Goal: Transaction & Acquisition: Purchase product/service

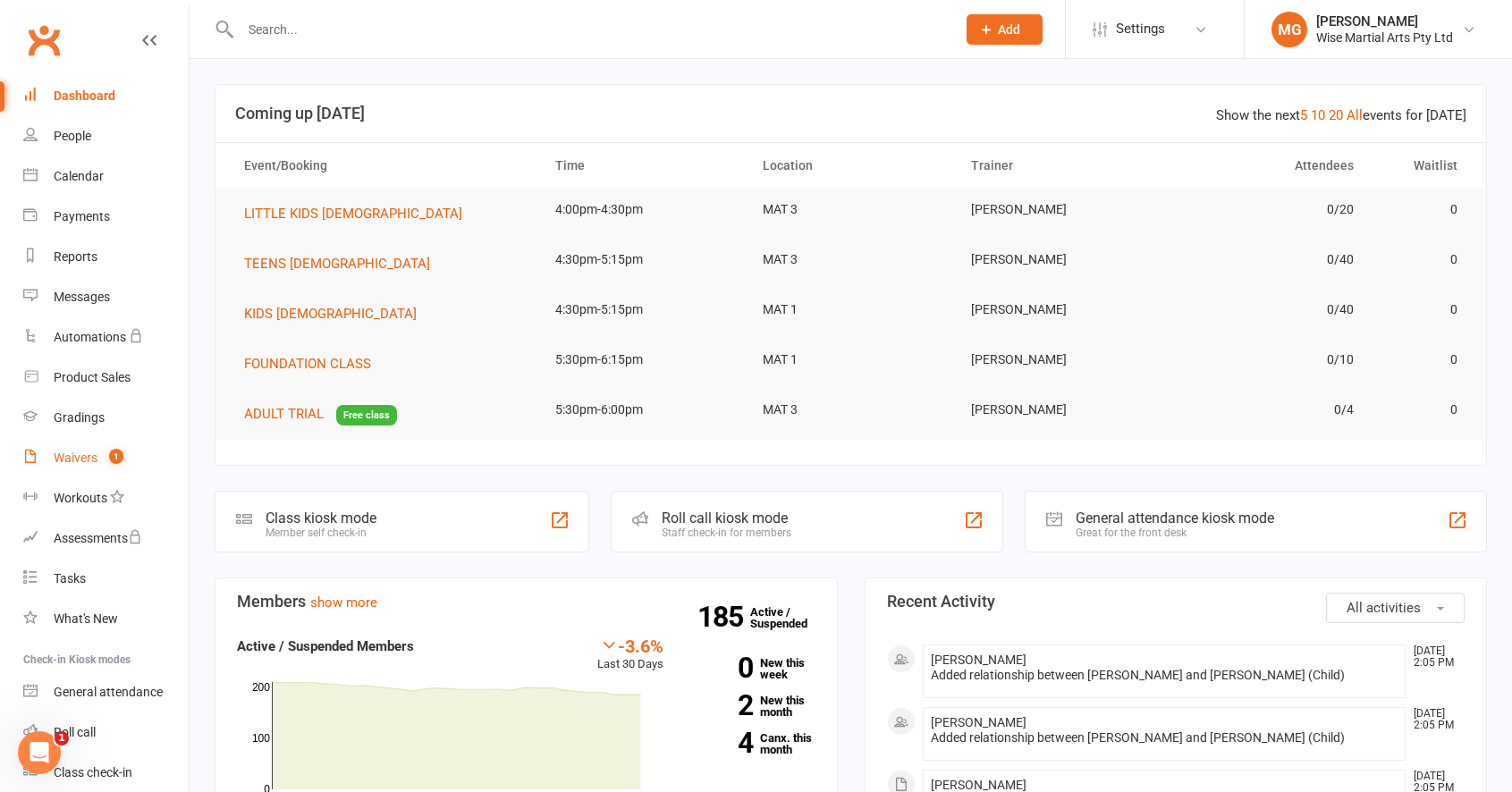
click at [94, 462] on div "Waivers" at bounding box center [75, 457] width 43 height 14
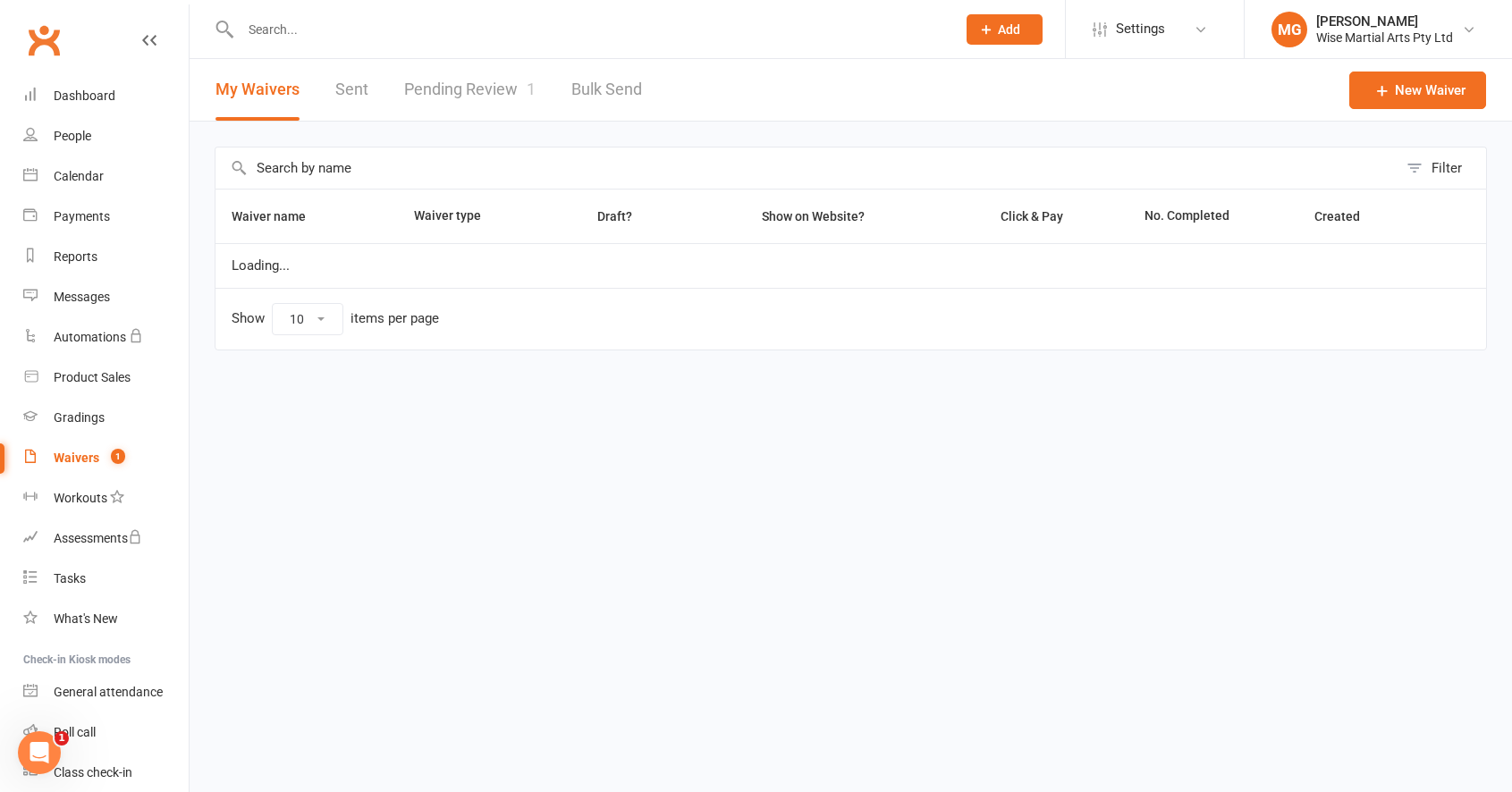
select select "100"
click at [525, 109] on link "Pending Review 1" at bounding box center [470, 90] width 131 height 62
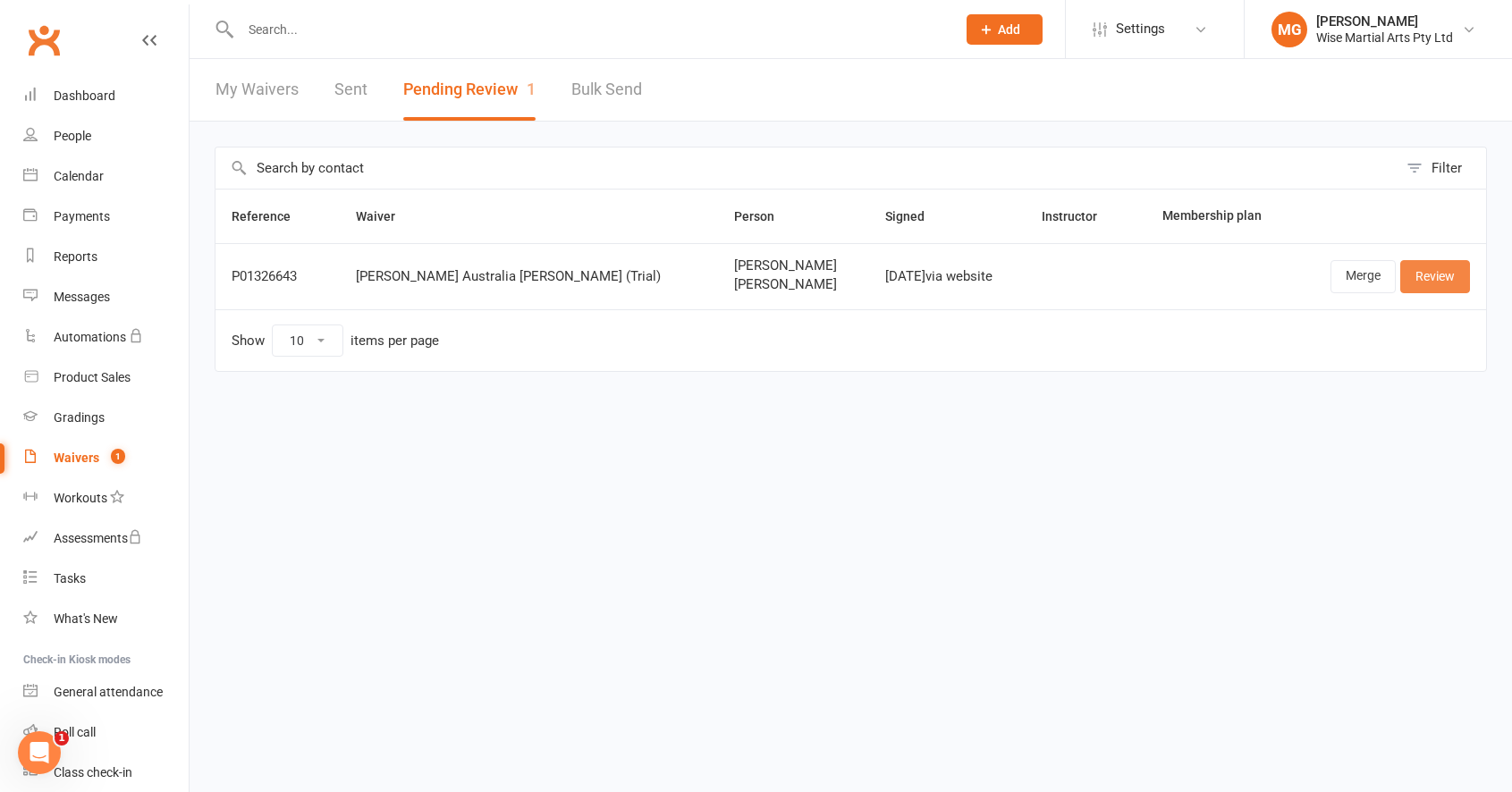
click at [1431, 289] on link "Review" at bounding box center [1434, 276] width 69 height 32
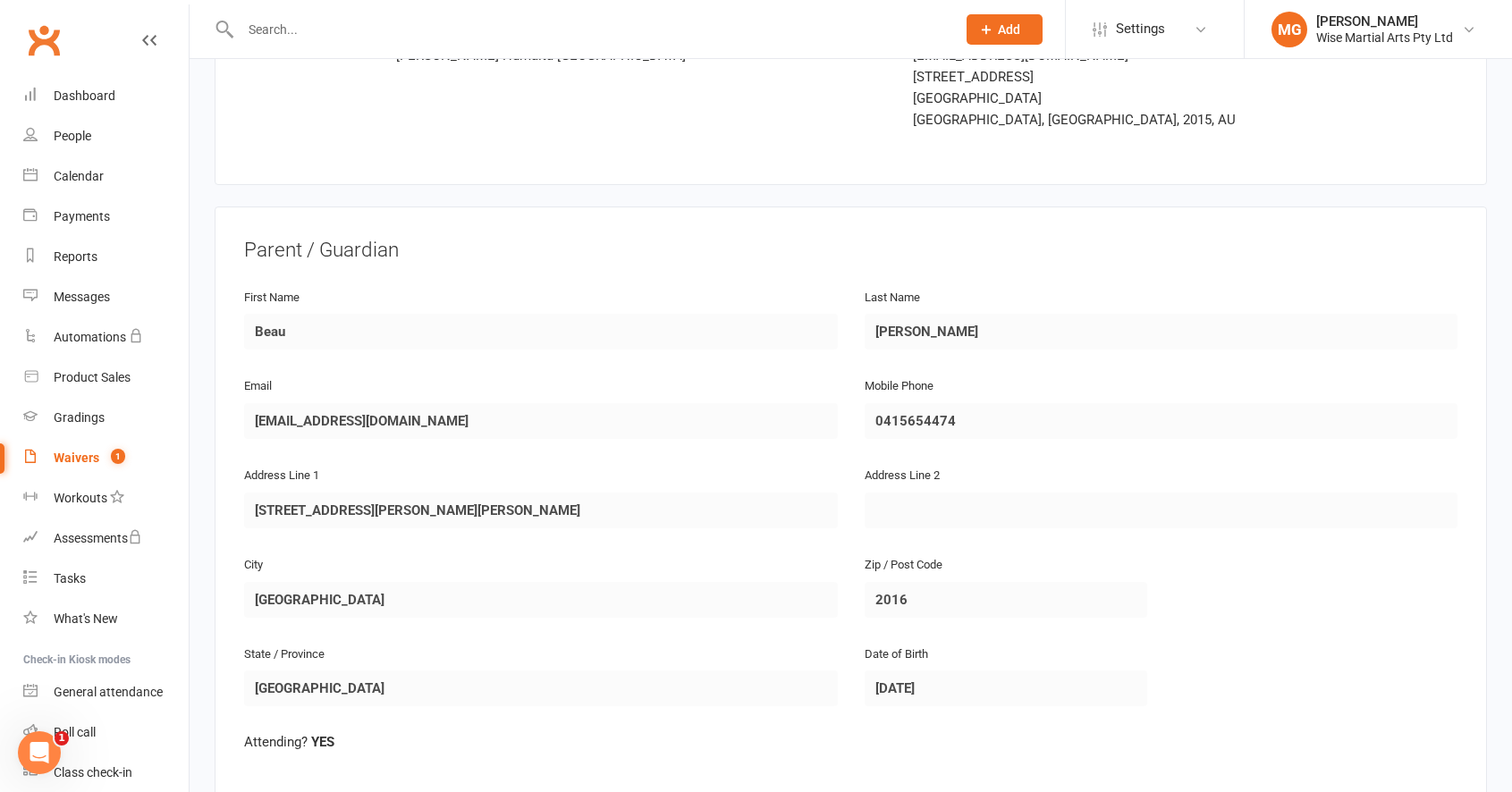
scroll to position [145, 0]
click at [84, 457] on div "Waivers" at bounding box center [76, 457] width 45 height 14
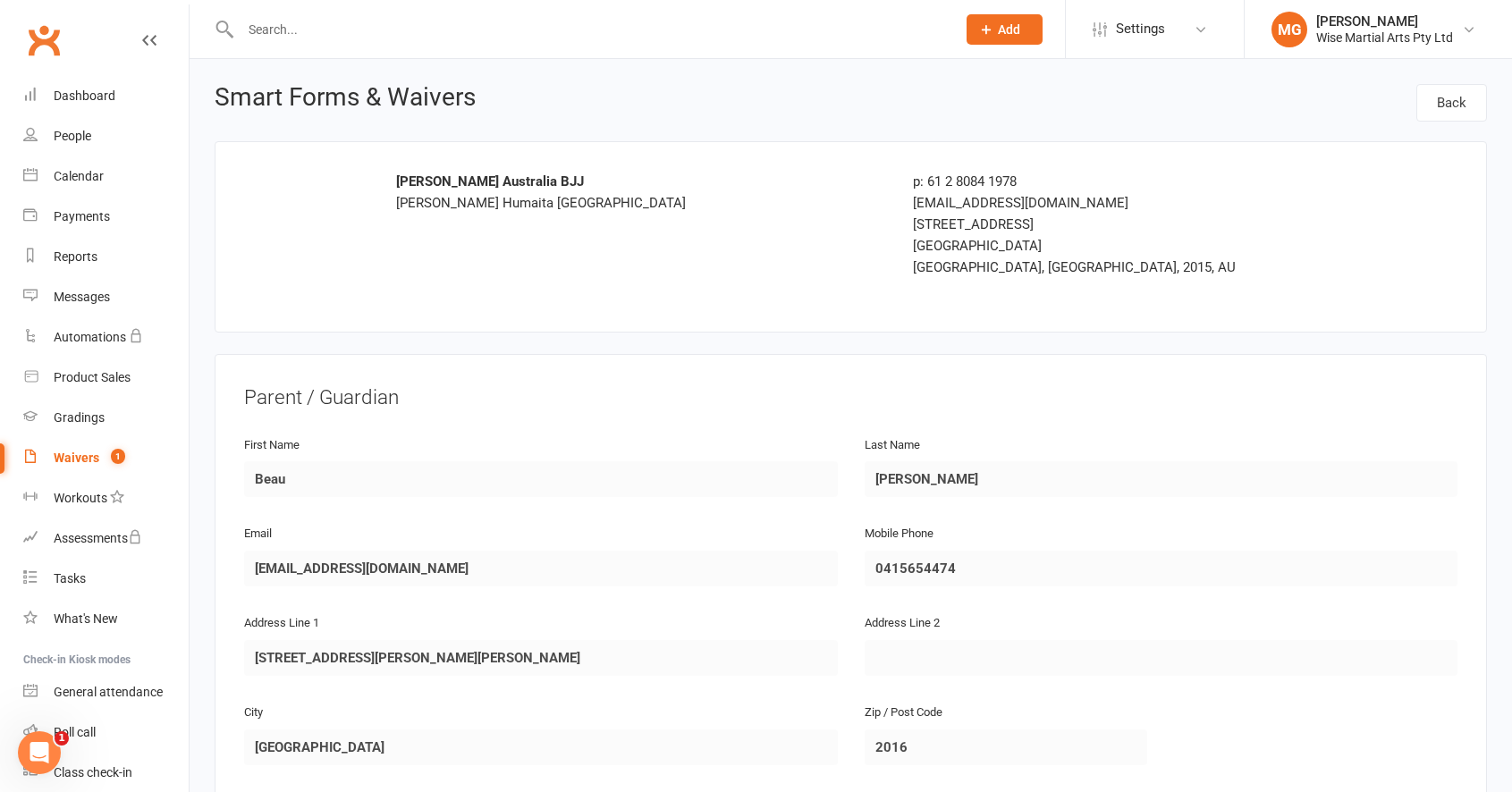
select select "100"
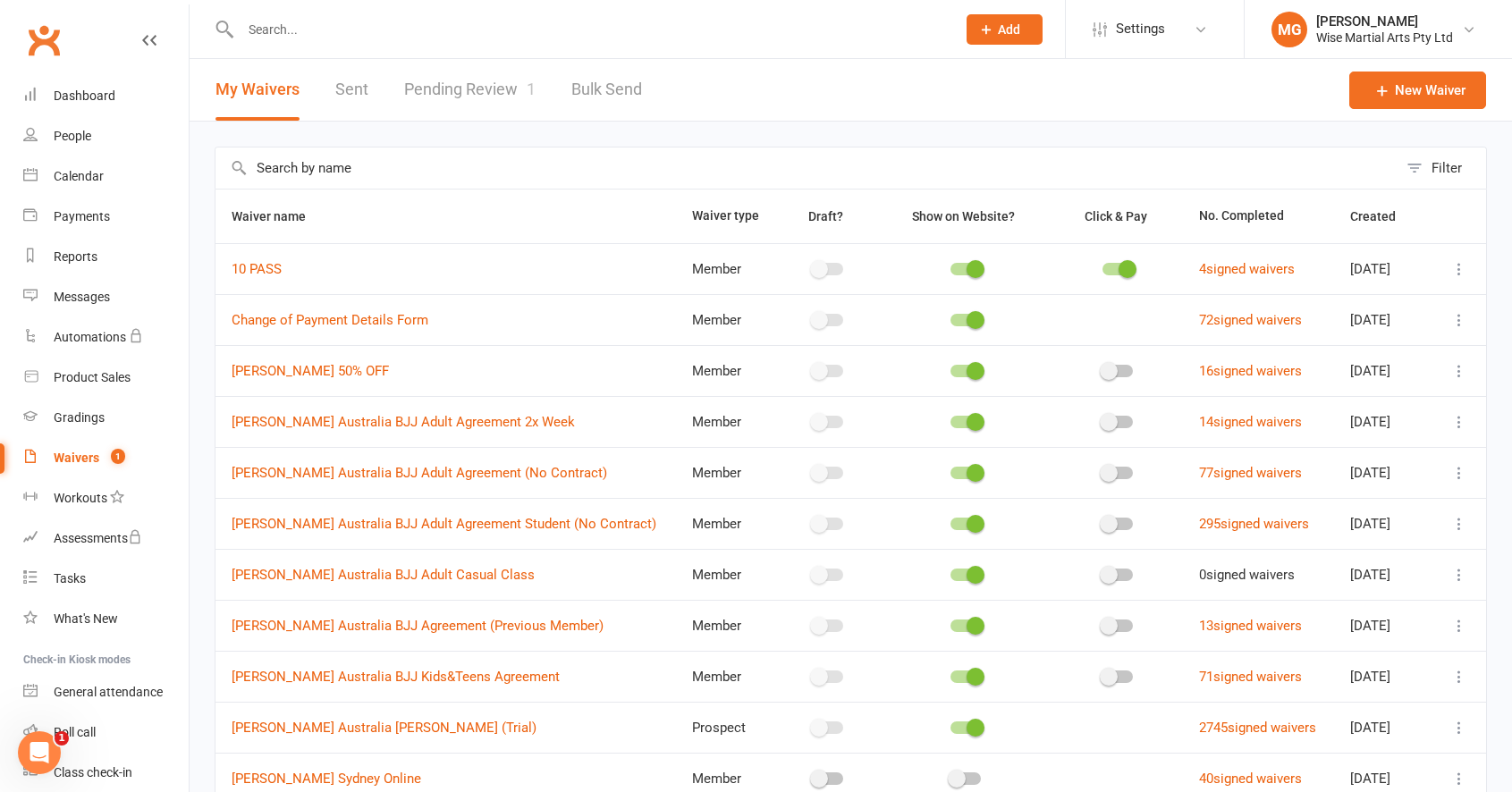
click at [517, 93] on link "Pending Review 1" at bounding box center [470, 90] width 131 height 62
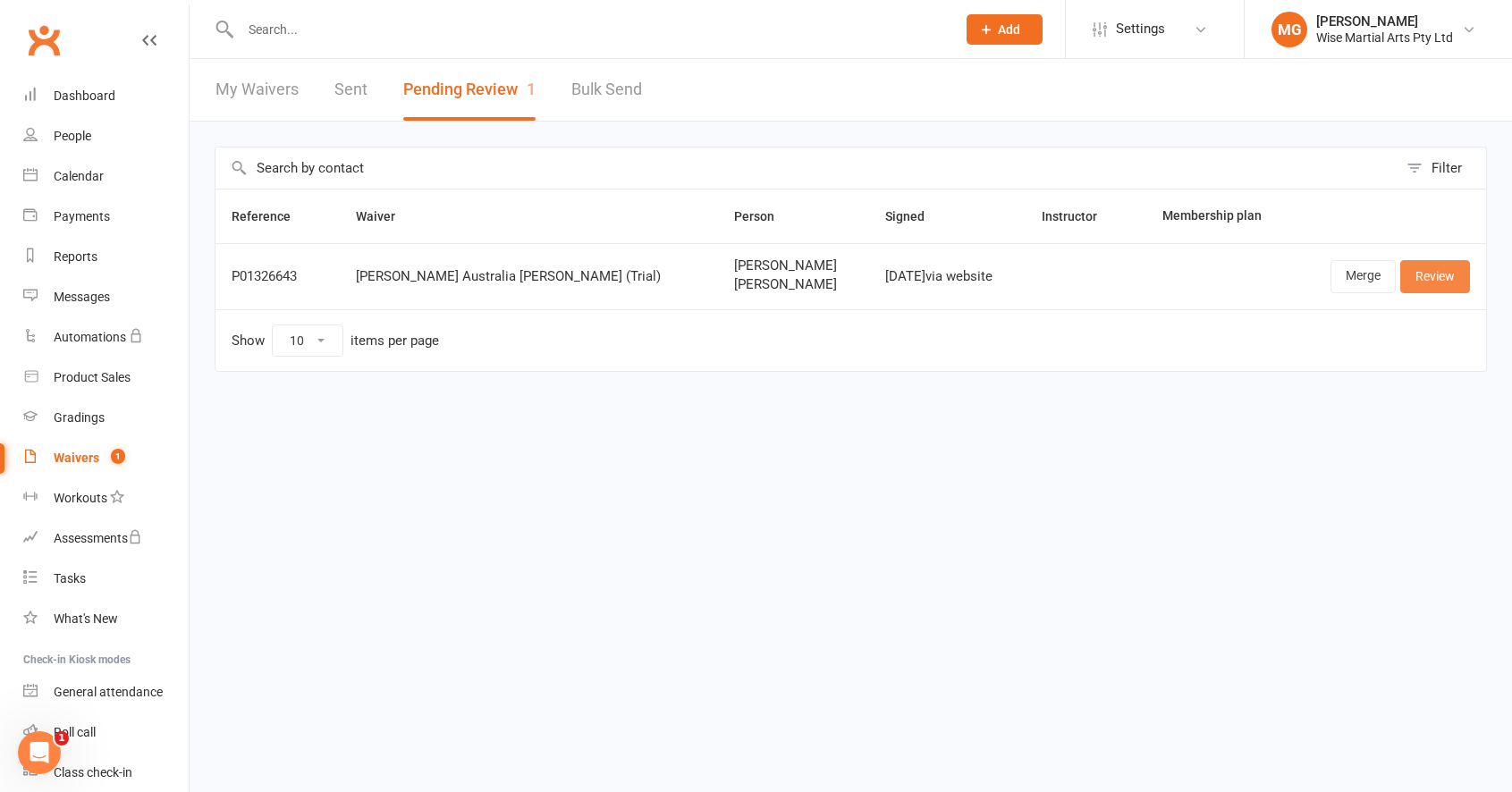
click at [1440, 284] on link "Review" at bounding box center [1434, 276] width 69 height 32
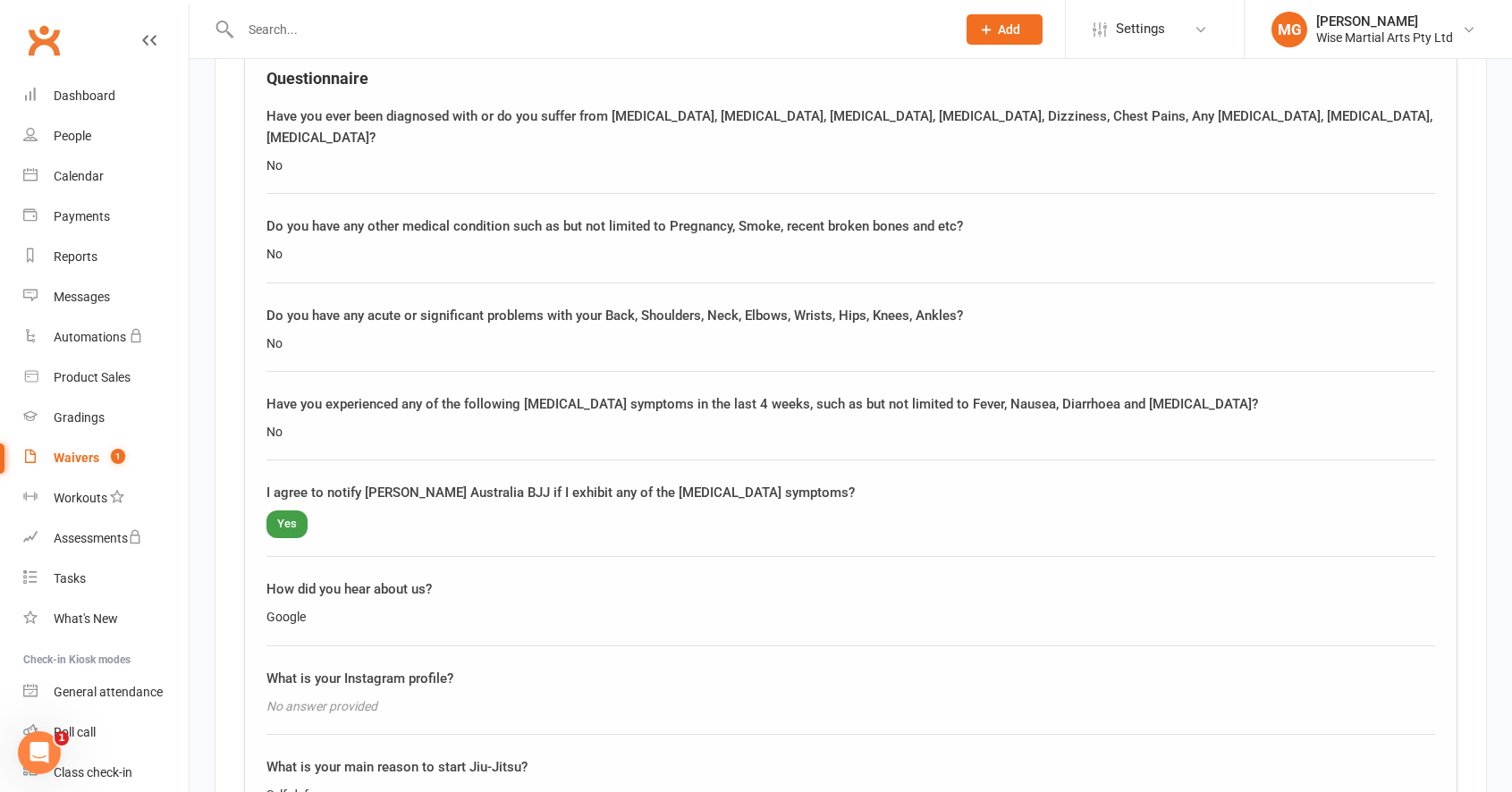
scroll to position [2589, 0]
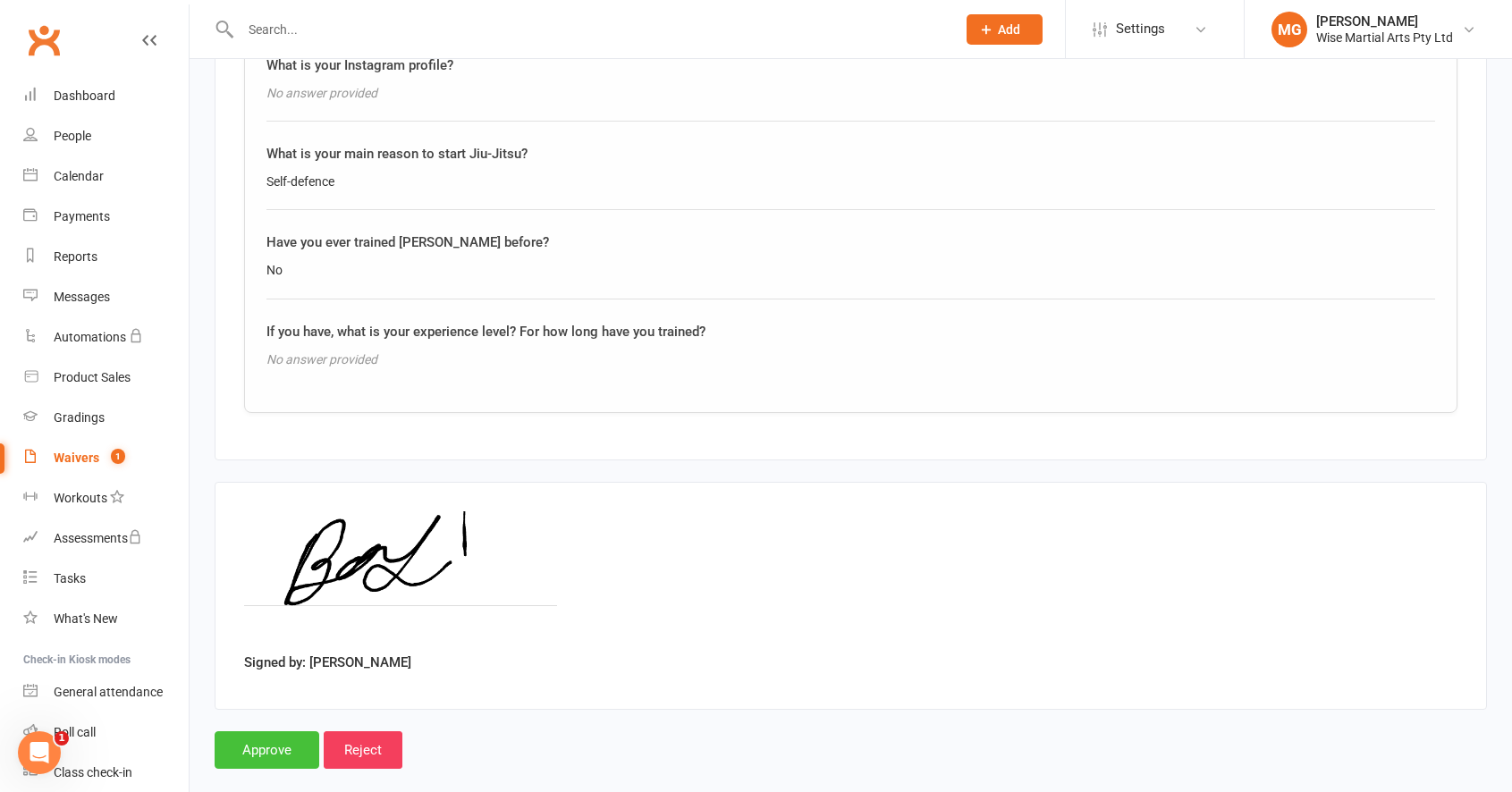
click at [241, 731] on input "Approve" at bounding box center [266, 749] width 105 height 38
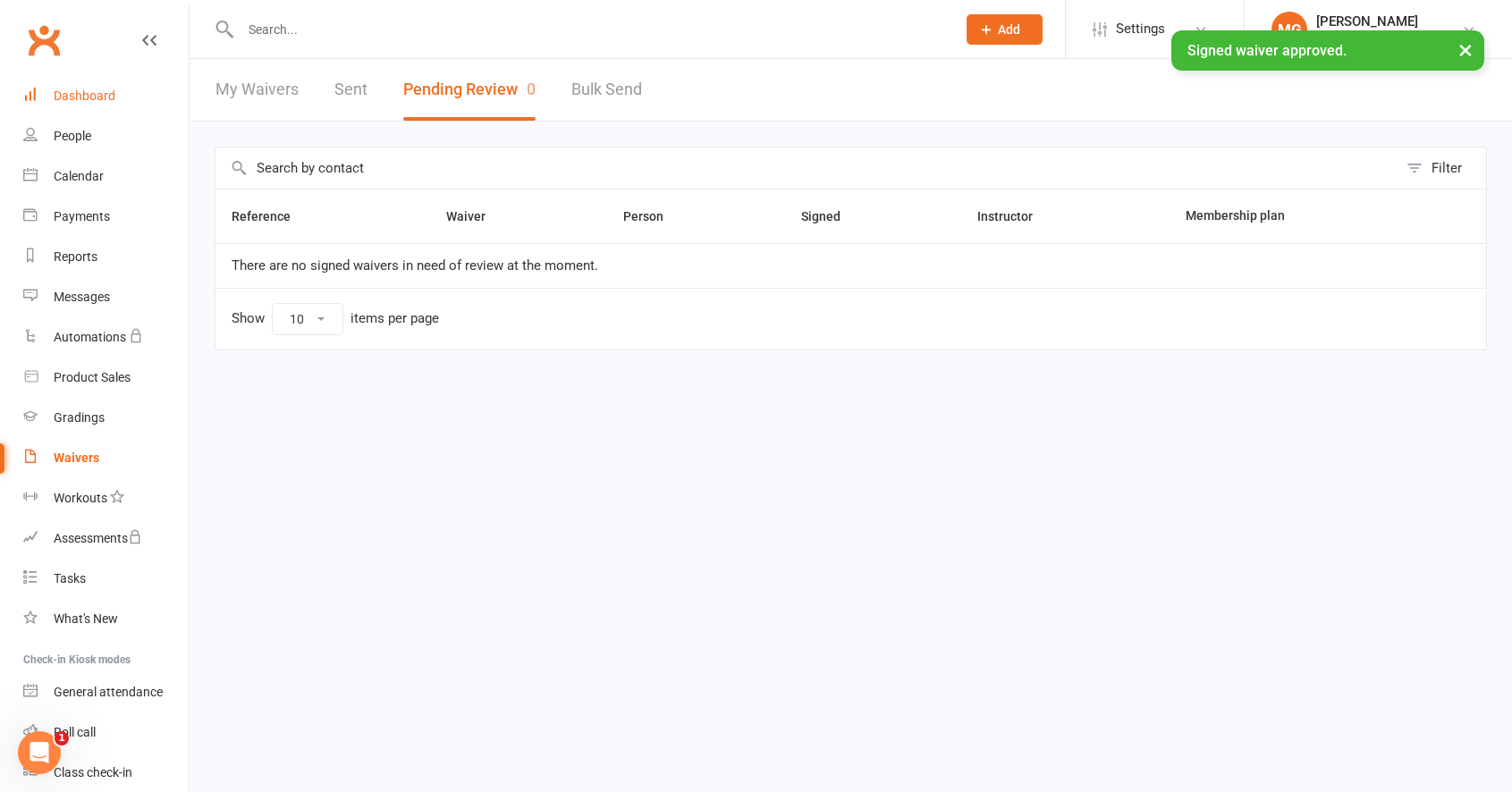
click at [112, 95] on div "Dashboard" at bounding box center [84, 95] width 62 height 14
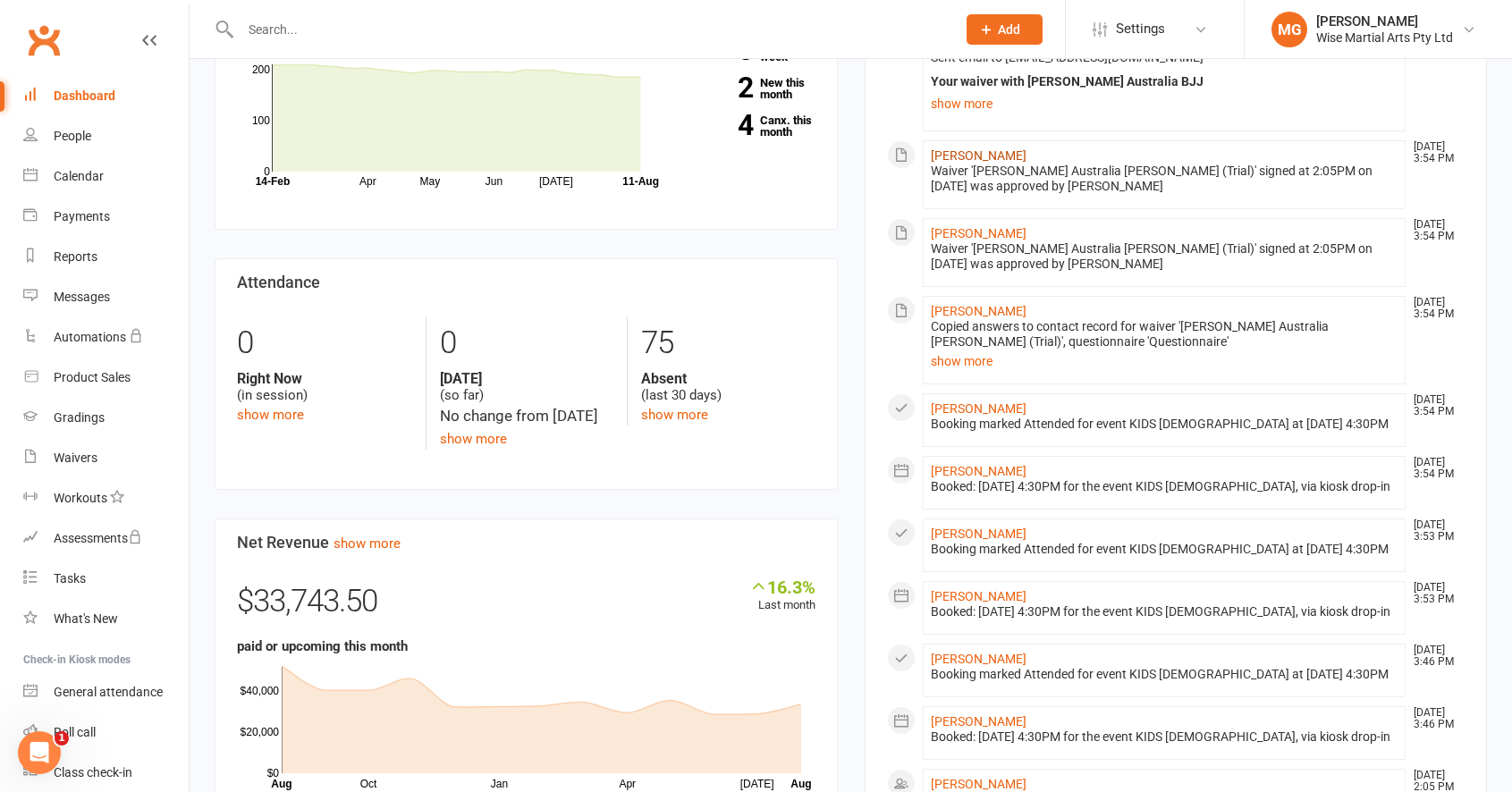
scroll to position [623, 0]
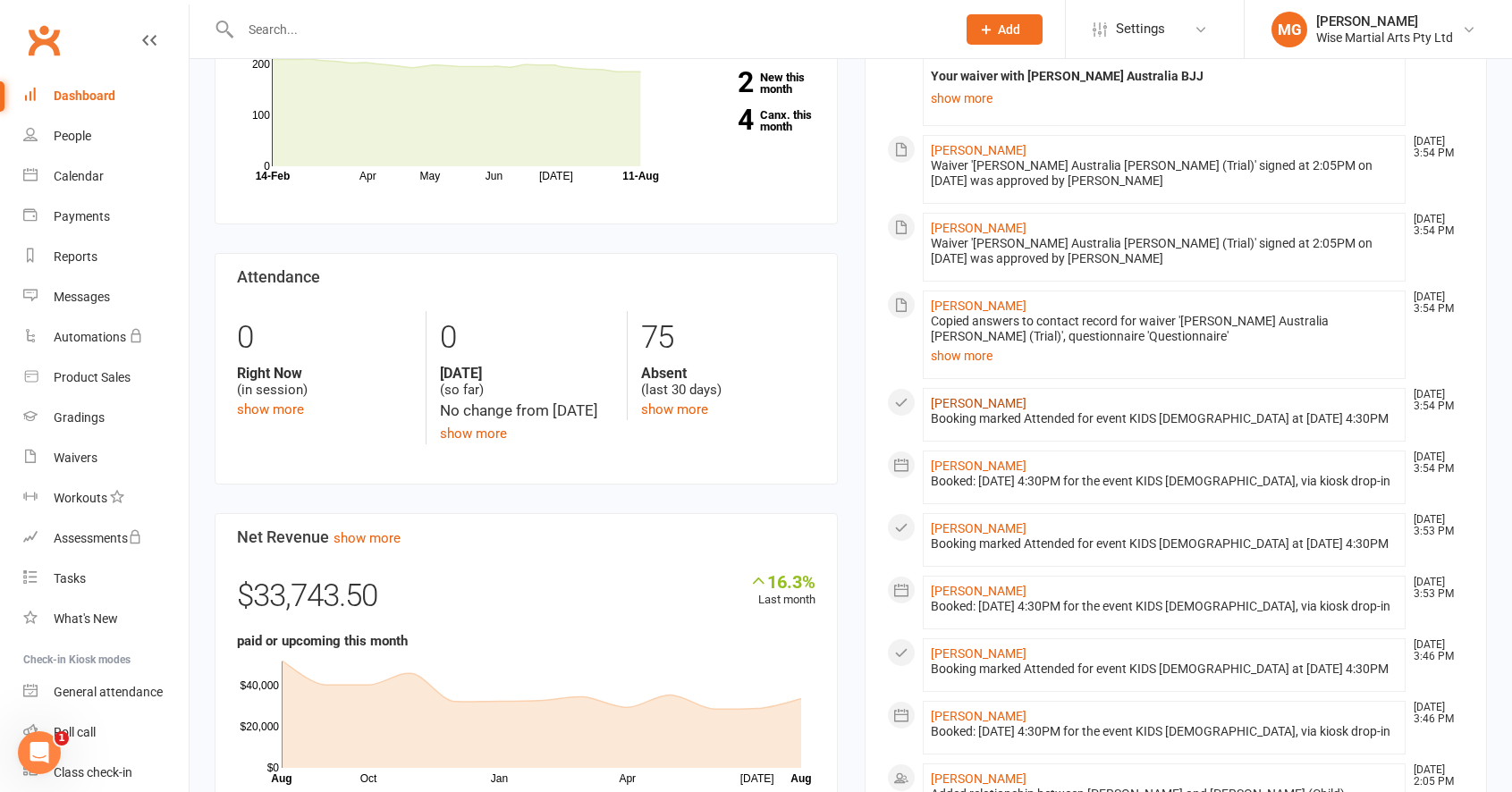
click at [985, 405] on link "Aydin Shahrabi" at bounding box center [978, 402] width 95 height 14
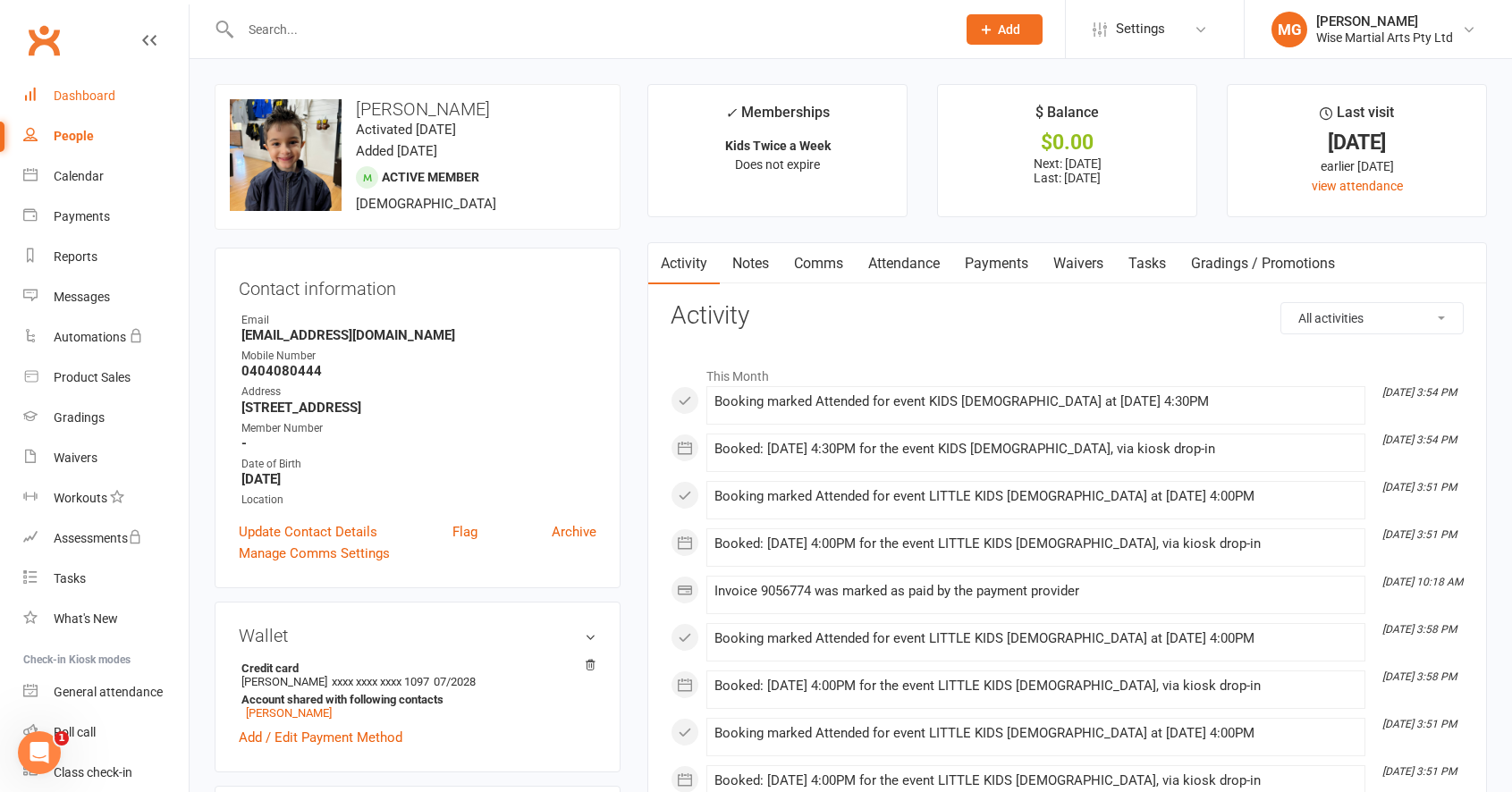
click at [92, 100] on div "Dashboard" at bounding box center [84, 95] width 62 height 14
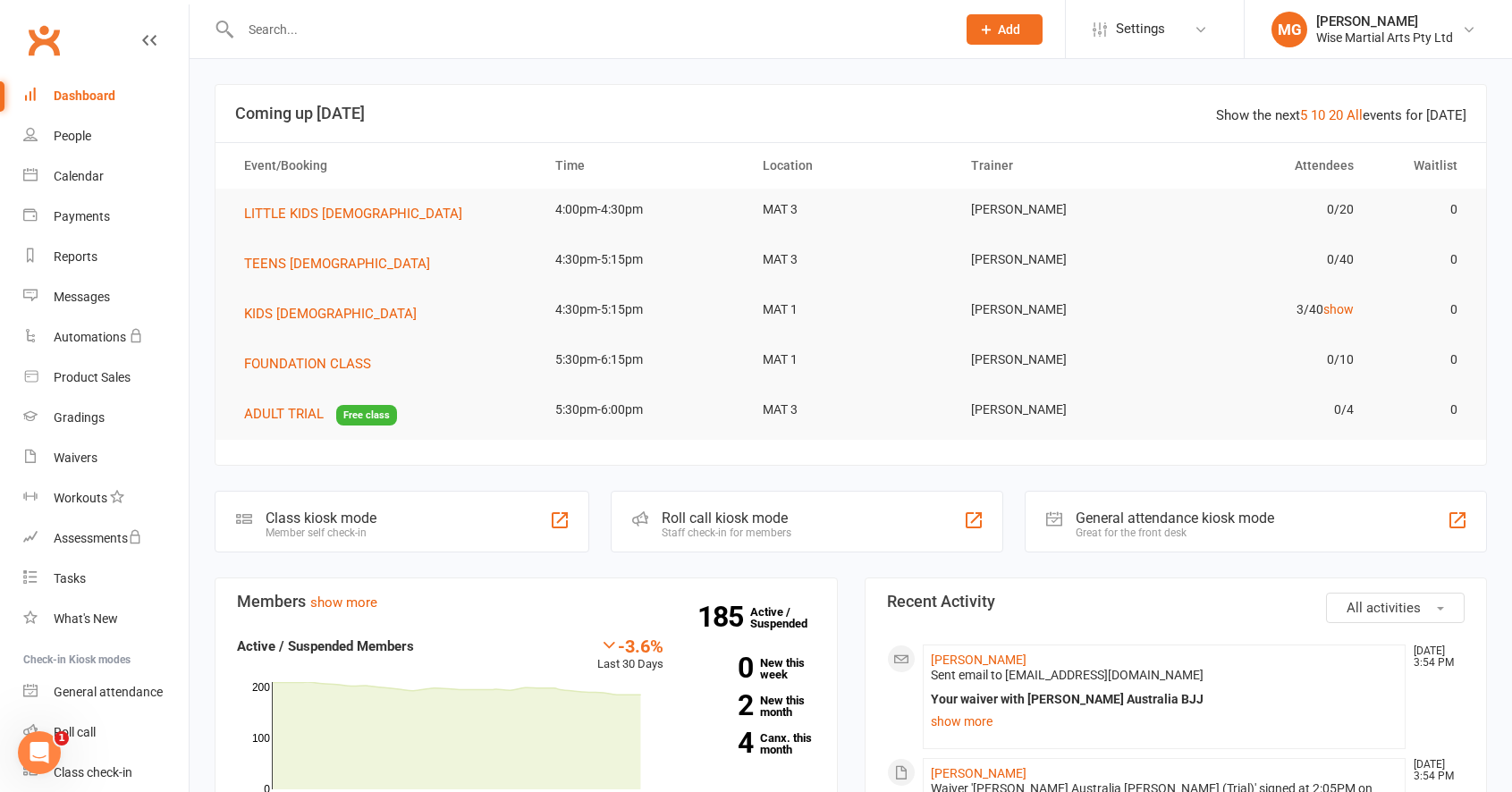
click at [348, 41] on input "text" at bounding box center [589, 29] width 708 height 25
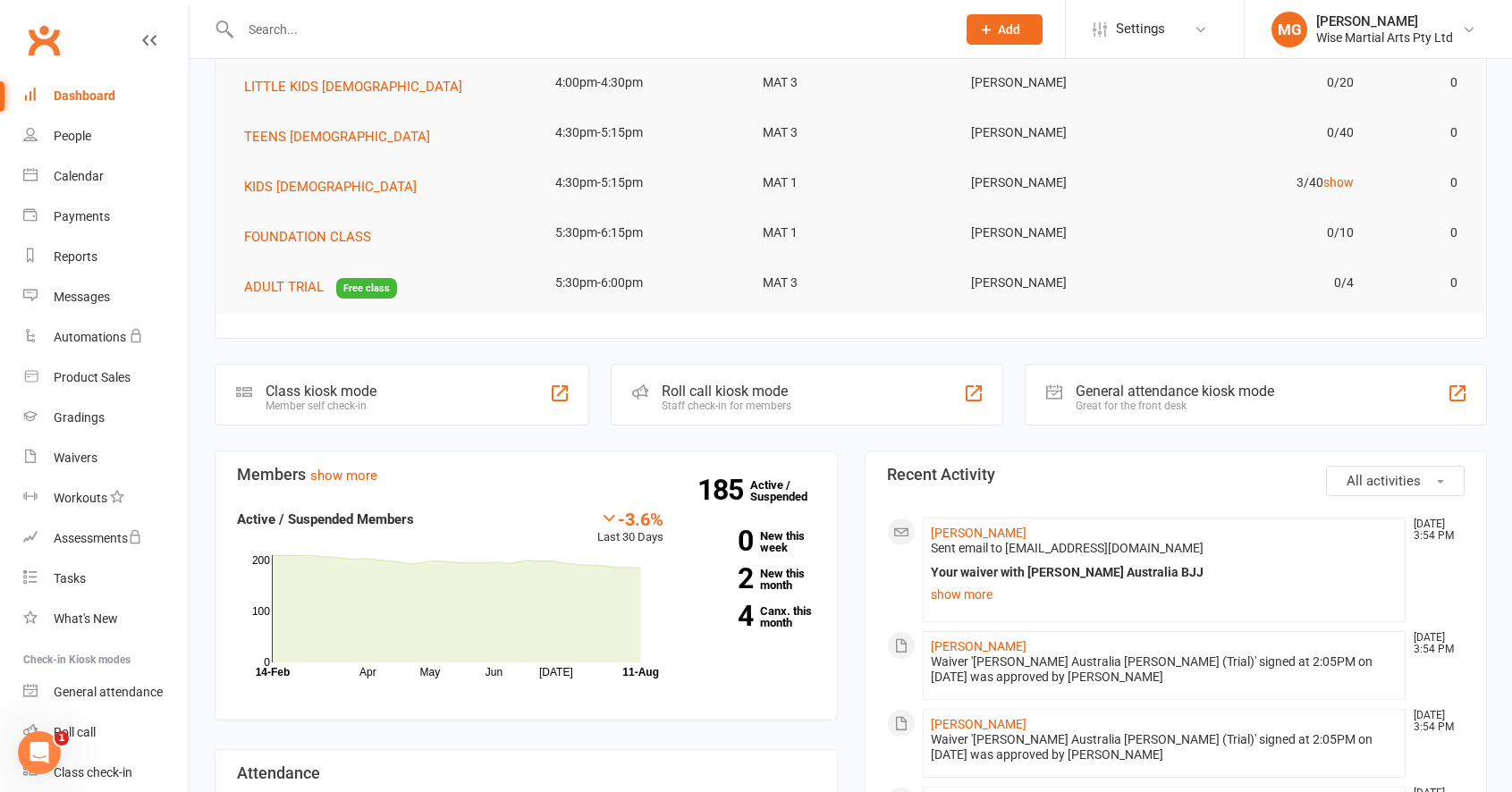
scroll to position [124, 0]
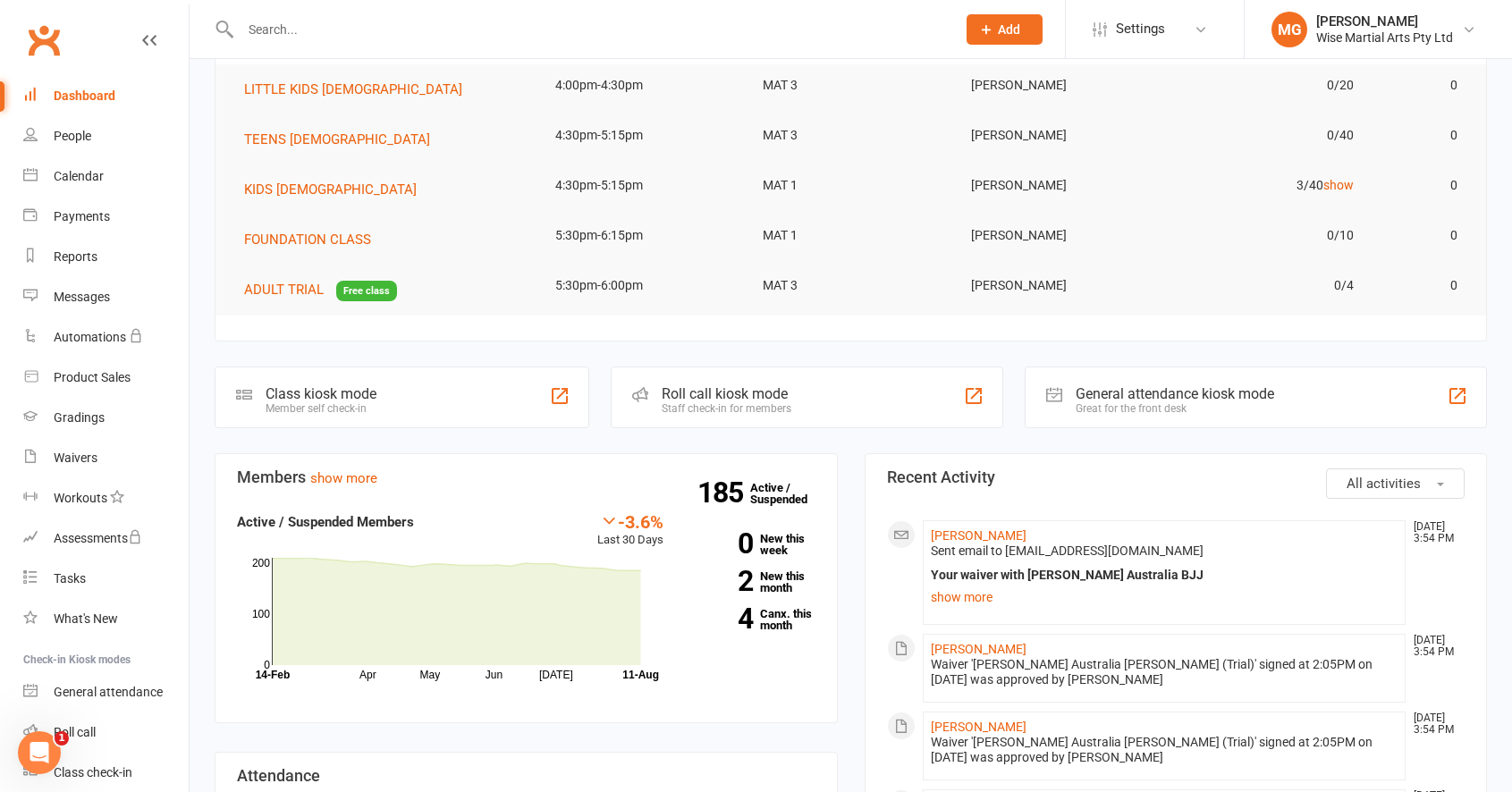
type input "1"
click at [304, 26] on input "text" at bounding box center [589, 29] width 708 height 25
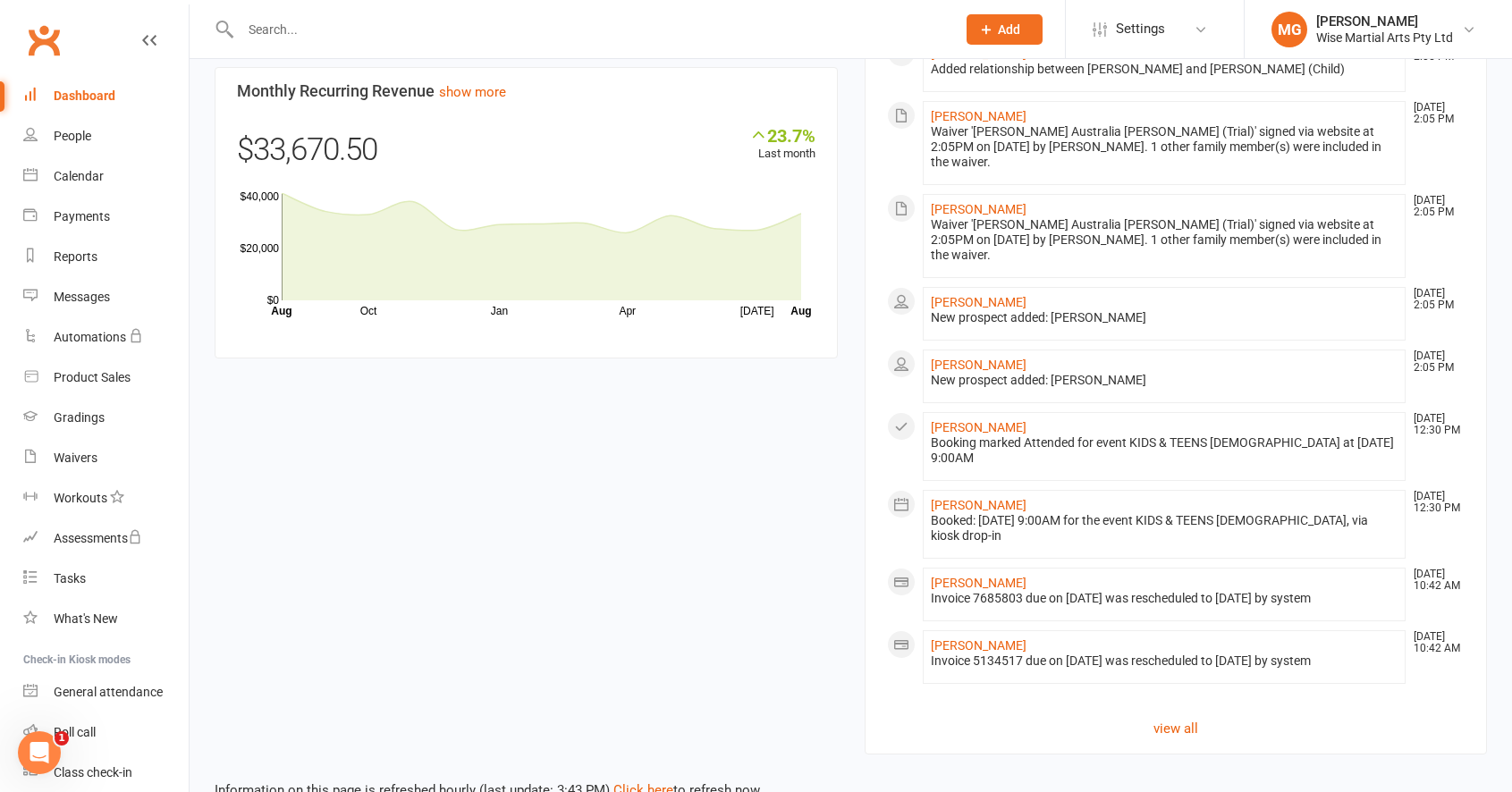
scroll to position [1414, 0]
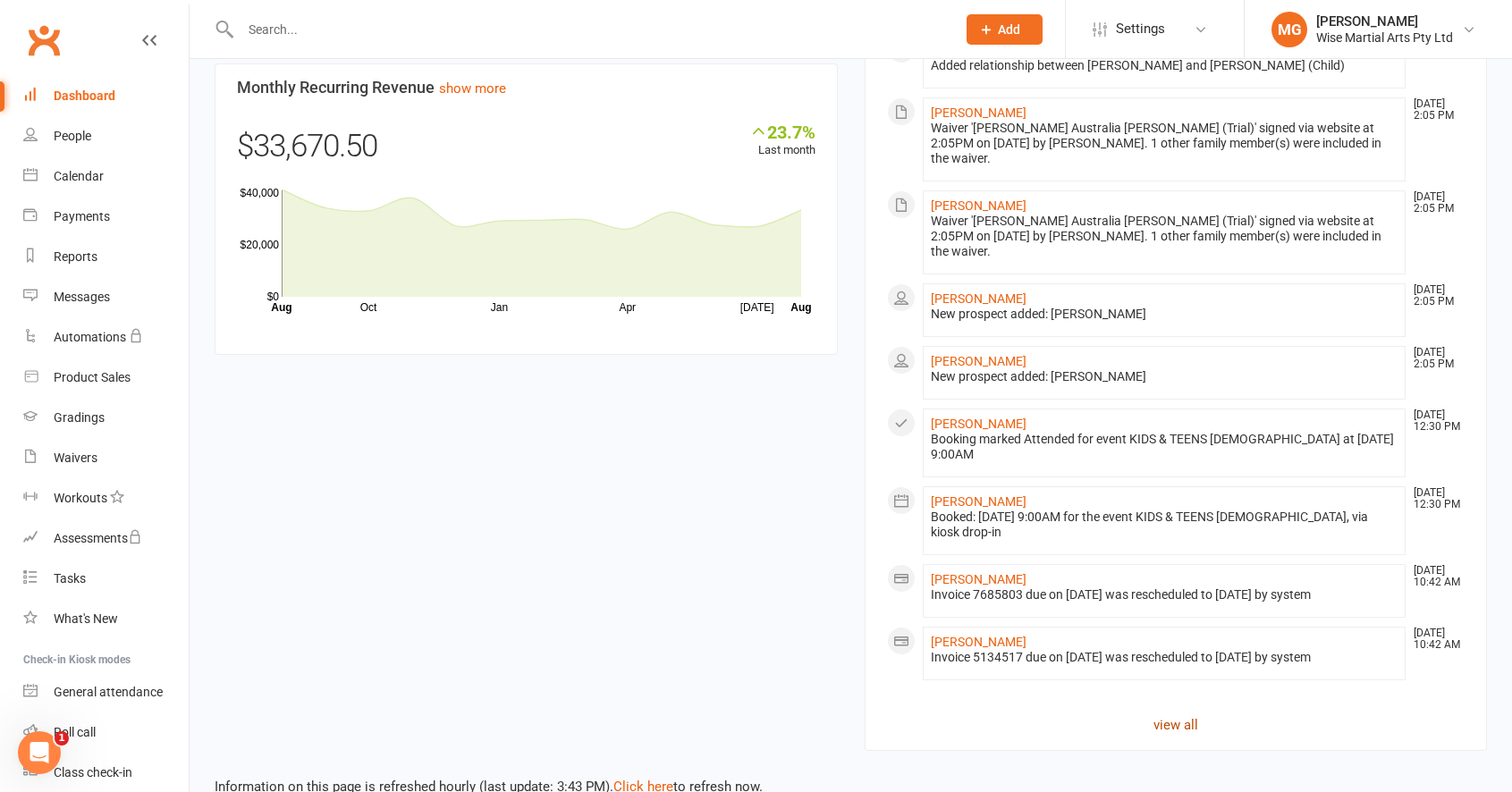
click at [1174, 714] on link "view all" at bounding box center [1175, 724] width 578 height 21
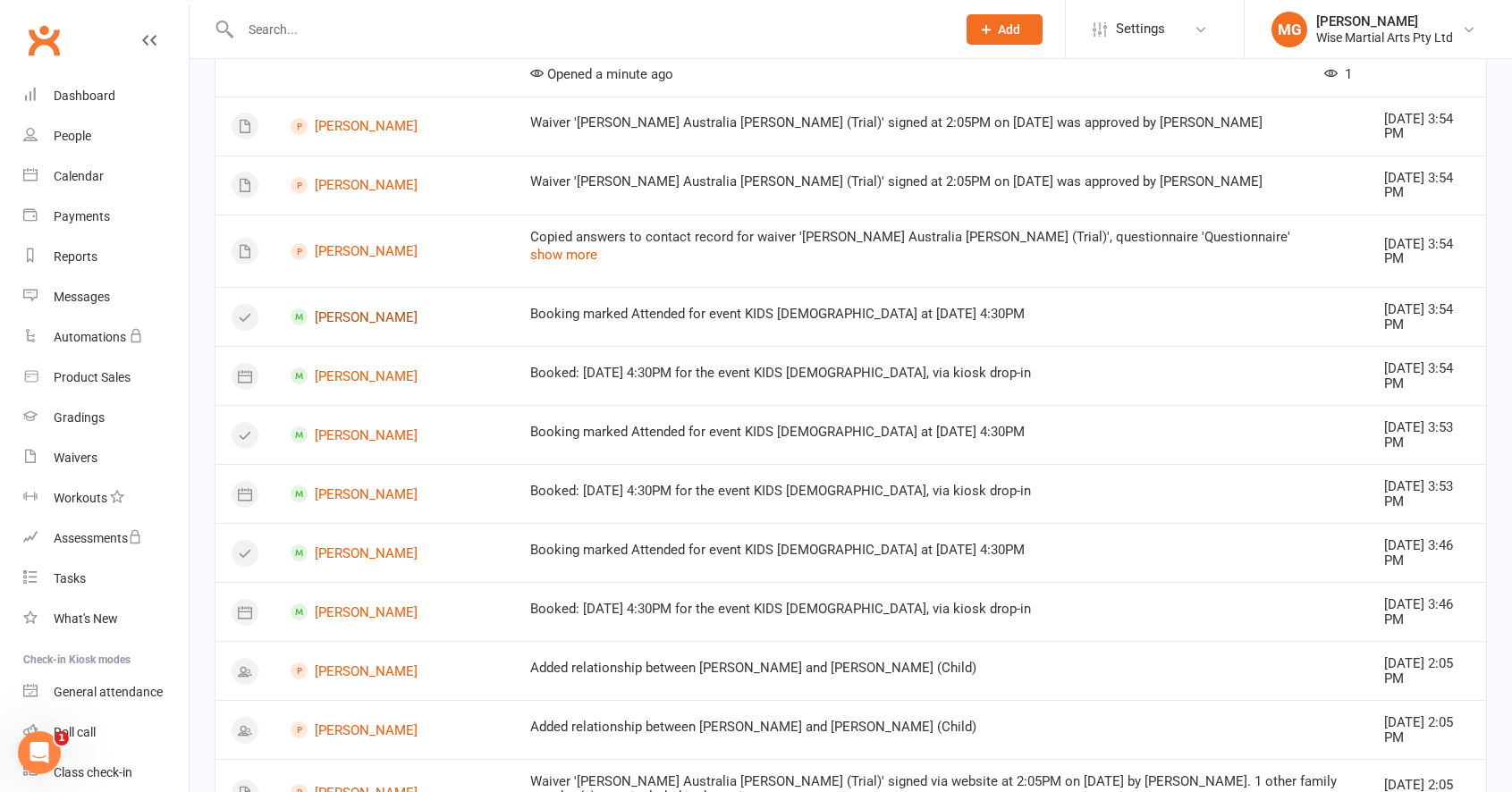
scroll to position [500, 0]
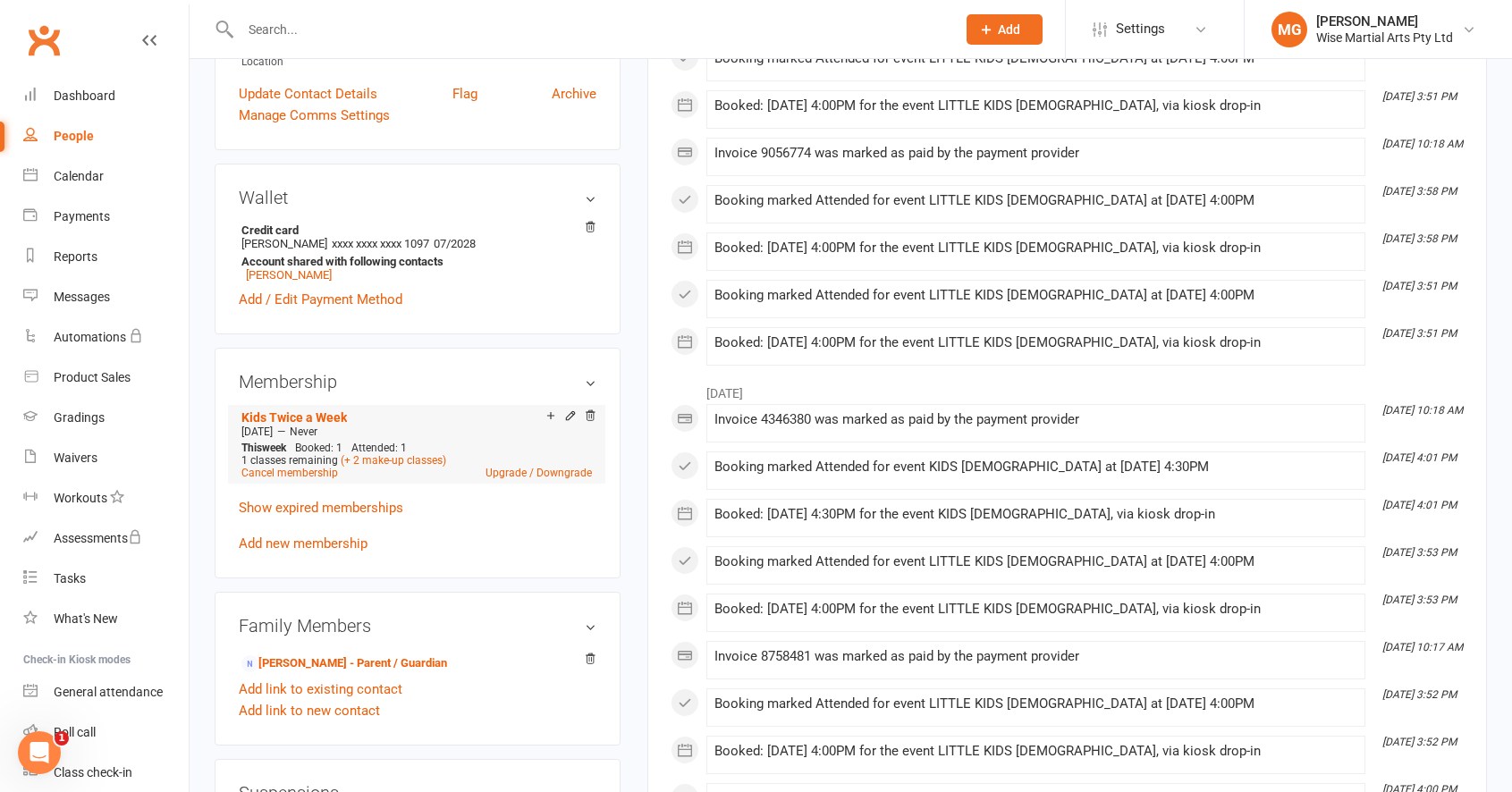
scroll to position [441, 0]
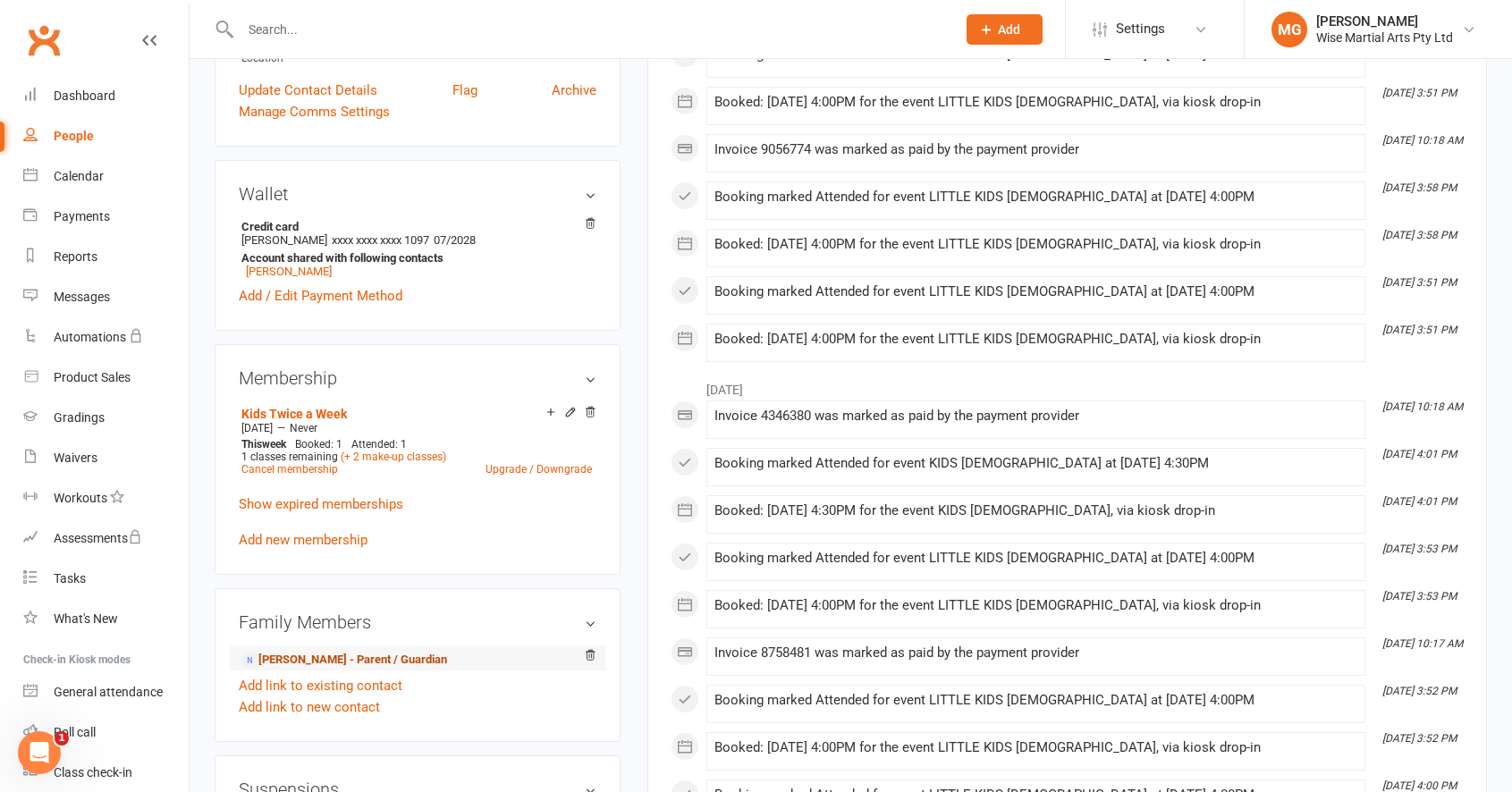
click at [304, 659] on link "Kam Shahrabi - Parent / Guardian" at bounding box center [344, 660] width 205 height 19
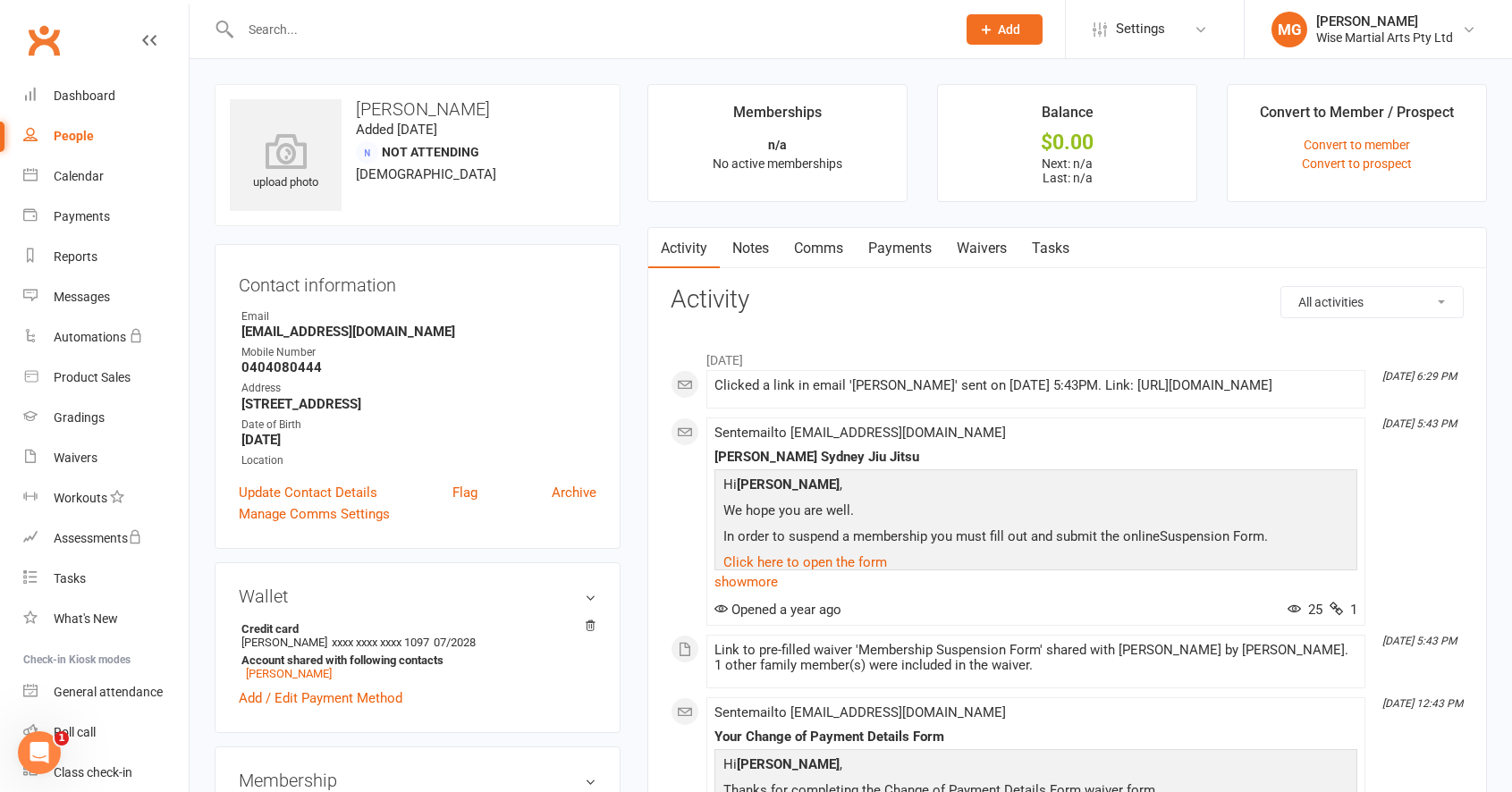
click at [374, 19] on input "text" at bounding box center [589, 29] width 708 height 25
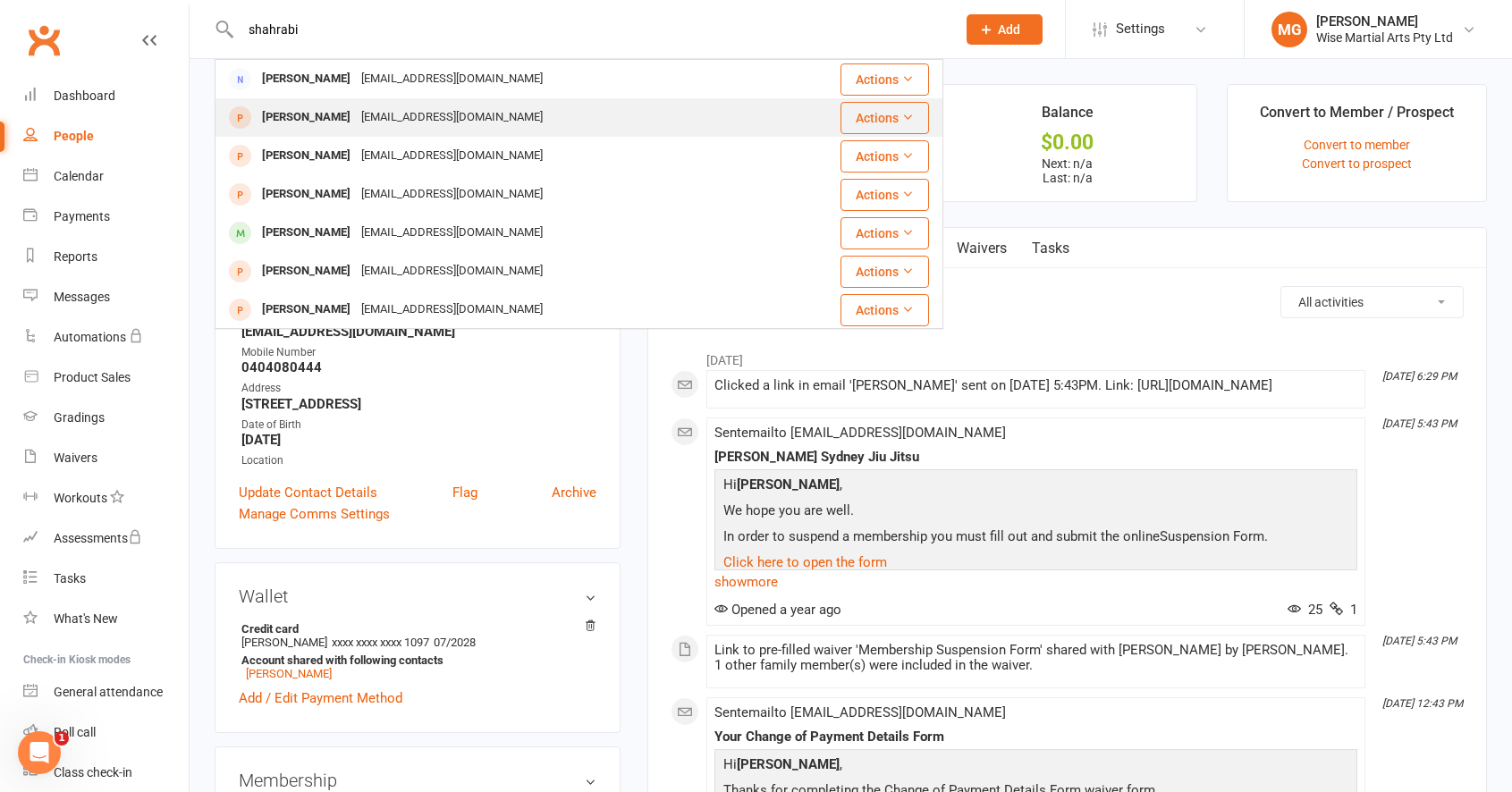
type input "shahrabiw"
click at [356, 110] on div "Kshahrabi@icloud.com" at bounding box center [452, 118] width 192 height 26
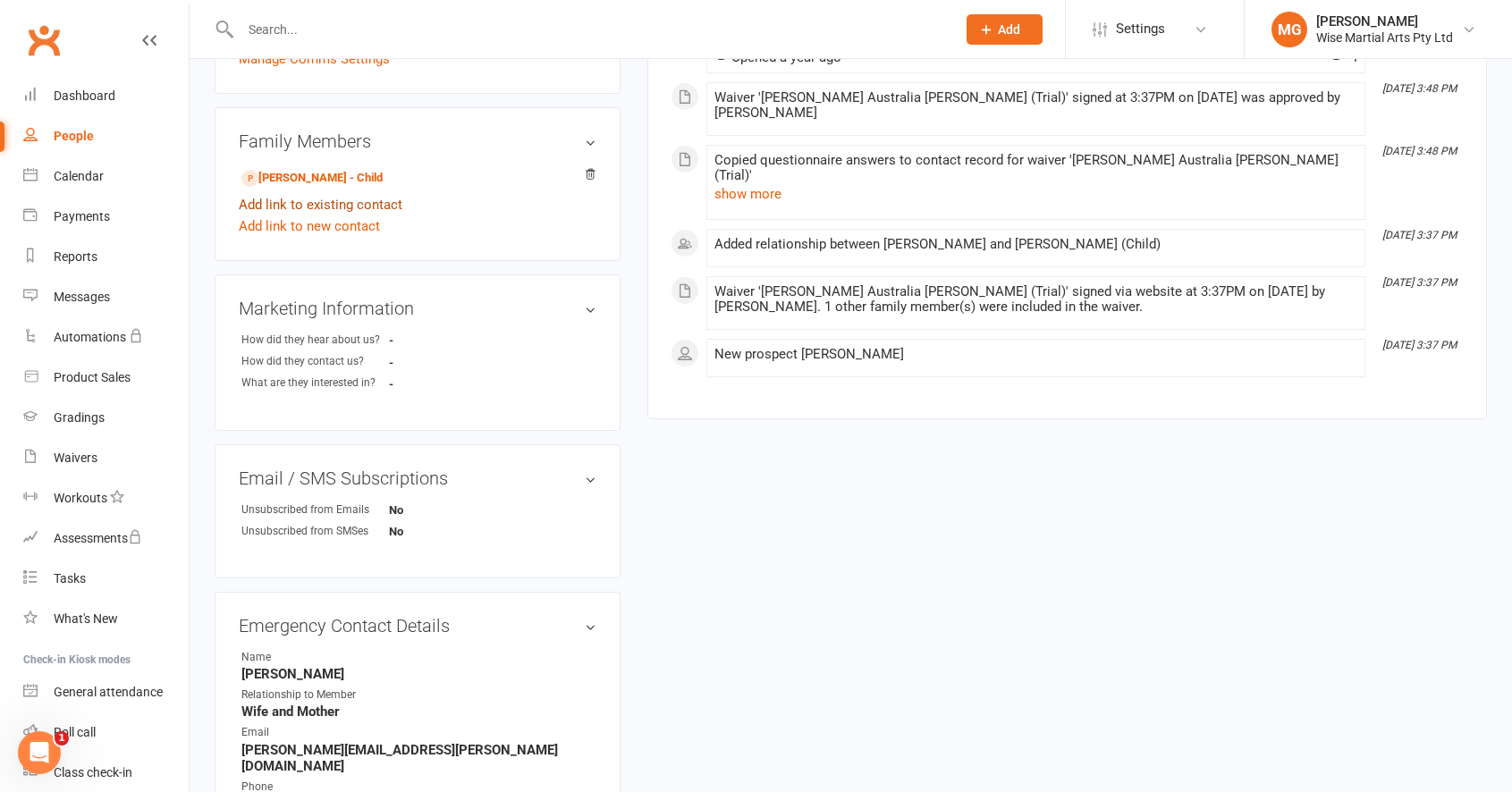
scroll to position [494, 0]
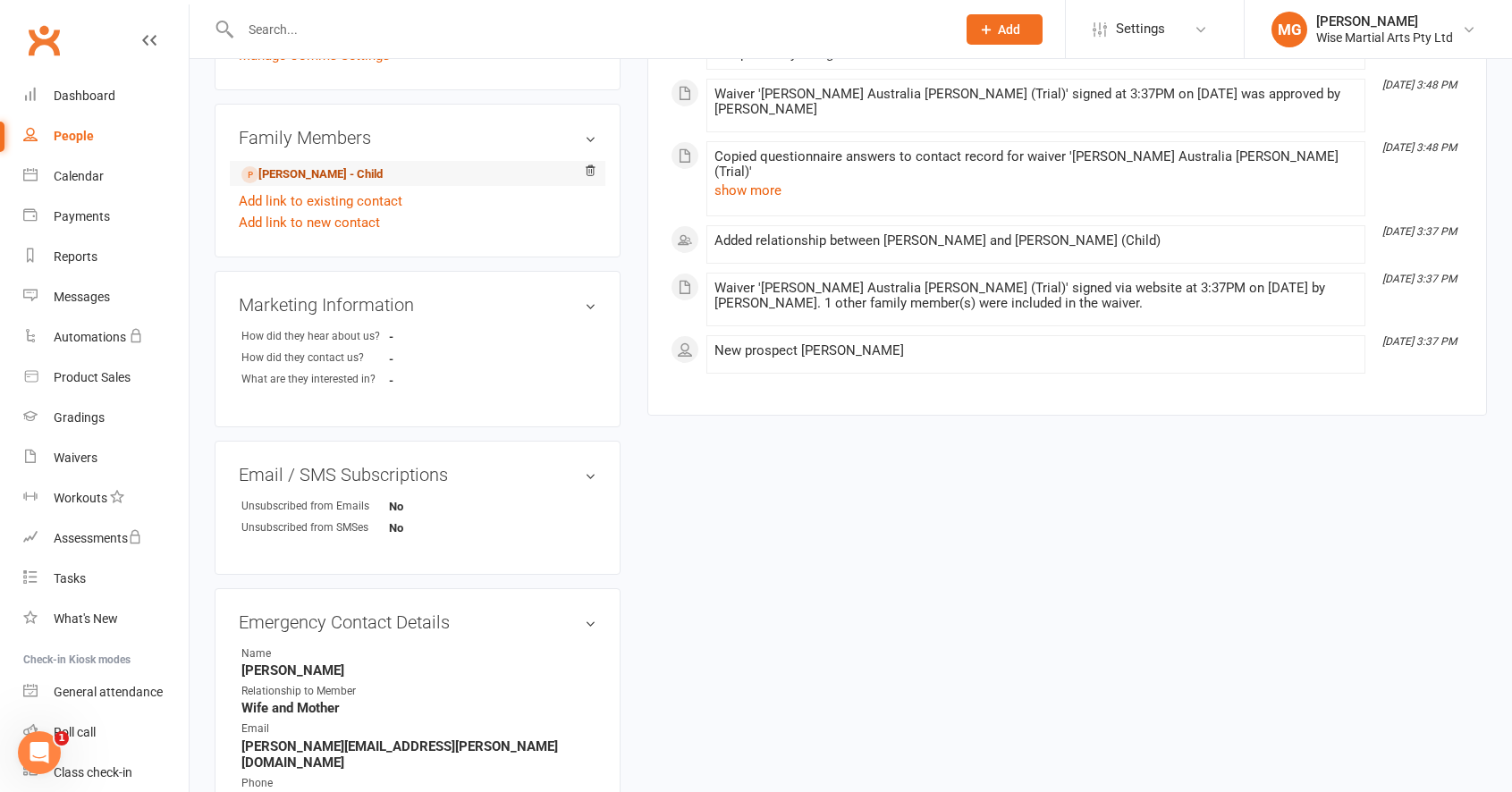
click at [331, 167] on link "Aydin Shahrabi - Child" at bounding box center [312, 175] width 142 height 19
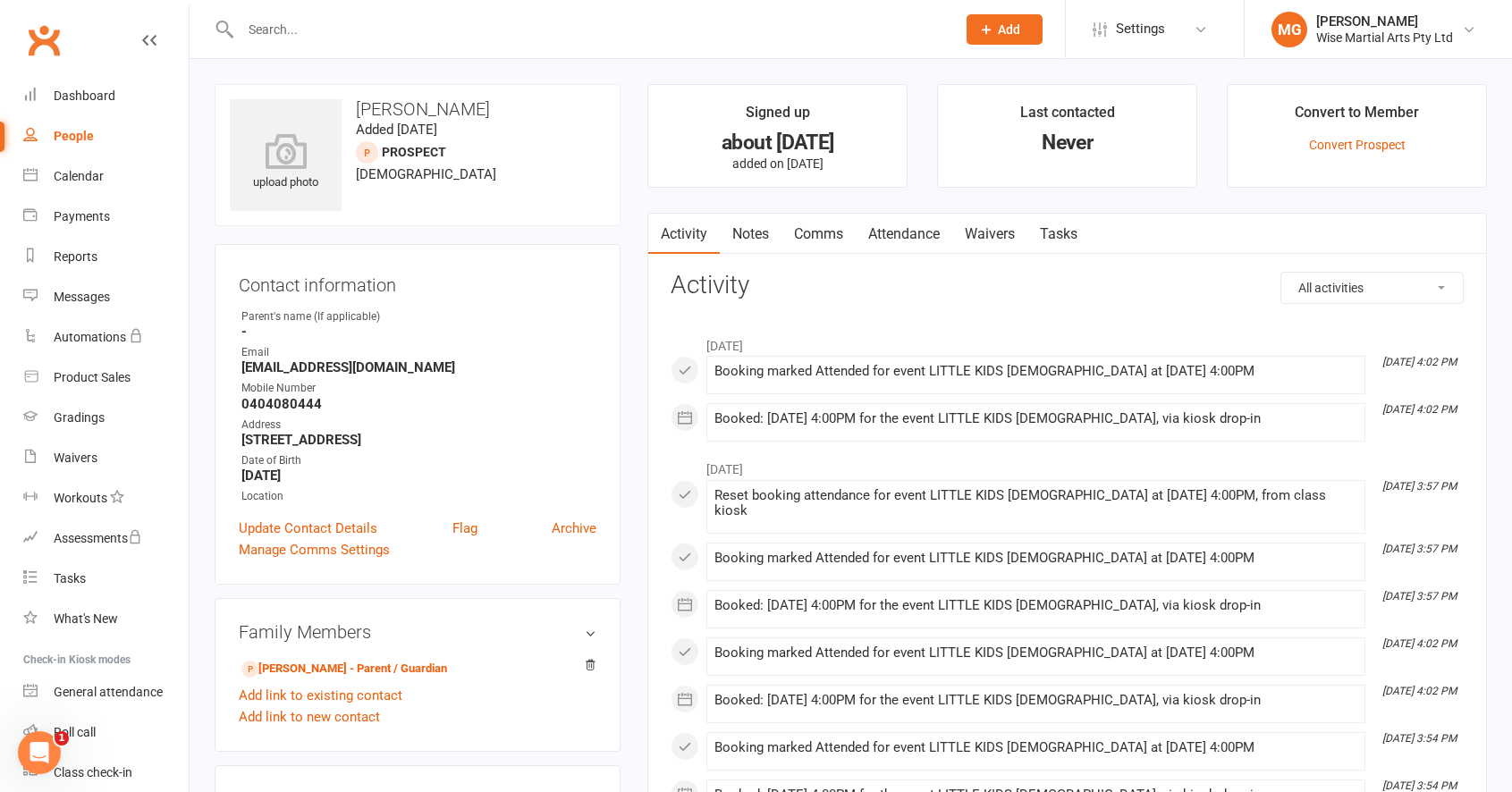
click at [999, 244] on link "Waivers" at bounding box center [989, 234] width 75 height 41
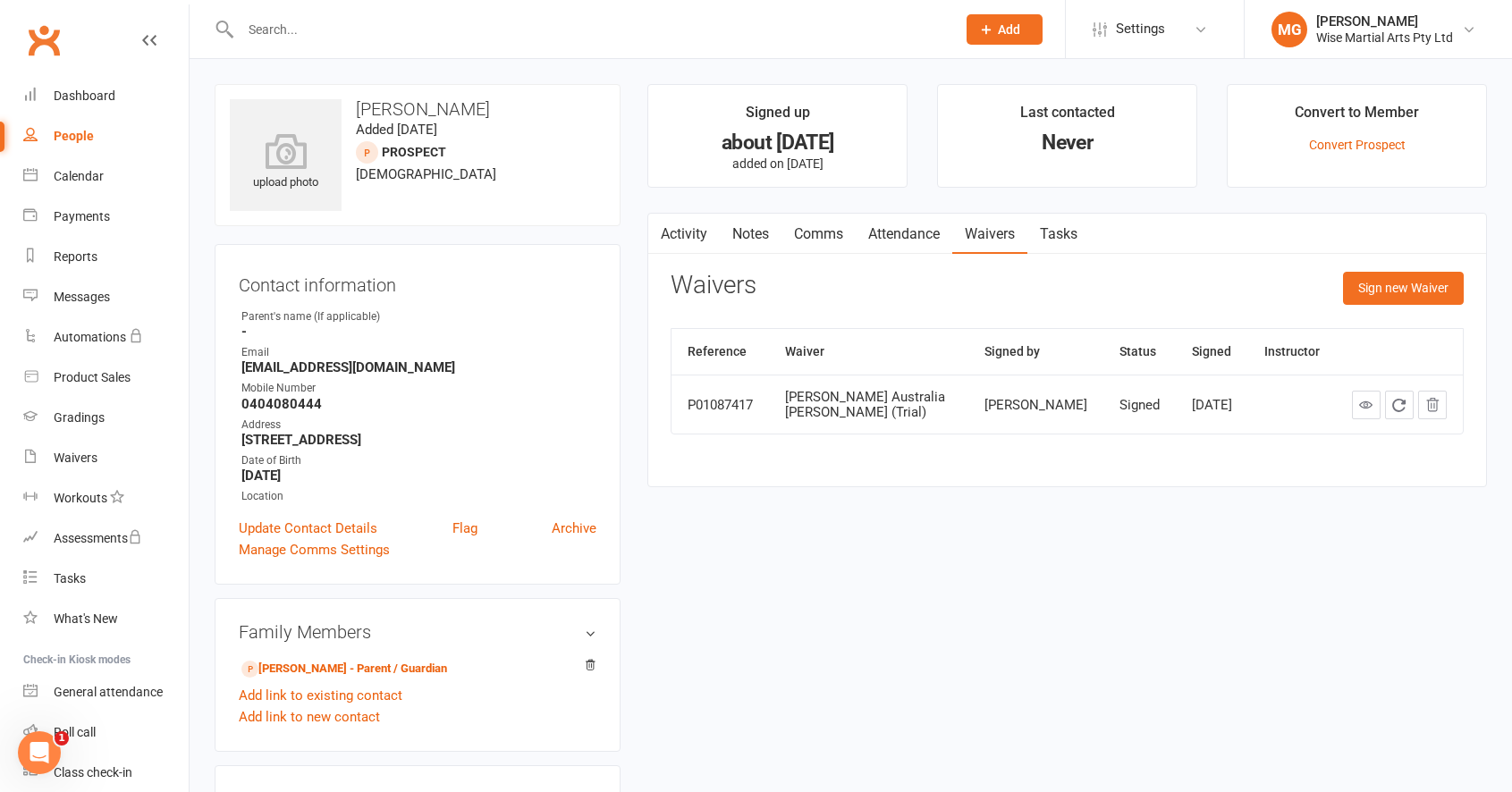
click at [694, 236] on link "Activity" at bounding box center [683, 234] width 71 height 41
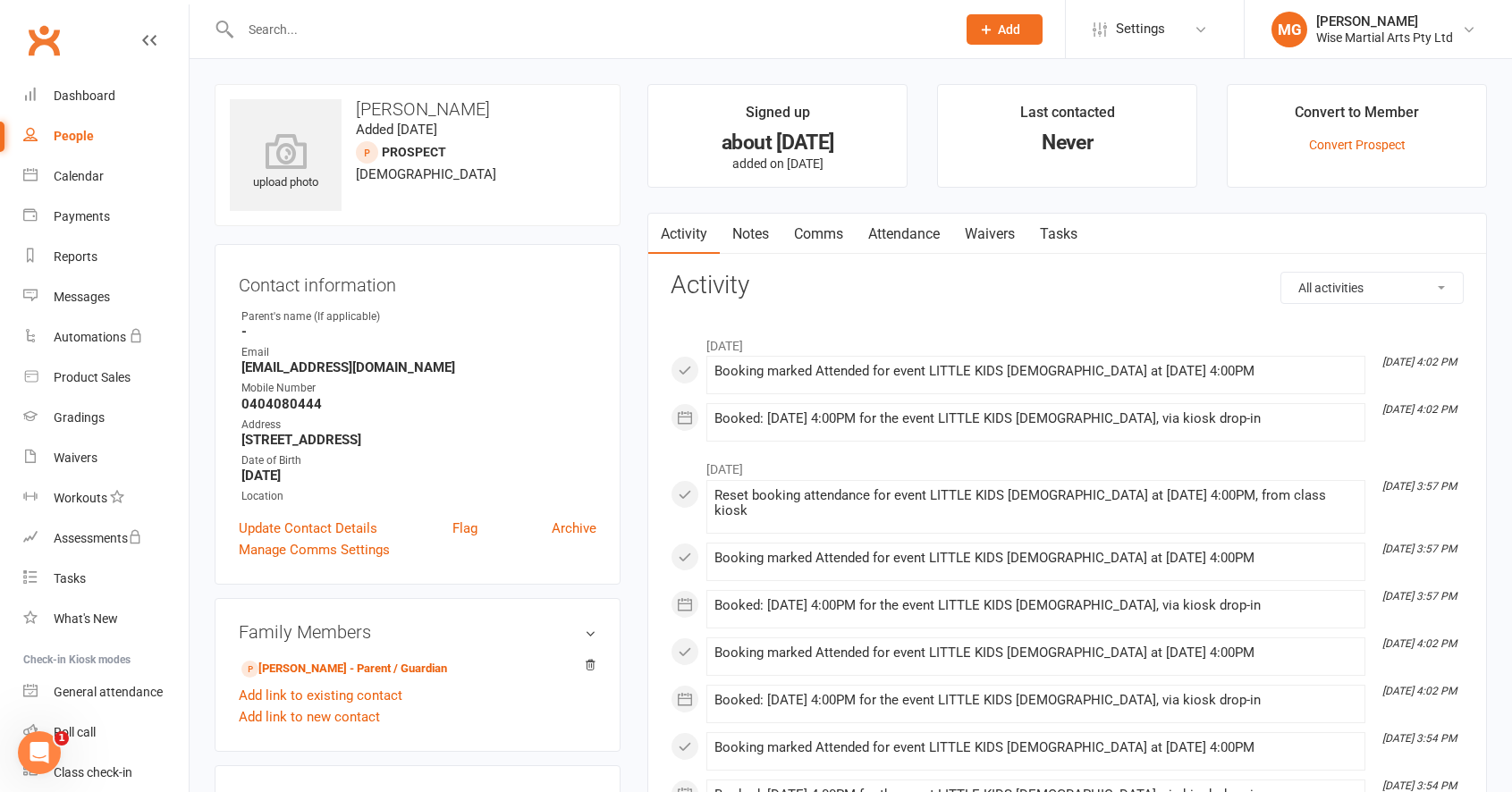
click at [913, 241] on link "Attendance" at bounding box center [904, 234] width 96 height 41
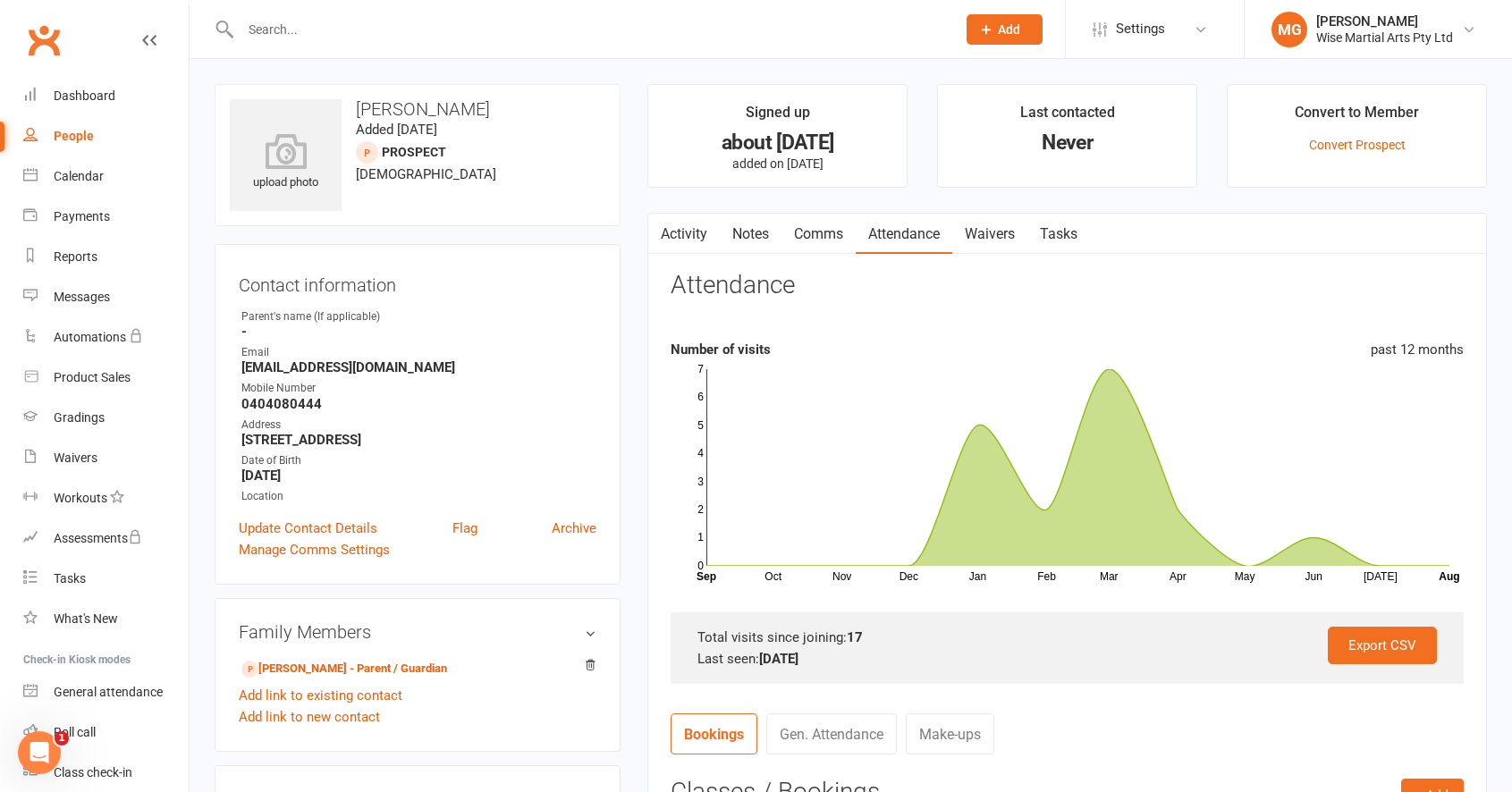
click at [1021, 246] on link "Waivers" at bounding box center [989, 234] width 75 height 41
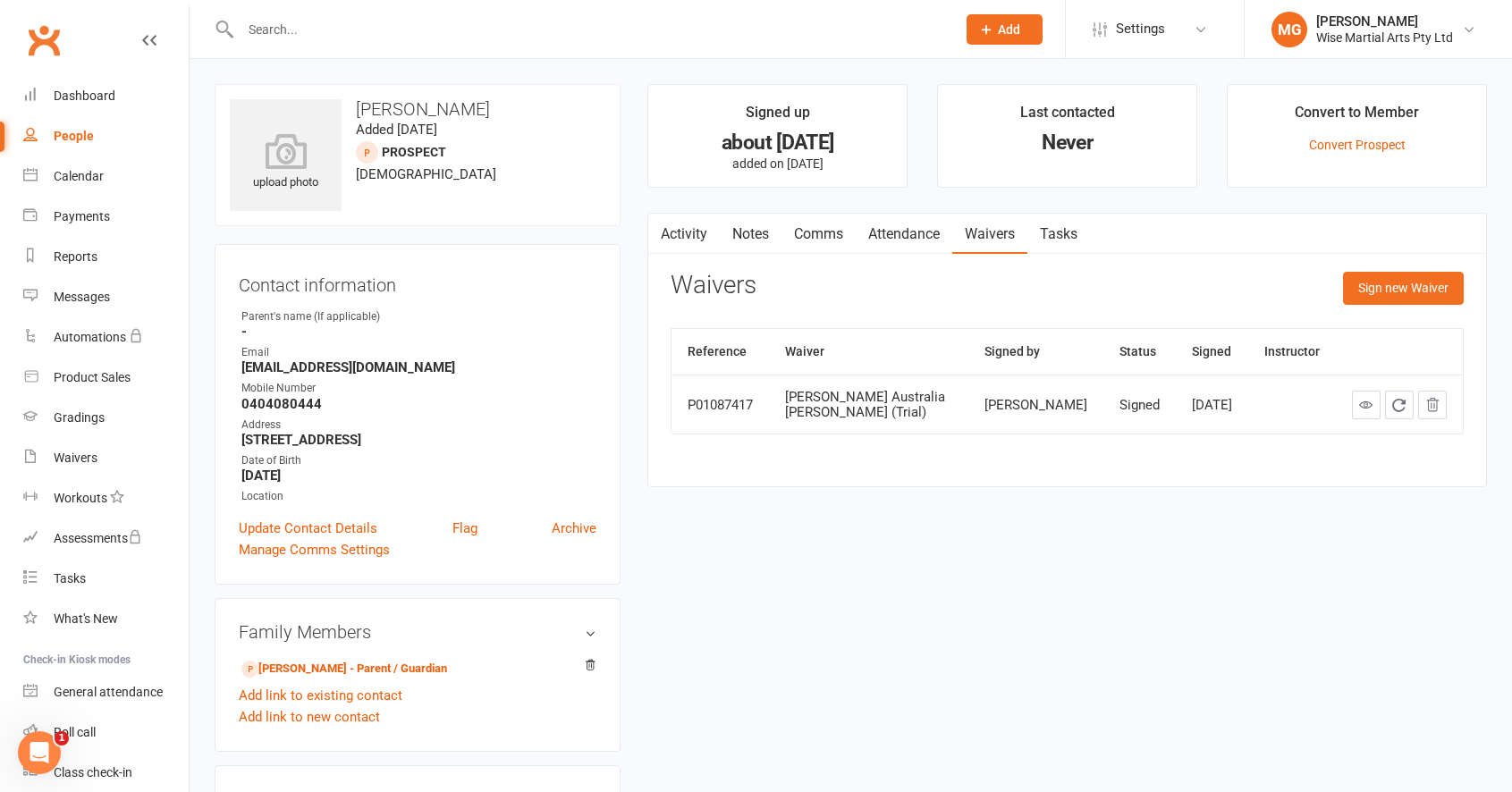
click at [625, 266] on div "upload photo Aydin Shahrabi Added 31 July, 2024 prospect 5 years old Contact in…" at bounding box center [417, 800] width 433 height 1432
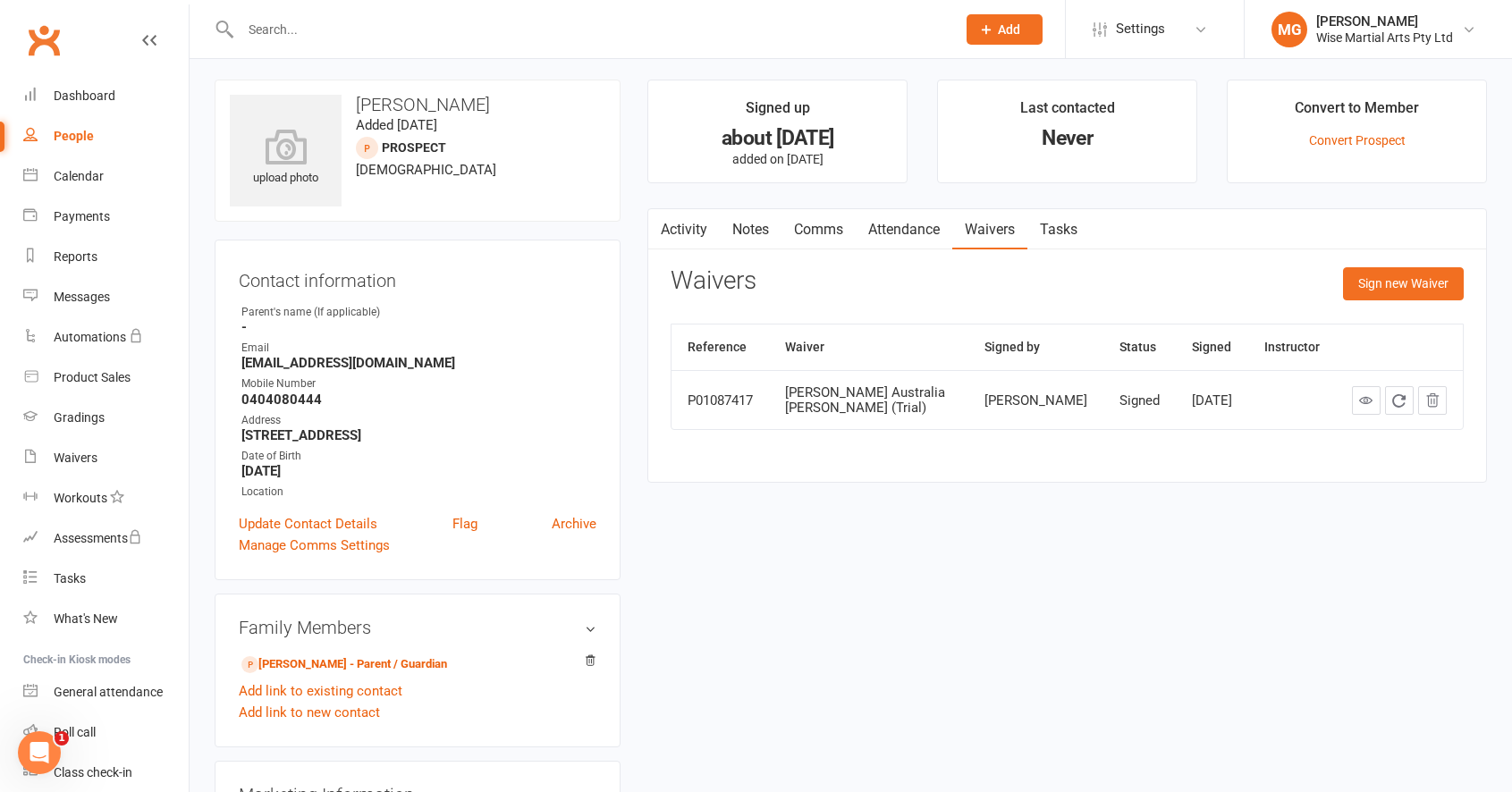
click at [340, 17] on input "text" at bounding box center [589, 29] width 708 height 25
drag, startPoint x: 781, startPoint y: 406, endPoint x: 751, endPoint y: 398, distance: 31.0
click at [751, 398] on tr "P01087417 Gracie Australia BJJ Waiver (Trial) Kam Shahrabi Signed Jul 31, 2024" at bounding box center [1067, 400] width 791 height 59
click at [751, 398] on div "P01087417" at bounding box center [720, 401] width 66 height 15
drag, startPoint x: 889, startPoint y: 426, endPoint x: 748, endPoint y: 377, distance: 149.3
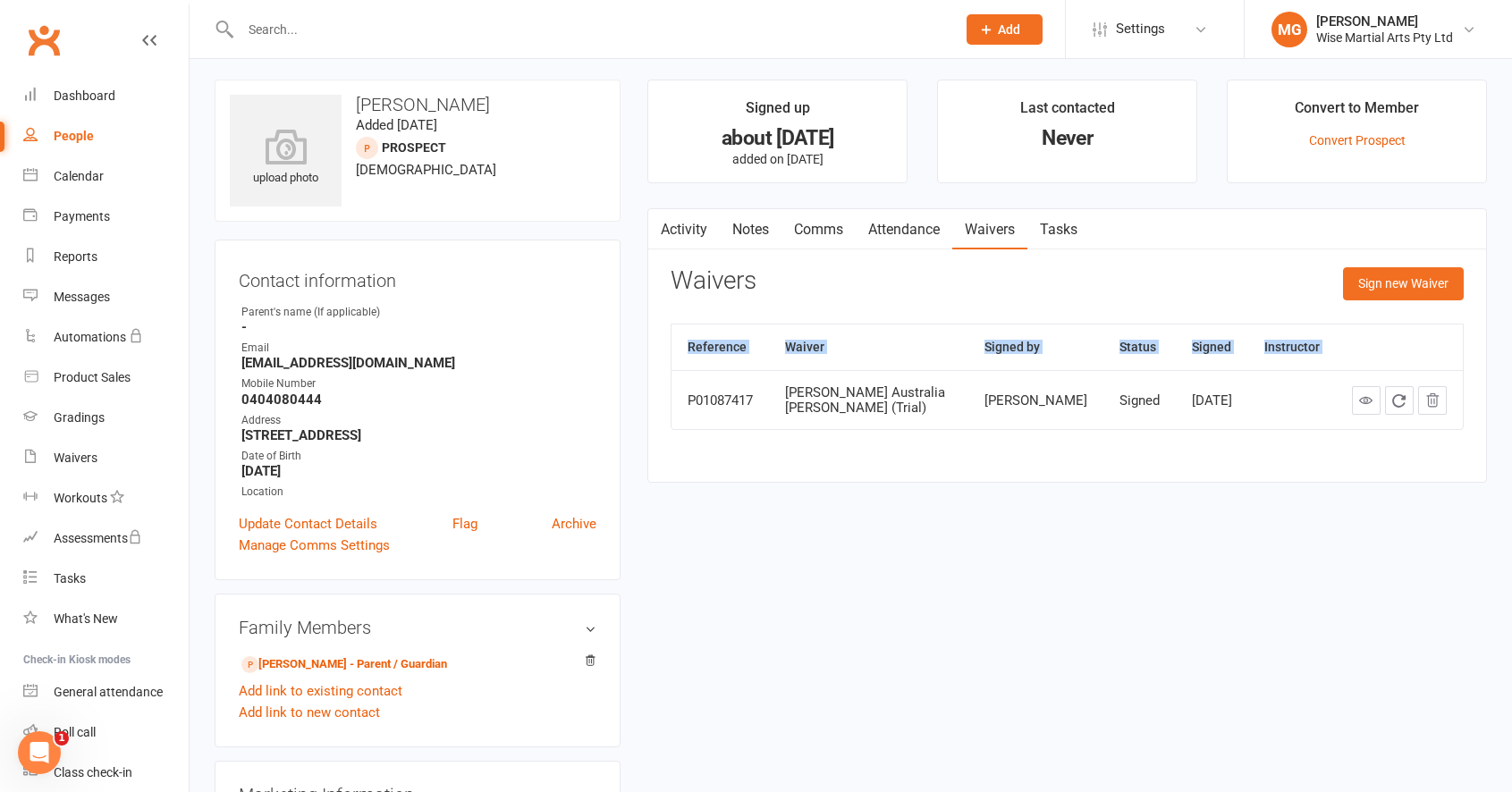
click at [748, 377] on div "Reference Waiver Signed by Status Signed Instructor P01087417 Gracie Australia …" at bounding box center [1067, 390] width 793 height 131
drag, startPoint x: 777, startPoint y: 392, endPoint x: 814, endPoint y: 404, distance: 38.9
click at [784, 395] on tr "P01087417 Gracie Australia BJJ Waiver (Trial) Kam Shahrabi Signed Jul 31, 2024" at bounding box center [1067, 400] width 791 height 59
click at [816, 404] on div "[PERSON_NAME] Australia [PERSON_NAME] (Trial)" at bounding box center [868, 400] width 167 height 30
drag, startPoint x: 872, startPoint y: 418, endPoint x: 684, endPoint y: 359, distance: 197.0
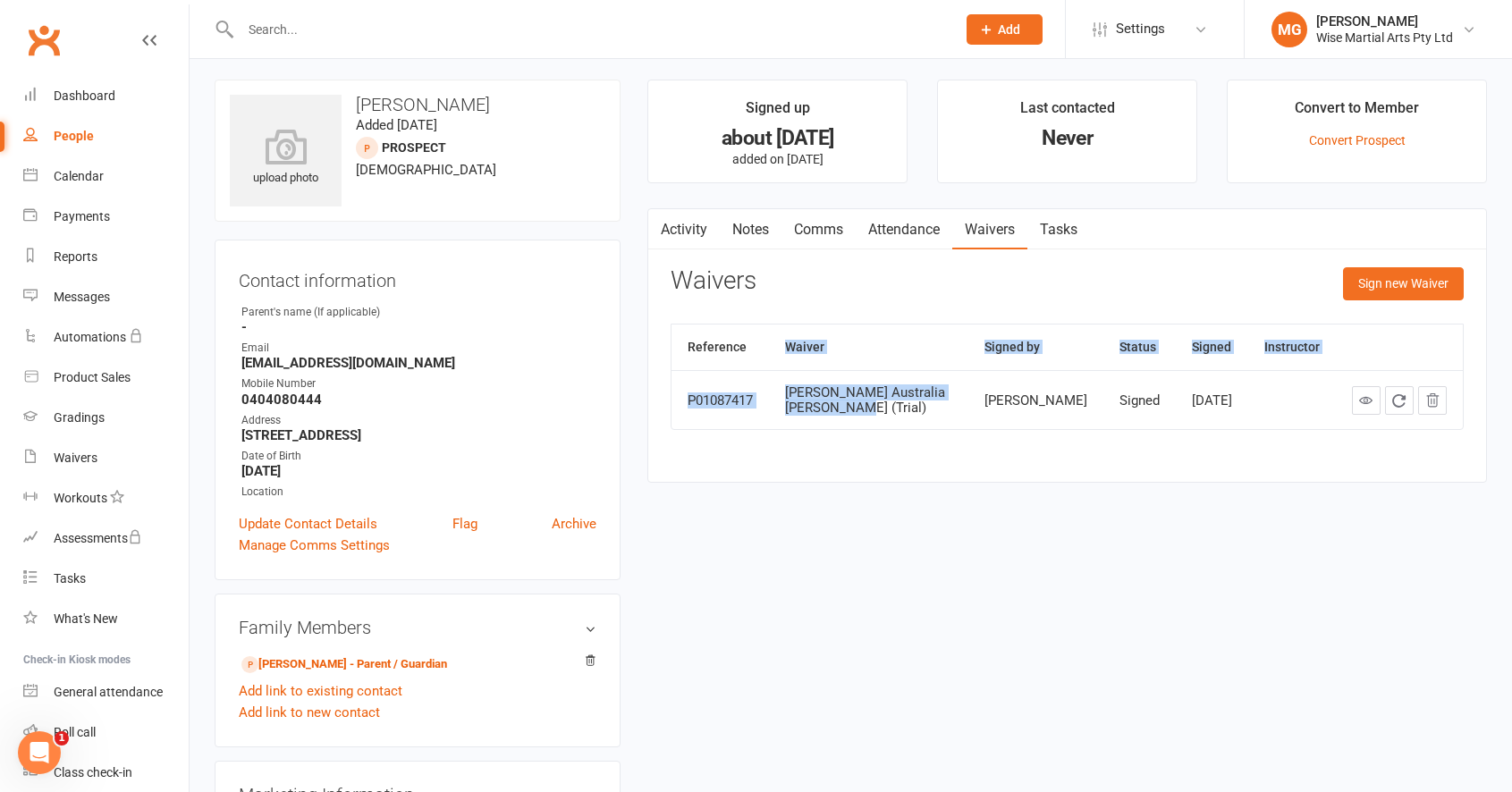
click at [684, 359] on table "Reference Waiver Signed by Status Signed Instructor P01087417 Gracie Australia …" at bounding box center [1067, 377] width 793 height 106
click at [687, 355] on th "Reference" at bounding box center [720, 347] width 97 height 45
drag, startPoint x: 688, startPoint y: 353, endPoint x: 803, endPoint y: 408, distance: 127.5
click at [800, 407] on table "Reference Waiver Signed by Status Signed Instructor P01087417 Gracie Australia …" at bounding box center [1067, 377] width 793 height 106
click at [803, 408] on div "[PERSON_NAME] Australia [PERSON_NAME] (Trial)" at bounding box center [868, 400] width 167 height 30
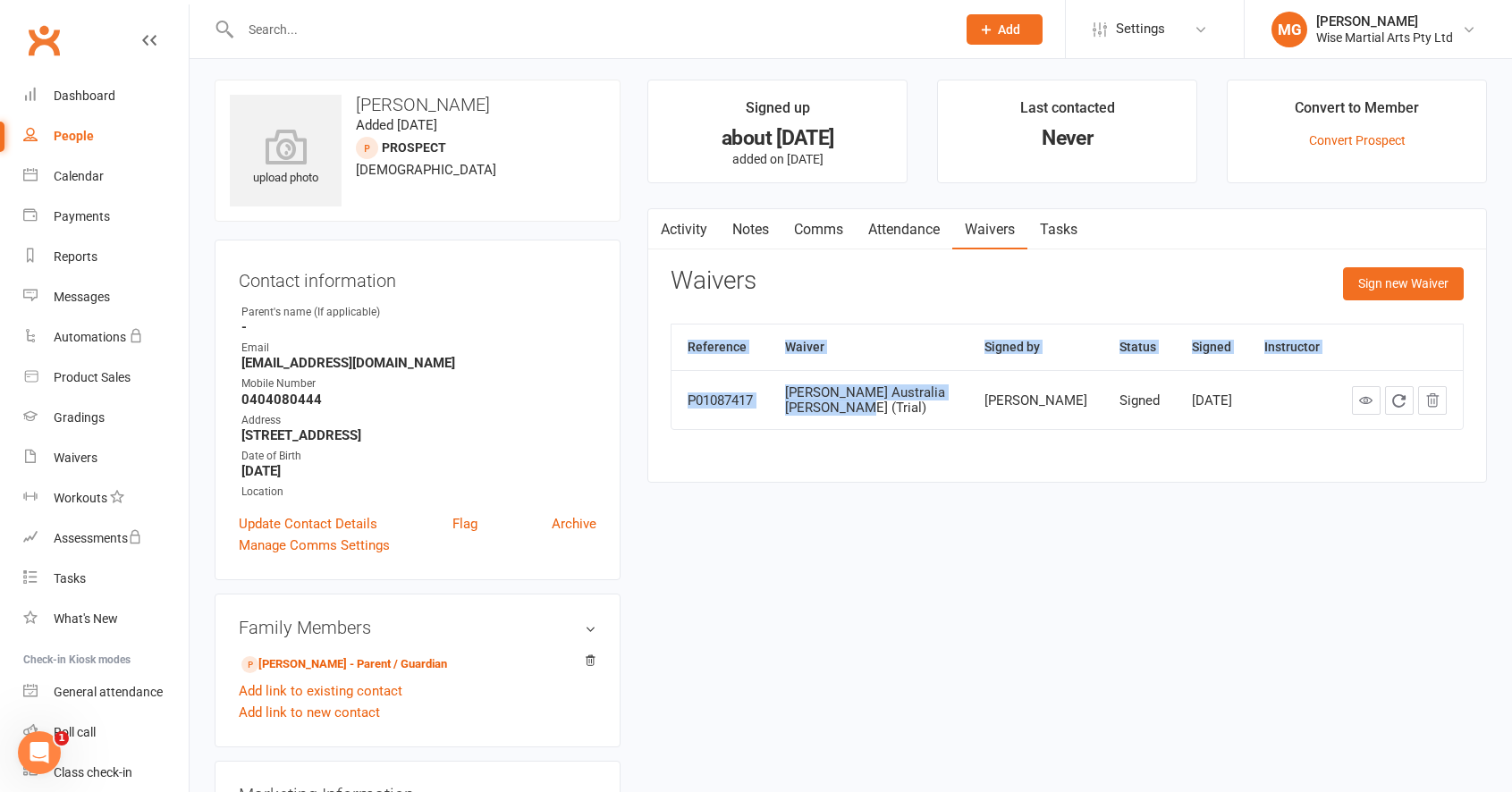
drag, startPoint x: 831, startPoint y: 412, endPoint x: 683, endPoint y: 344, distance: 162.9
click at [683, 344] on table "Reference Waiver Signed by Status Signed Instructor P01087417 Gracie Australia …" at bounding box center [1067, 377] width 793 height 106
click at [683, 344] on th "Reference" at bounding box center [720, 347] width 97 height 45
drag, startPoint x: 875, startPoint y: 404, endPoint x: 696, endPoint y: 336, distance: 191.5
click at [696, 336] on table "Reference Waiver Signed by Status Signed Instructor P01087417 Gracie Australia …" at bounding box center [1067, 377] width 793 height 106
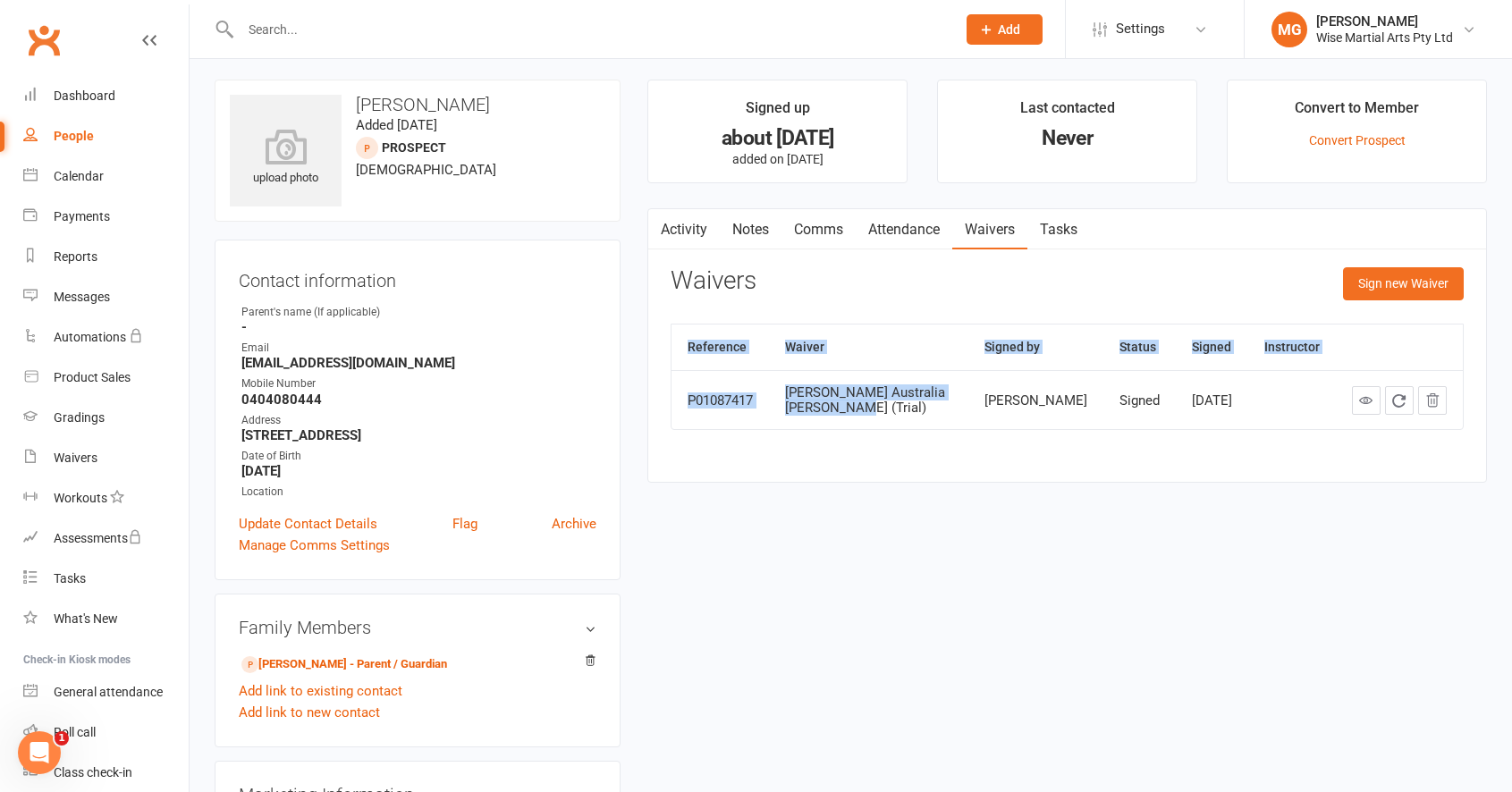
click at [696, 336] on th "Reference" at bounding box center [720, 347] width 97 height 45
drag, startPoint x: 690, startPoint y: 340, endPoint x: 862, endPoint y: 415, distance: 187.6
click at [862, 415] on table "Reference Waiver Signed by Status Signed Instructor P01087417 Gracie Australia …" at bounding box center [1067, 377] width 793 height 106
click at [862, 415] on td "Gracie Australia BJJ Waiver (Trial)" at bounding box center [868, 400] width 199 height 59
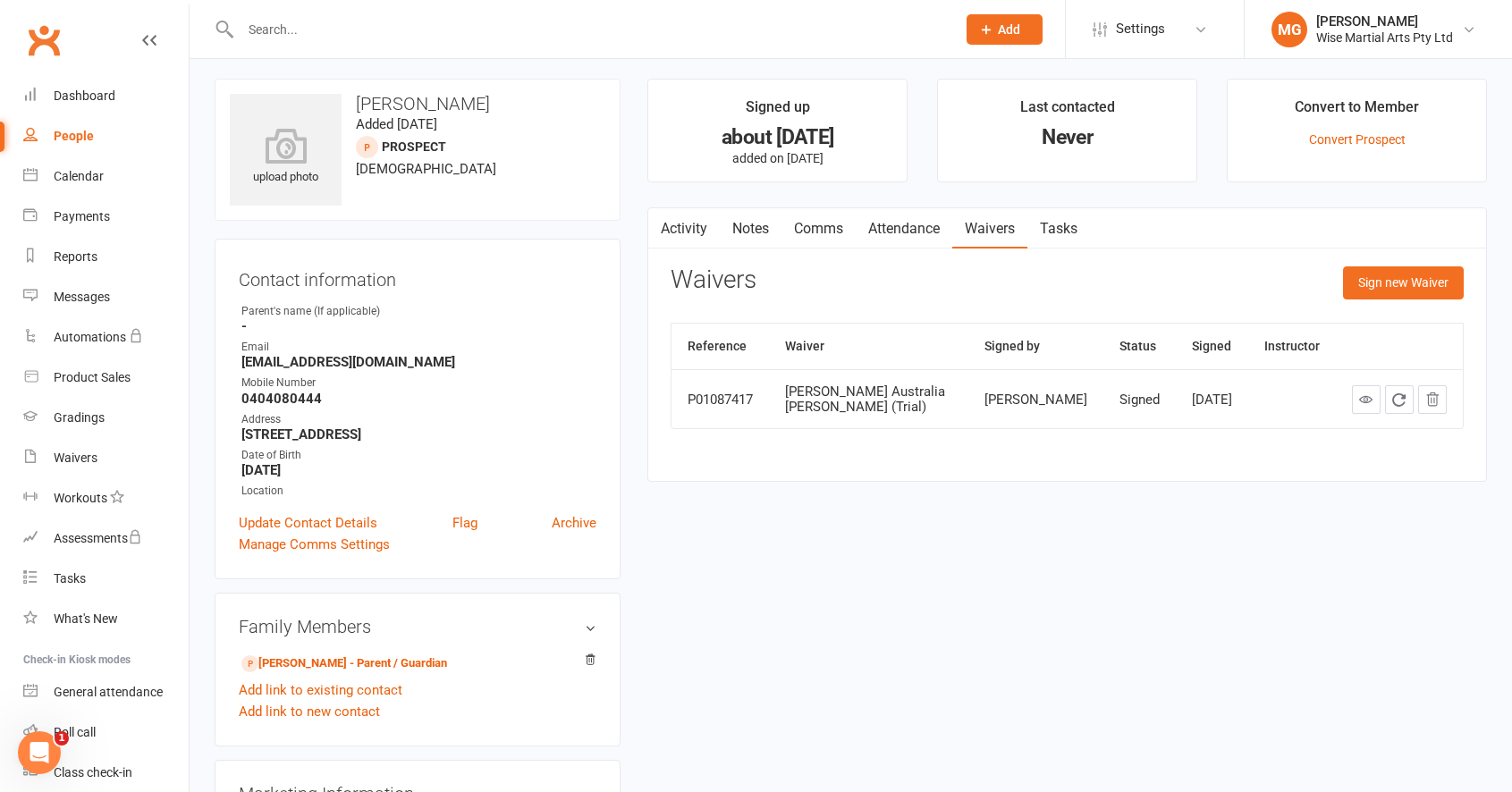
scroll to position [0, 0]
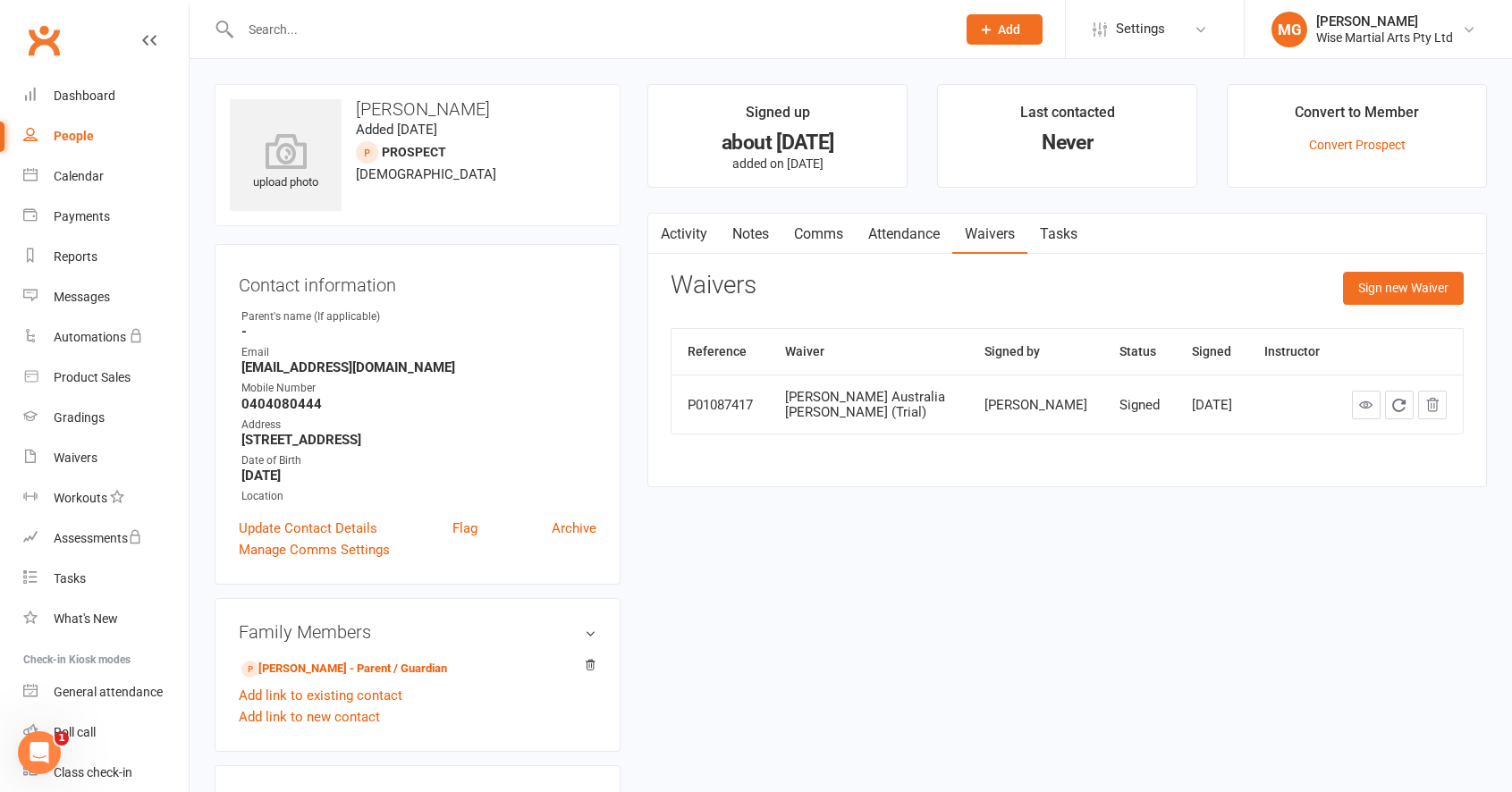
click at [341, 36] on input "text" at bounding box center [589, 29] width 708 height 25
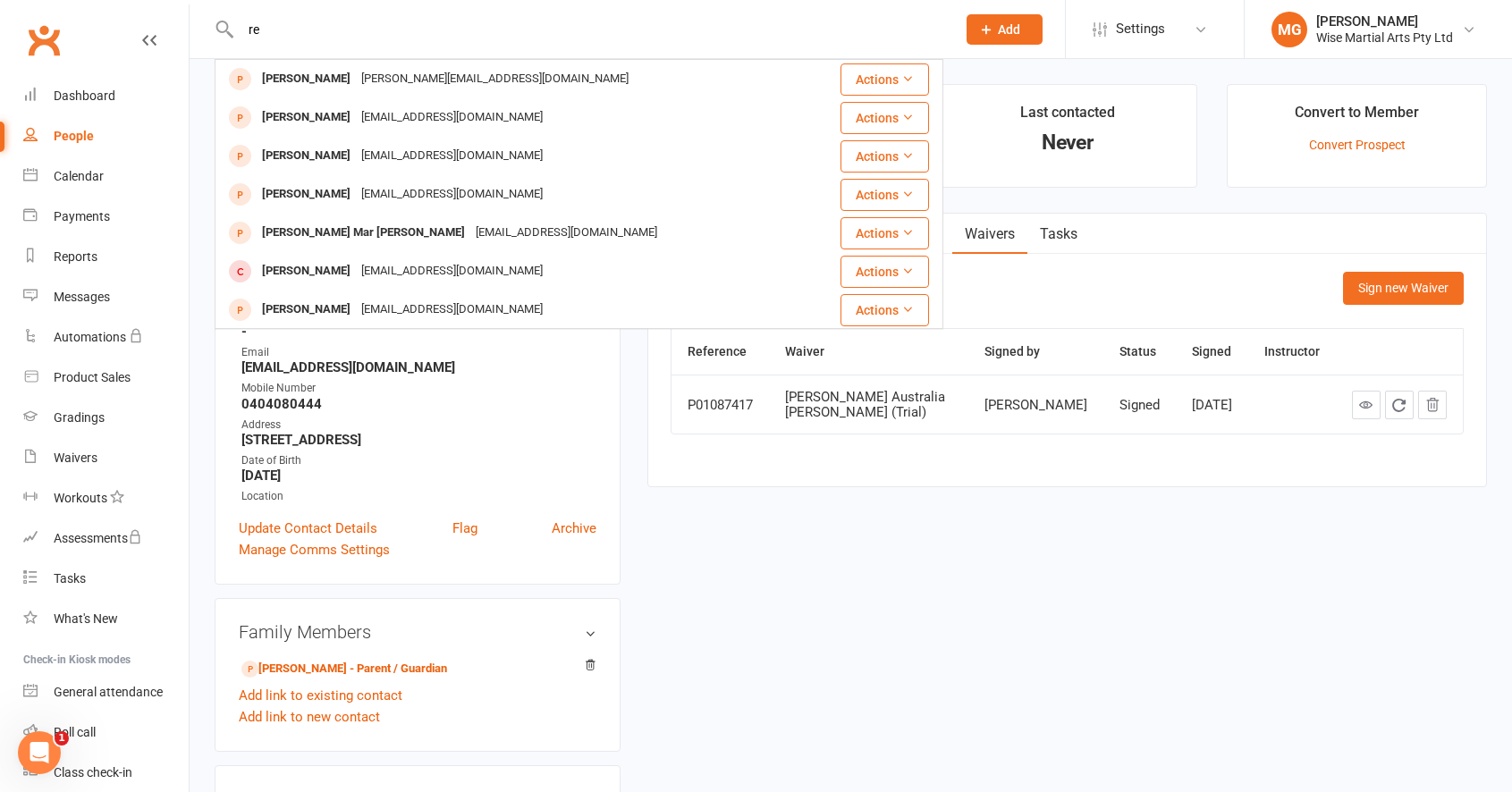
type input "r"
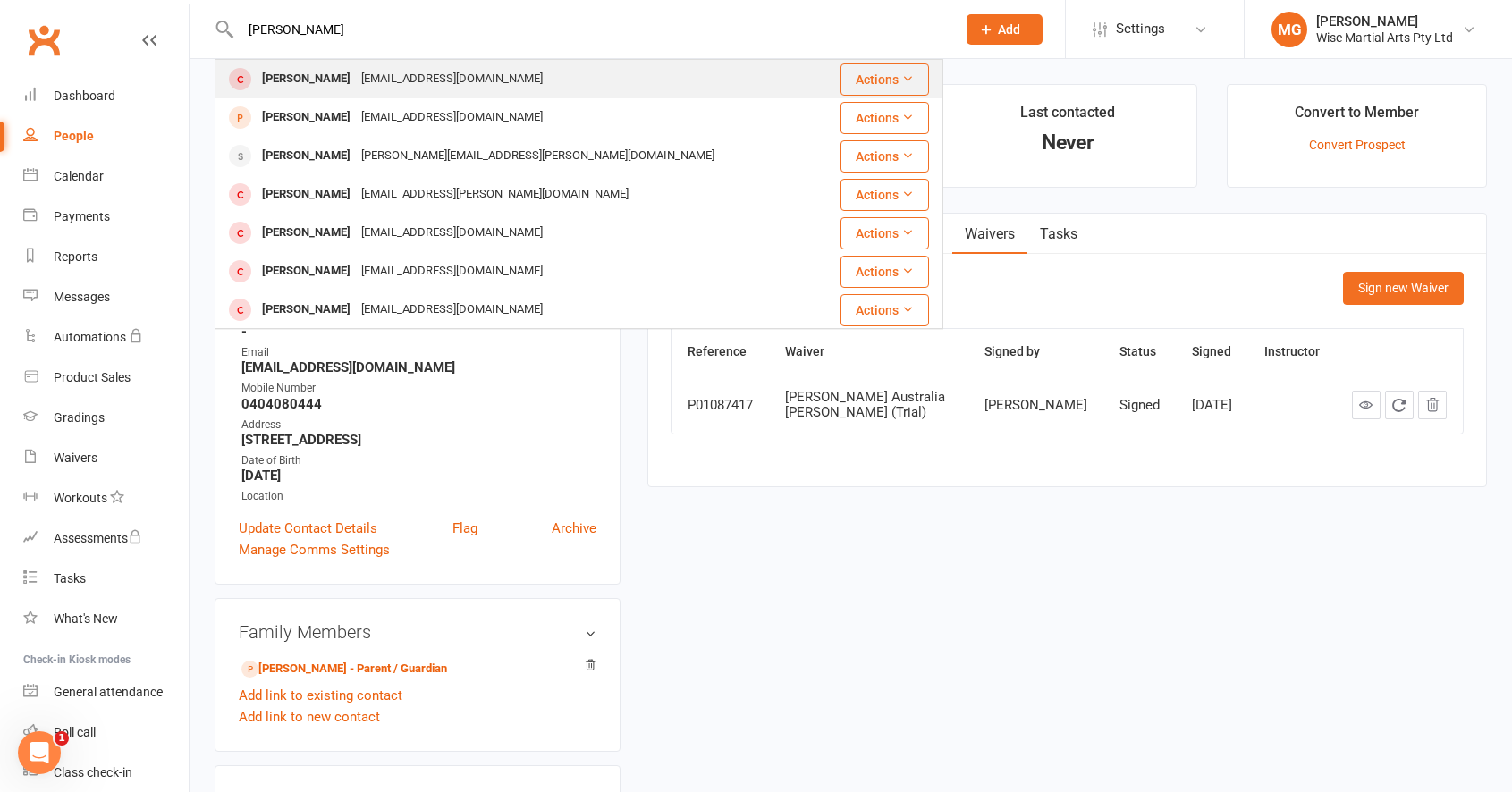
type input "gabriel maksisi"
click at [334, 83] on div "Gabriel Maksisi" at bounding box center [305, 79] width 99 height 26
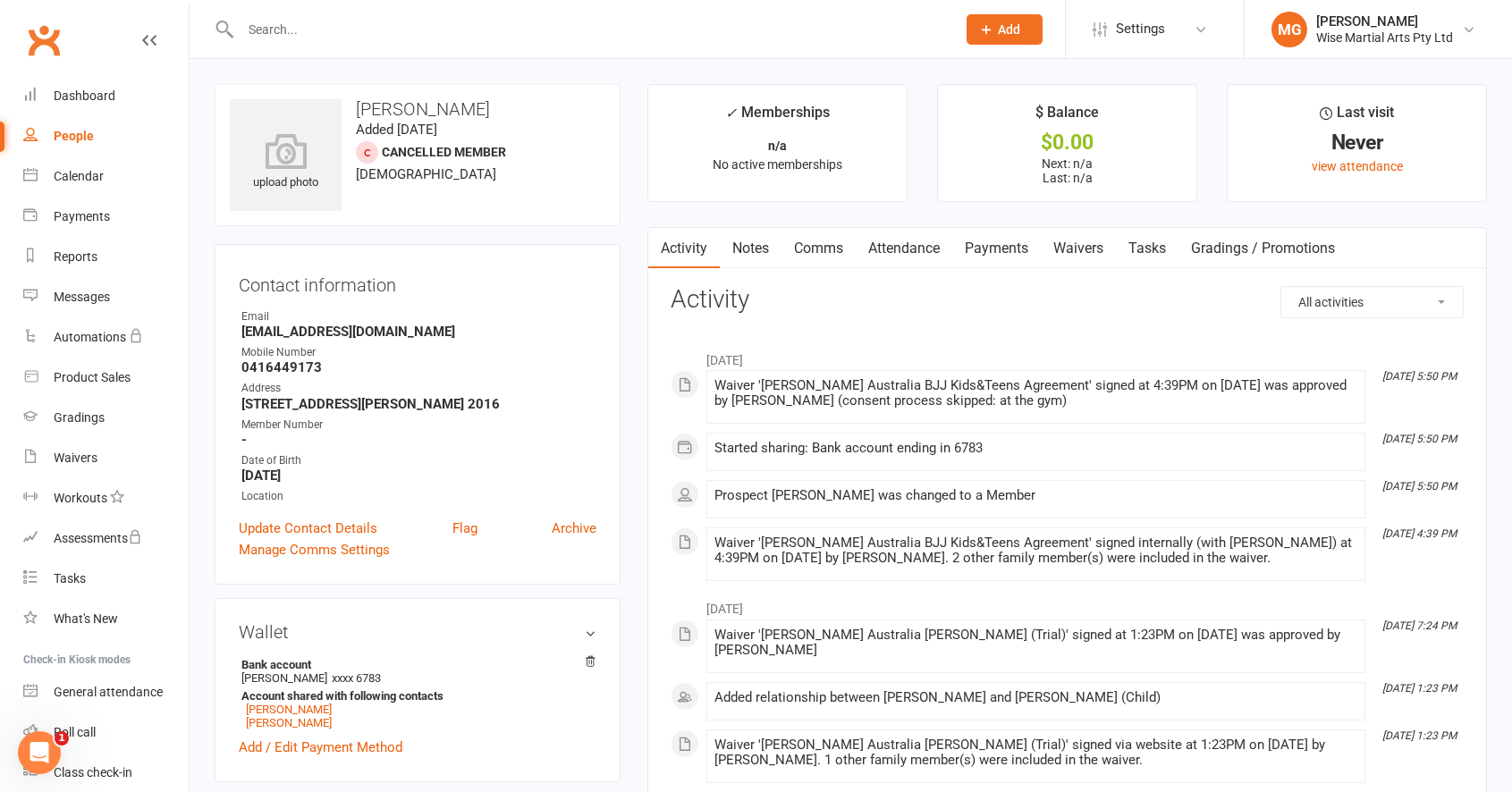
click at [1018, 261] on link "Payments" at bounding box center [997, 248] width 89 height 41
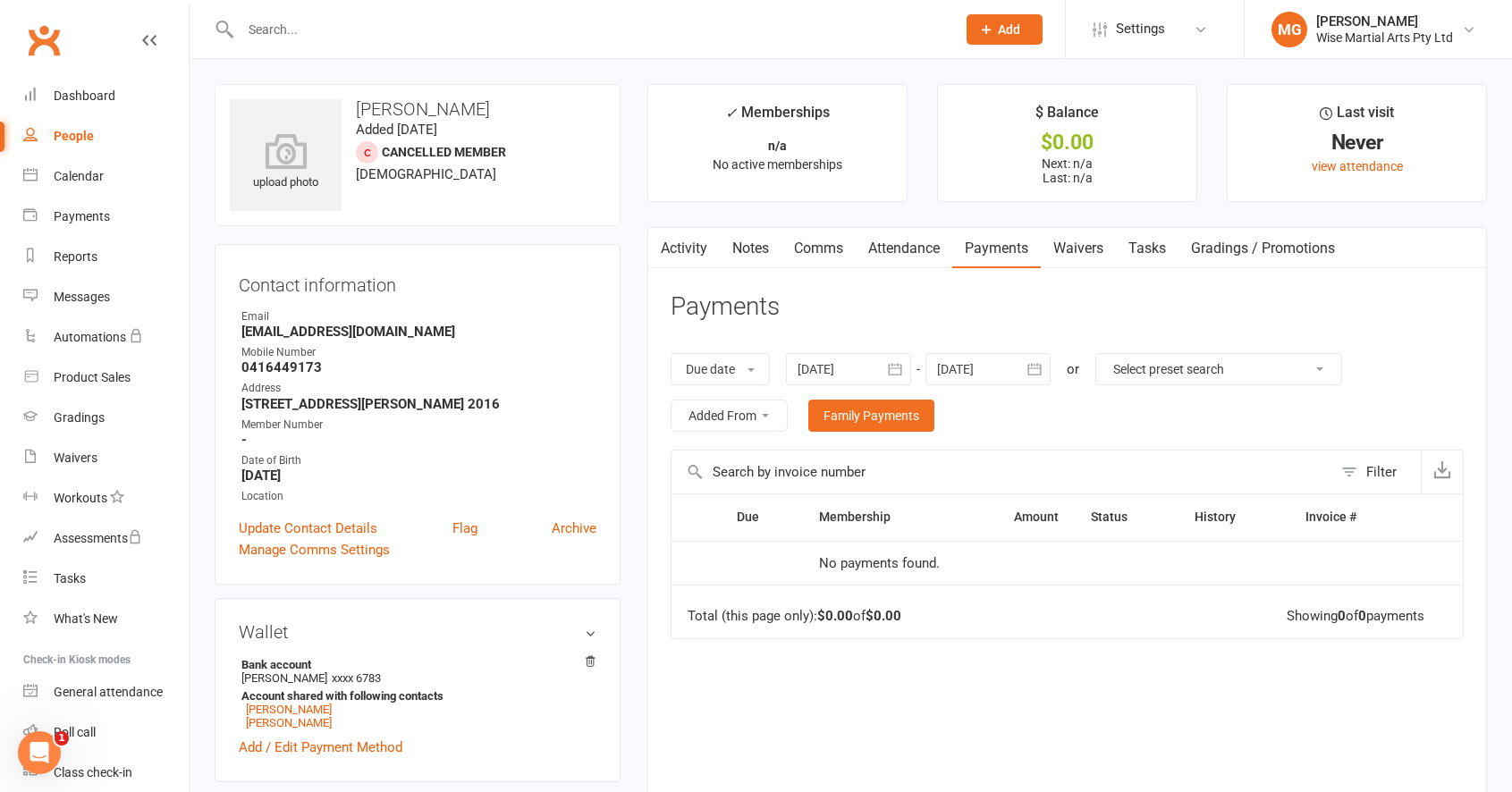
click at [1094, 255] on link "Waivers" at bounding box center [1078, 248] width 75 height 41
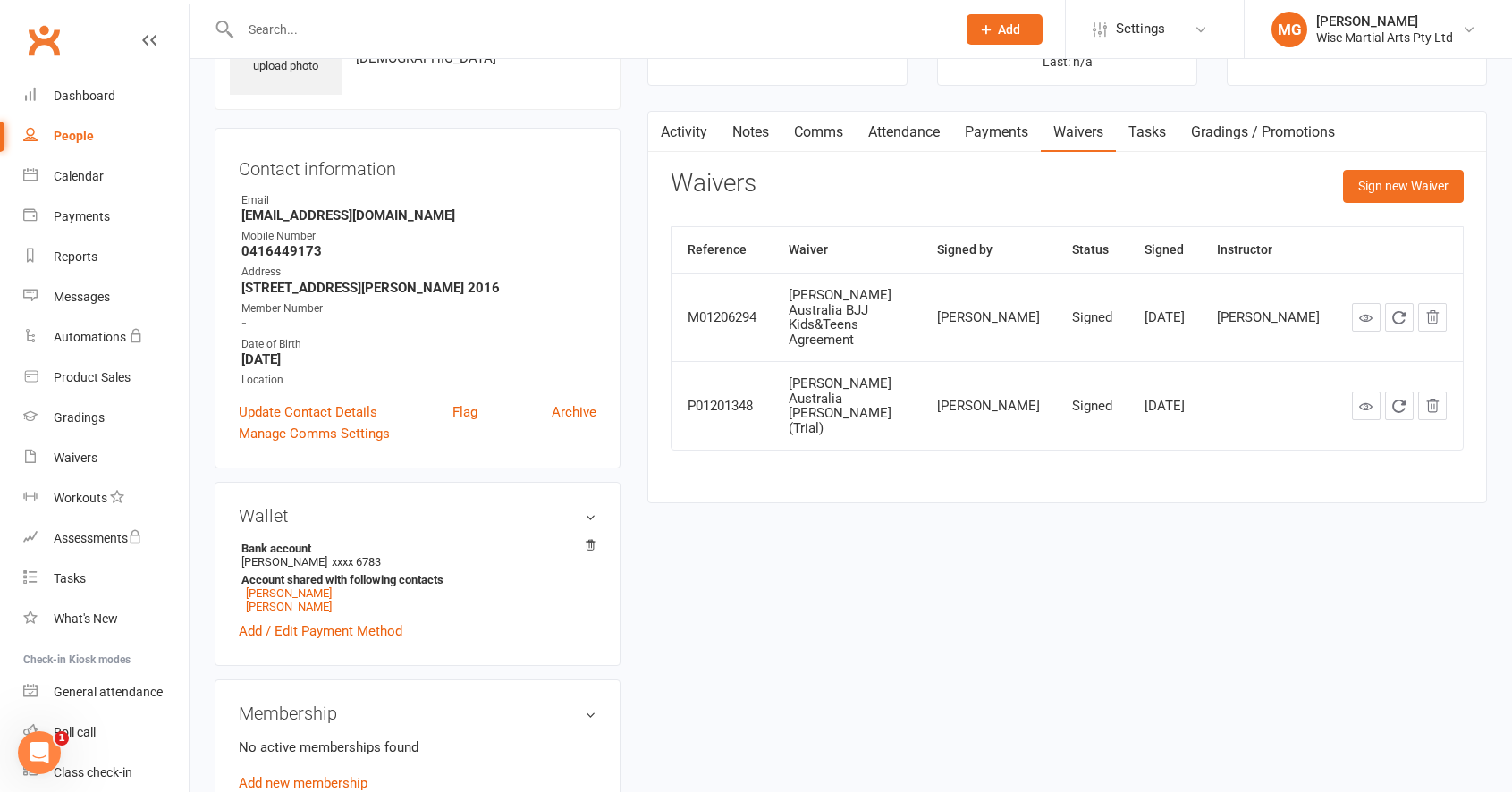
scroll to position [112, 0]
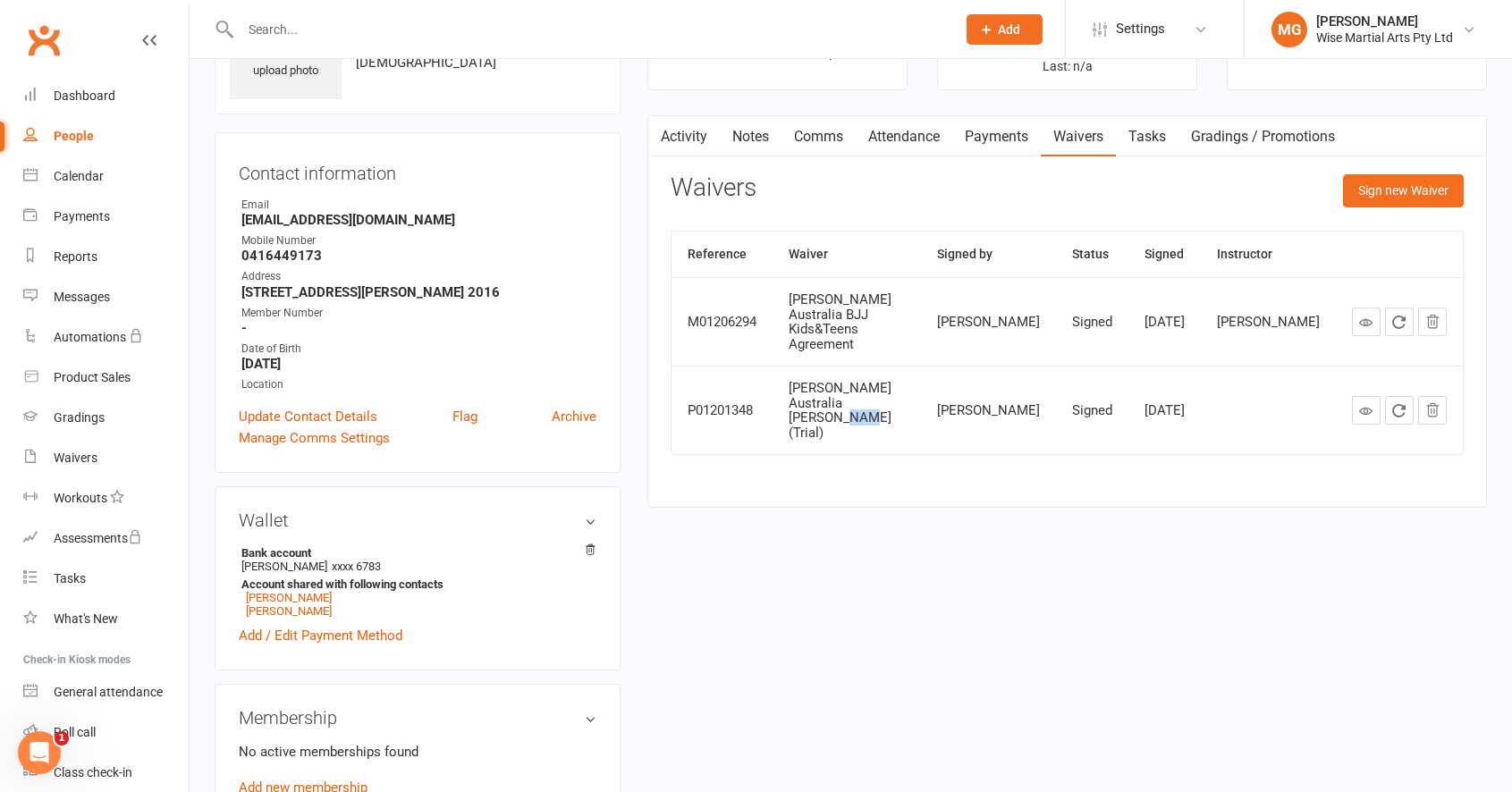
drag, startPoint x: 858, startPoint y: 368, endPoint x: 1089, endPoint y: 384, distance: 231.6
click at [1019, 380] on tr "P01201348 Gracie Australia BJJ Waiver (Trial) Rebecca Llewell Signed Feb 26, 20…" at bounding box center [1067, 410] width 791 height 89
click at [1096, 385] on td "Signed" at bounding box center [1092, 410] width 72 height 89
drag, startPoint x: 1227, startPoint y: 383, endPoint x: 769, endPoint y: 365, distance: 458.4
click at [769, 365] on tr "P01201348 Gracie Australia BJJ Waiver (Trial) Rebecca Llewell Signed Feb 26, 20…" at bounding box center [1067, 410] width 791 height 89
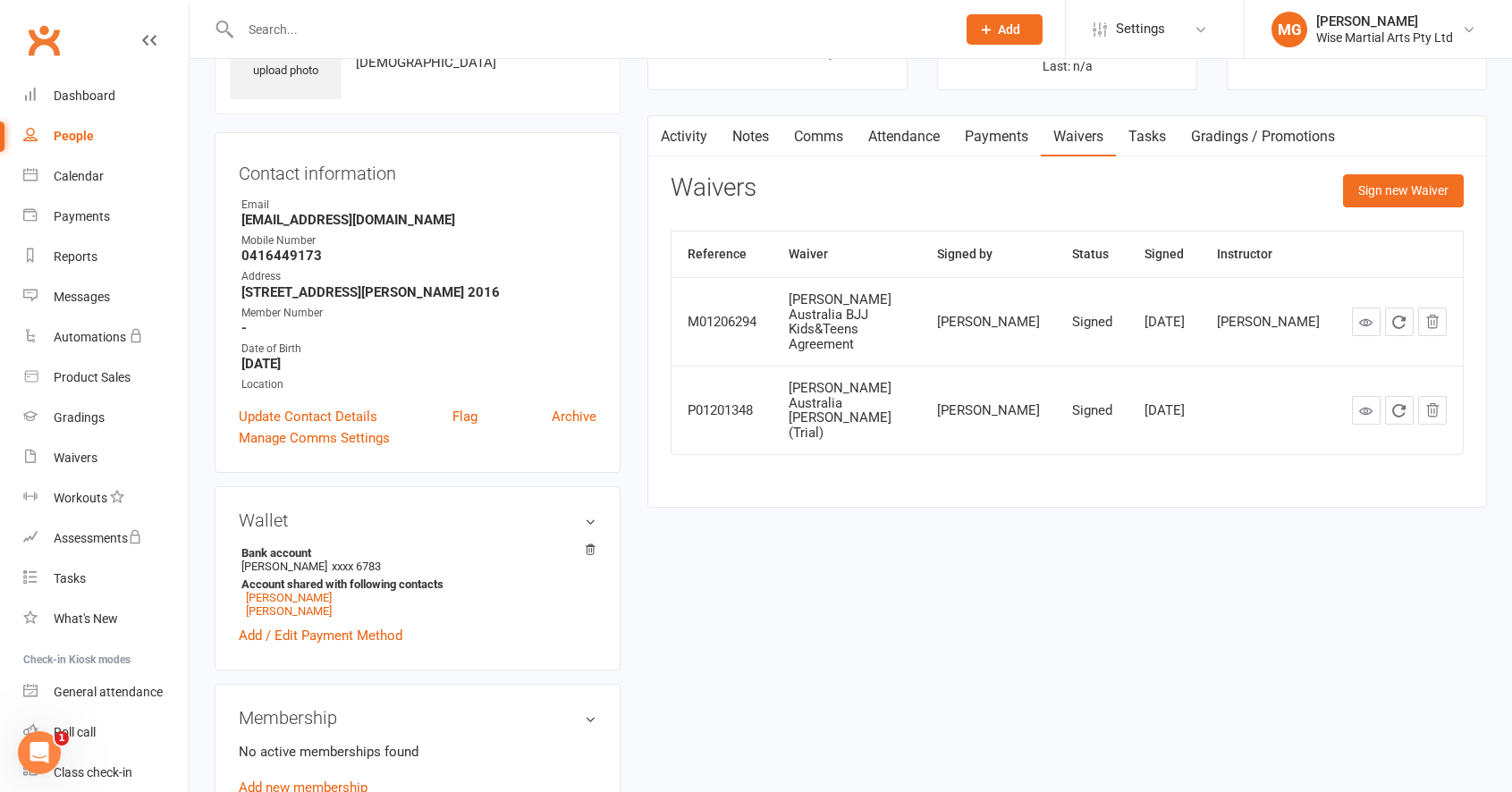
click at [769, 365] on td "P01201348" at bounding box center [722, 410] width 101 height 89
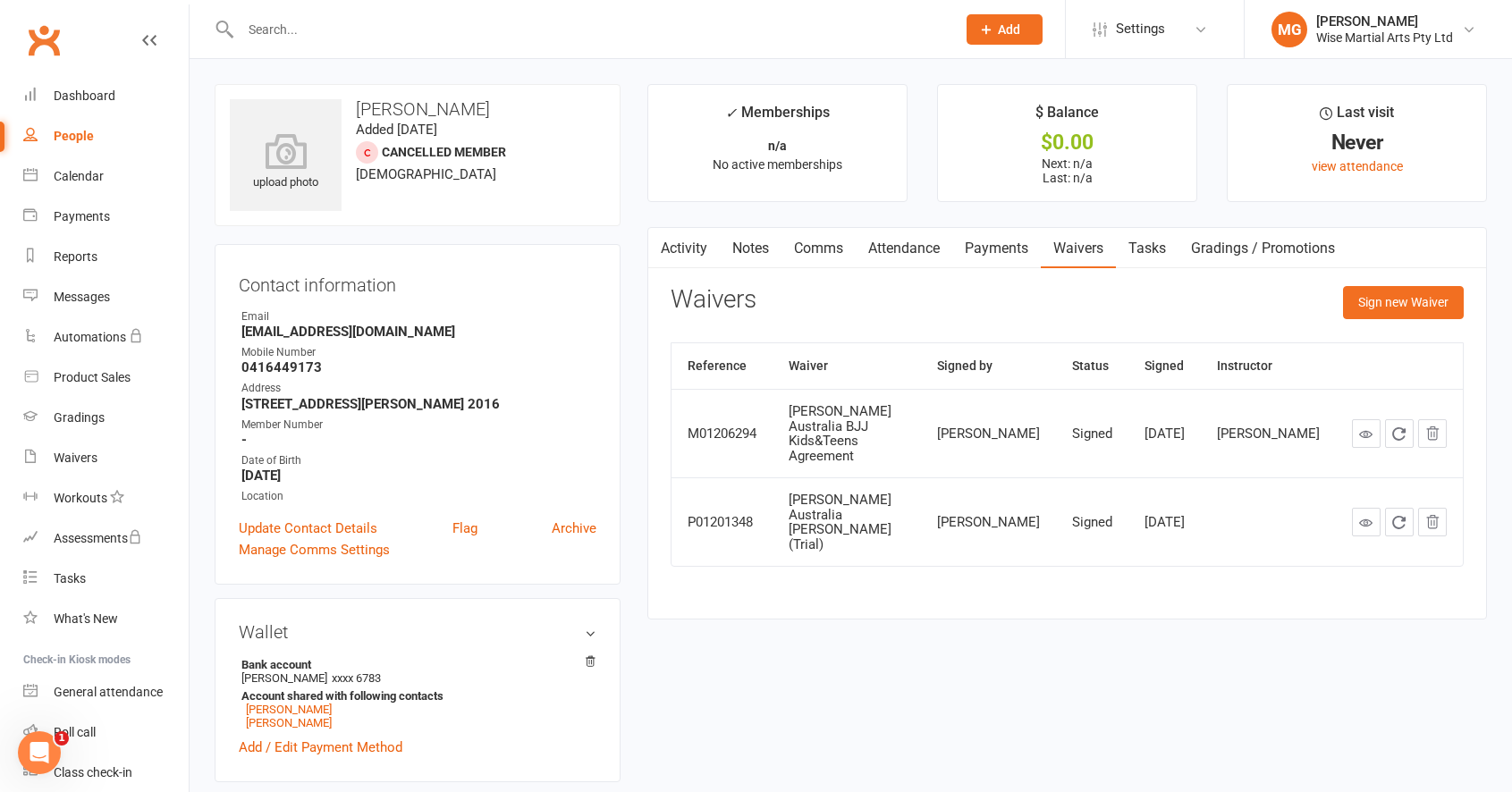
drag, startPoint x: 1249, startPoint y: 485, endPoint x: 623, endPoint y: 406, distance: 631.0
click at [717, 477] on td "P01201348" at bounding box center [722, 522] width 101 height 89
click at [692, 248] on link "Activity" at bounding box center [683, 248] width 71 height 41
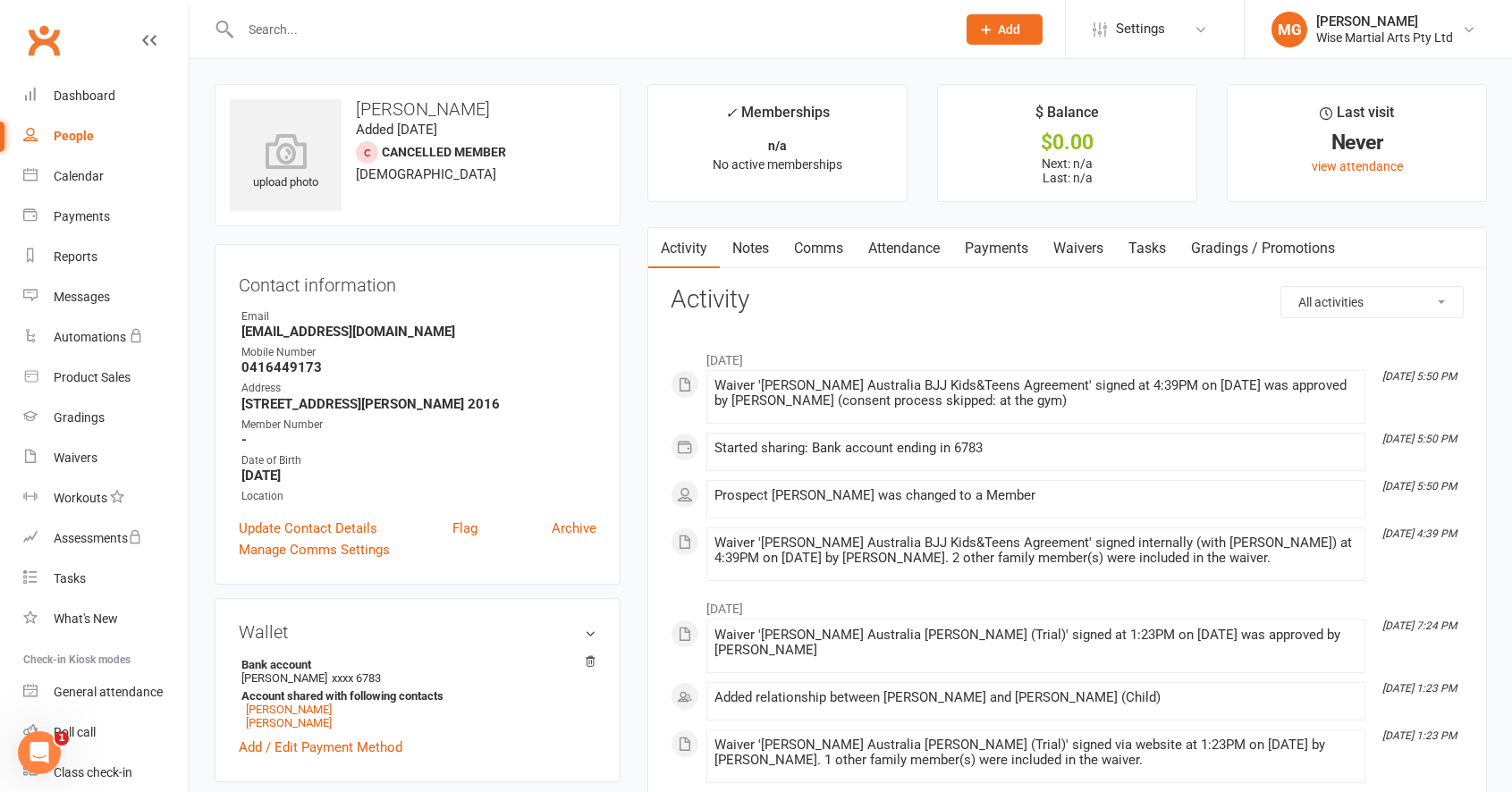
drag, startPoint x: 529, startPoint y: 117, endPoint x: 353, endPoint y: 105, distance: 176.4
click at [353, 105] on h3 "[PERSON_NAME]" at bounding box center [417, 108] width 376 height 19
copy h3 "[PERSON_NAME]"
click at [989, 251] on link "Payments" at bounding box center [997, 248] width 89 height 41
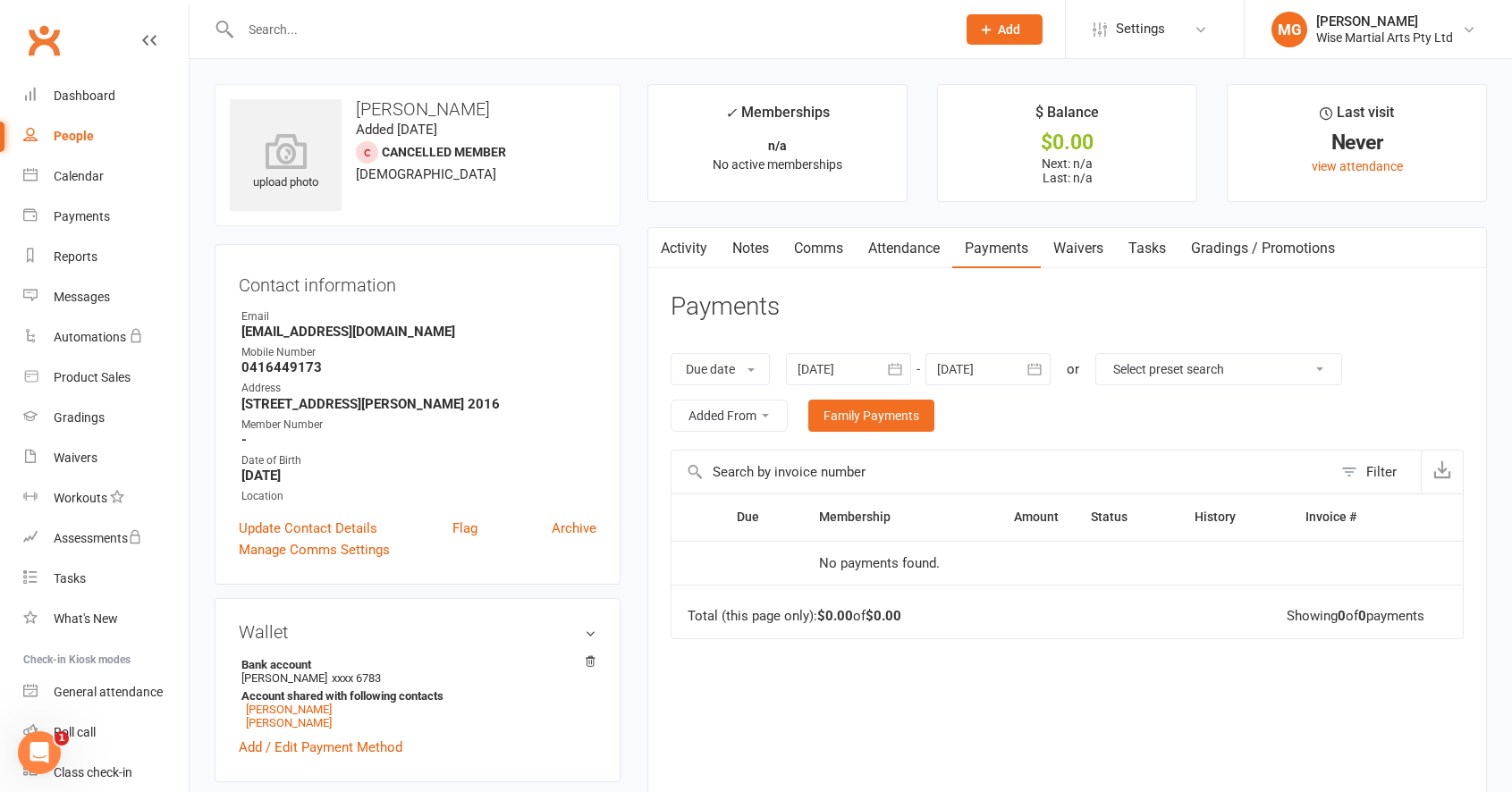
click at [1047, 245] on link "Waivers" at bounding box center [1078, 248] width 75 height 41
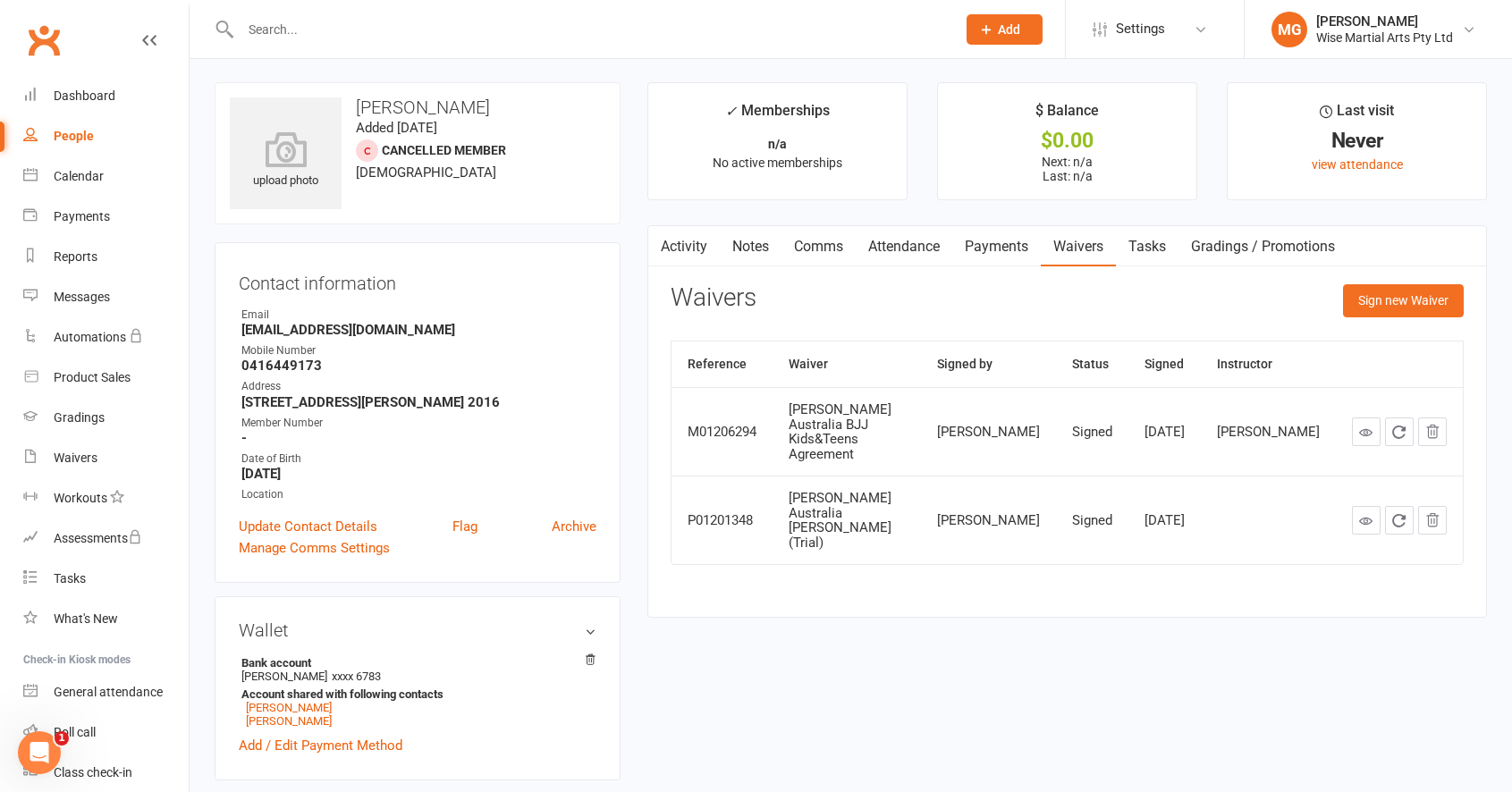
click at [685, 254] on link "Activity" at bounding box center [683, 246] width 71 height 41
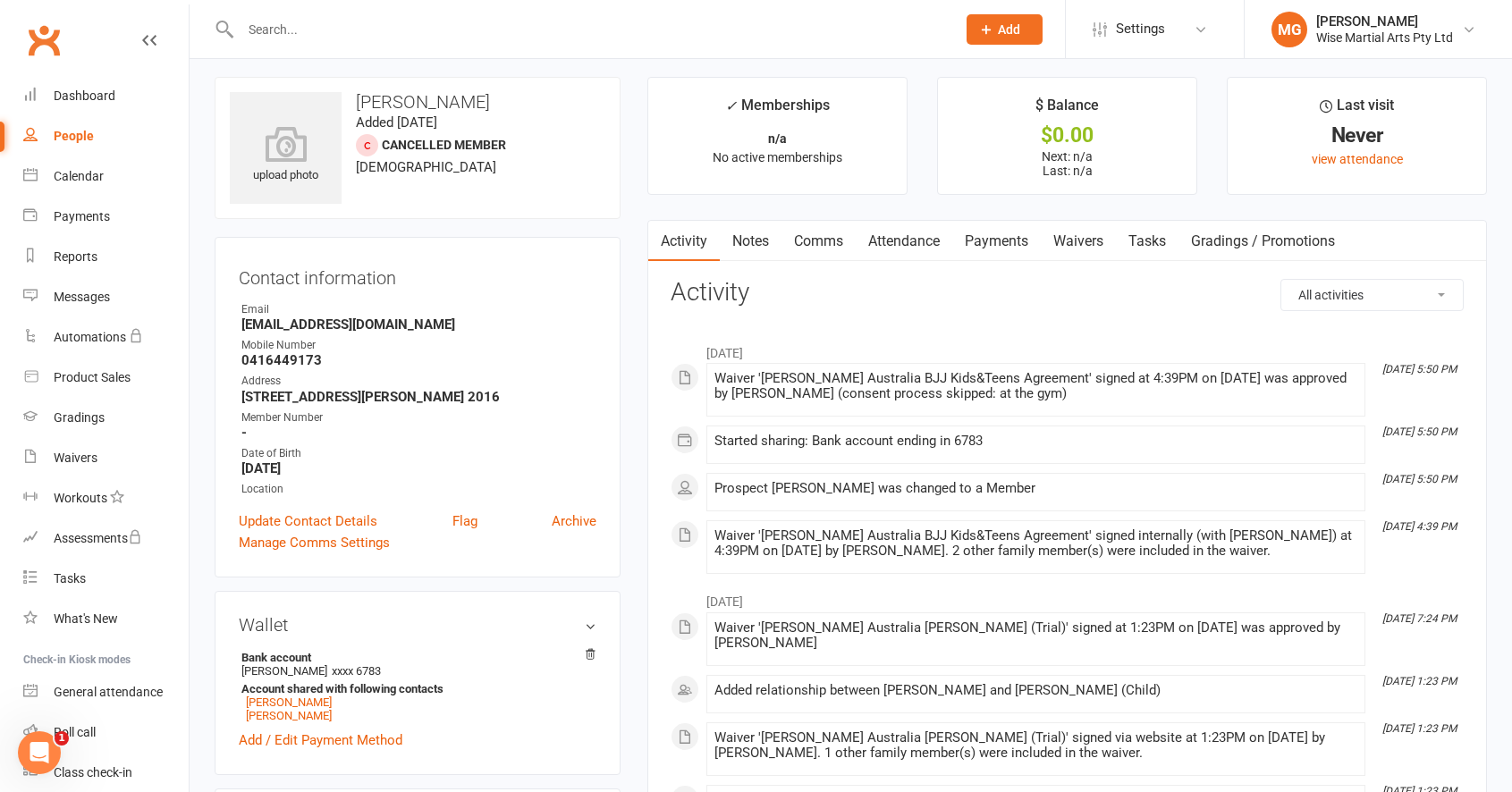
scroll to position [4, 0]
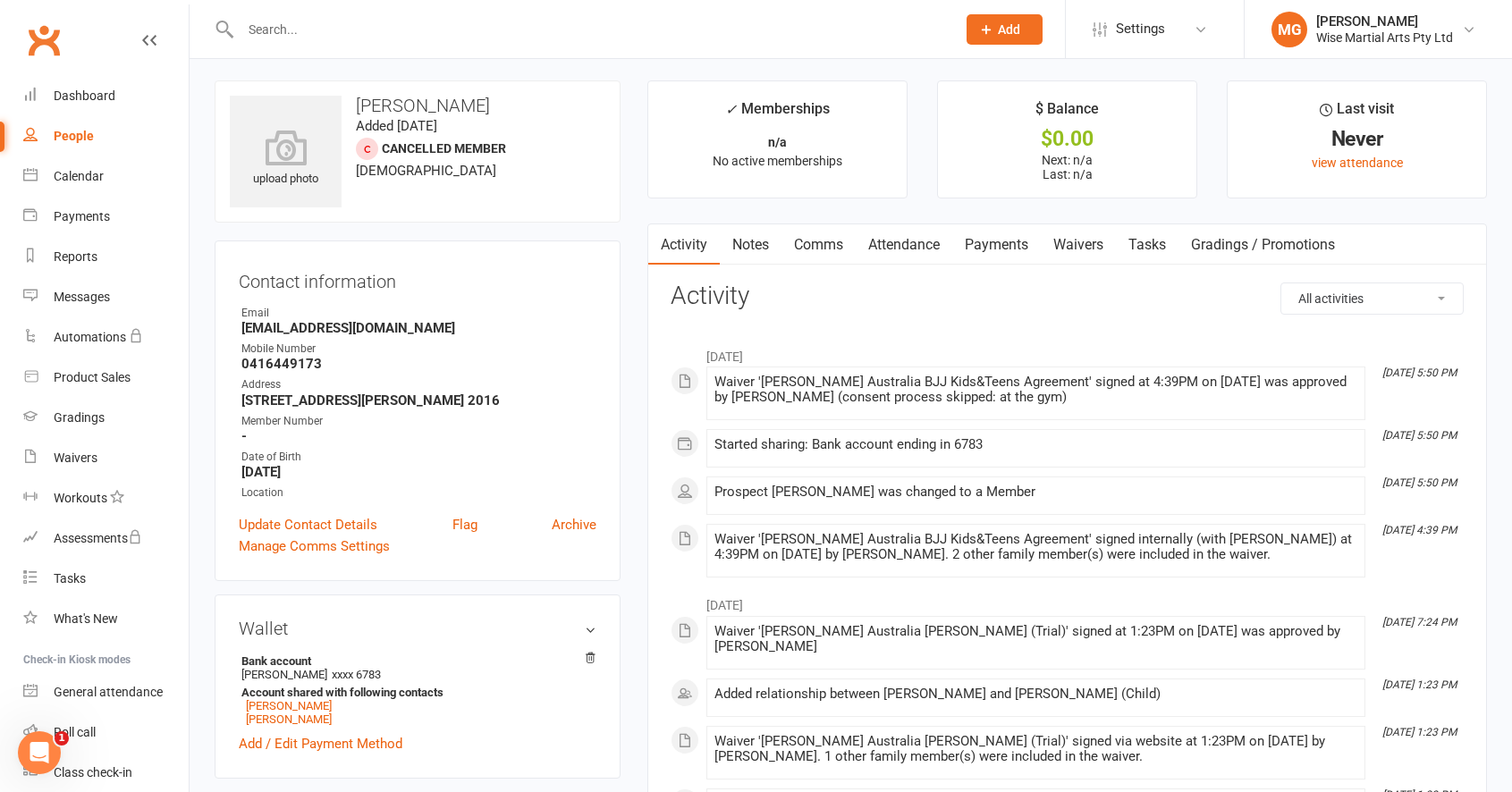
click at [684, 252] on link "Activity" at bounding box center [683, 244] width 71 height 41
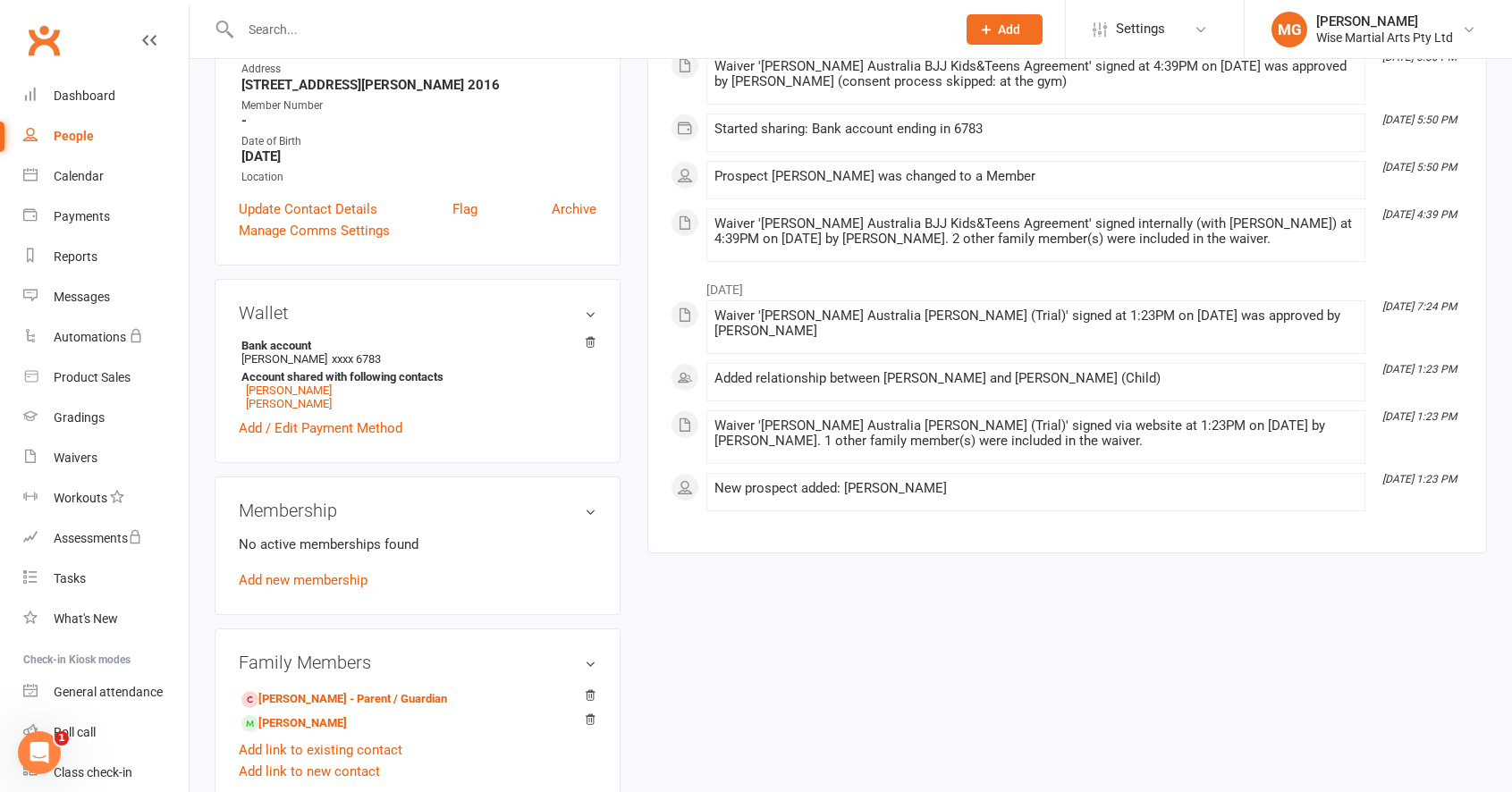
scroll to position [277, 0]
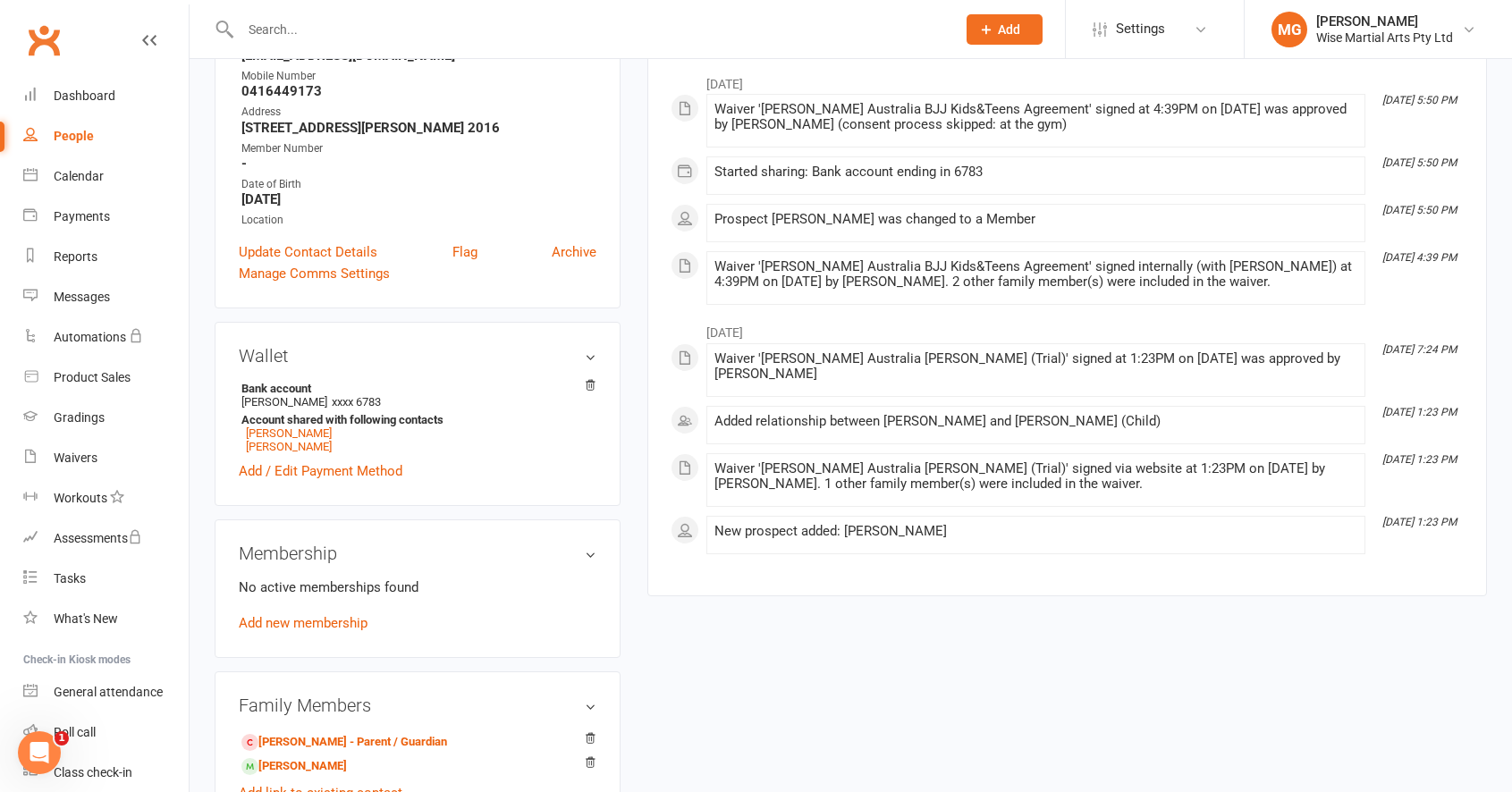
click at [284, 95] on strong "0416449173" at bounding box center [419, 91] width 355 height 16
copy strong "0416449173"
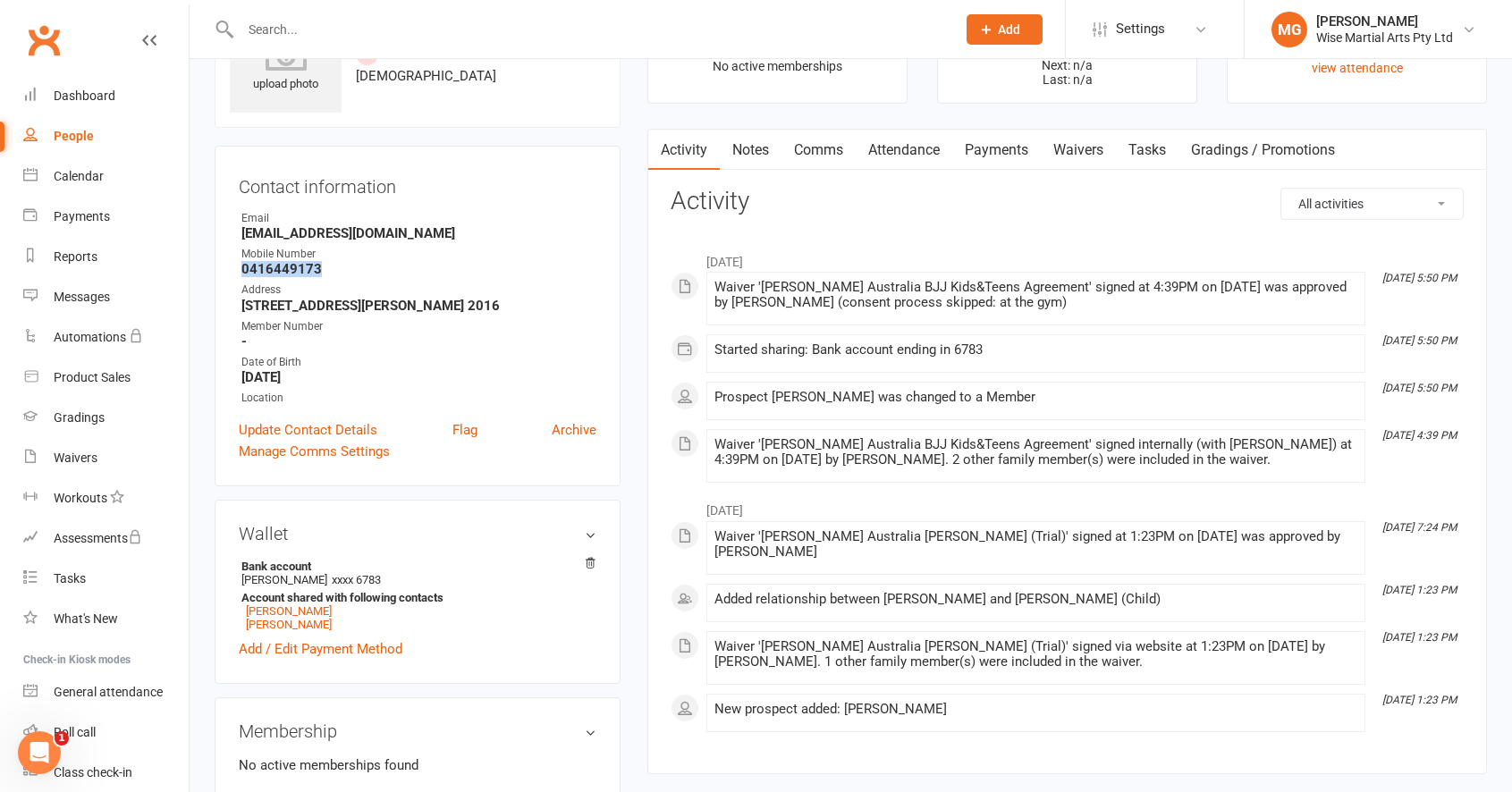
scroll to position [0, 0]
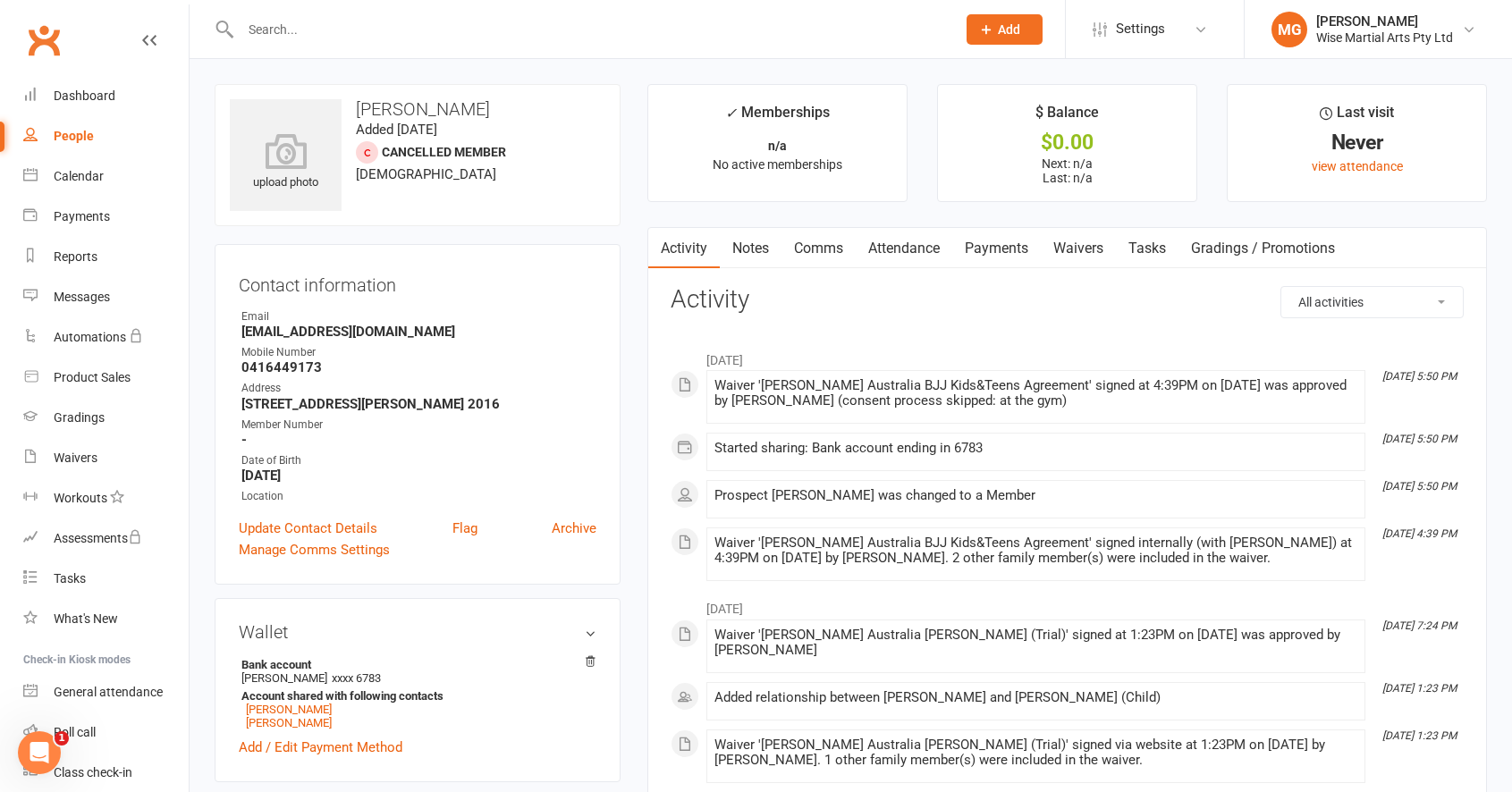
click at [619, 266] on div "Contact information Owner Email Rllewell@mlawyers.com.au Mobile Number 04164491…" at bounding box center [417, 415] width 406 height 340
click at [127, 110] on link "Dashboard" at bounding box center [105, 95] width 166 height 40
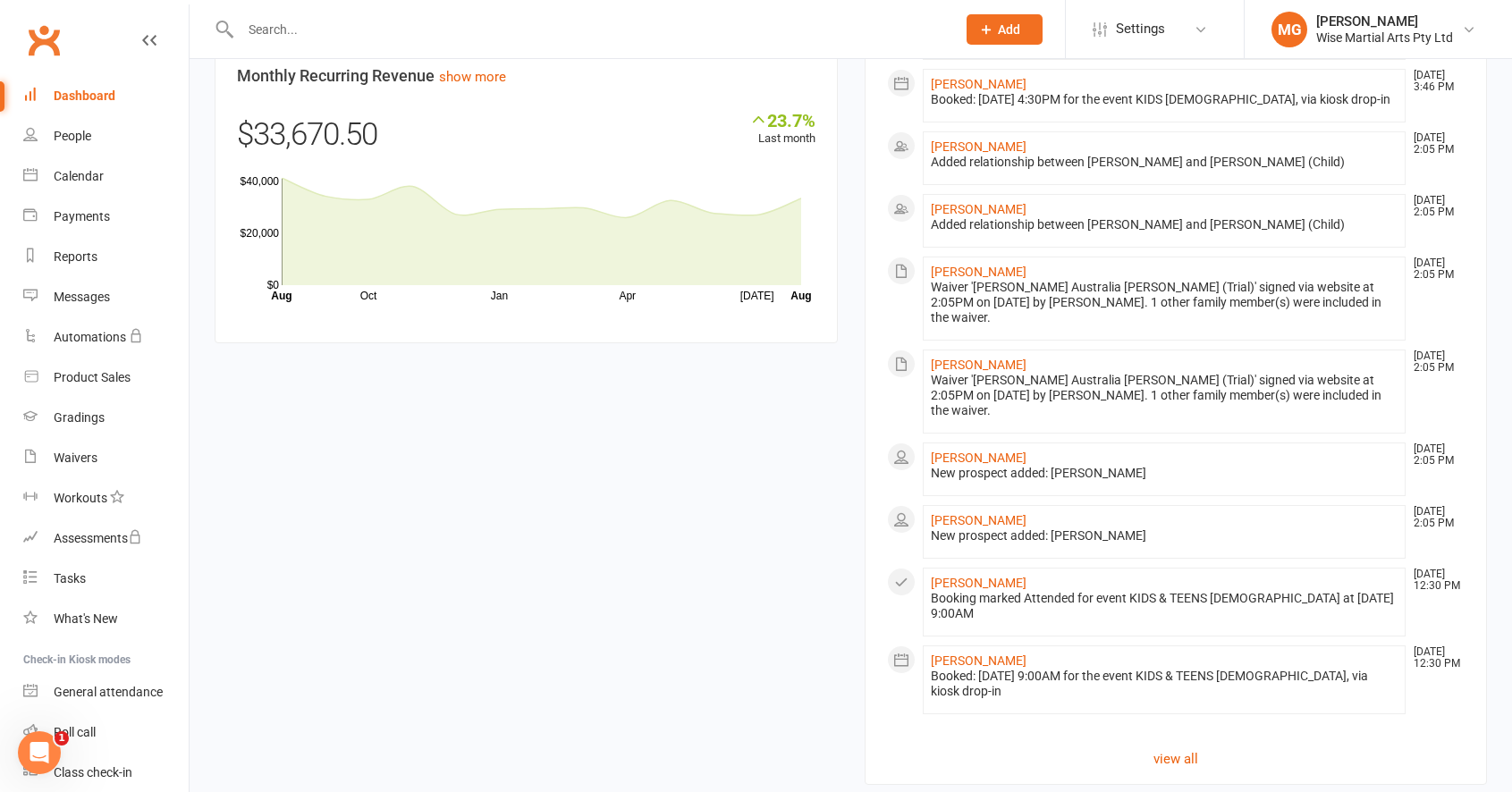
scroll to position [1429, 0]
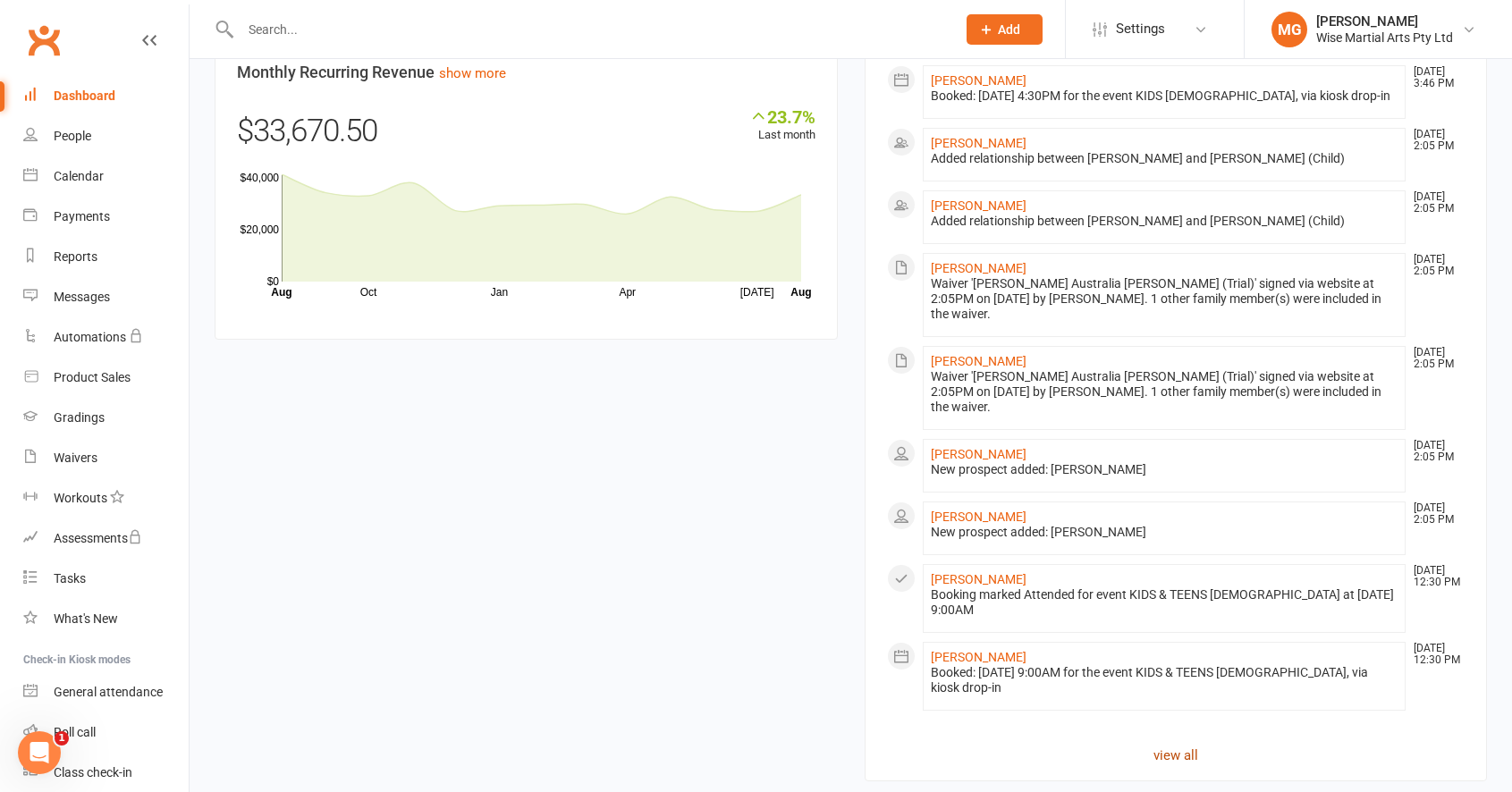
drag, startPoint x: 1135, startPoint y: 677, endPoint x: 1154, endPoint y: 685, distance: 20.6
click at [1171, 745] on link "view all" at bounding box center [1175, 755] width 578 height 21
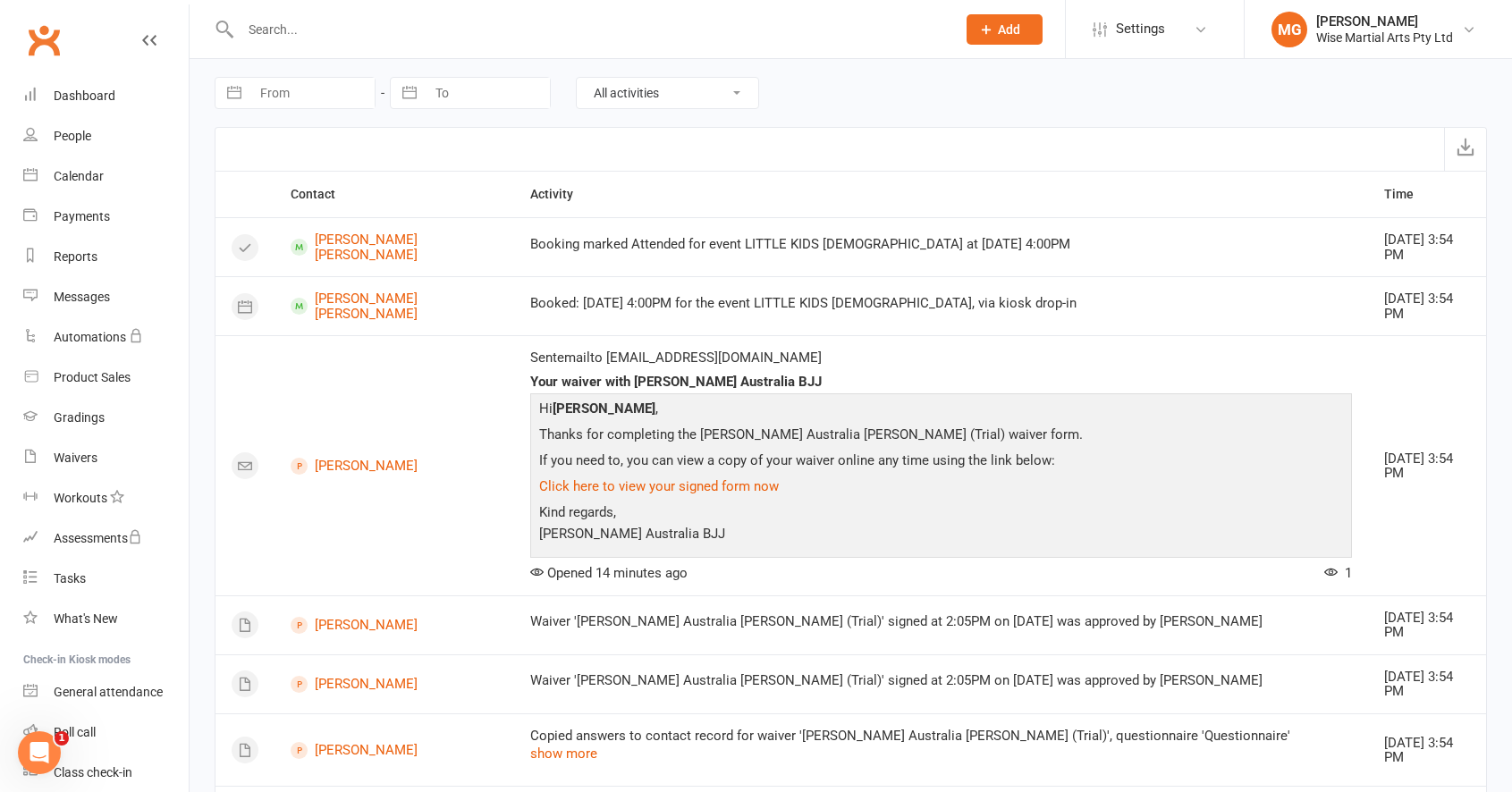
click at [345, 11] on div at bounding box center [578, 29] width 728 height 58
click at [341, 23] on input "text" at bounding box center [589, 29] width 708 height 25
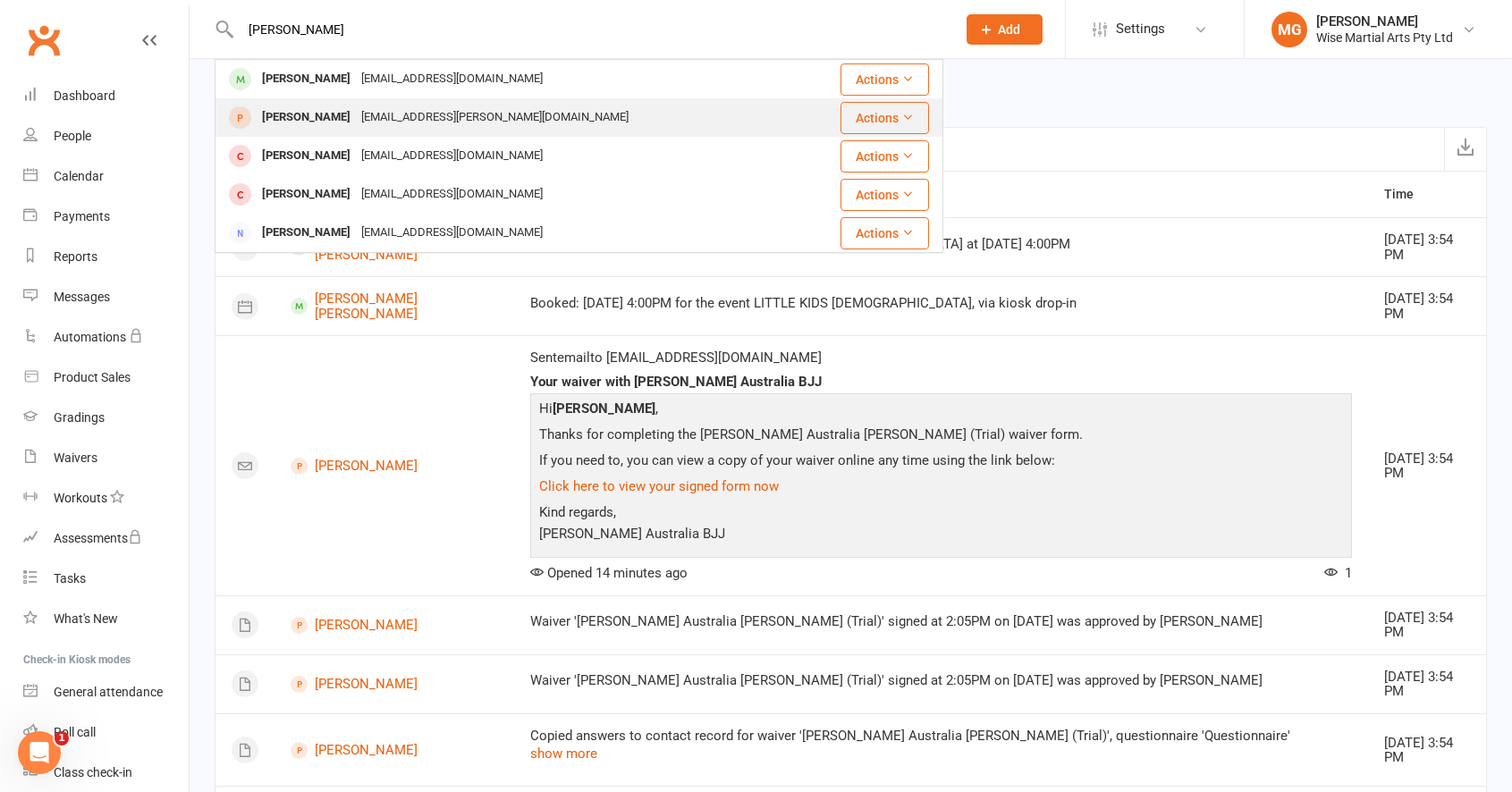
type input "flynn"
click at [336, 104] on div "Flynn Alania Nik.dwyer@gmail.com" at bounding box center [508, 118] width 584 height 37
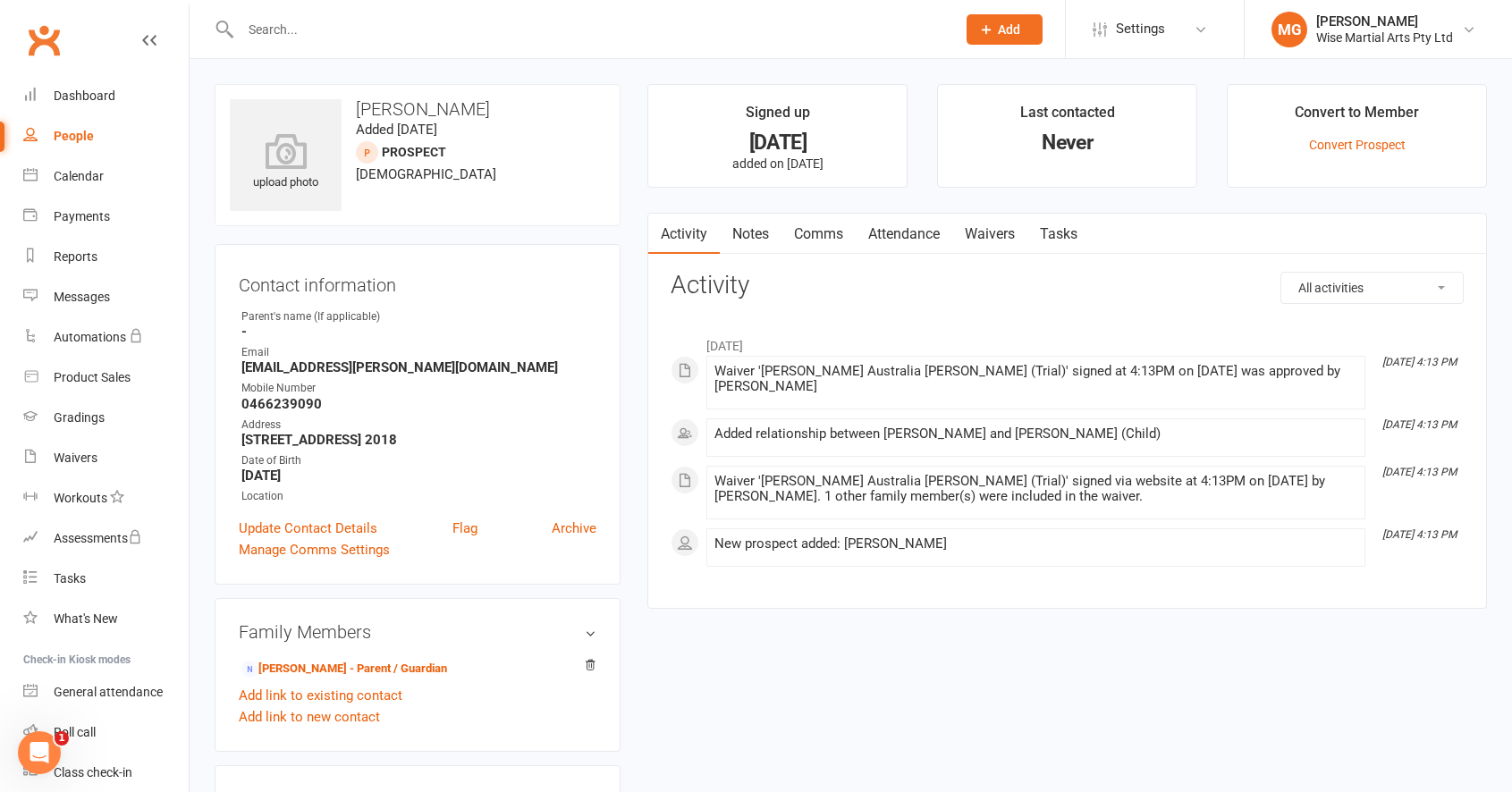
click at [980, 246] on link "Waivers" at bounding box center [989, 234] width 75 height 41
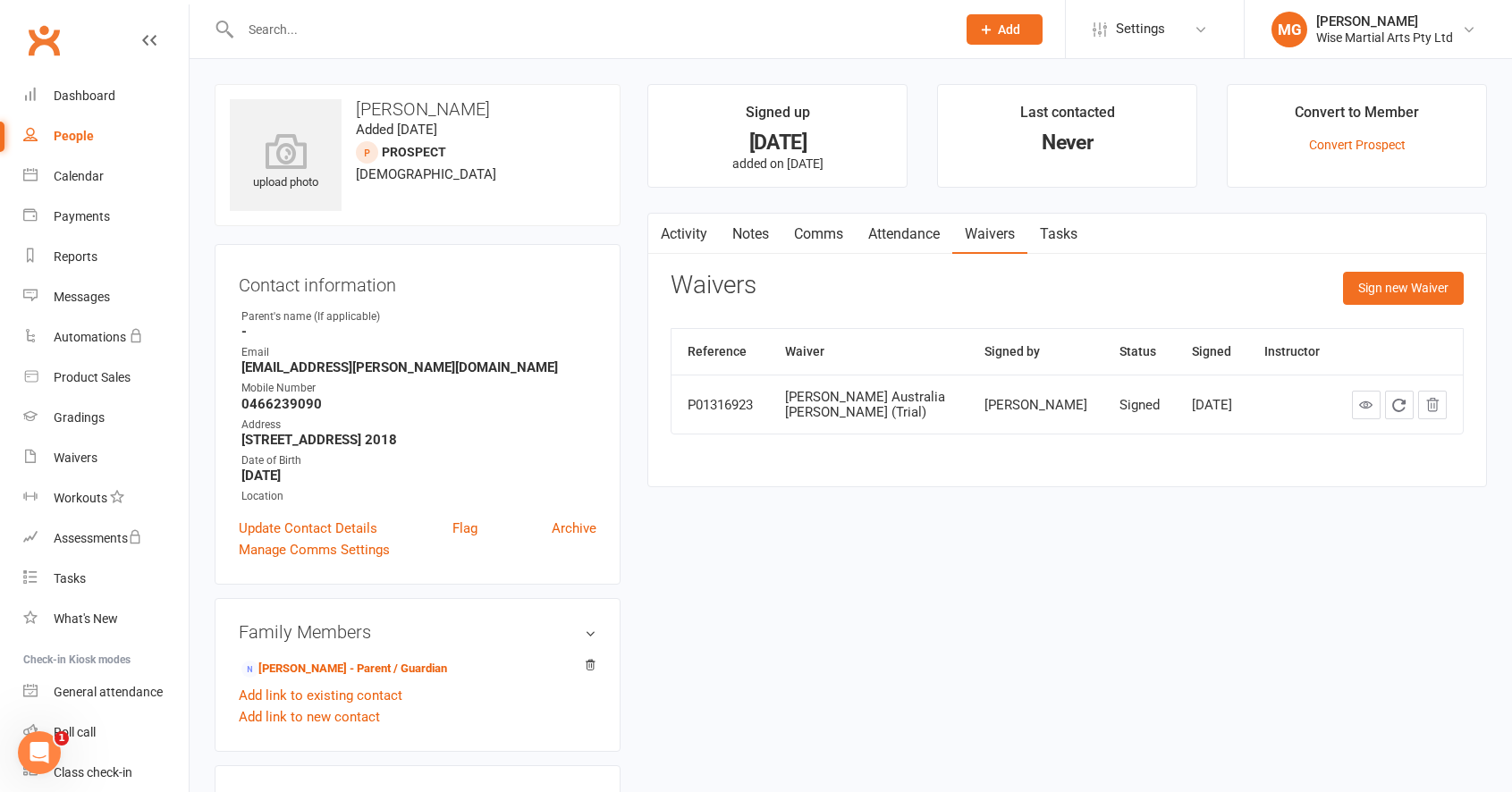
click at [688, 236] on link "Activity" at bounding box center [683, 234] width 71 height 41
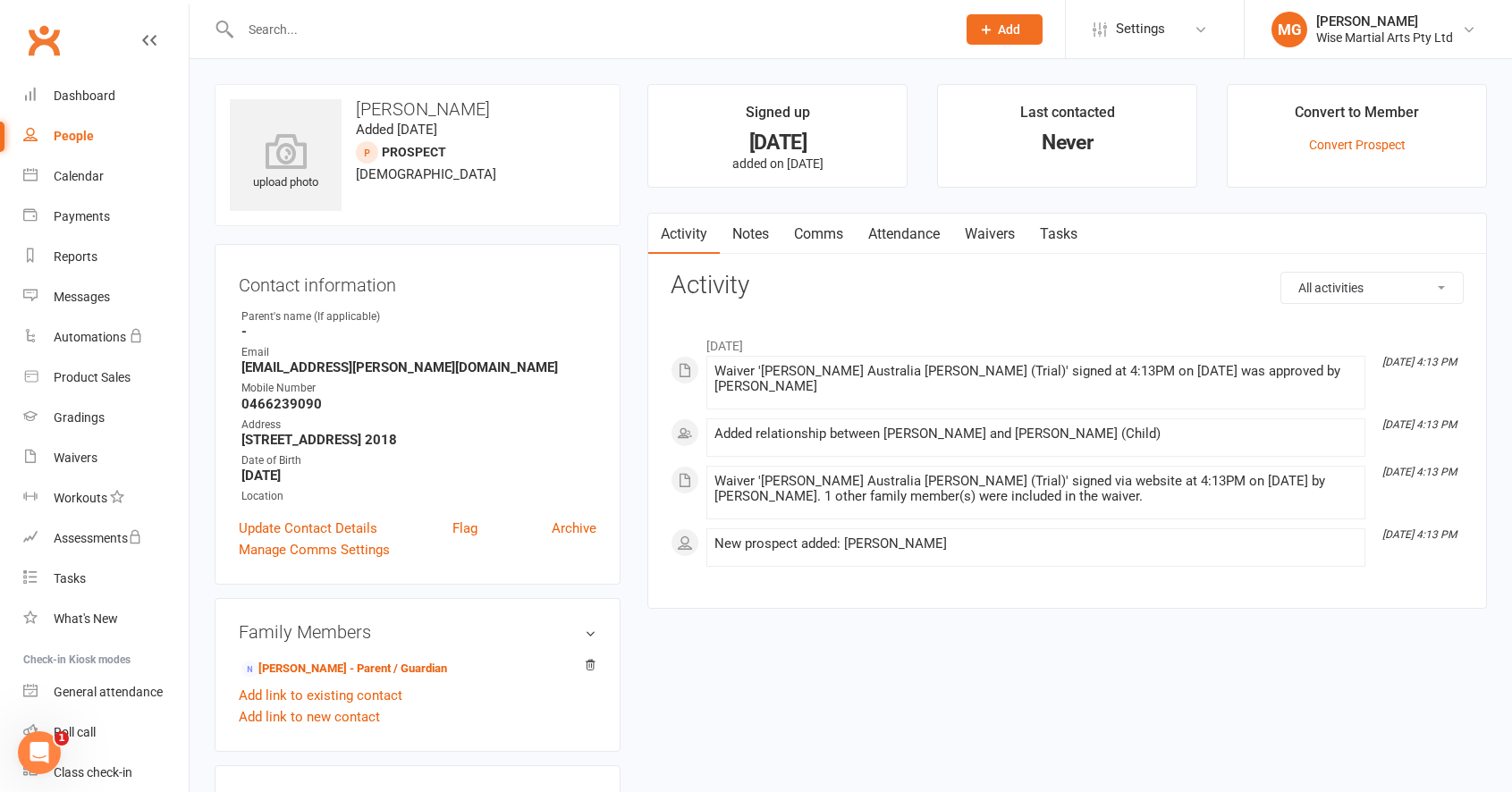
click at [916, 228] on link "Attendance" at bounding box center [904, 234] width 96 height 41
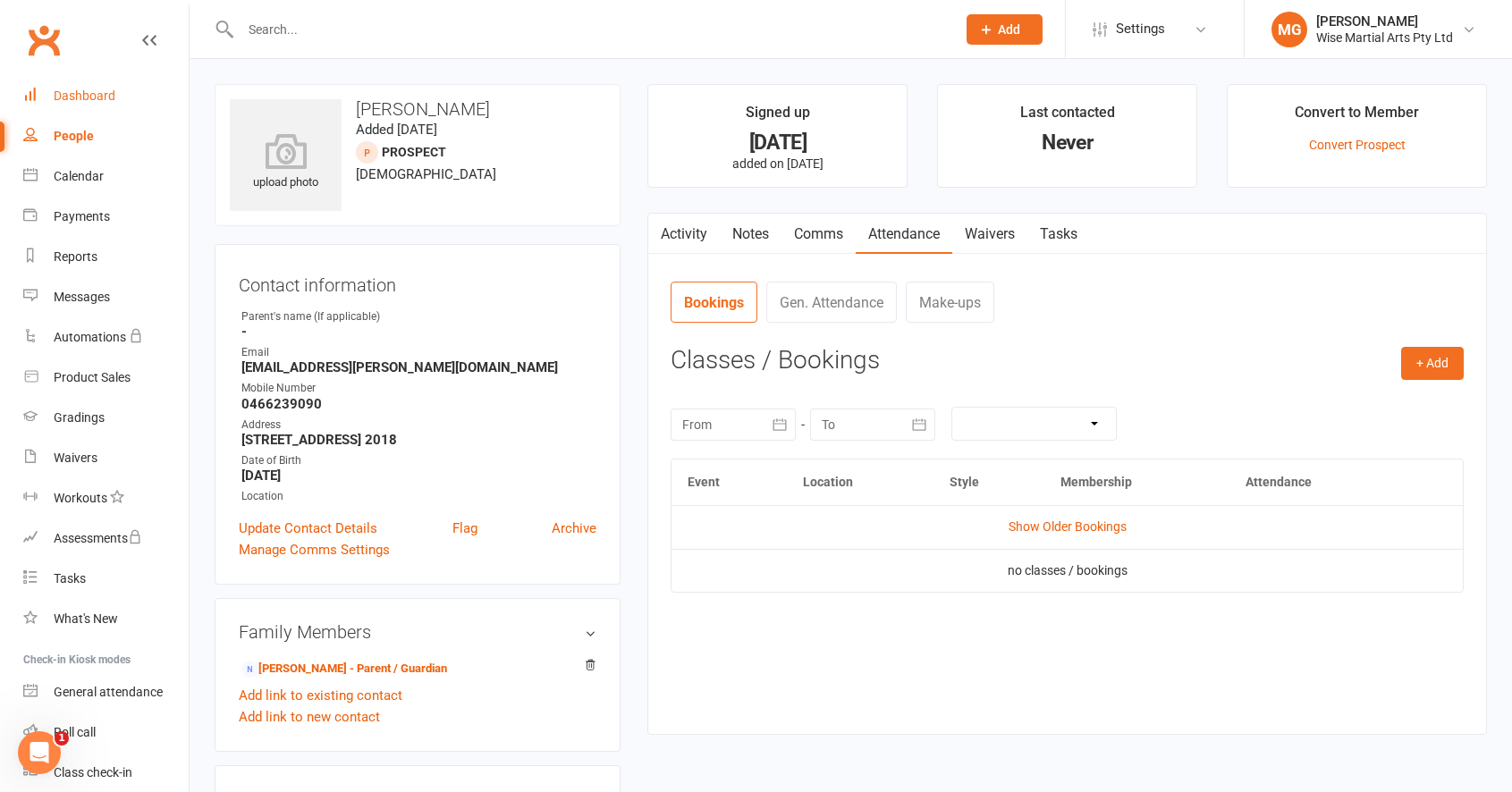
click at [121, 101] on link "Dashboard" at bounding box center [105, 95] width 166 height 40
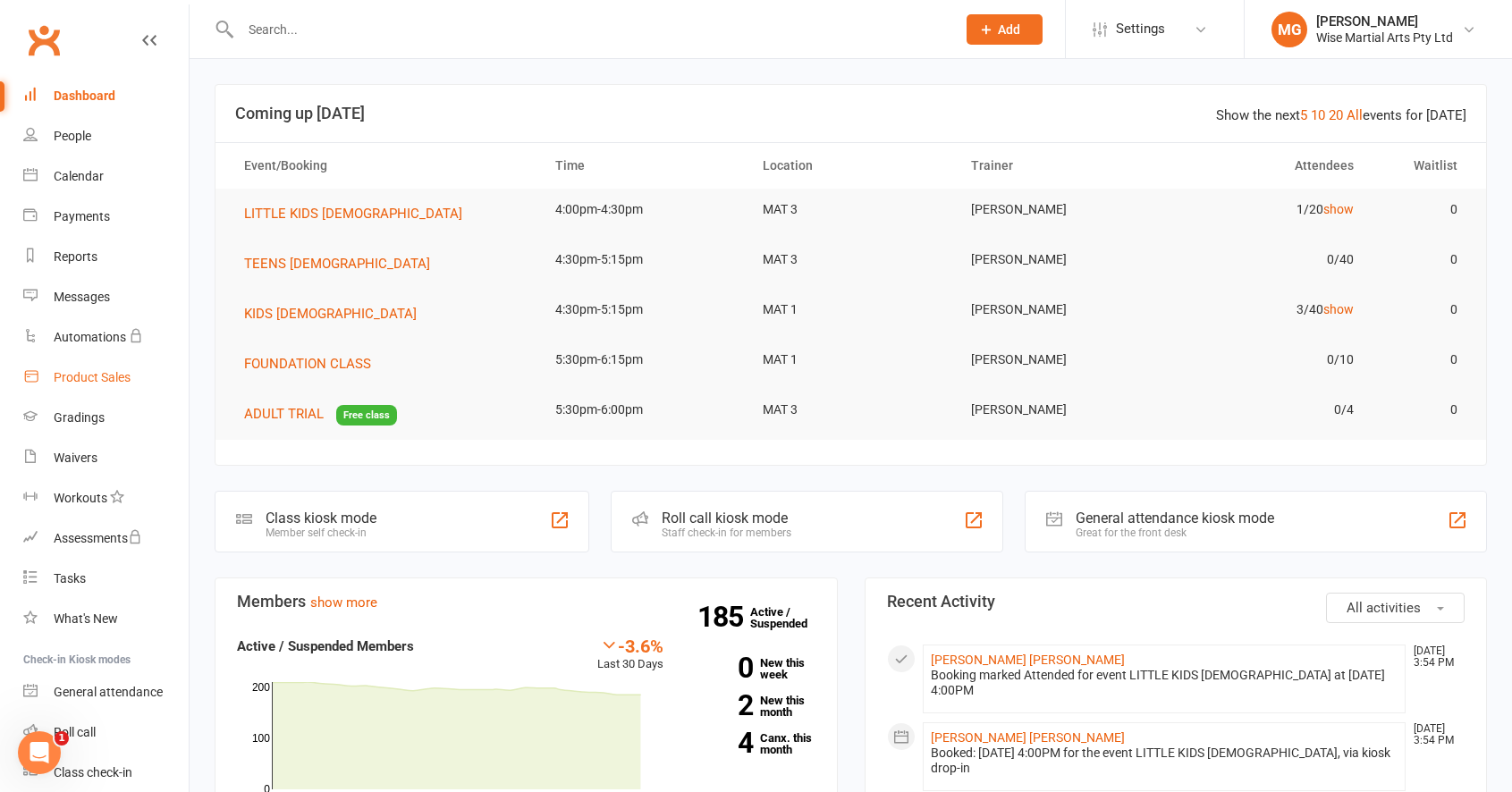
click at [127, 386] on link "Product Sales" at bounding box center [105, 377] width 166 height 40
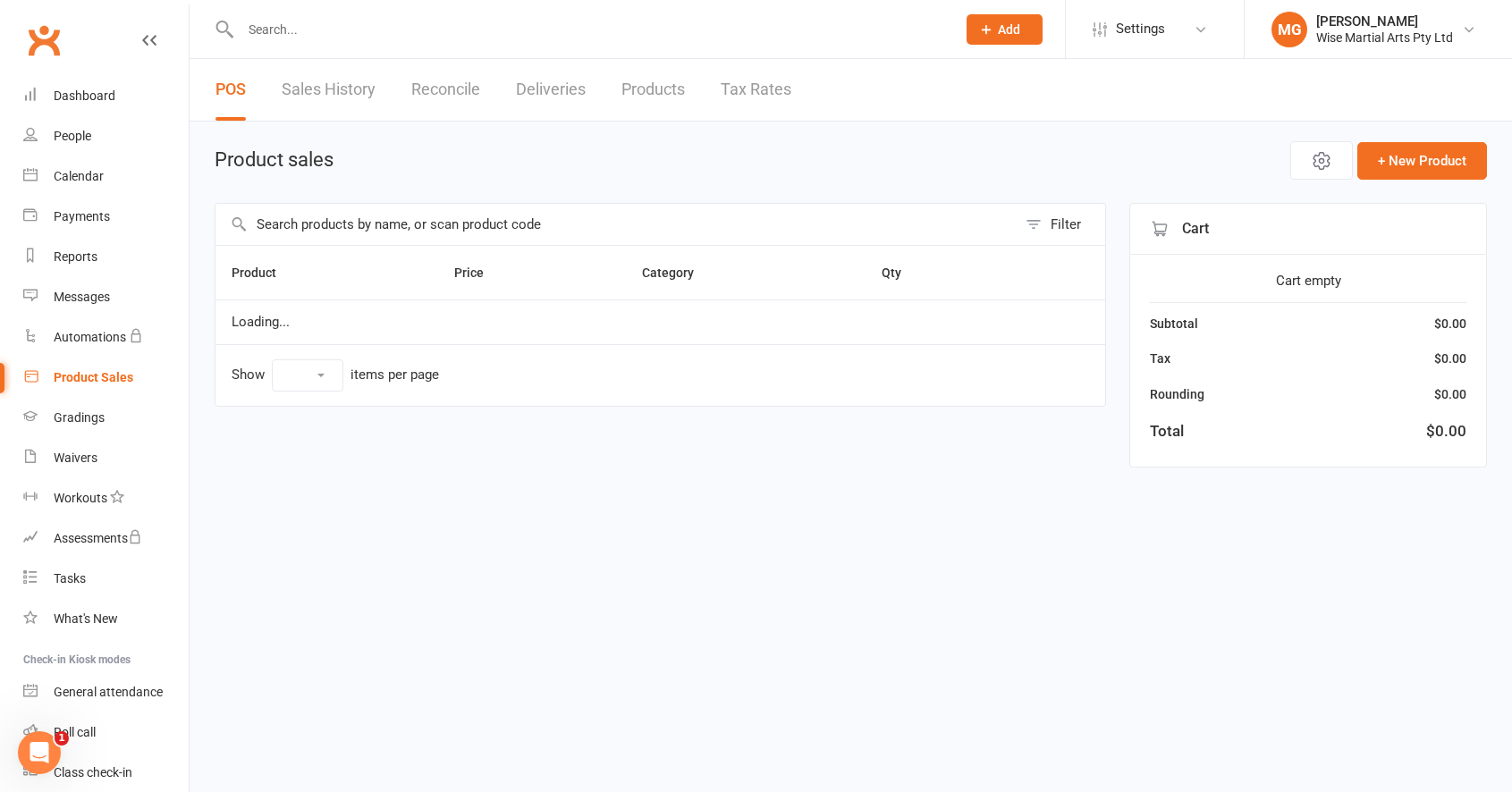
select select "10"
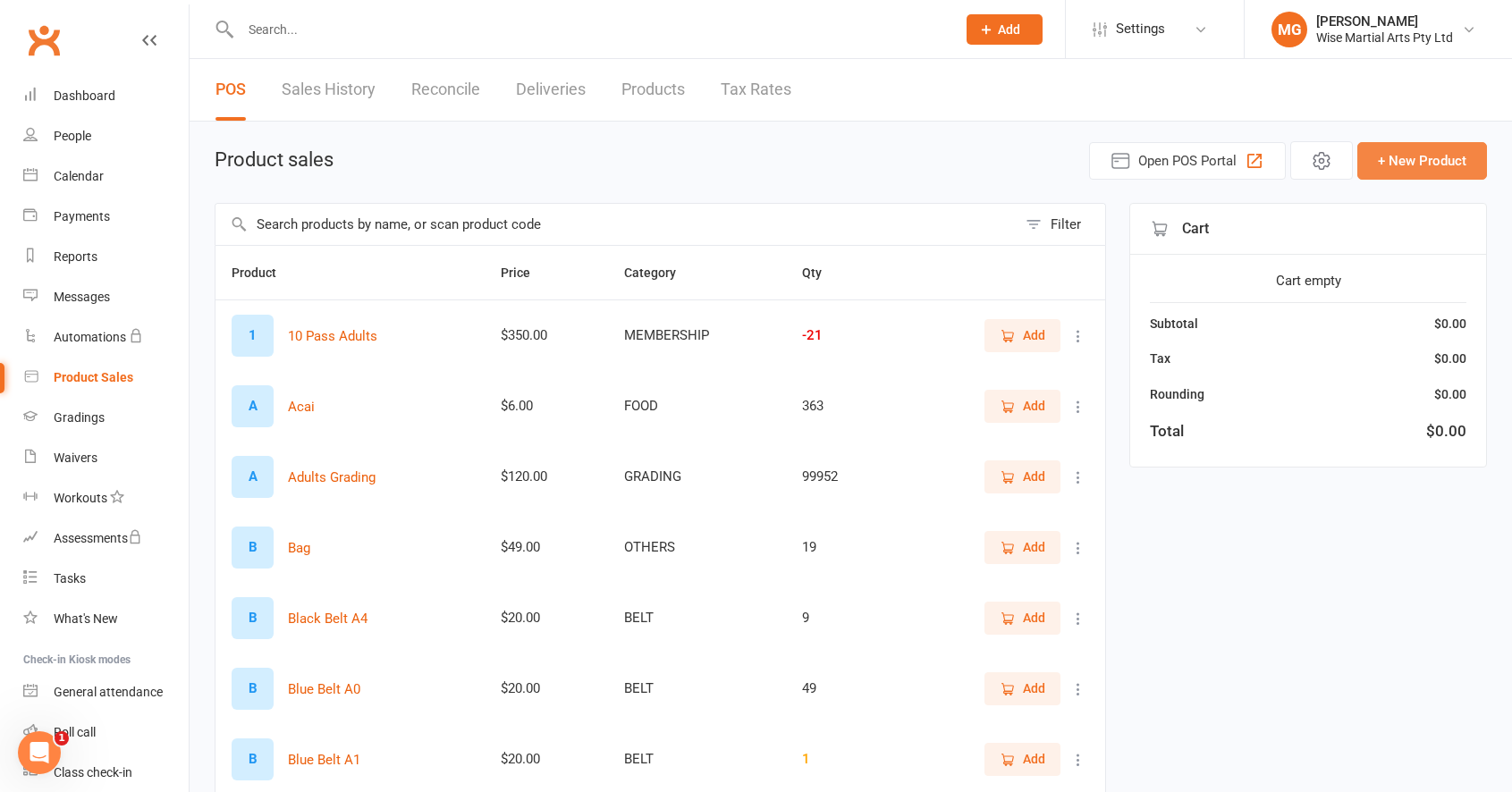
click at [1370, 142] on button "+ New Product" at bounding box center [1422, 161] width 130 height 38
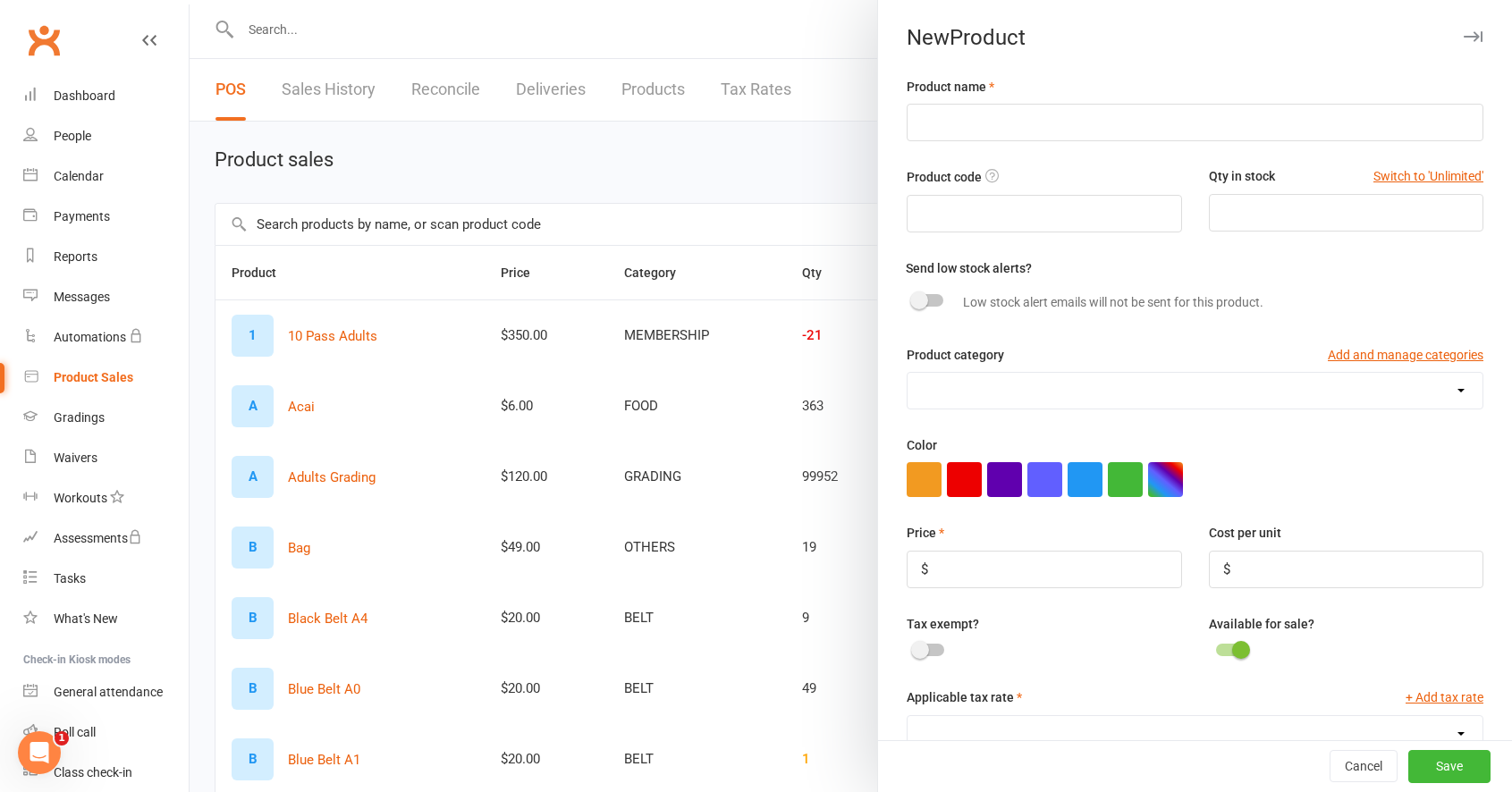
click at [790, 128] on div at bounding box center [850, 396] width 1322 height 792
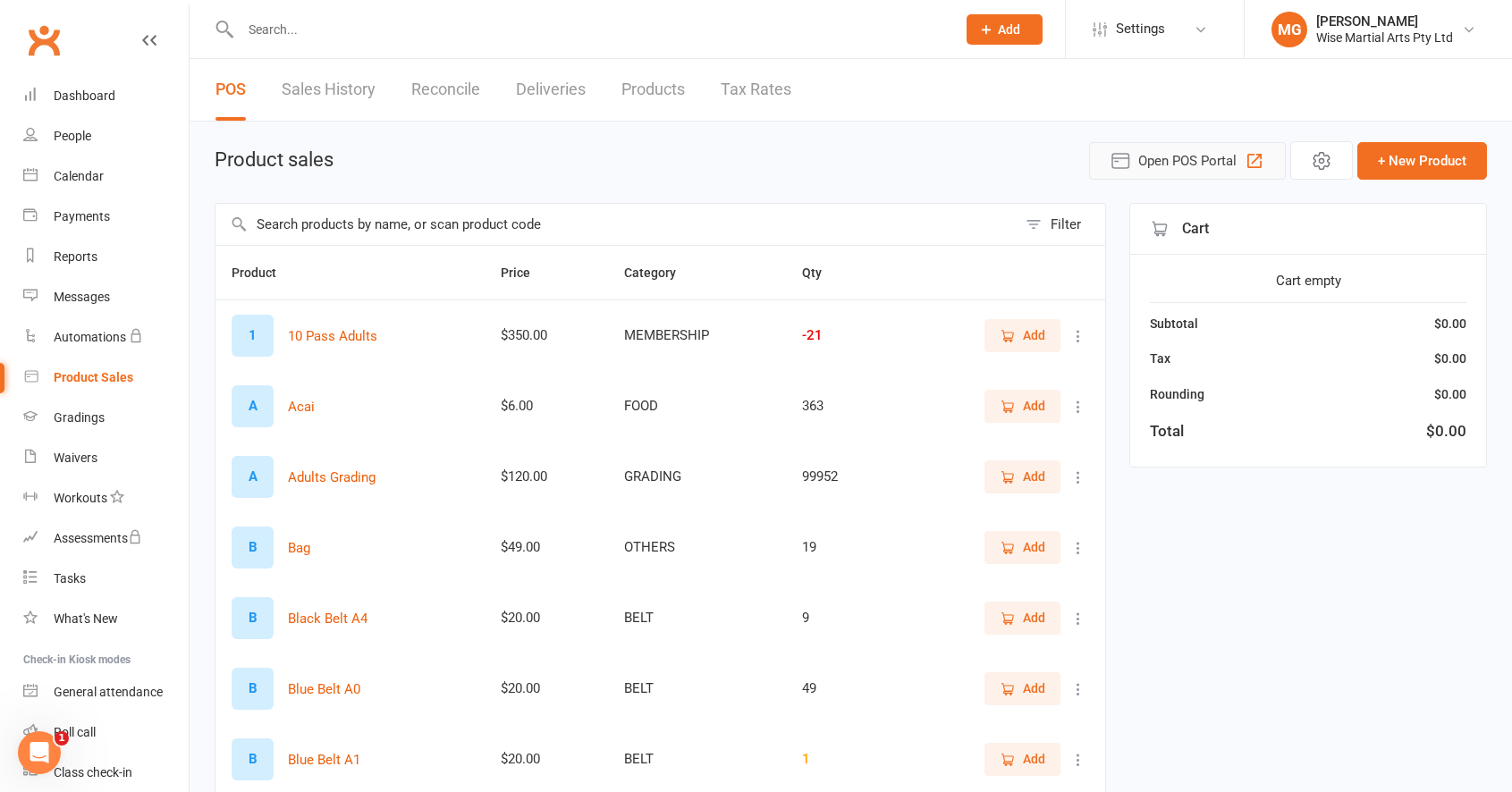
click at [1186, 167] on span "Open POS Portal" at bounding box center [1187, 160] width 98 height 21
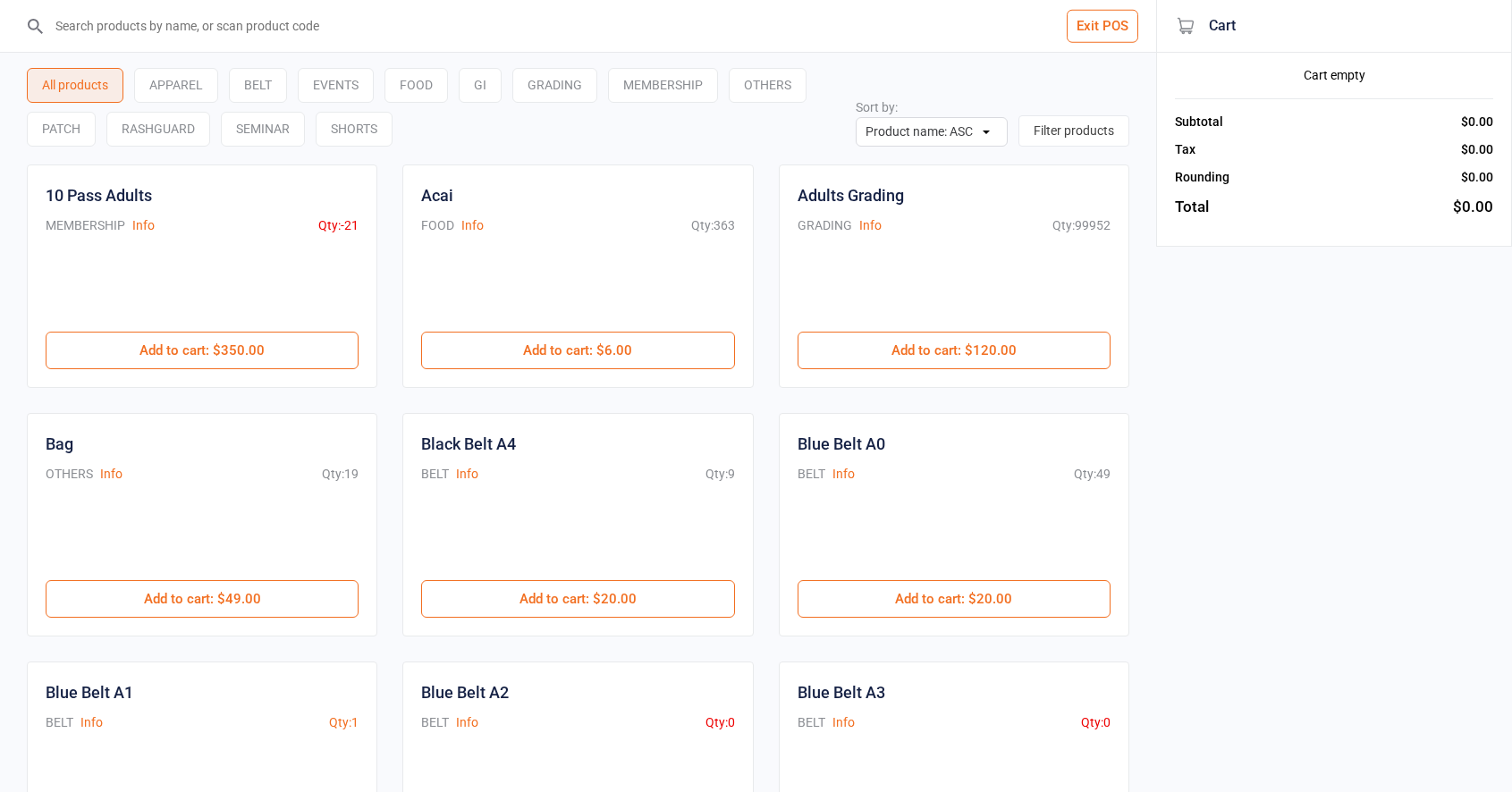
click at [225, 35] on input "search" at bounding box center [589, 26] width 1084 height 52
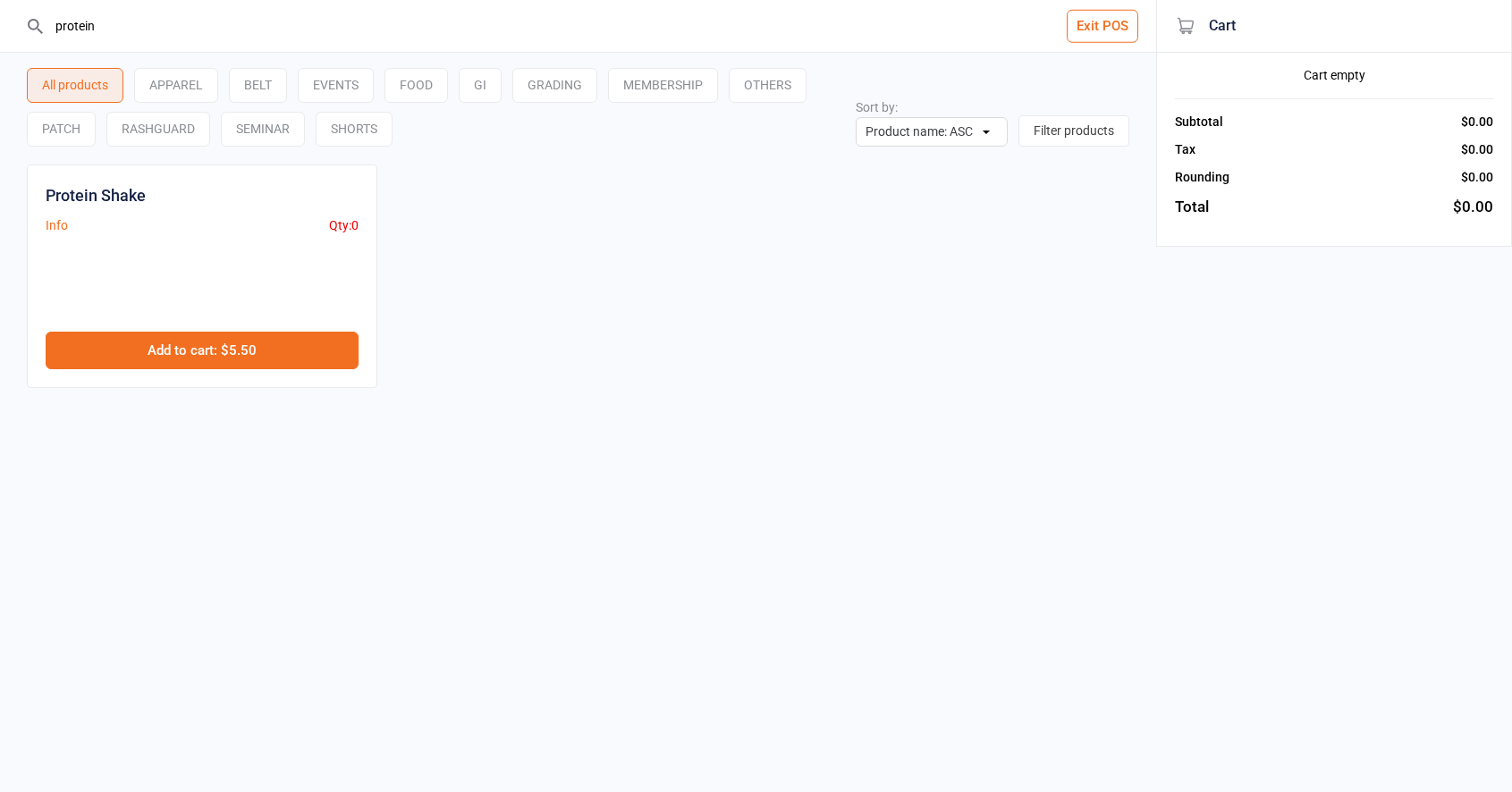
type input "protein"
click at [264, 353] on button "Add to cart : $5.50" at bounding box center [202, 350] width 313 height 38
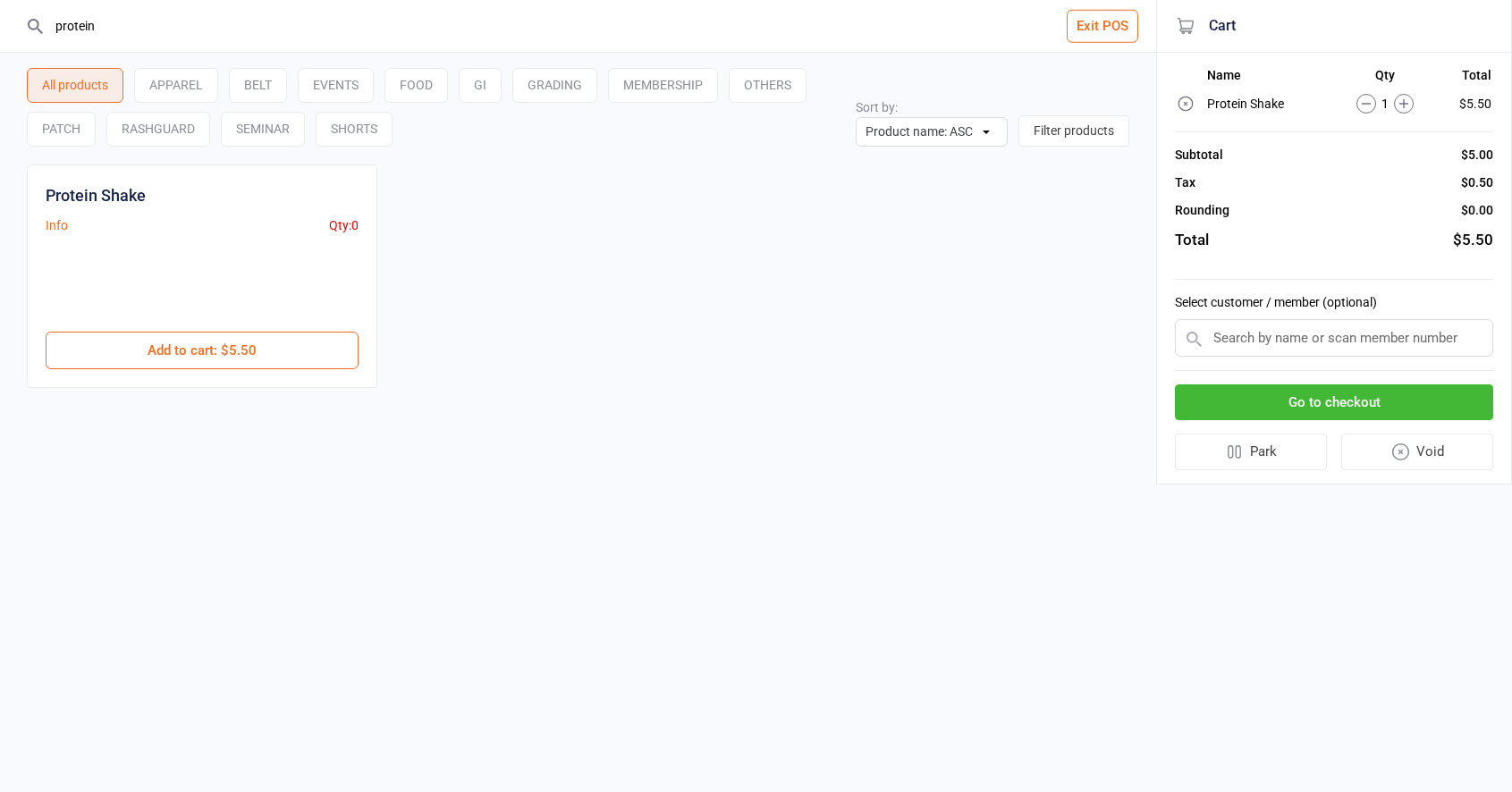
click at [1330, 399] on button "Go to checkout" at bounding box center [1333, 402] width 318 height 37
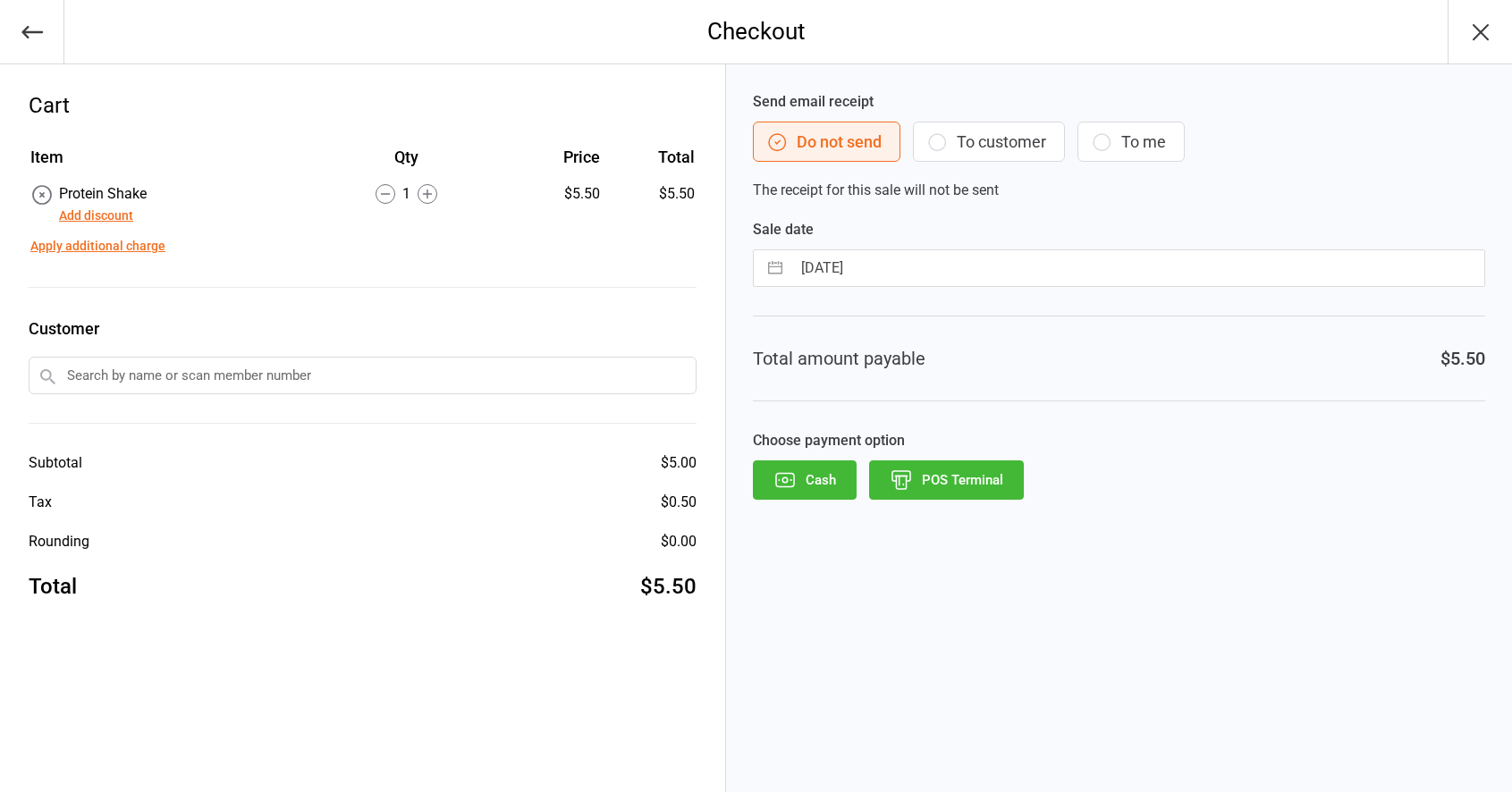
click at [991, 498] on button "POS Terminal" at bounding box center [946, 480] width 155 height 40
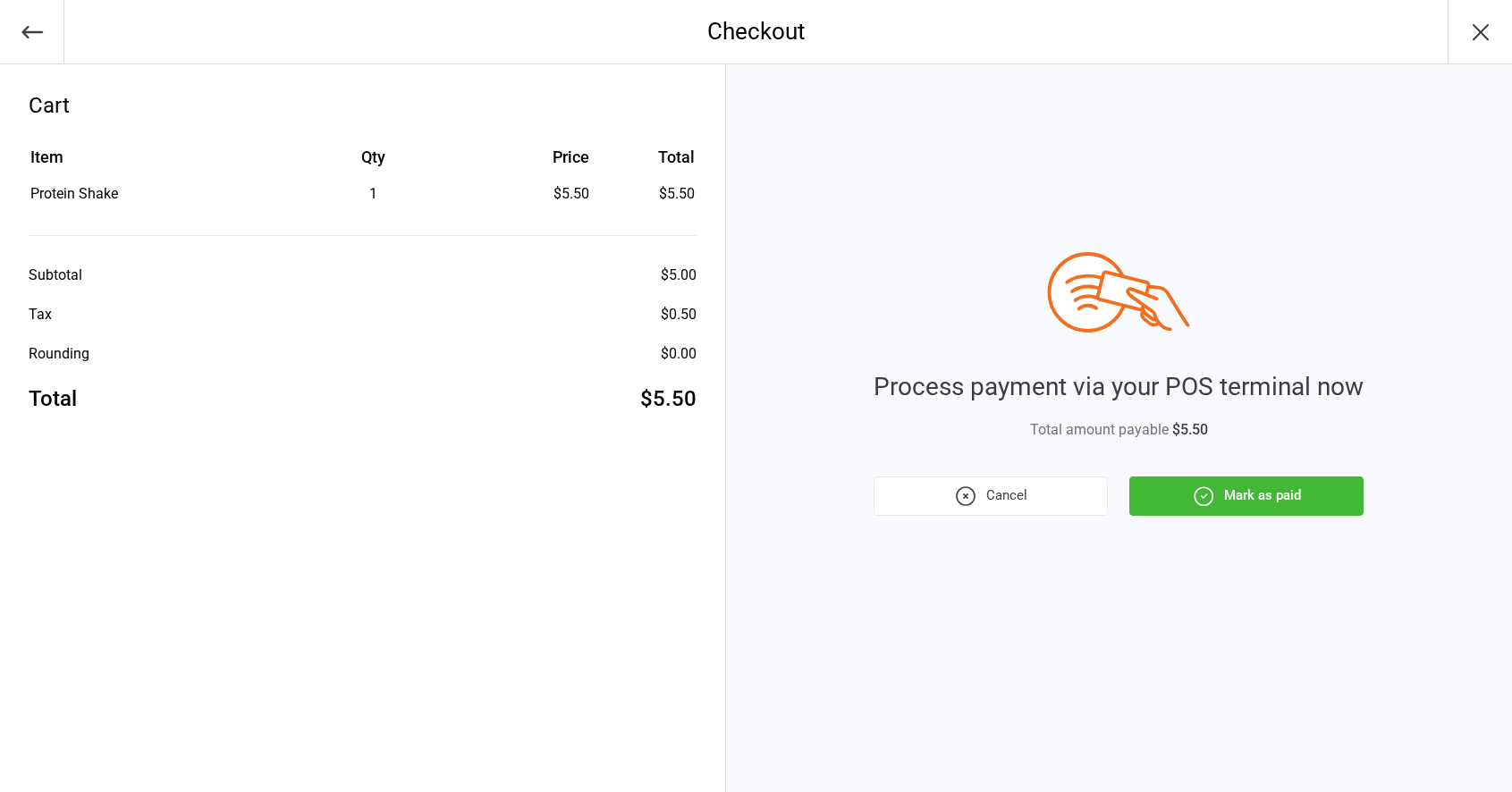
click at [1224, 507] on button "Mark as paid" at bounding box center [1246, 496] width 234 height 40
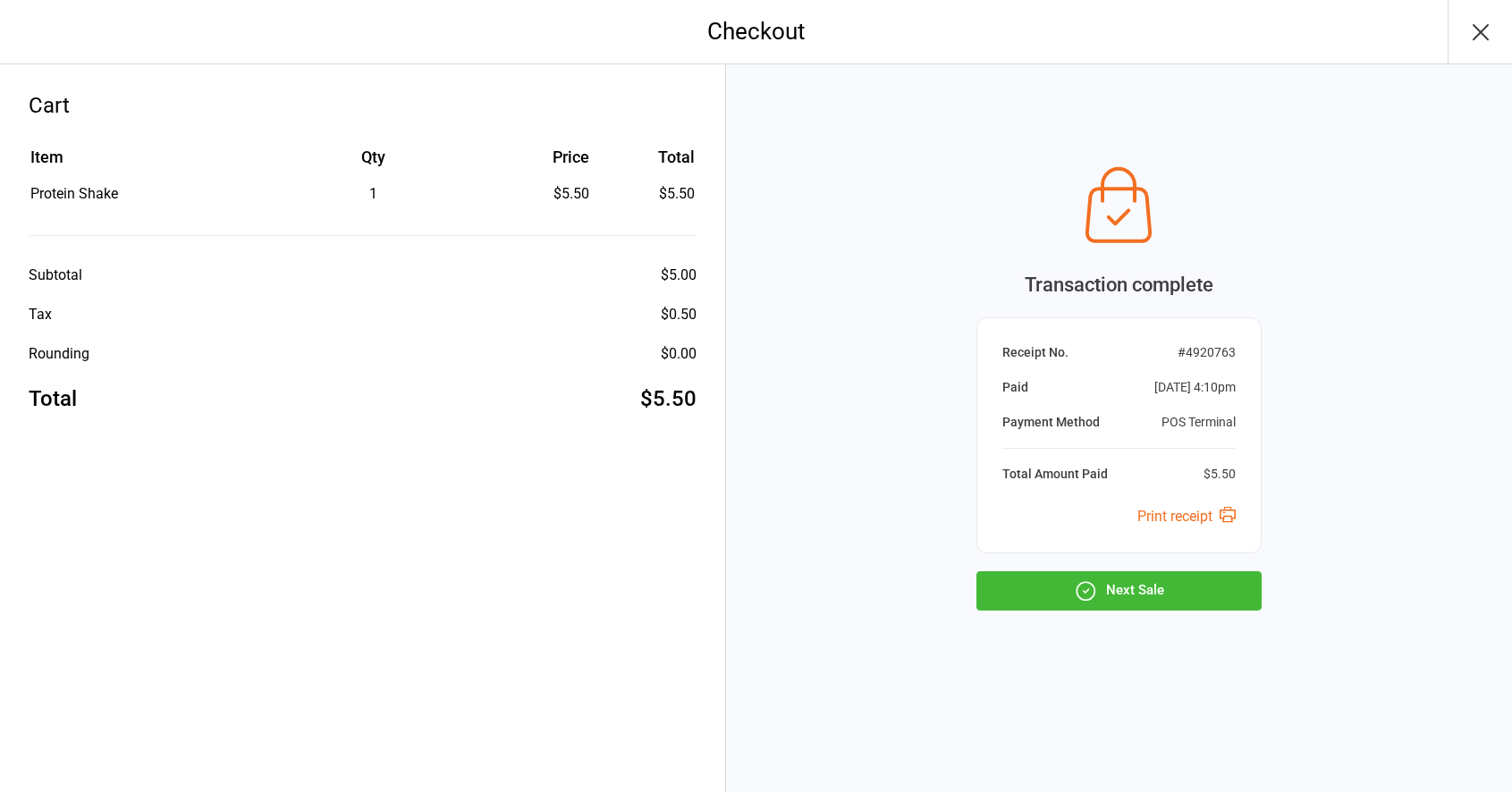
click at [1465, 24] on button "button" at bounding box center [1480, 31] width 65 height 64
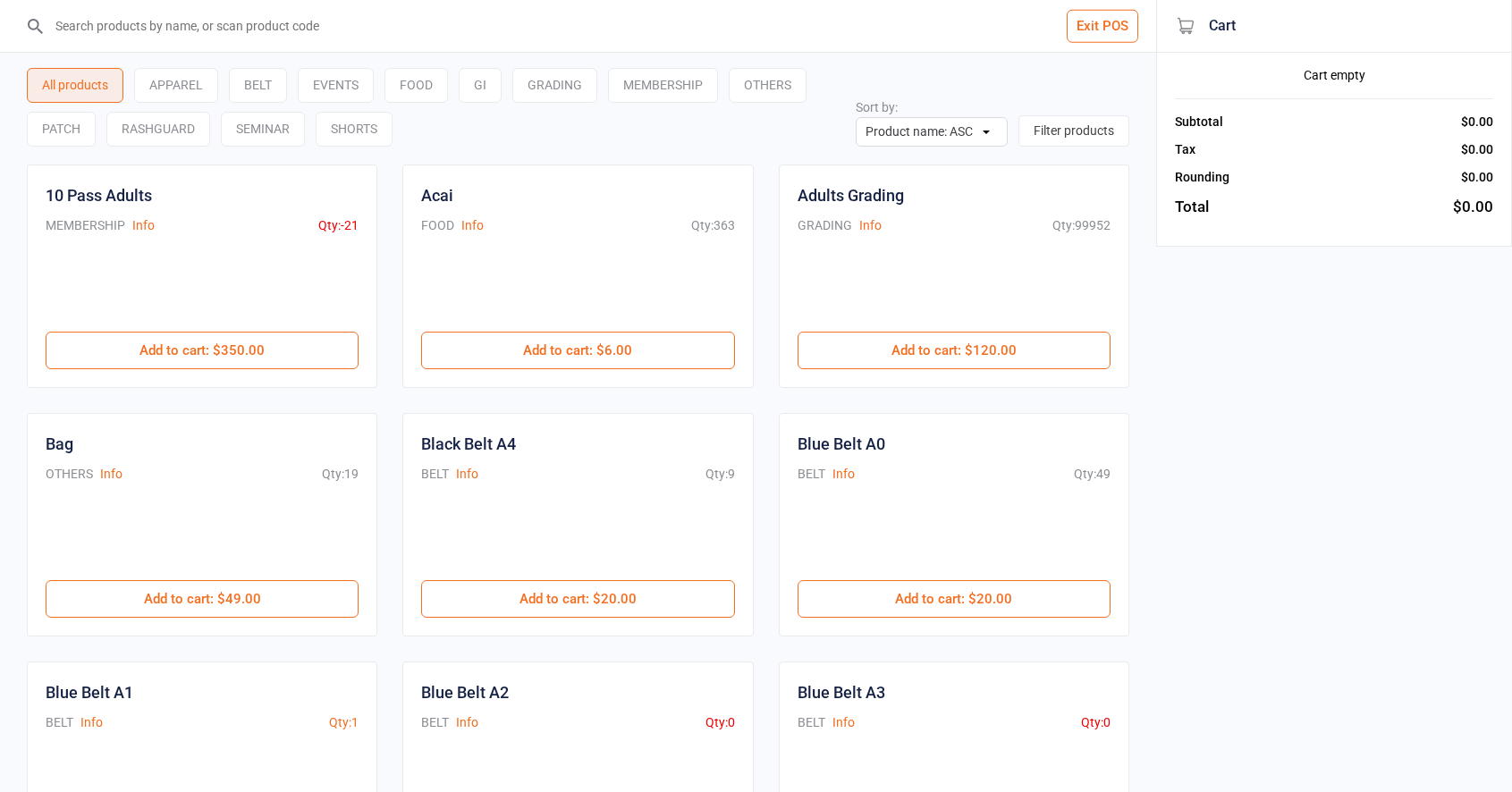
click at [117, 34] on input "search" at bounding box center [589, 26] width 1084 height 52
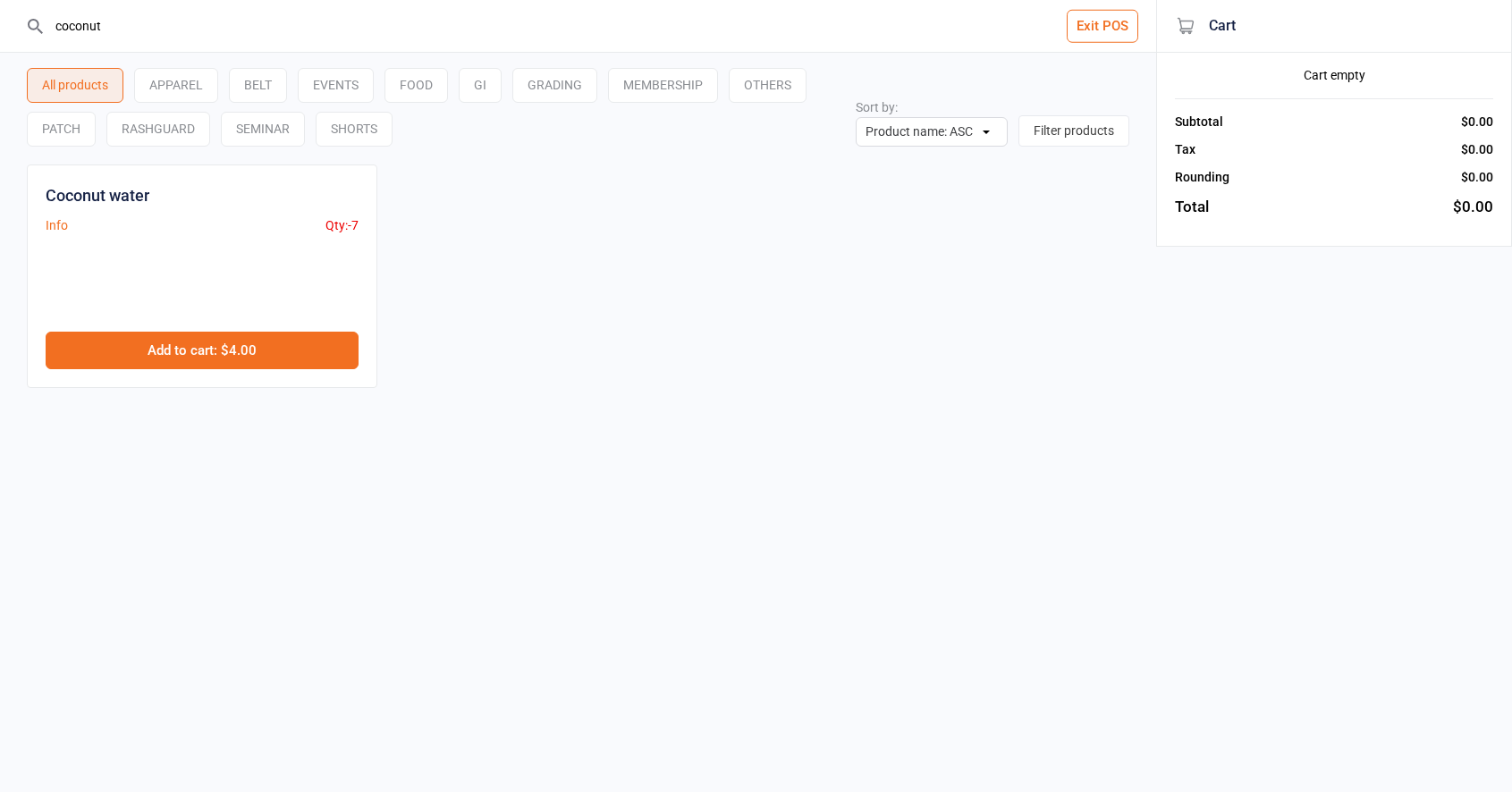
type input "coconut"
click at [180, 341] on button "Add to cart : $4.00" at bounding box center [202, 350] width 313 height 38
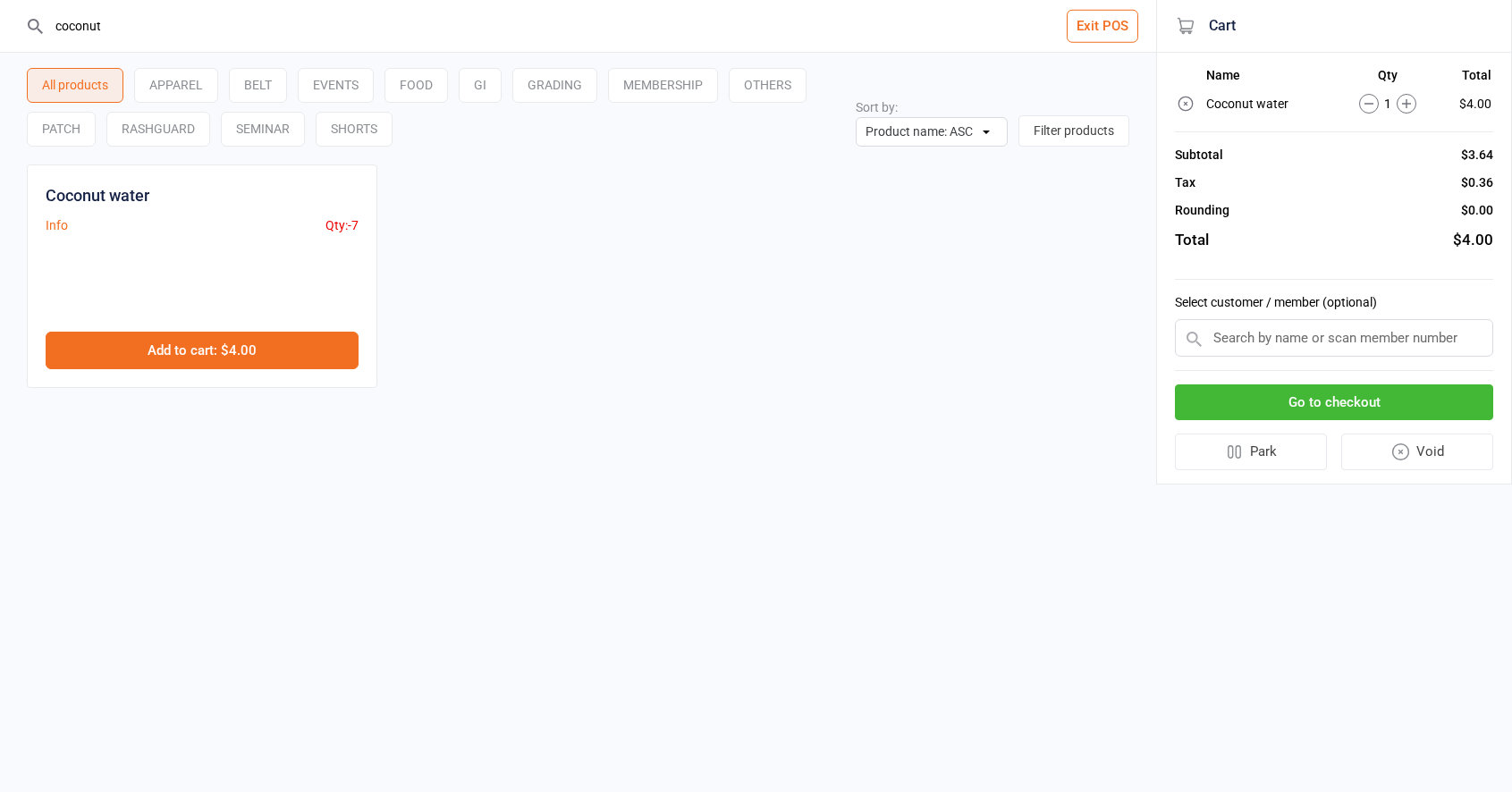
click at [247, 337] on button "Add to cart : $4.00" at bounding box center [202, 350] width 313 height 38
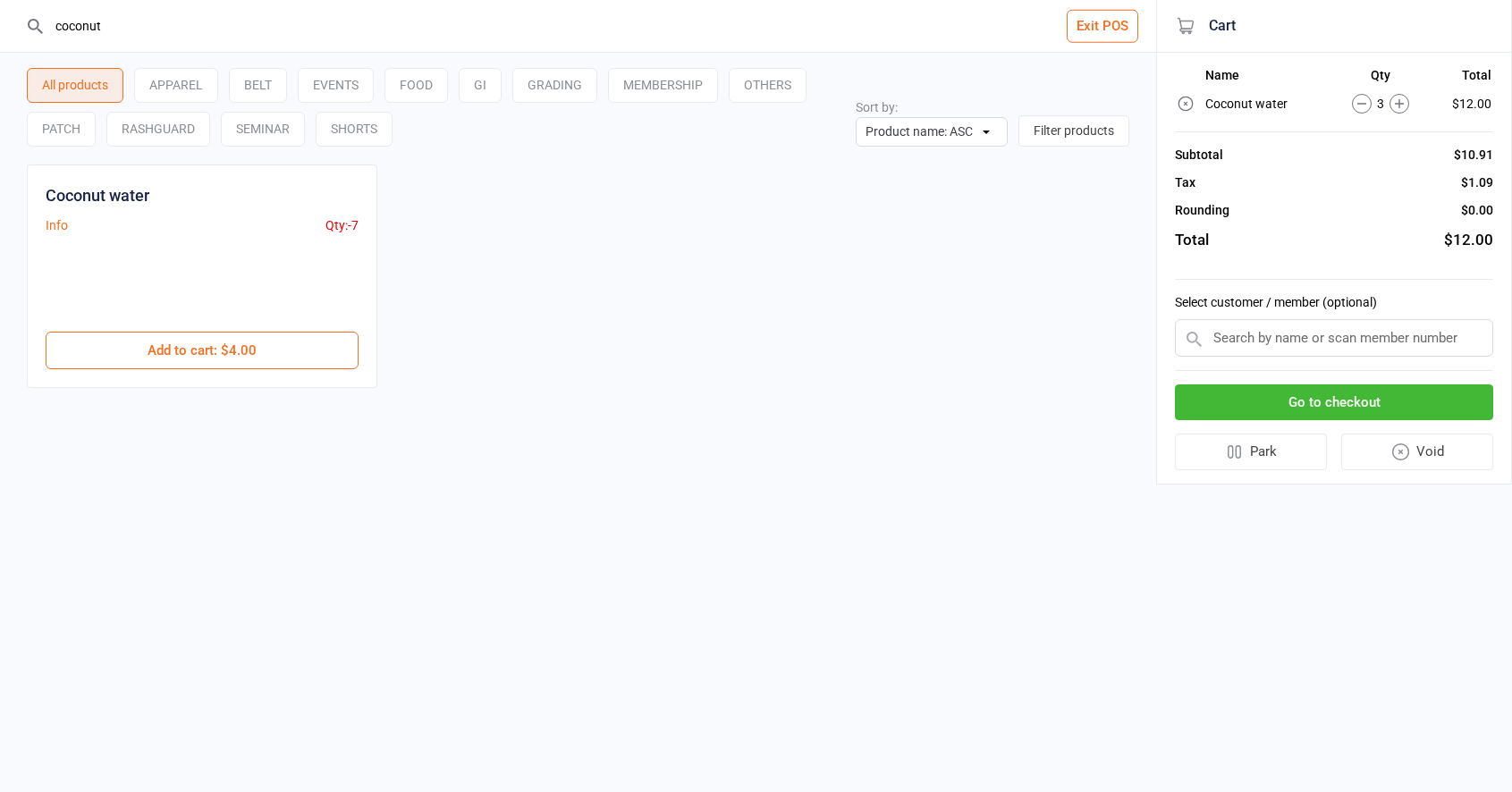
click at [1314, 398] on button "Go to checkout" at bounding box center [1333, 402] width 318 height 37
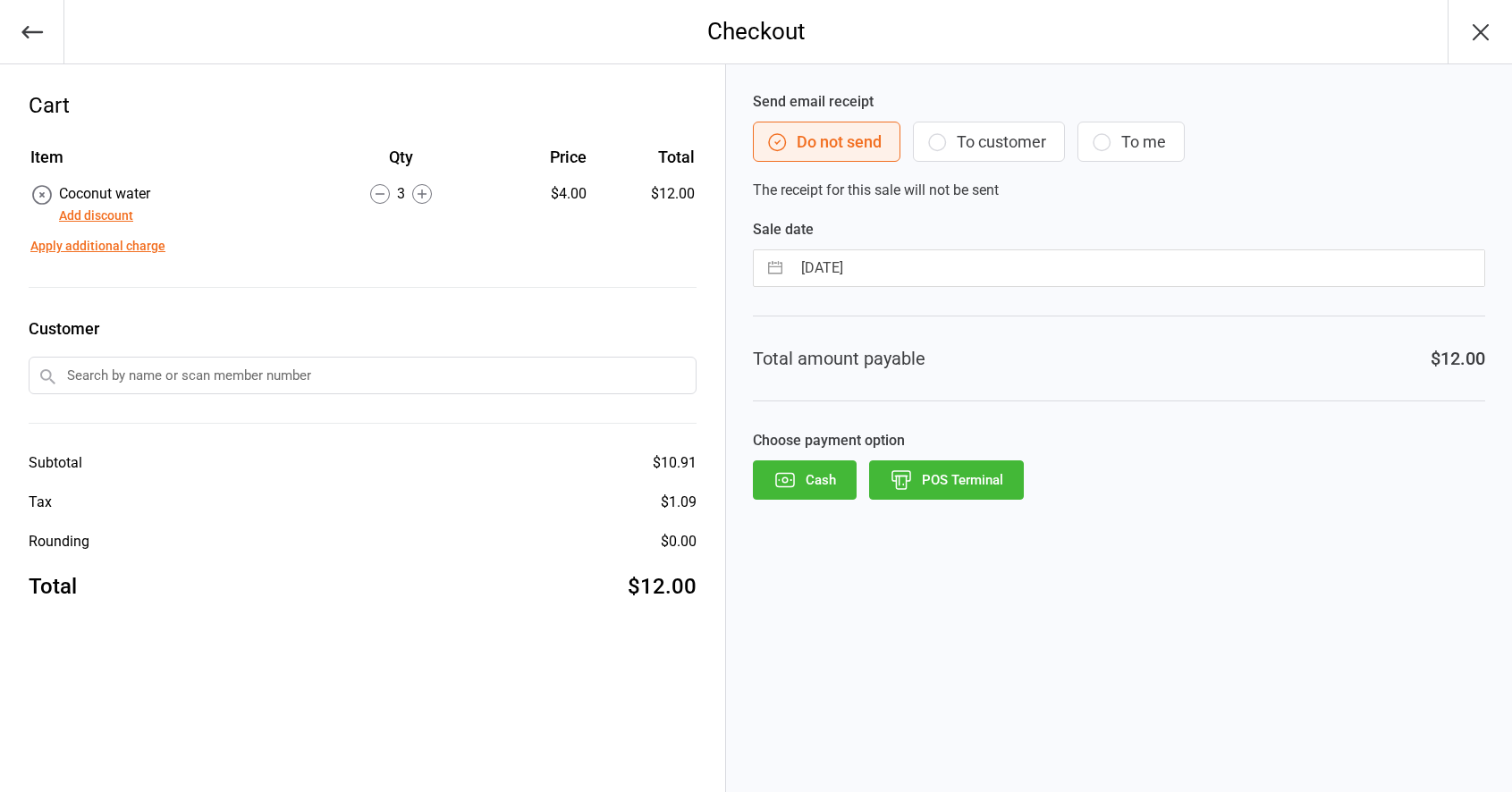
click at [944, 468] on button "POS Terminal" at bounding box center [946, 480] width 155 height 40
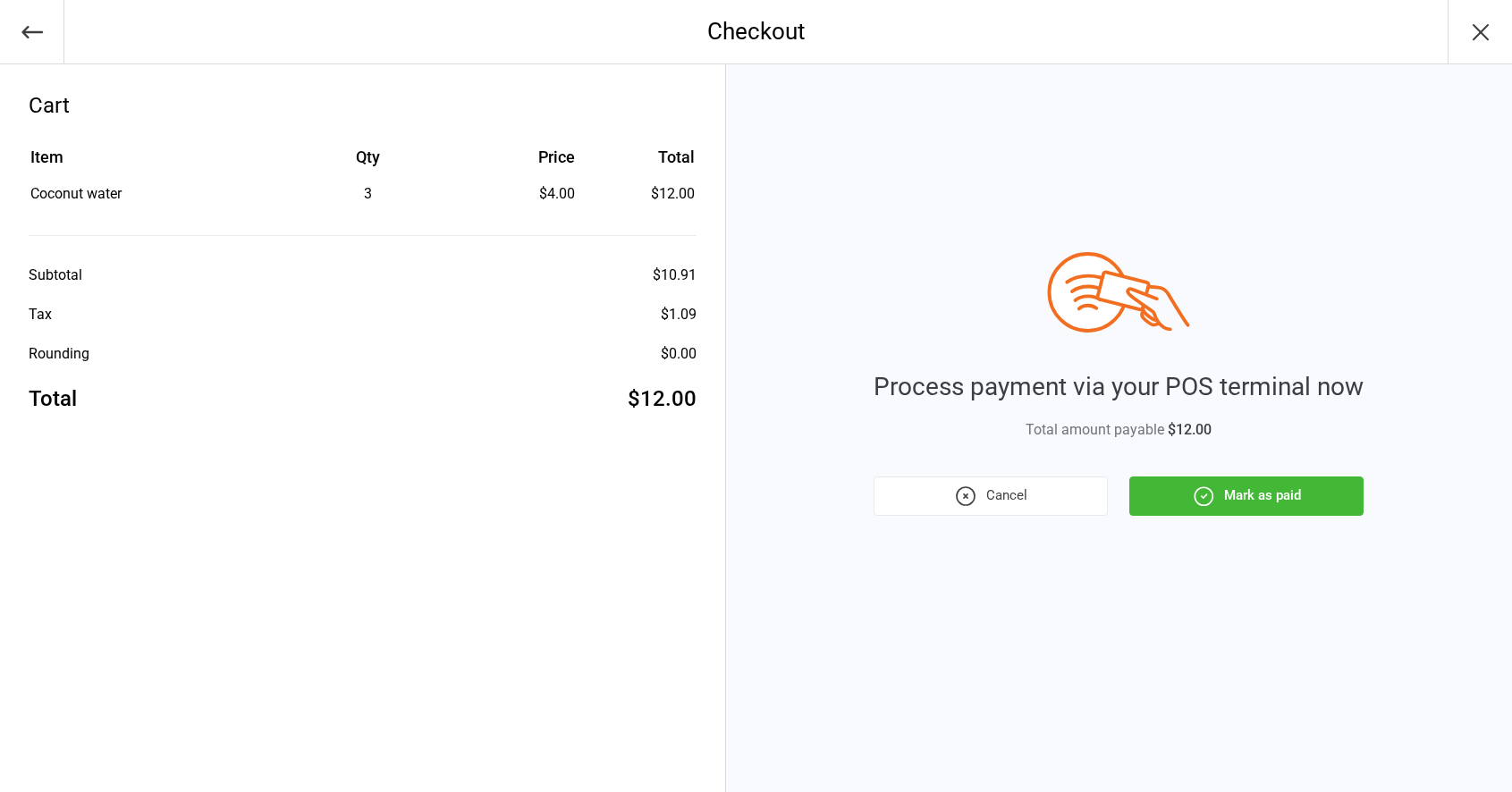
click at [1276, 501] on button "Mark as paid" at bounding box center [1246, 496] width 234 height 40
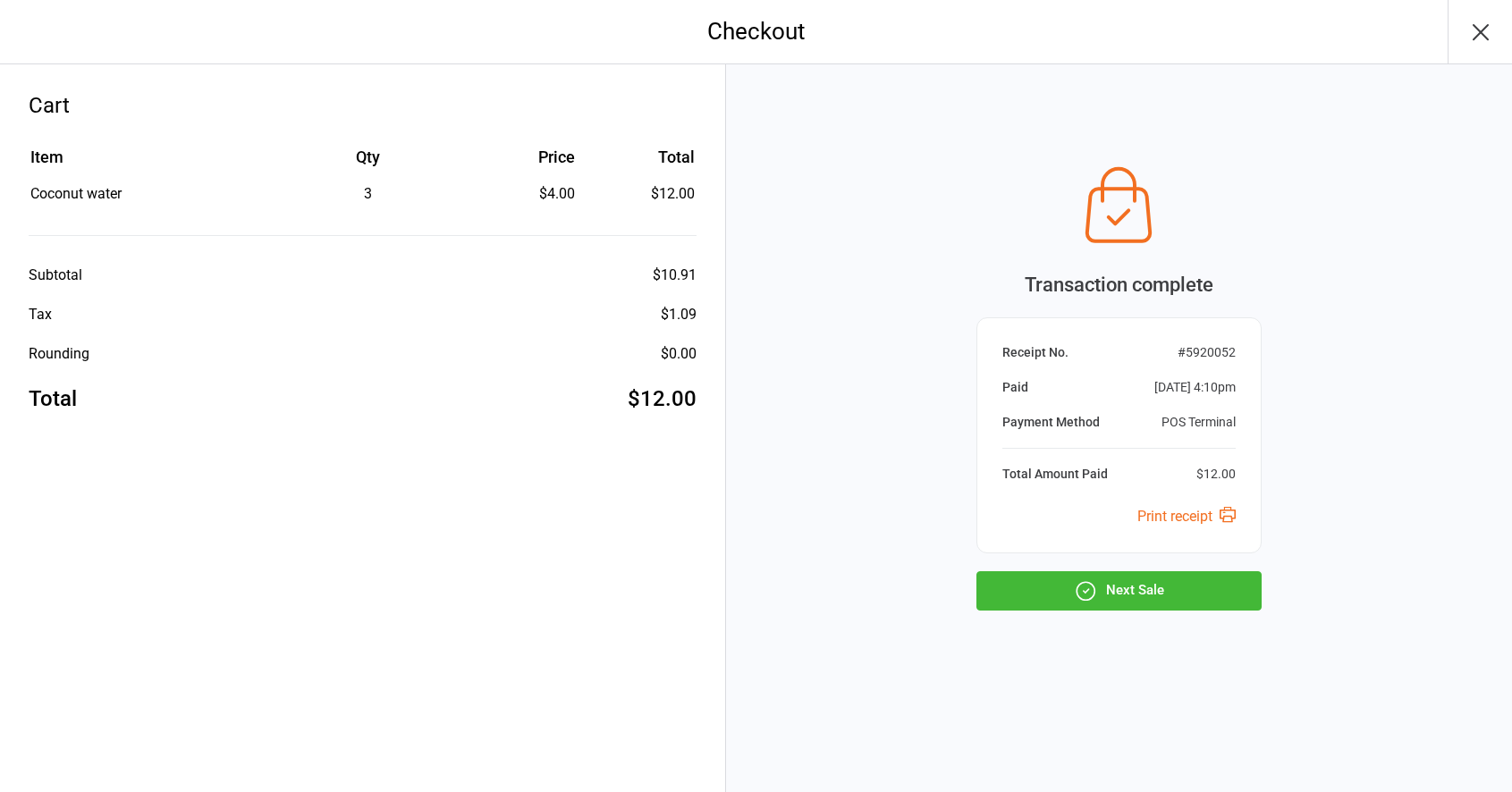
click at [1473, 30] on icon "button" at bounding box center [1480, 31] width 29 height 29
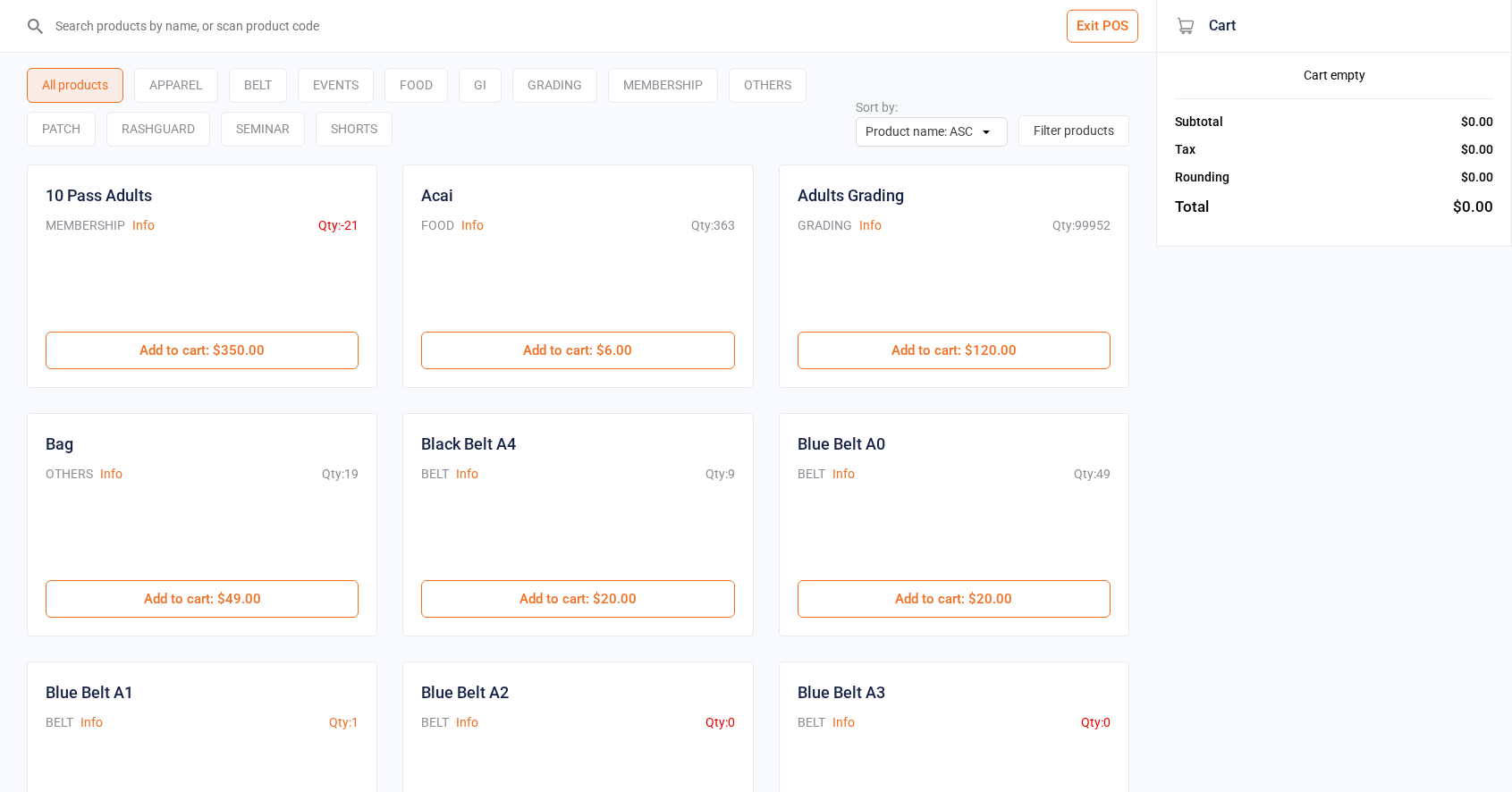
click at [139, 41] on input "search" at bounding box center [589, 26] width 1084 height 52
click at [502, 44] on input "search" at bounding box center [589, 26] width 1084 height 52
click at [503, 39] on input "search" at bounding box center [589, 26] width 1084 height 52
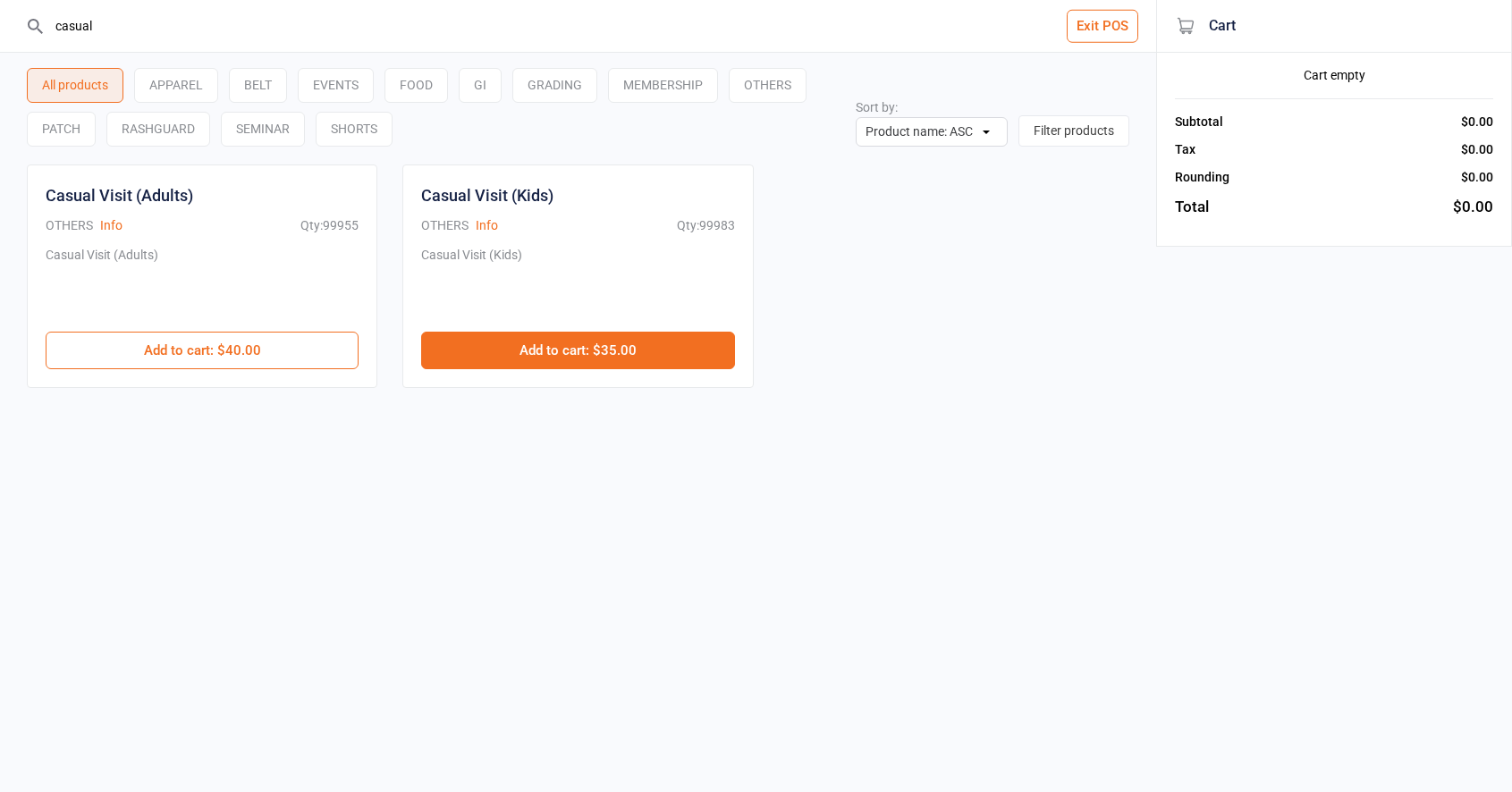
type input "casual"
click at [517, 340] on button "Add to cart : $35.00" at bounding box center [577, 350] width 313 height 38
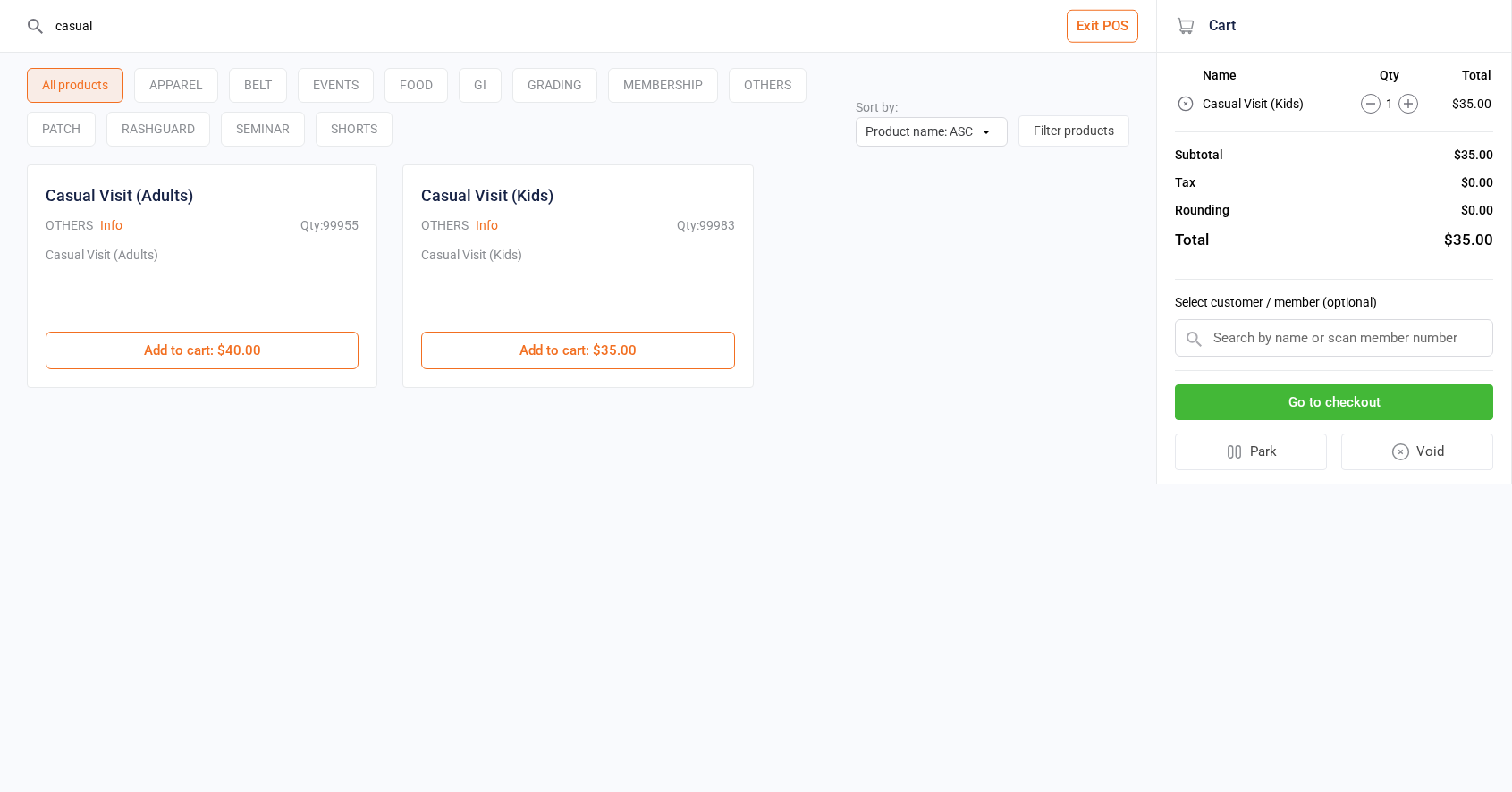
click at [1326, 392] on button "Go to checkout" at bounding box center [1333, 402] width 318 height 37
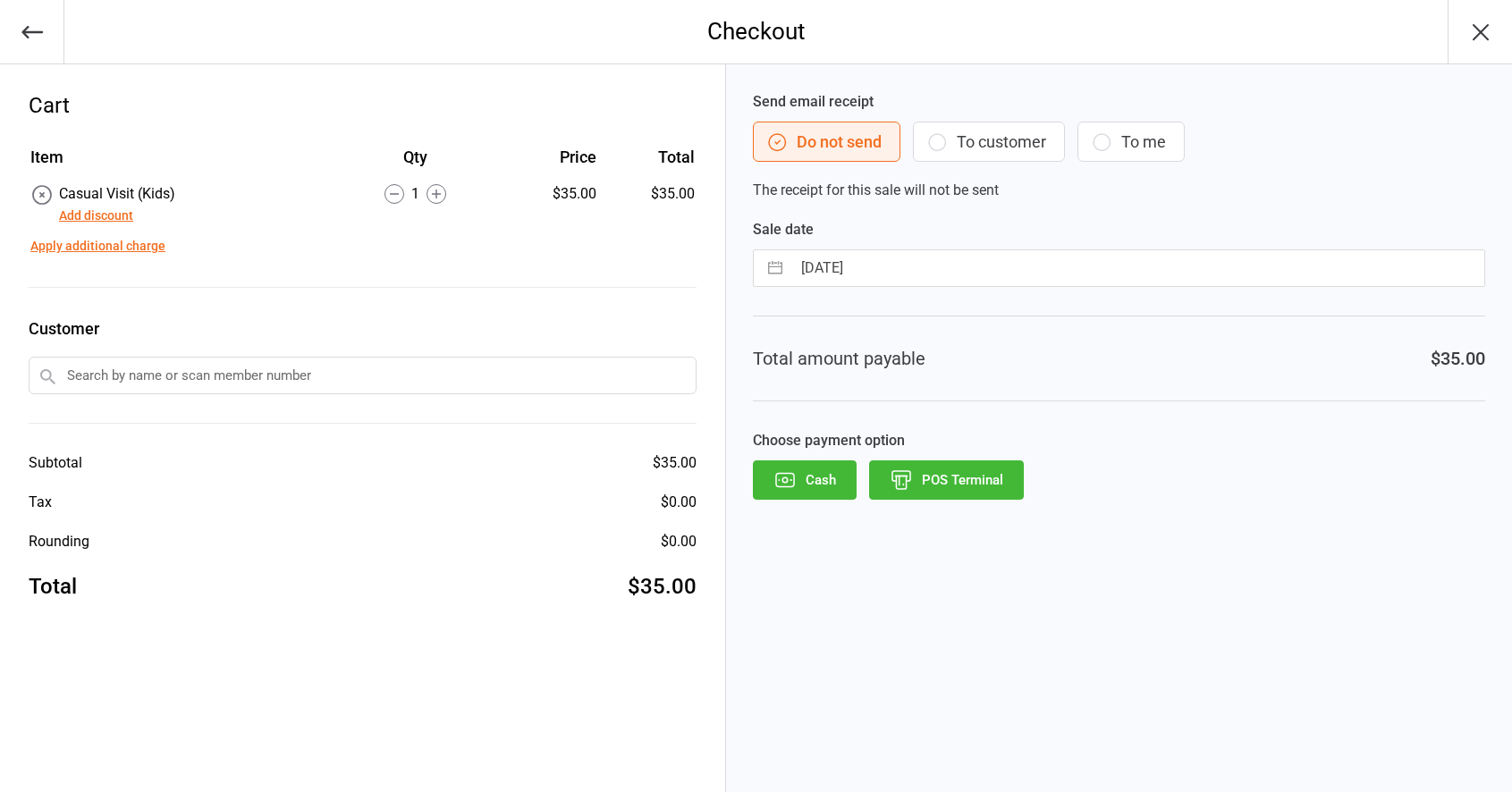
click at [124, 215] on button "Add discount" at bounding box center [96, 216] width 74 height 19
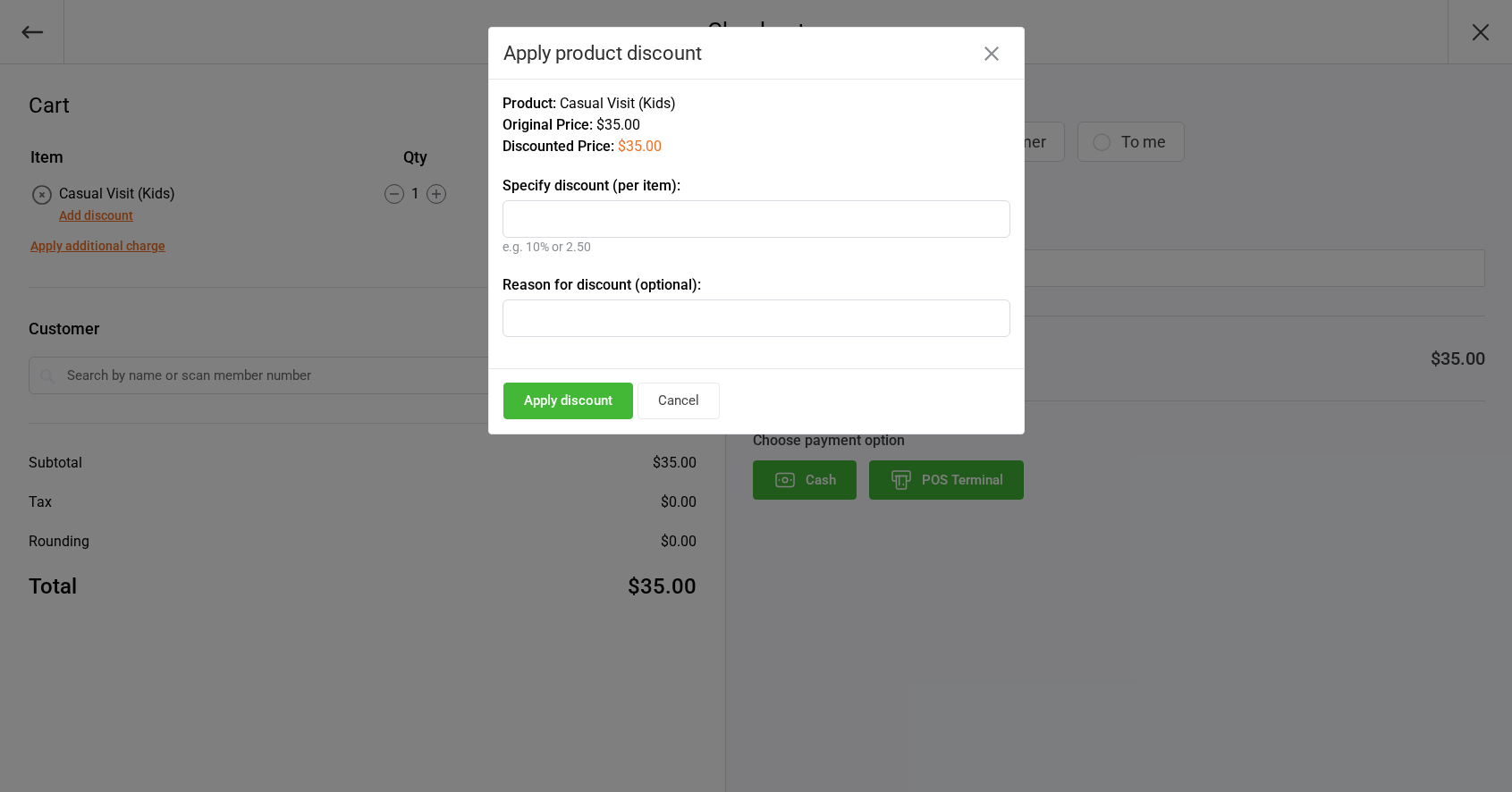
click at [626, 229] on input "text" at bounding box center [756, 218] width 508 height 38
type input "5"
click at [551, 388] on button "Apply discount" at bounding box center [568, 402] width 130 height 37
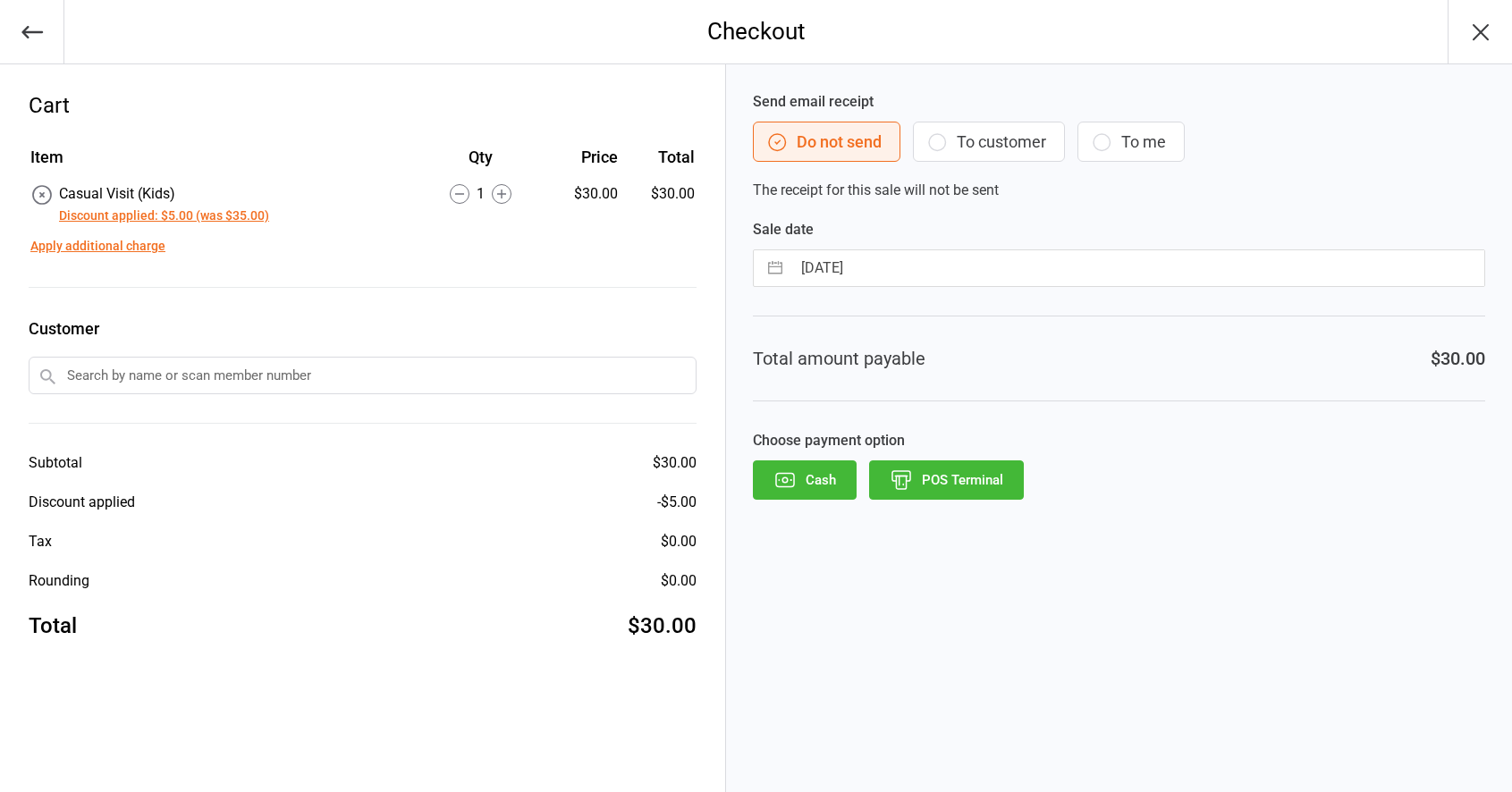
click at [363, 385] on input "text" at bounding box center [363, 375] width 668 height 38
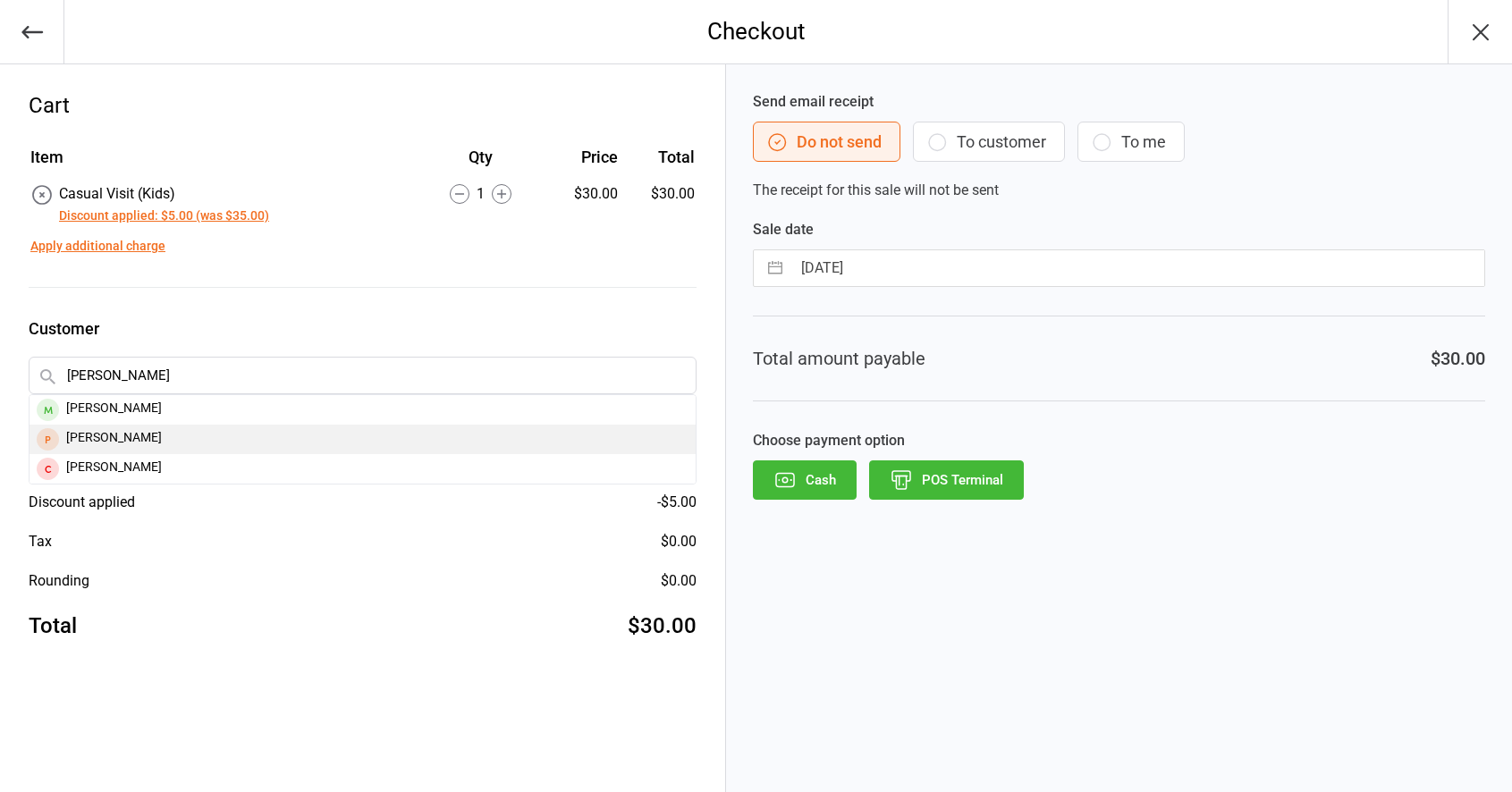
type input "flynn"
click at [155, 442] on div "Flynn Alania" at bounding box center [363, 439] width 666 height 30
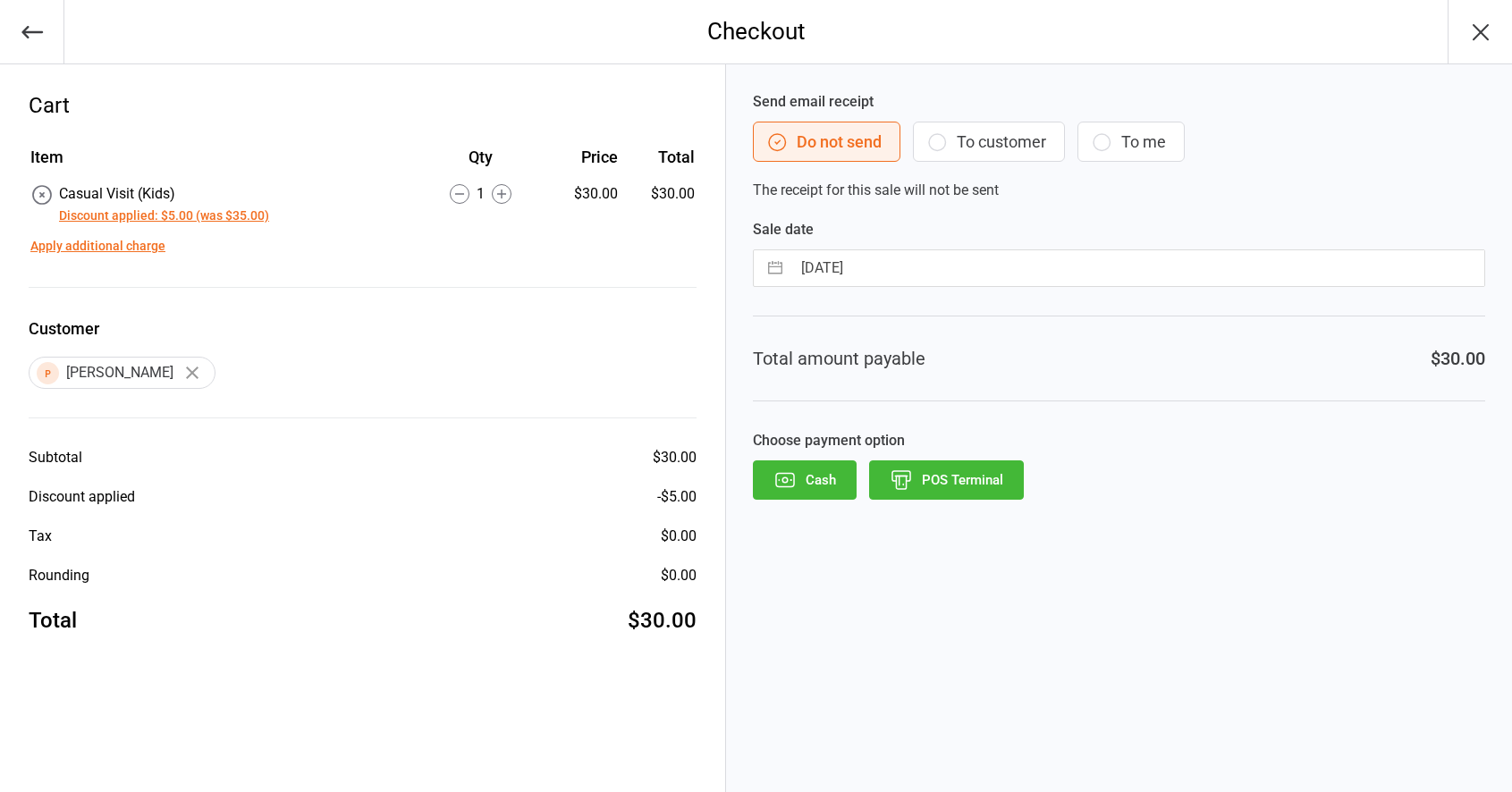
click at [928, 487] on button "POS Terminal" at bounding box center [946, 480] width 155 height 40
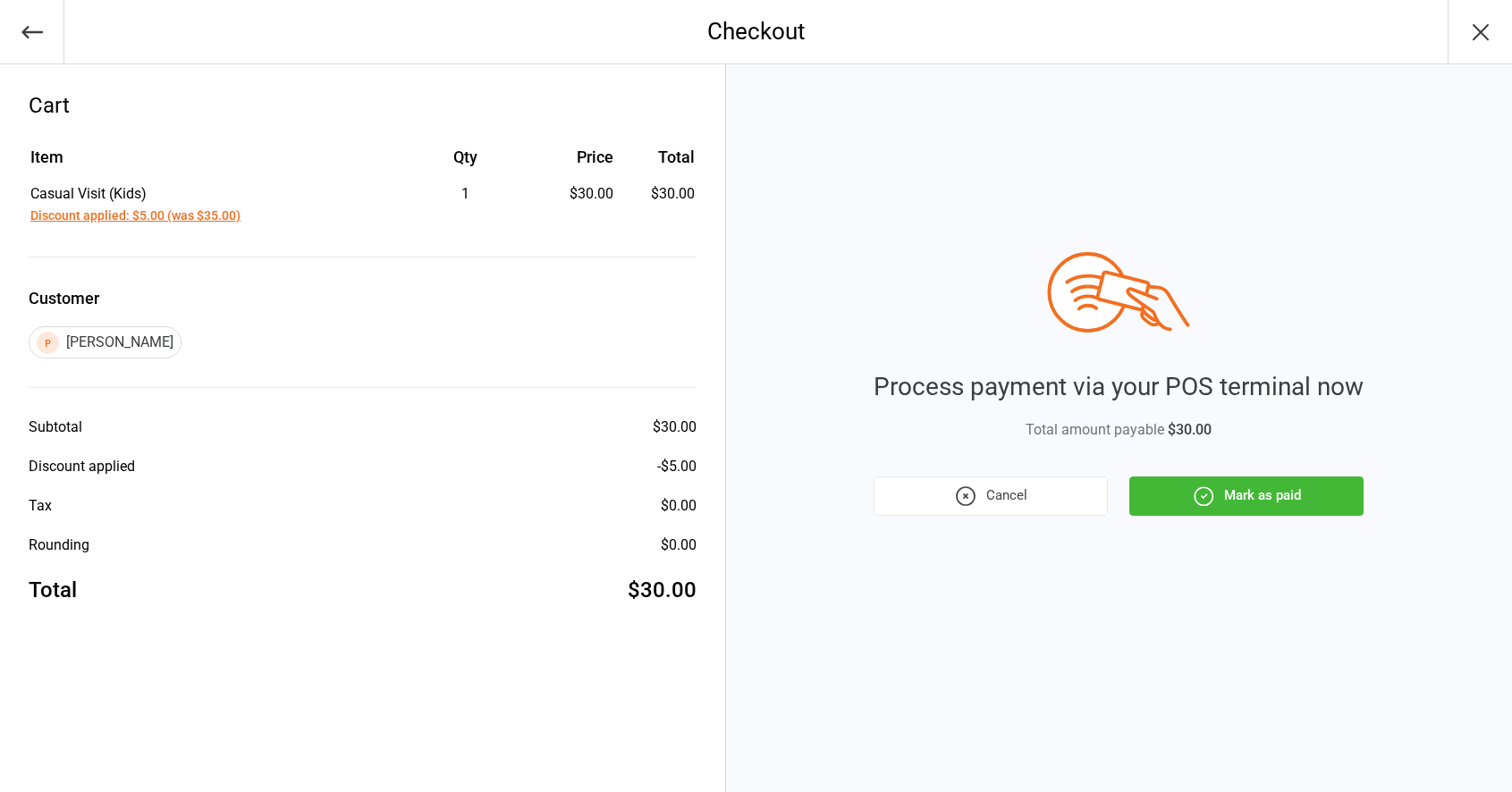
click at [1192, 501] on icon "button" at bounding box center [1203, 496] width 23 height 23
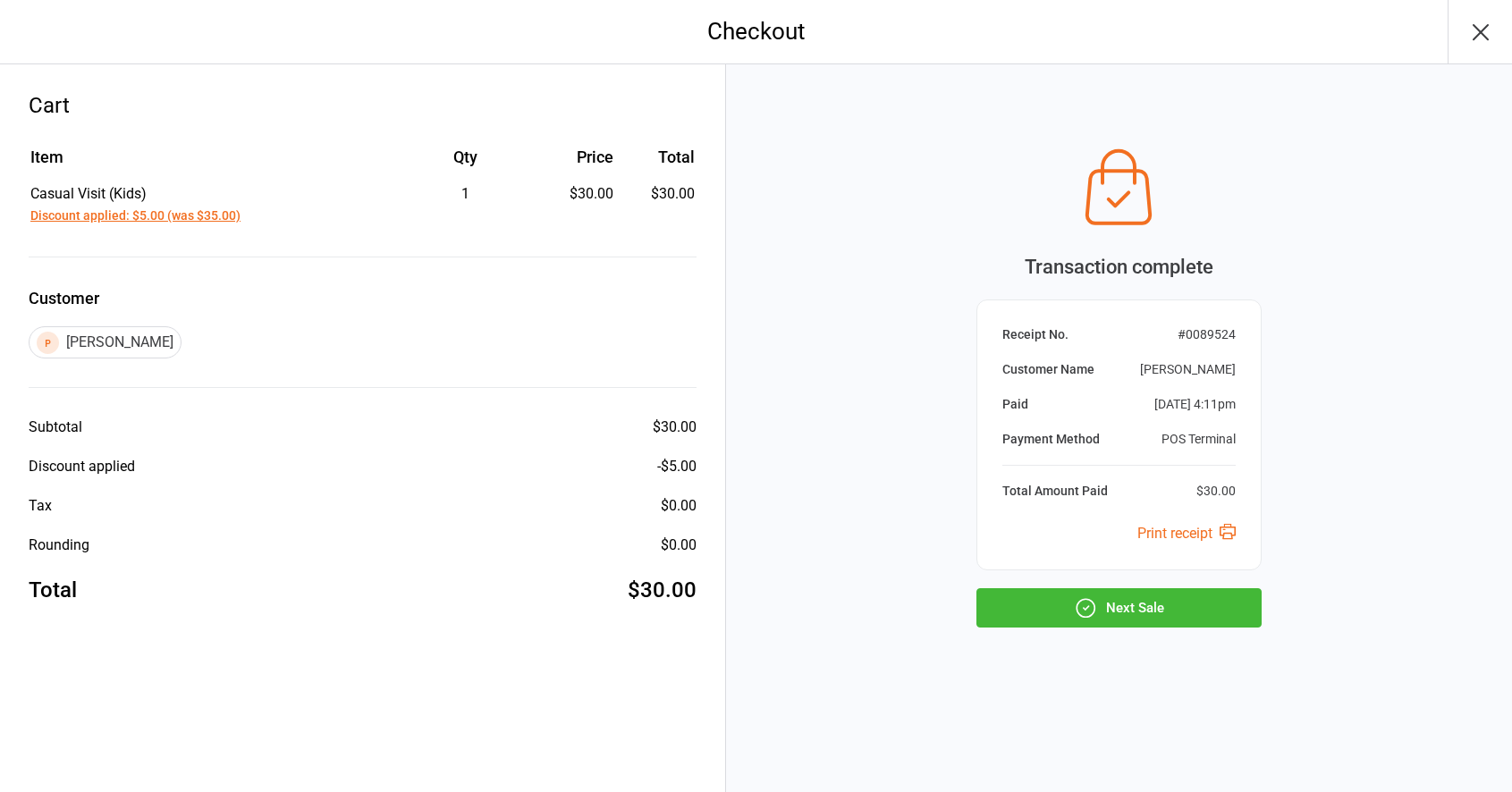
click at [1185, 621] on button "Next Sale" at bounding box center [1119, 608] width 285 height 40
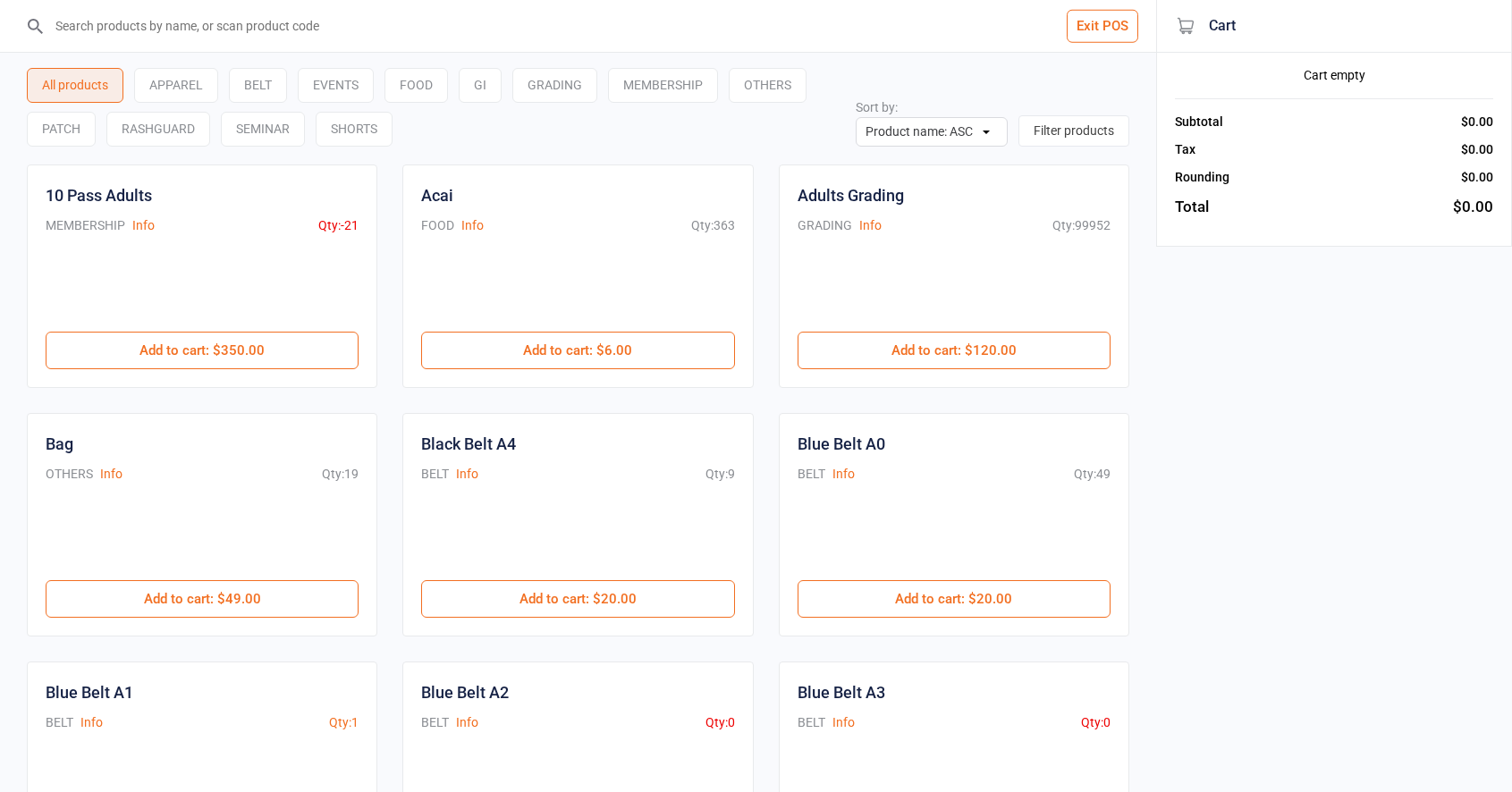
click at [1082, 23] on button "Exit POS" at bounding box center [1102, 27] width 71 height 33
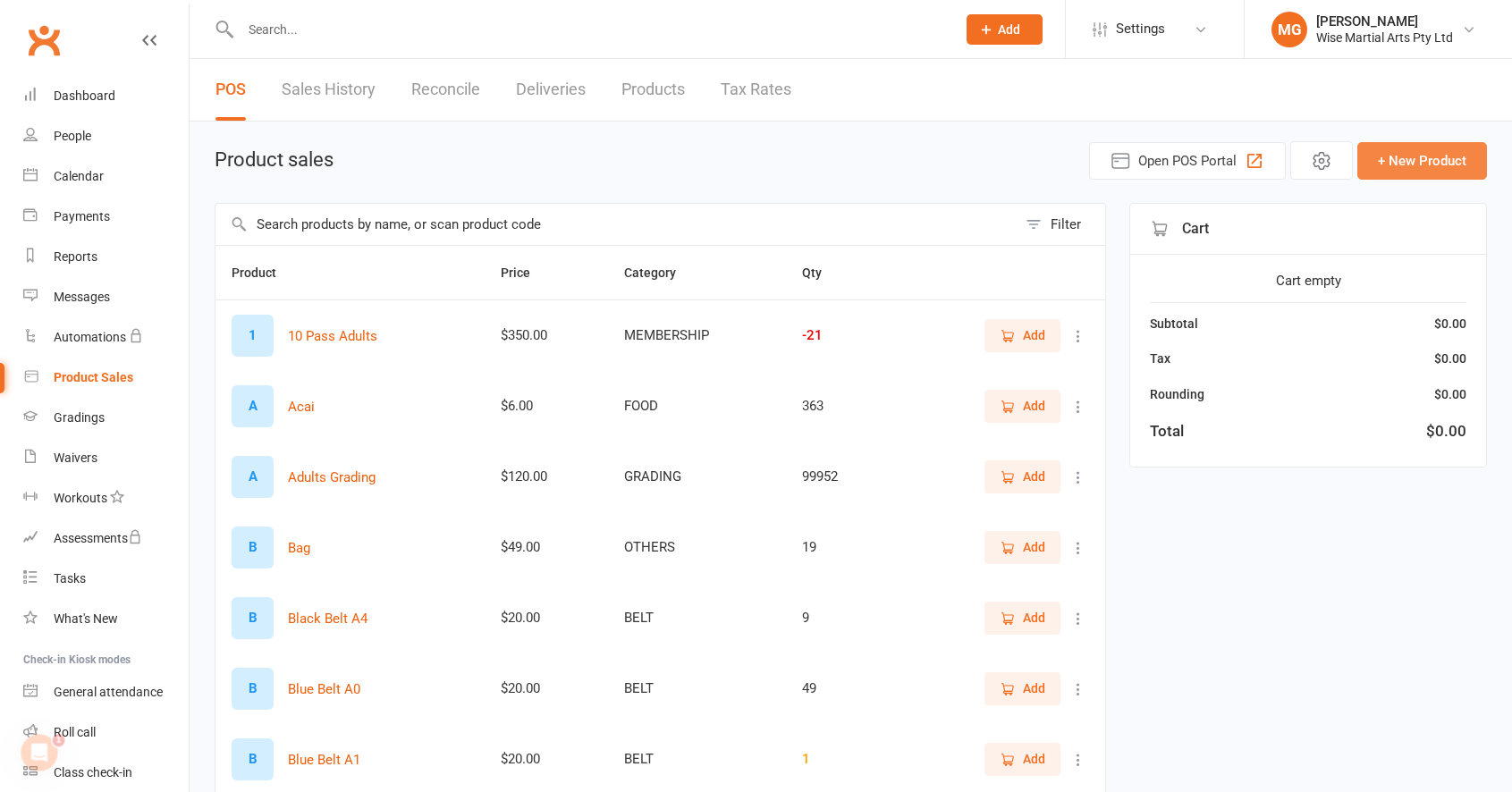
click at [1425, 165] on button "+ New Product" at bounding box center [1422, 161] width 130 height 38
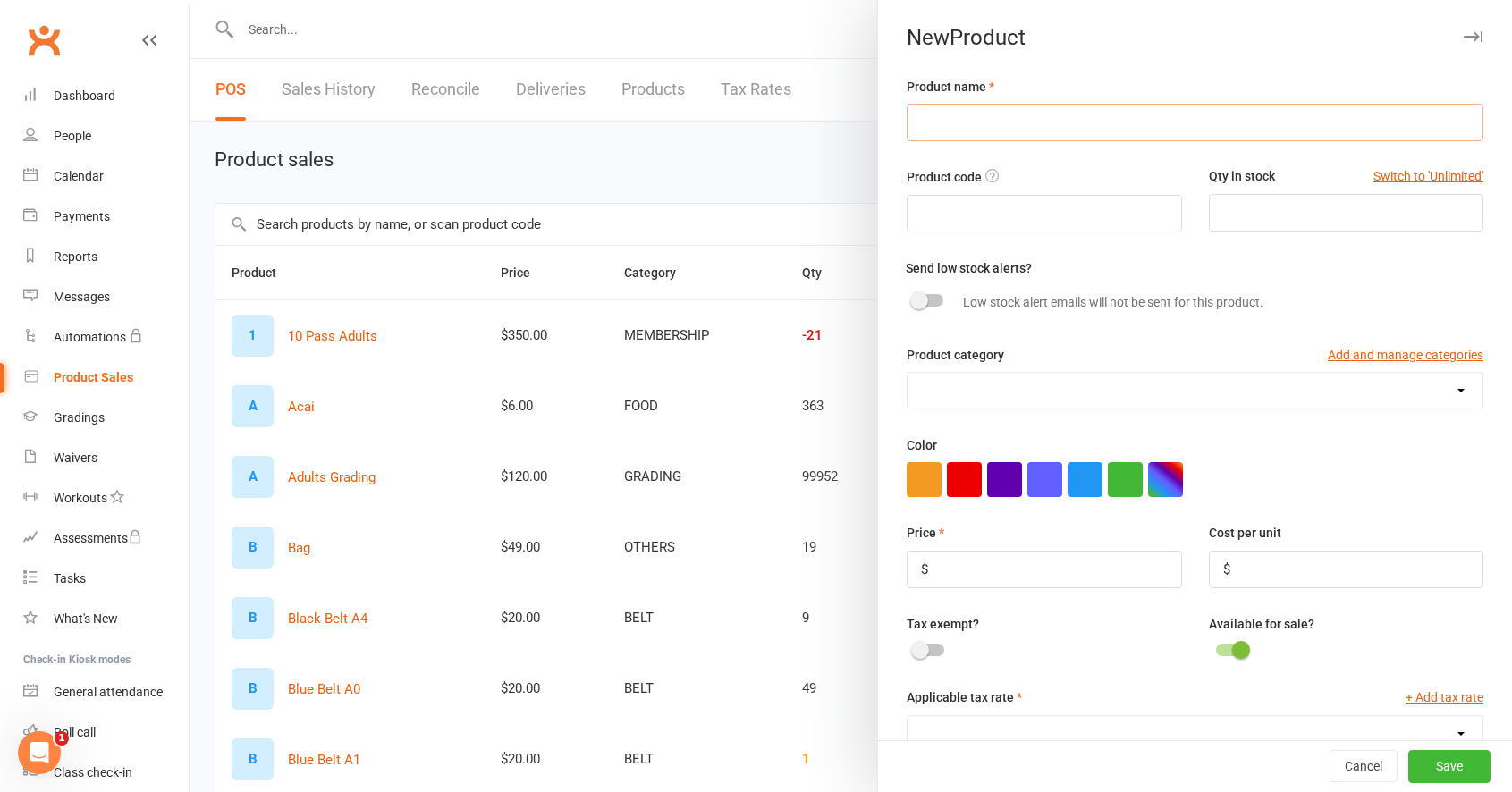
click at [1017, 136] on input "text" at bounding box center [1195, 122] width 576 height 38
type input "Coconut water 1 liter"
click at [1028, 560] on input "number" at bounding box center [1044, 569] width 275 height 38
type input "7"
click at [990, 607] on div "Price $ 7 Cost per unit $" at bounding box center [1195, 567] width 603 height 91
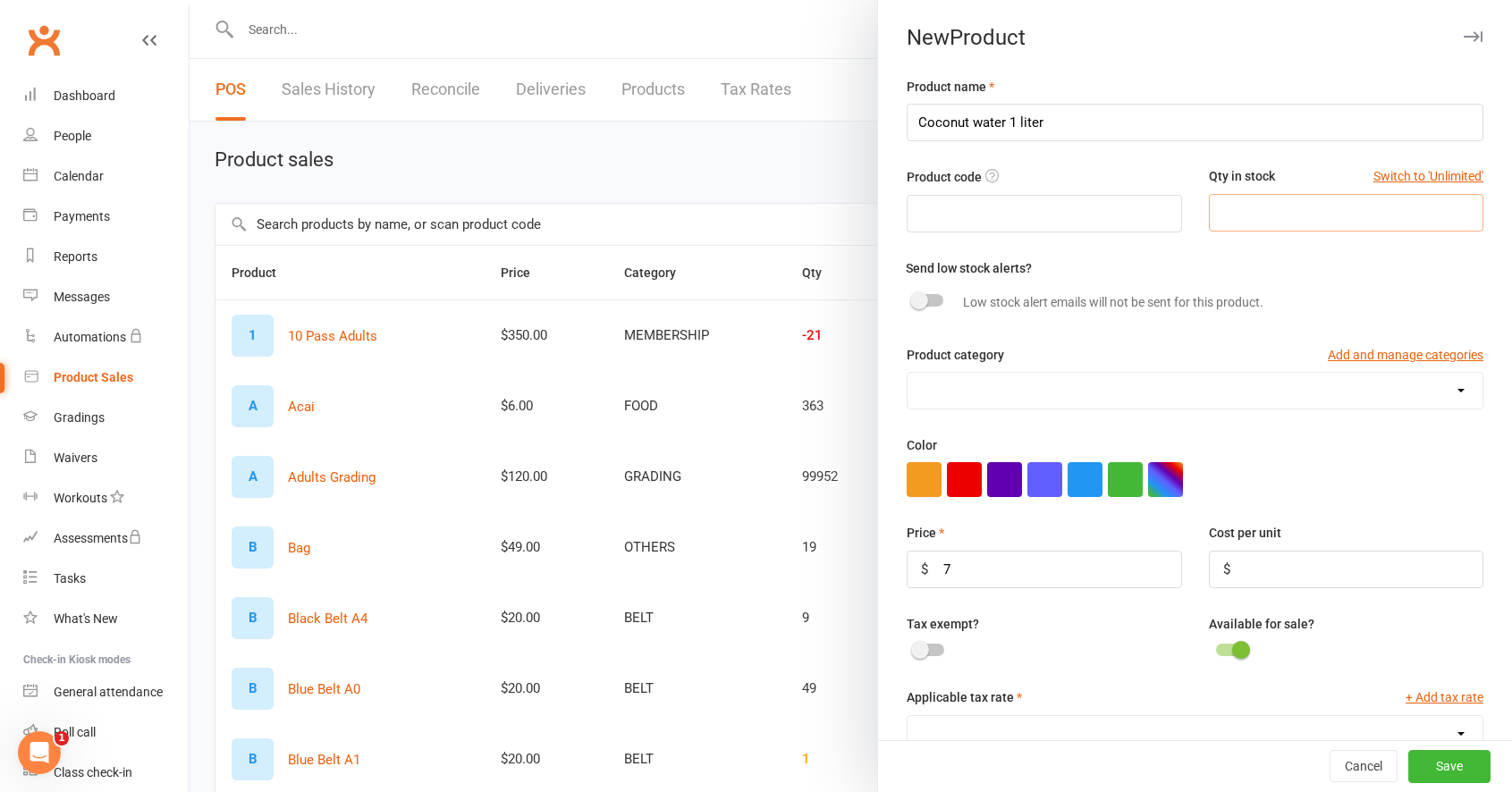
click at [1264, 229] on input "number" at bounding box center [1345, 213] width 275 height 38
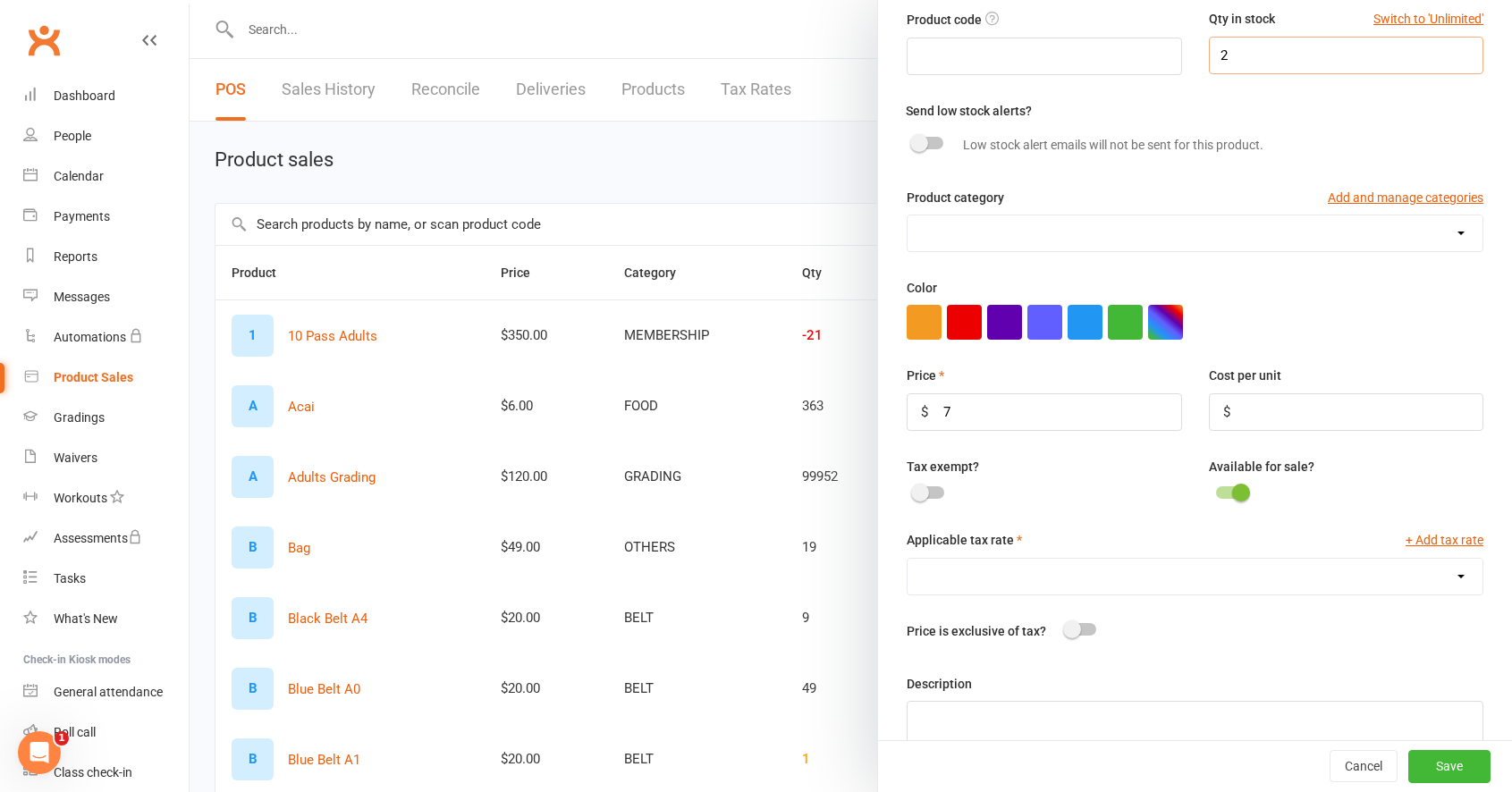
scroll to position [205, 0]
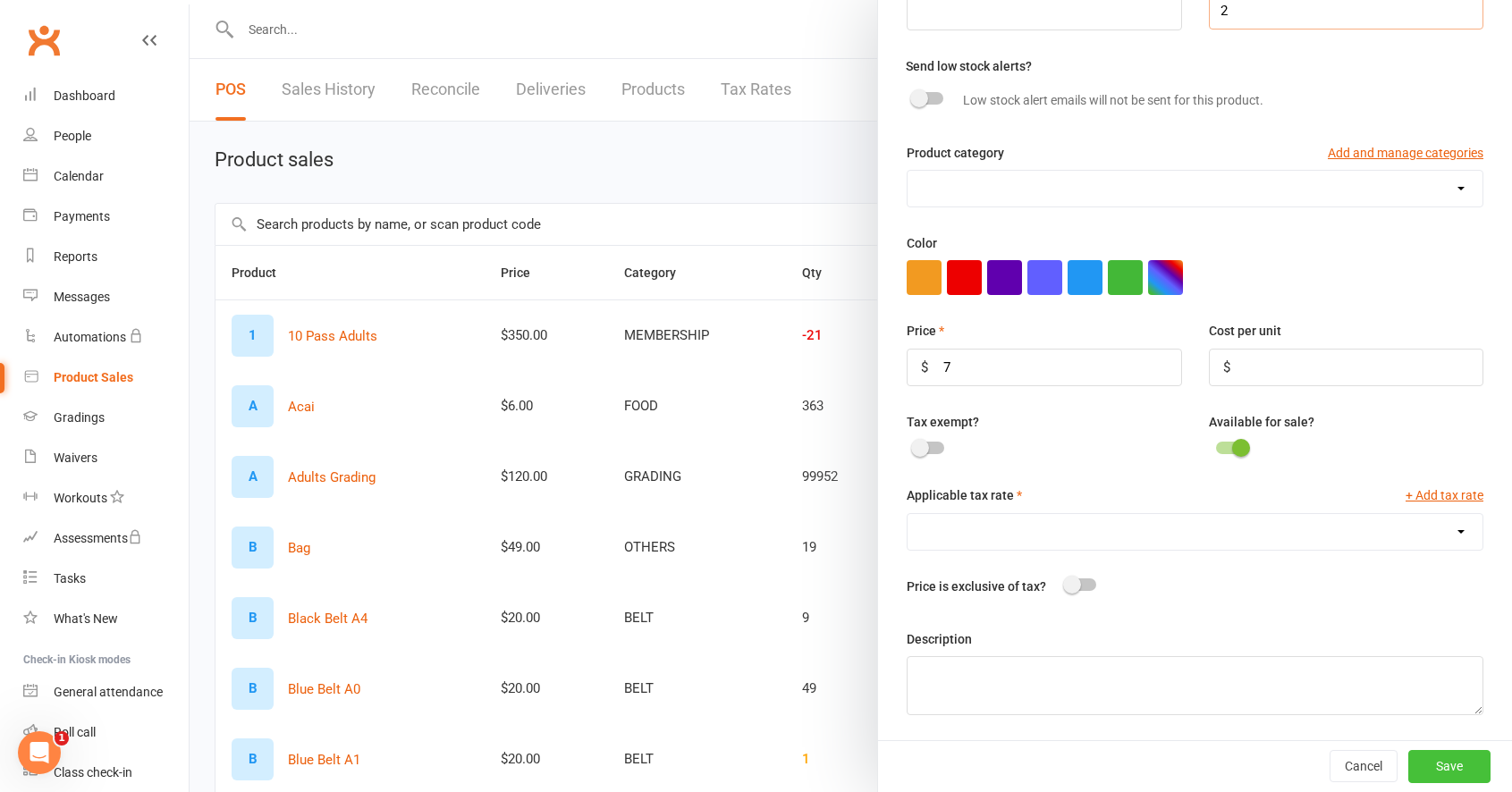
type input "2"
click at [1447, 766] on button "Save" at bounding box center [1449, 766] width 82 height 32
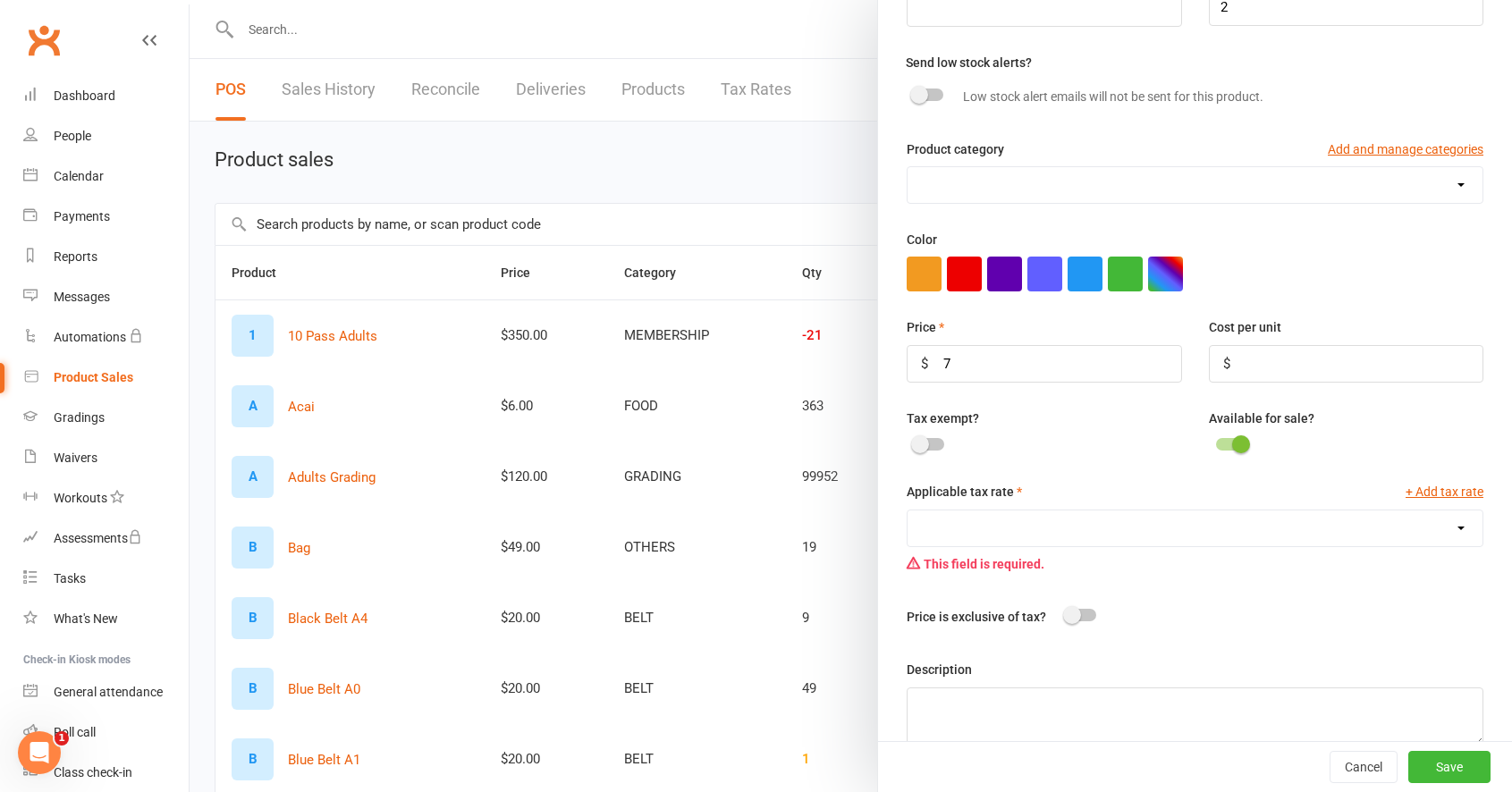
click at [1016, 523] on select "GST (10.0%) Raphbar (0.0%)" at bounding box center [1195, 528] width 575 height 36
click at [908, 513] on select "GST (10.0%) Raphbar (0.0%)" at bounding box center [1195, 528] width 575 height 36
click at [1006, 543] on select "GST (10.0%) Raphbar (0.0%)" at bounding box center [1195, 528] width 575 height 36
click at [908, 513] on select "GST (10.0%) Raphbar (0.0%)" at bounding box center [1195, 528] width 575 height 36
click at [993, 535] on select "GST (10.0%) Raphbar (0.0%)" at bounding box center [1195, 528] width 575 height 36
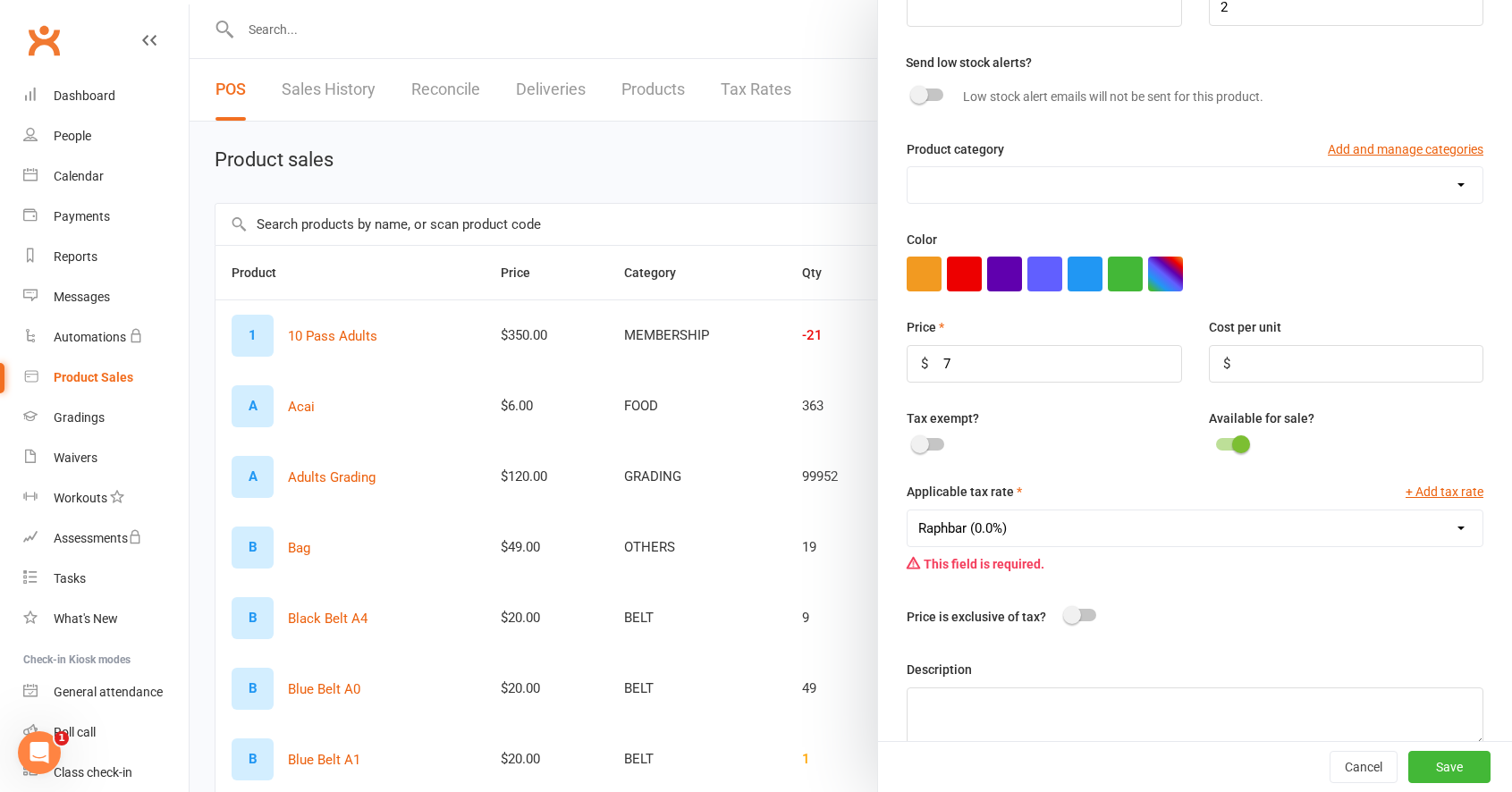
click at [908, 513] on select "GST (10.0%) Raphbar (0.0%)" at bounding box center [1195, 528] width 575 height 36
click at [1134, 544] on select "GST (10.0%) Raphbar (0.0%)" at bounding box center [1195, 528] width 575 height 36
select select "870"
click at [908, 513] on select "GST (10.0%) Raphbar (0.0%)" at bounding box center [1195, 528] width 575 height 36
click at [1103, 529] on select "GST (10.0%) Raphbar (0.0%)" at bounding box center [1195, 528] width 575 height 36
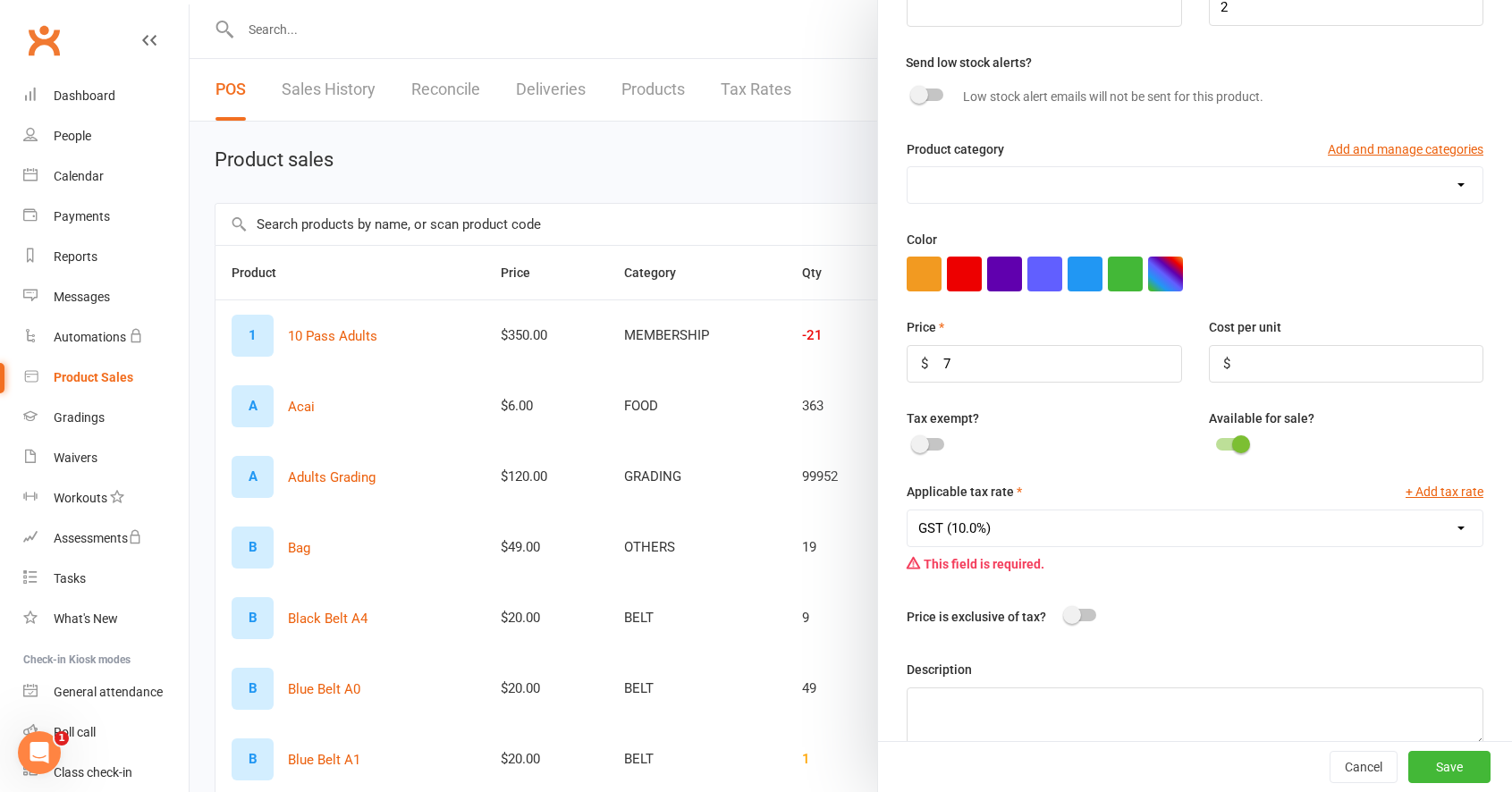
click at [908, 513] on select "GST (10.0%) Raphbar (0.0%)" at bounding box center [1195, 528] width 575 height 36
click at [1440, 771] on button "Save" at bounding box center [1449, 767] width 82 height 32
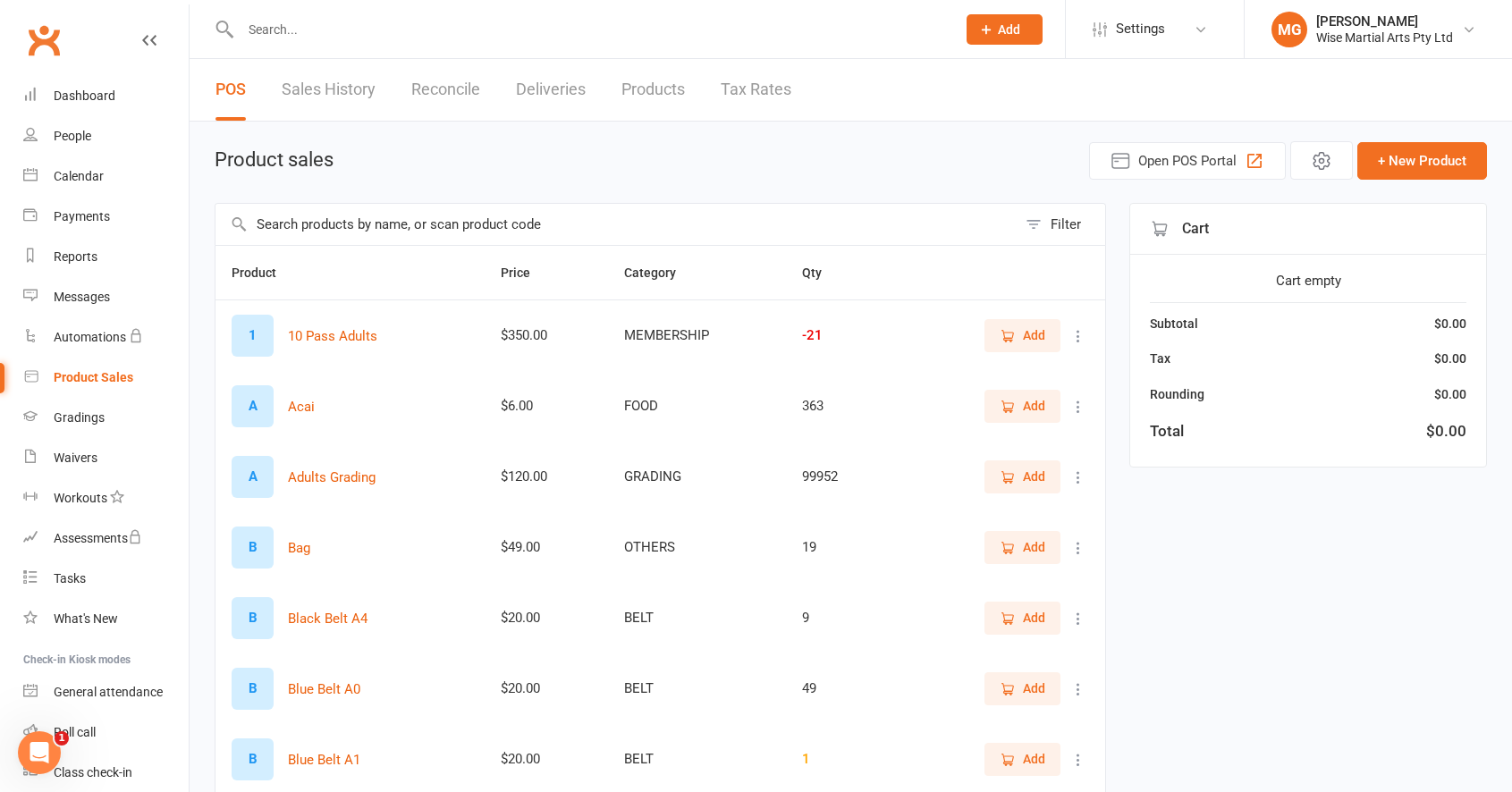
click at [339, 17] on input "text" at bounding box center [589, 29] width 708 height 25
drag, startPoint x: 271, startPoint y: 19, endPoint x: 164, endPoint y: 19, distance: 107.0
click at [269, 20] on input "text" at bounding box center [589, 29] width 708 height 25
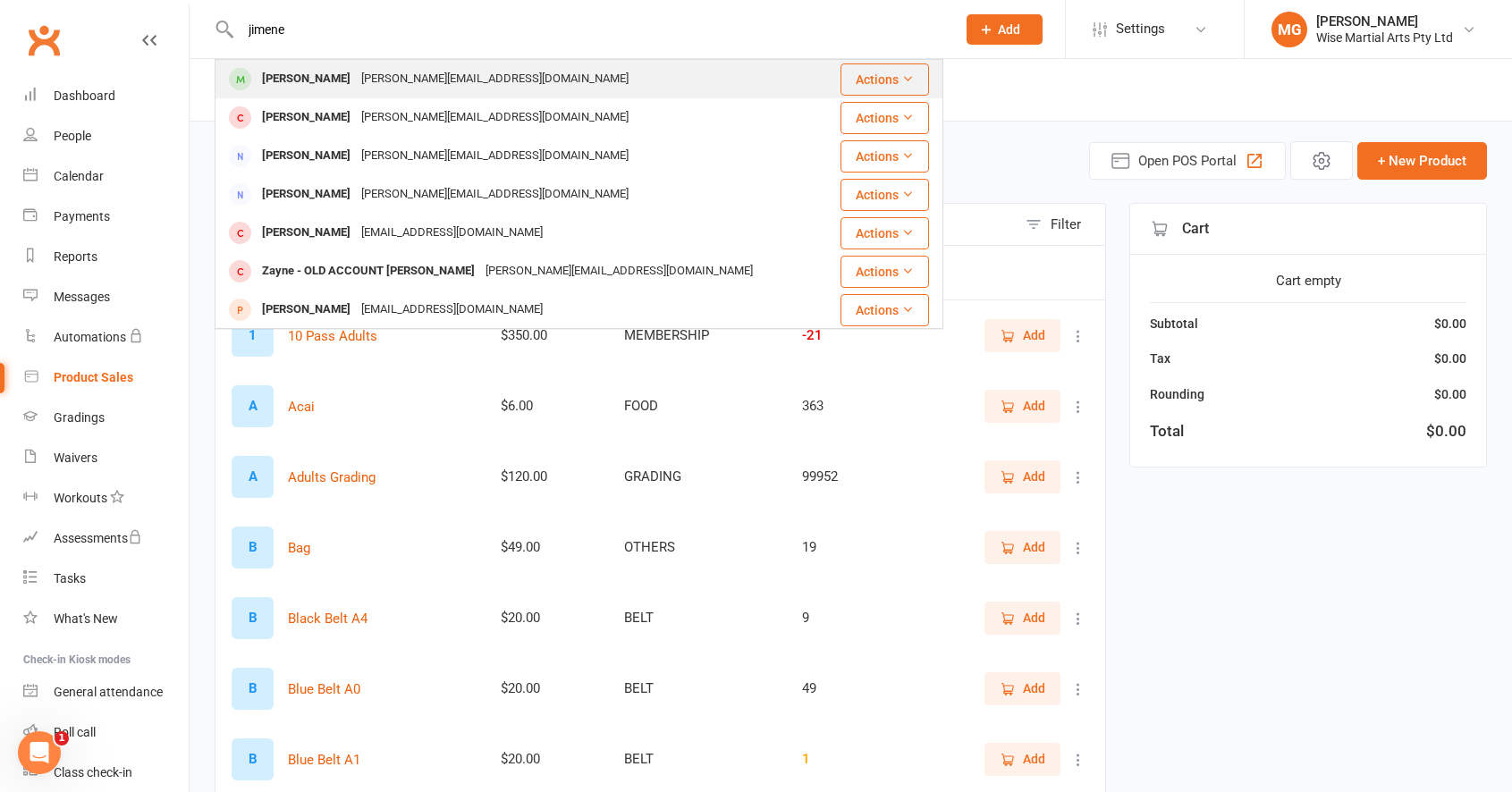
type input "jimene"
click at [298, 72] on div "[PERSON_NAME]" at bounding box center [305, 79] width 99 height 26
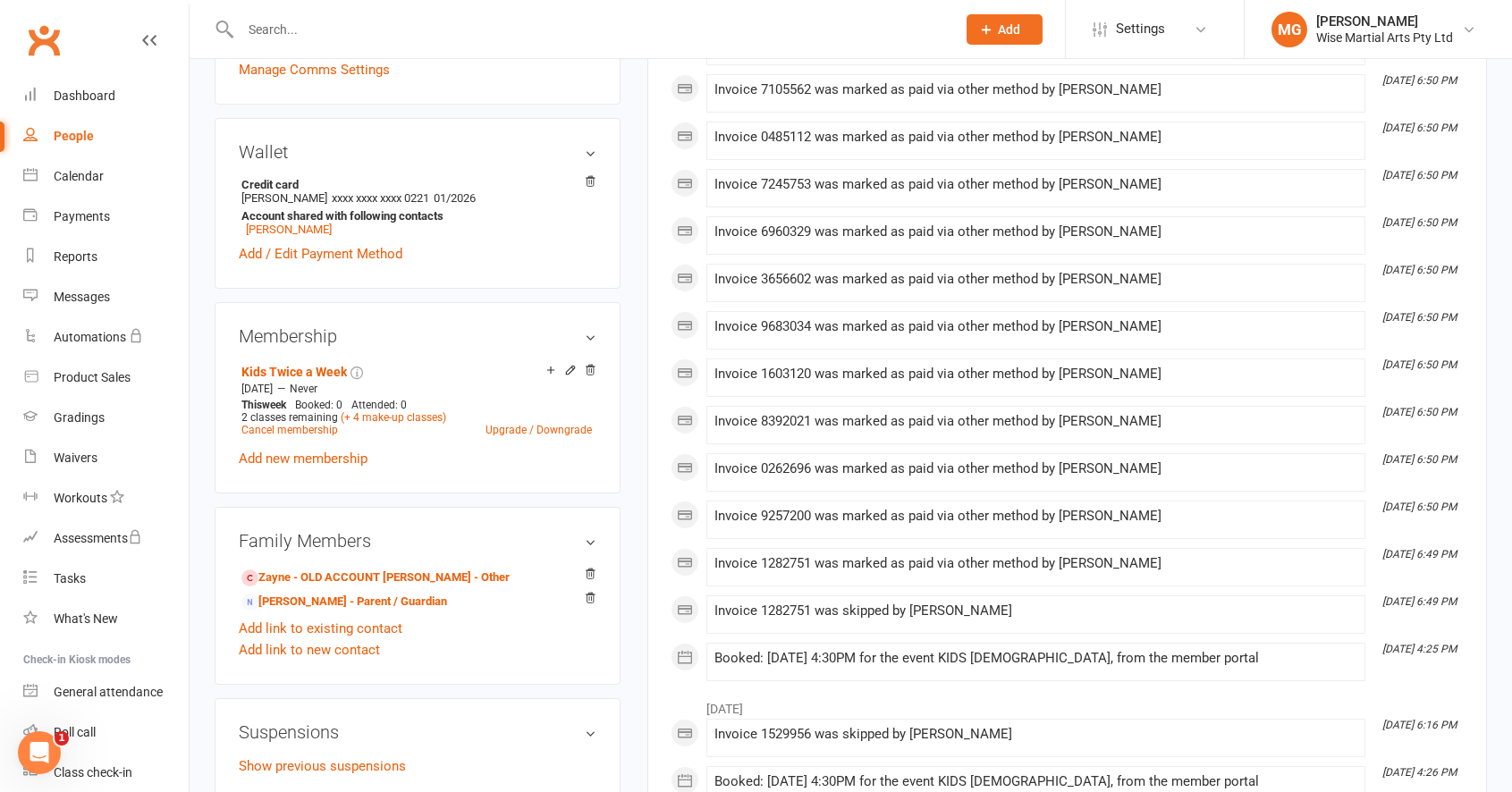
scroll to position [496, 0]
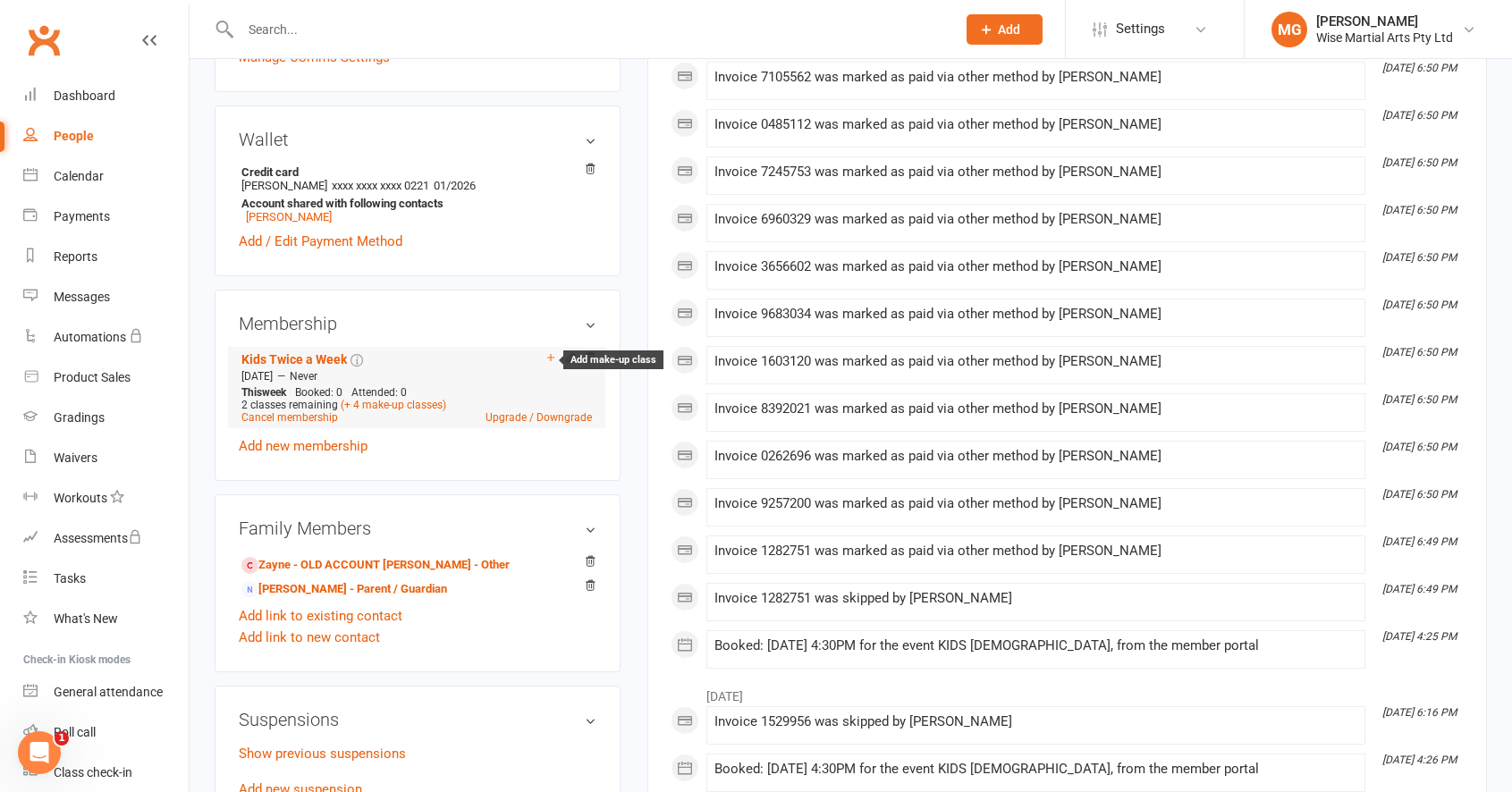
click at [547, 358] on icon at bounding box center [551, 358] width 13 height 13
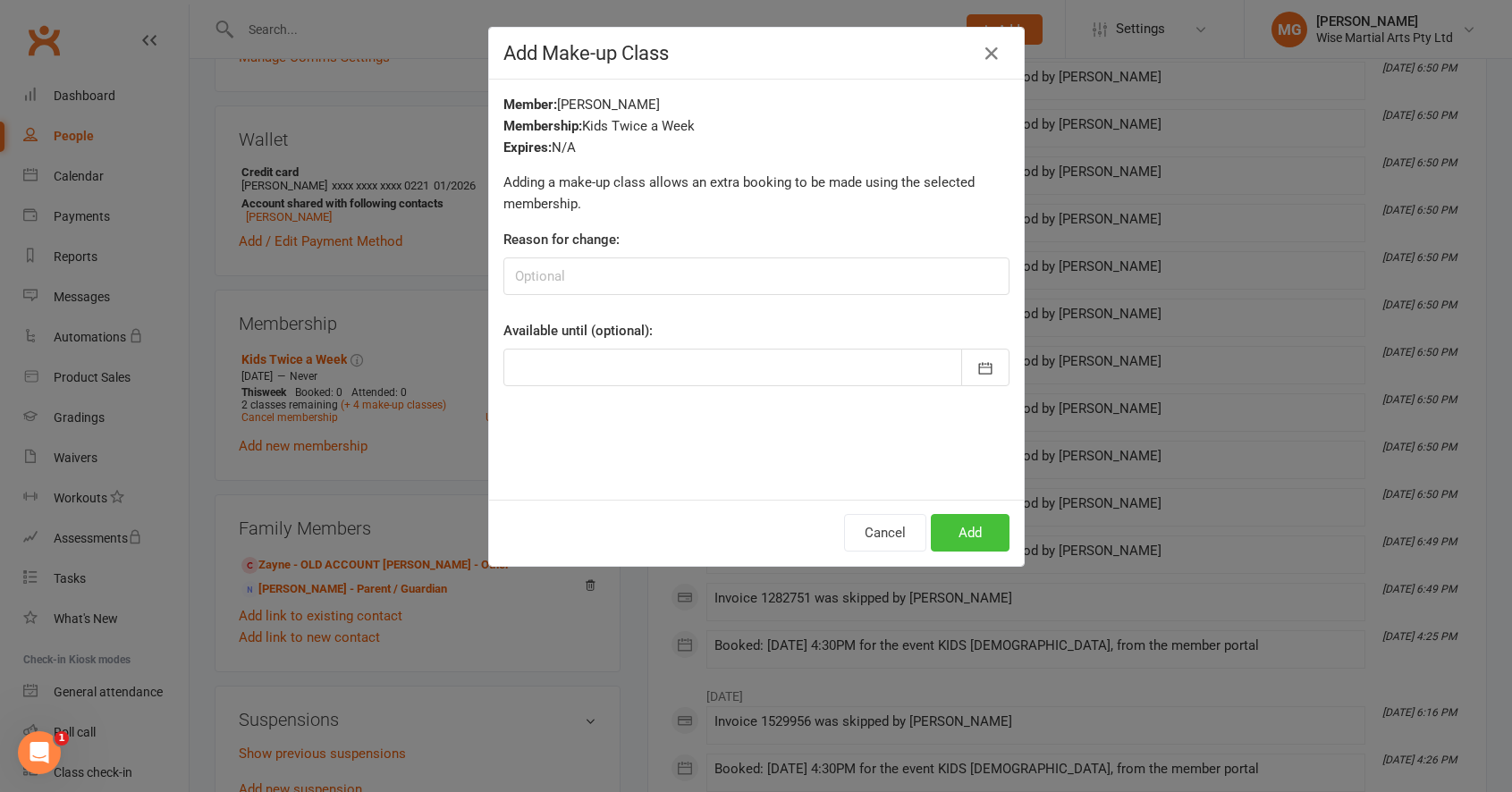
click at [957, 526] on button "Add" at bounding box center [970, 533] width 79 height 38
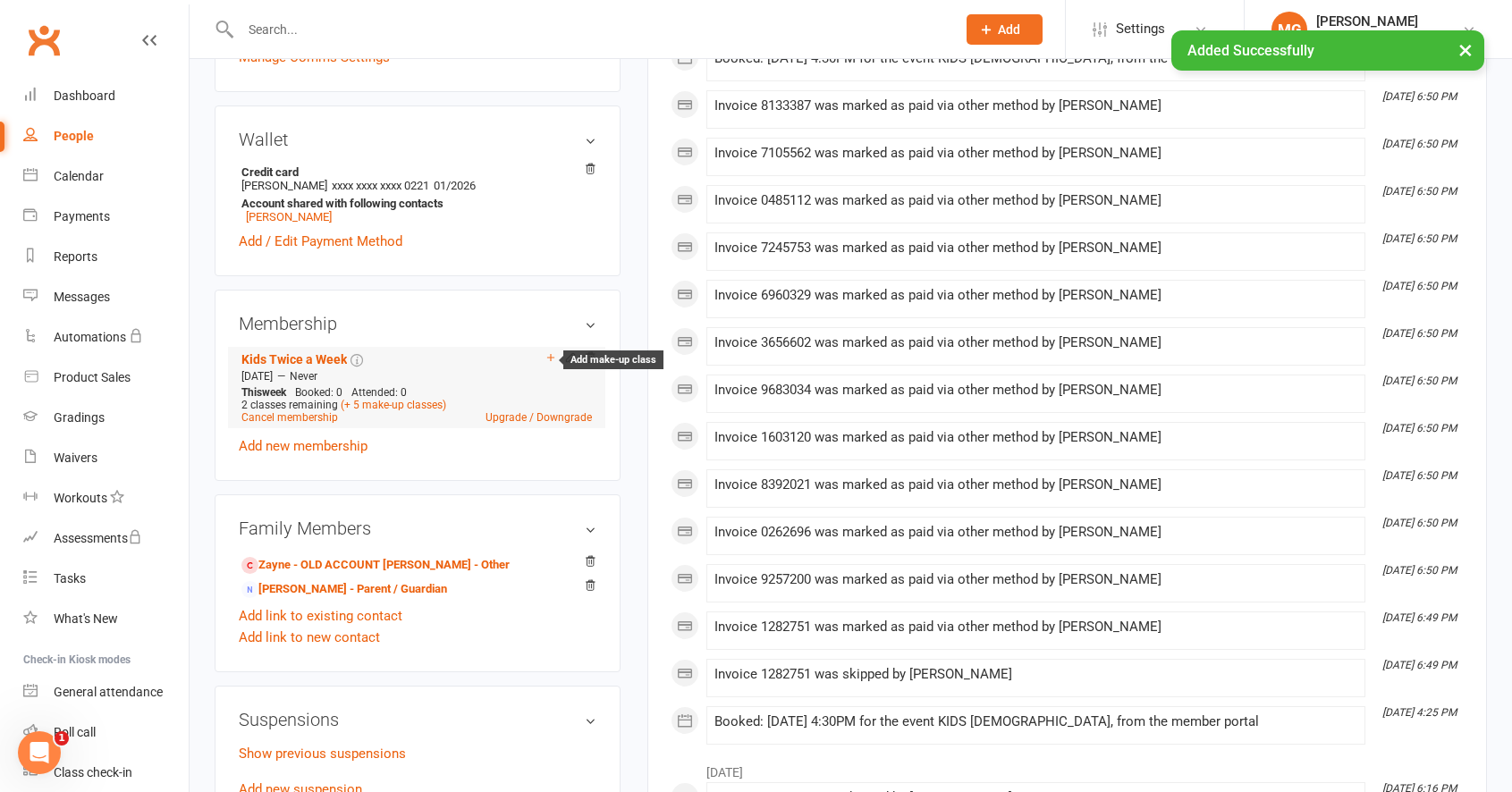
click at [550, 354] on icon at bounding box center [551, 358] width 7 height 7
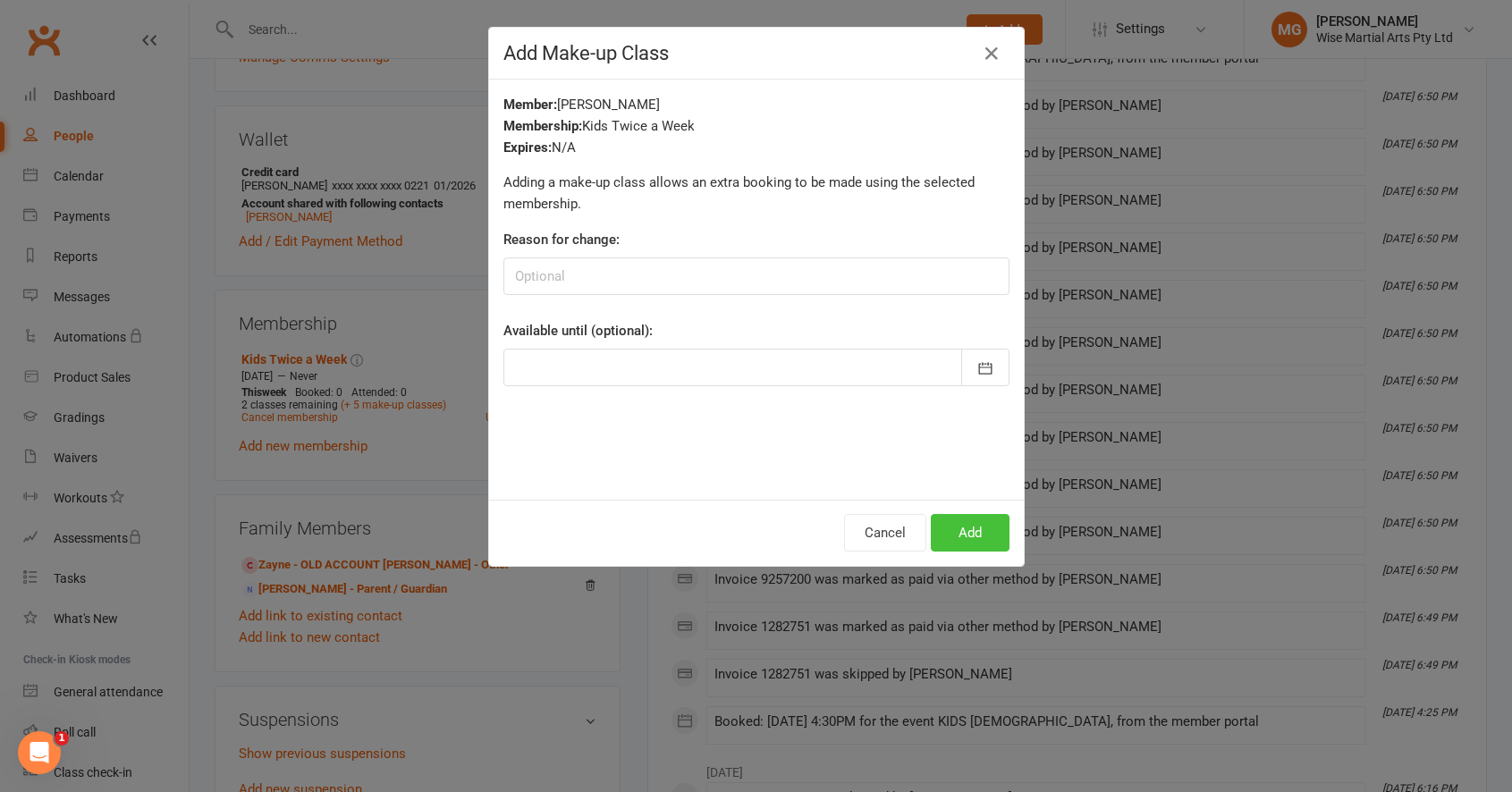
click at [960, 528] on button "Add" at bounding box center [970, 533] width 79 height 38
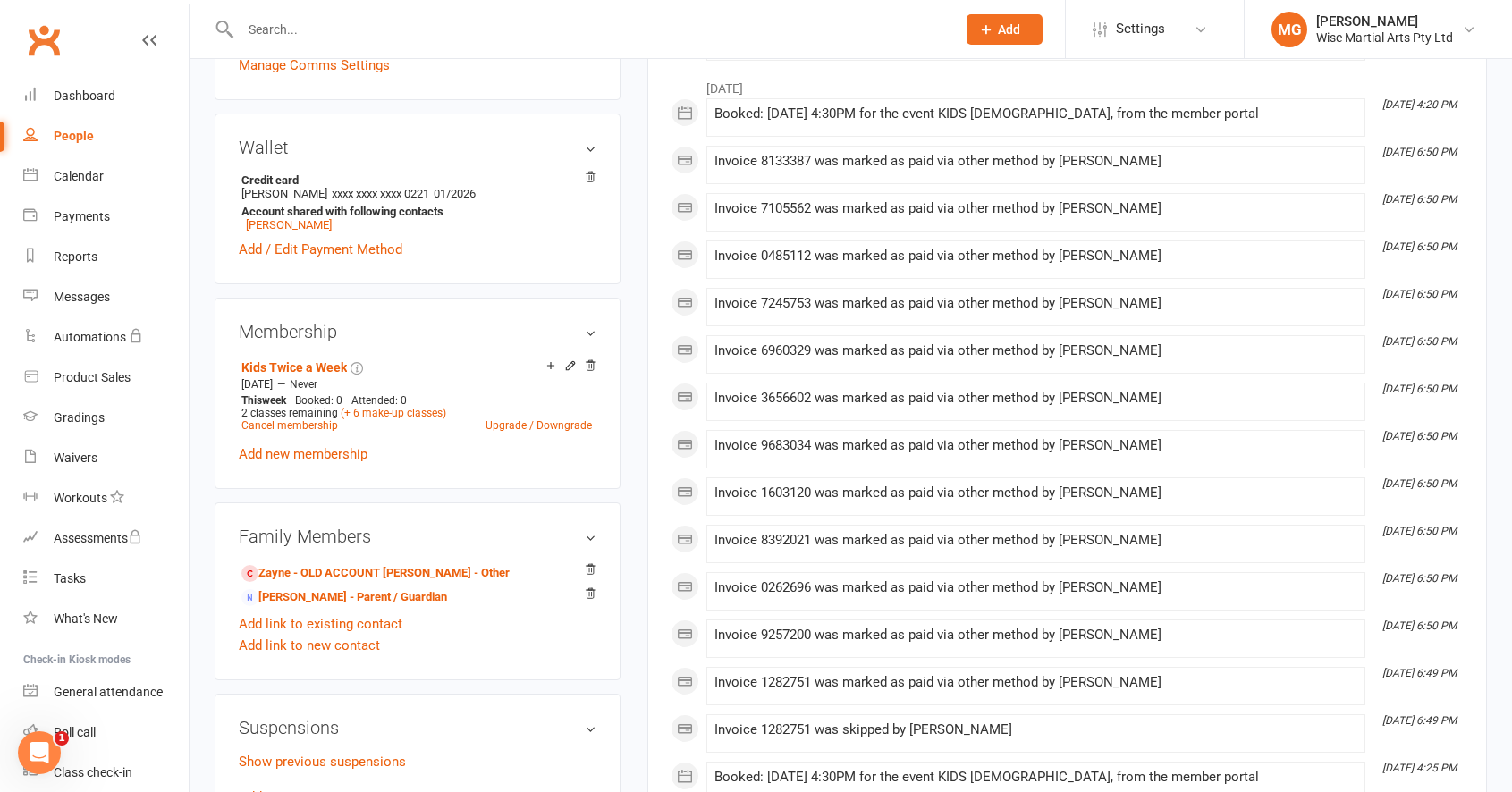
scroll to position [503, 0]
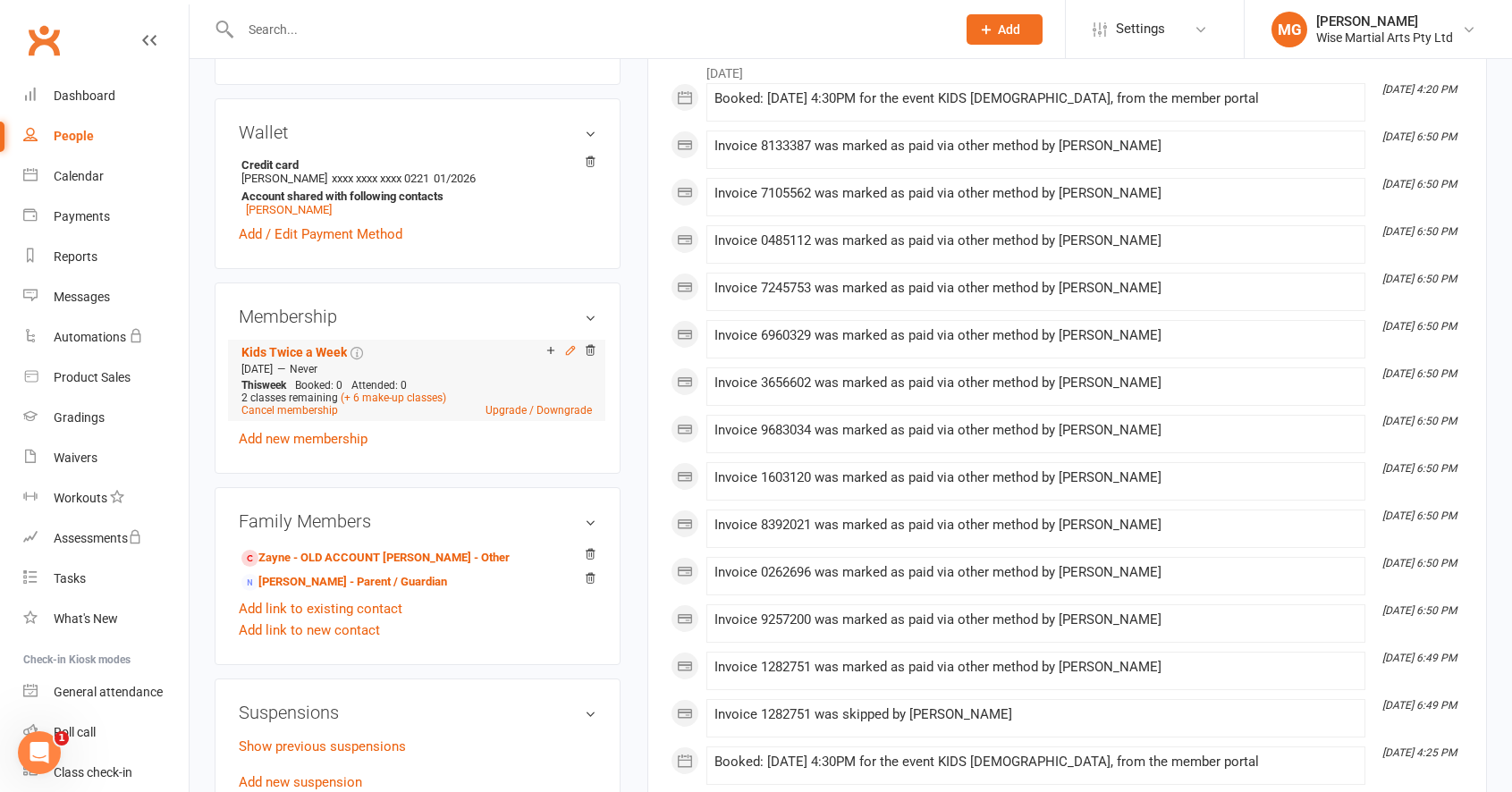
click at [569, 352] on icon at bounding box center [571, 350] width 8 height 8
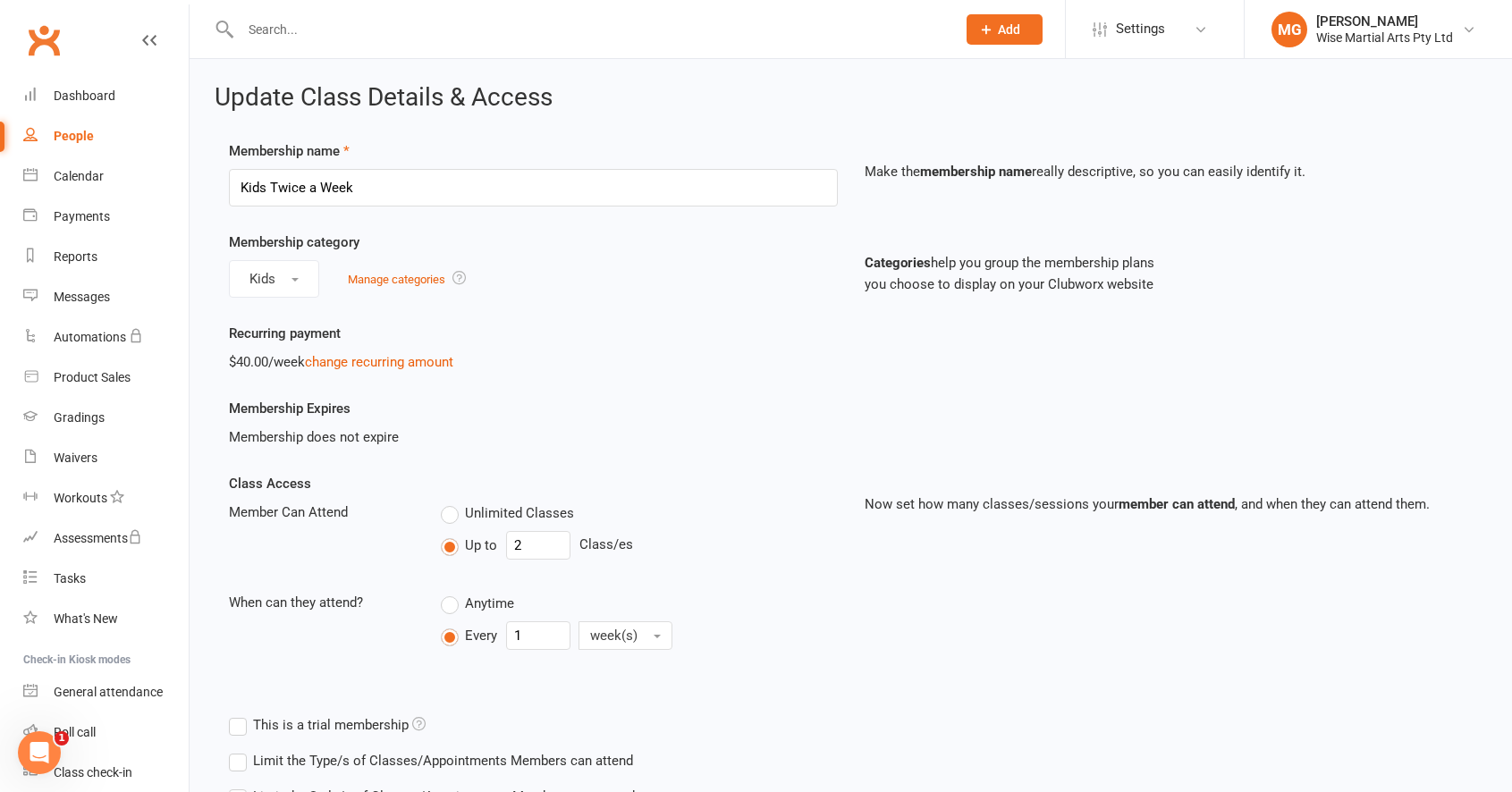
scroll to position [572, 0]
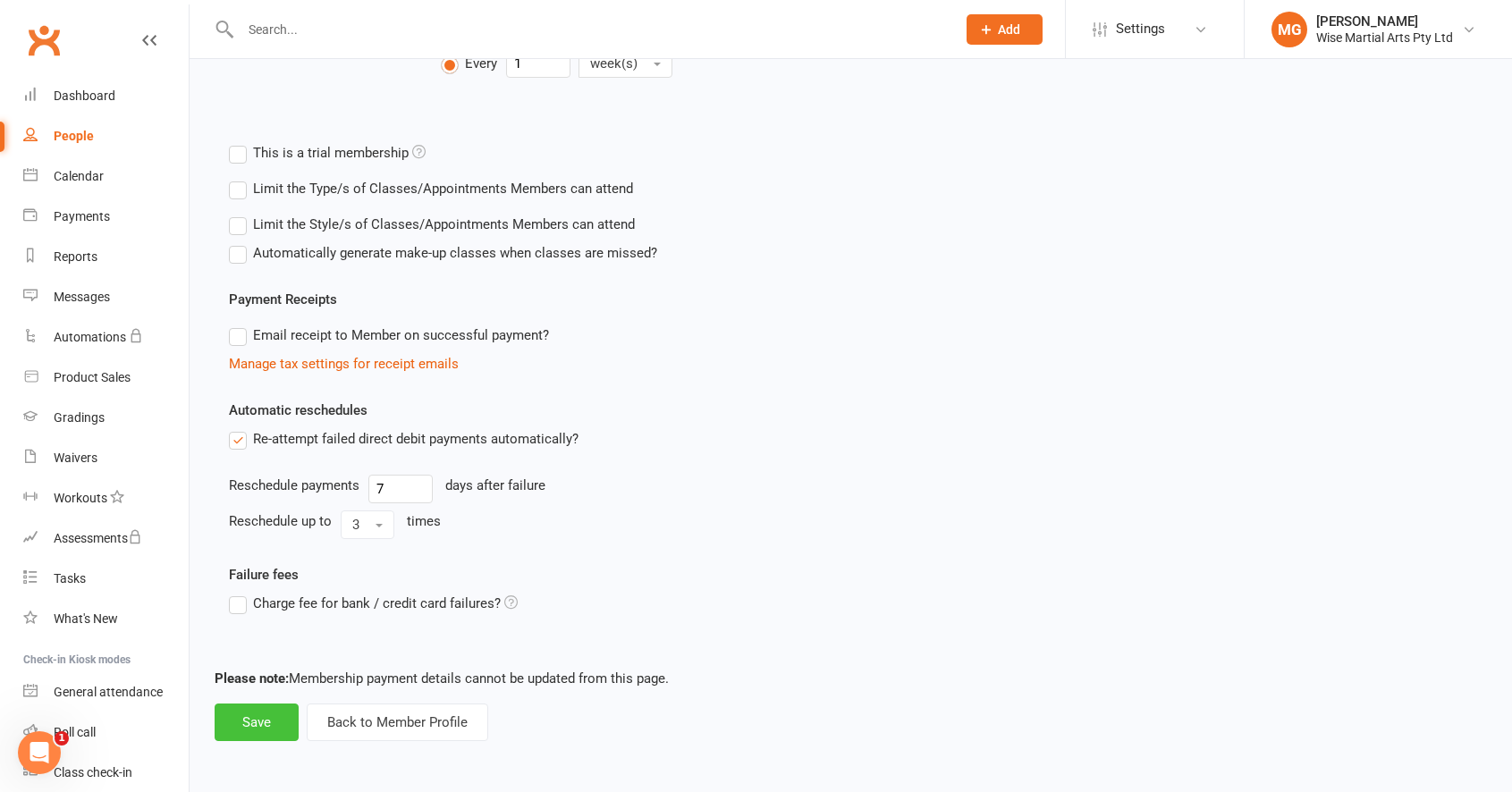
click at [264, 713] on button "Save" at bounding box center [256, 722] width 84 height 38
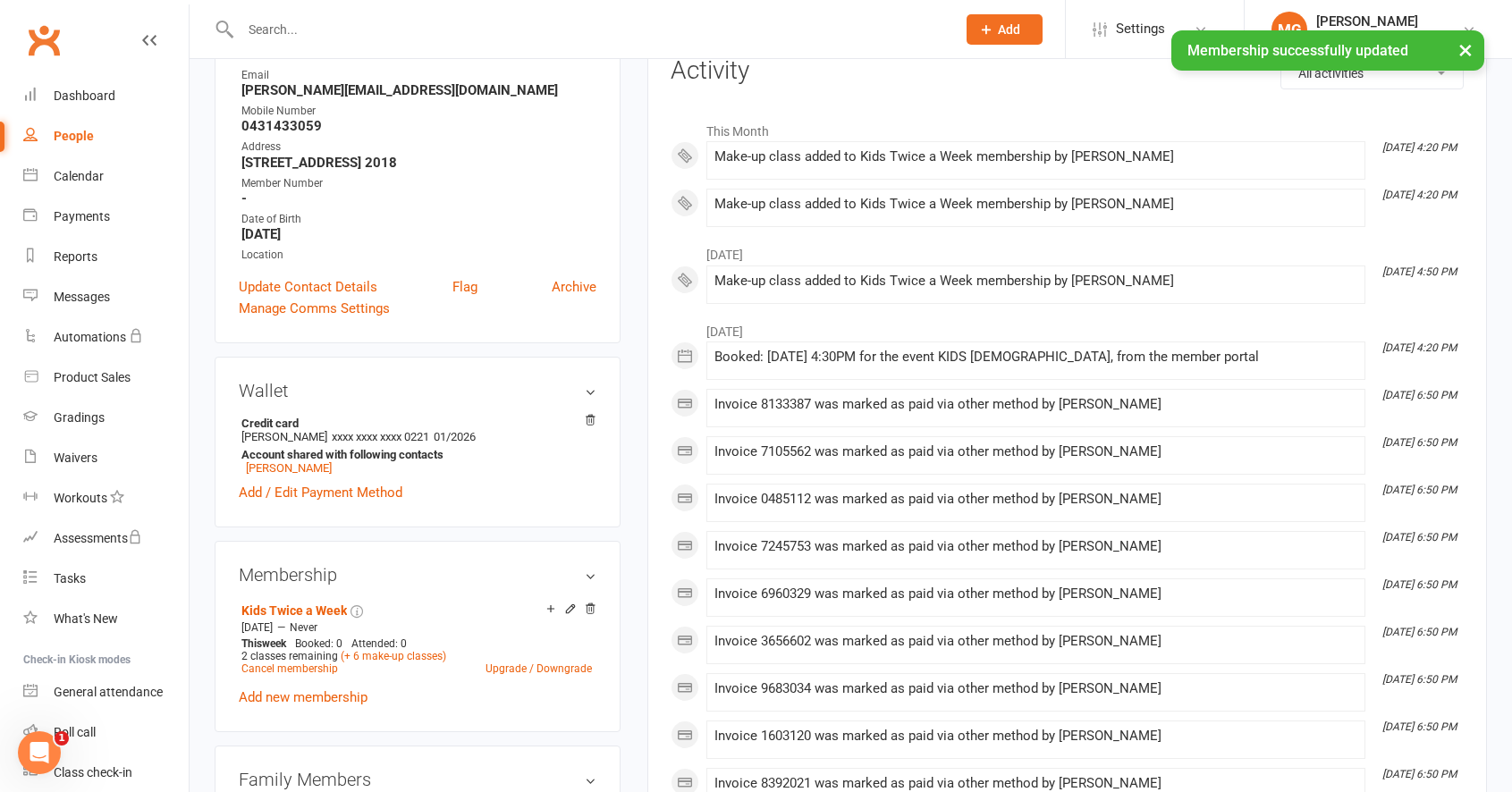
scroll to position [248, 0]
click at [567, 606] on icon at bounding box center [571, 605] width 8 height 8
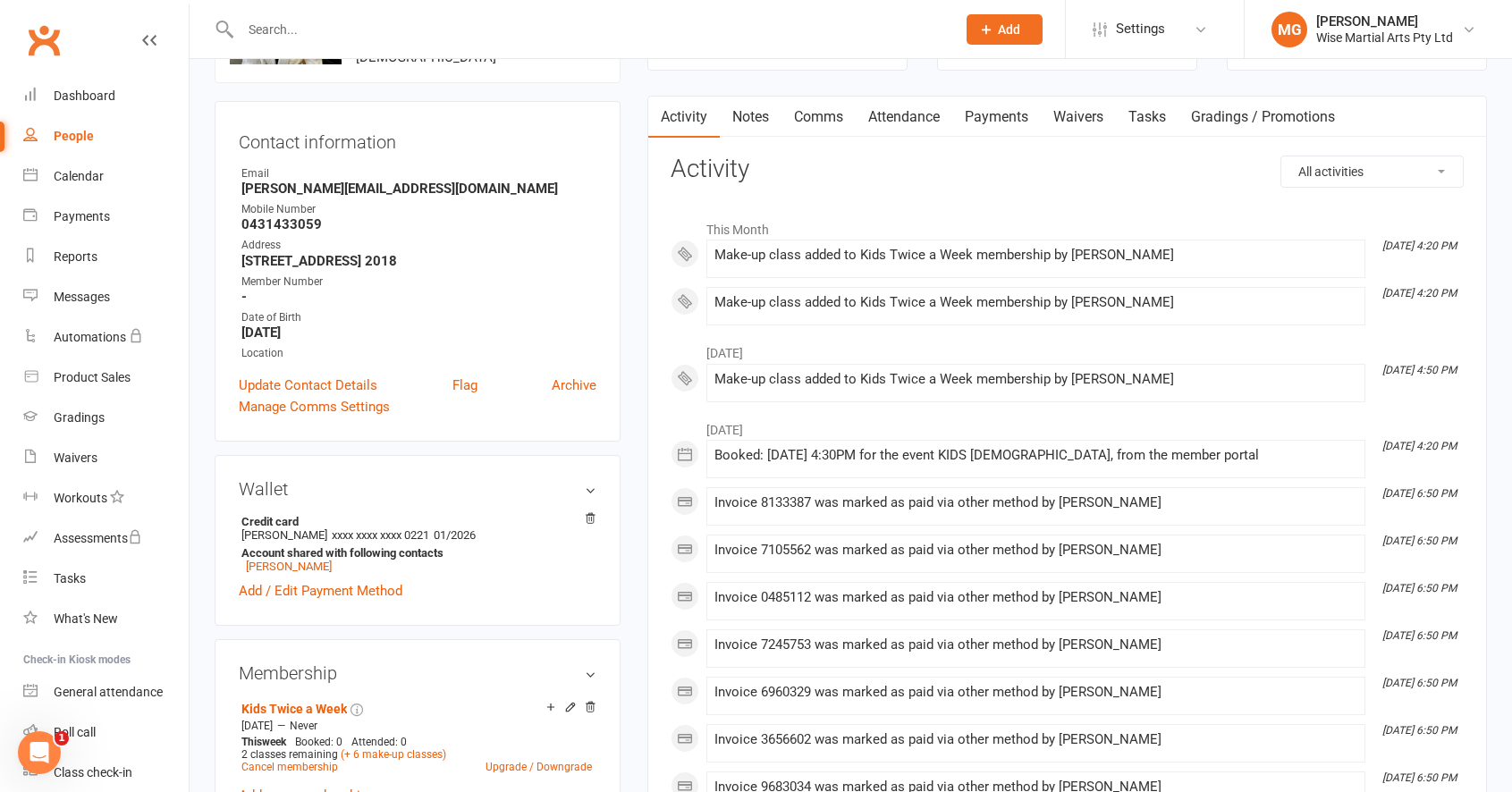
scroll to position [238, 0]
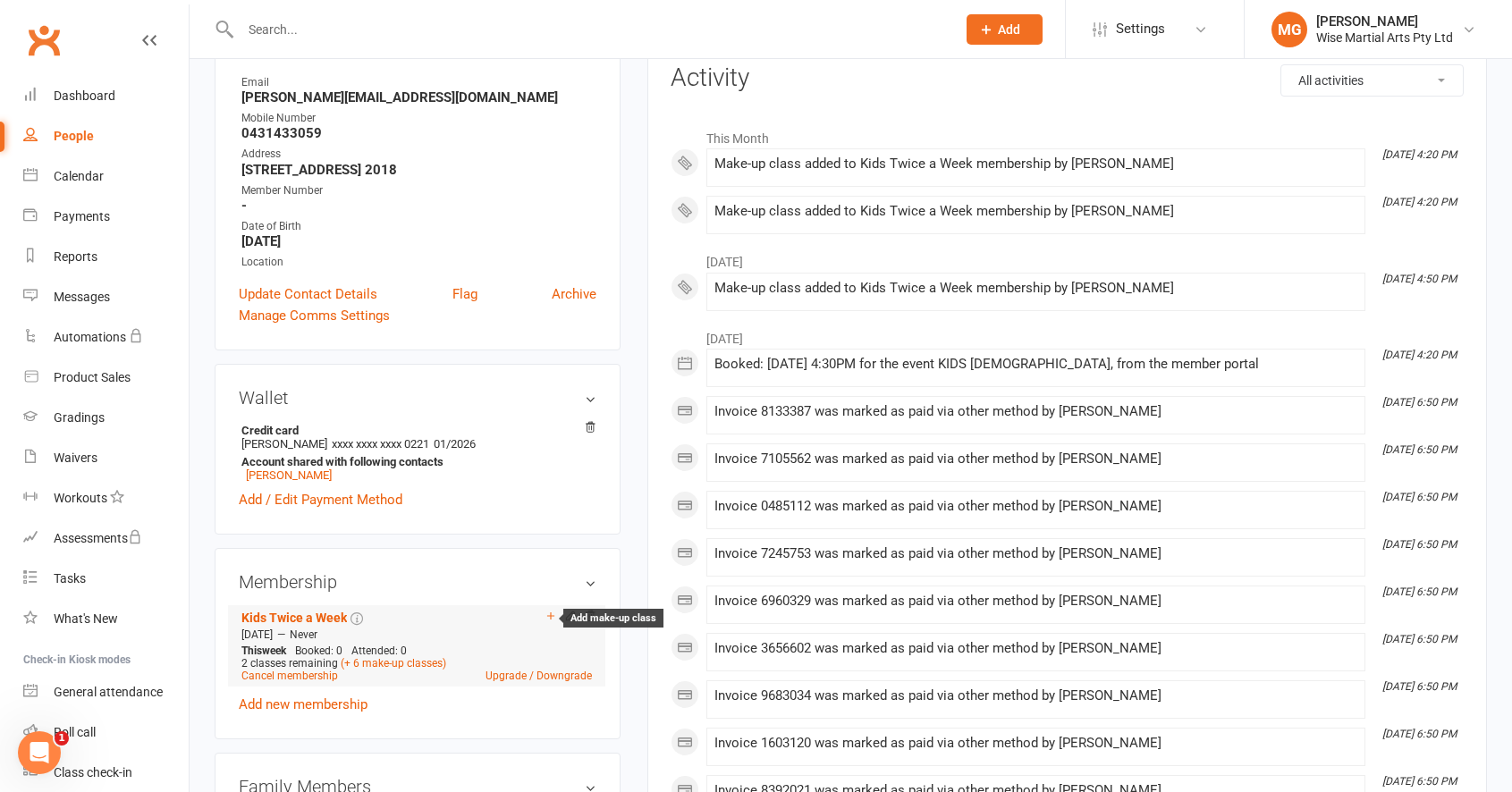
click at [552, 620] on icon at bounding box center [551, 616] width 13 height 13
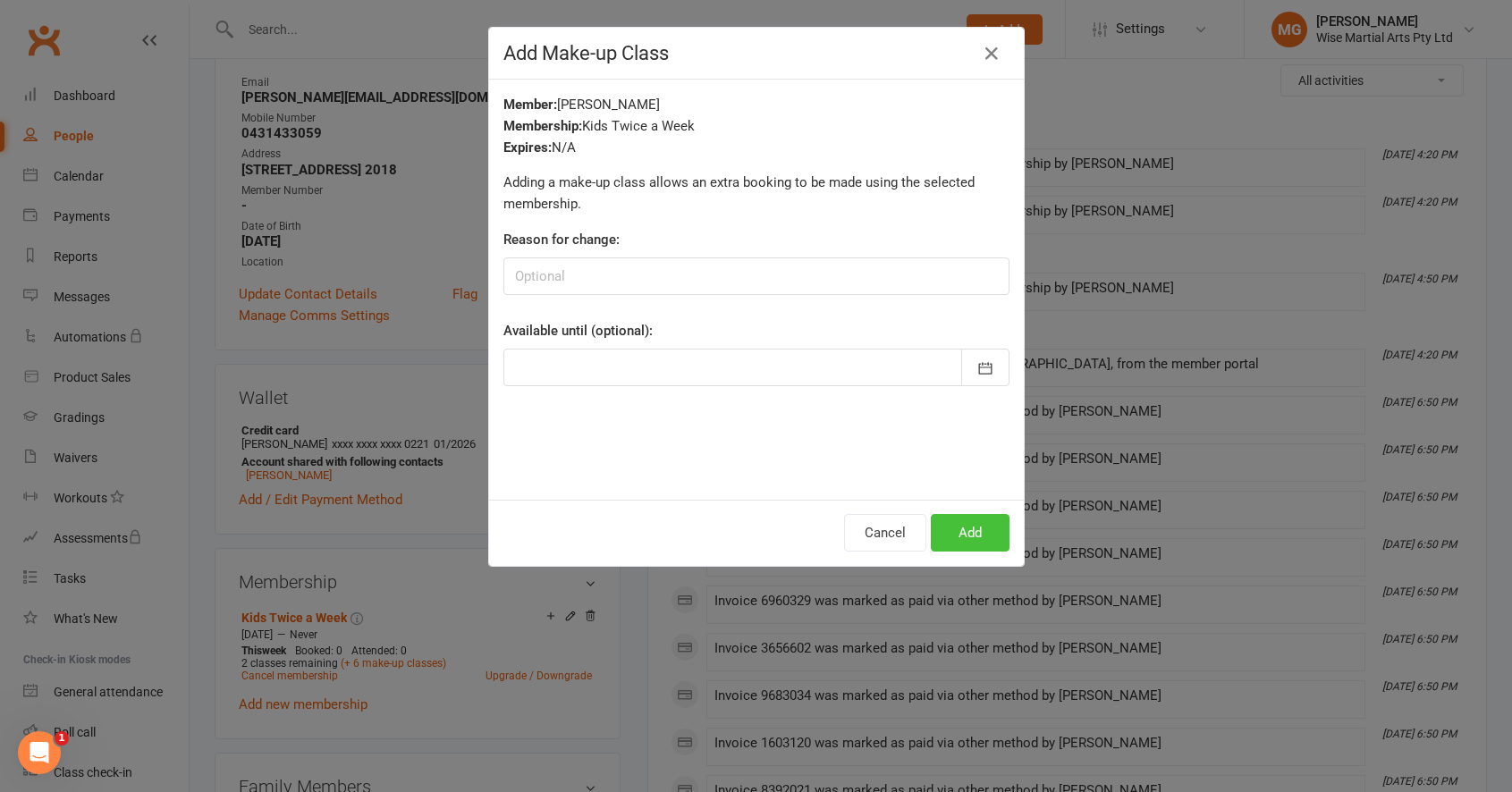
click at [998, 538] on button "Add" at bounding box center [970, 533] width 79 height 38
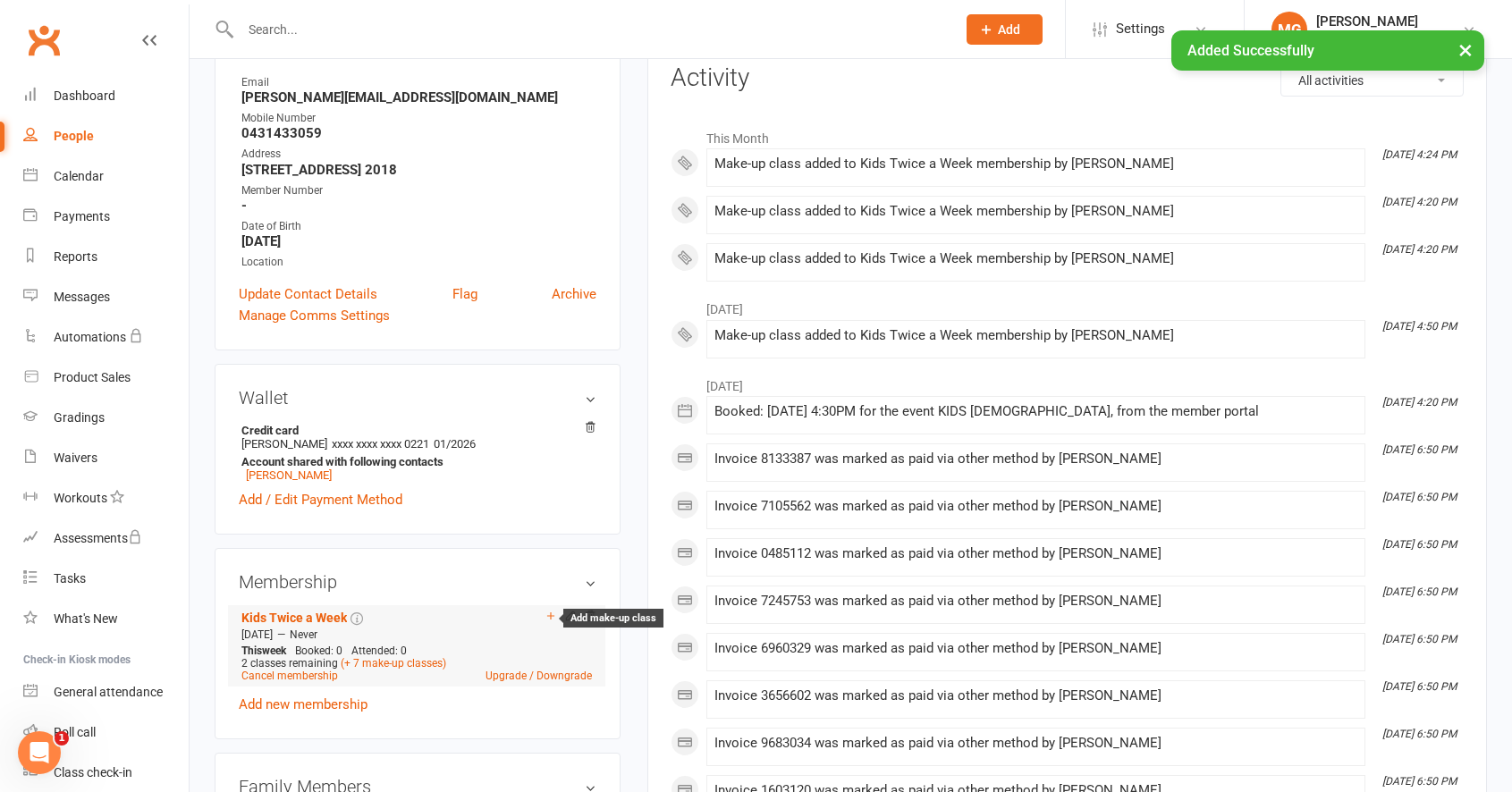
click at [547, 617] on icon at bounding box center [551, 616] width 13 height 13
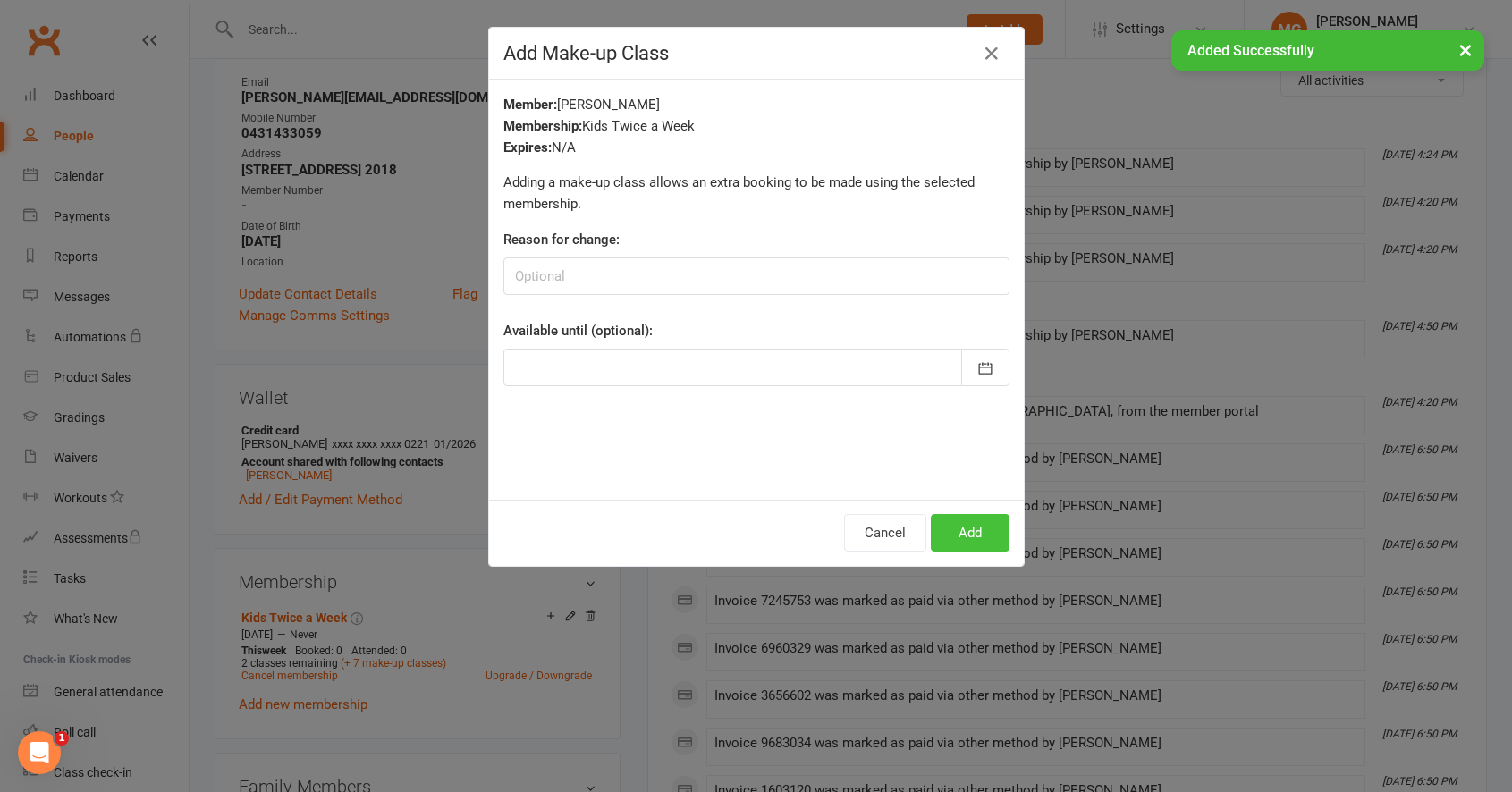
click at [939, 522] on button "Add" at bounding box center [970, 533] width 79 height 38
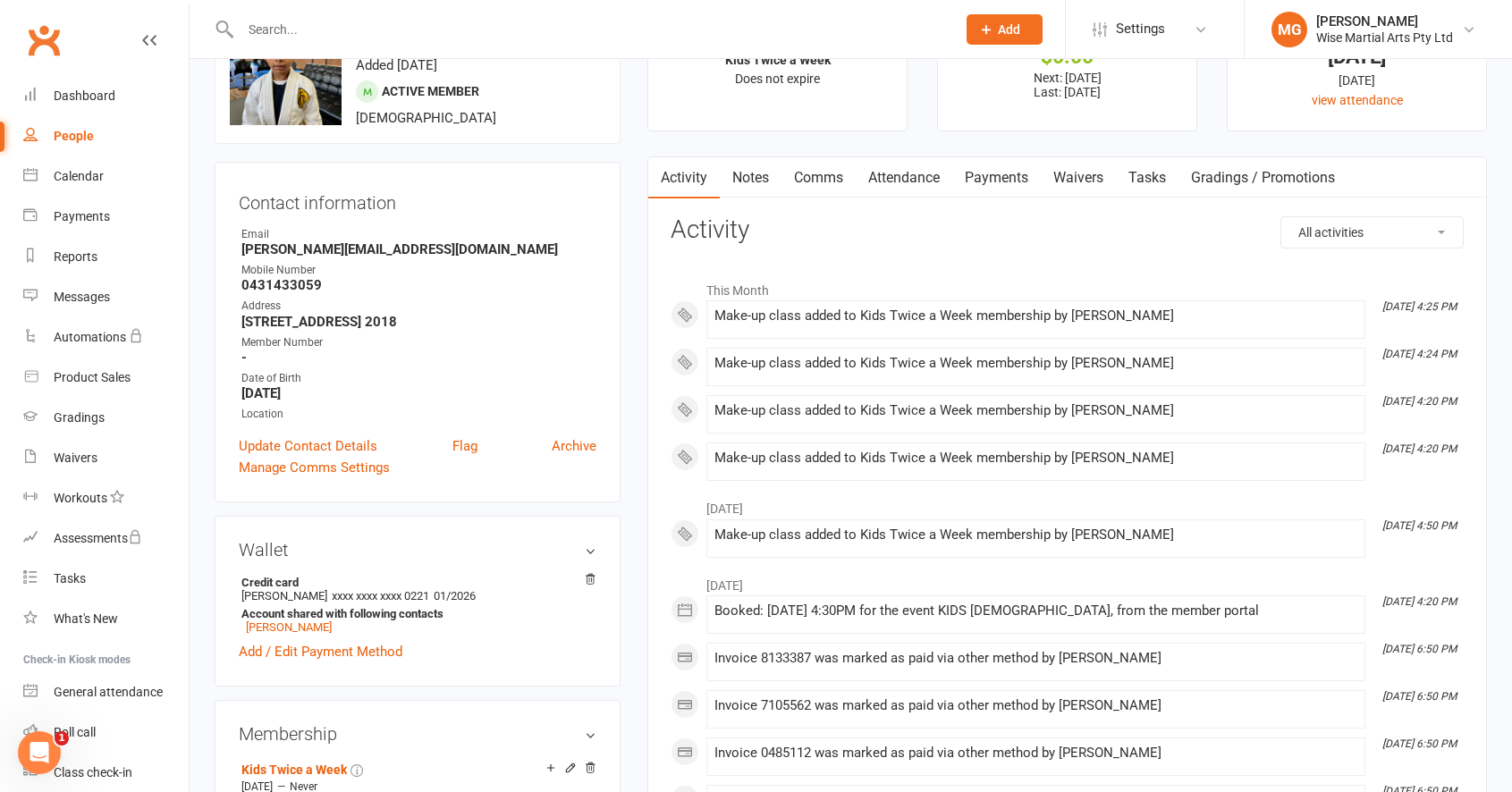
scroll to position [0, 0]
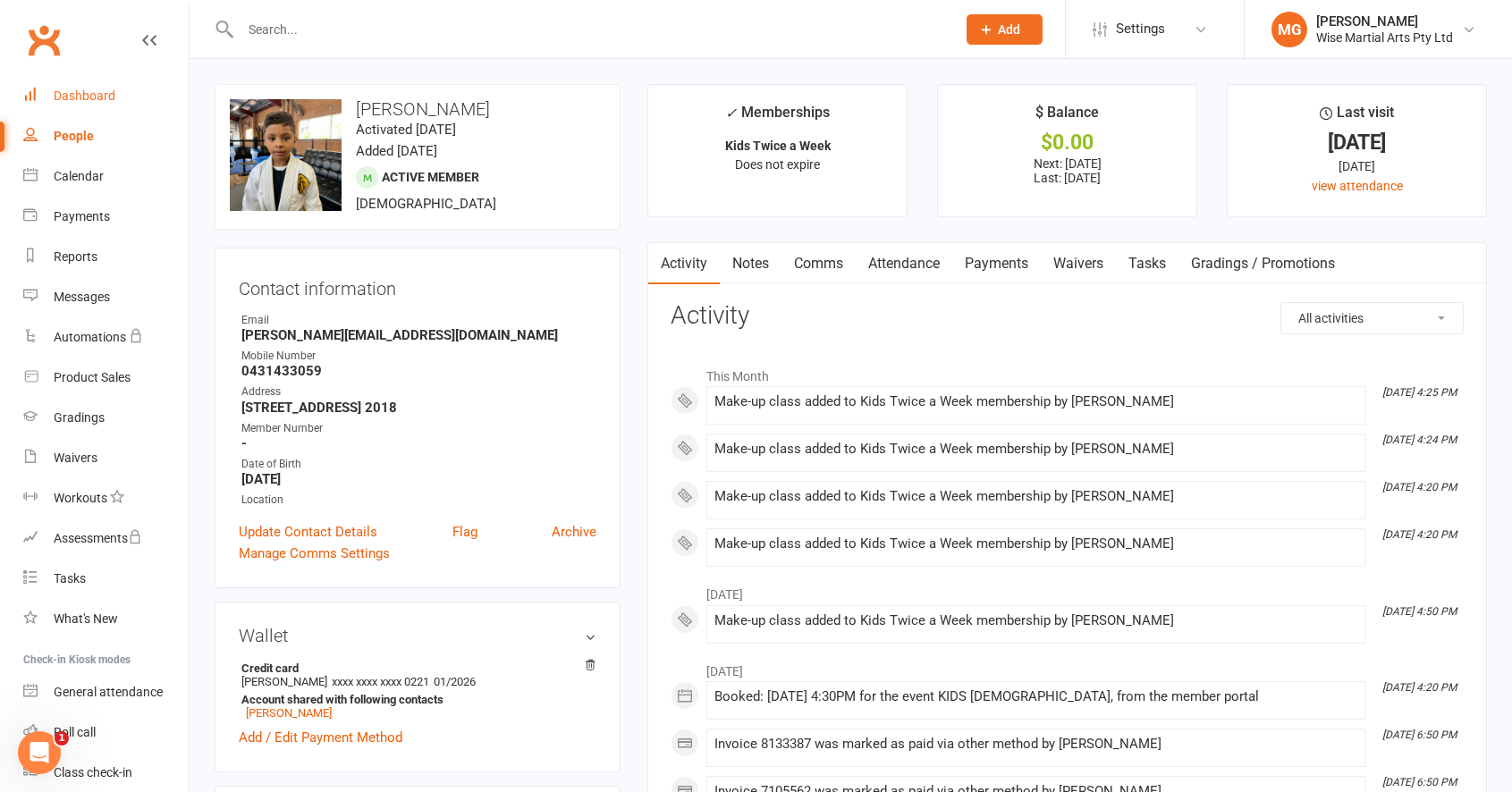
click at [118, 94] on link "Dashboard" at bounding box center [105, 95] width 166 height 40
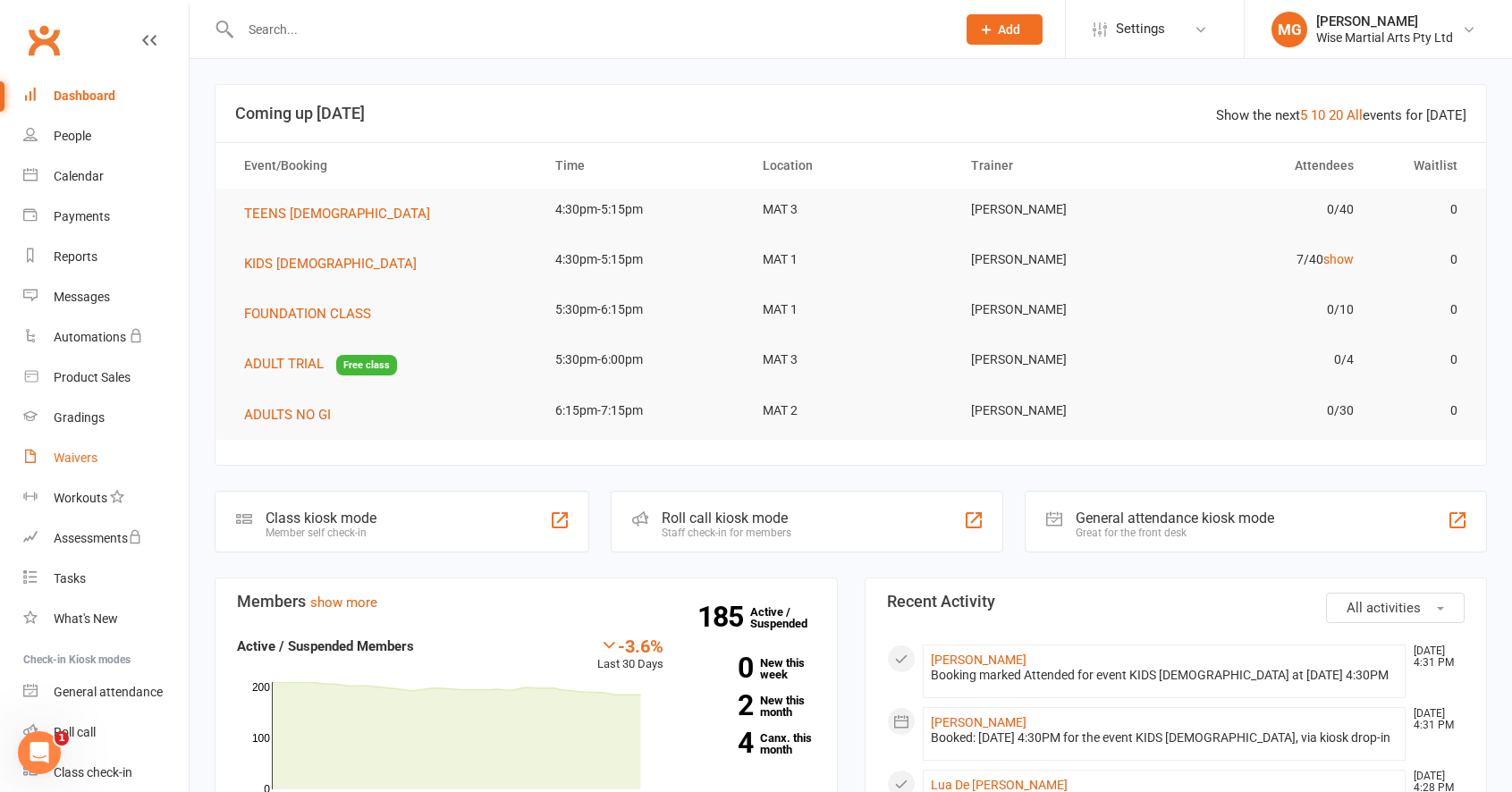
click at [77, 452] on div "Waivers" at bounding box center [75, 457] width 43 height 14
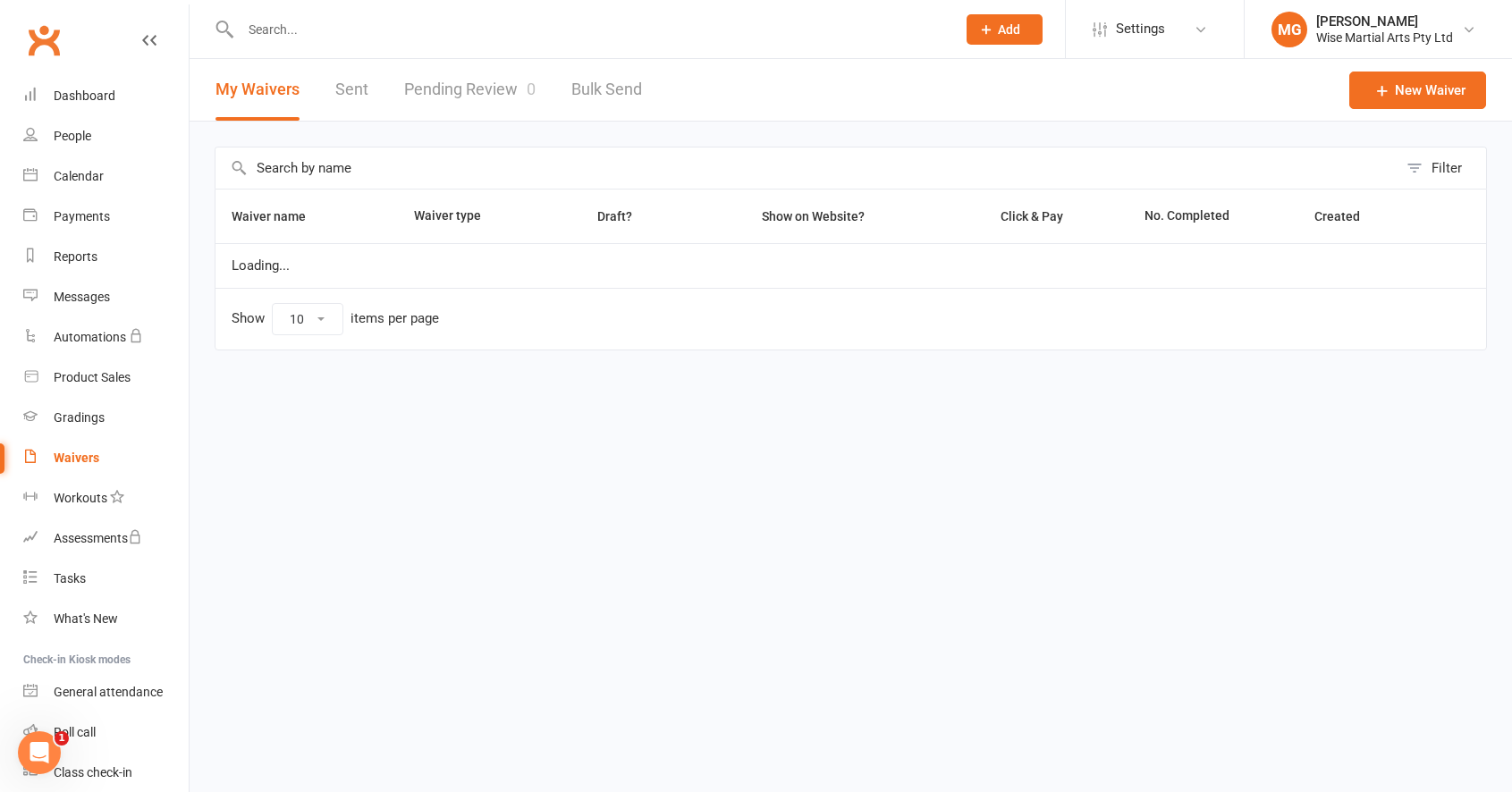
select select "100"
click at [438, 97] on link "Pending Review 0" at bounding box center [470, 90] width 131 height 62
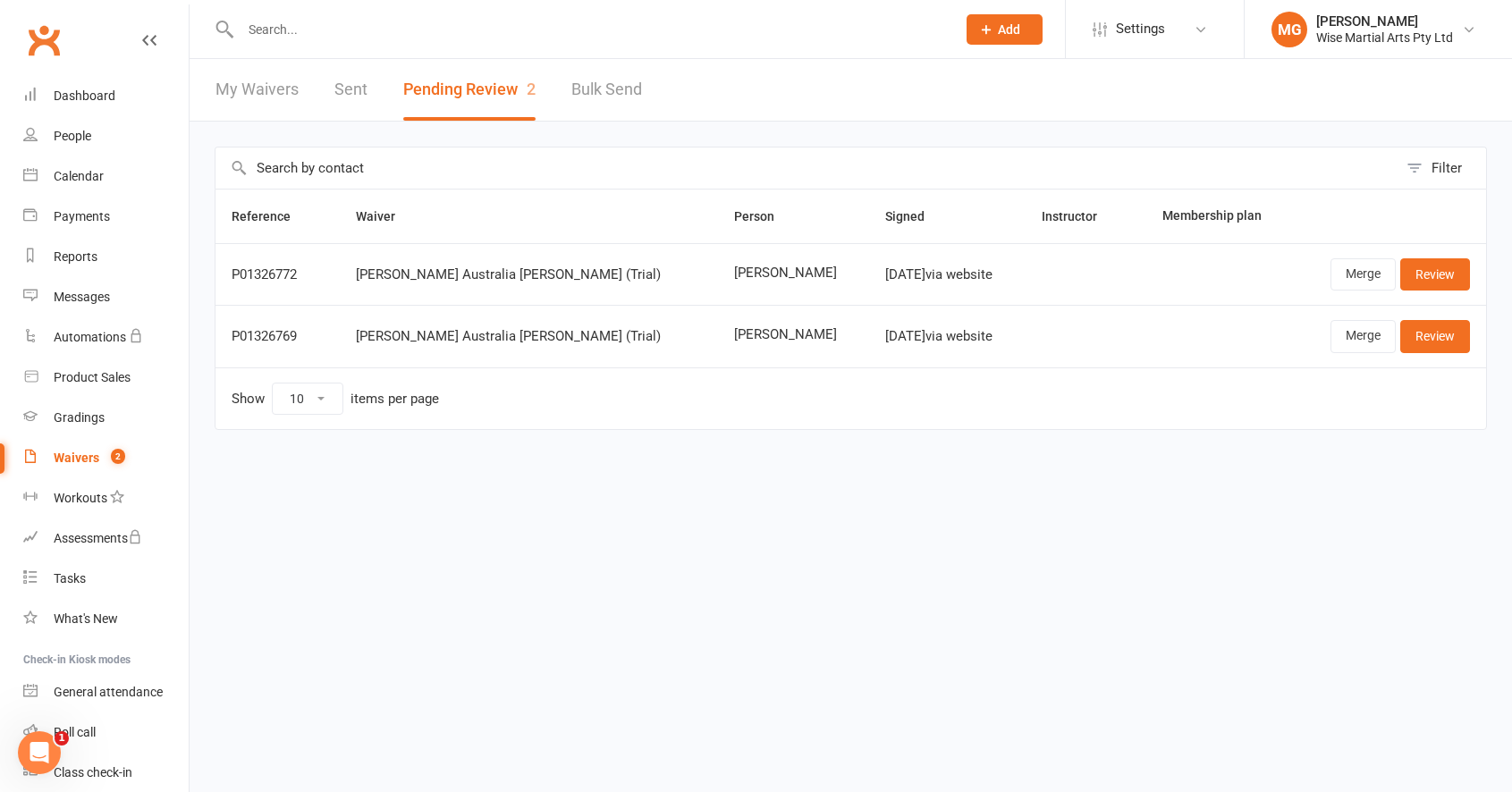
click at [718, 344] on td "[PERSON_NAME]" at bounding box center [793, 335] width 151 height 62
click at [734, 340] on span "[PERSON_NAME]" at bounding box center [793, 335] width 118 height 15
copy span "KEXIN"
click at [46, 93] on link "Dashboard" at bounding box center [105, 95] width 166 height 40
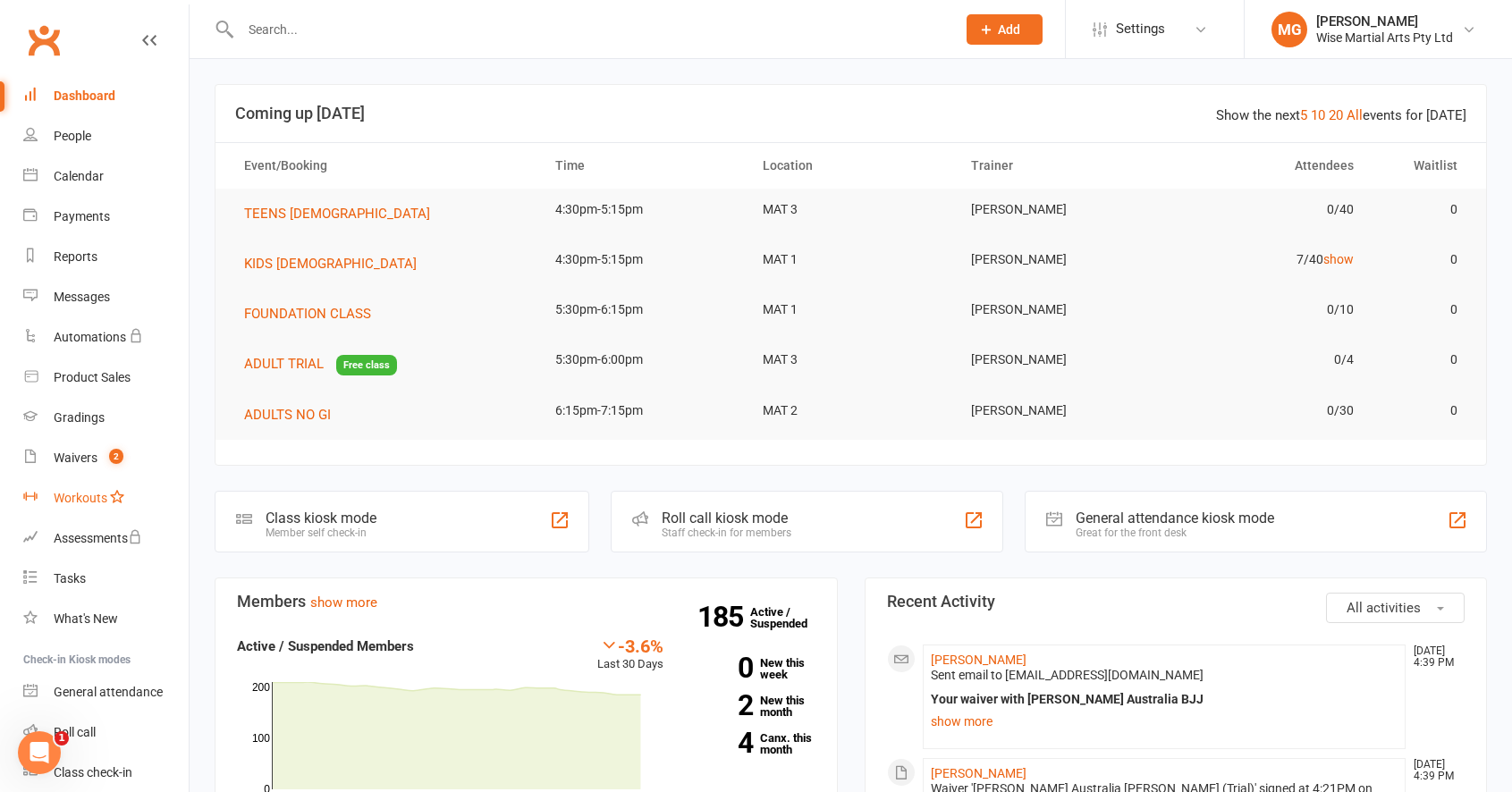
click at [56, 478] on link "Workouts" at bounding box center [105, 498] width 166 height 40
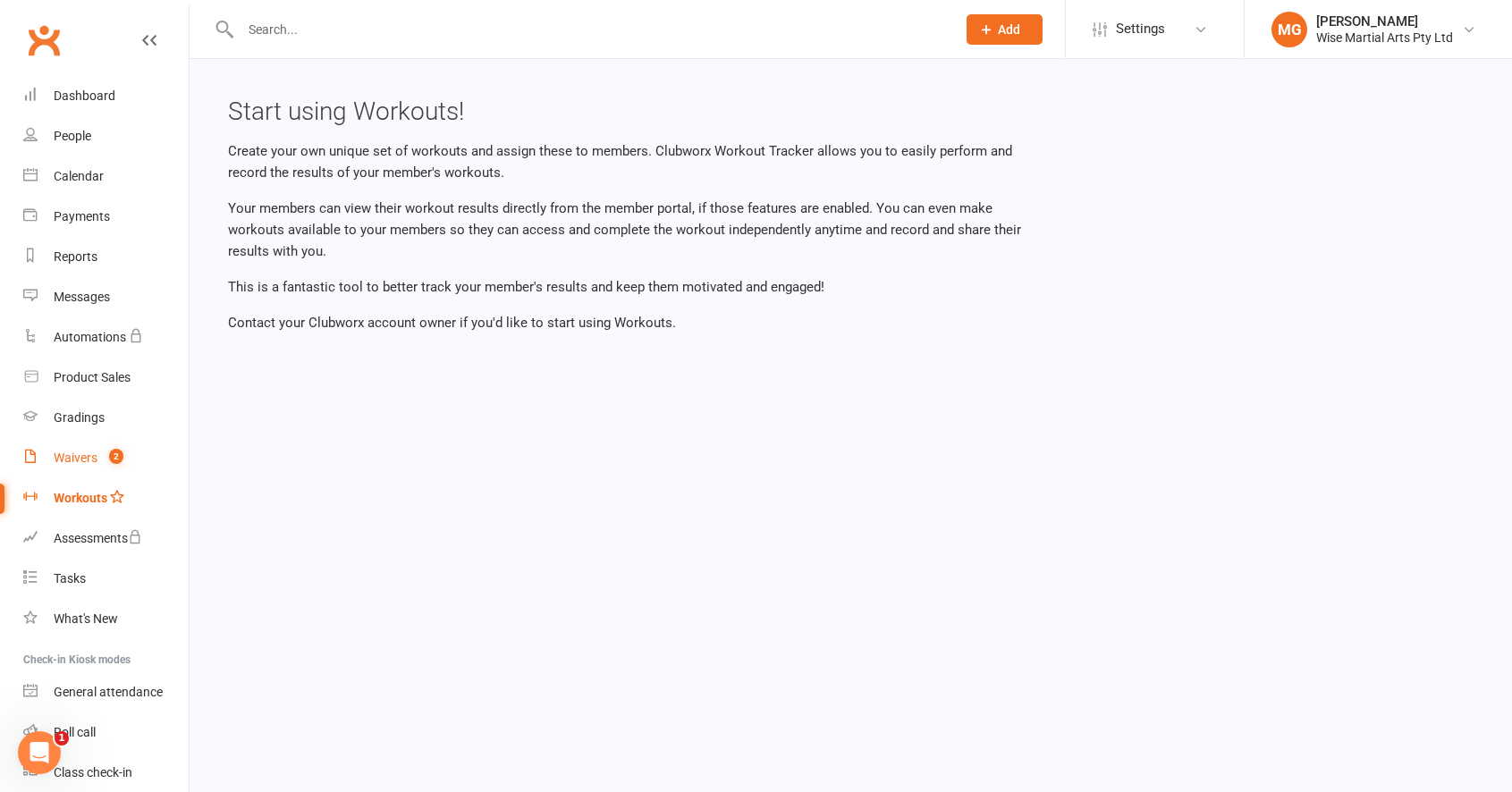
click at [91, 459] on div "Waivers" at bounding box center [75, 457] width 43 height 14
select select "100"
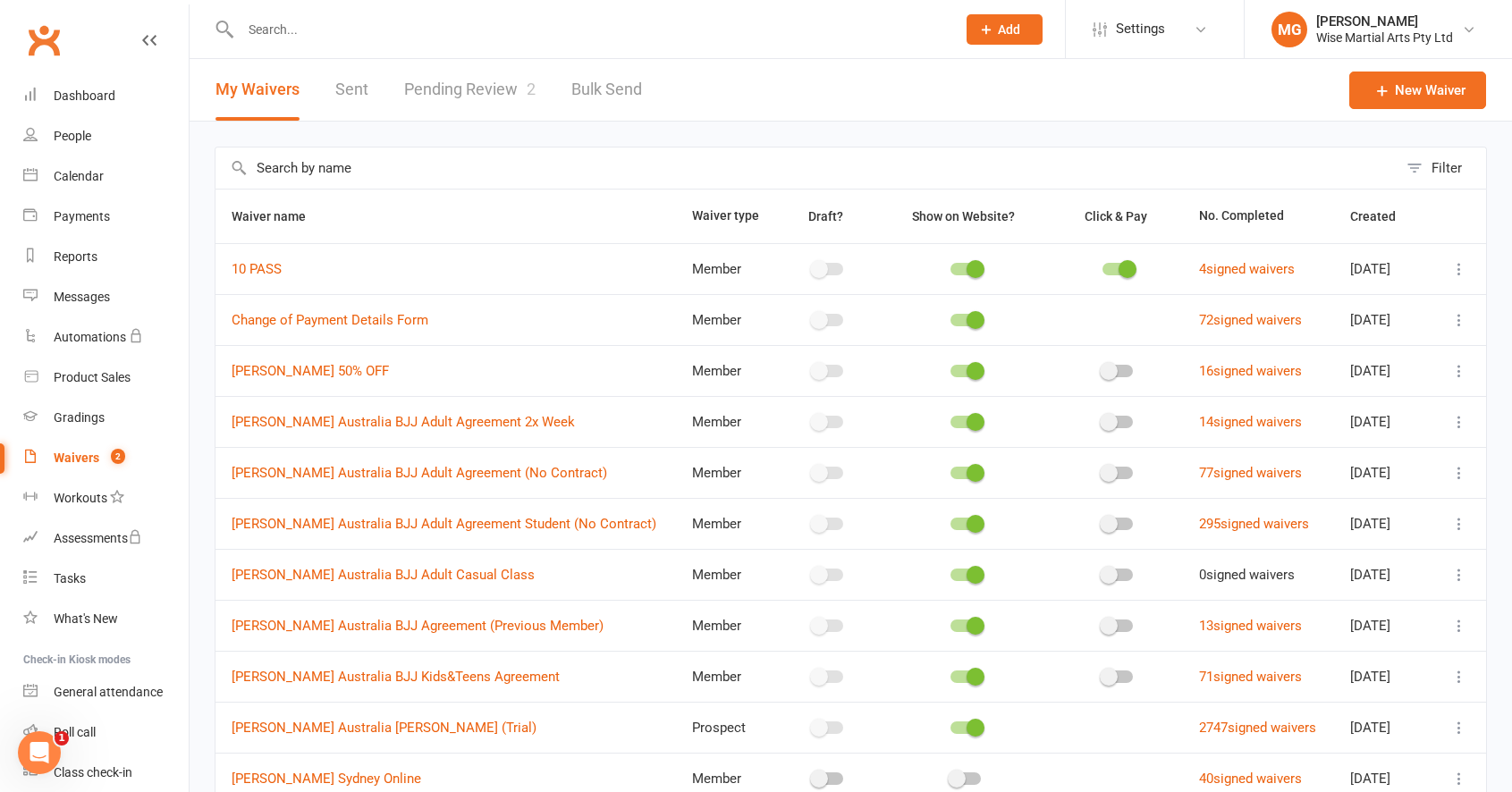
click at [510, 98] on link "Pending Review 2" at bounding box center [470, 90] width 131 height 62
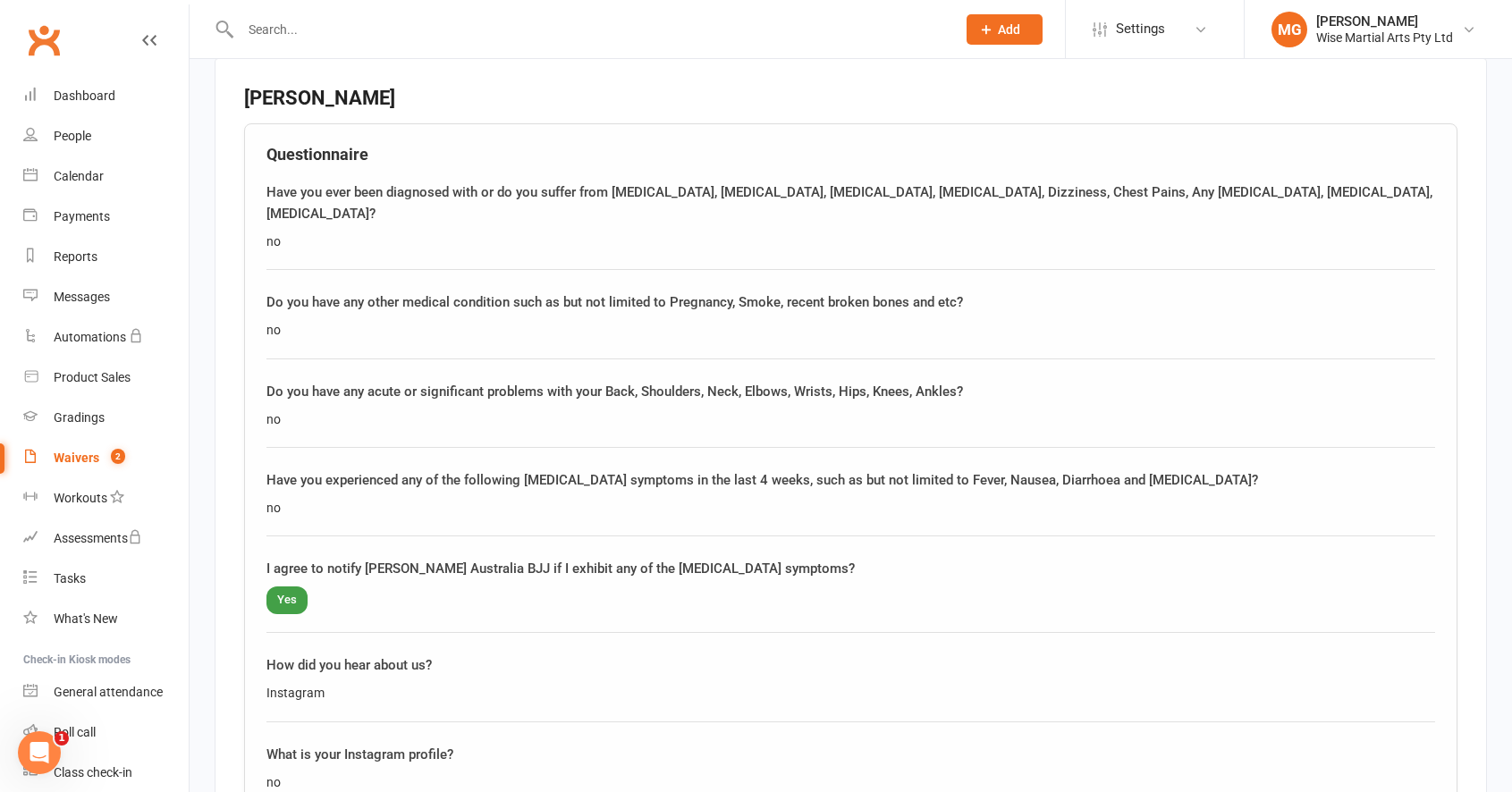
scroll to position [2041, 0]
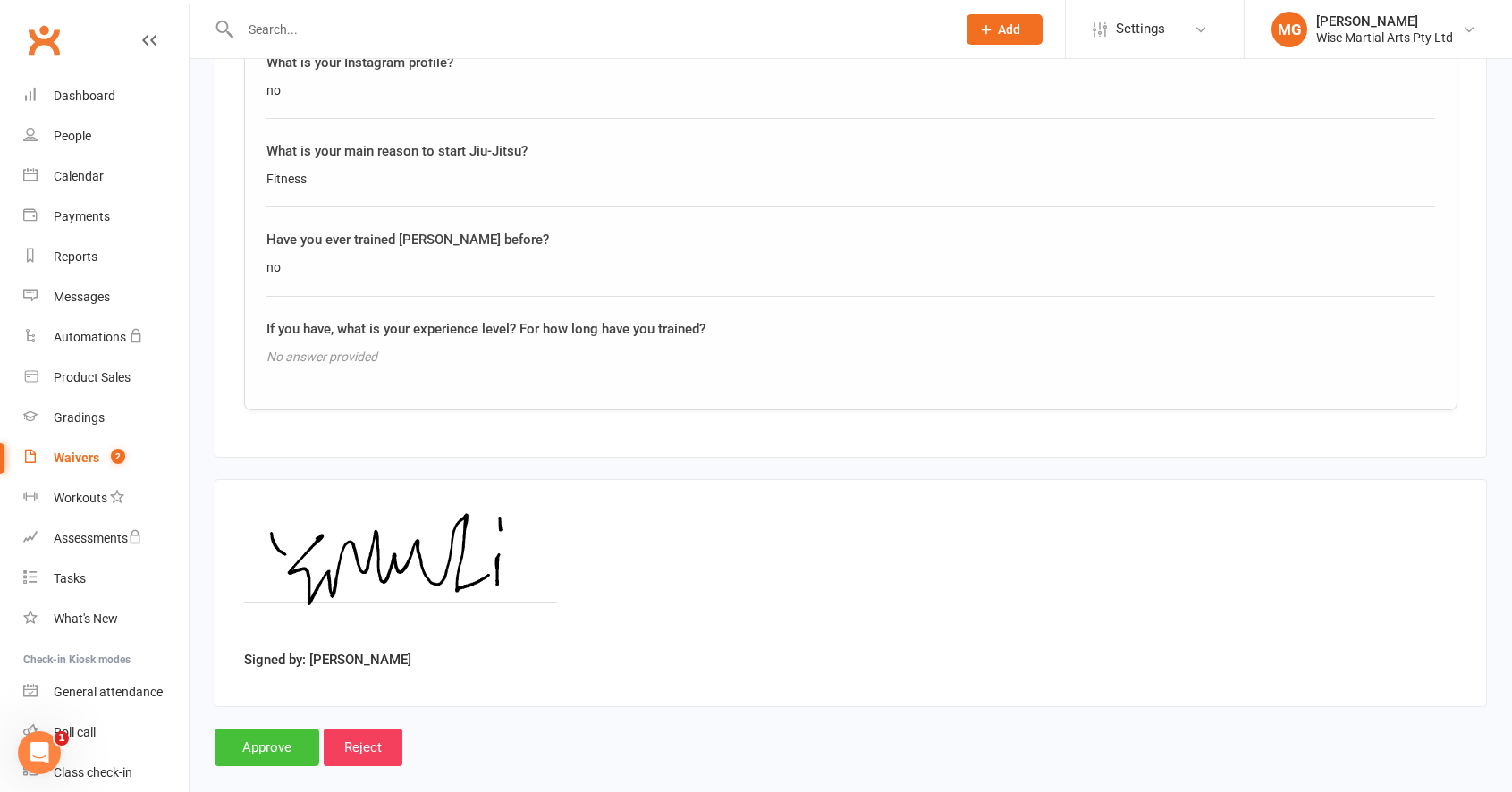
click at [254, 728] on input "Approve" at bounding box center [266, 747] width 105 height 38
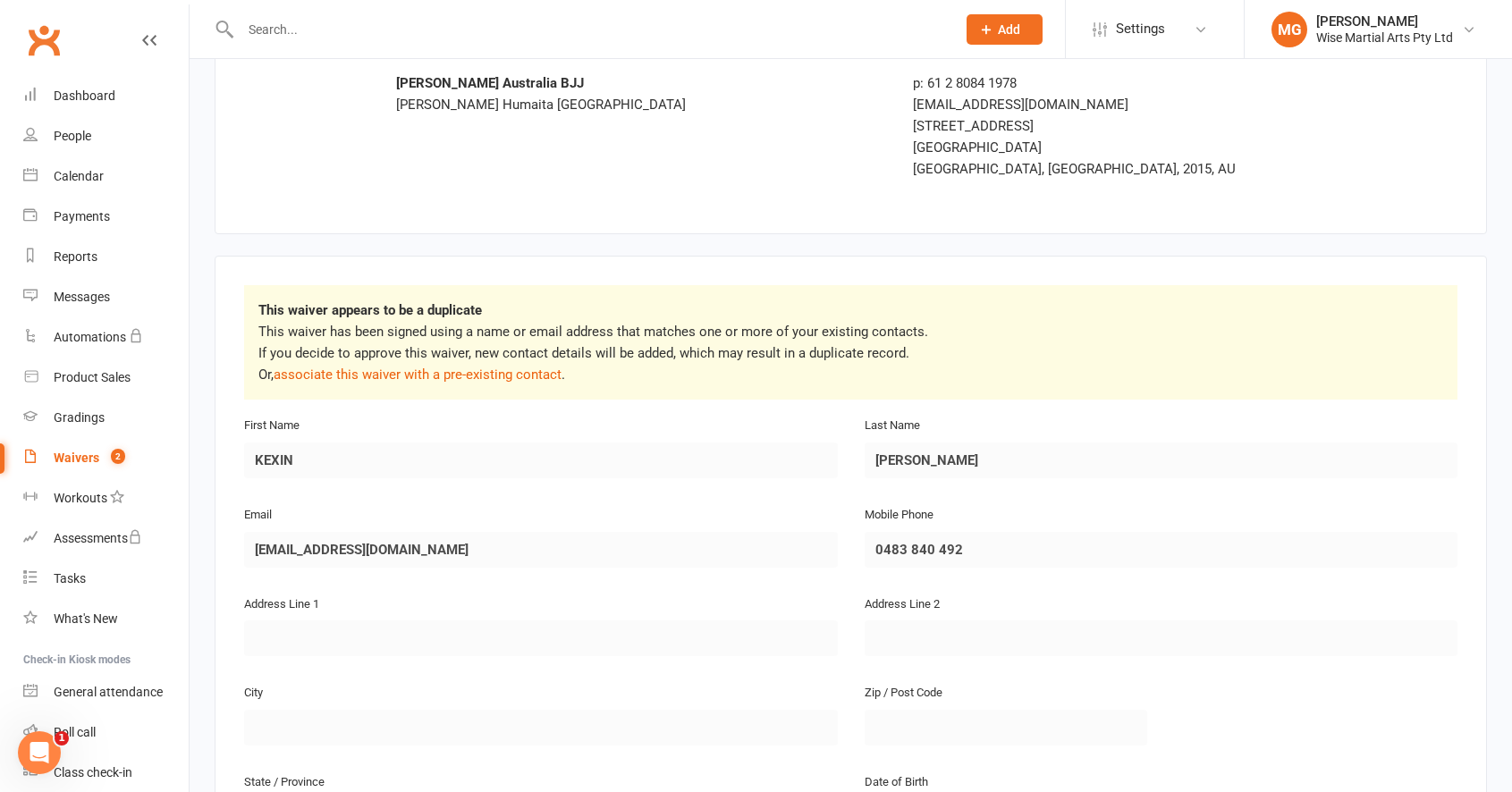
scroll to position [93, 0]
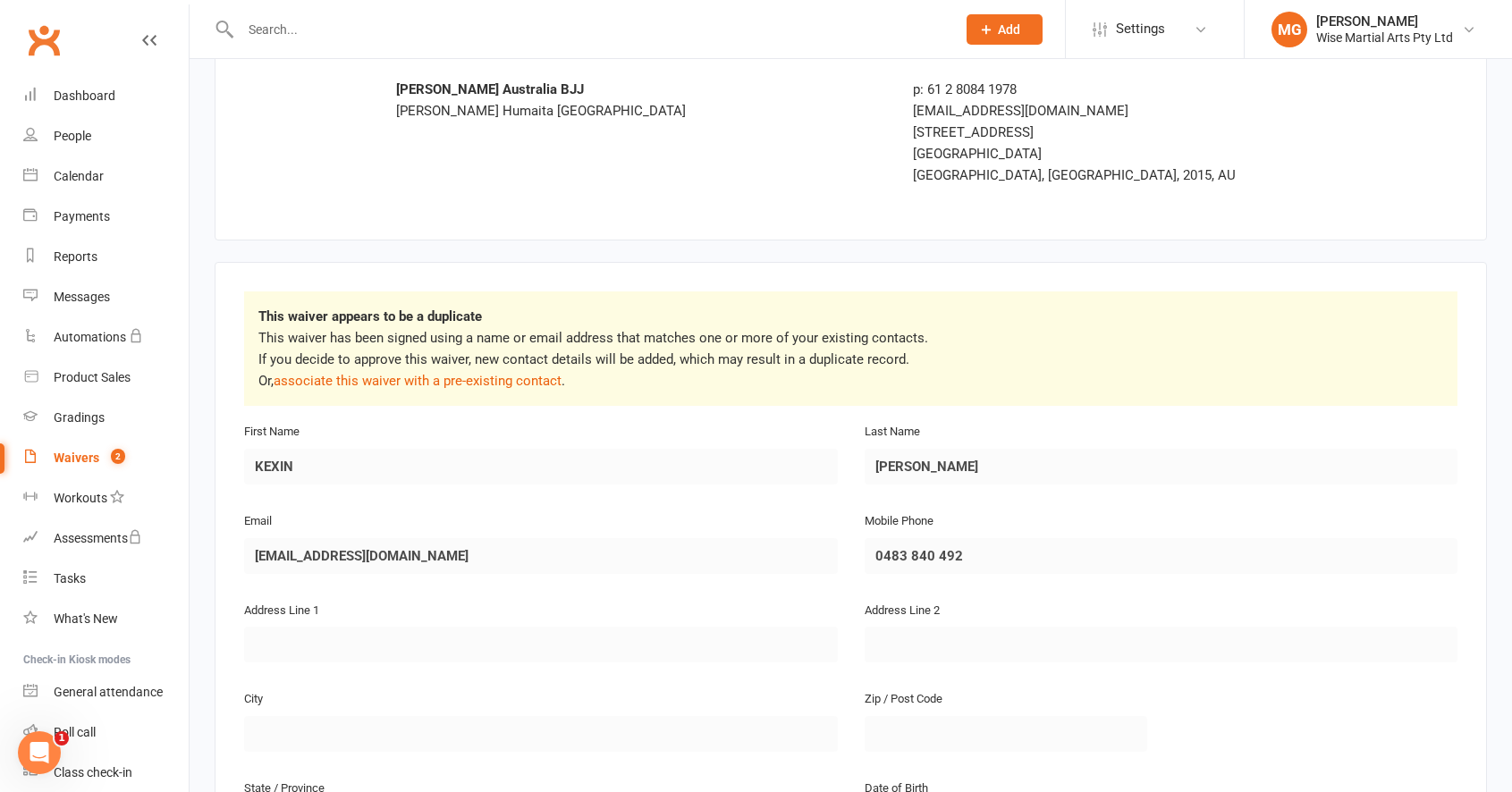
click at [242, 552] on div "Email [EMAIL_ADDRESS][DOMAIN_NAME]" at bounding box center [540, 554] width 620 height 90
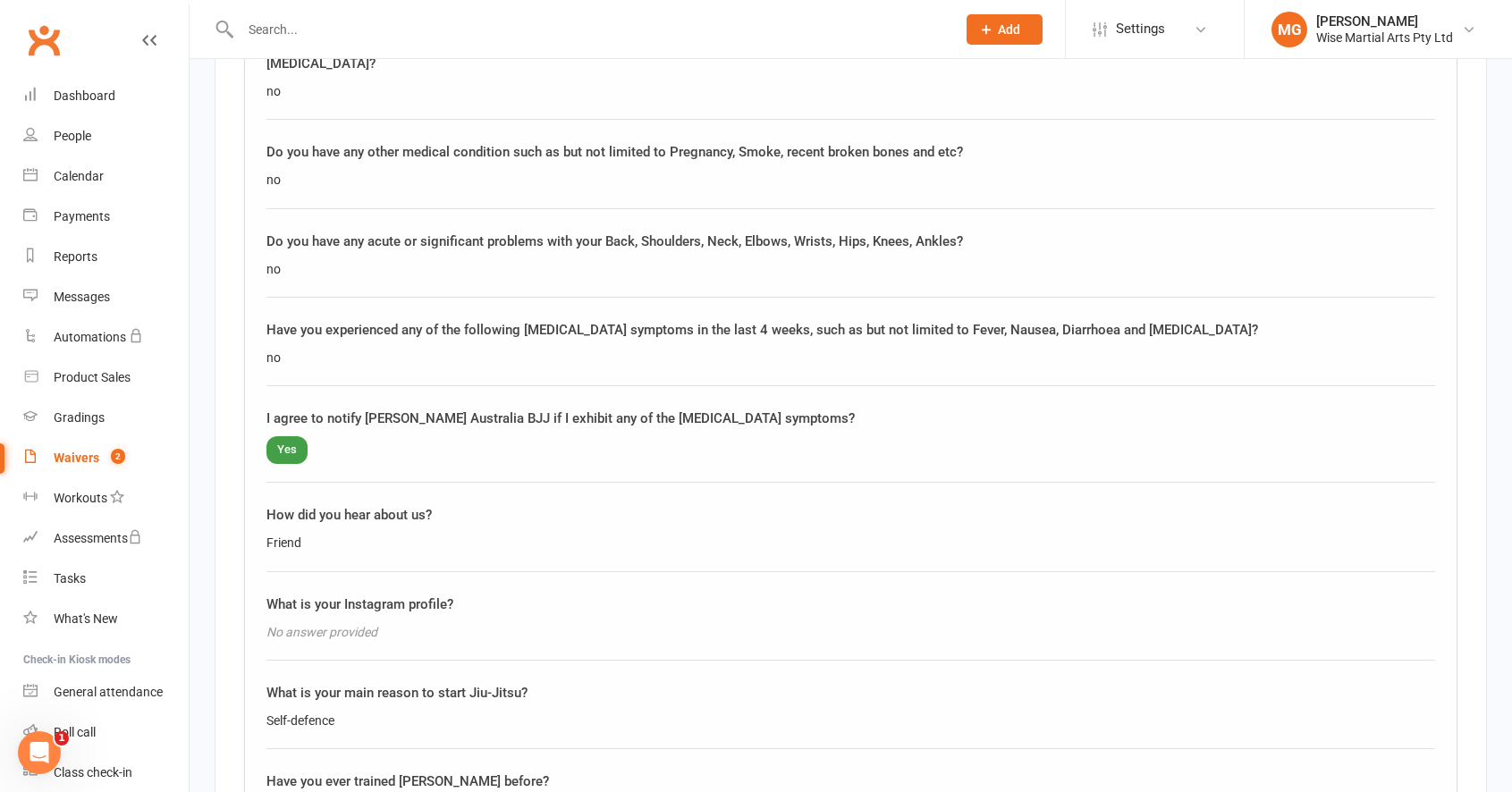
scroll to position [2041, 0]
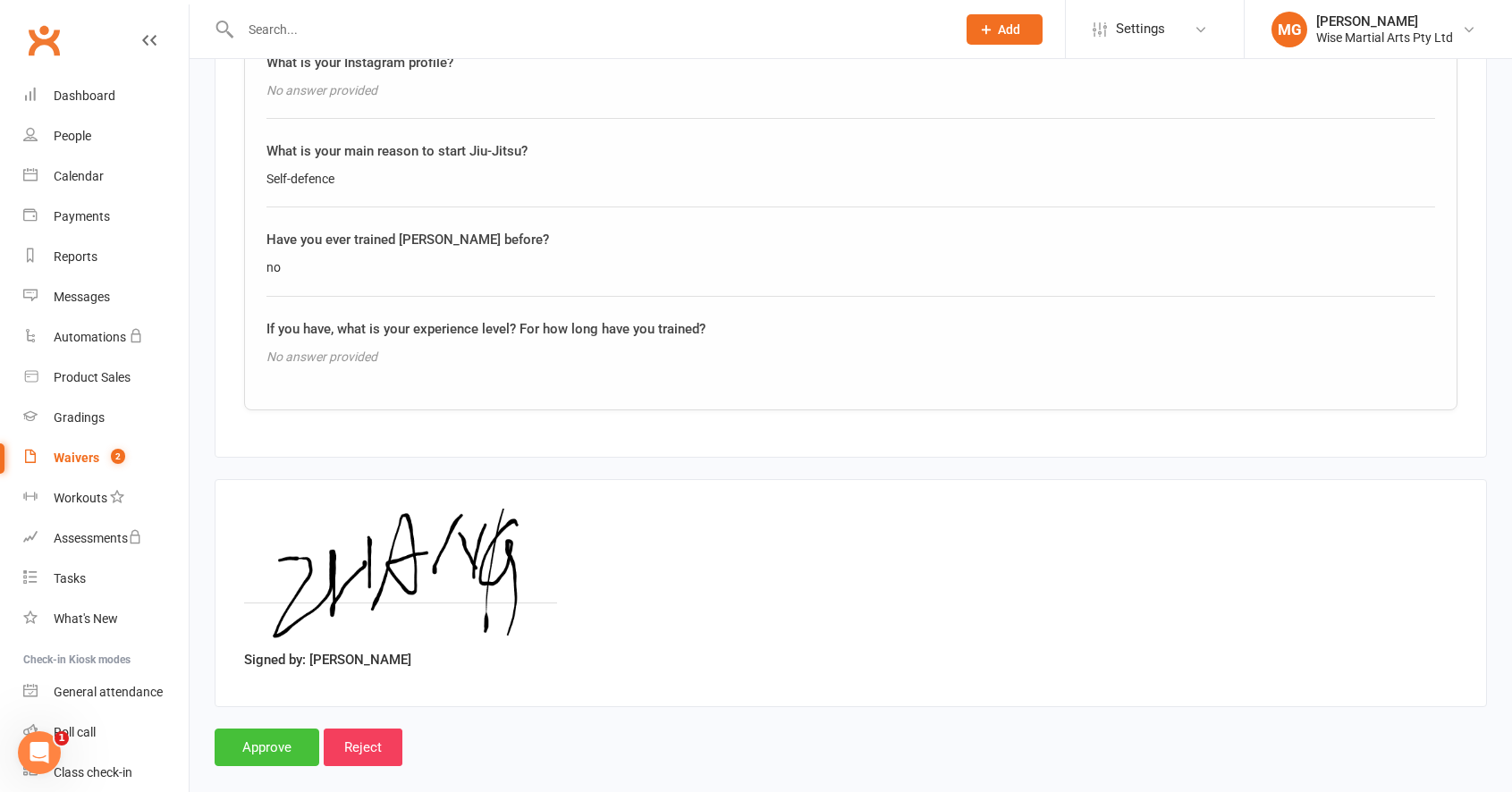
click at [267, 728] on input "Approve" at bounding box center [266, 747] width 105 height 38
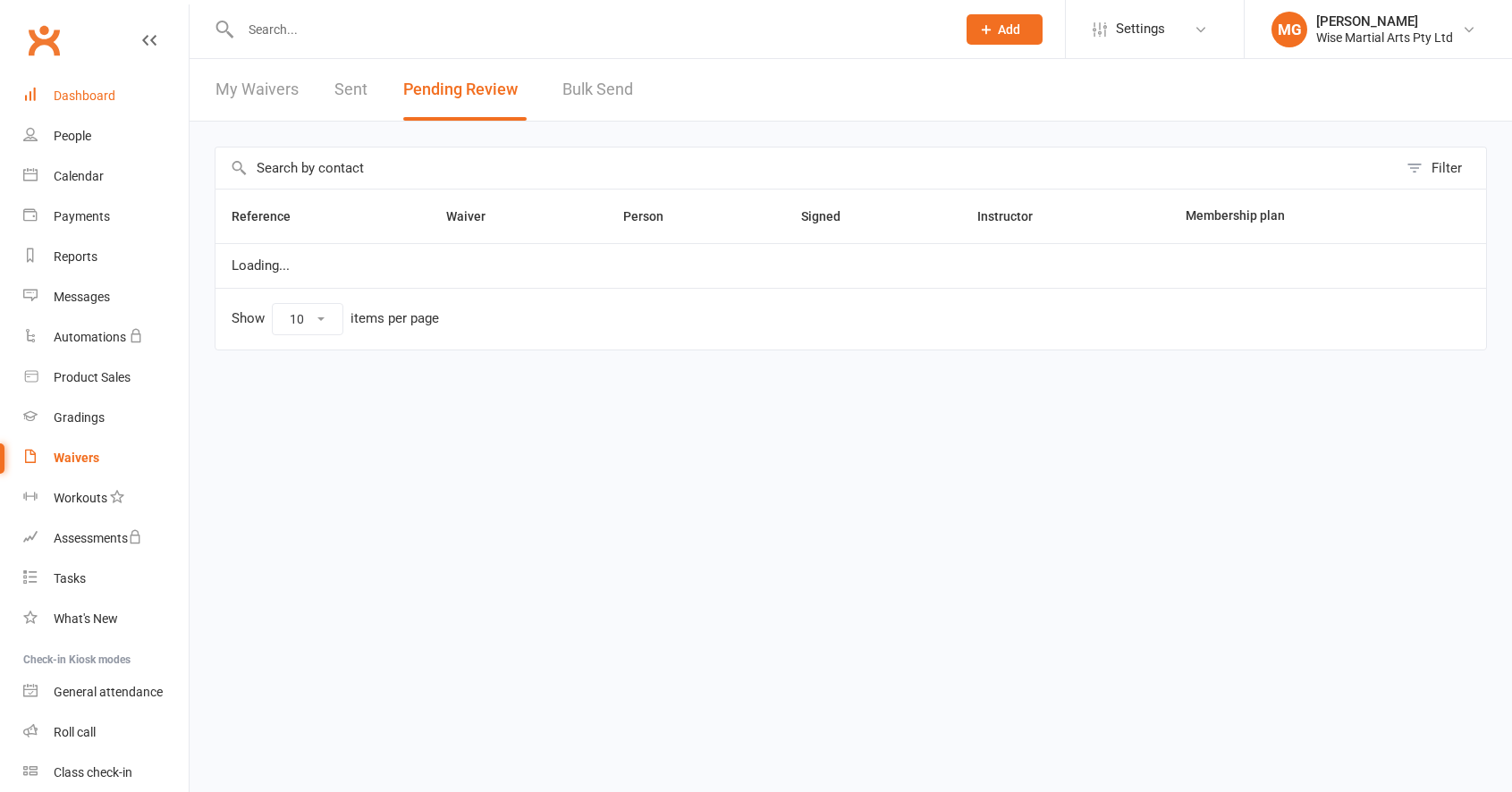
click at [107, 96] on div "Dashboard" at bounding box center [84, 95] width 62 height 14
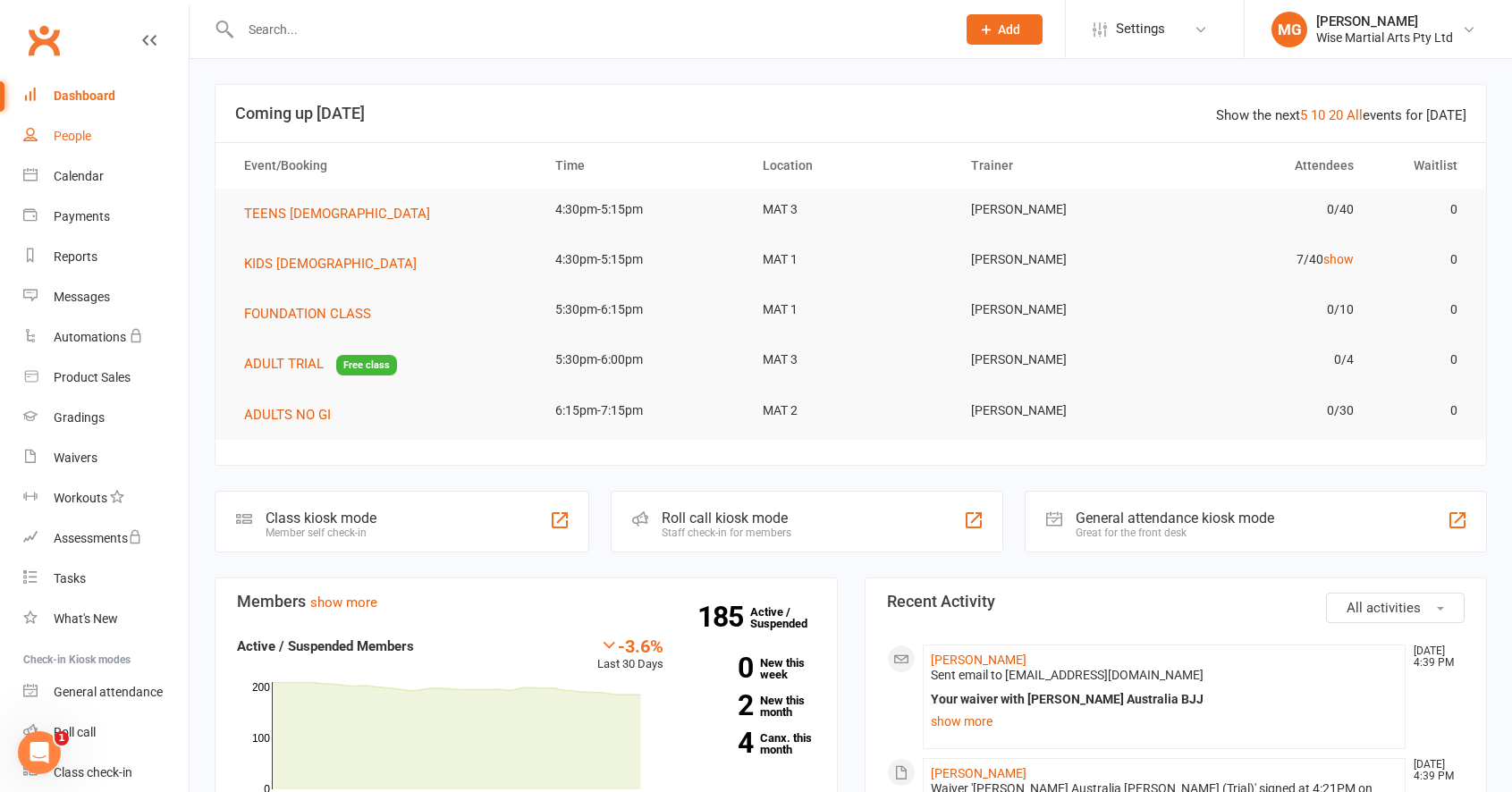
click at [91, 145] on link "People" at bounding box center [105, 136] width 166 height 40
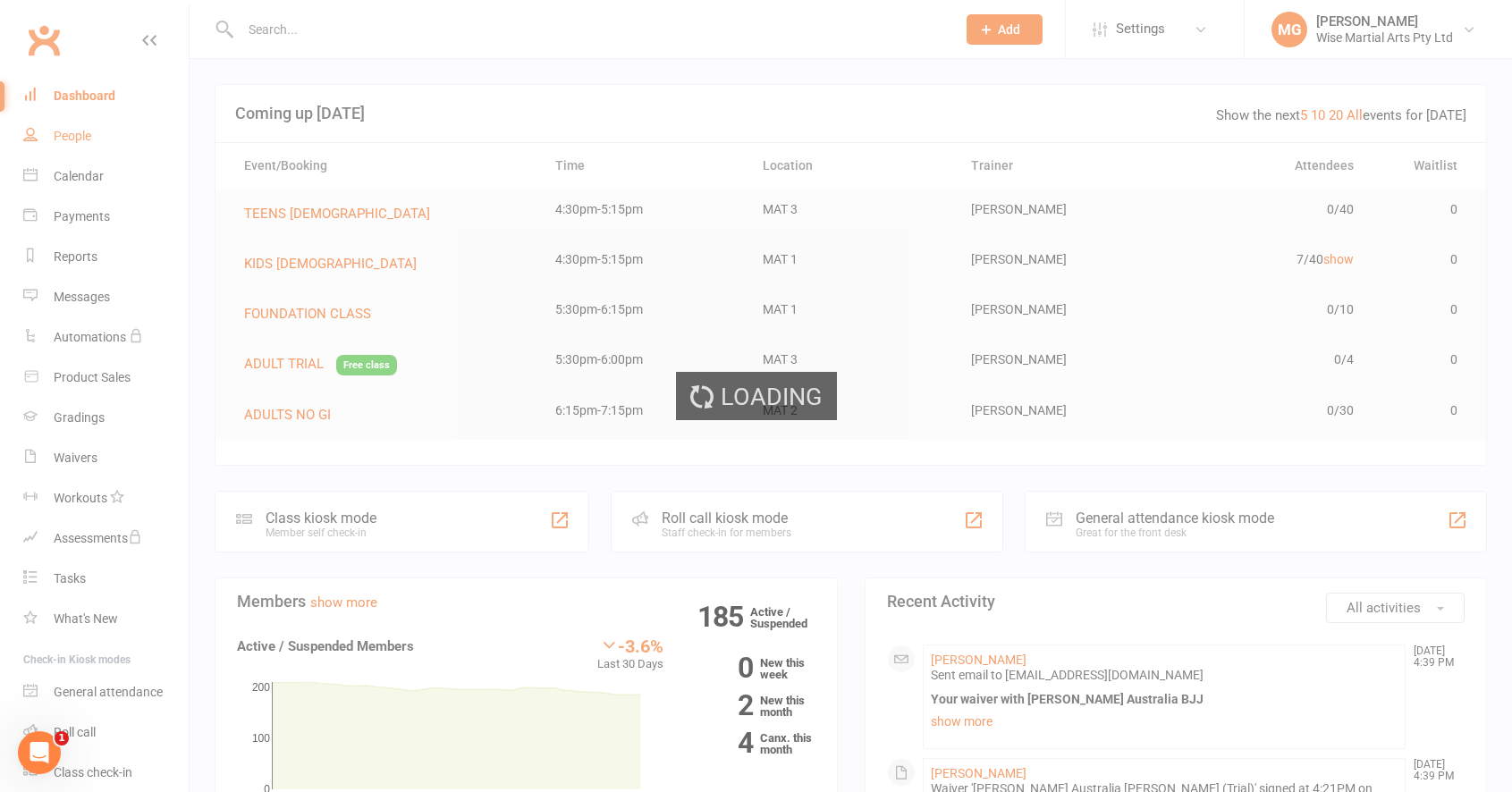
select select "100"
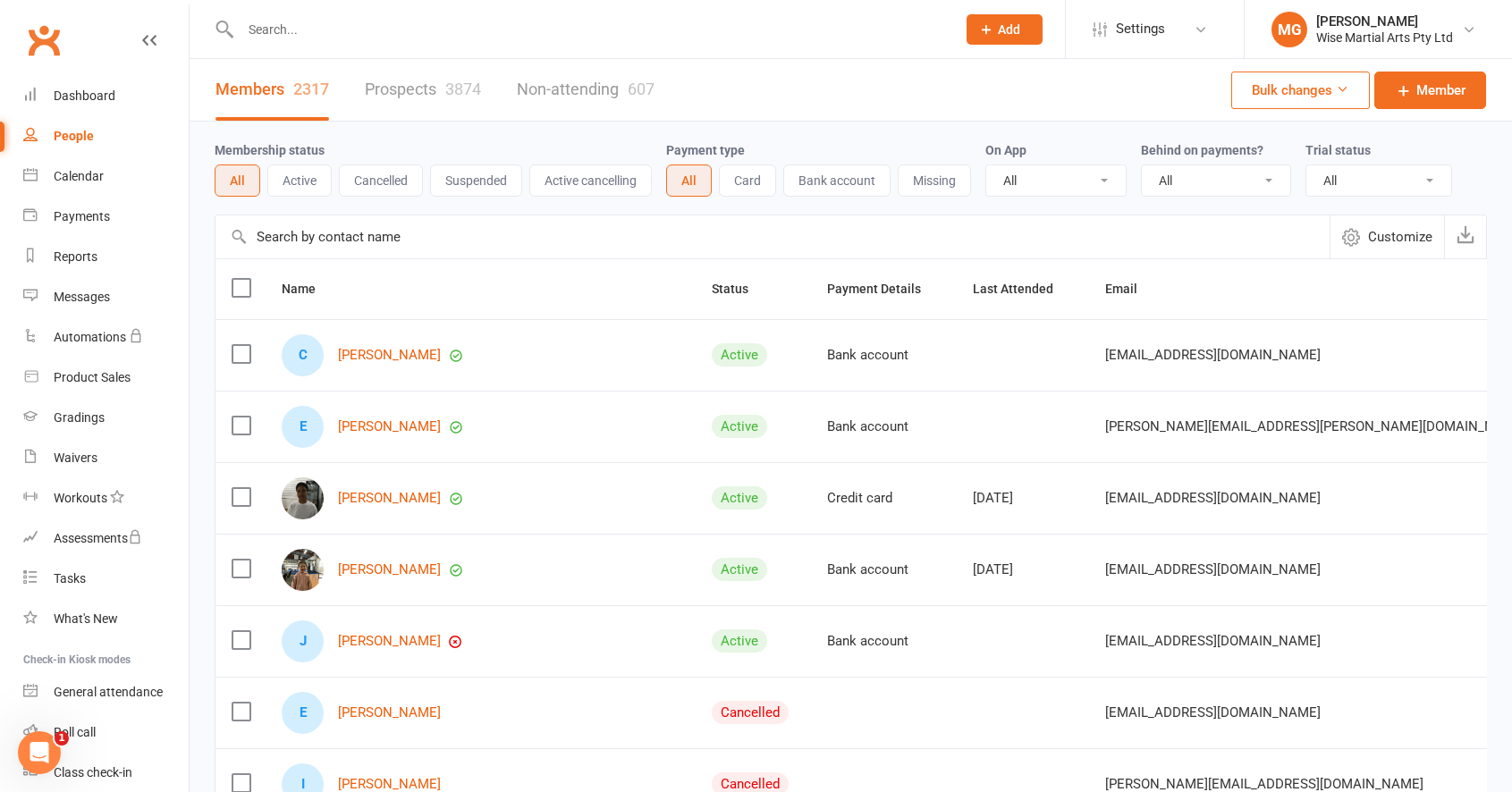
click at [299, 186] on button "Active" at bounding box center [300, 180] width 65 height 32
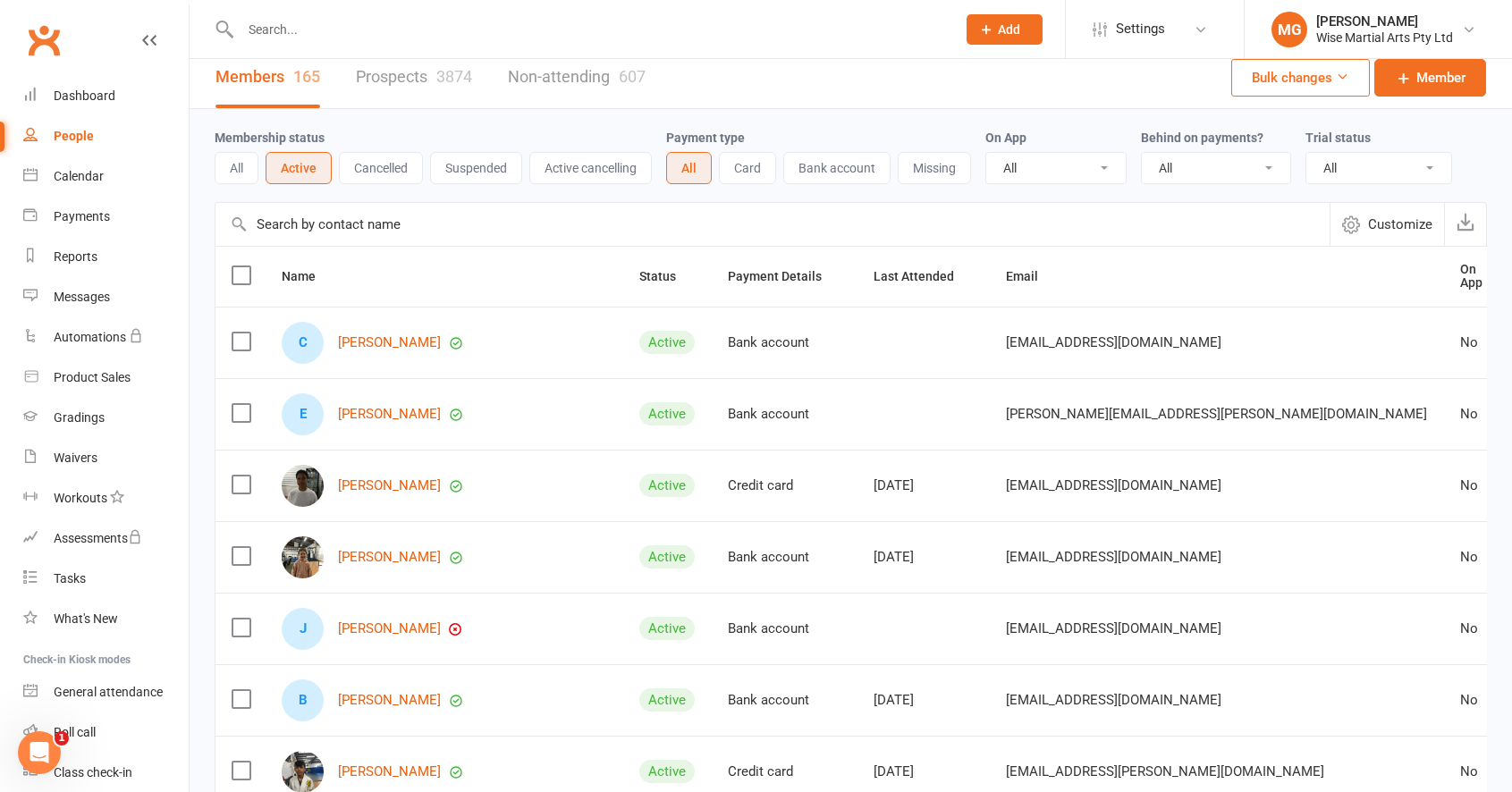
scroll to position [14, 0]
click at [472, 171] on button "Suspended" at bounding box center [477, 166] width 93 height 32
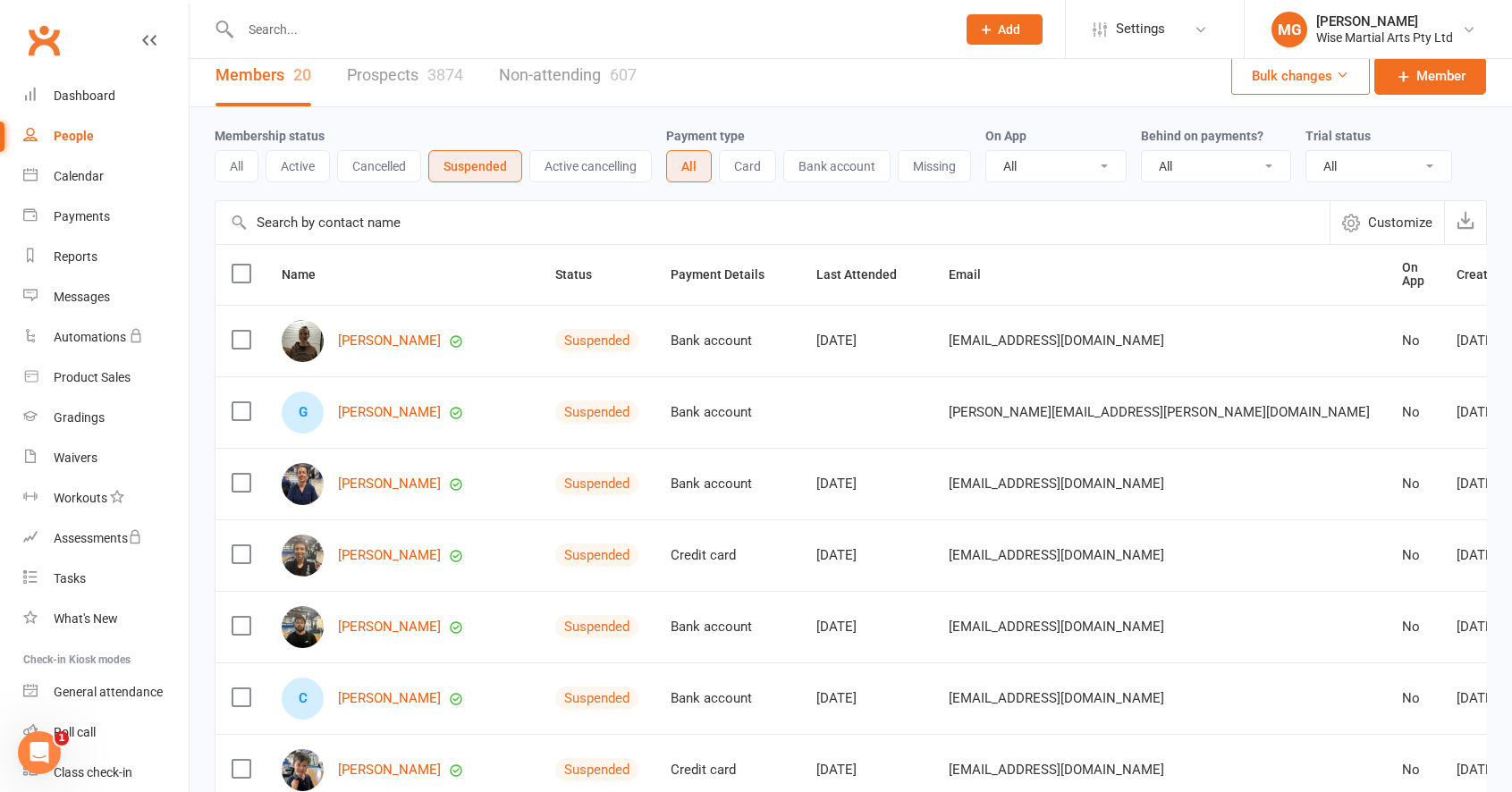
scroll to position [0, 0]
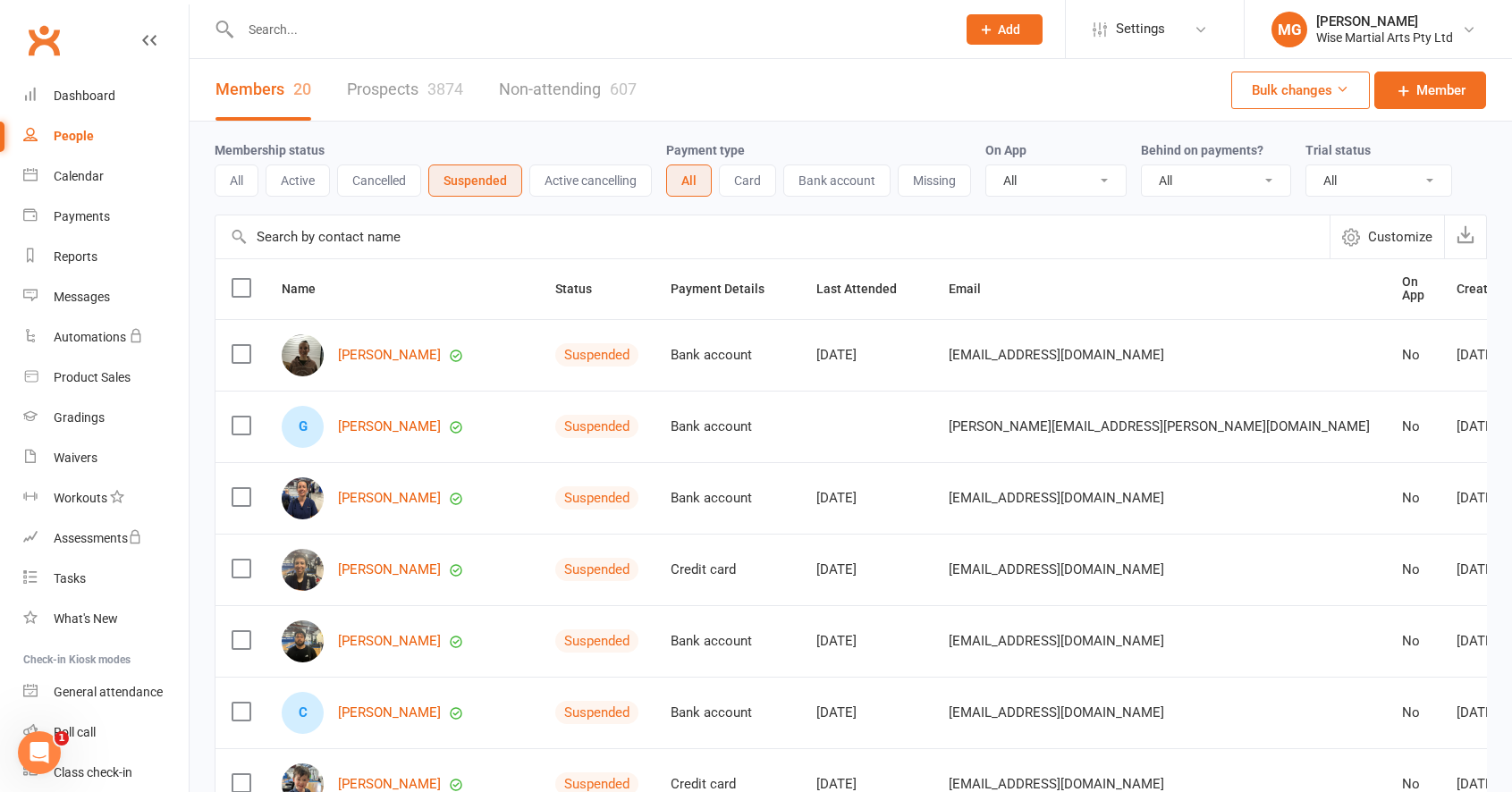
click at [589, 183] on button "Active cancelling" at bounding box center [590, 180] width 122 height 32
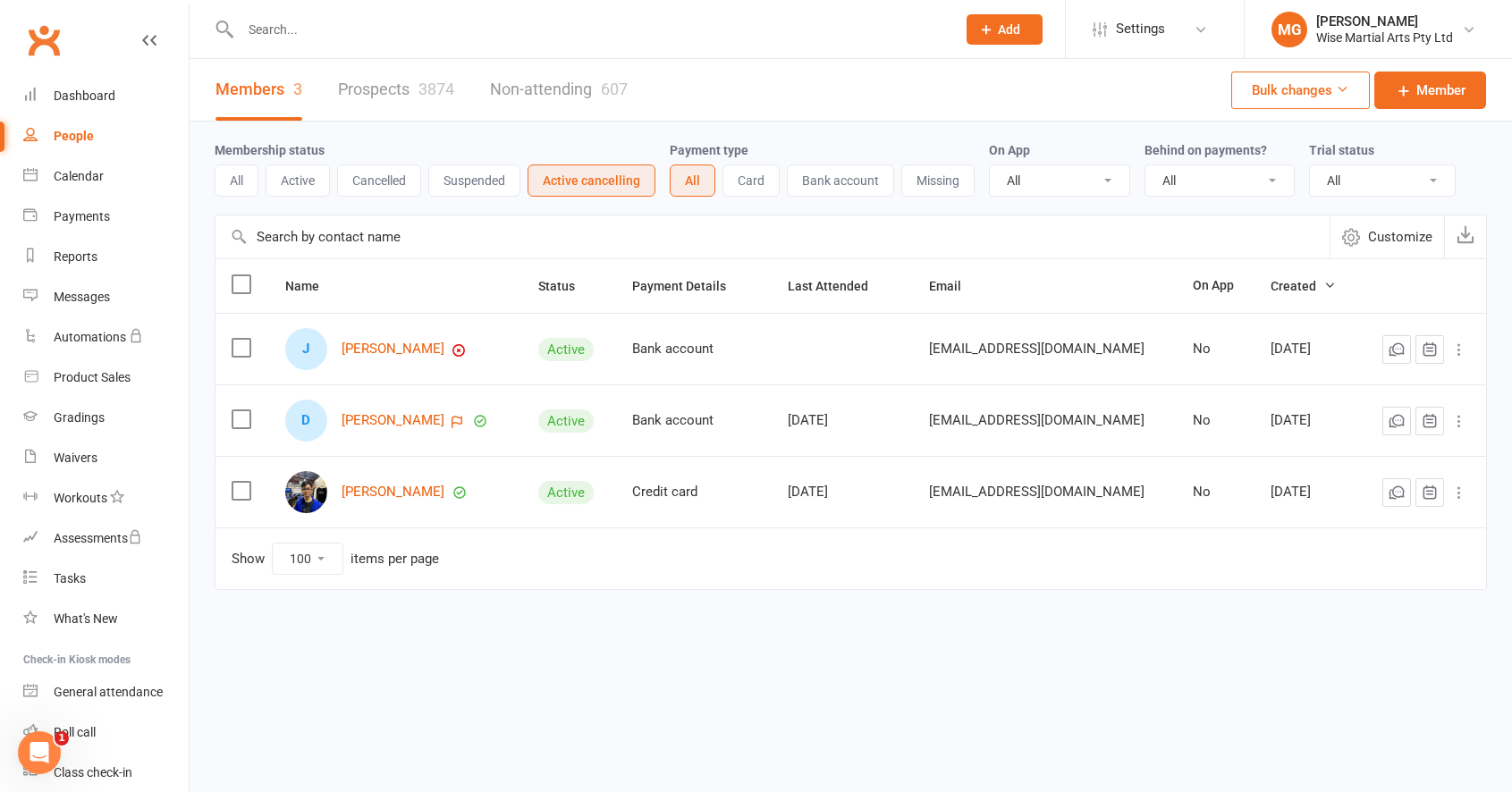
click at [292, 188] on button "Active" at bounding box center [298, 180] width 65 height 32
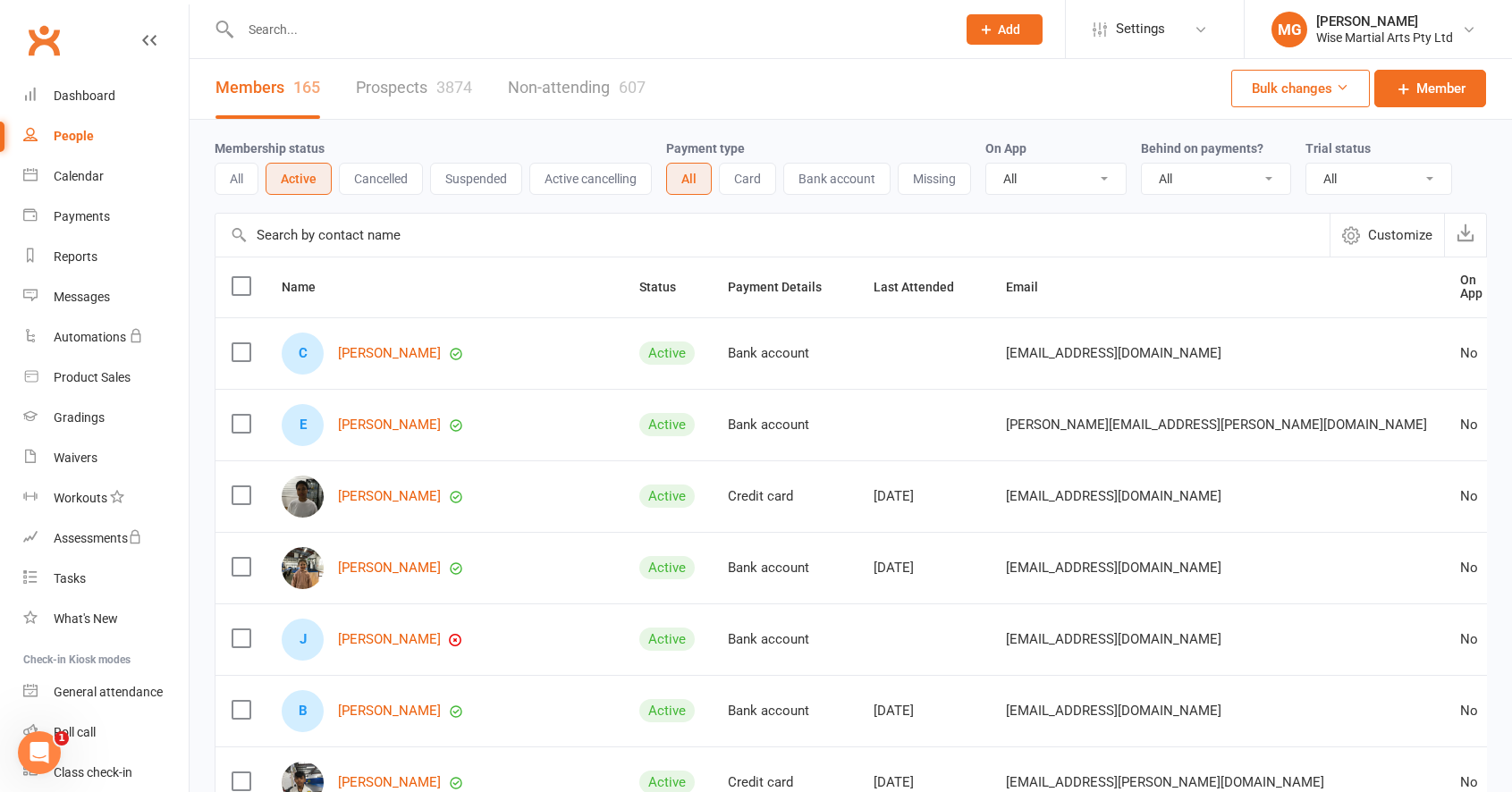
scroll to position [10, 0]
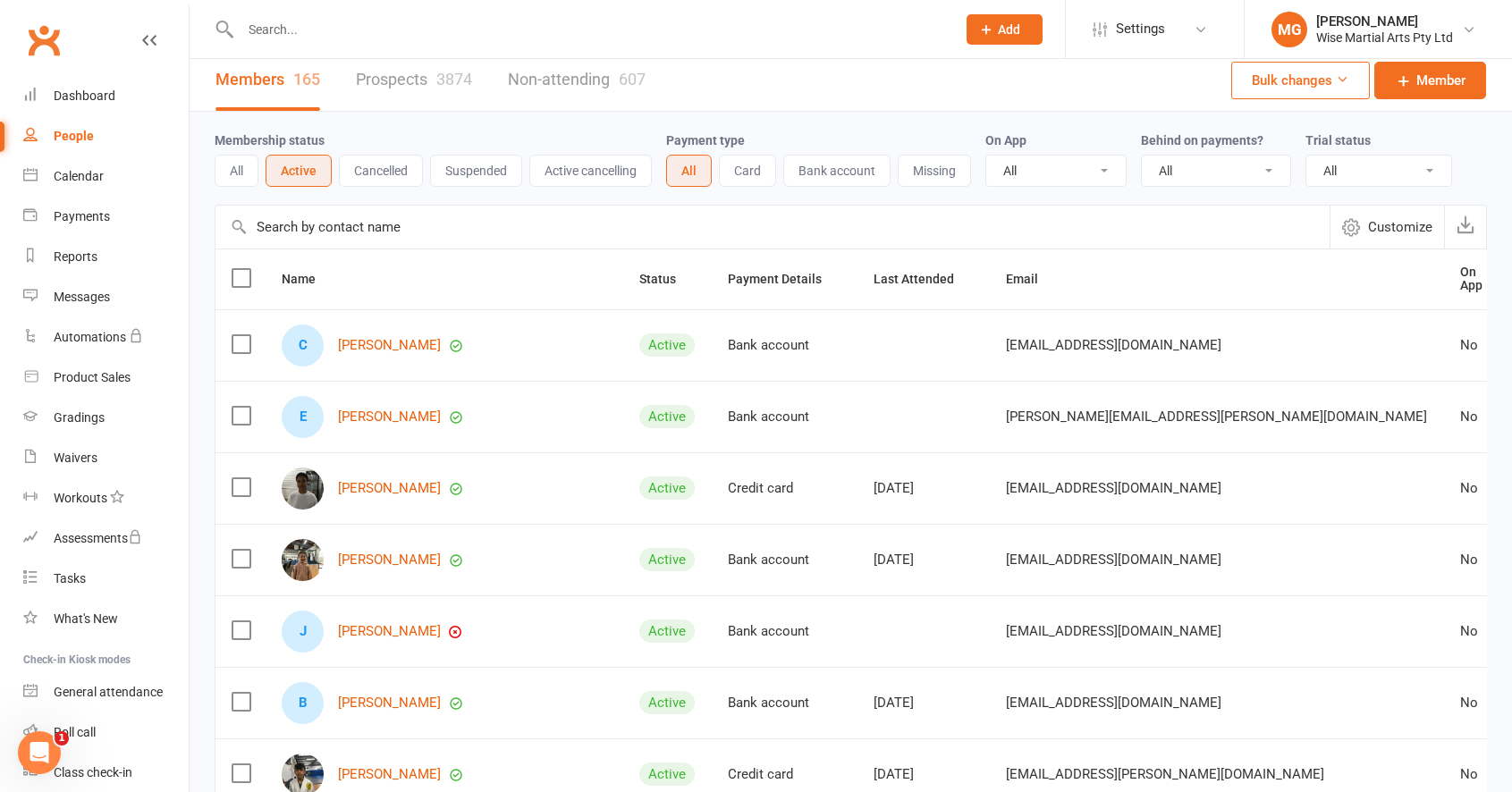
click at [474, 180] on button "Suspended" at bounding box center [477, 170] width 93 height 32
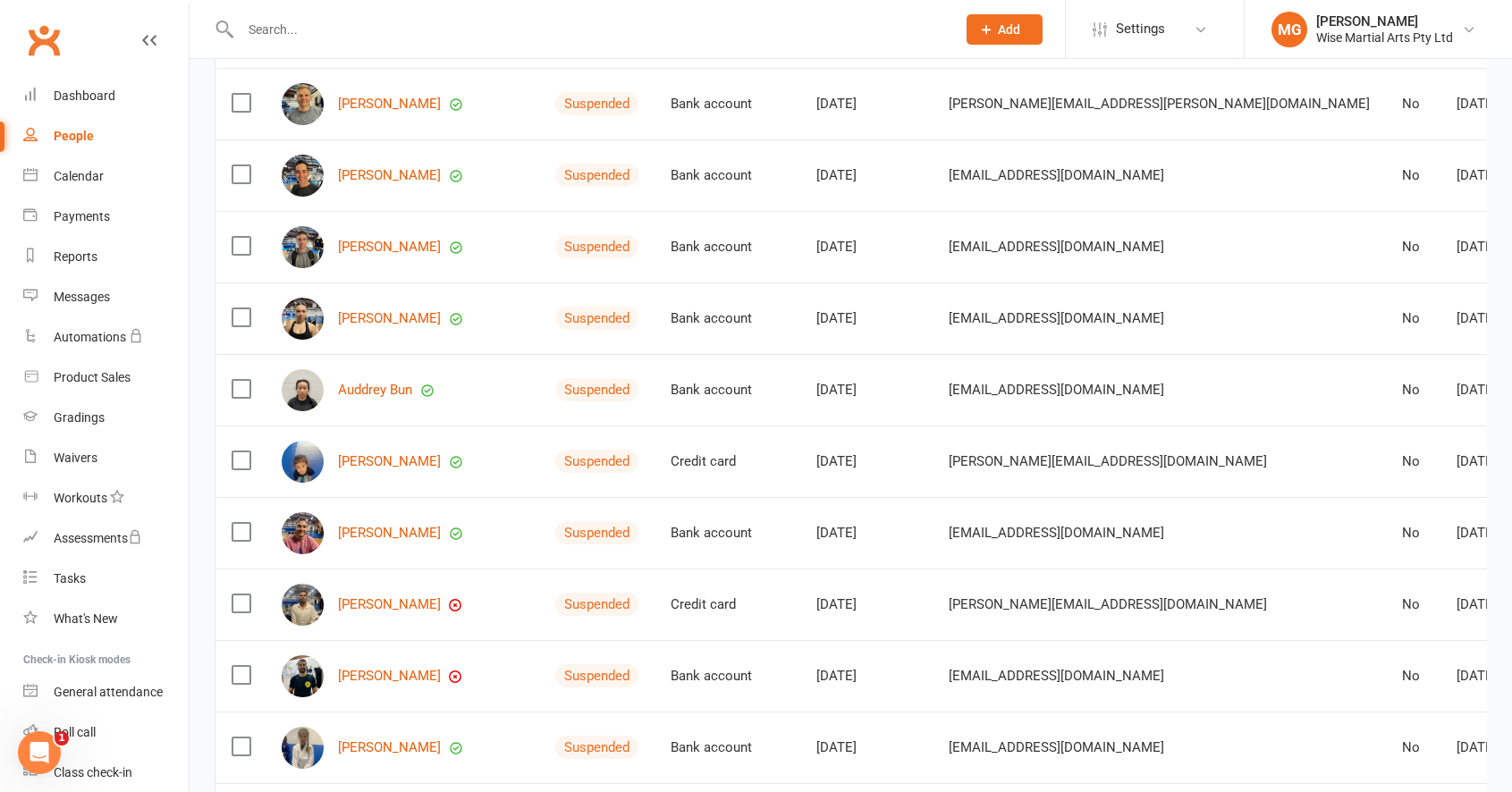
scroll to position [754, 0]
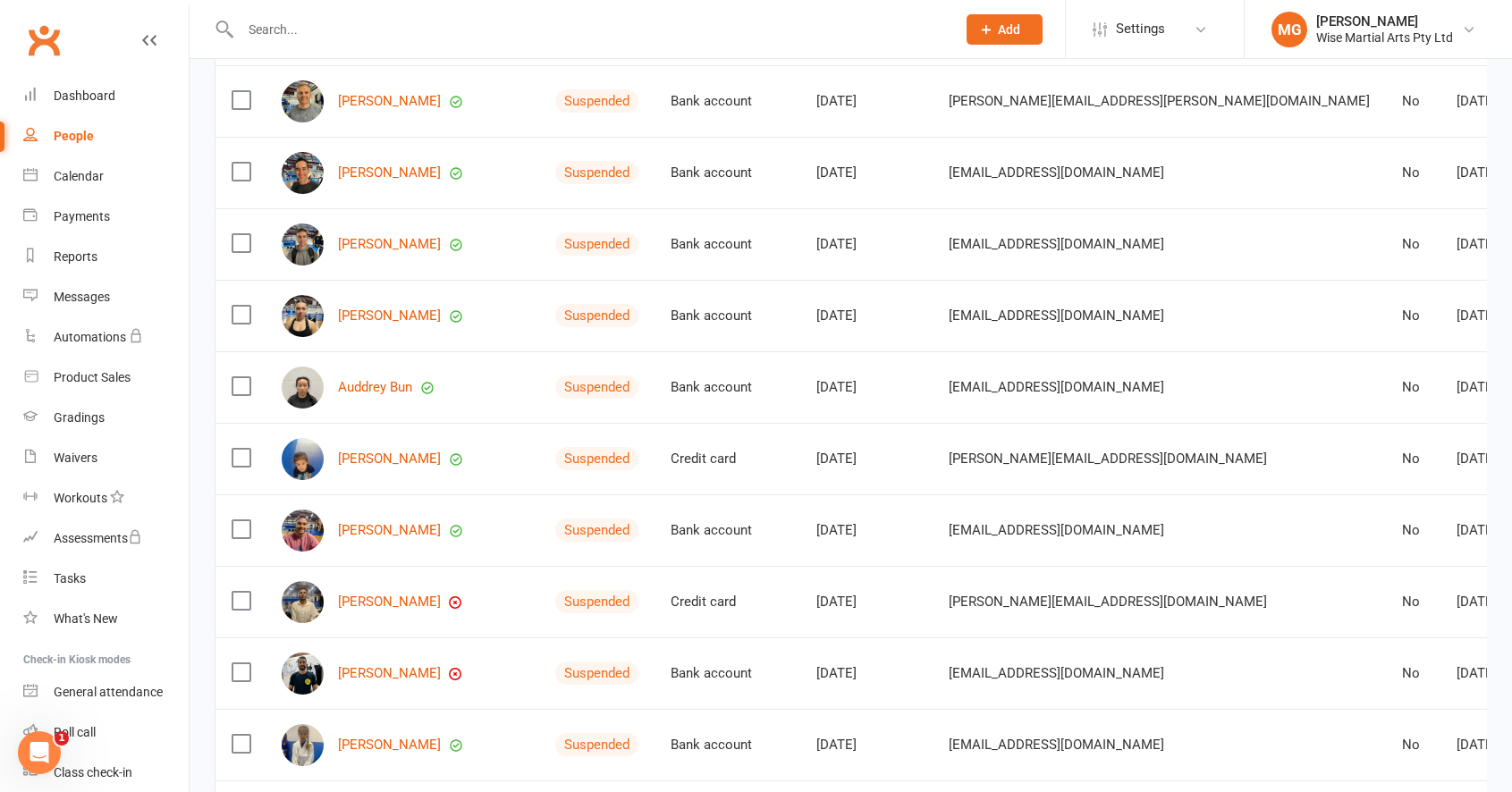
click at [359, 29] on input "text" at bounding box center [589, 29] width 708 height 25
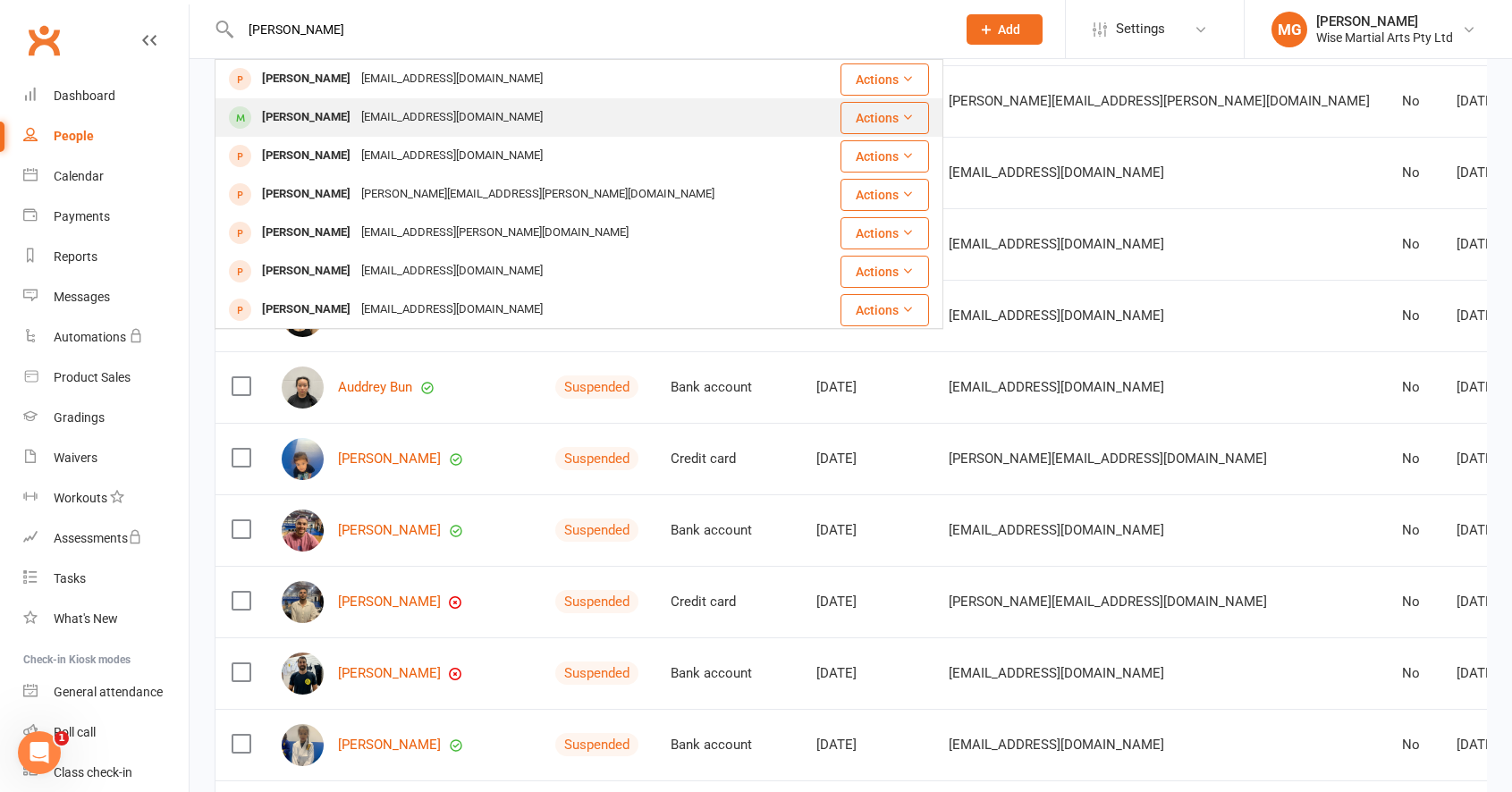
type input "jack rodgers"
click at [333, 118] on div "[PERSON_NAME]" at bounding box center [305, 118] width 99 height 26
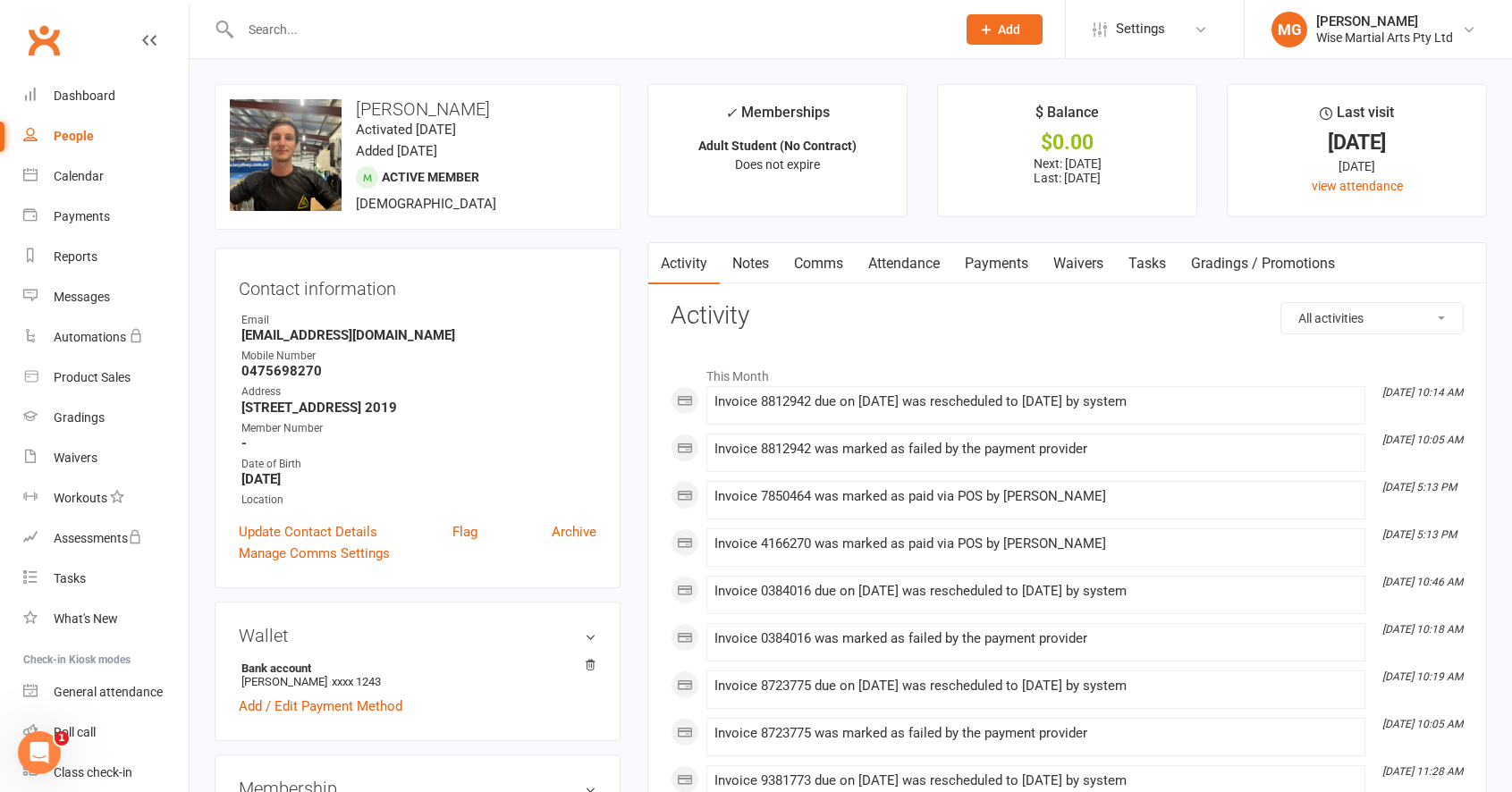
click at [1023, 274] on link "Payments" at bounding box center [997, 264] width 89 height 41
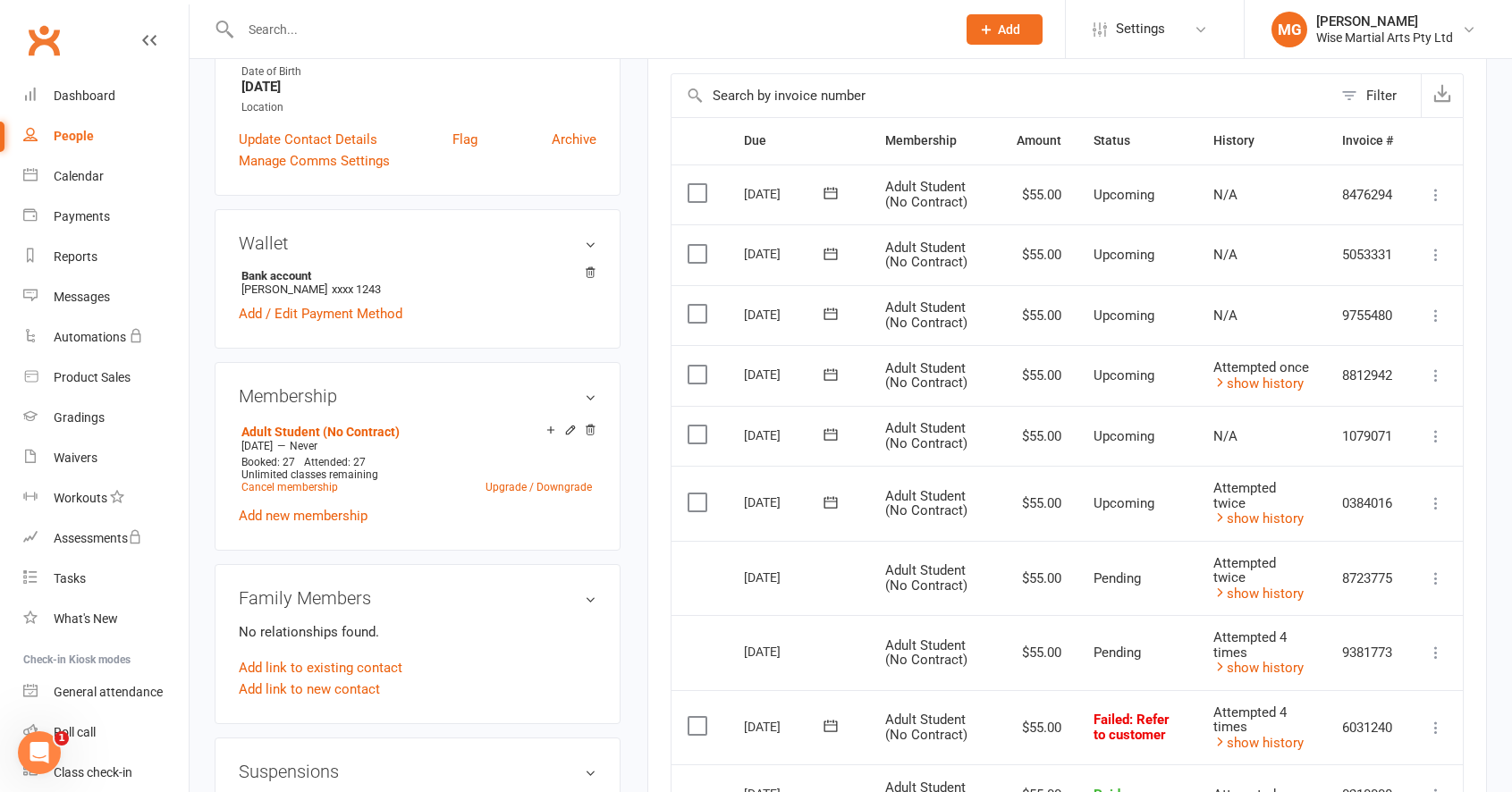
scroll to position [405, 0]
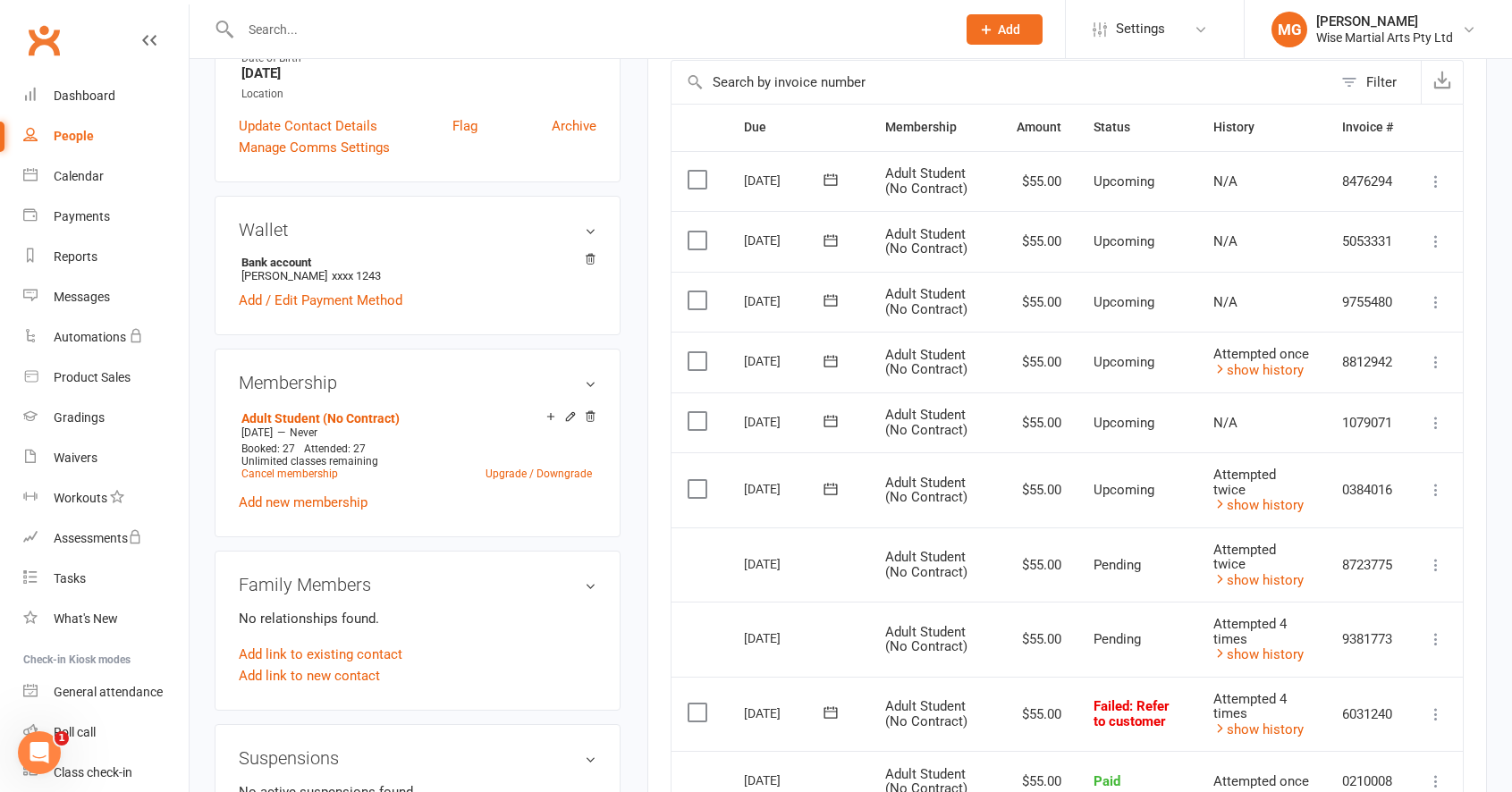
click at [276, 26] on input "text" at bounding box center [589, 29] width 708 height 25
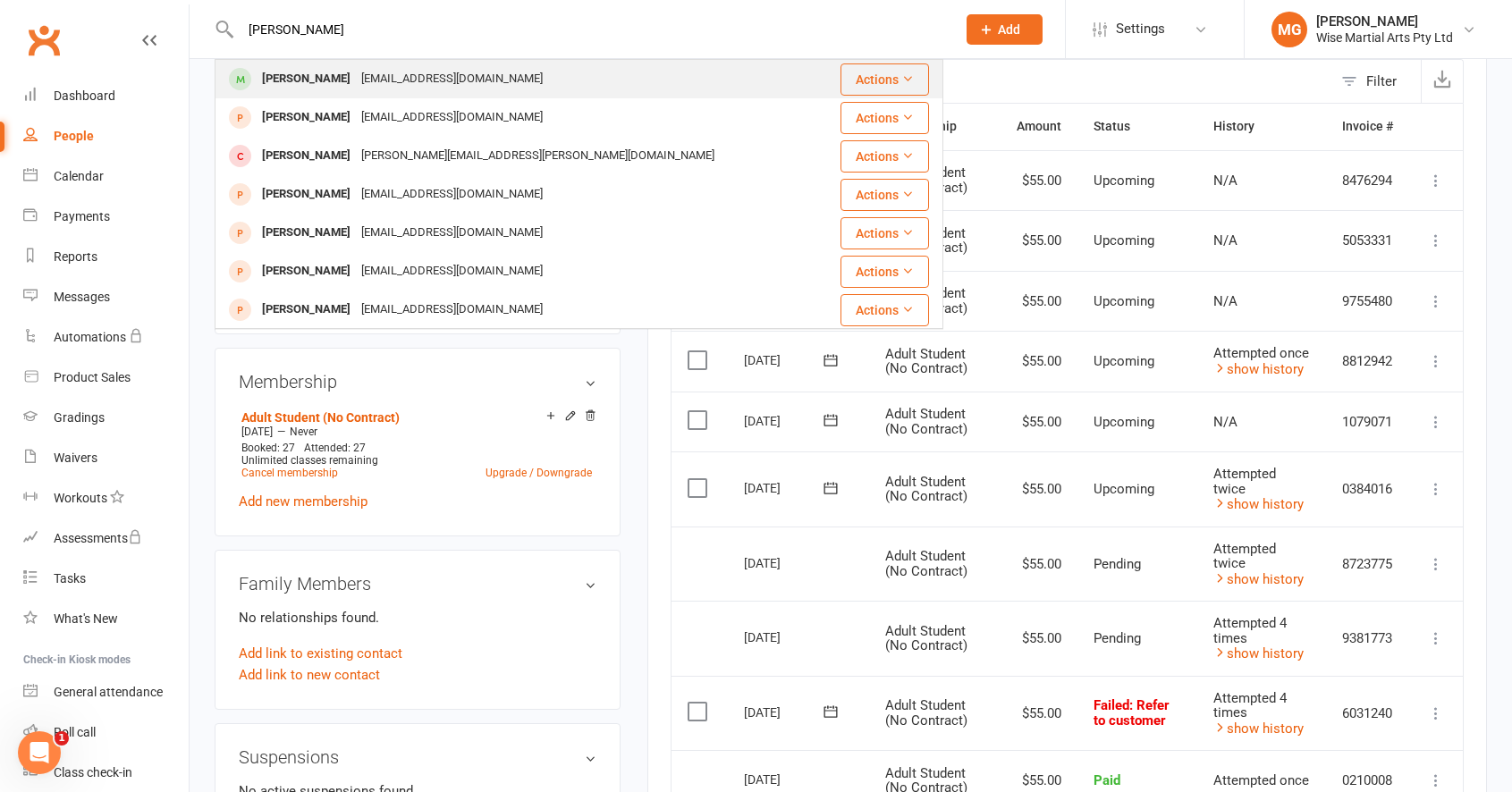
type input "allan forbes"
click at [299, 92] on div "Allan Forbes" at bounding box center [305, 79] width 99 height 26
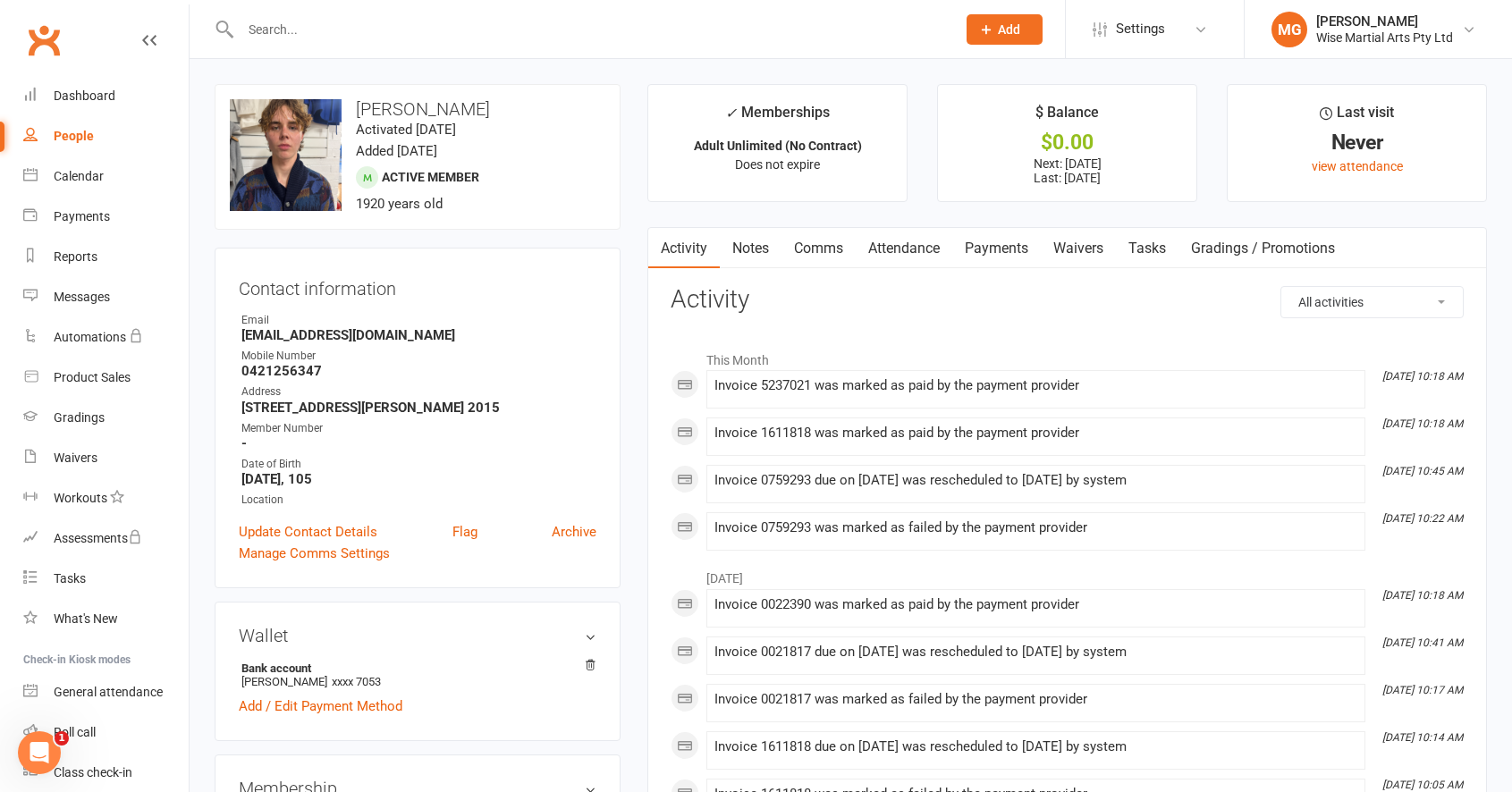
click at [998, 247] on link "Payments" at bounding box center [997, 248] width 89 height 41
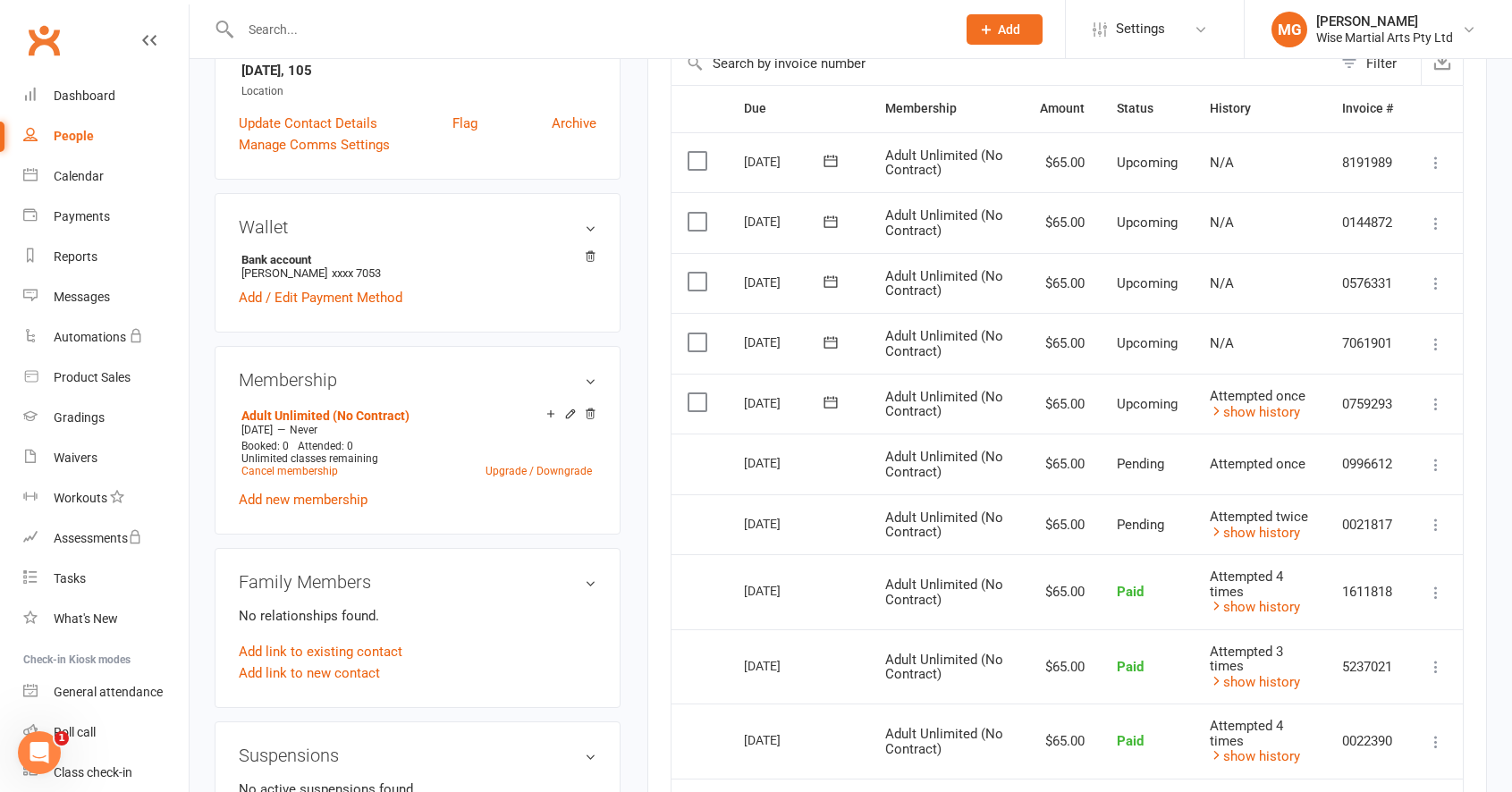
scroll to position [419, 0]
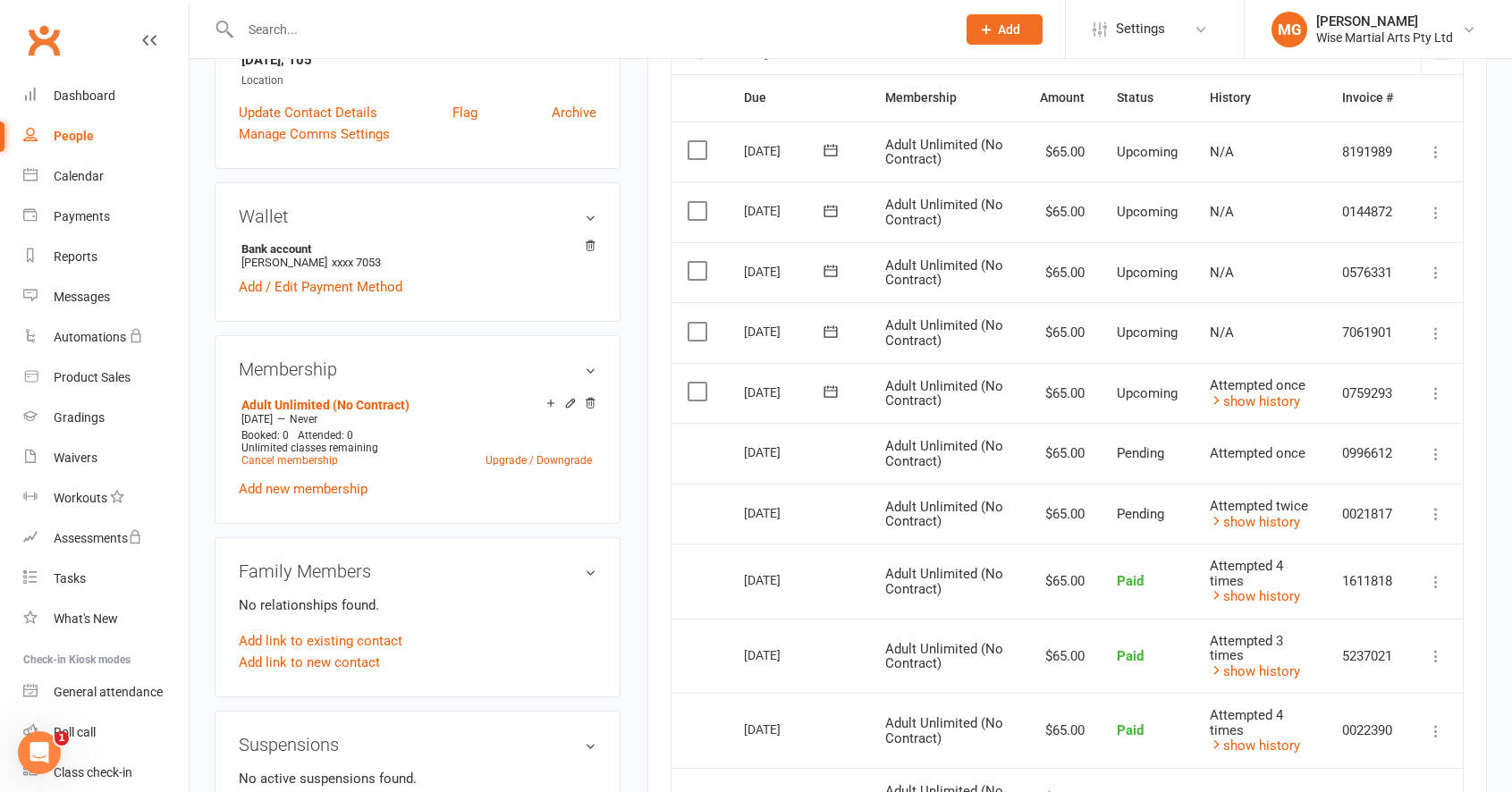
click at [528, 34] on input "text" at bounding box center [589, 29] width 708 height 25
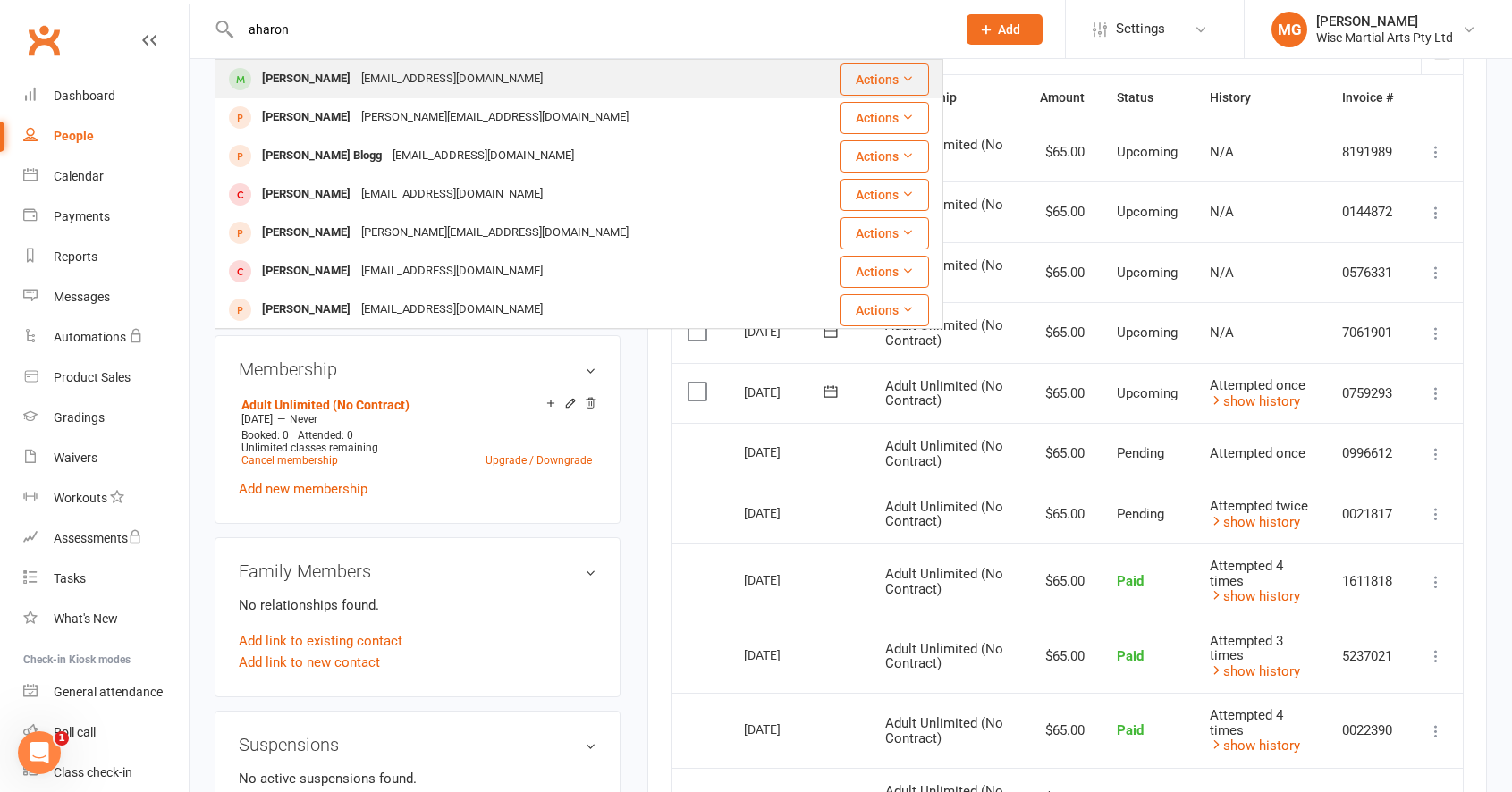
type input "aharon"
click at [527, 85] on div "Steve Aharon Steveaharon@gmail.com" at bounding box center [526, 80] width 619 height 37
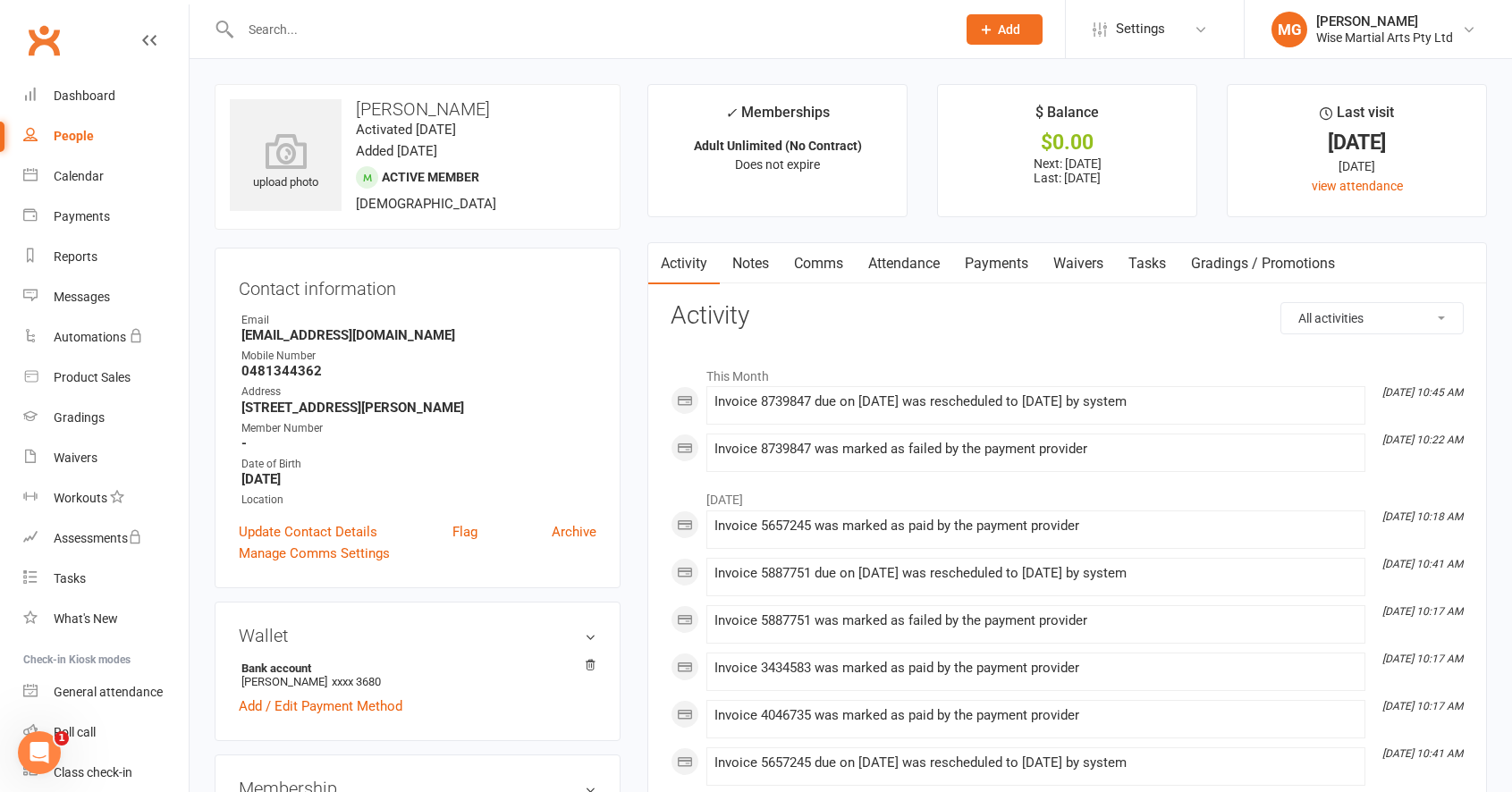
click at [966, 262] on link "Payments" at bounding box center [997, 264] width 89 height 41
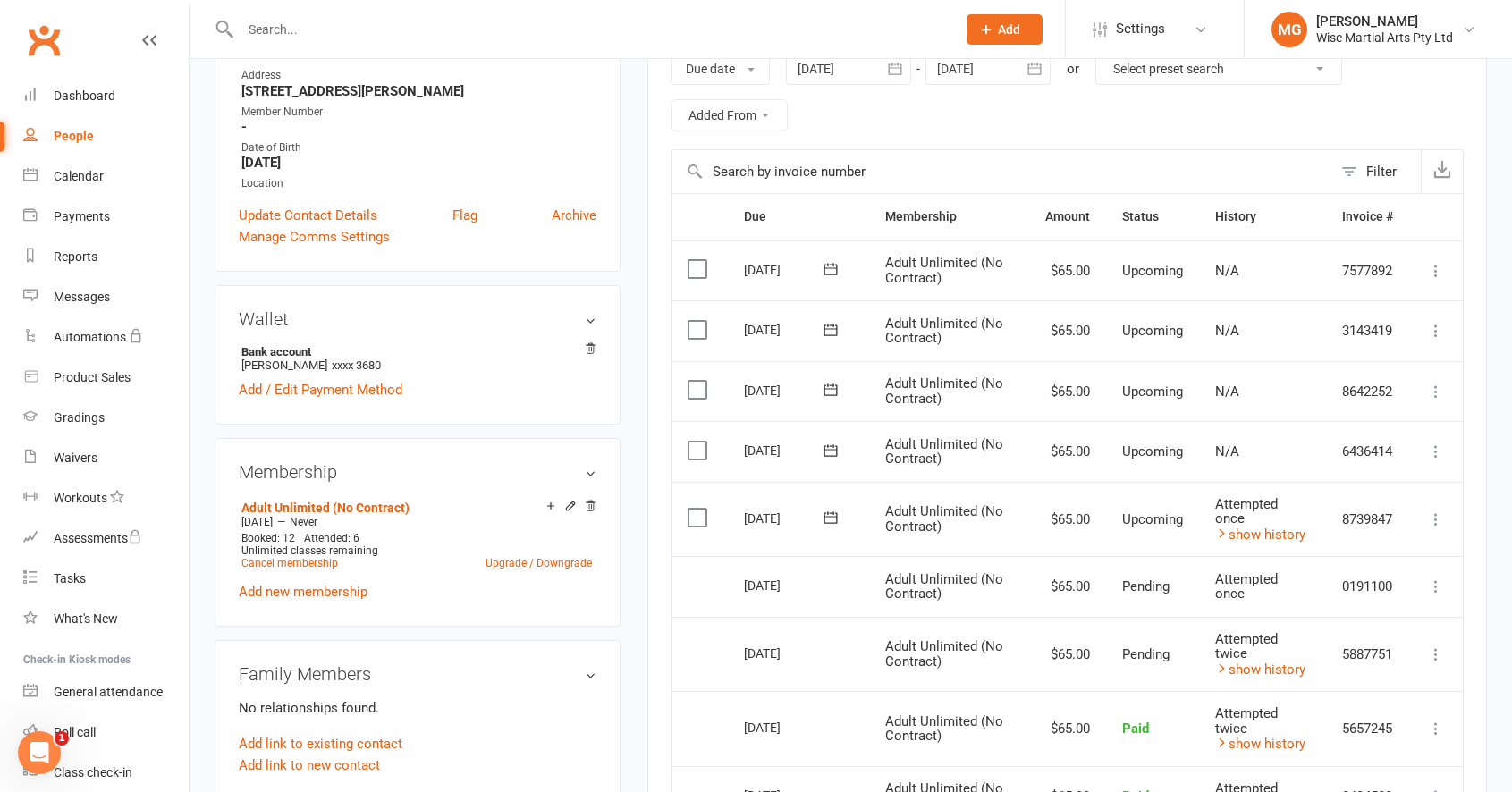
scroll to position [328, 0]
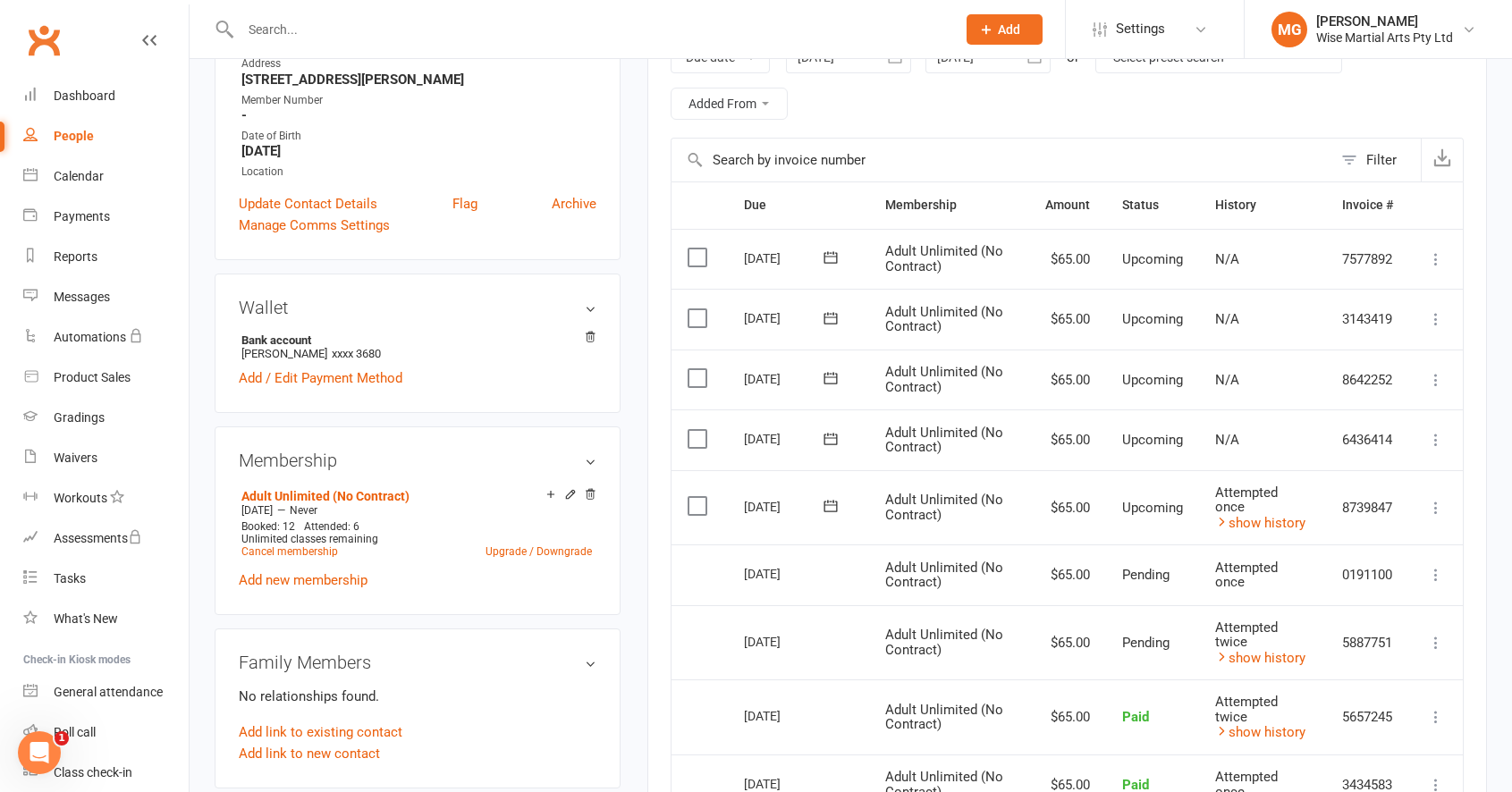
click at [356, 28] on input "text" at bounding box center [589, 29] width 708 height 25
click at [414, 33] on input "text" at bounding box center [589, 29] width 708 height 25
paste input "Leandro Pinheiro"
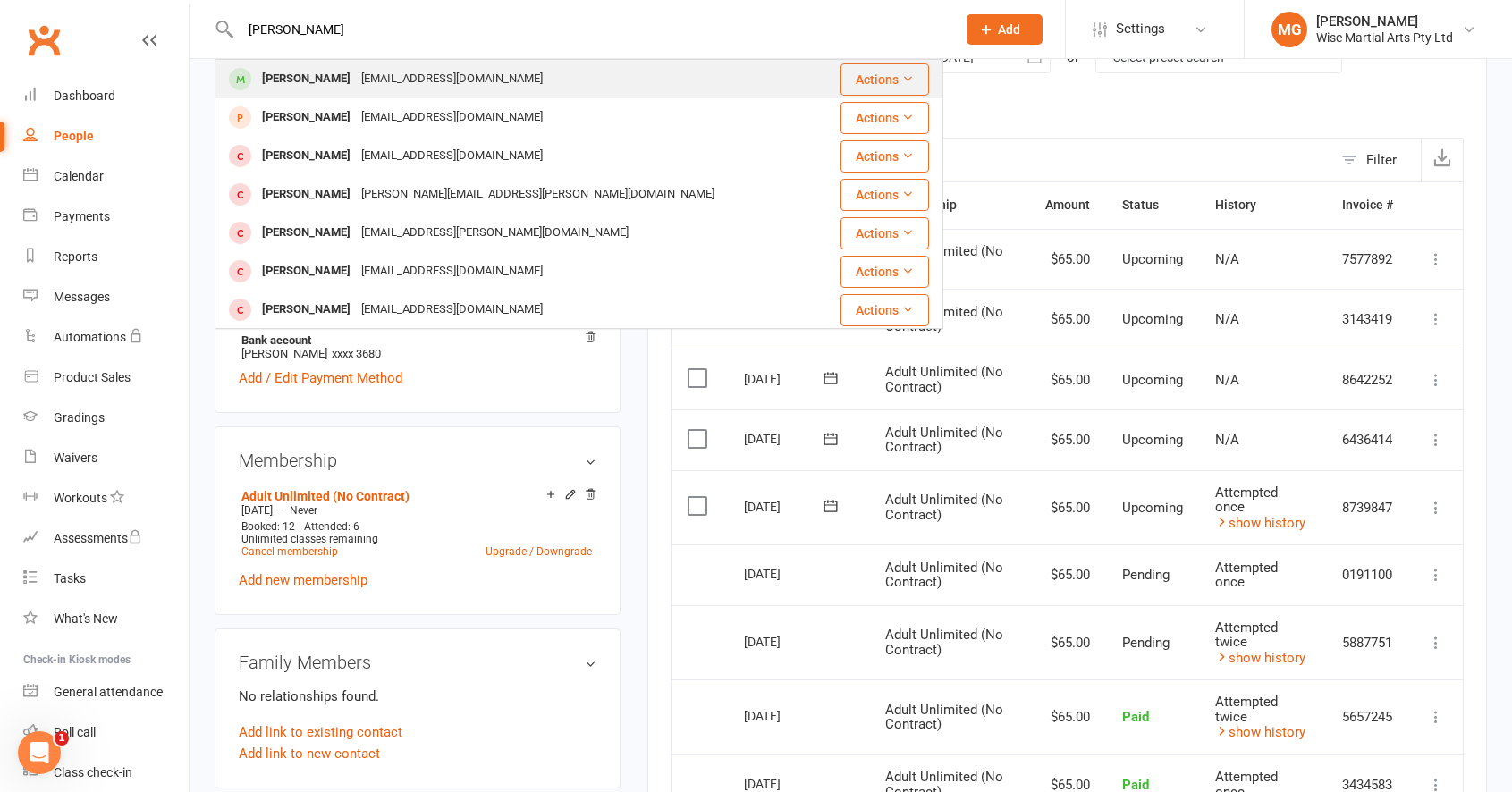
type input "Leandro Pinheiro"
click at [350, 90] on div "leandro pinheiro" at bounding box center [305, 79] width 99 height 26
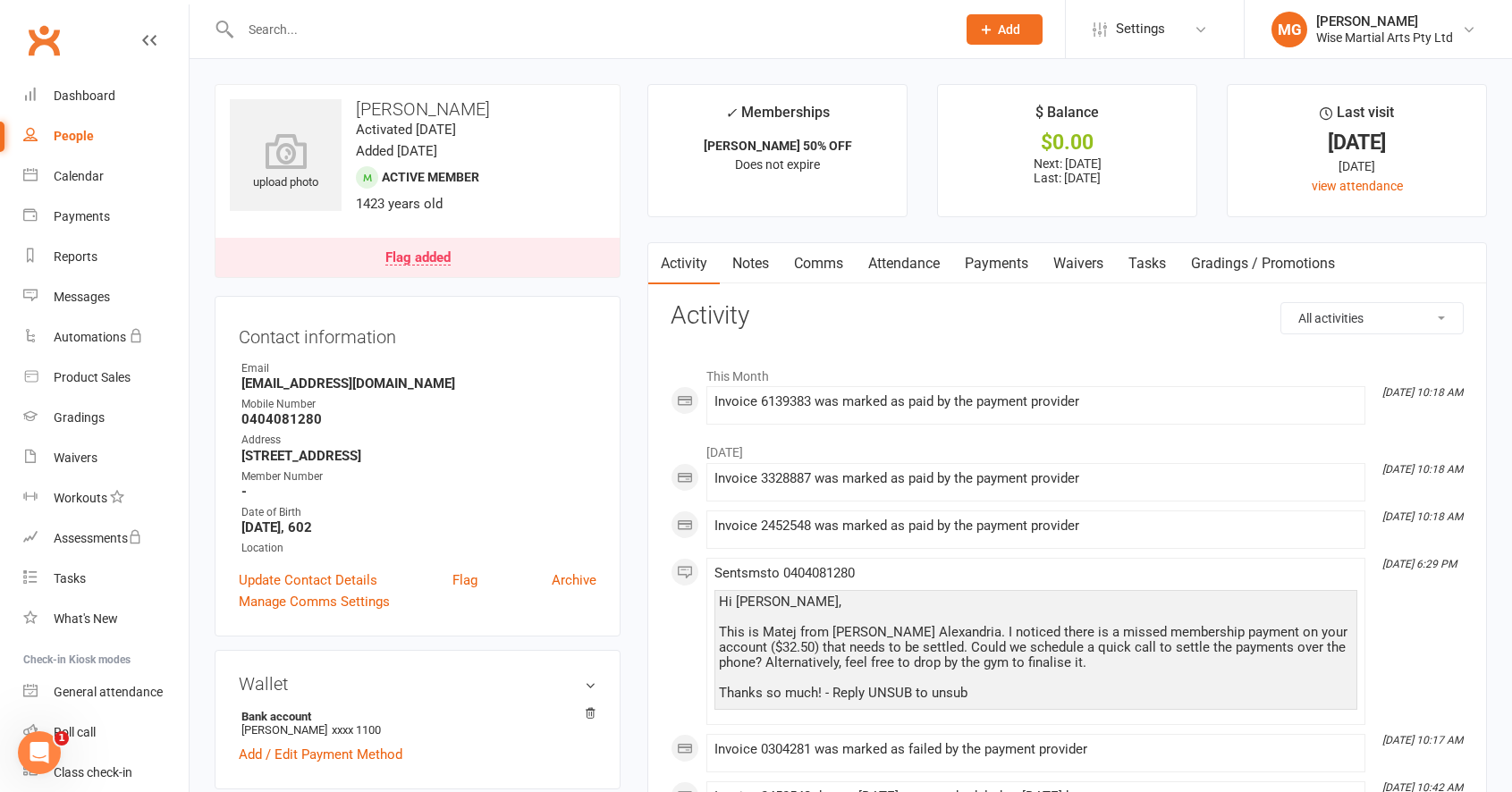
click at [976, 257] on link "Payments" at bounding box center [997, 264] width 89 height 41
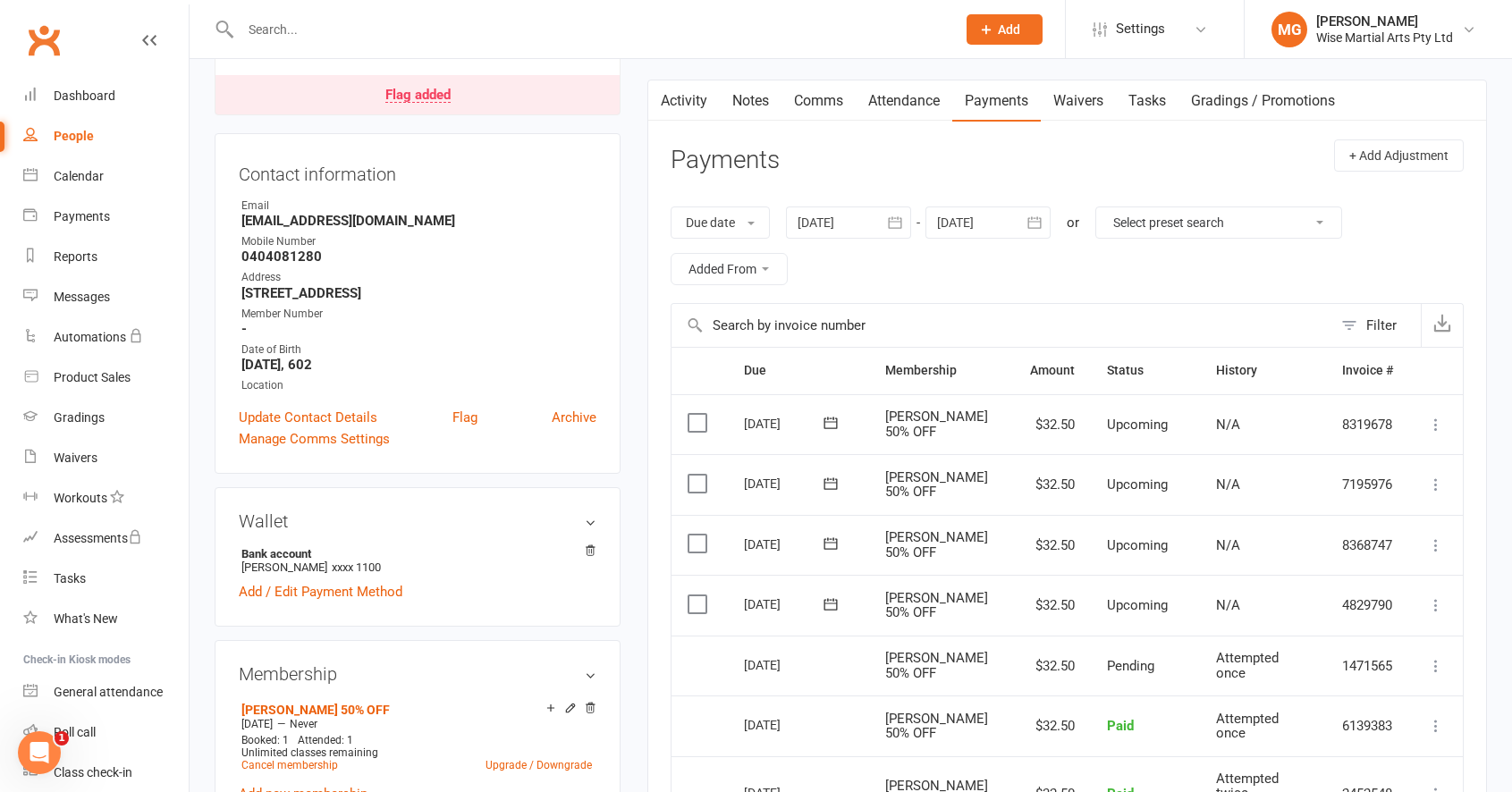
scroll to position [159, 0]
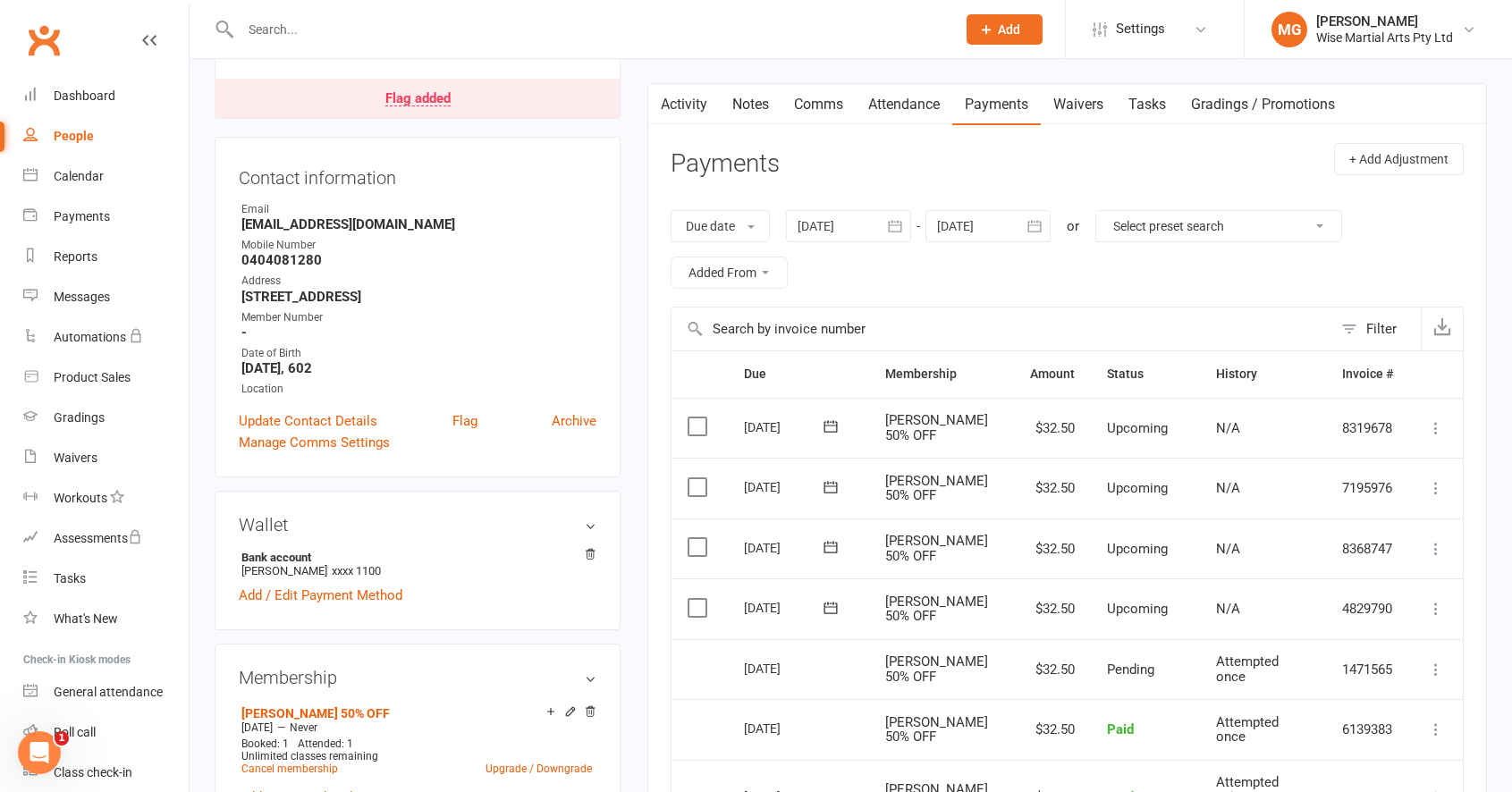
click at [689, 108] on link "Activity" at bounding box center [683, 105] width 71 height 41
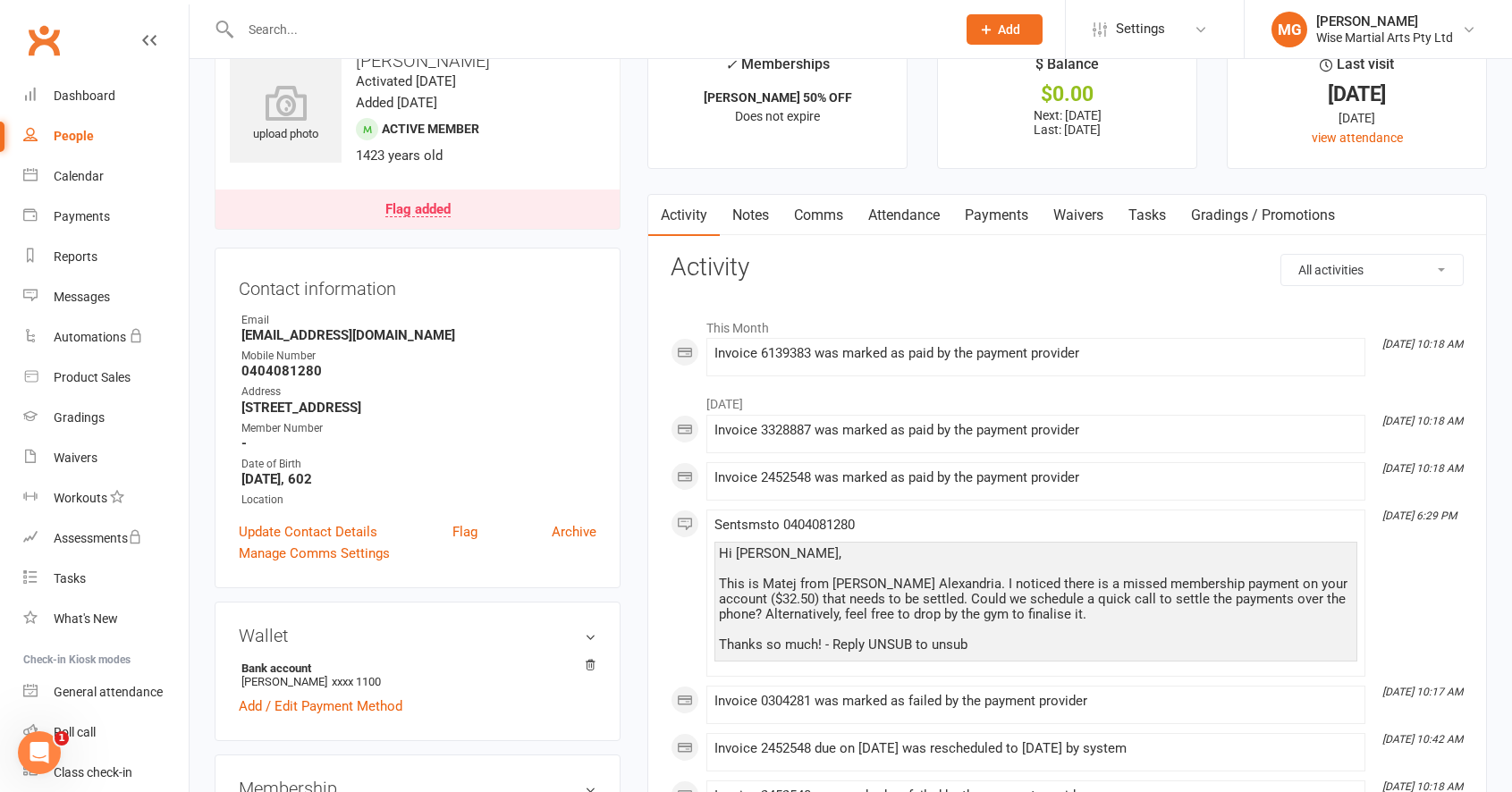
scroll to position [43, 0]
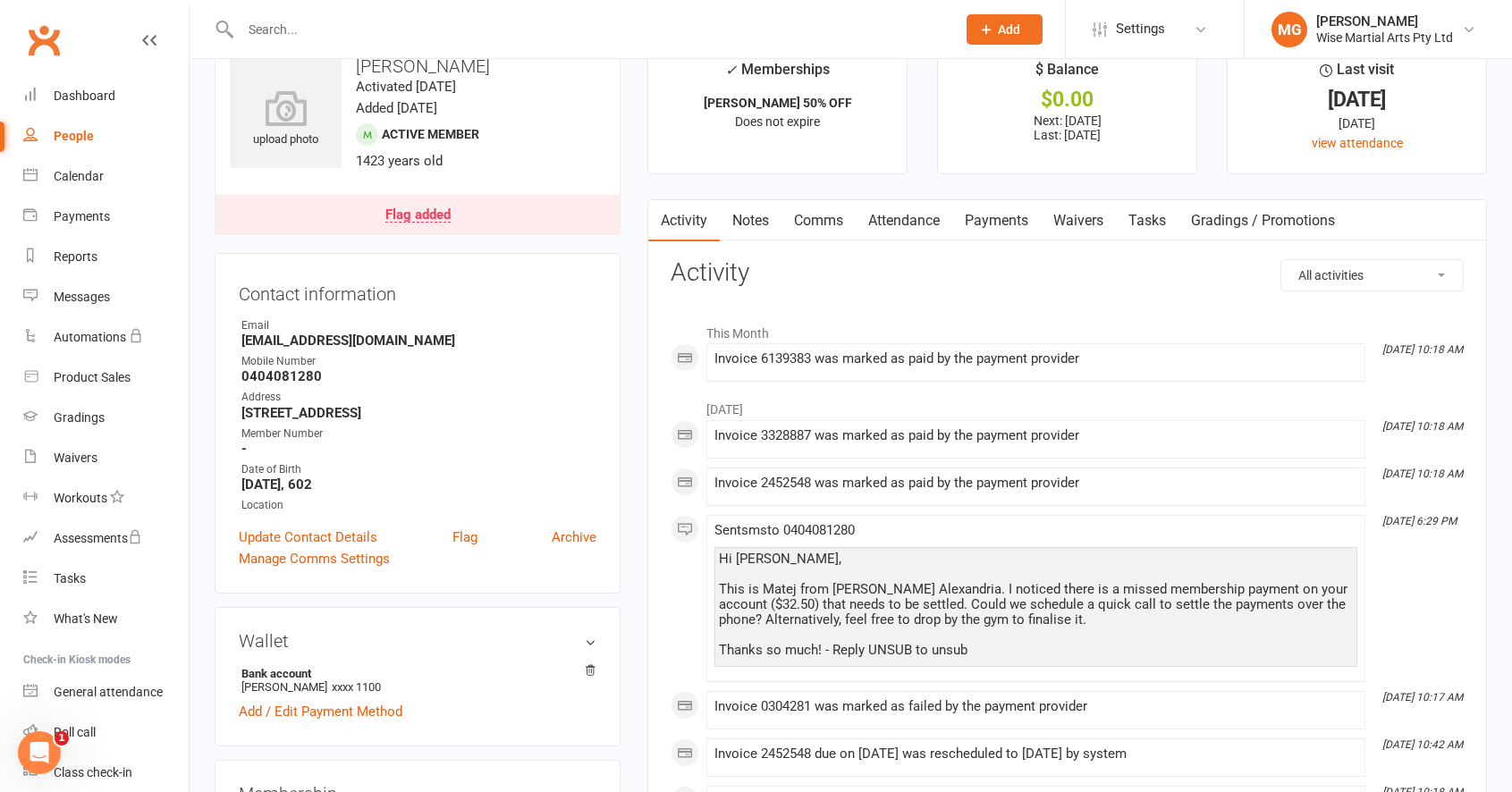
click at [997, 220] on link "Payments" at bounding box center [997, 220] width 89 height 41
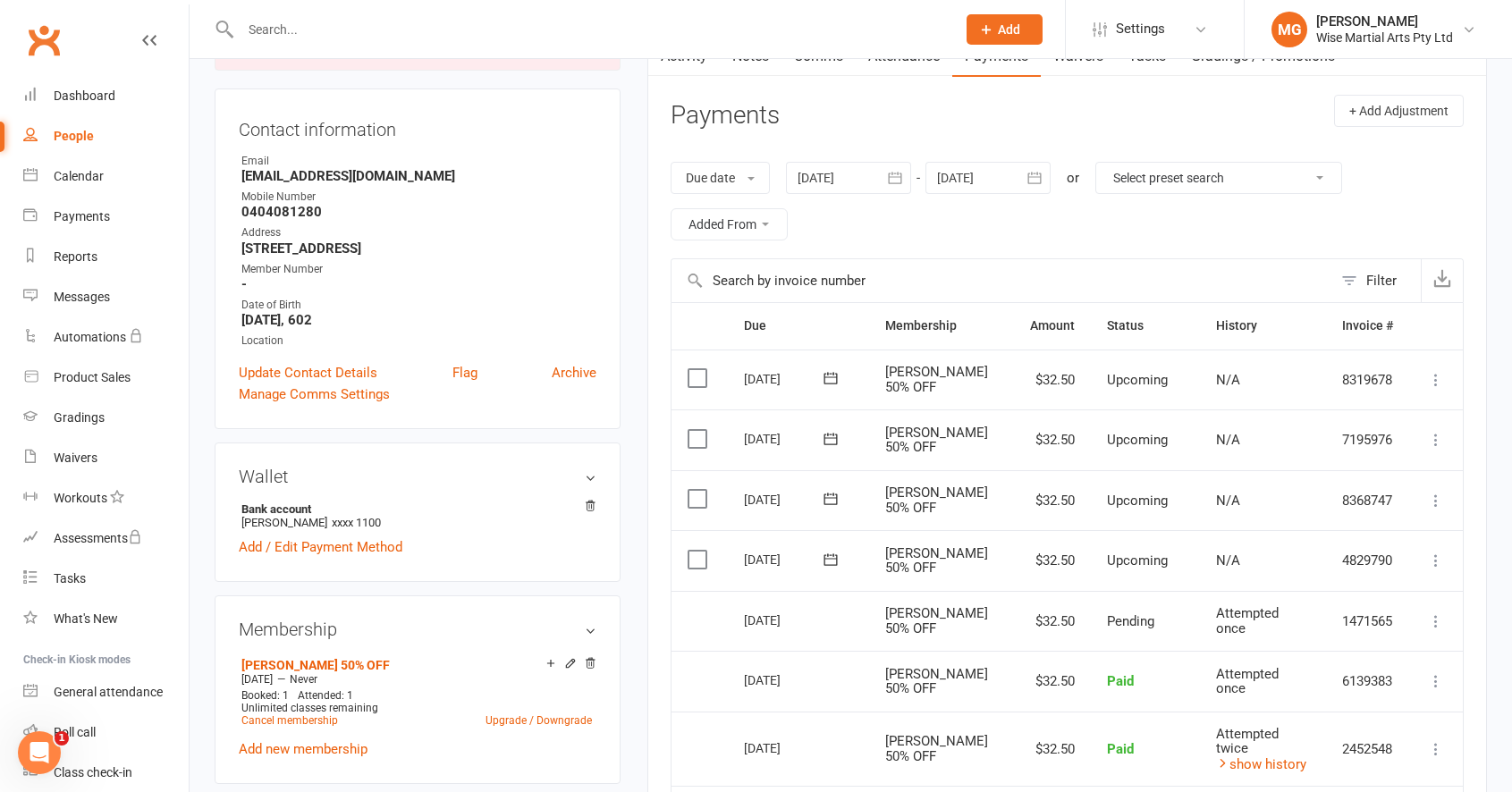
click at [1440, 457] on td "Mark as Paid (Cash) Mark as Paid (POS) Mark as Paid (Other) Skip Change amount …" at bounding box center [1436, 439] width 54 height 61
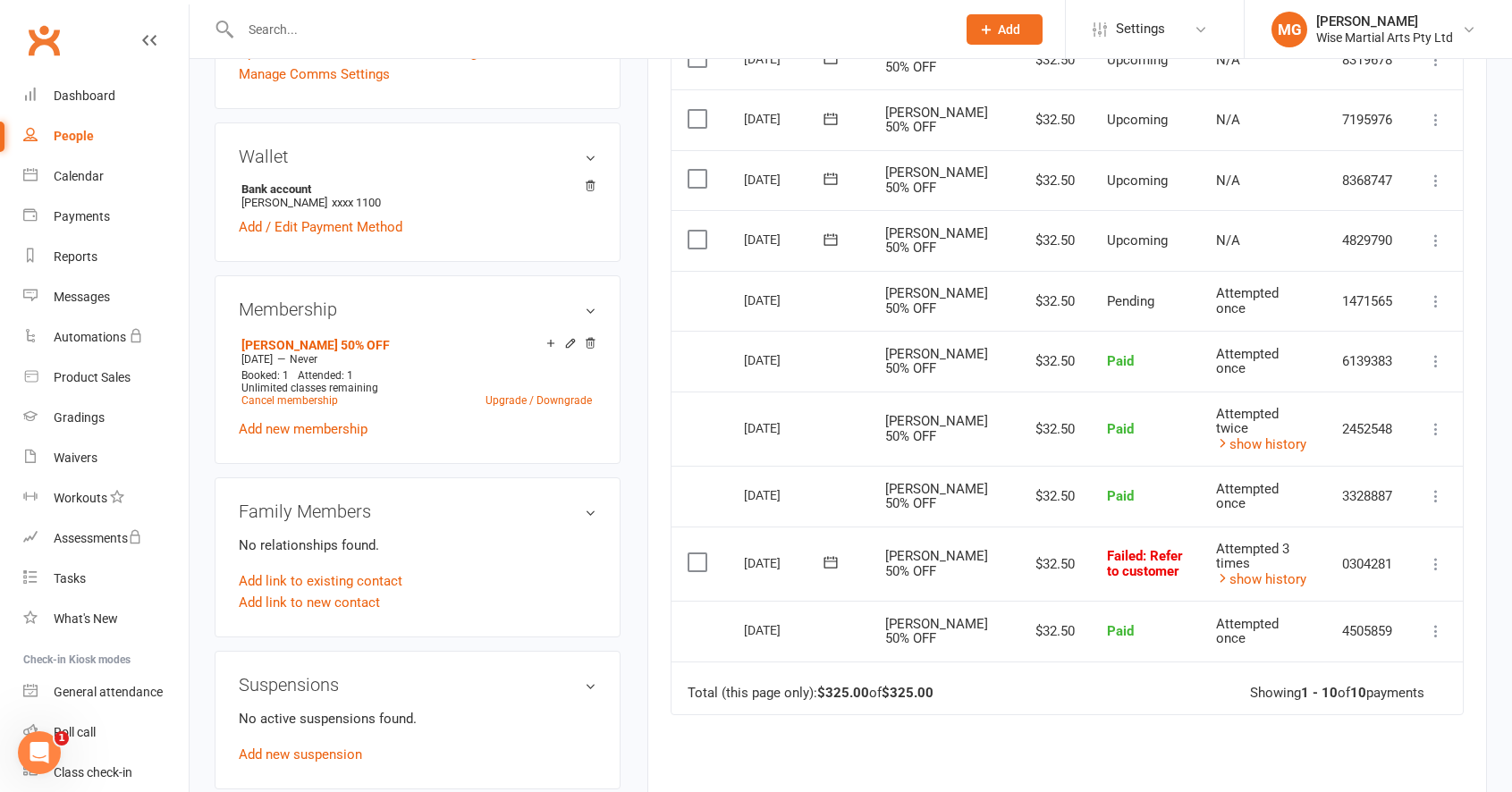
scroll to position [525, 0]
click at [319, 29] on input "text" at bounding box center [589, 29] width 708 height 25
paste input "Yassin Adjal"
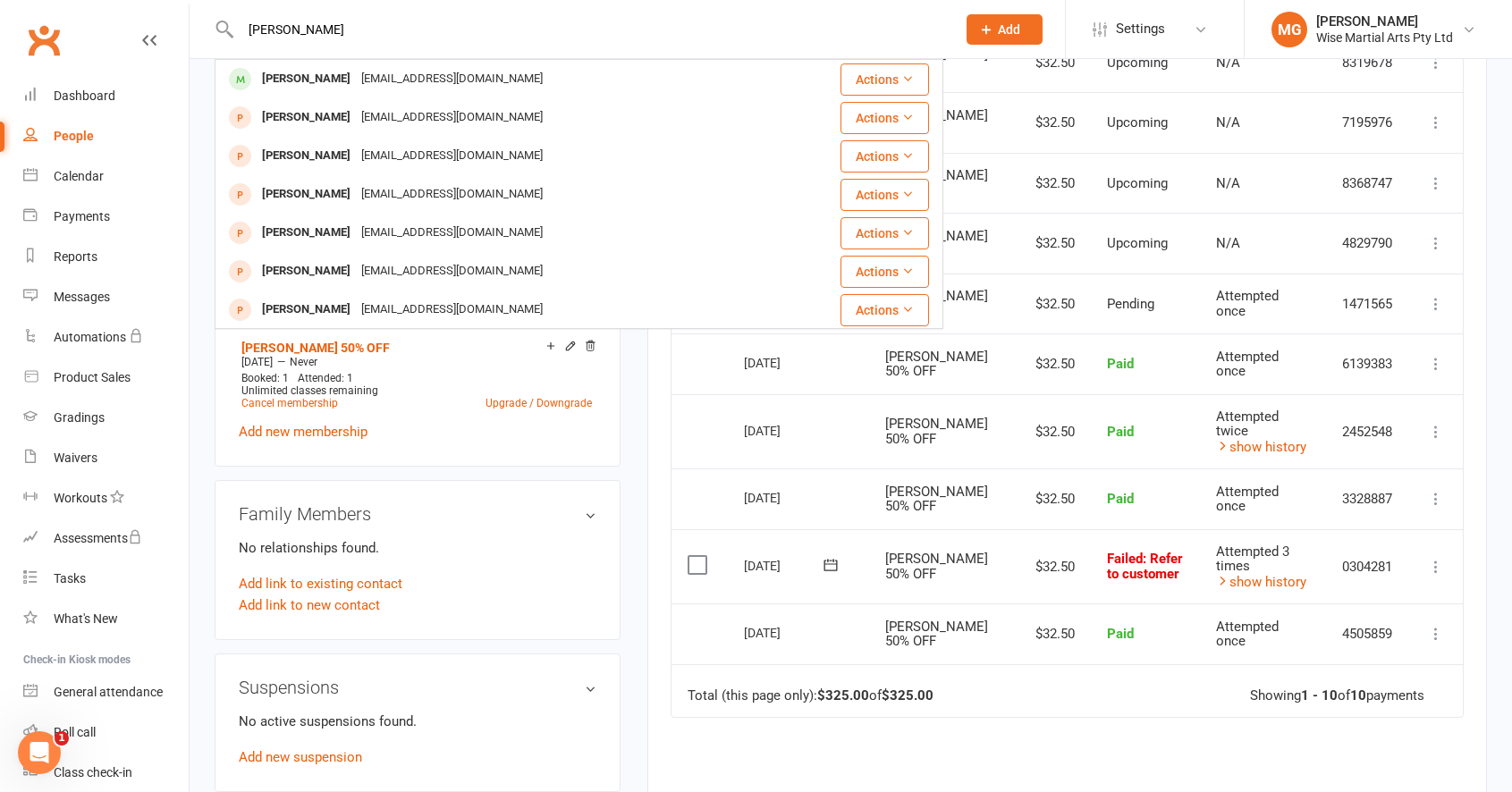
type input "Yassin Adjal"
click at [300, 80] on div "Yassin Adjal" at bounding box center [305, 79] width 99 height 26
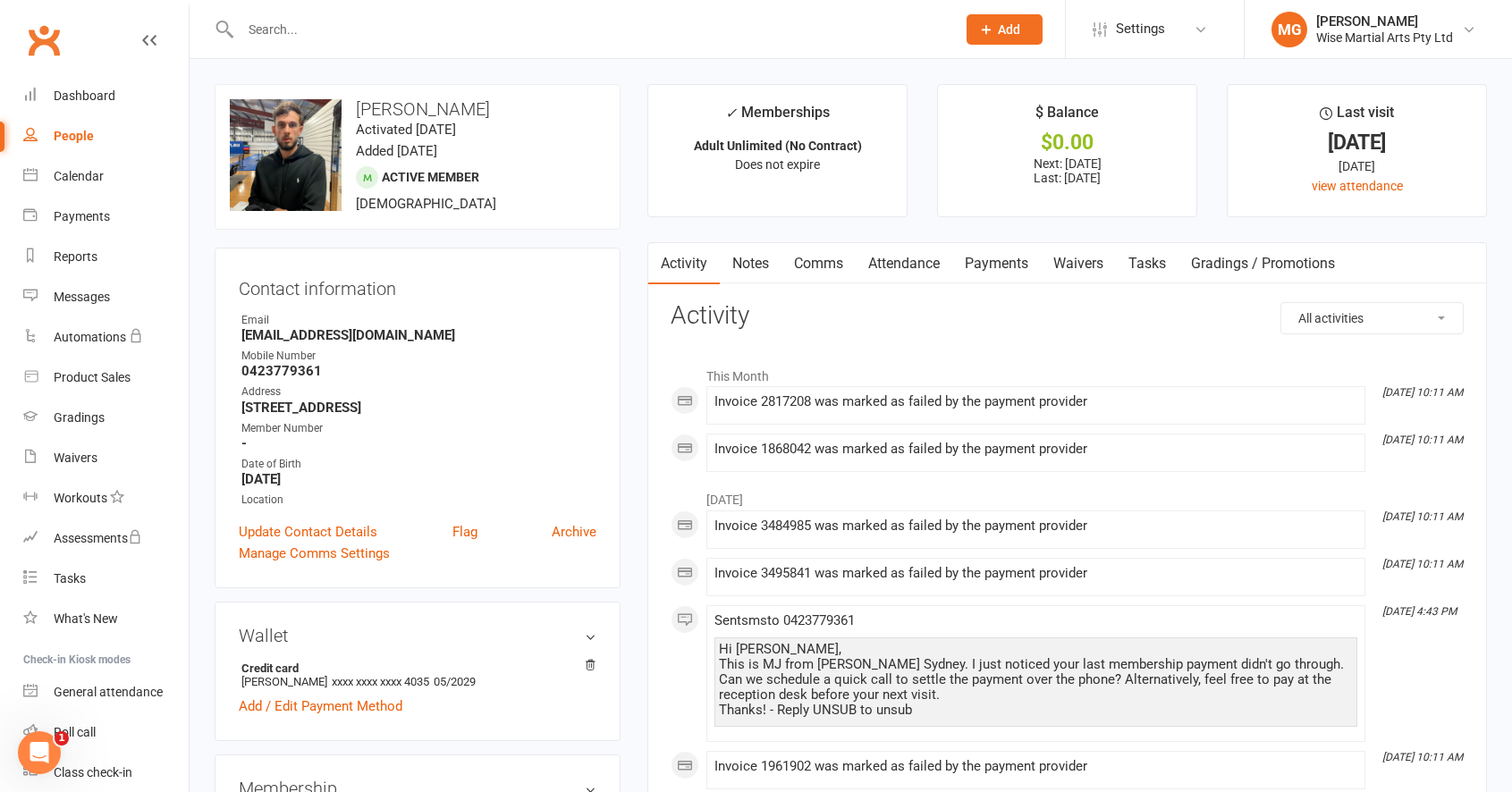
click at [1024, 259] on link "Payments" at bounding box center [997, 264] width 89 height 41
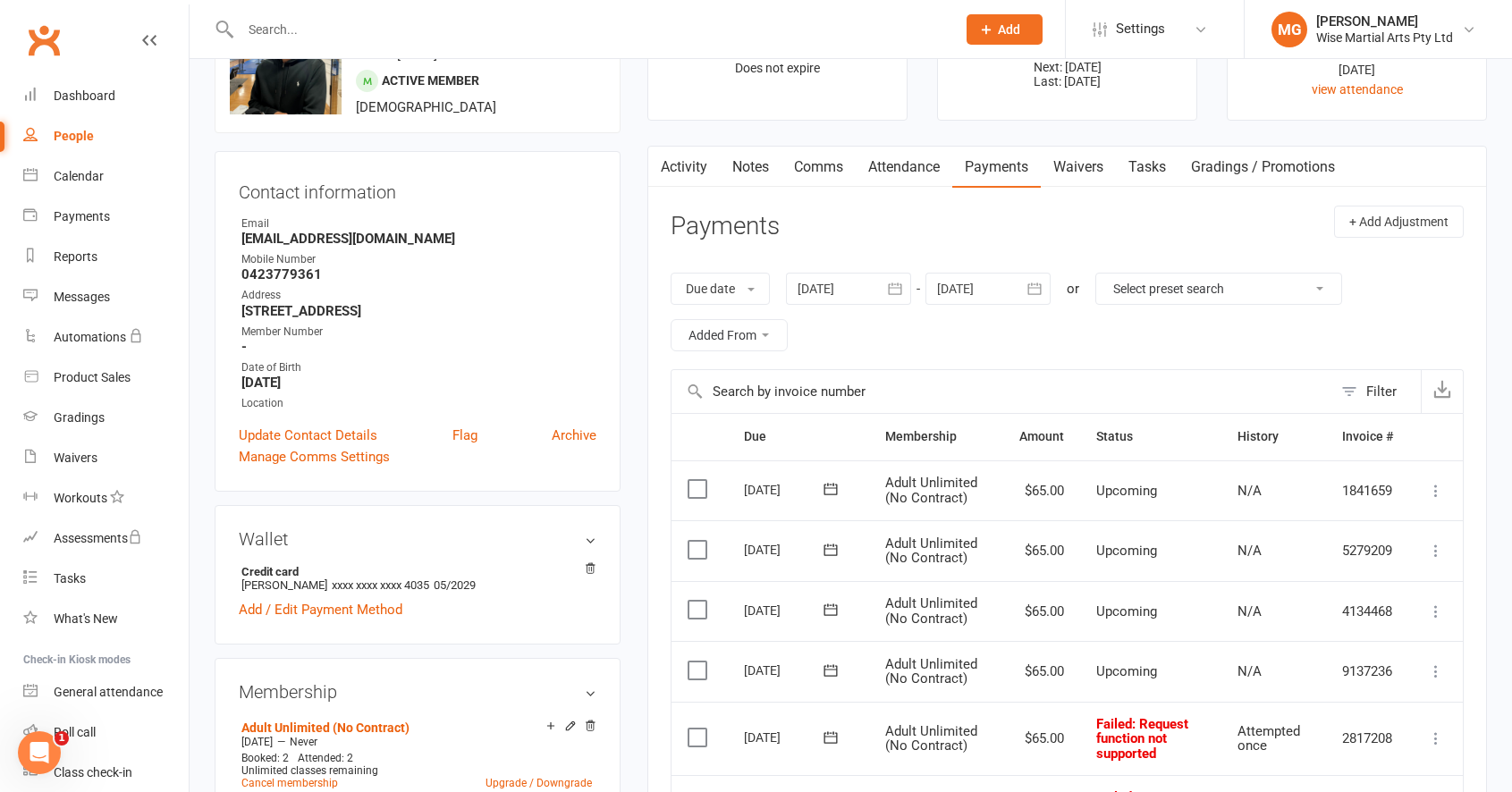
scroll to position [99, 0]
click at [881, 298] on div at bounding box center [848, 286] width 125 height 32
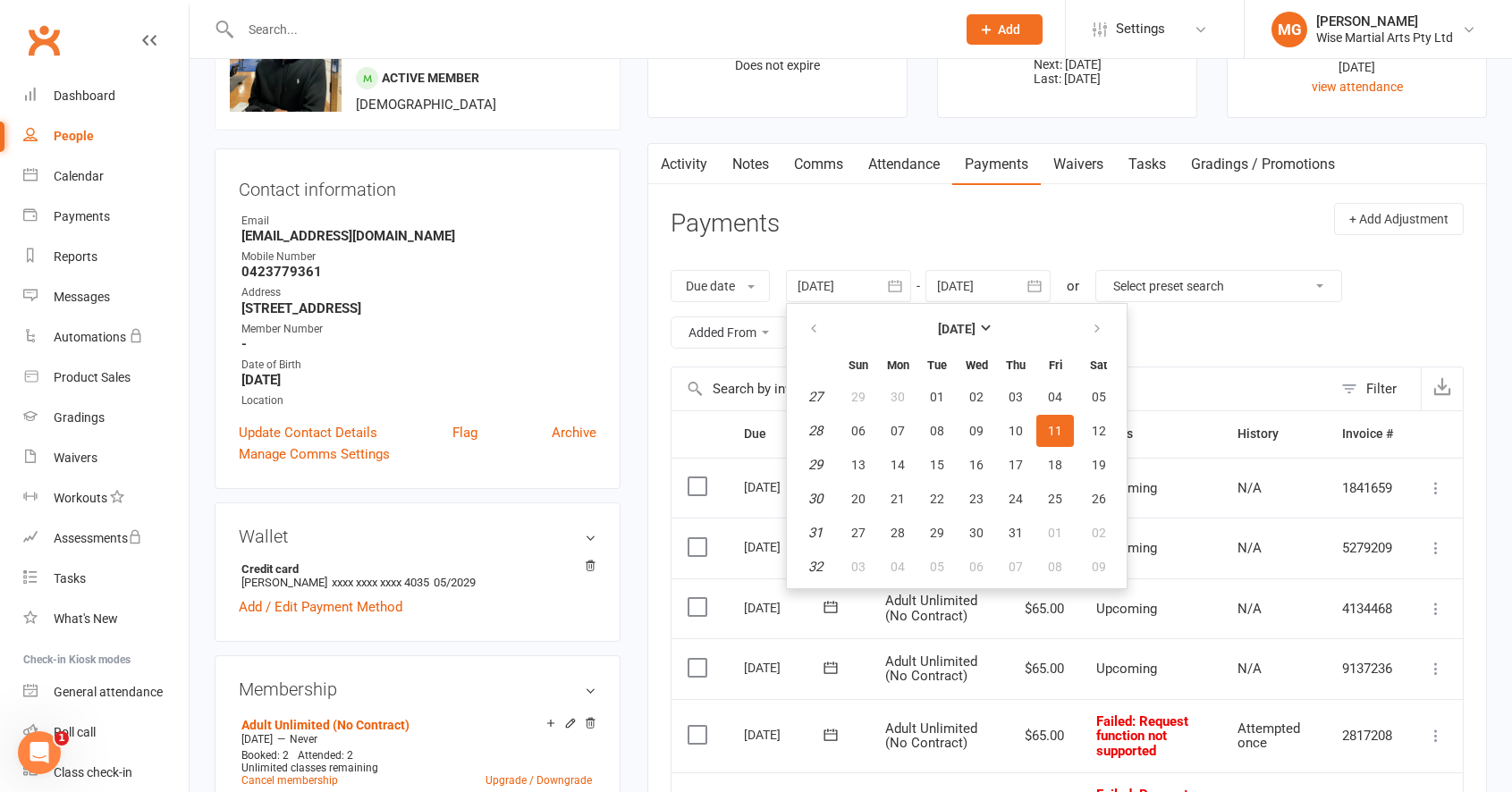
click at [793, 326] on ul "July 2025 Sun Mon Tue Wed Thu Fri Sat 27 29 30 01 02 03 04 05 28 06 07 08 09 10…" at bounding box center [956, 446] width 341 height 286
click at [824, 326] on button "button" at bounding box center [815, 328] width 39 height 32
click at [1026, 437] on button "12" at bounding box center [1015, 430] width 38 height 32
type input "12 Jun 2025"
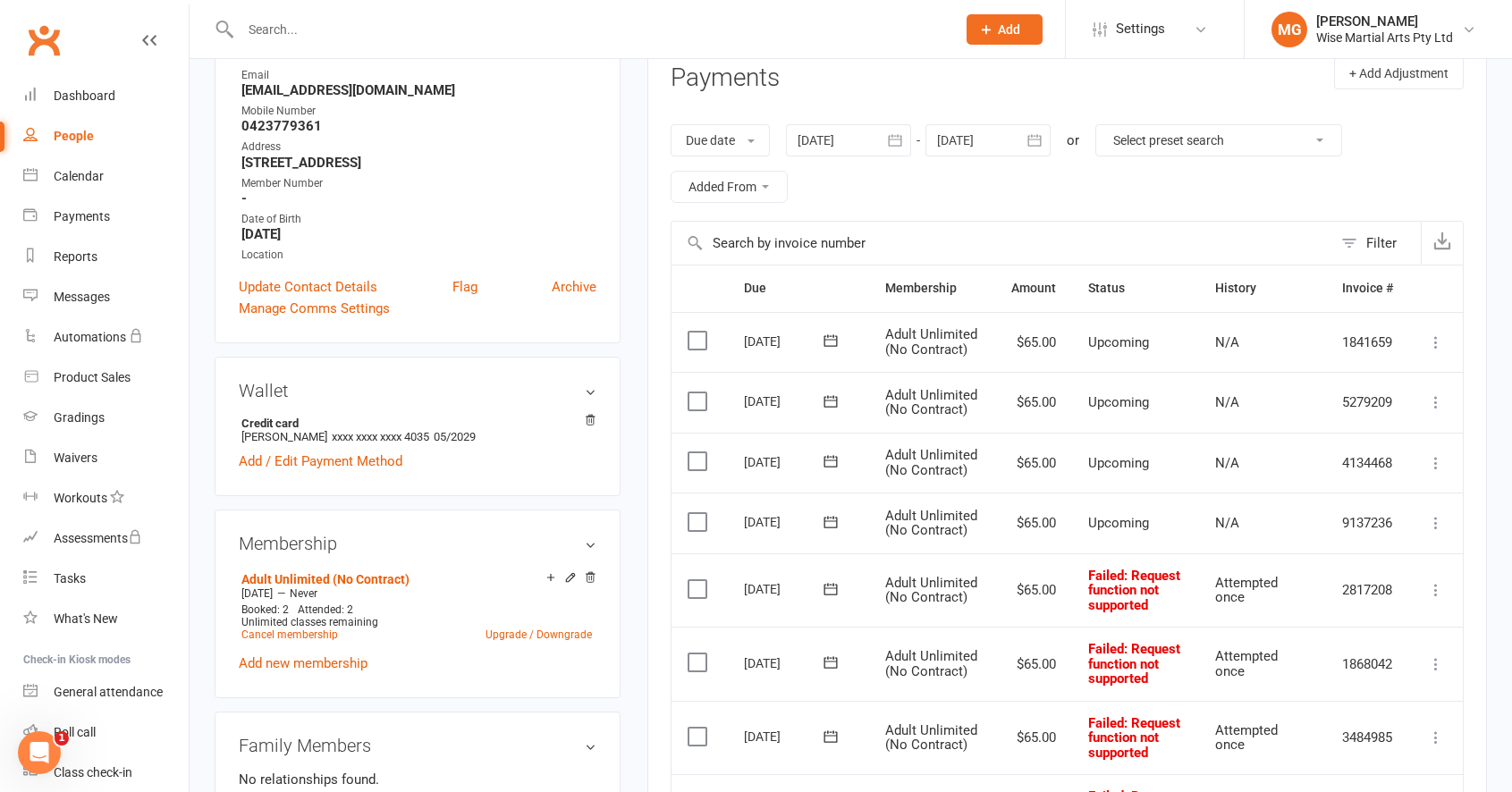
scroll to position [0, 0]
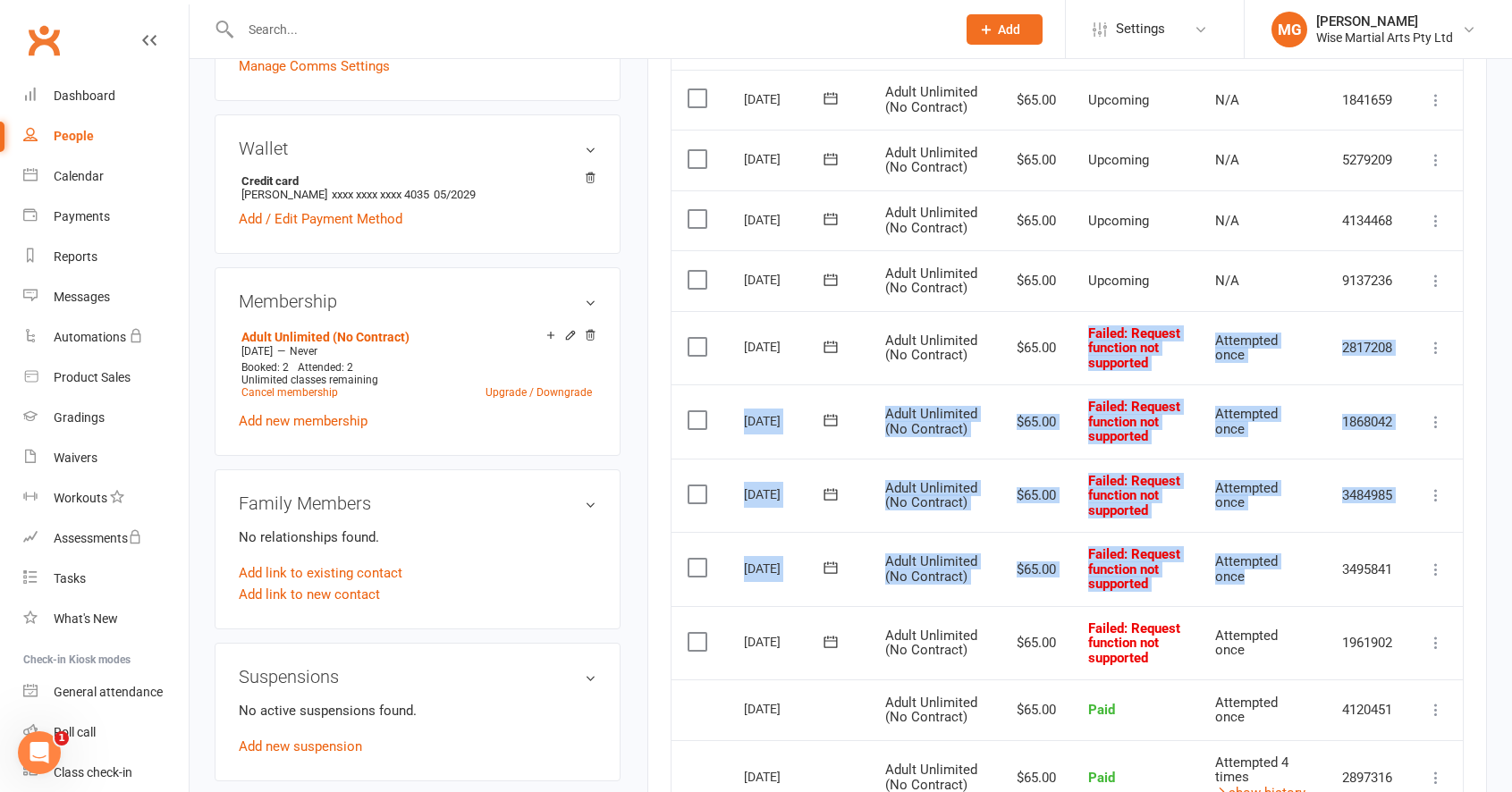
drag, startPoint x: 1204, startPoint y: 650, endPoint x: 1034, endPoint y: 433, distance: 275.7
click at [1034, 433] on table "Due Contact Membership Amount Status History Invoice # Select this 05 Sep 2025 …" at bounding box center [1067, 536] width 793 height 1027
click at [1033, 384] on td "$65.00" at bounding box center [1033, 347] width 77 height 74
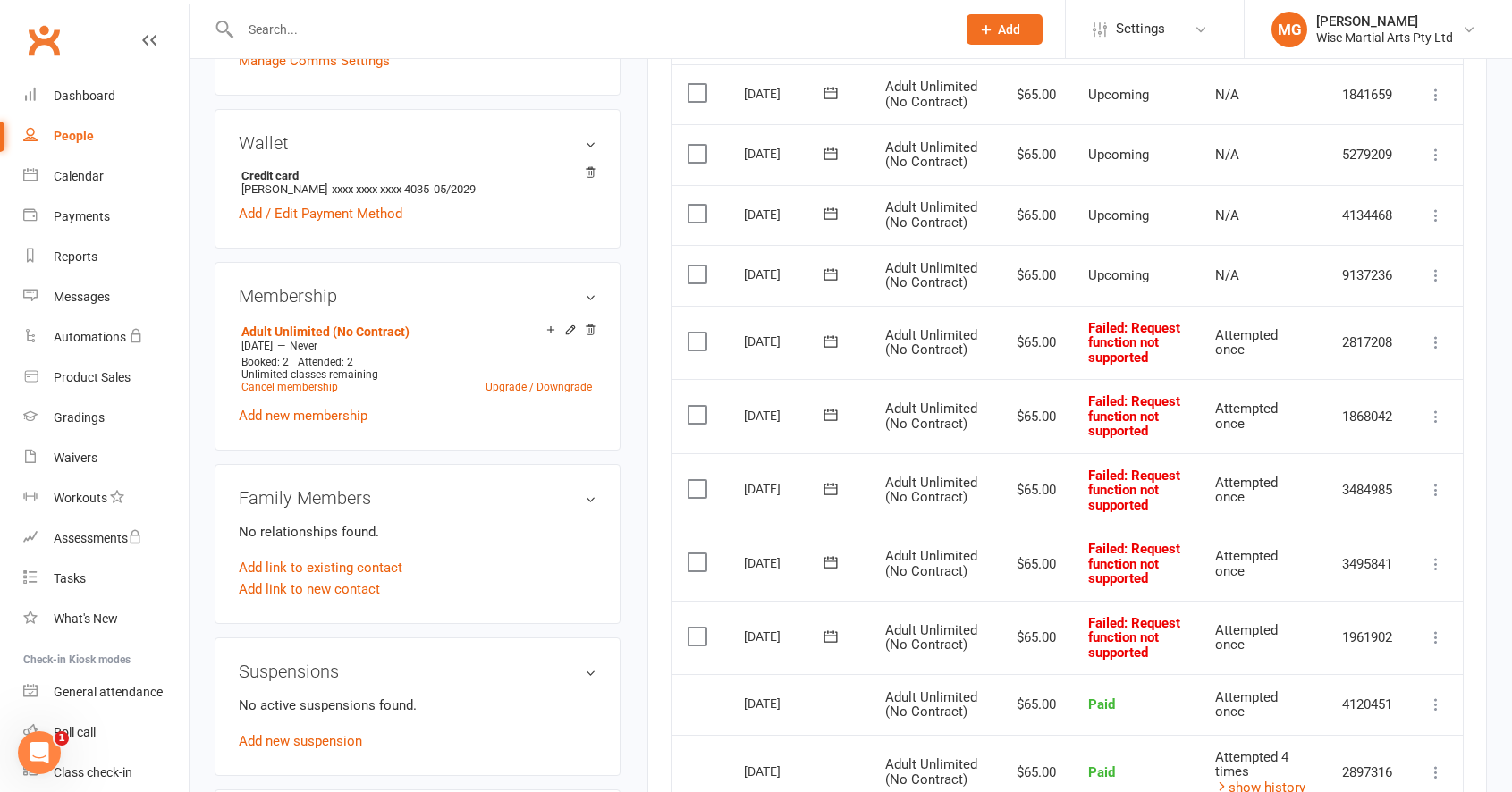
scroll to position [496, 0]
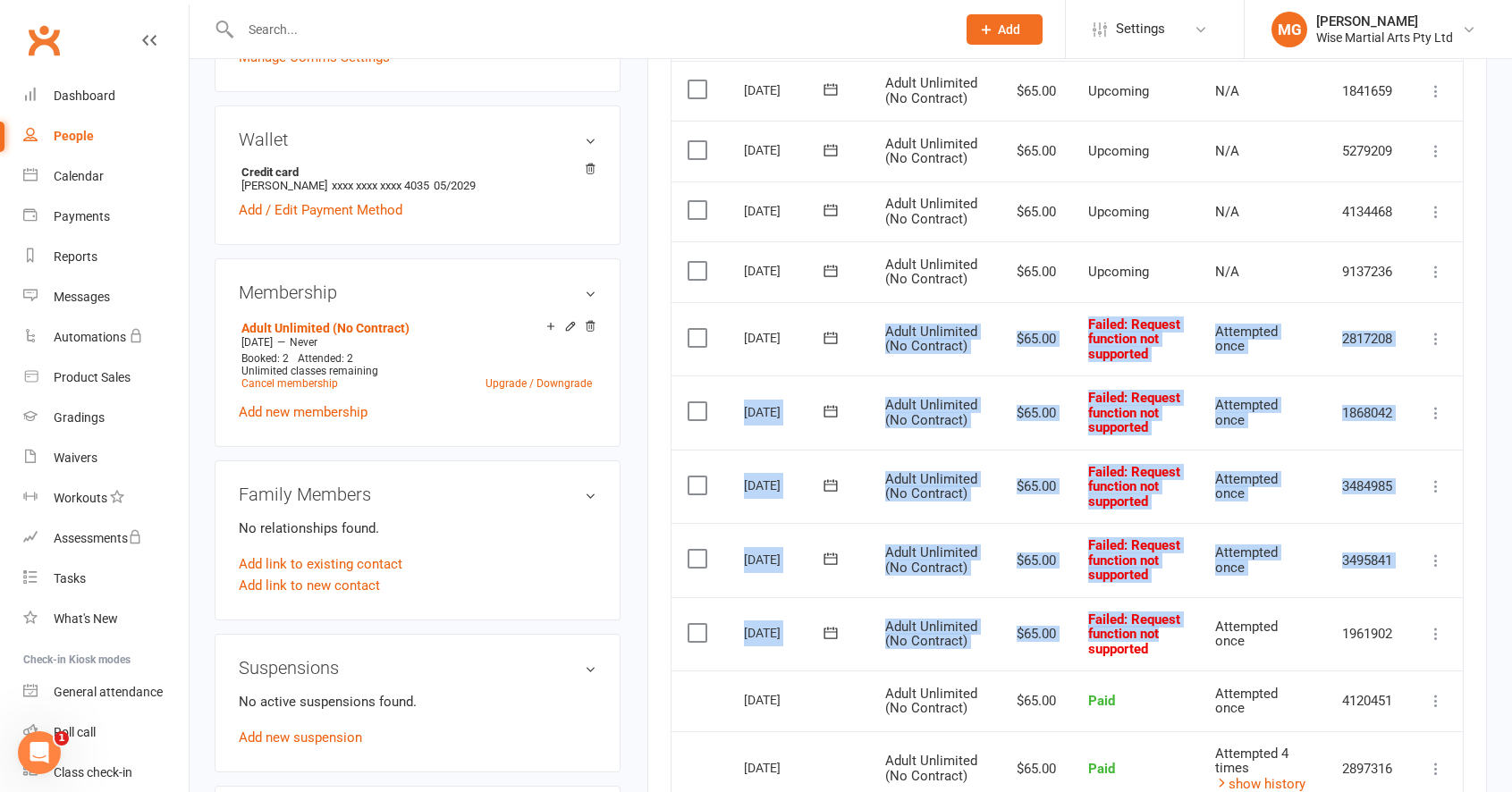
drag, startPoint x: 1117, startPoint y: 636, endPoint x: 916, endPoint y: 367, distance: 335.8
click at [916, 367] on table "Due Contact Membership Amount Status History Invoice # Select this 05 Sep 2025 …" at bounding box center [1067, 526] width 793 height 1027
click at [916, 367] on td "Adult Unlimited (No Contract)" at bounding box center [931, 340] width 125 height 74
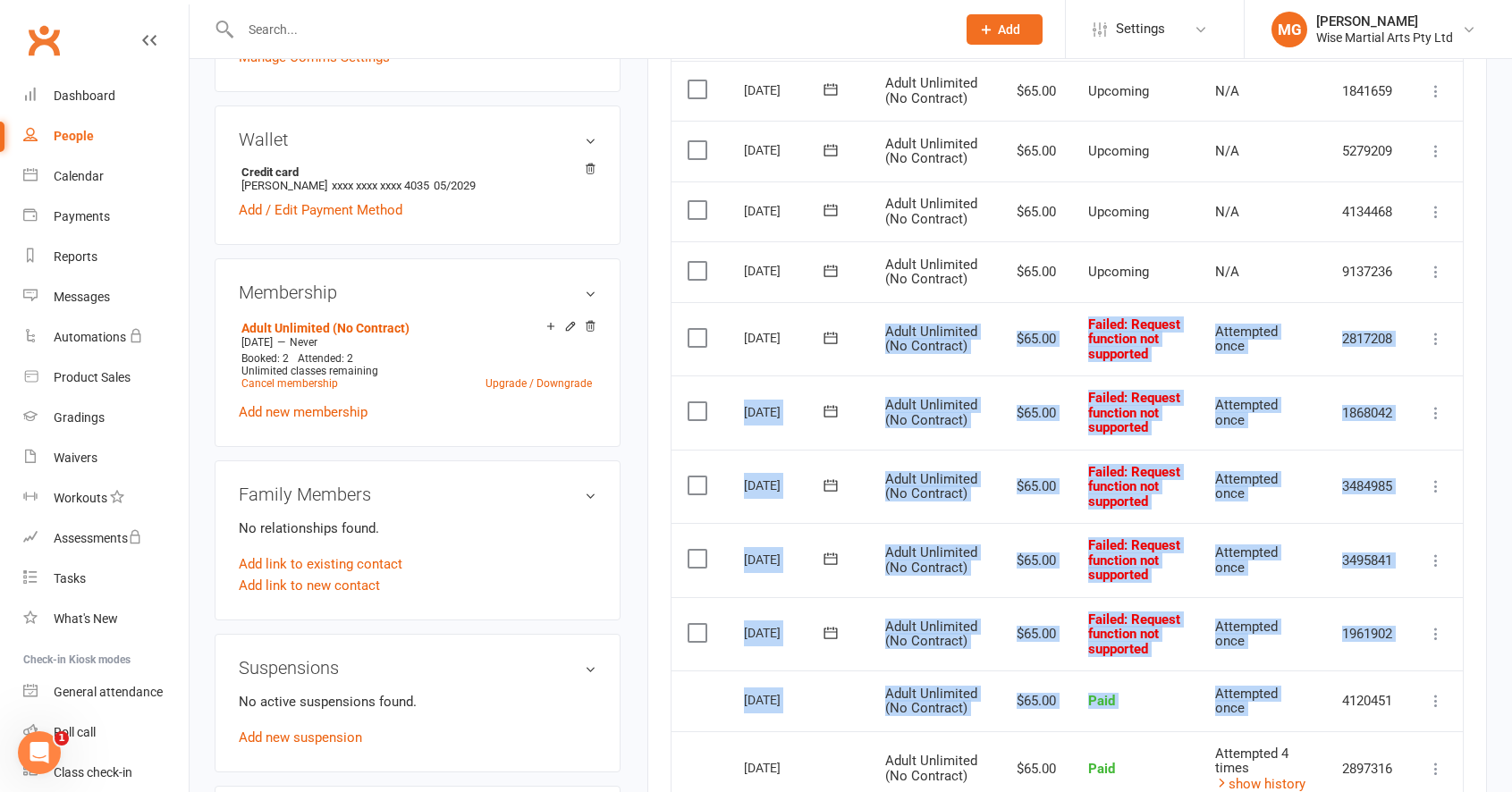
drag, startPoint x: 916, startPoint y: 367, endPoint x: 1389, endPoint y: 736, distance: 599.9
click at [1389, 736] on table "Due Contact Membership Amount Status History Invoice # Select this 05 Sep 2025 …" at bounding box center [1067, 526] width 793 height 1027
click at [1402, 672] on td "1961902" at bounding box center [1368, 634] width 83 height 74
drag, startPoint x: 965, startPoint y: 623, endPoint x: 733, endPoint y: 381, distance: 335.2
click at [733, 381] on table "Due Contact Membership Amount Status History Invoice # Select this 05 Sep 2025 …" at bounding box center [1067, 526] width 793 height 1027
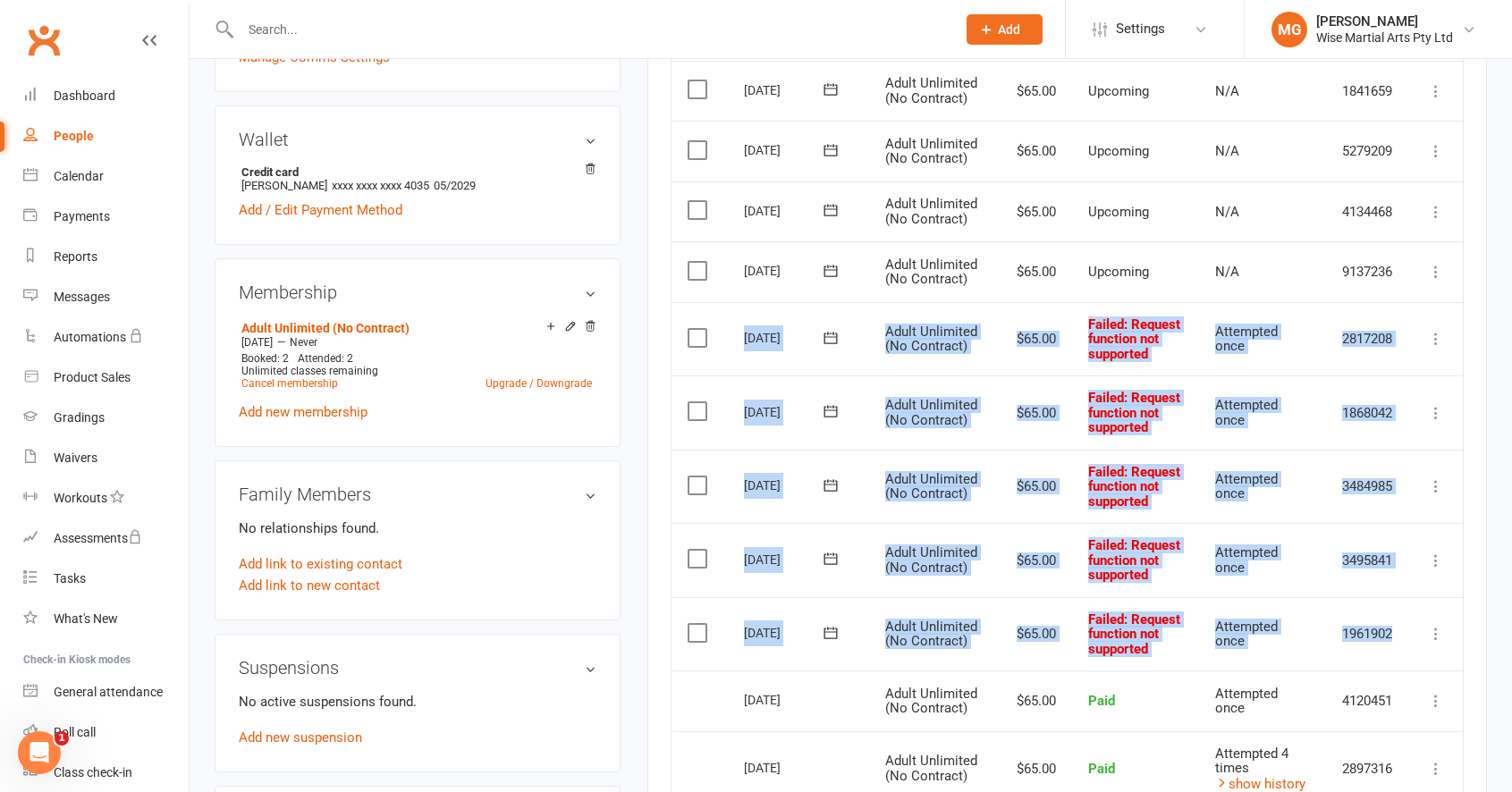
click at [1049, 437] on td "$65.00" at bounding box center [1033, 413] width 77 height 74
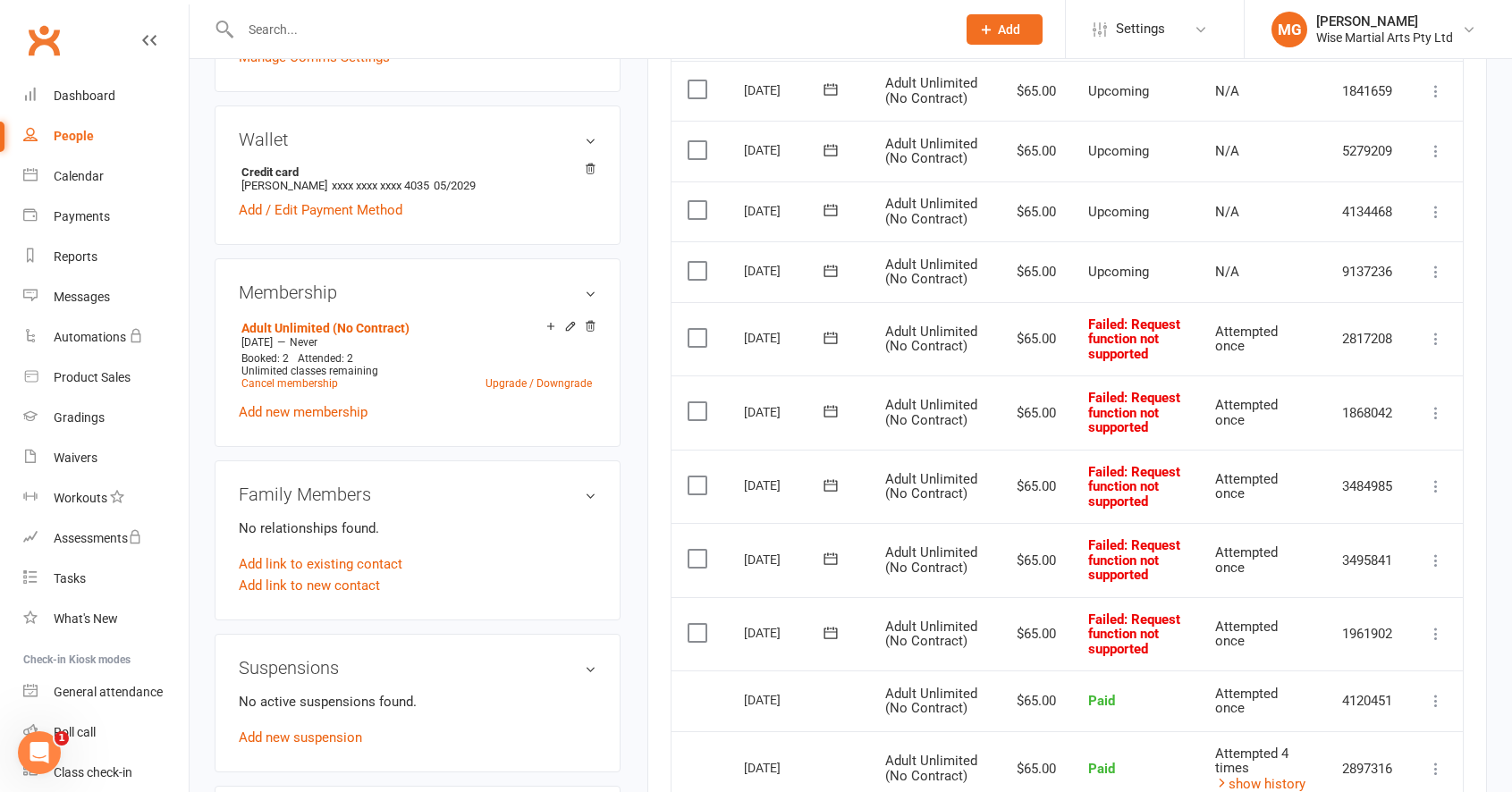
drag, startPoint x: 1068, startPoint y: 384, endPoint x: 1279, endPoint y: 475, distance: 229.8
click at [1279, 475] on table "Due Contact Membership Amount Status History Invoice # Select this 05 Sep 2025 …" at bounding box center [1067, 526] width 793 height 1027
click at [1279, 450] on td "Attempted once" at bounding box center [1262, 413] width 127 height 74
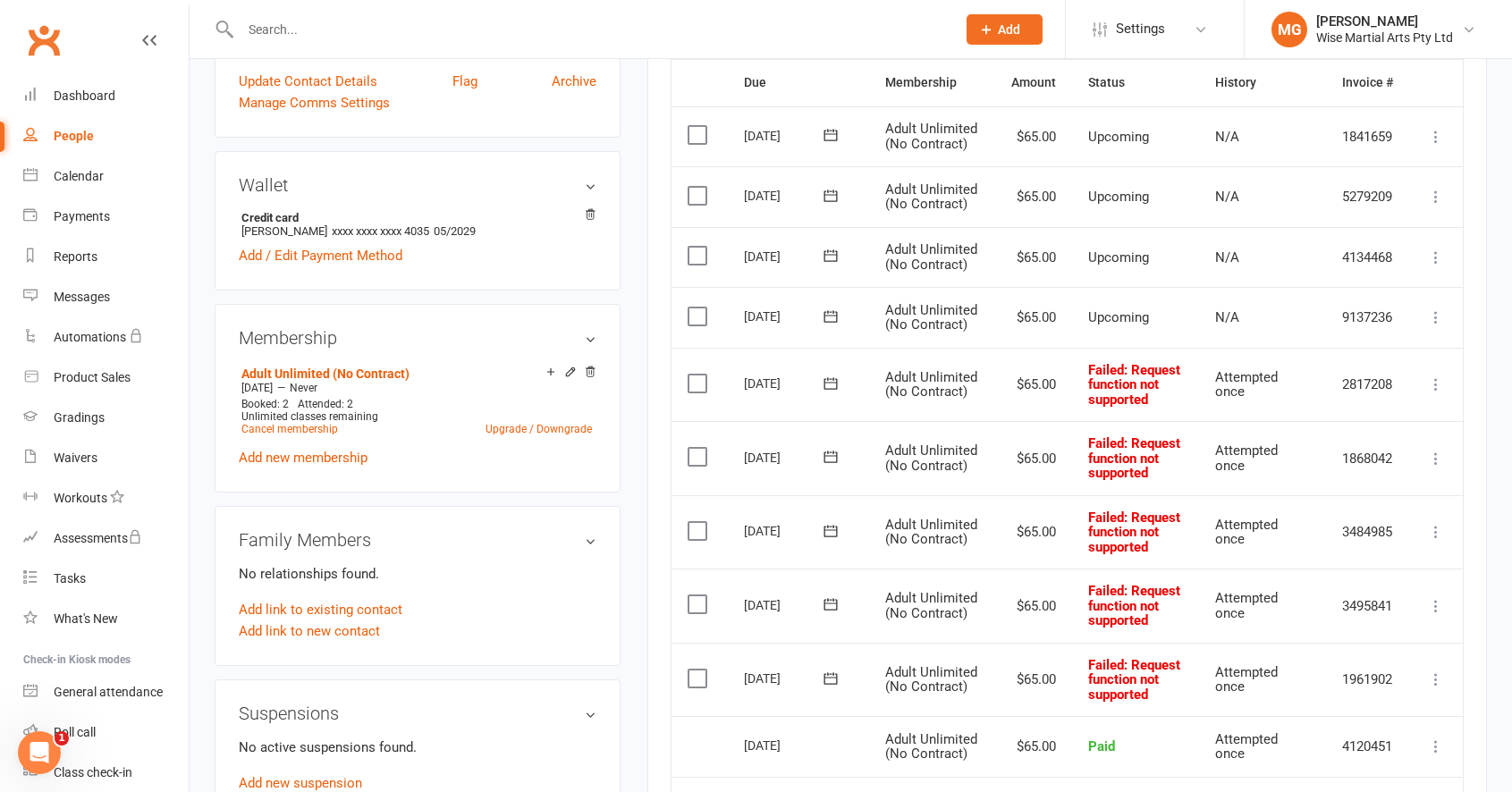
scroll to position [0, 0]
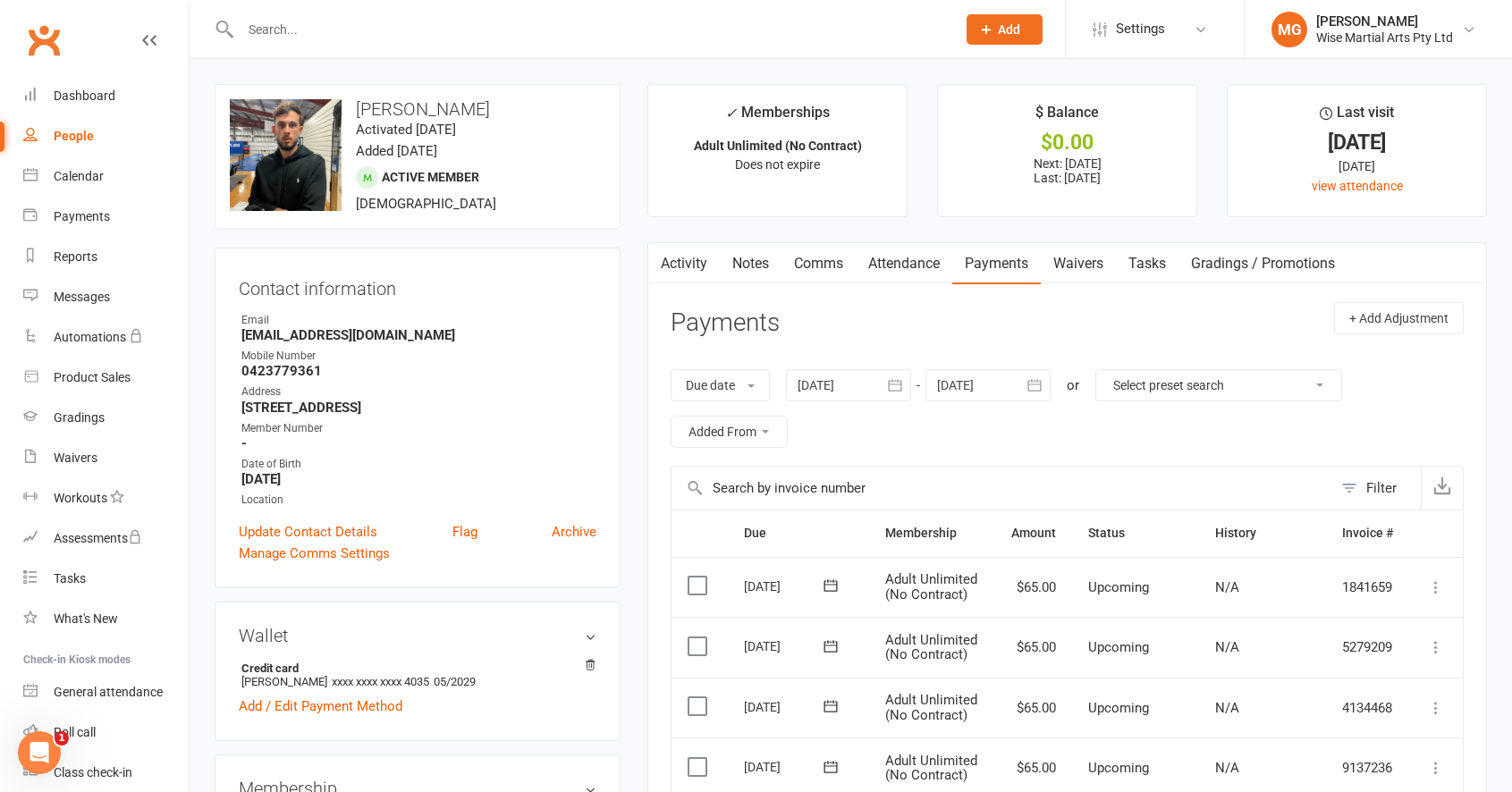
drag, startPoint x: 1287, startPoint y: 151, endPoint x: 1435, endPoint y: 151, distance: 148.0
click at [1435, 151] on li "Last visit 2 Jun 2025 2 months ago view attendance" at bounding box center [1357, 151] width 260 height 133
drag, startPoint x: 1415, startPoint y: 146, endPoint x: 1269, endPoint y: 150, distance: 146.1
click at [1269, 150] on div "2 Jun 2025" at bounding box center [1357, 142] width 226 height 19
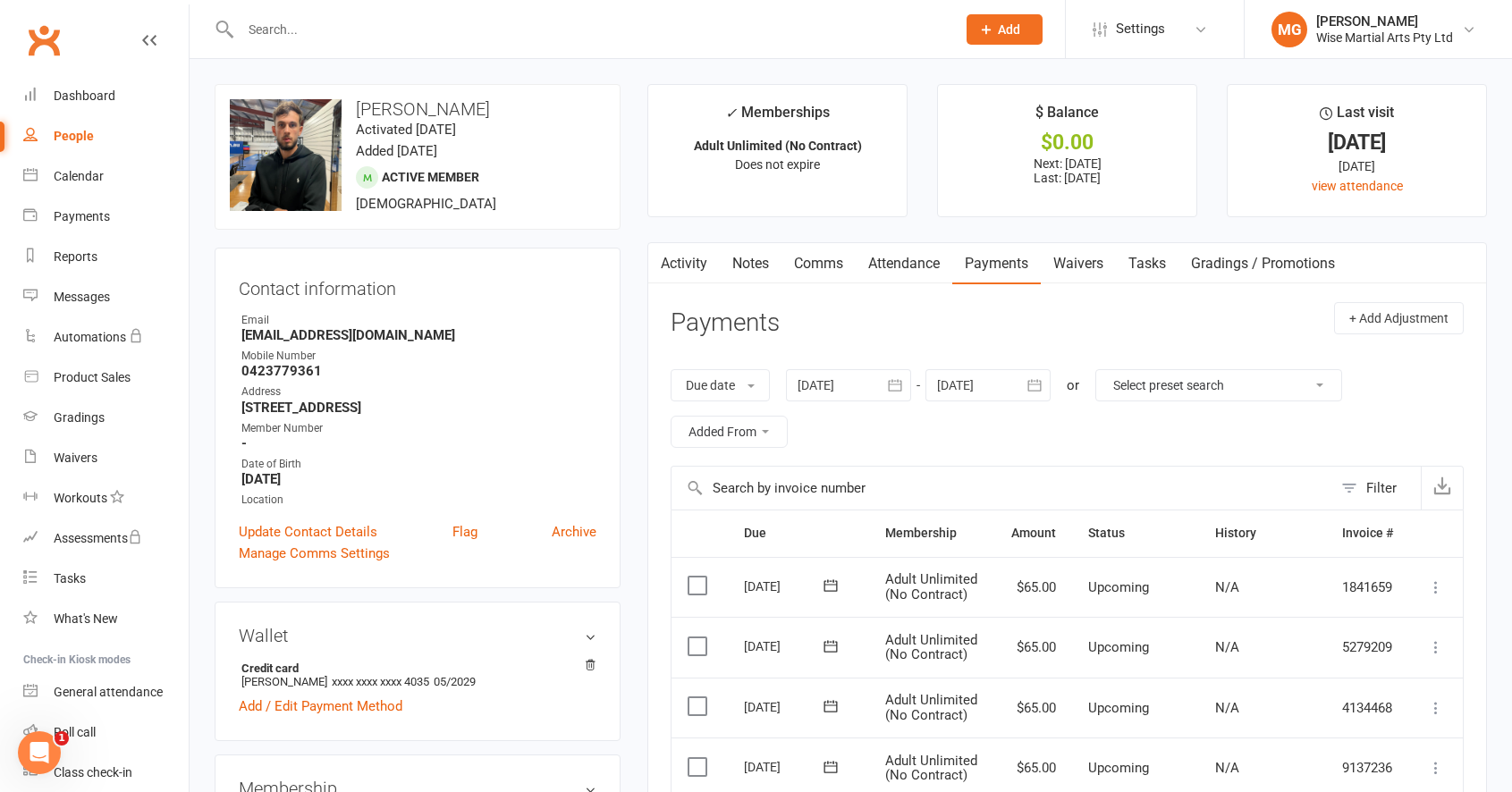
click at [1269, 150] on div "2 Jun 2025" at bounding box center [1357, 142] width 226 height 19
click at [297, 376] on strong "0423779361" at bounding box center [419, 370] width 355 height 16
click at [266, 384] on div "Address" at bounding box center [419, 391] width 355 height 17
drag, startPoint x: 244, startPoint y: 375, endPoint x: 269, endPoint y: 375, distance: 25.0
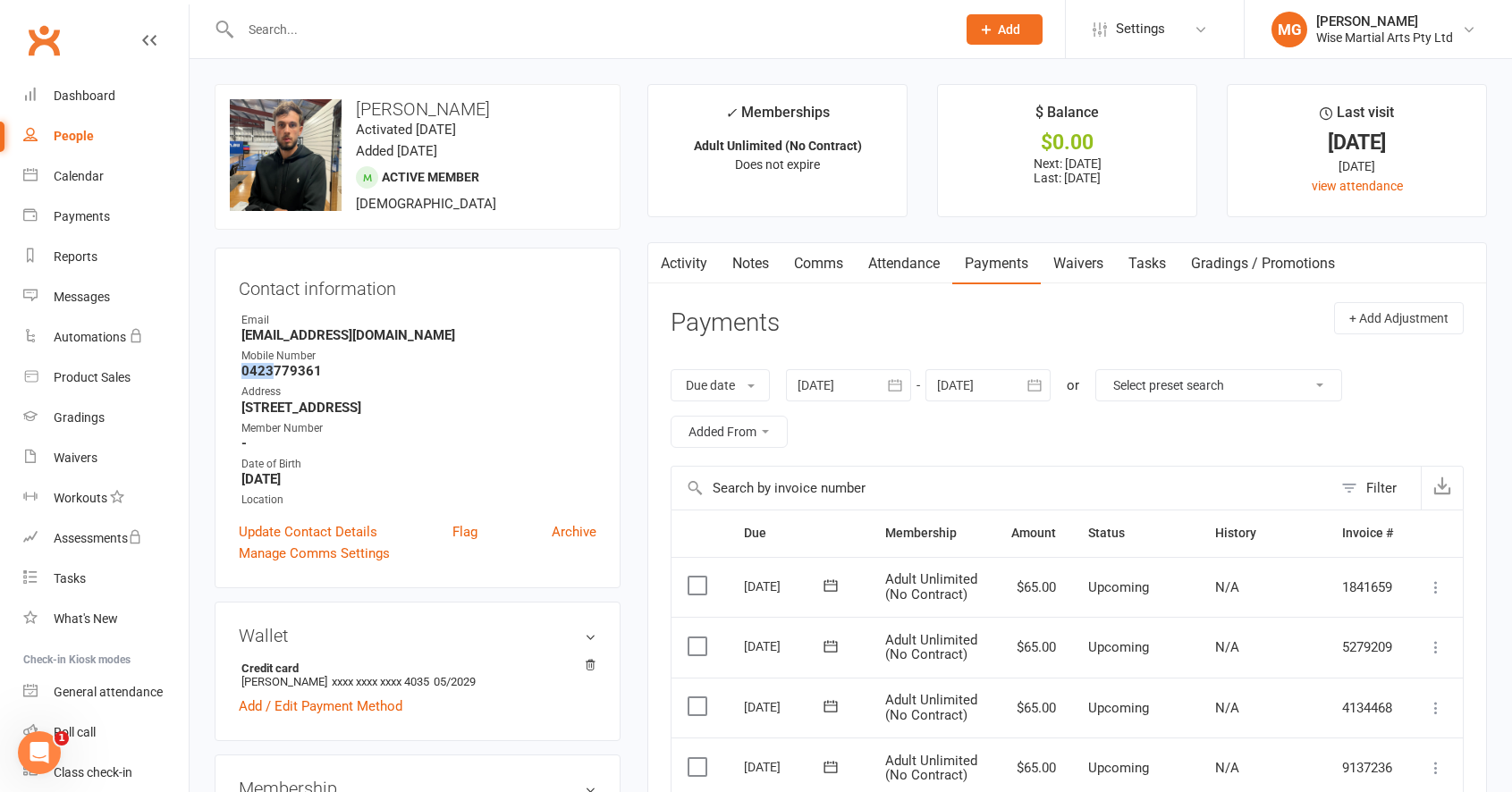
click at [269, 375] on strong "0423779361" at bounding box center [419, 370] width 355 height 16
click at [291, 375] on strong "0423779361" at bounding box center [419, 370] width 355 height 16
drag, startPoint x: 266, startPoint y: 374, endPoint x: 304, endPoint y: 376, distance: 38.1
click at [304, 376] on strong "0423779361" at bounding box center [419, 370] width 355 height 16
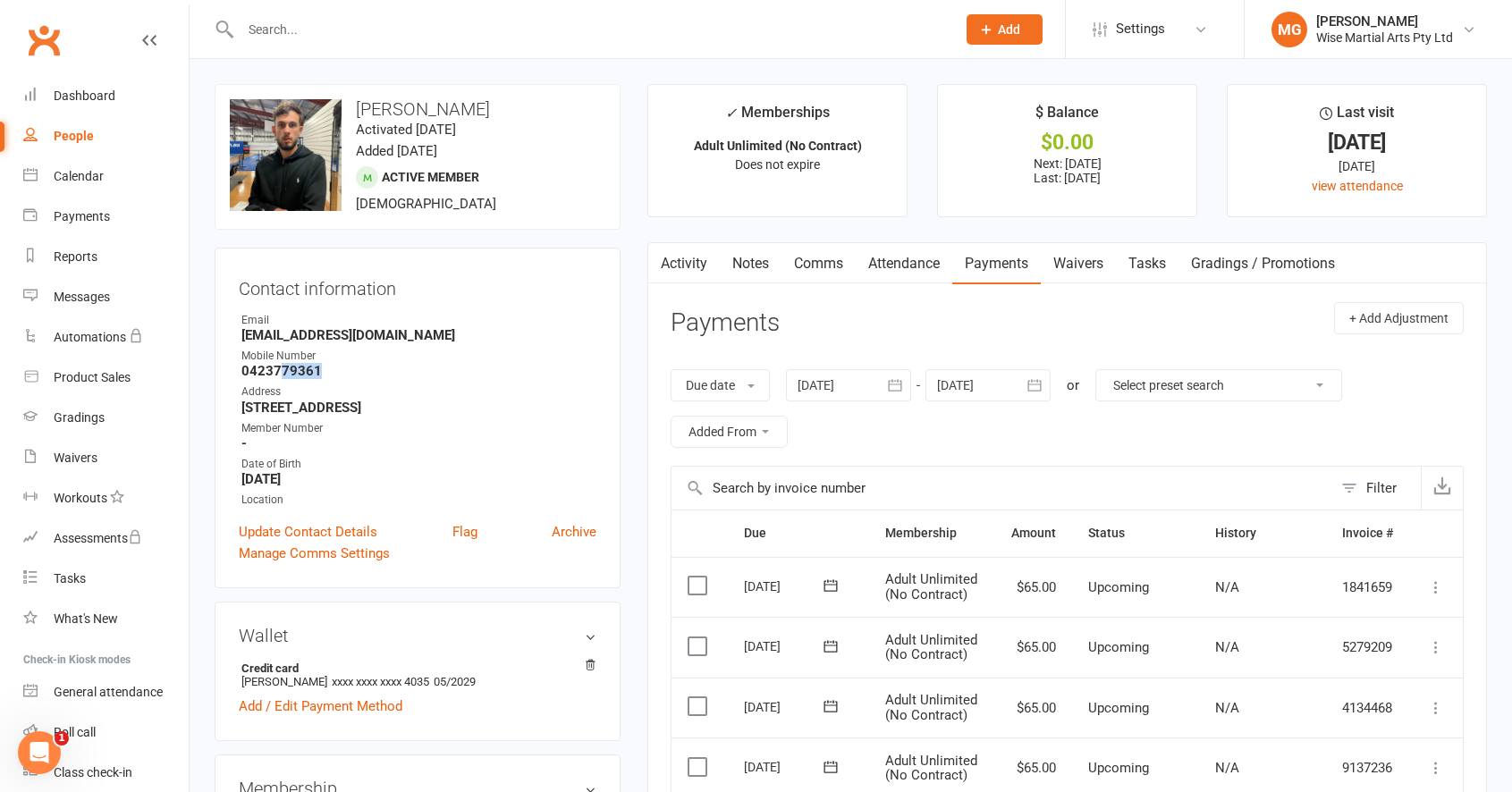
click at [277, 374] on strong "0423779361" at bounding box center [419, 370] width 355 height 16
click at [370, 107] on h3 "Yassin Adjal" at bounding box center [417, 108] width 376 height 19
click at [591, 288] on h3 "Contact information" at bounding box center [417, 285] width 357 height 27
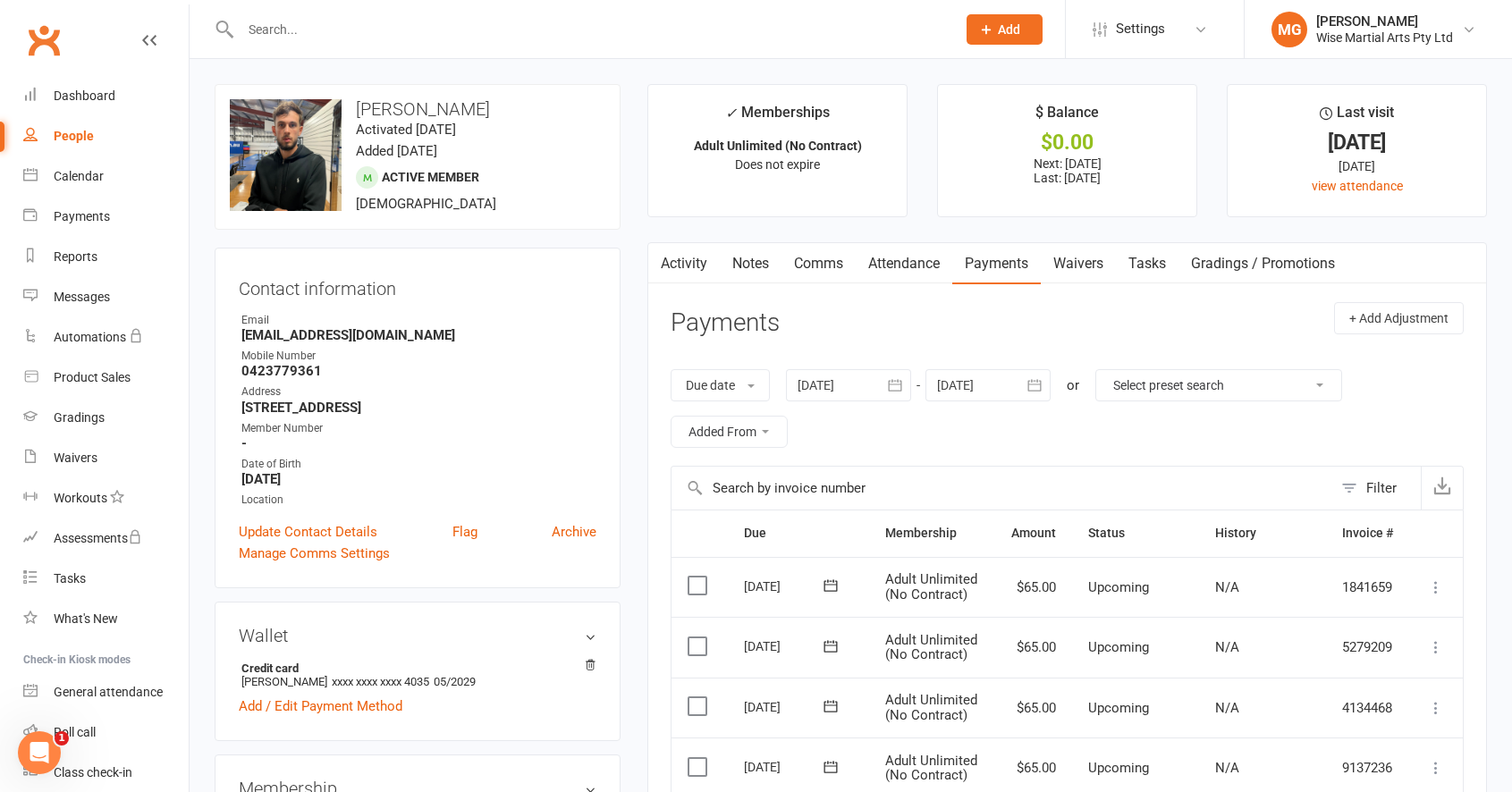
click at [500, 38] on input "text" at bounding box center [589, 29] width 708 height 25
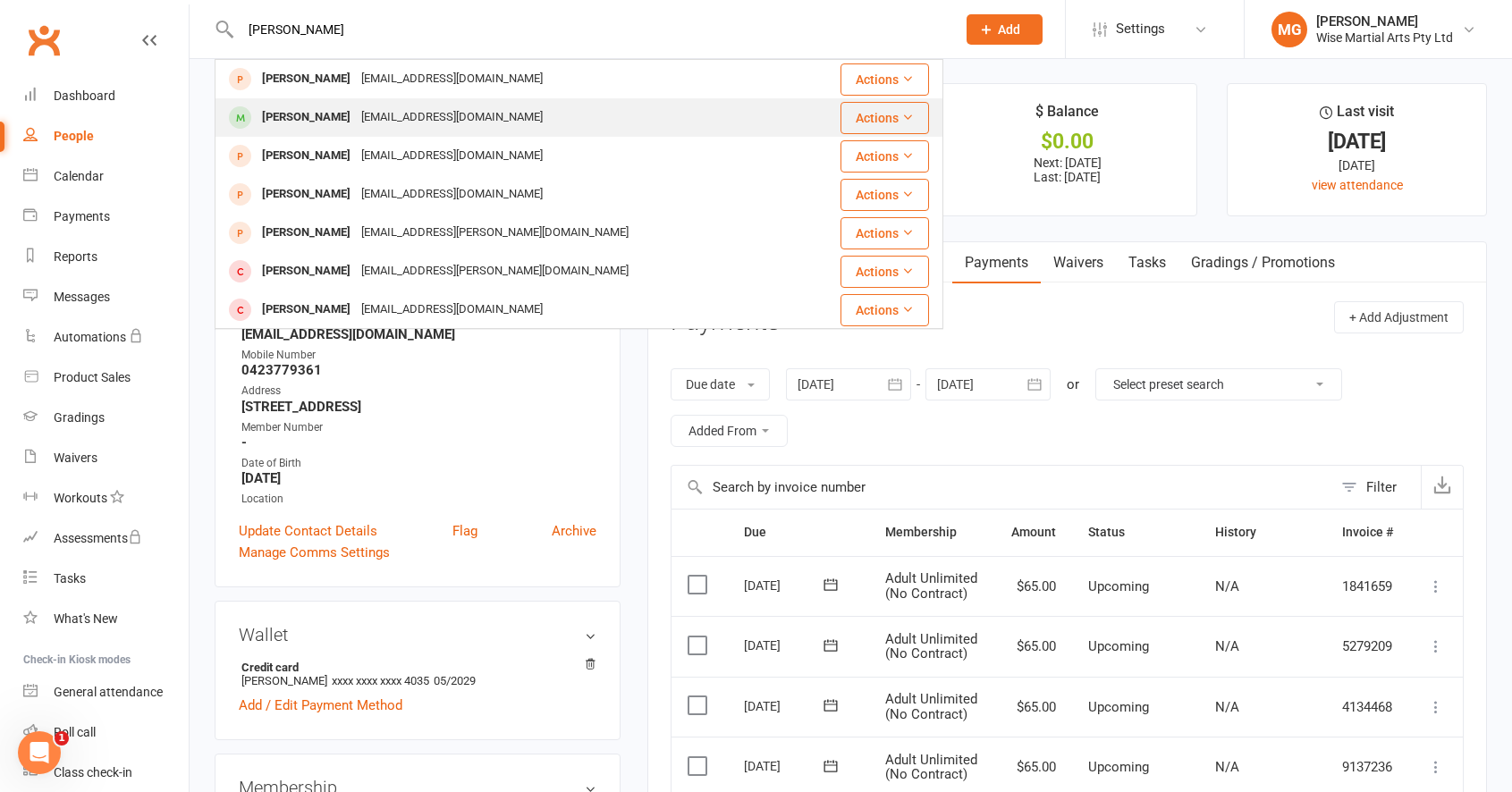
type input "jack rodger"
click at [323, 118] on div "[PERSON_NAME]" at bounding box center [305, 118] width 99 height 26
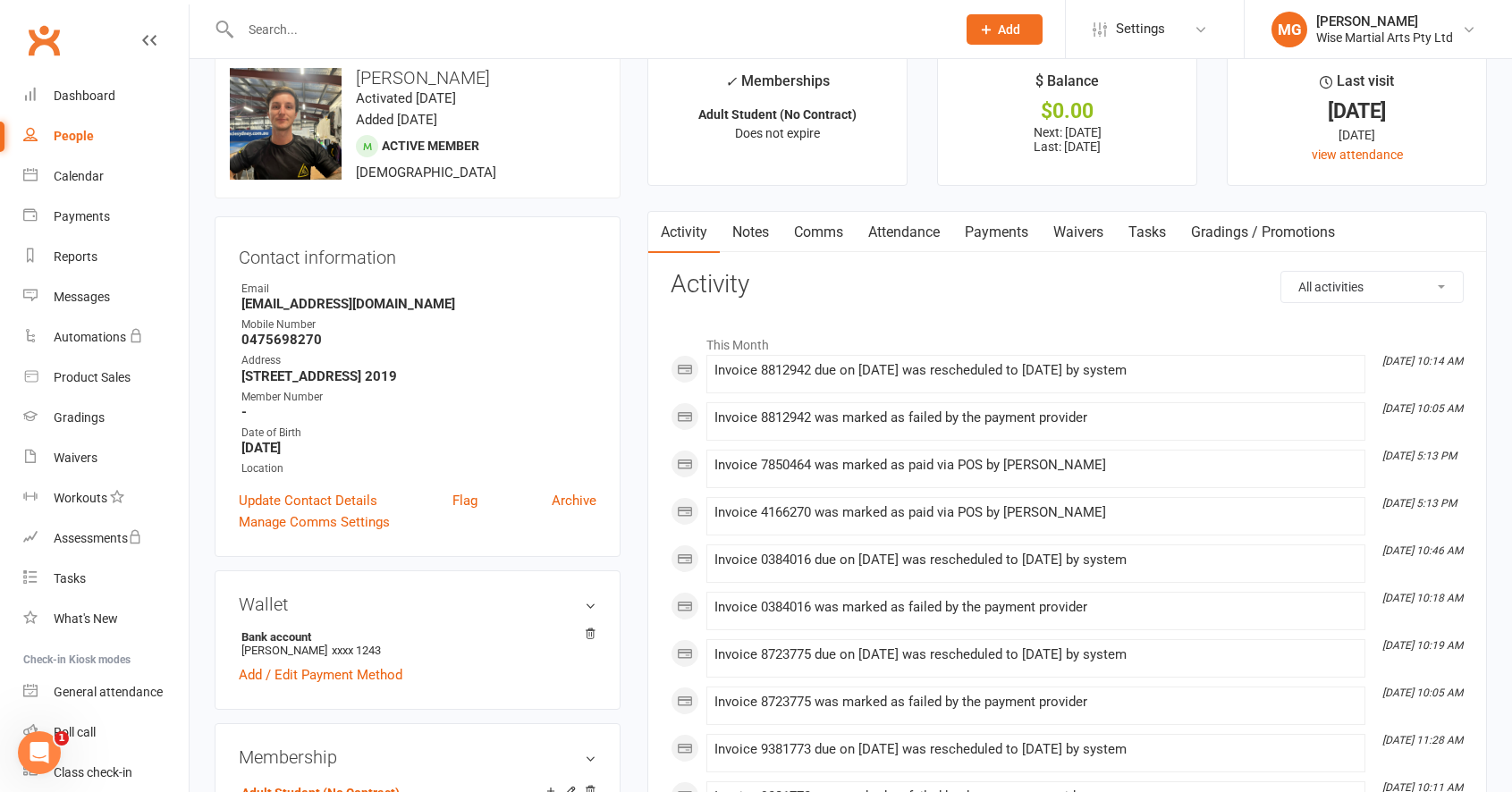
scroll to position [43, 0]
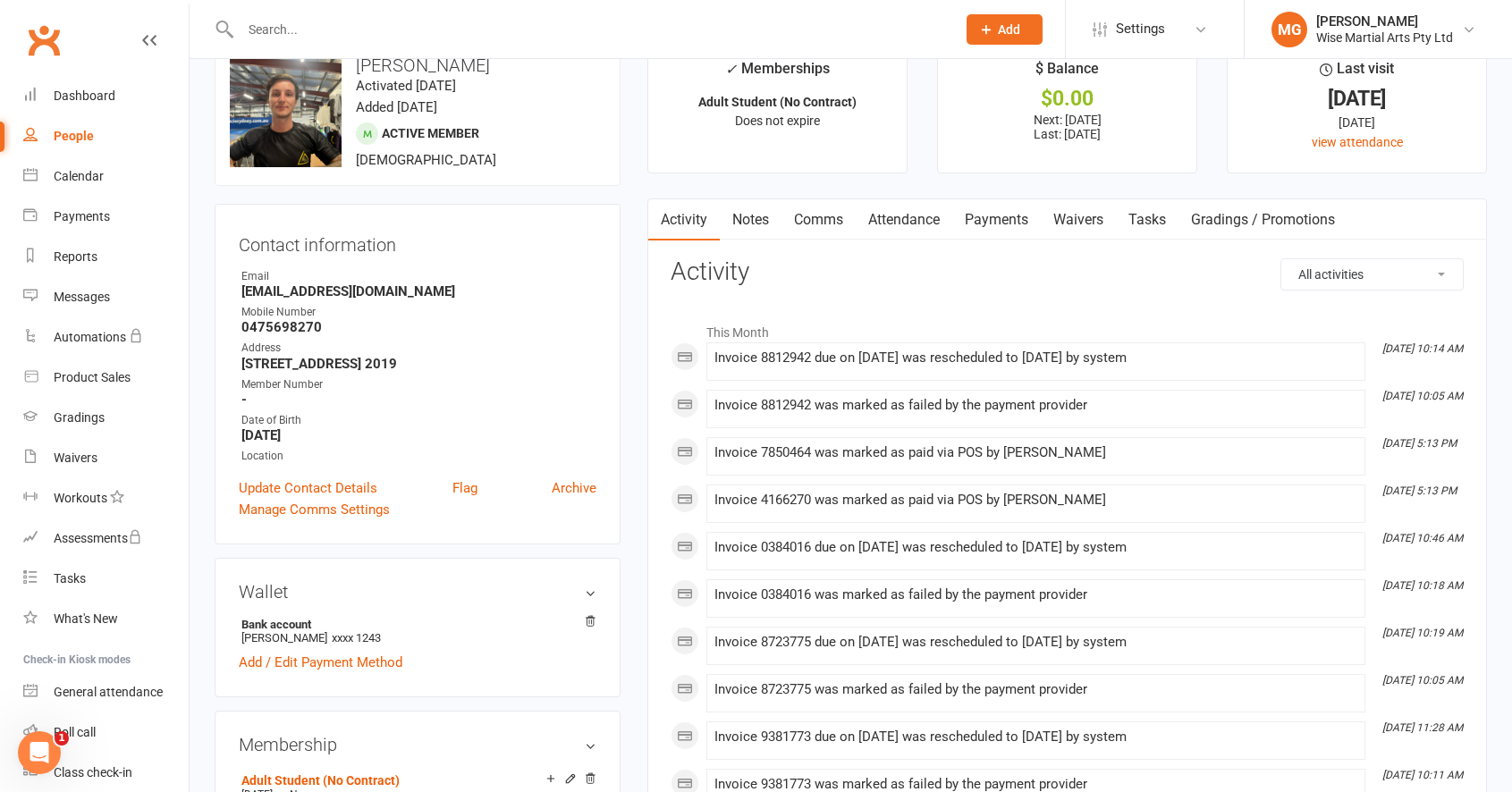
click at [979, 221] on link "Payments" at bounding box center [997, 219] width 89 height 41
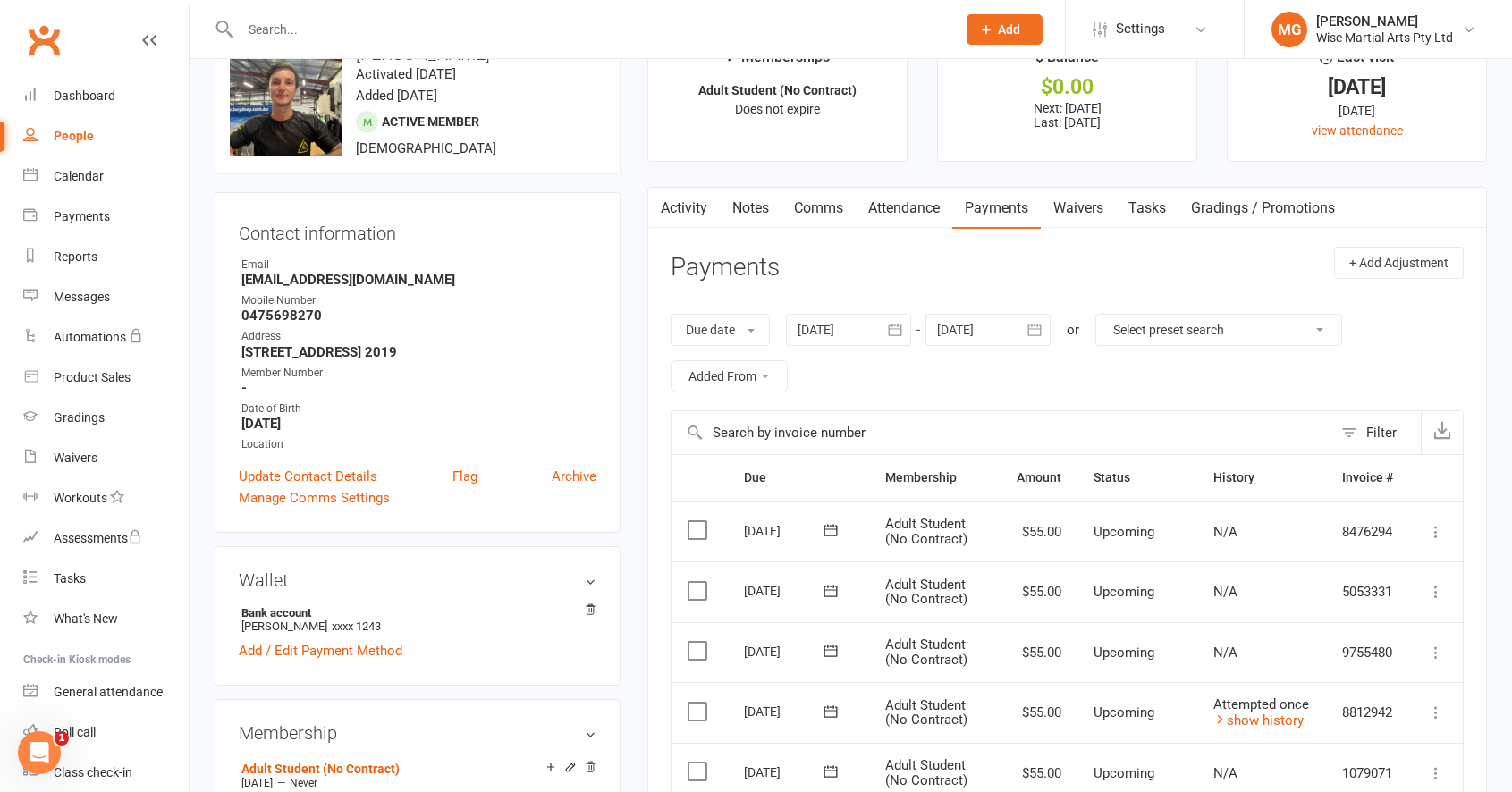
click at [852, 349] on div "Due date Due date Date paid Date failed Date settled 11 Jul 2025 July 2025 Sun …" at bounding box center [1067, 353] width 793 height 115
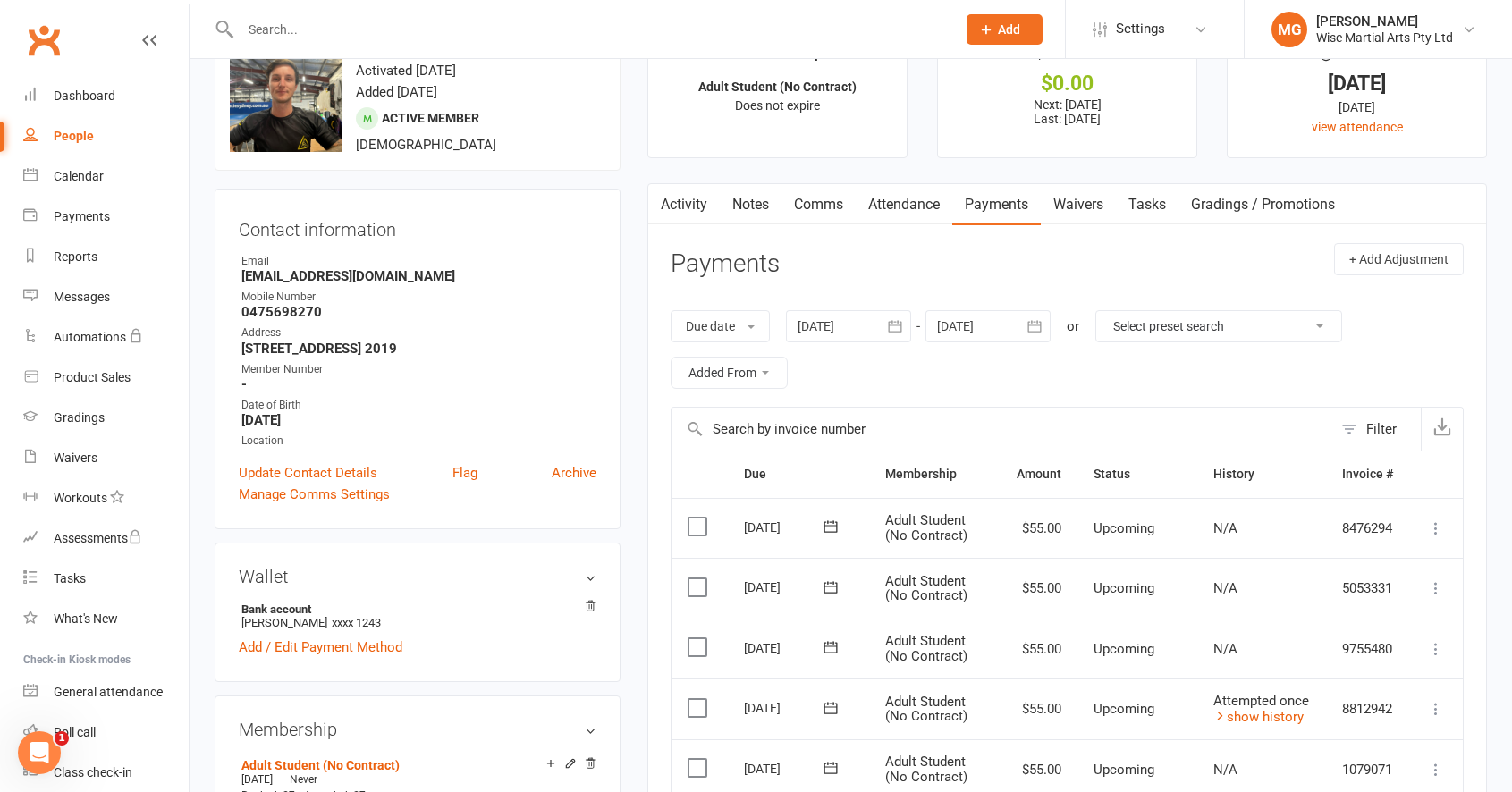
click at [860, 335] on div at bounding box center [848, 326] width 125 height 32
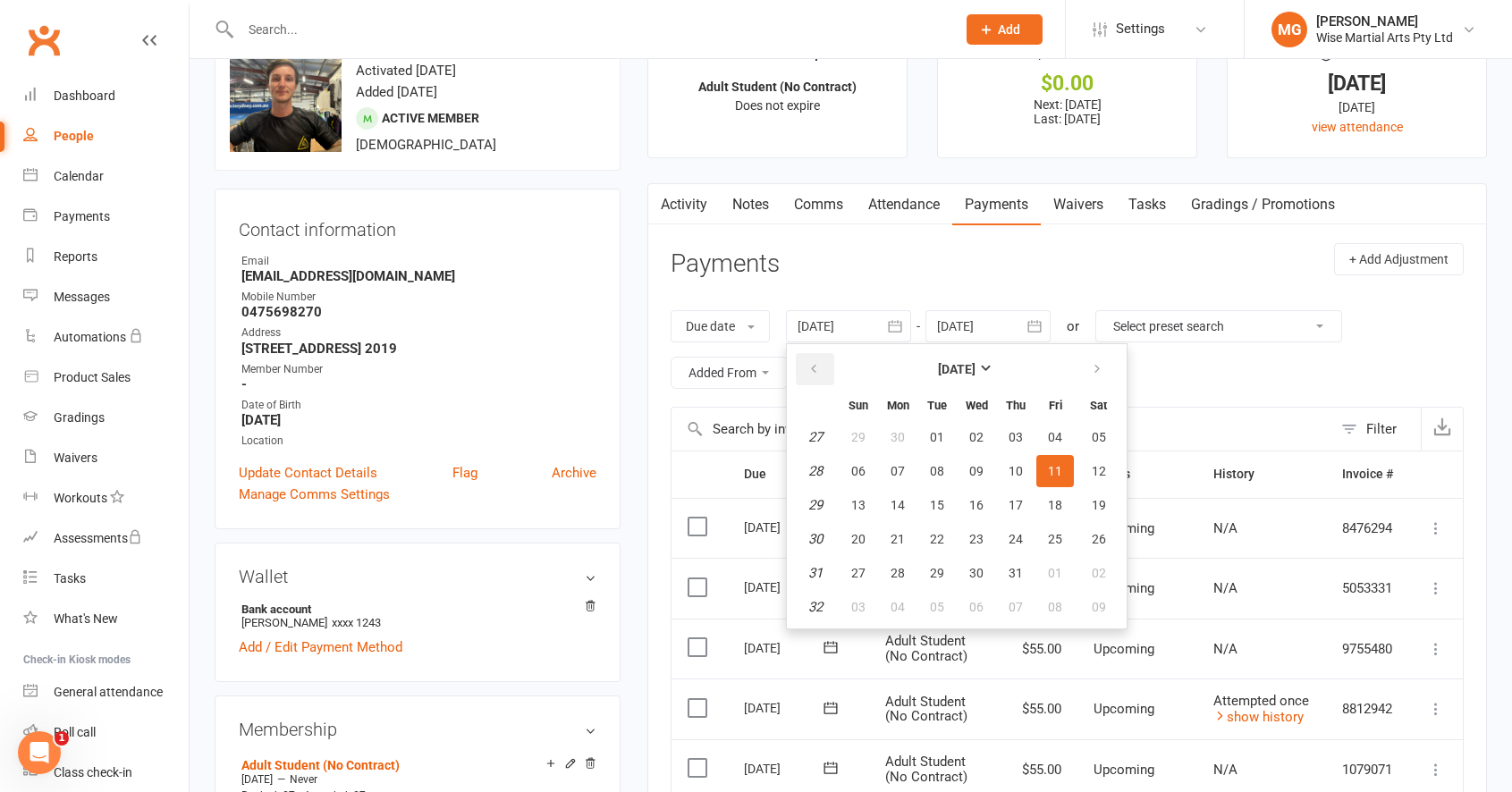
click at [820, 366] on icon "button" at bounding box center [813, 368] width 13 height 14
click at [1031, 489] on button "19" at bounding box center [1015, 504] width 38 height 32
type input "19 Jun 2025"
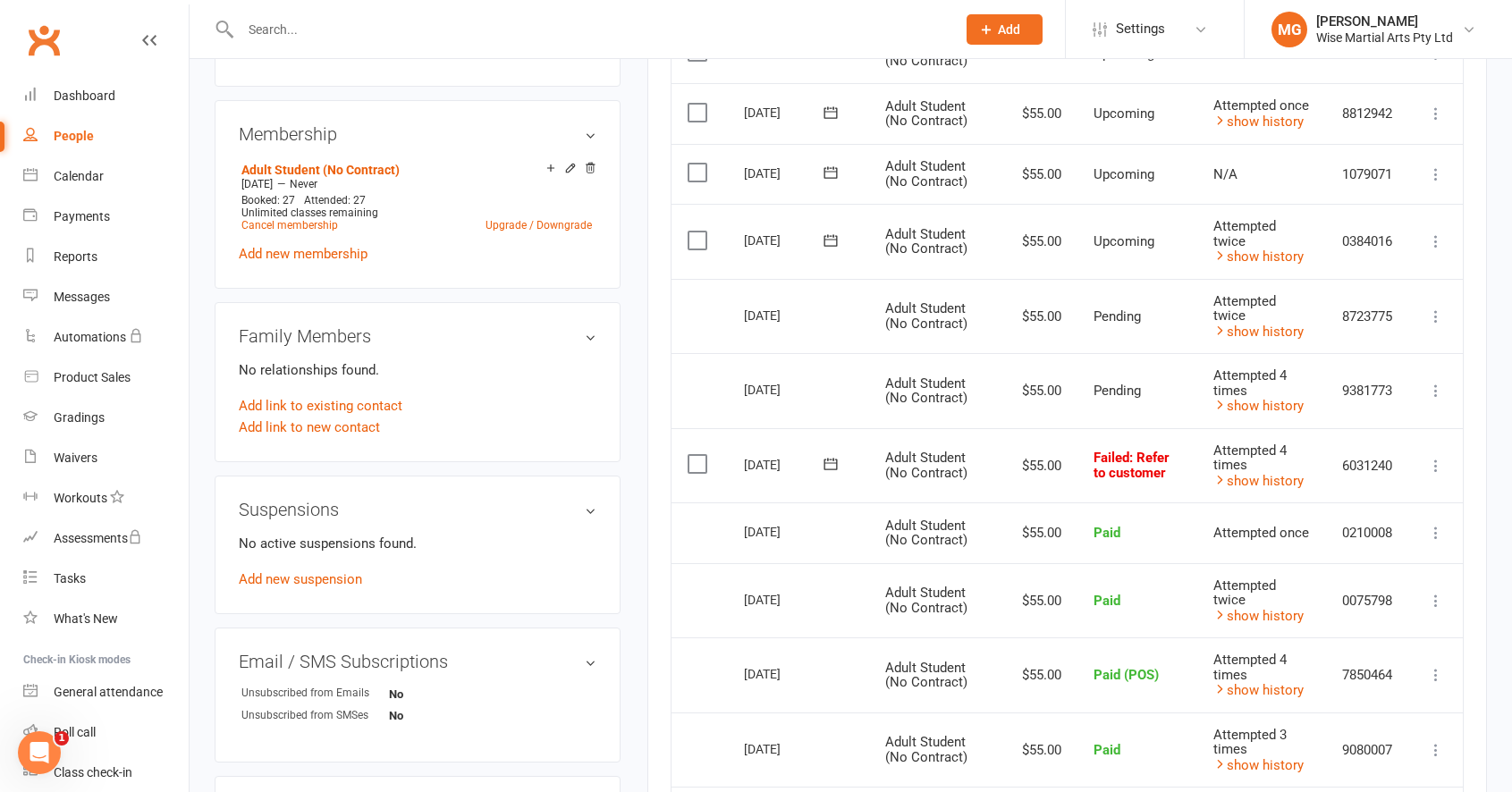
click at [1115, 463] on span ": Refer to customer" at bounding box center [1132, 465] width 76 height 31
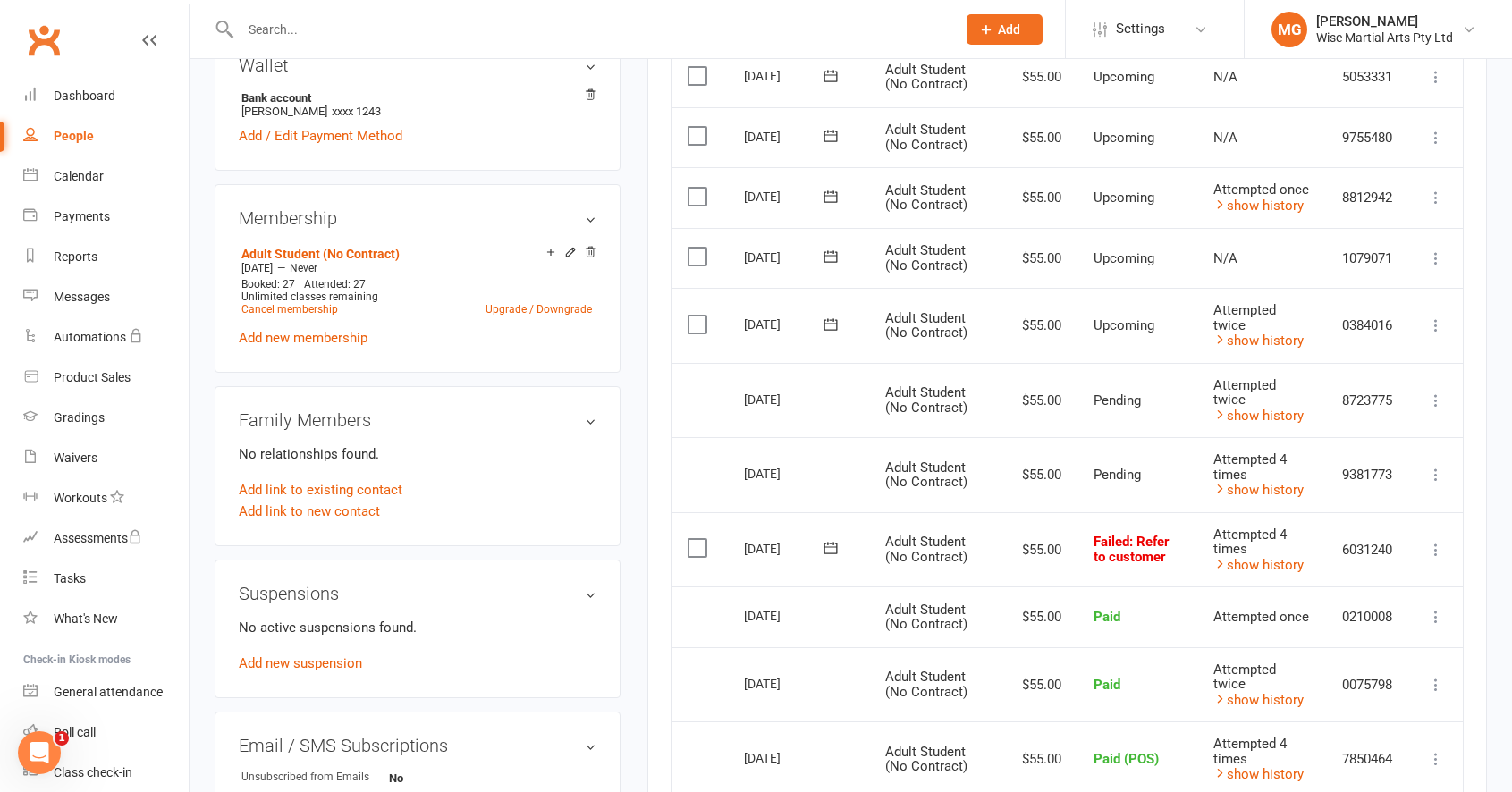
scroll to position [566, 0]
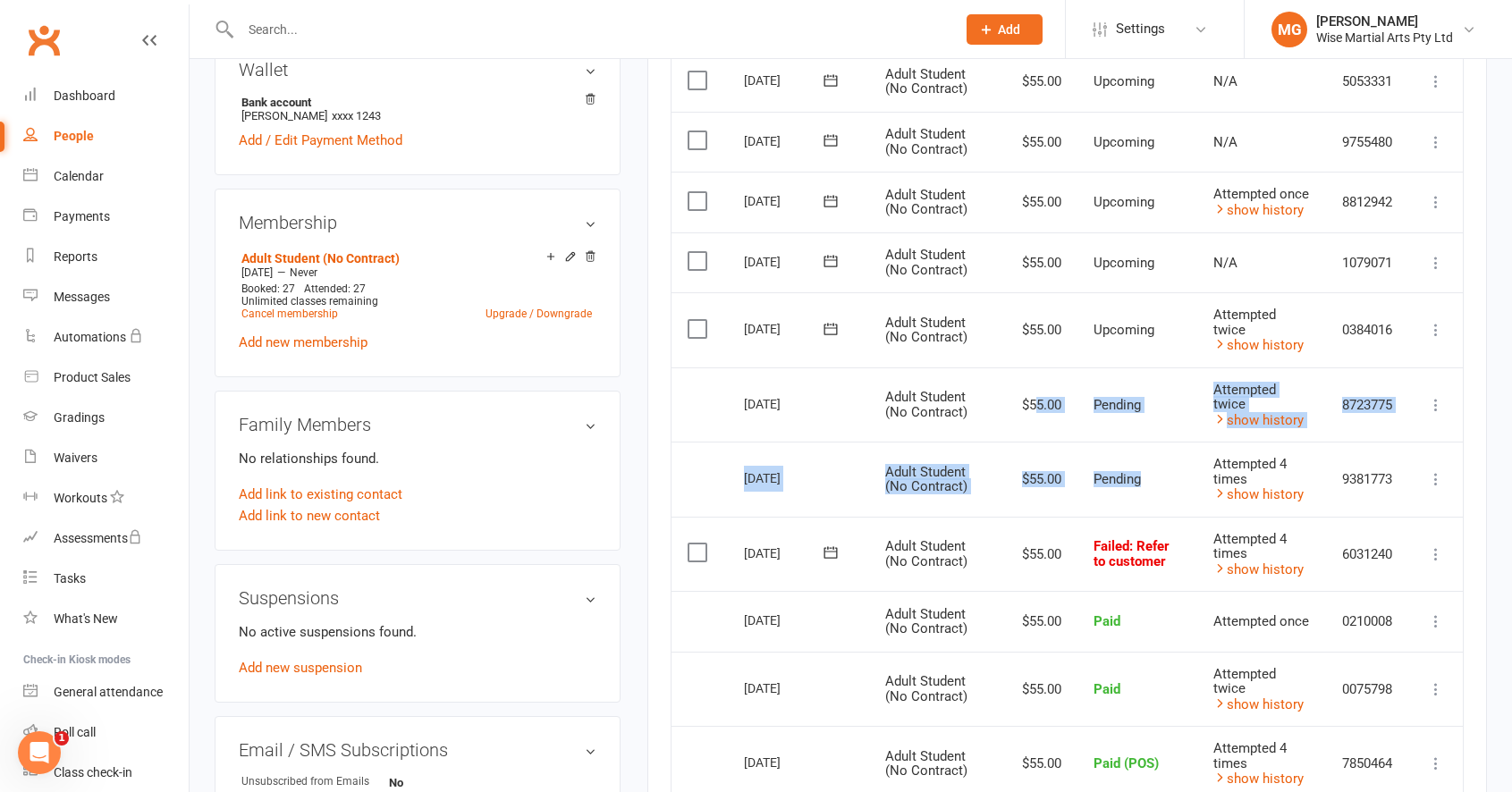
drag, startPoint x: 1142, startPoint y: 478, endPoint x: 1041, endPoint y: 393, distance: 132.0
click at [1041, 393] on table "Due Contact Membership Amount Status History Invoice # Select this 04 Sep 2025 …" at bounding box center [1067, 474] width 793 height 1060
click at [1041, 393] on td "$55.00" at bounding box center [1038, 404] width 77 height 75
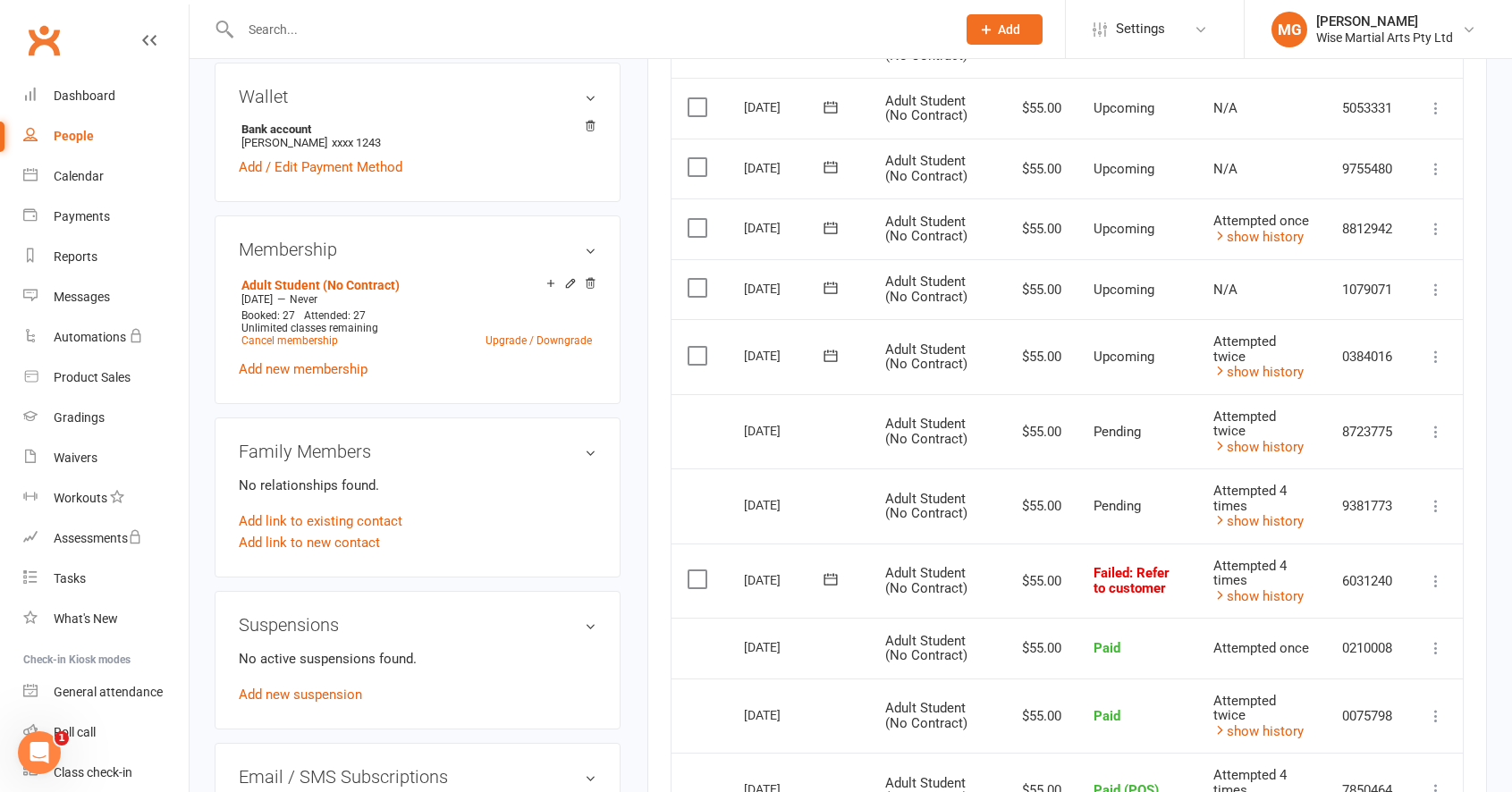
scroll to position [532, 0]
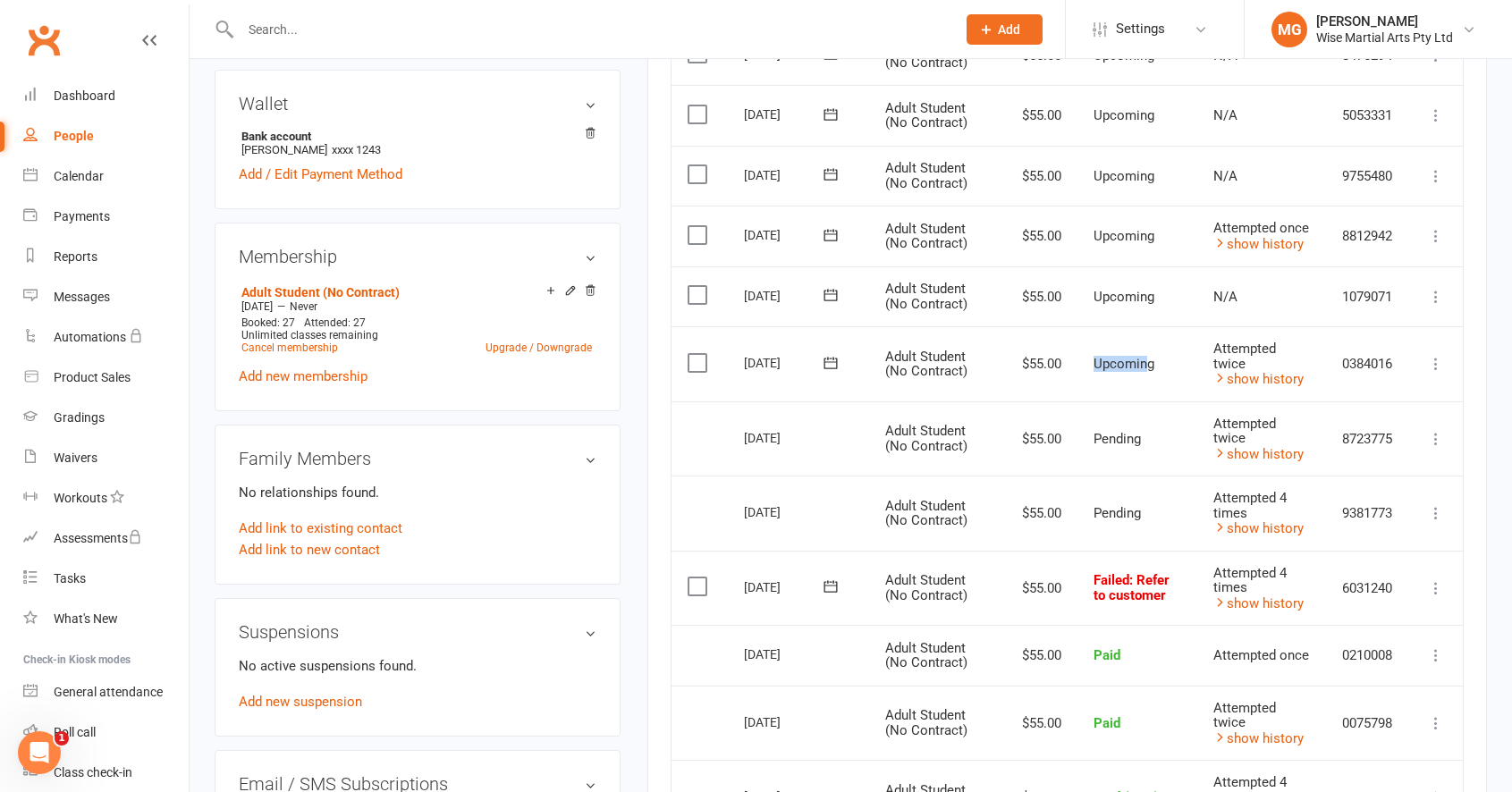
drag, startPoint x: 1144, startPoint y: 355, endPoint x: 1152, endPoint y: 303, distance: 52.6
click at [1133, 351] on td "Upcoming" at bounding box center [1136, 364] width 119 height 75
click at [1149, 257] on td "Upcoming" at bounding box center [1136, 236] width 119 height 61
drag, startPoint x: 1149, startPoint y: 235, endPoint x: 1087, endPoint y: 237, distance: 62.0
click at [1087, 237] on td "Upcoming" at bounding box center [1136, 236] width 119 height 61
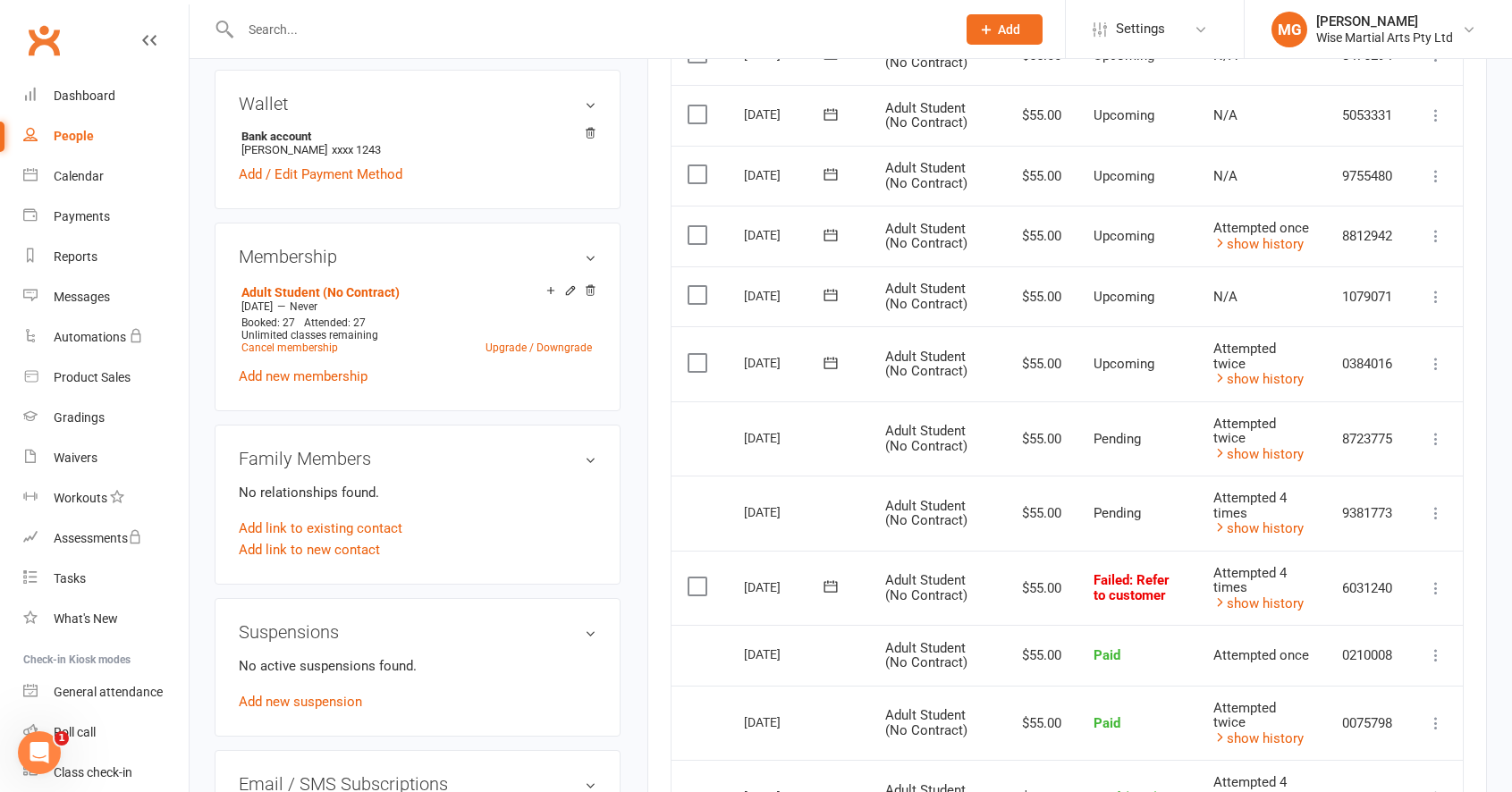
click at [1138, 339] on td "Upcoming" at bounding box center [1136, 364] width 119 height 75
click at [1133, 581] on span ": Refer to customer" at bounding box center [1132, 588] width 76 height 31
drag, startPoint x: 1144, startPoint y: 356, endPoint x: 1107, endPoint y: 340, distance: 40.3
click at [1110, 344] on td "Upcoming" at bounding box center [1136, 364] width 119 height 75
click at [1141, 242] on td "Upcoming" at bounding box center [1136, 236] width 119 height 61
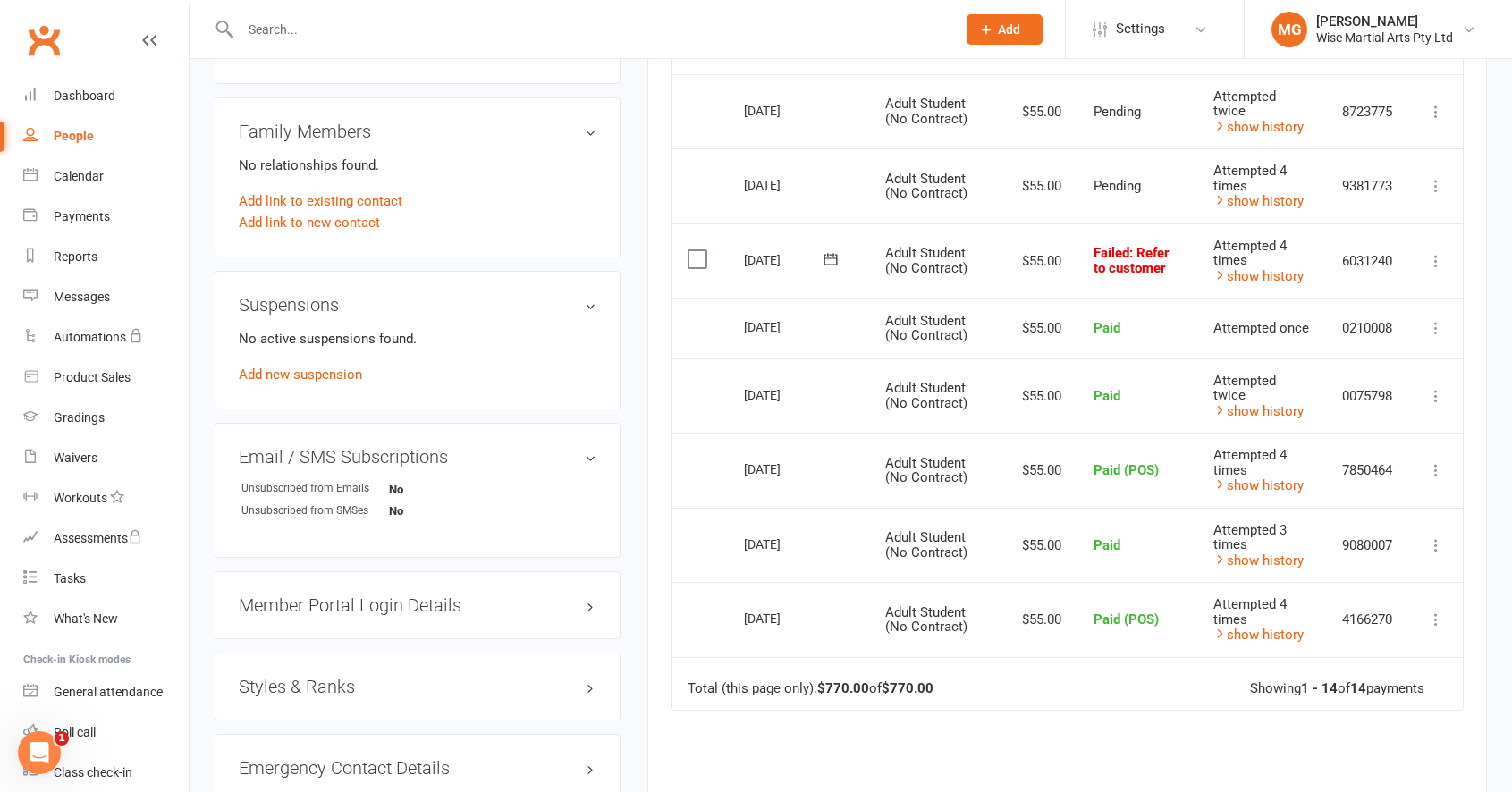
scroll to position [861, 0]
drag, startPoint x: 1137, startPoint y: 603, endPoint x: 1121, endPoint y: 567, distance: 39.4
click at [1091, 601] on td "Paid (POS)" at bounding box center [1136, 616] width 119 height 75
drag, startPoint x: 1158, startPoint y: 467, endPoint x: 1051, endPoint y: 463, distance: 107.1
click at [1051, 463] on tr "Select this 11 Jul 2025 Jack Rodgers Adult Student (No Contract) $55.00 Paid (P…" at bounding box center [1067, 467] width 791 height 75
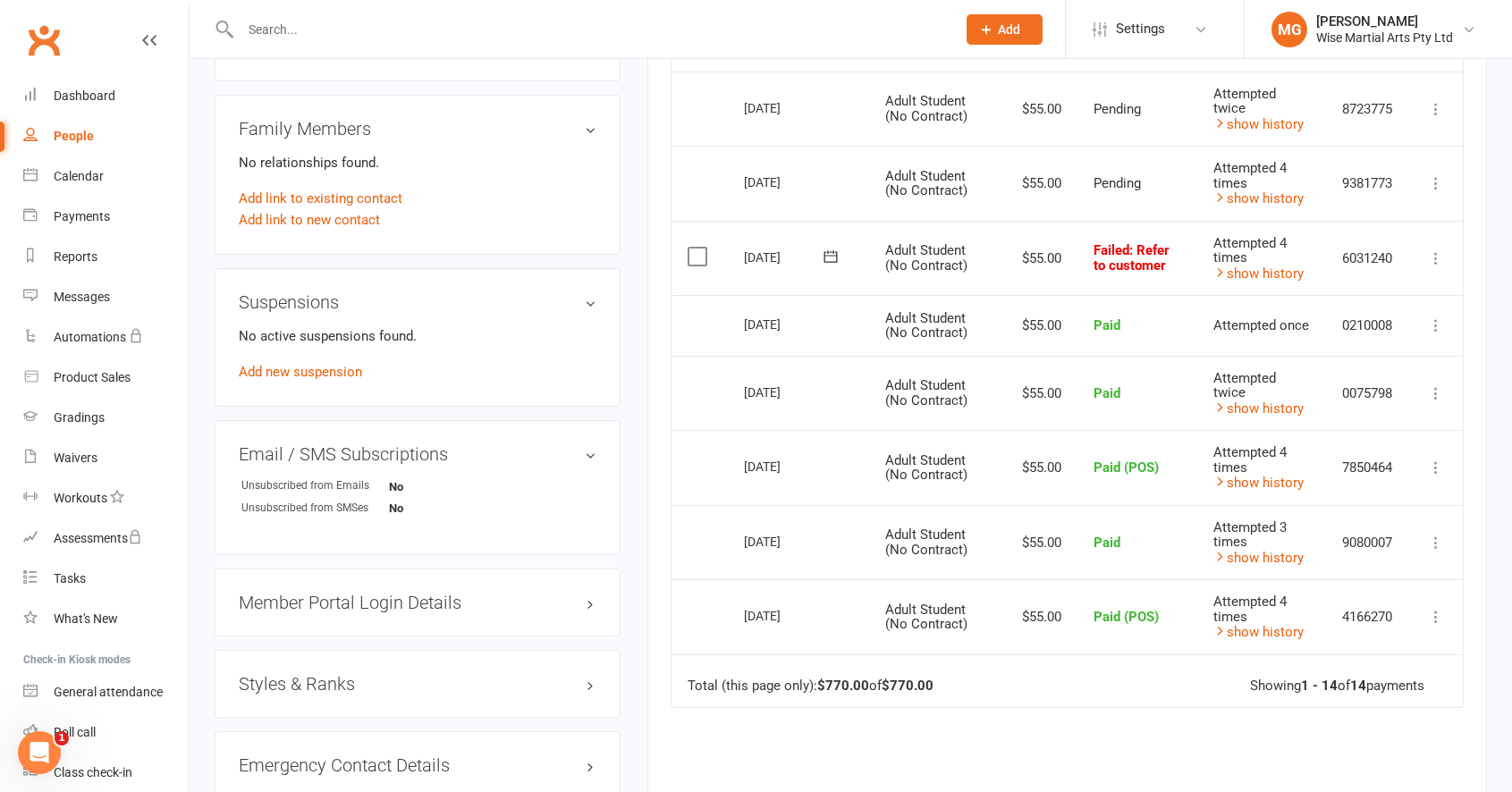
drag, startPoint x: 1170, startPoint y: 583, endPoint x: 1195, endPoint y: 600, distance: 30.2
click at [1170, 583] on td "Paid (POS)" at bounding box center [1136, 616] width 119 height 75
drag, startPoint x: 1169, startPoint y: 606, endPoint x: 1164, endPoint y: 514, distance: 92.1
click at [1179, 602] on td "Paid (POS)" at bounding box center [1136, 616] width 119 height 75
drag, startPoint x: 1152, startPoint y: 483, endPoint x: 1184, endPoint y: 468, distance: 35.3
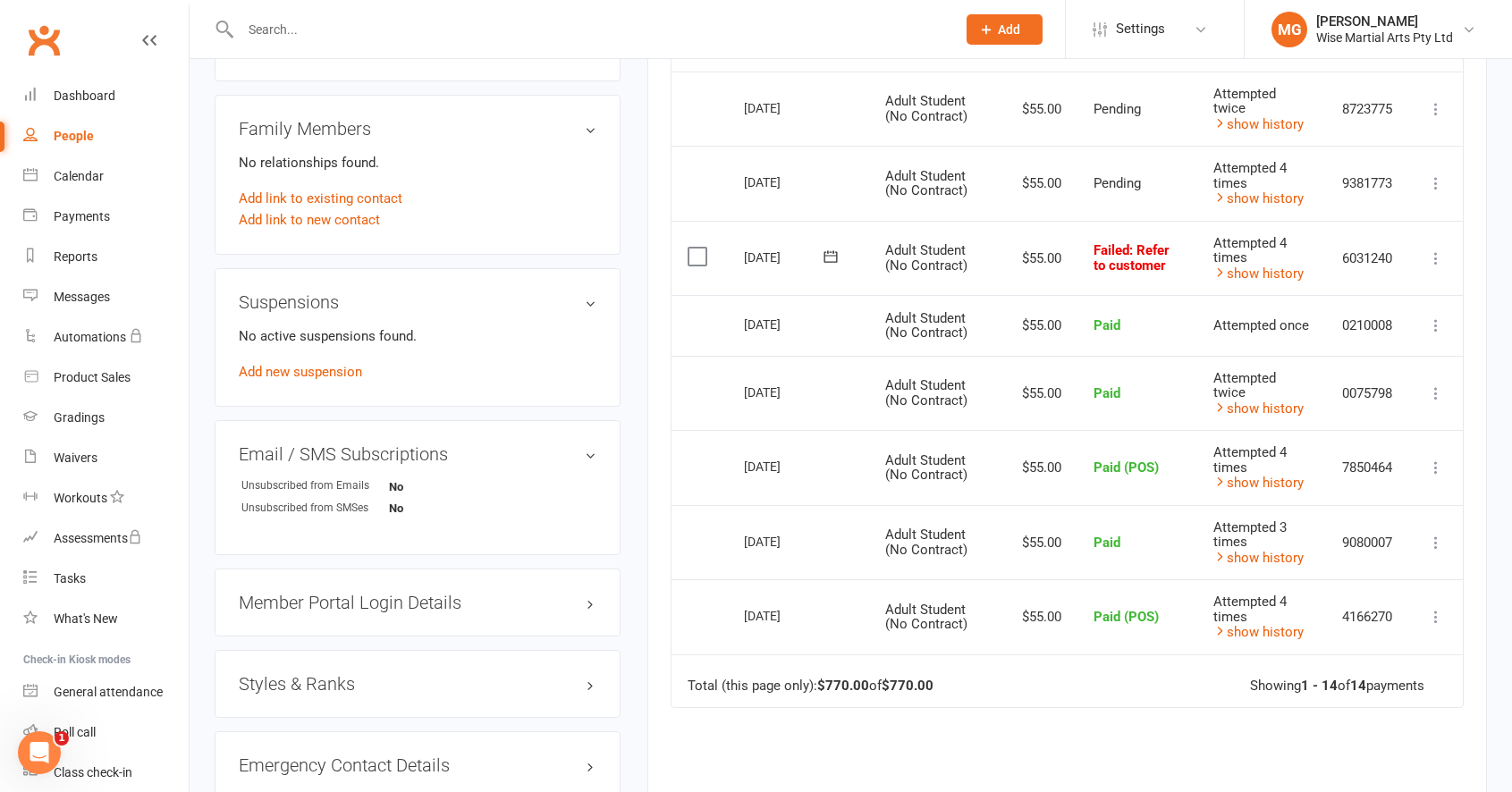
click at [1153, 482] on td "Paid (POS)" at bounding box center [1136, 467] width 119 height 75
drag, startPoint x: 1084, startPoint y: 463, endPoint x: 1051, endPoint y: 460, distance: 33.1
click at [1051, 460] on tr "Select this 11 Jul 2025 Jack Rodgers Adult Student (No Contract) $55.00 Paid (P…" at bounding box center [1067, 467] width 791 height 75
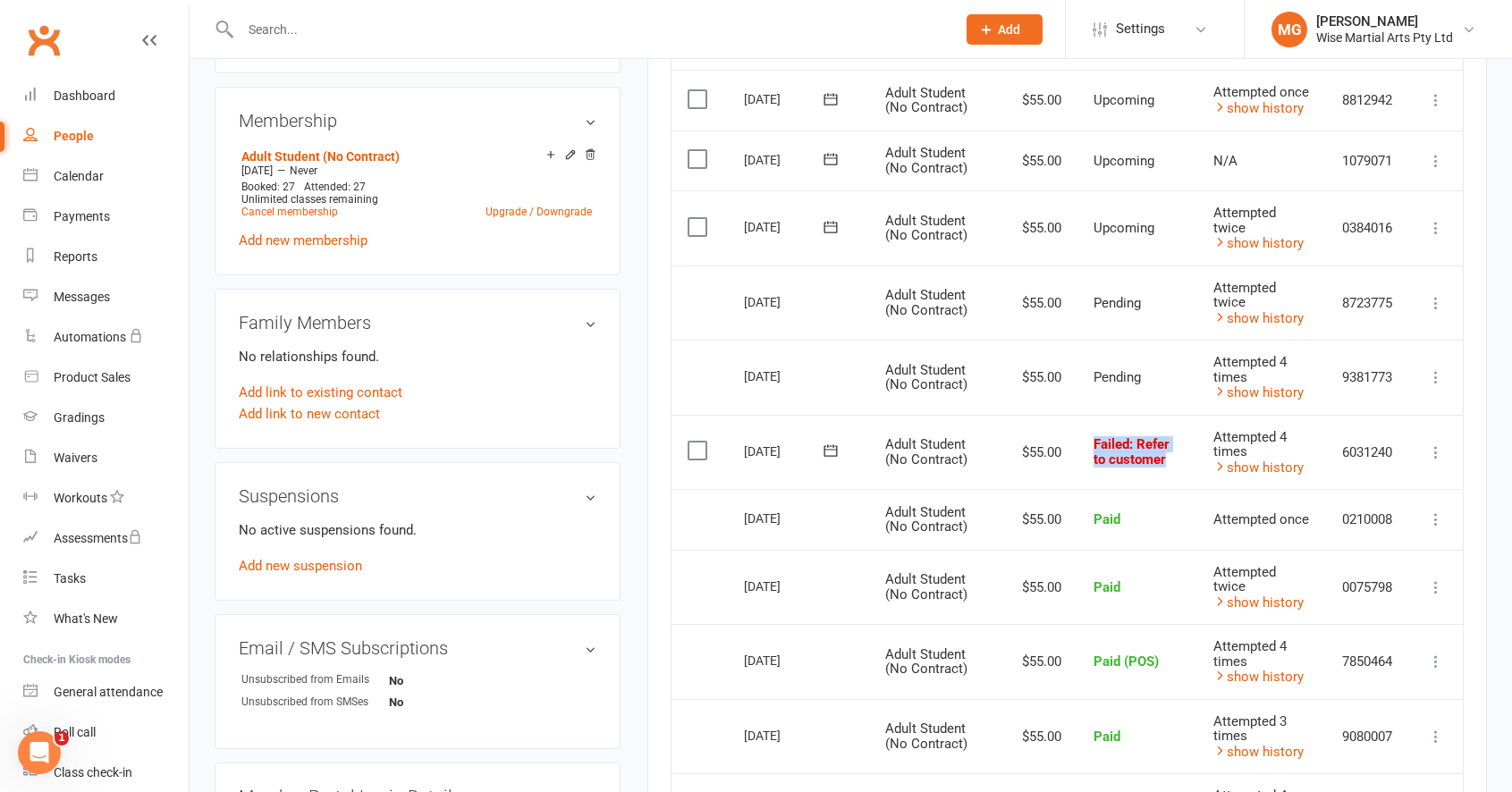
drag, startPoint x: 1176, startPoint y: 457, endPoint x: 1063, endPoint y: 444, distance: 113.7
click at [1063, 444] on tr "Select this 25 Jul 2025 Jack Rodgers Adult Student (No Contract) $55.00 Failed …" at bounding box center [1067, 452] width 791 height 75
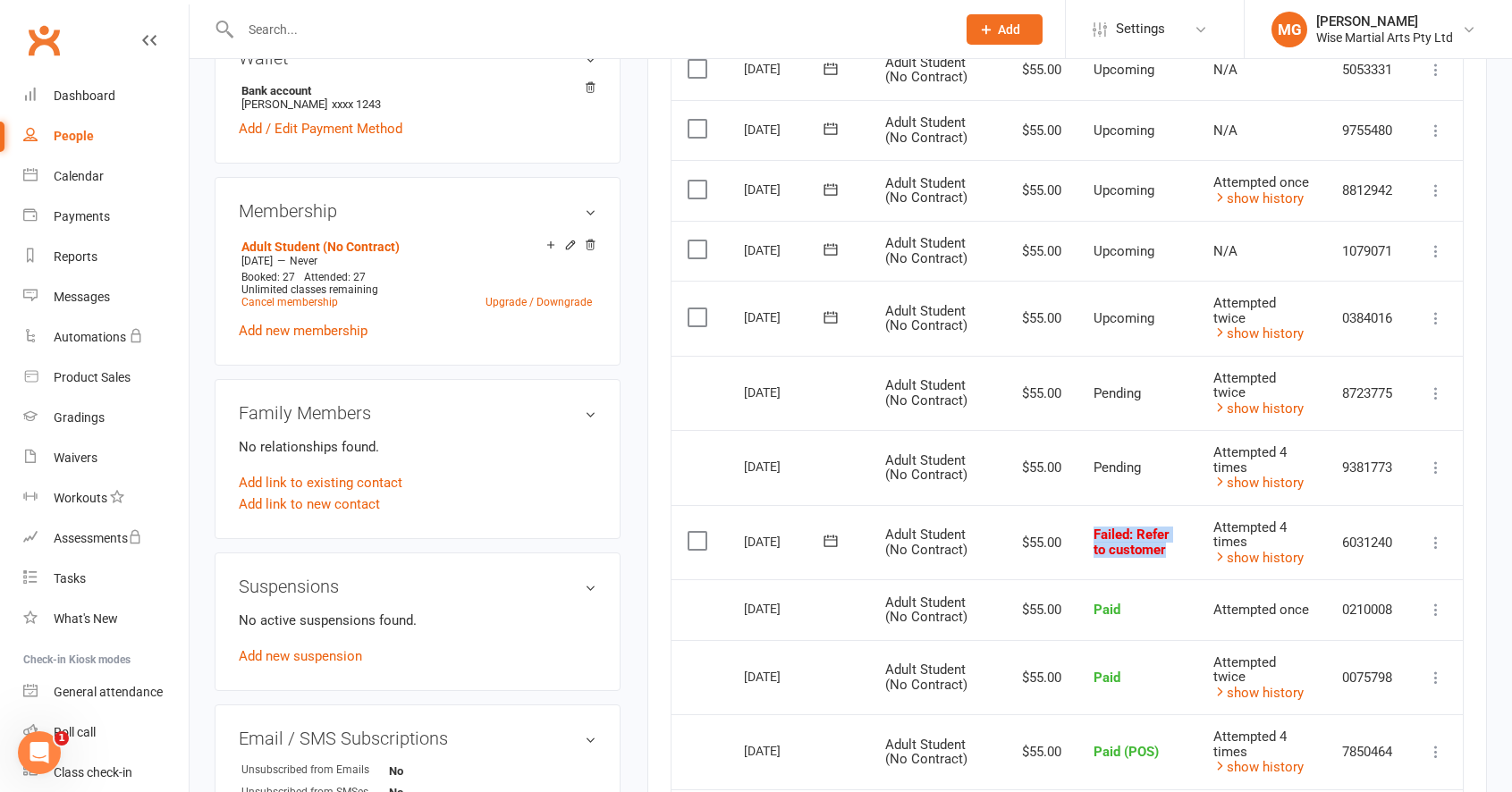
scroll to position [563, 0]
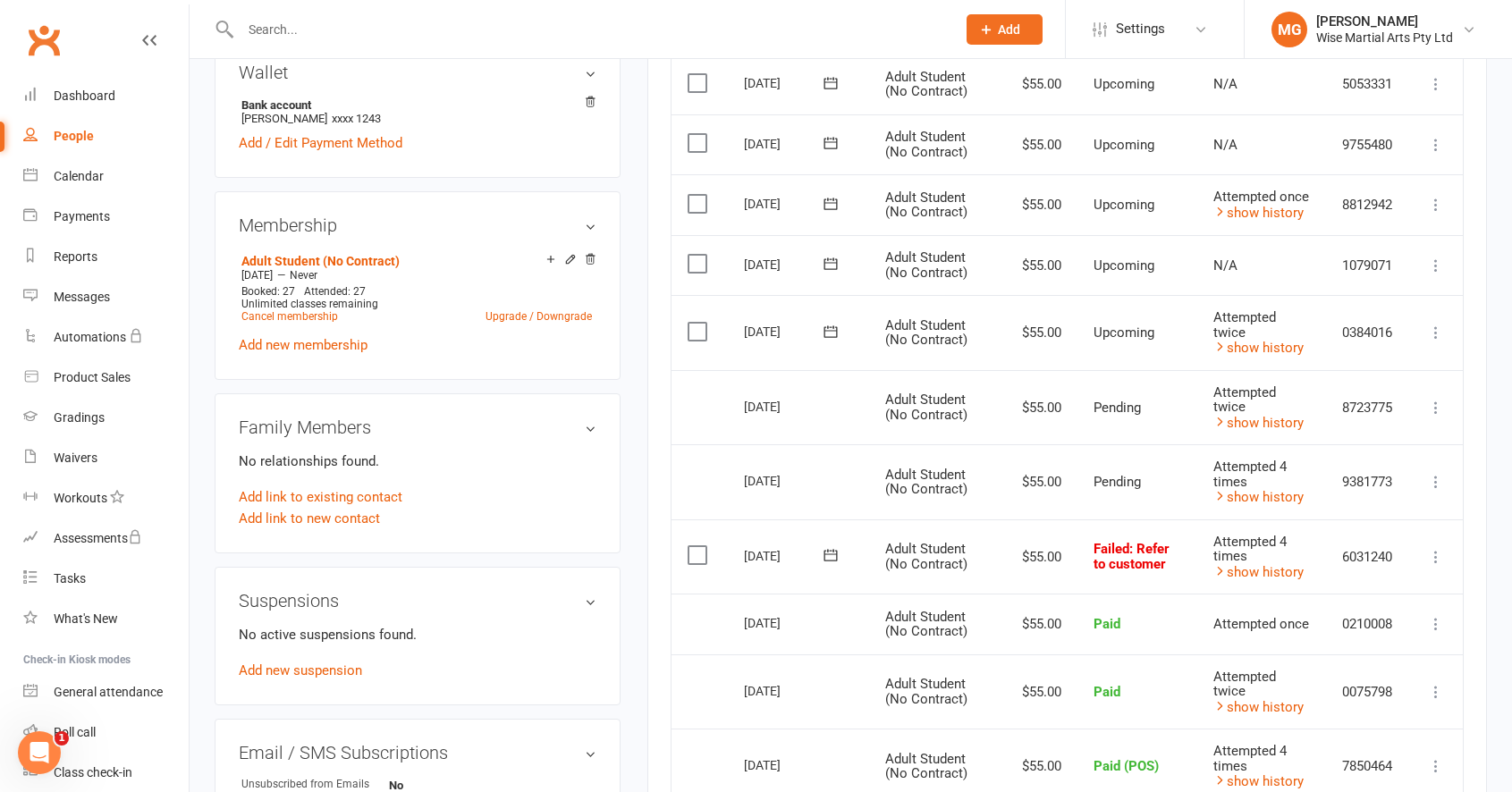
drag, startPoint x: 1159, startPoint y: 471, endPoint x: 1148, endPoint y: 484, distance: 17.0
click at [1148, 484] on td "Pending" at bounding box center [1136, 481] width 119 height 75
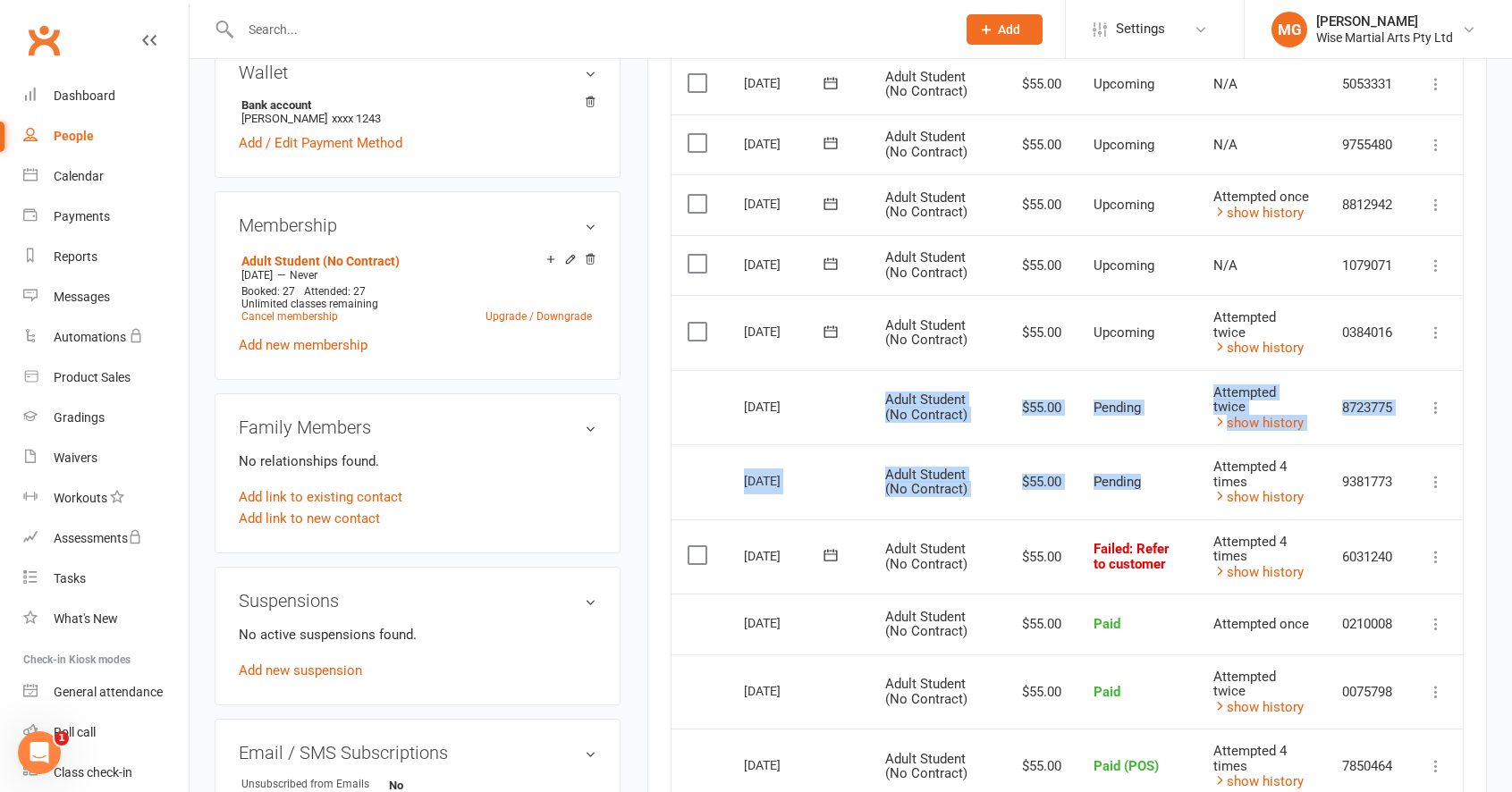
drag, startPoint x: 1005, startPoint y: 415, endPoint x: 994, endPoint y: 387, distance: 30.1
click at [994, 387] on table "Due Contact Membership Amount Status History Invoice # Select this 04 Sep 2025 …" at bounding box center [1067, 476] width 793 height 1060
click at [1016, 389] on td "$55.00" at bounding box center [1038, 407] width 77 height 75
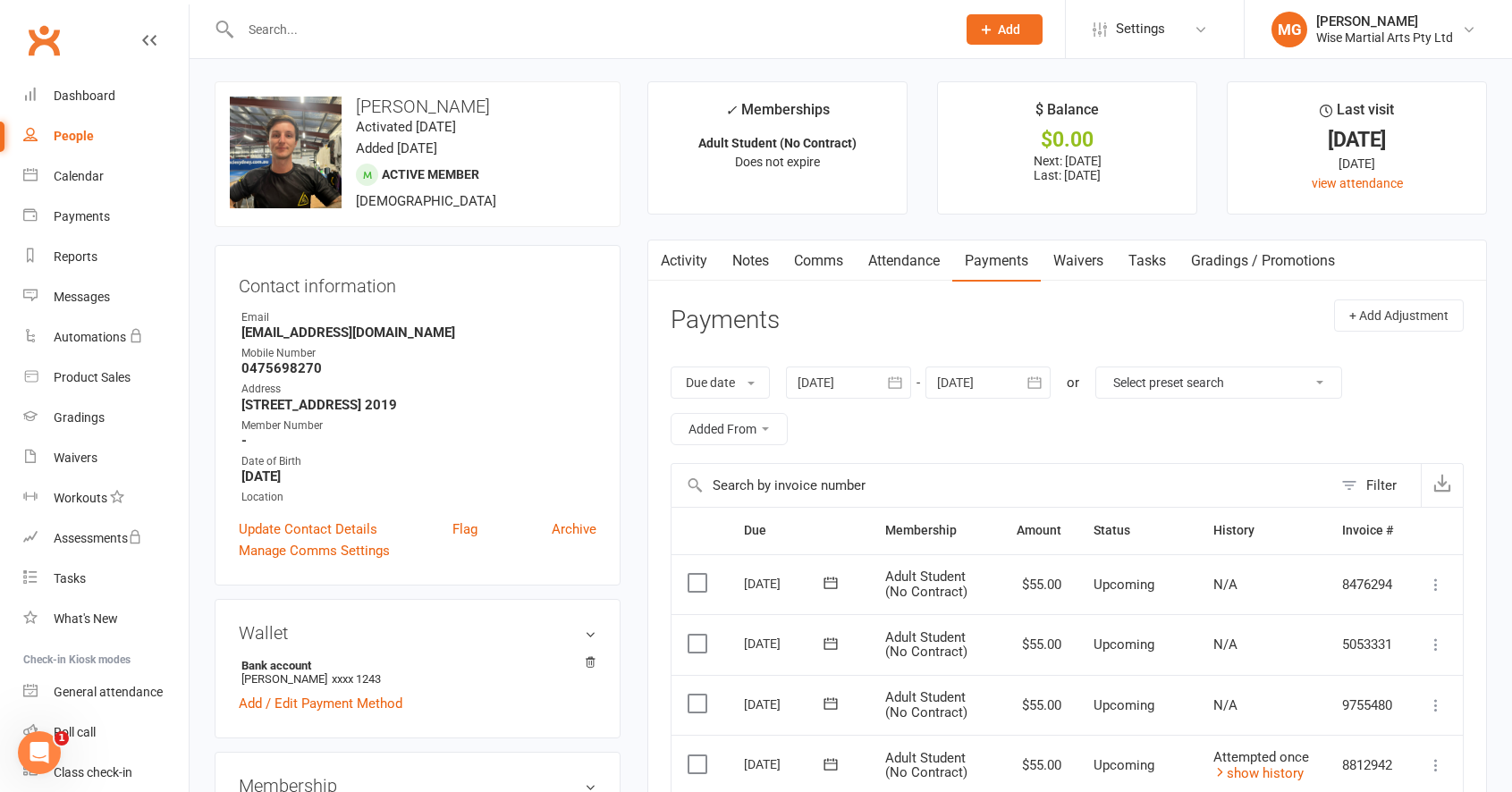
scroll to position [0, 0]
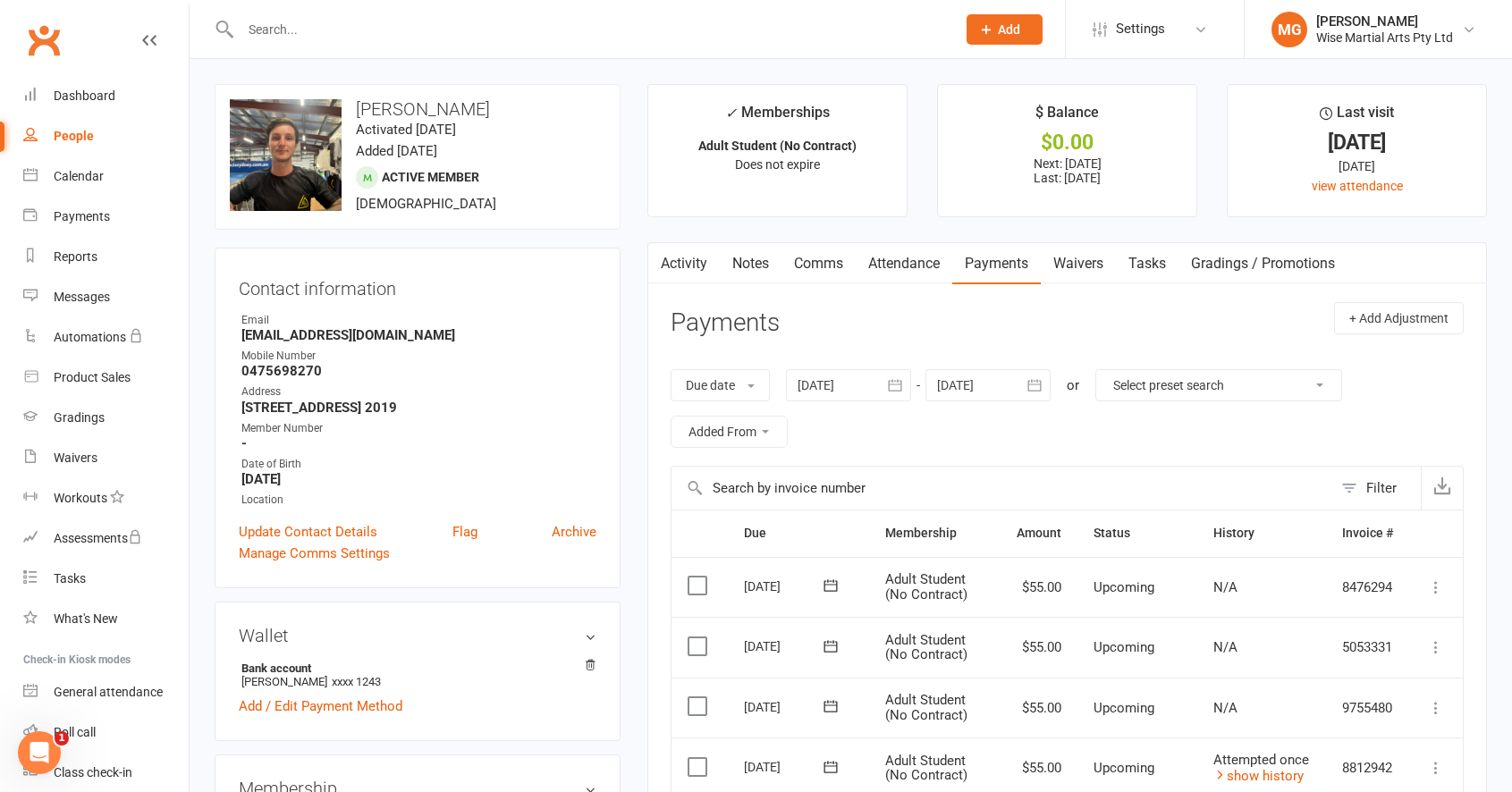
click at [280, 26] on input "text" at bounding box center [589, 29] width 708 height 25
paste input "Ben Mamea"
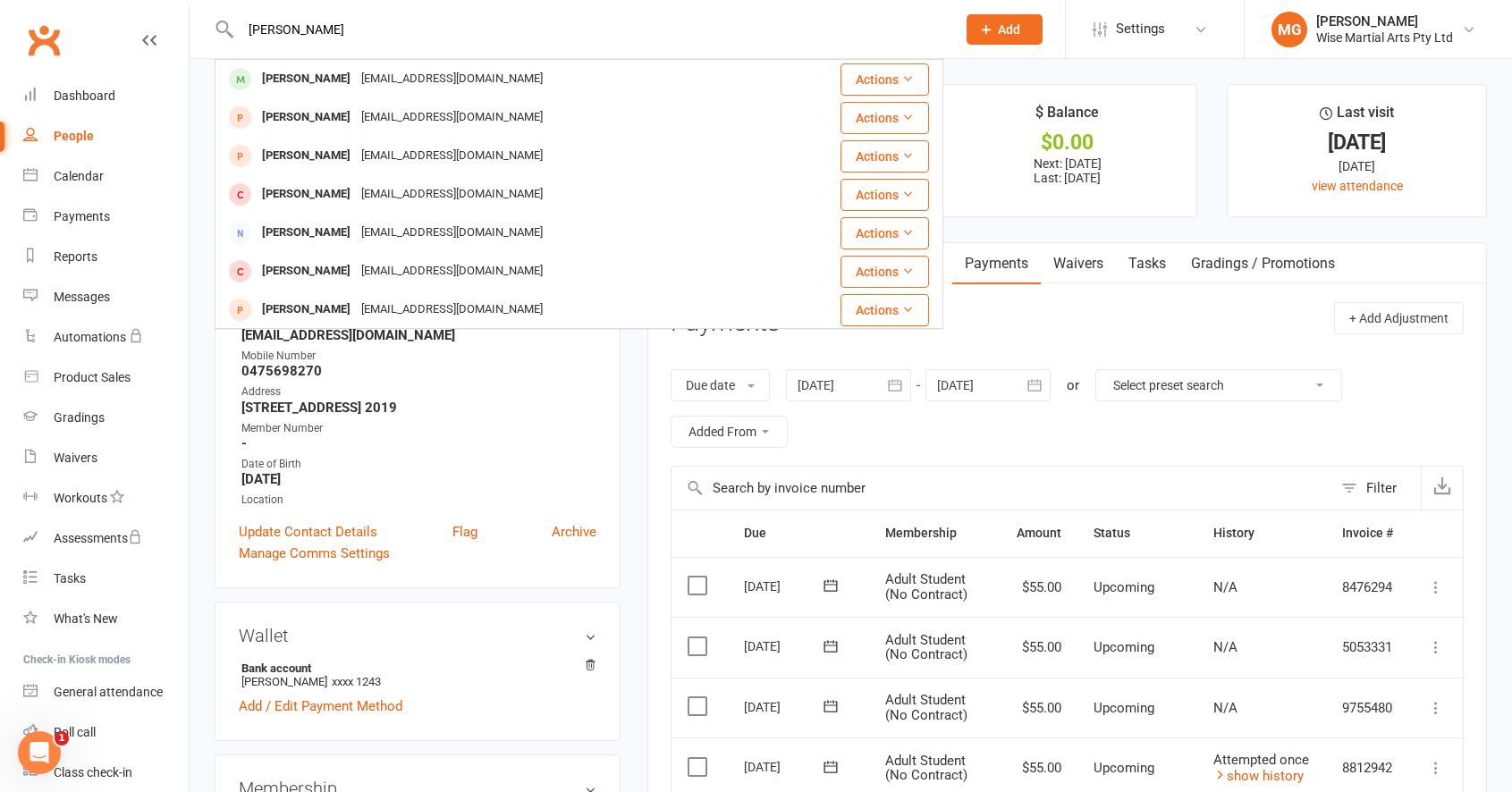
type input "Ben Mamea"
click at [305, 70] on div "Ben Mamea" at bounding box center [305, 79] width 99 height 26
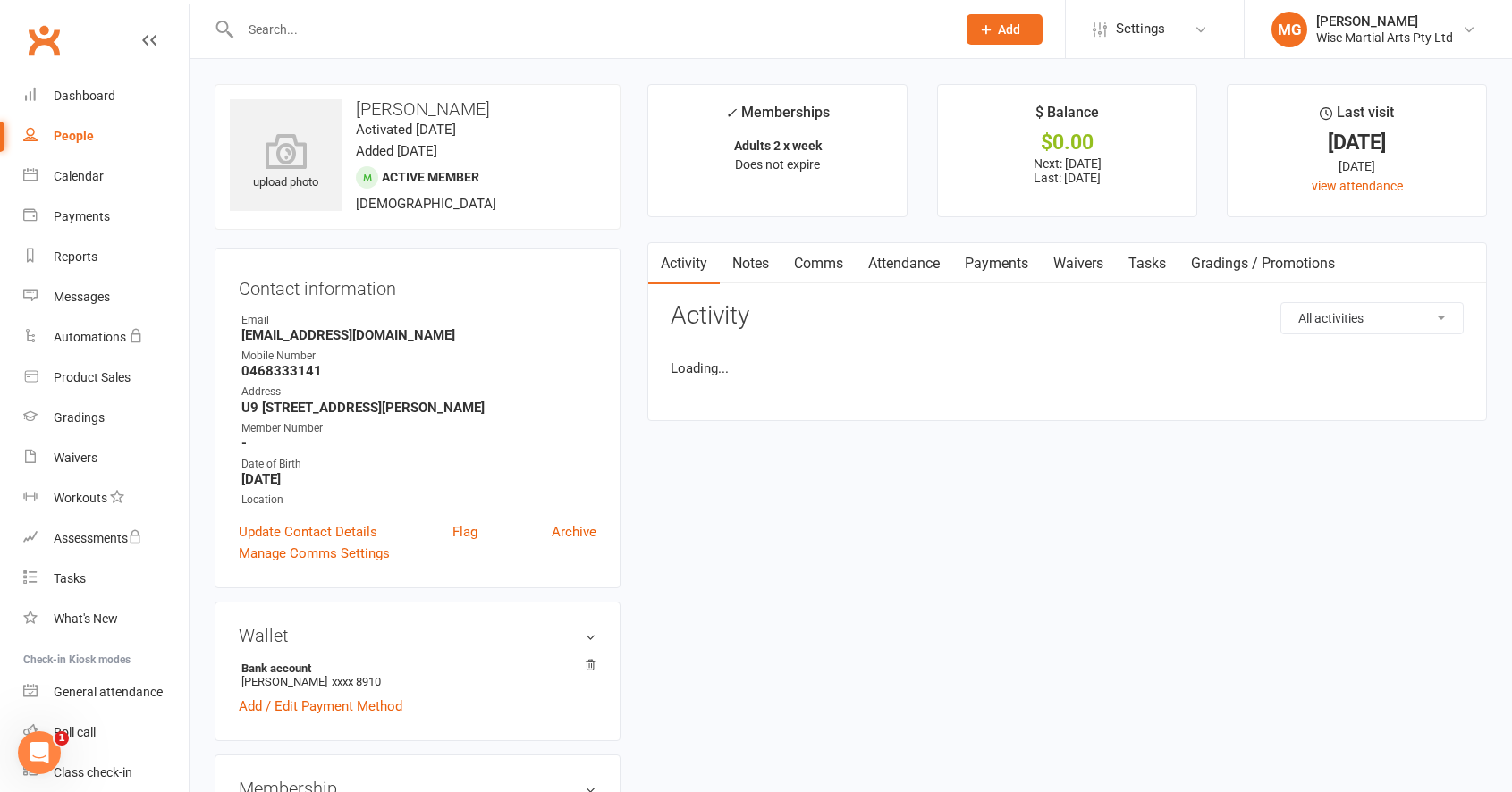
click at [1003, 266] on link "Payments" at bounding box center [997, 264] width 89 height 41
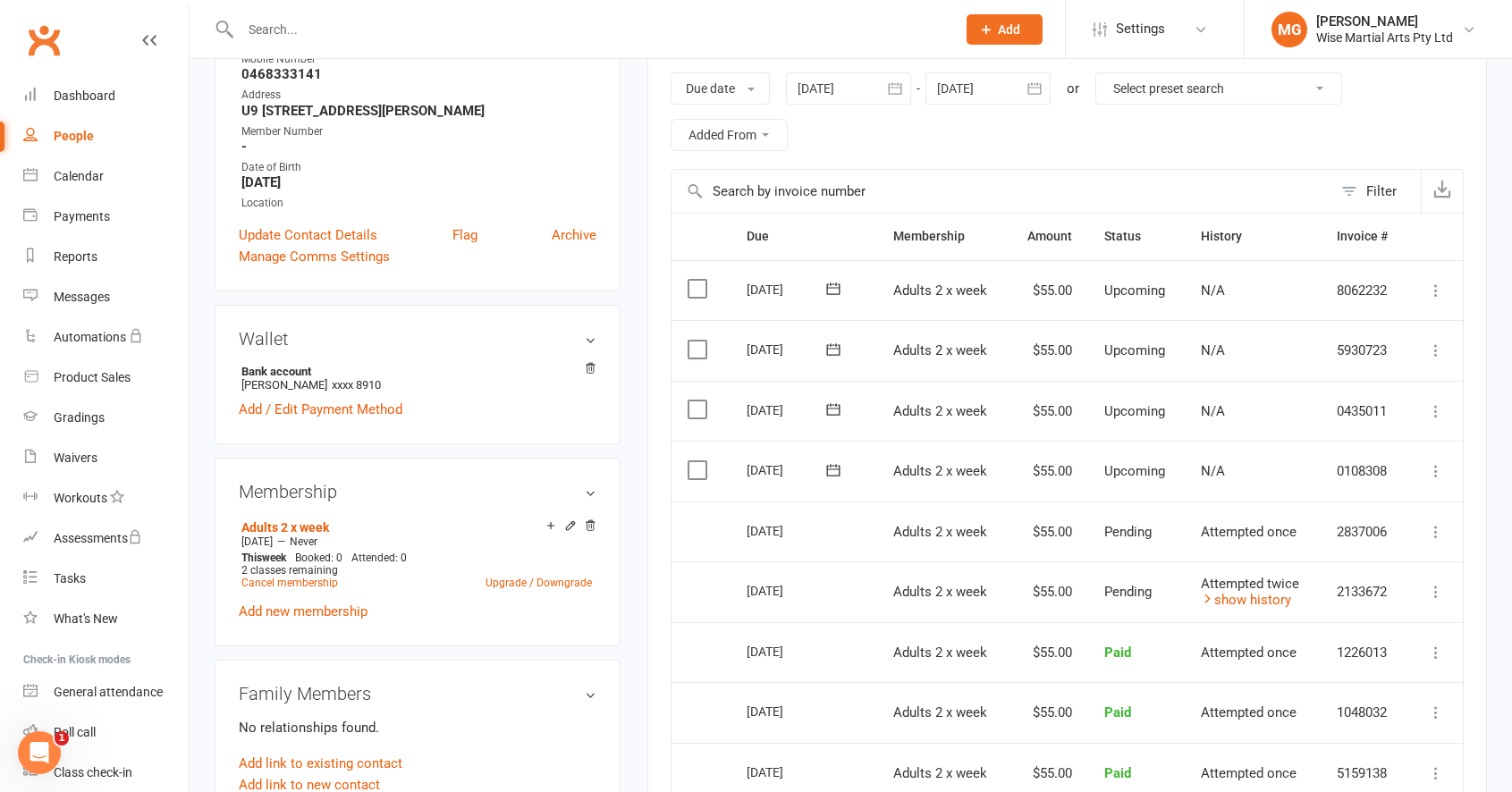
scroll to position [408, 0]
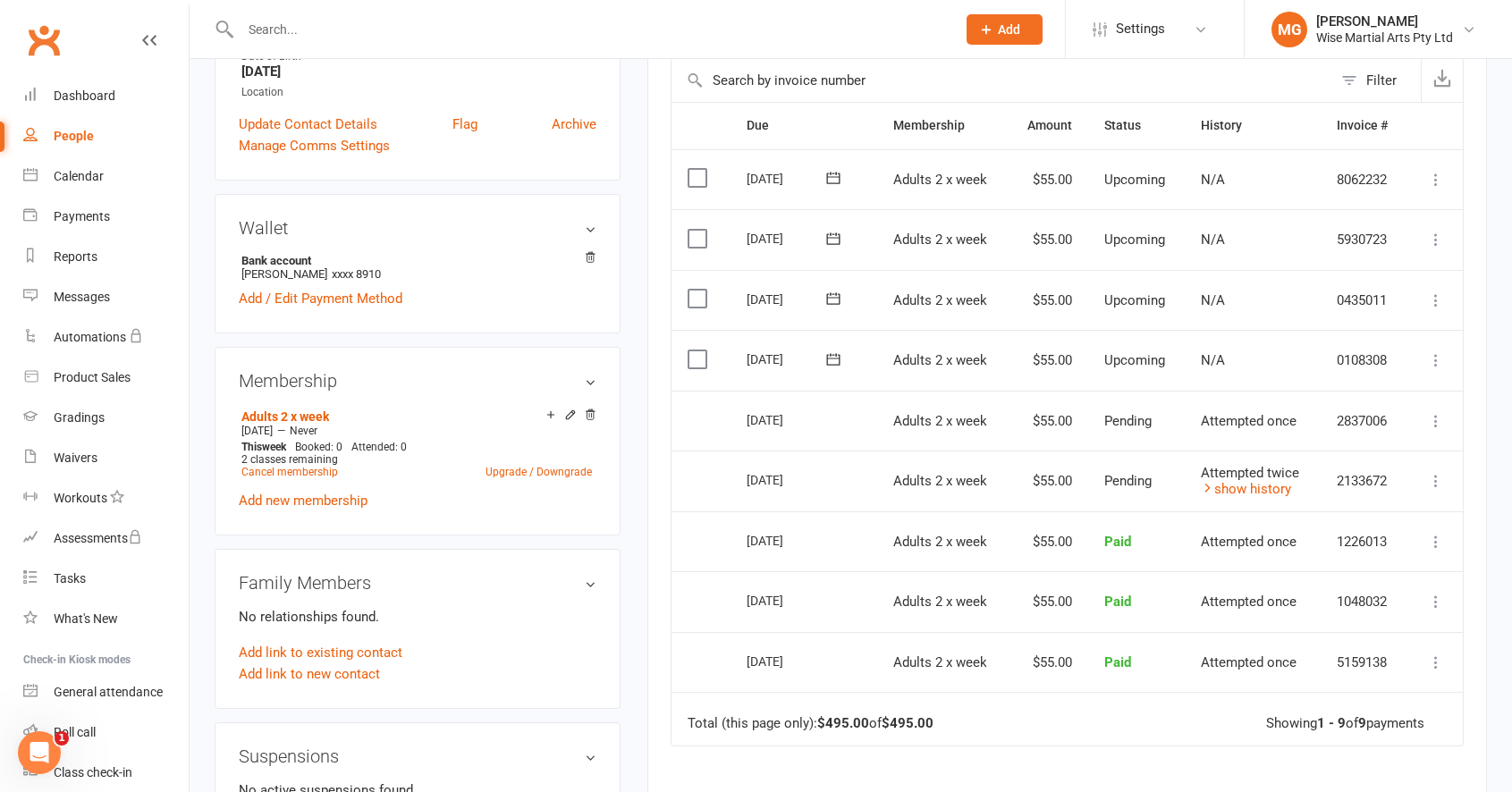
click at [457, 31] on input "text" at bounding box center [589, 29] width 708 height 25
paste input "Marcel Sousa Careta"
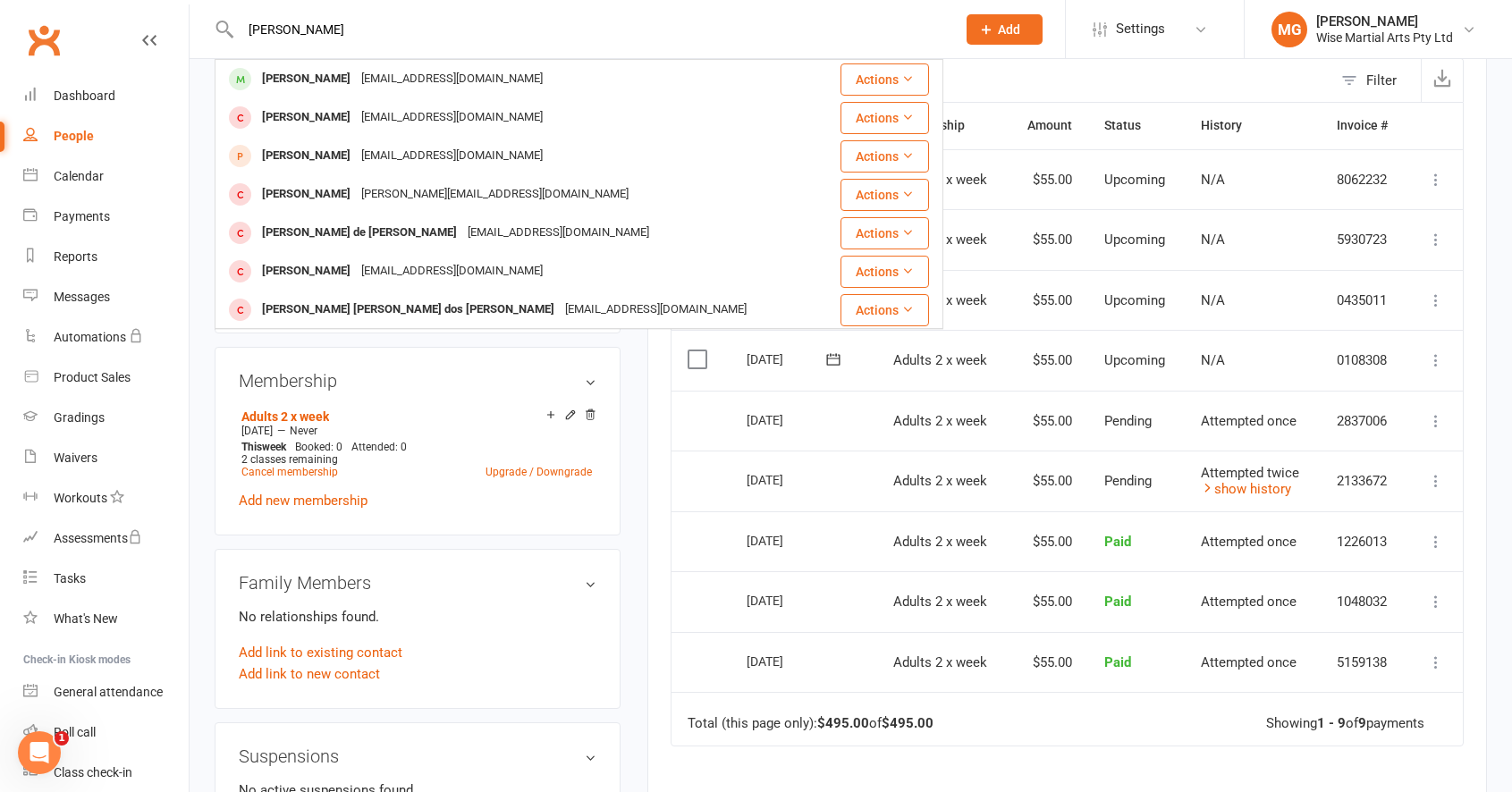
type input "Marcel Sousa Careta"
click at [387, 85] on div "marcelscareta@icloud.com" at bounding box center [452, 79] width 192 height 26
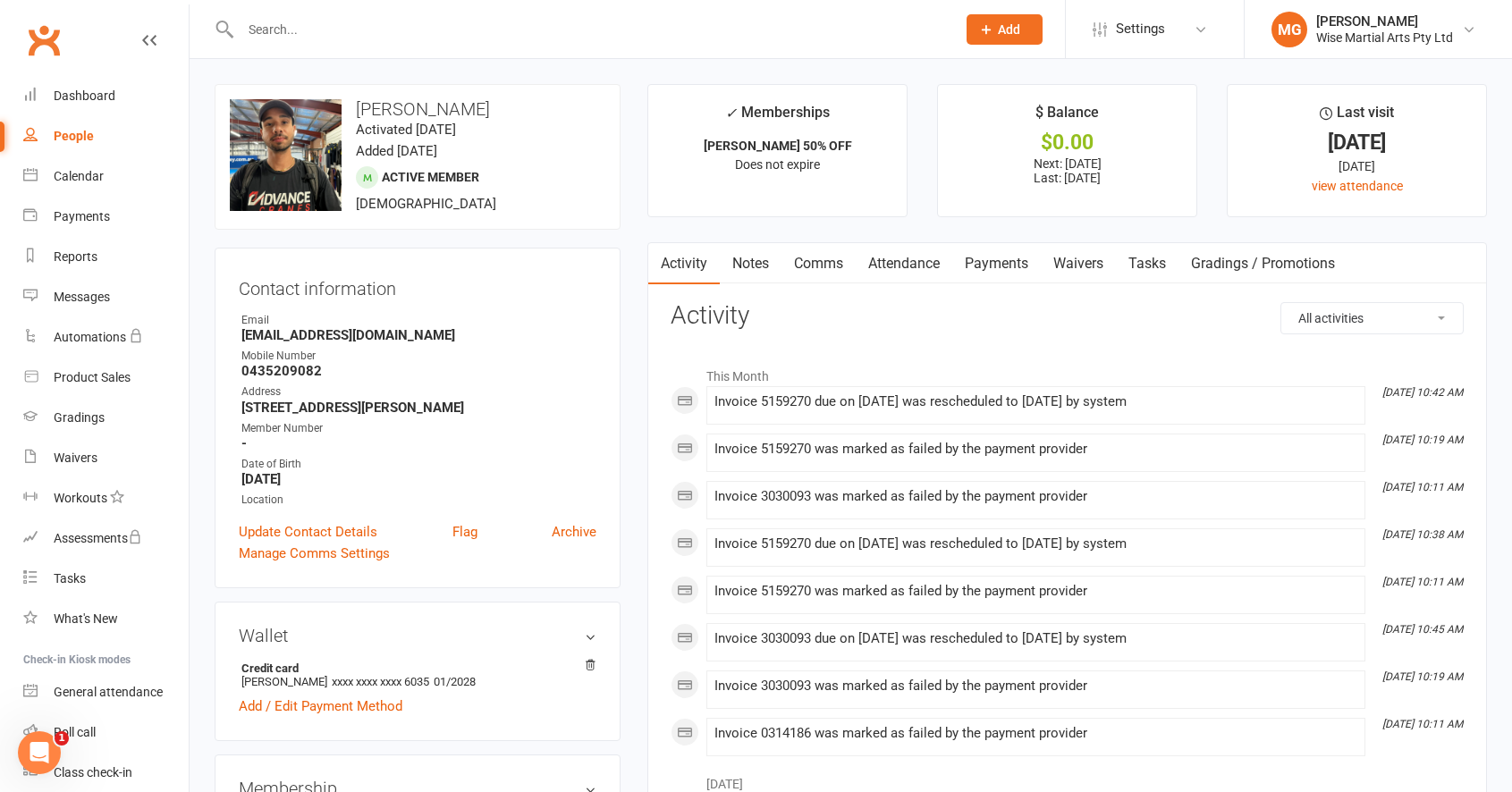
click at [1021, 243] on link "Payments" at bounding box center [997, 264] width 89 height 41
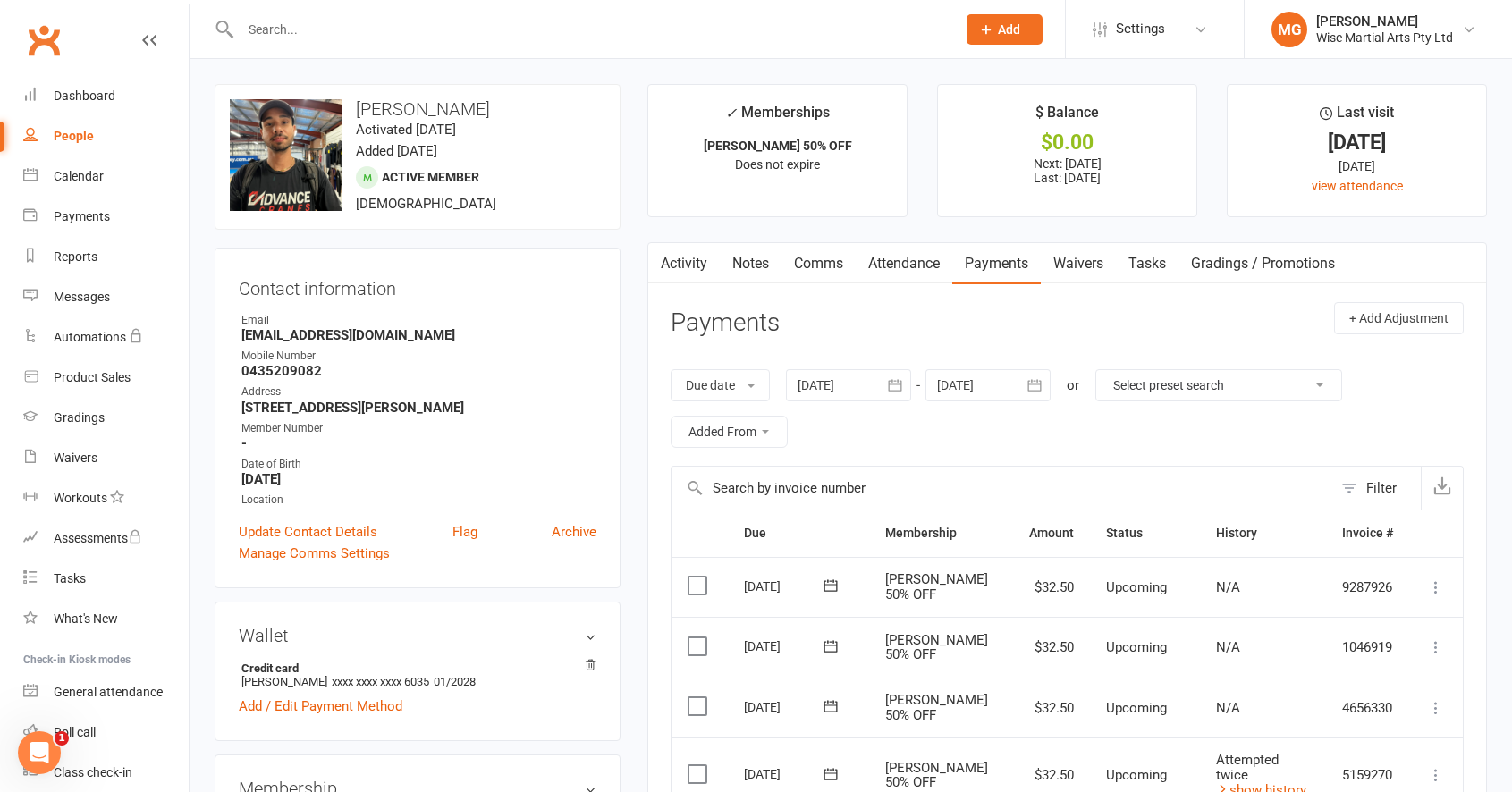
click at [875, 402] on div "Due date Due date Date paid Date failed Date settled 11 Jul 2025 July 2025 Sun …" at bounding box center [1067, 409] width 793 height 115
click at [875, 389] on div at bounding box center [848, 385] width 125 height 32
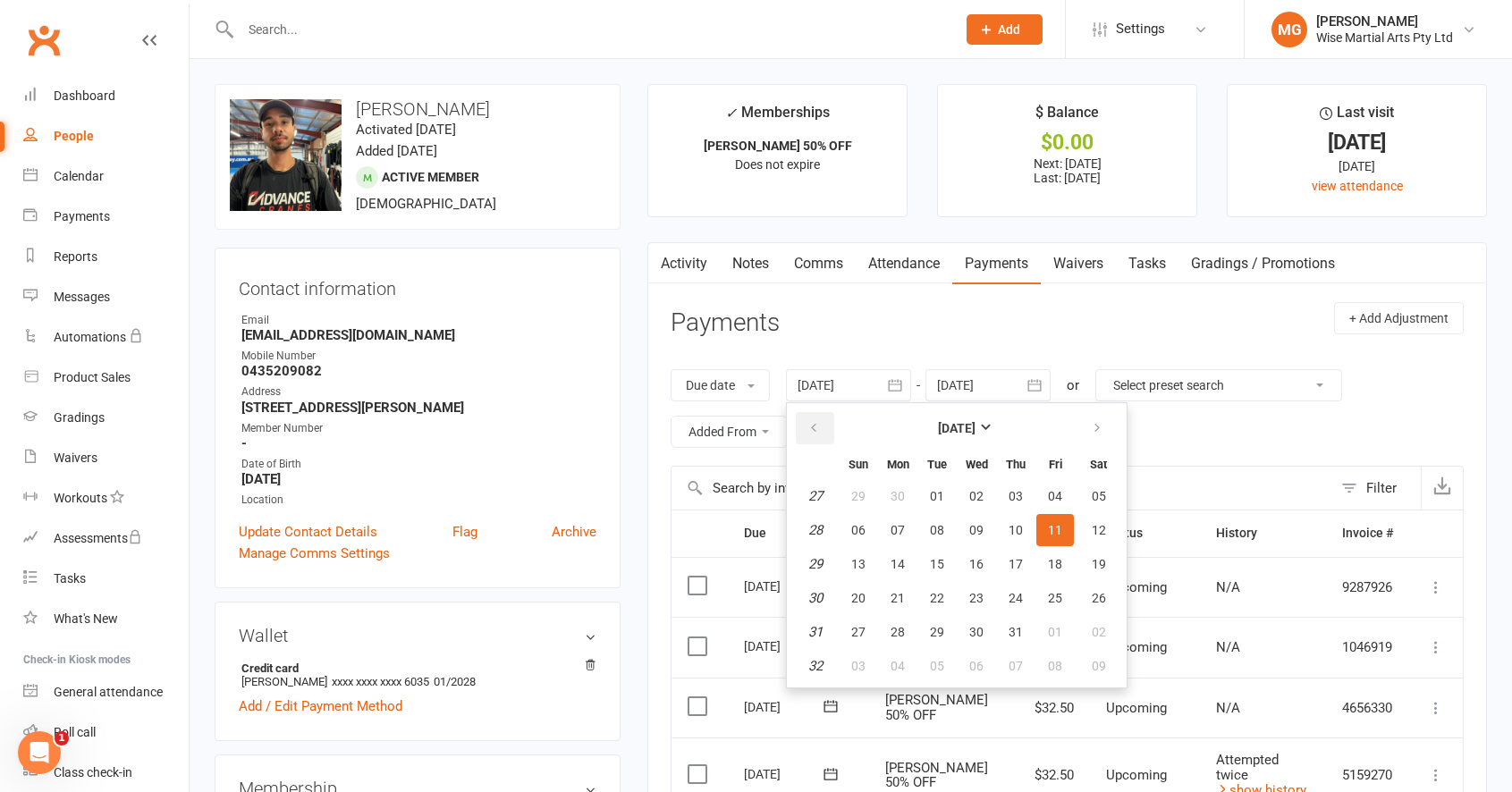
click at [824, 431] on button "button" at bounding box center [815, 427] width 39 height 32
click at [1002, 545] on button "12" at bounding box center [1015, 530] width 38 height 32
type input "12 Jun 2025"
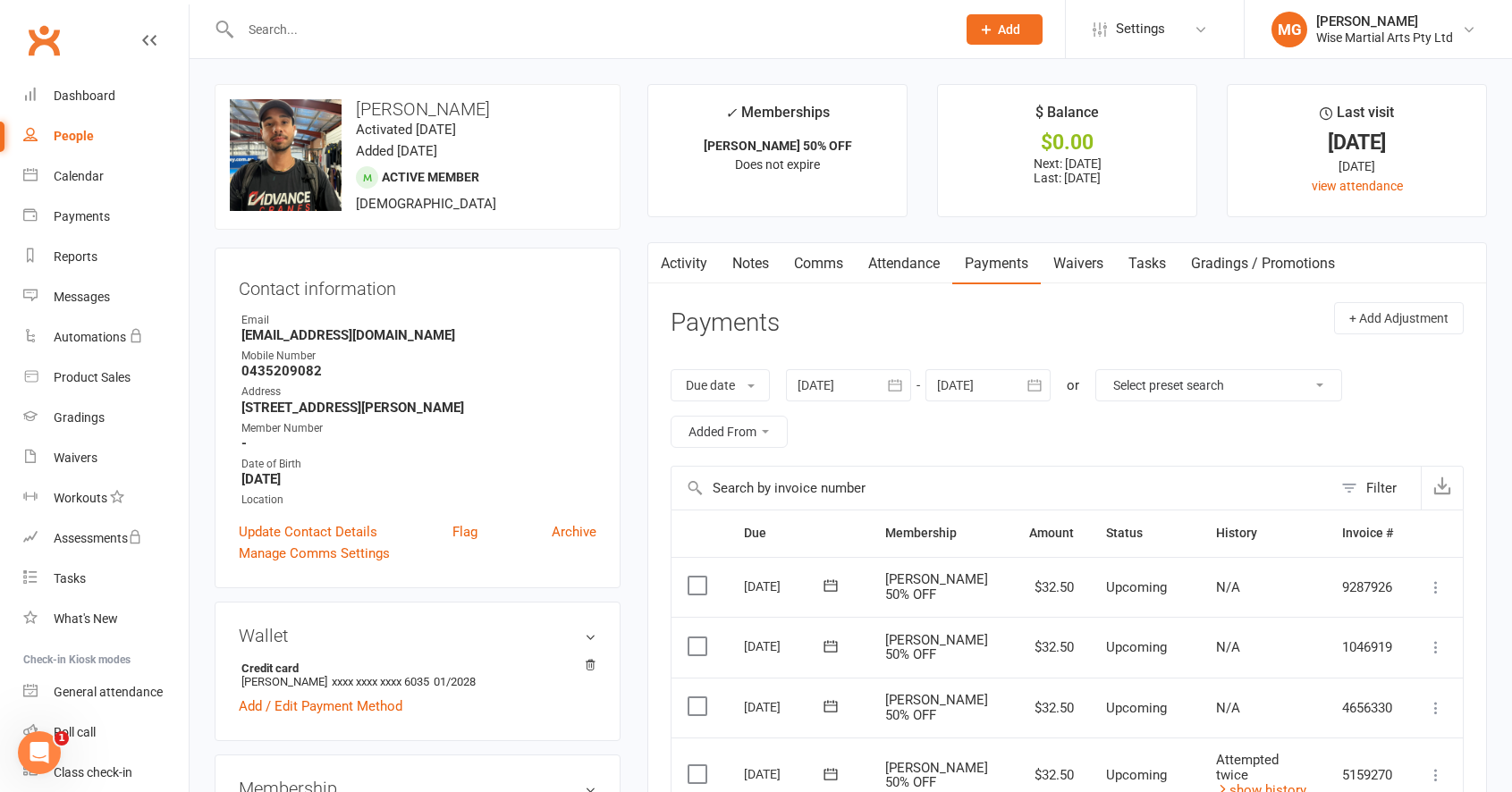
click at [678, 266] on link "Activity" at bounding box center [683, 264] width 71 height 41
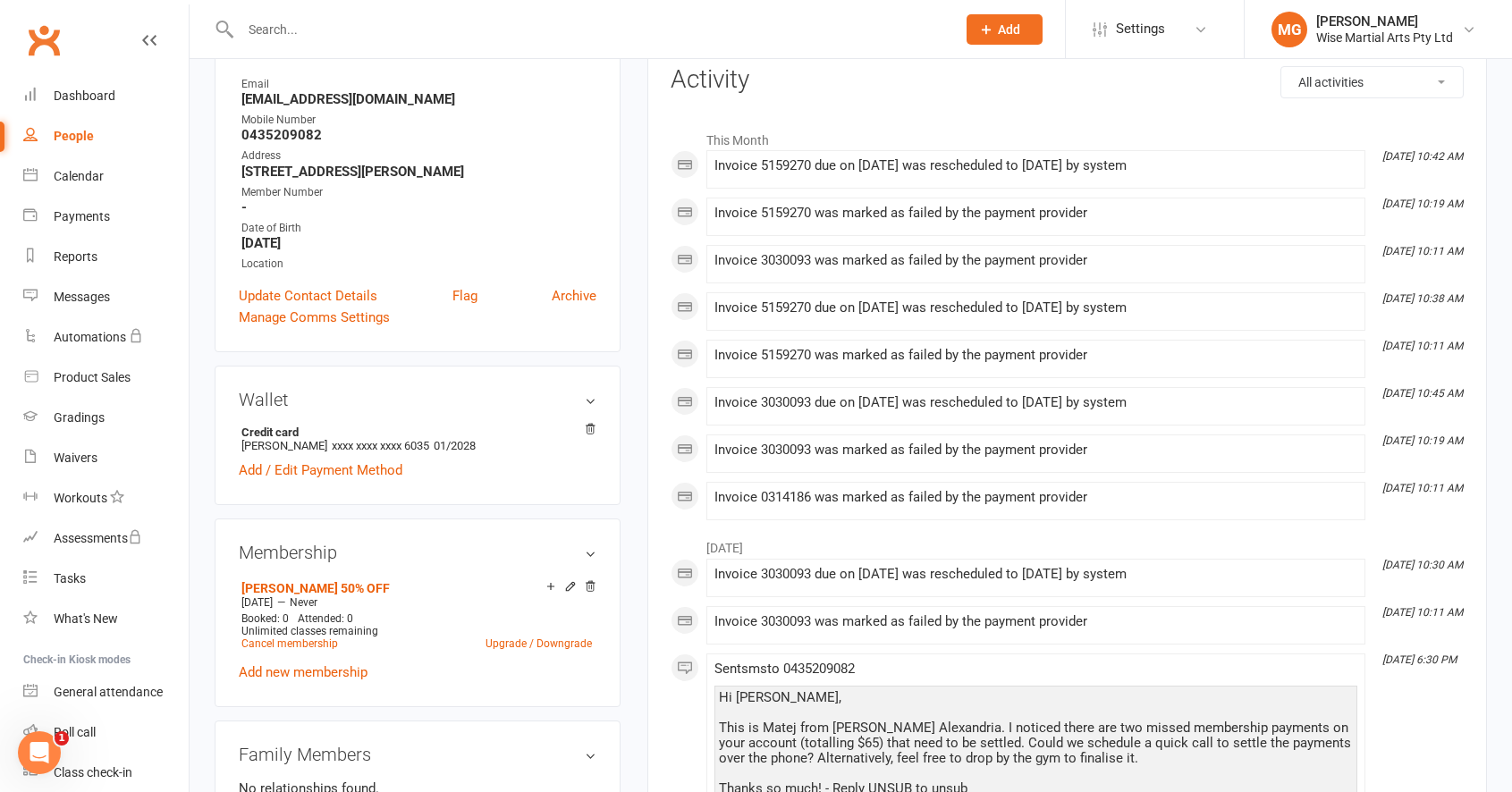
scroll to position [235, 0]
drag, startPoint x: 274, startPoint y: 139, endPoint x: 291, endPoint y: 135, distance: 17.5
click at [291, 135] on strong "0435209082" at bounding box center [419, 135] width 355 height 16
click at [291, 135] on strong "0435209082" at bounding box center [419, 135] width 355 height 16
drag, startPoint x: 399, startPoint y: 104, endPoint x: 239, endPoint y: 101, distance: 160.0
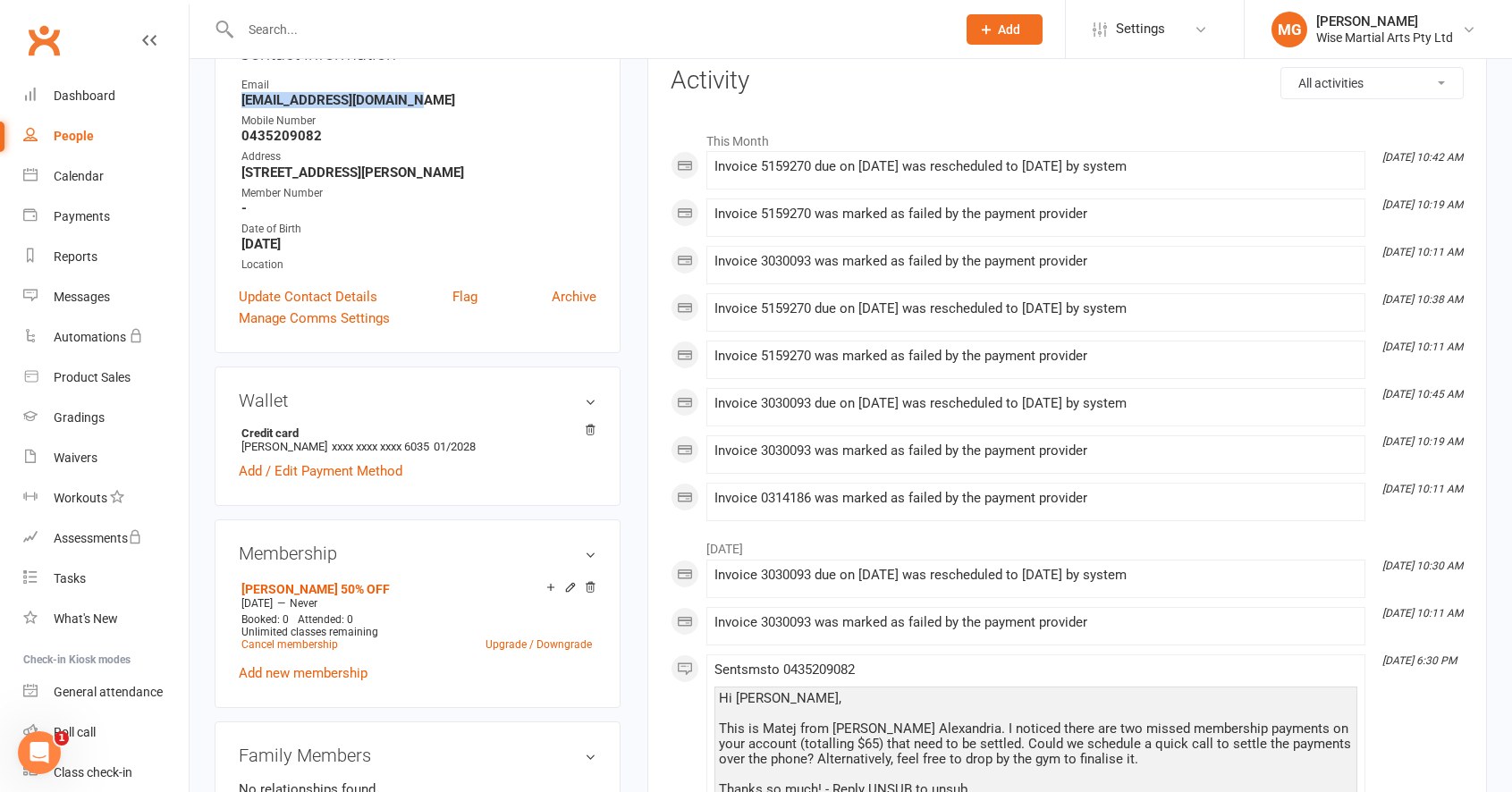
click at [239, 101] on li "Email marcelscareta@icloud.com" at bounding box center [417, 93] width 357 height 31
copy strong "marcelscareta@icloud.com"
drag, startPoint x: 261, startPoint y: 141, endPoint x: 299, endPoint y: 137, distance: 38.2
click at [299, 137] on strong "0435209082" at bounding box center [419, 135] width 355 height 16
drag, startPoint x: 299, startPoint y: 137, endPoint x: 372, endPoint y: 143, distance: 73.2
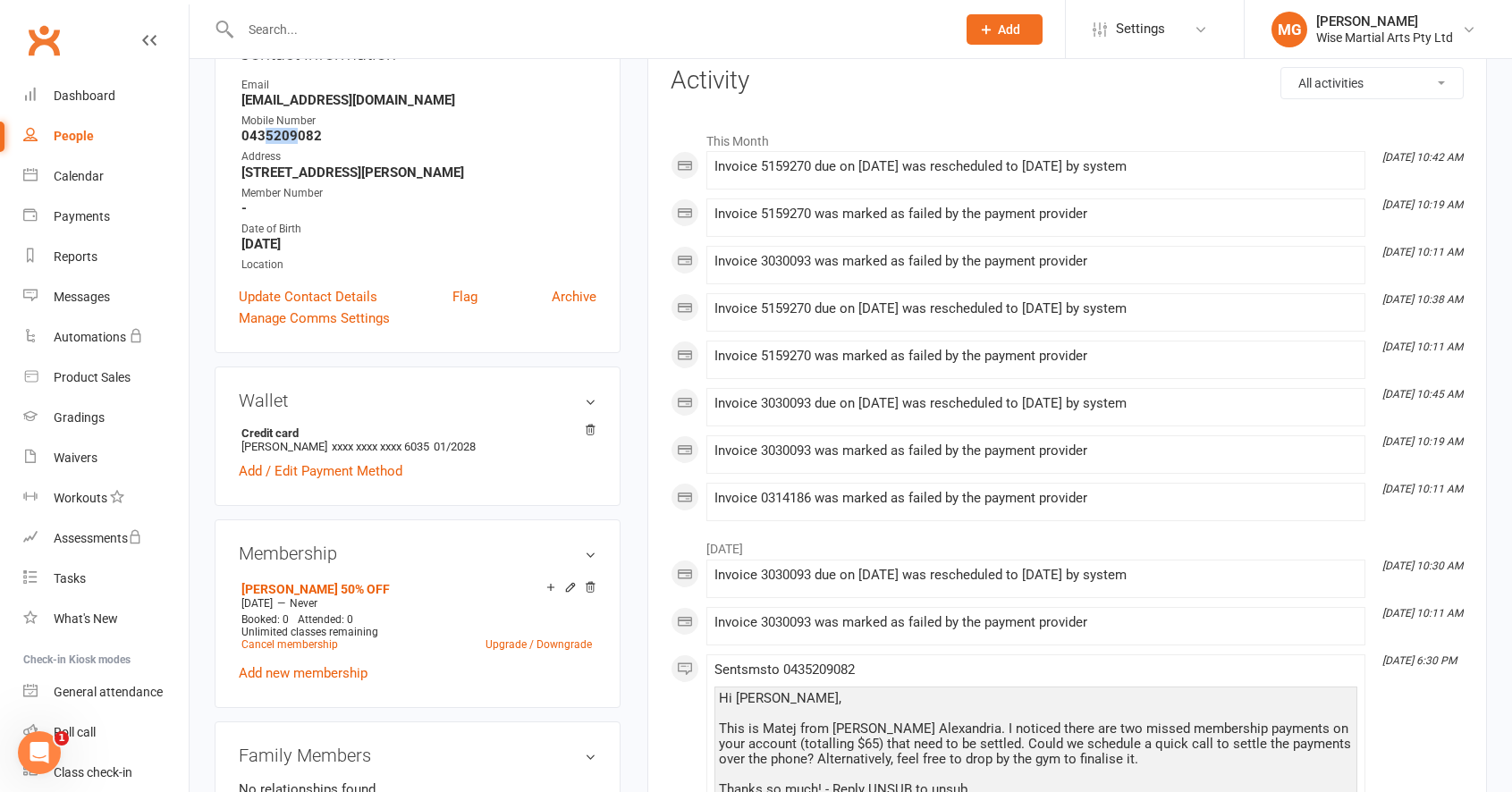
click at [301, 138] on strong "0435209082" at bounding box center [419, 135] width 355 height 16
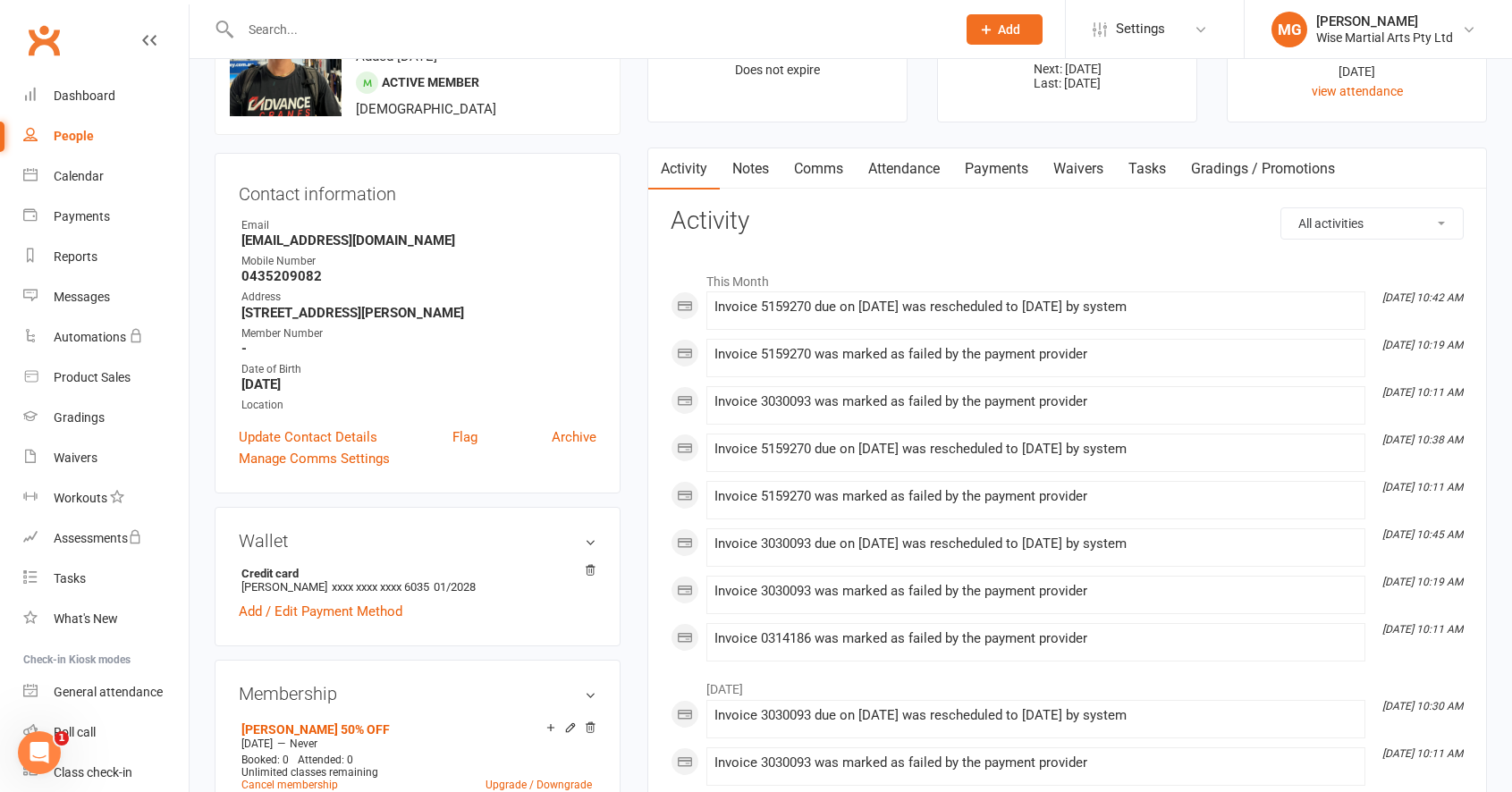
scroll to position [27, 0]
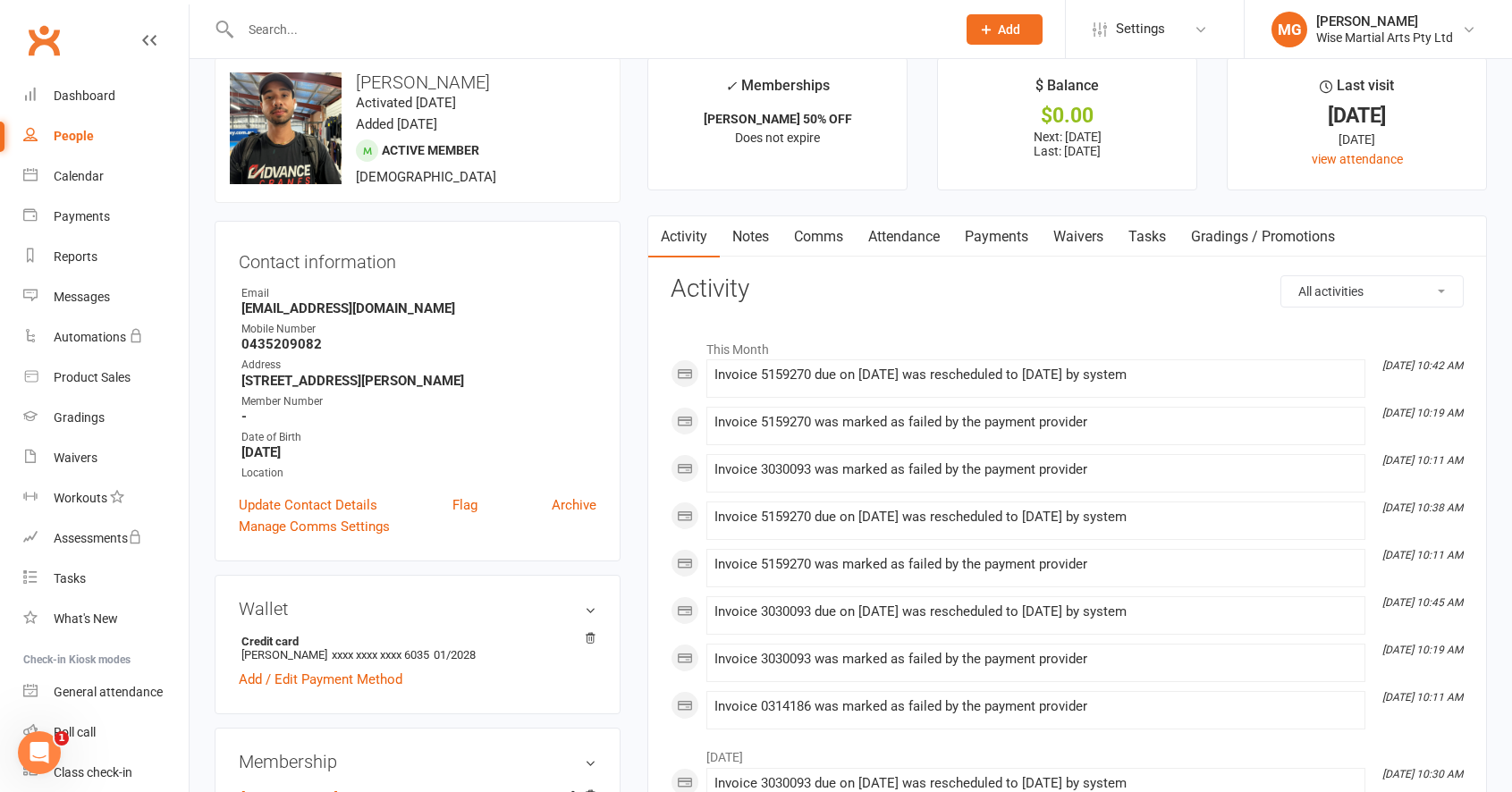
click at [998, 218] on link "Payments" at bounding box center [997, 237] width 89 height 41
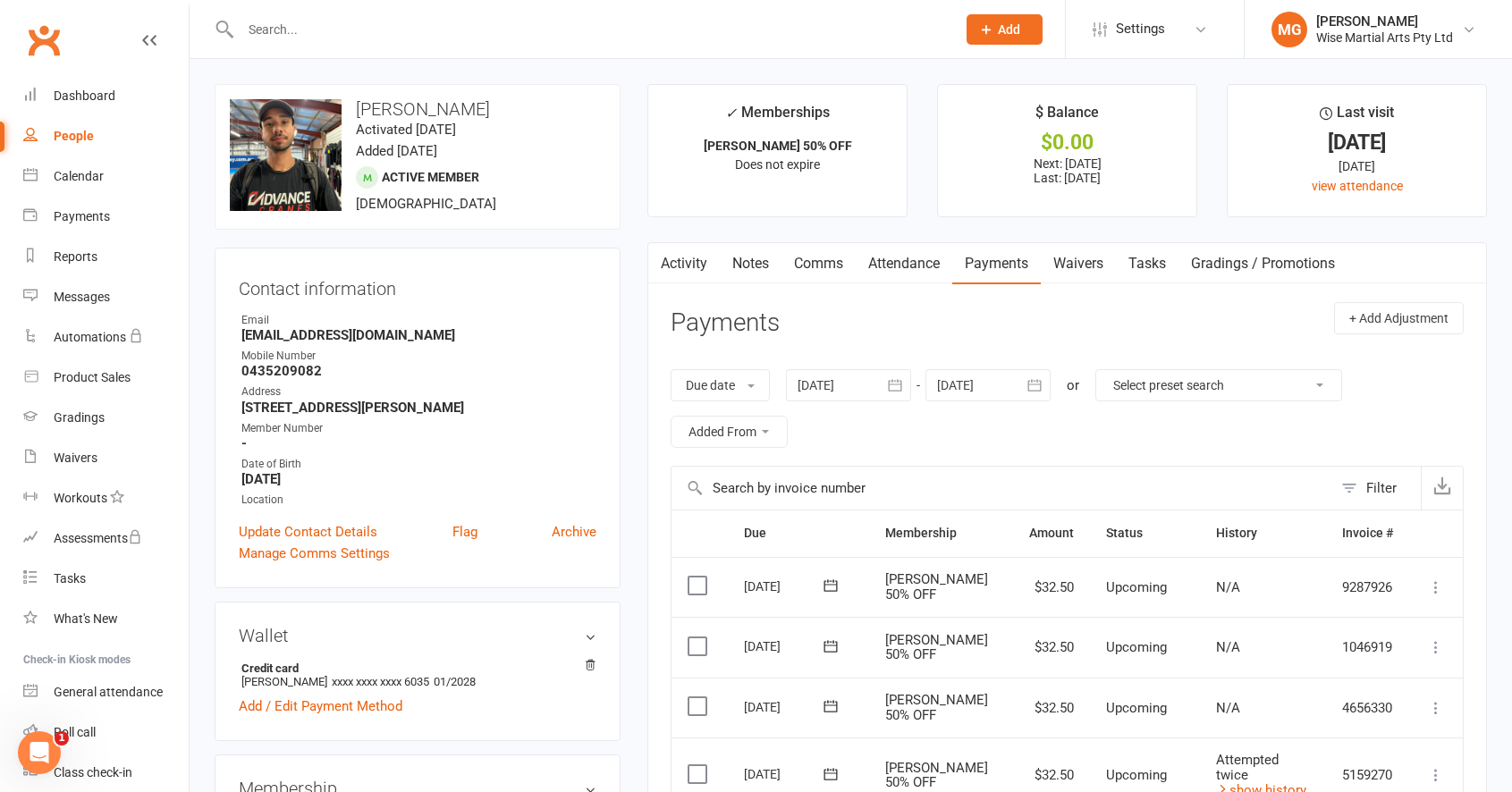
click at [349, 31] on input "text" at bounding box center [589, 29] width 708 height 25
paste input "Leandro Pinheiro"
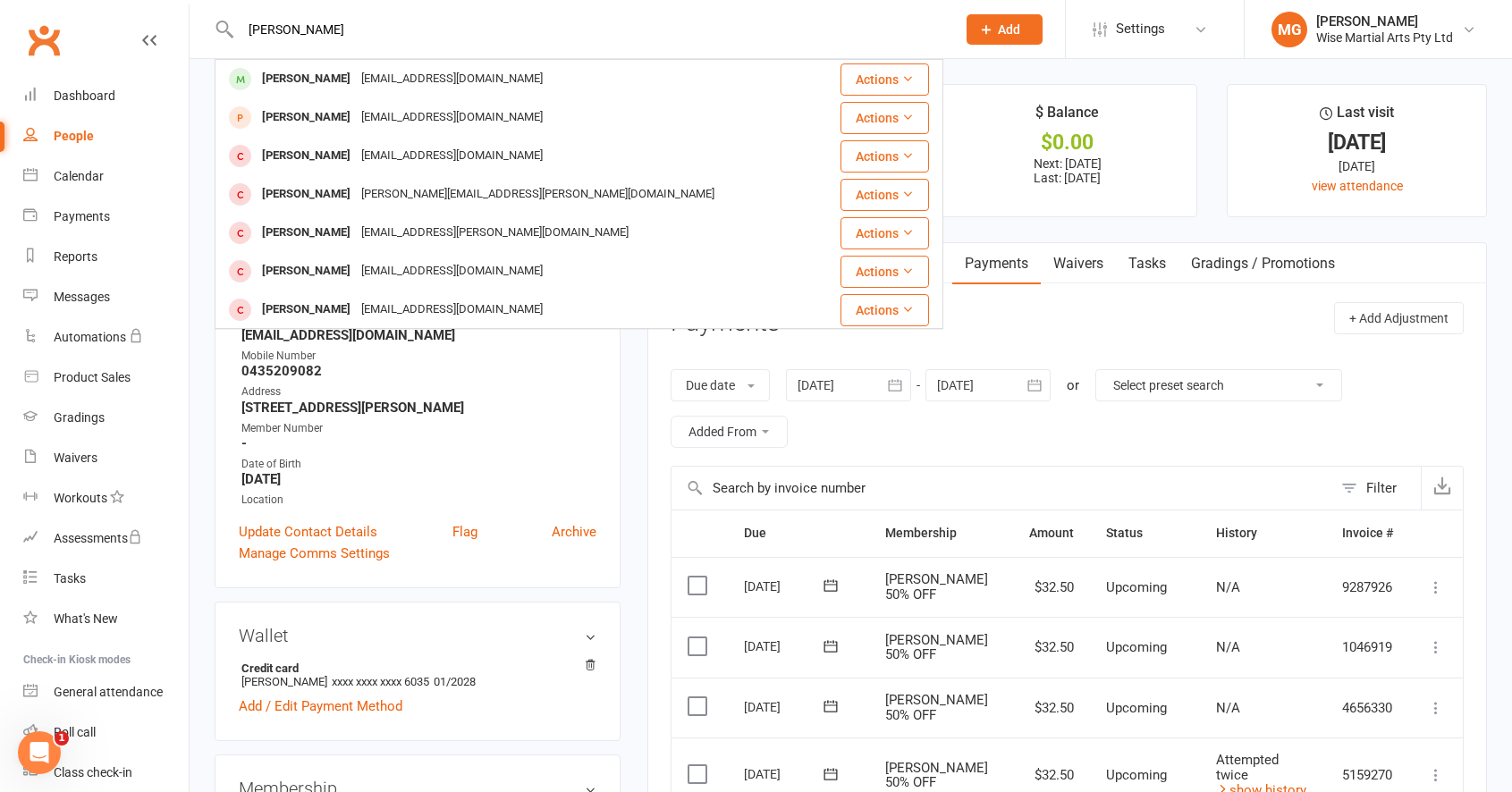
type input "Leandro Pinheiro"
click at [274, 86] on div "leandro pinheiro" at bounding box center [305, 79] width 99 height 26
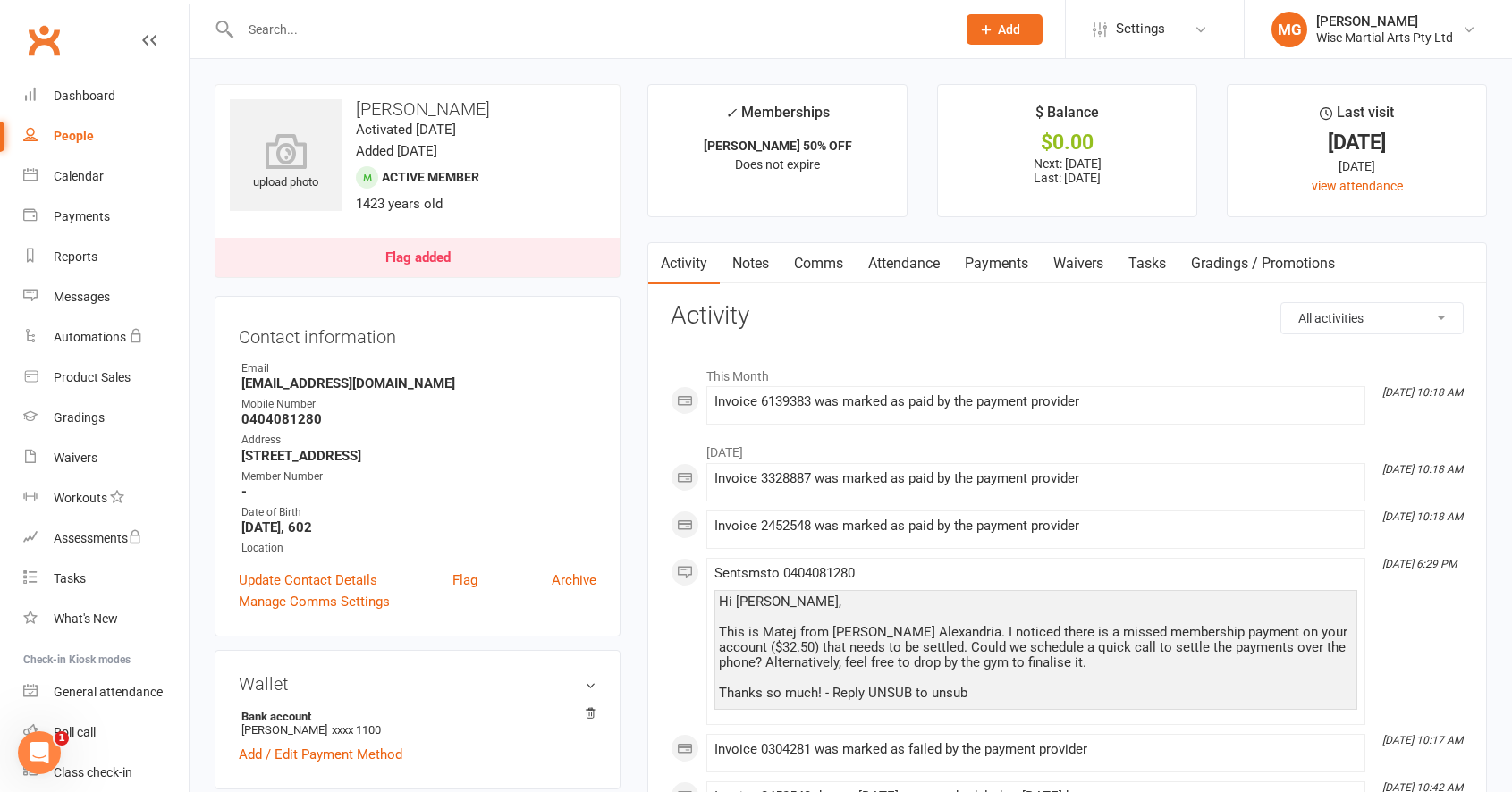
click at [1005, 268] on link "Payments" at bounding box center [997, 264] width 89 height 41
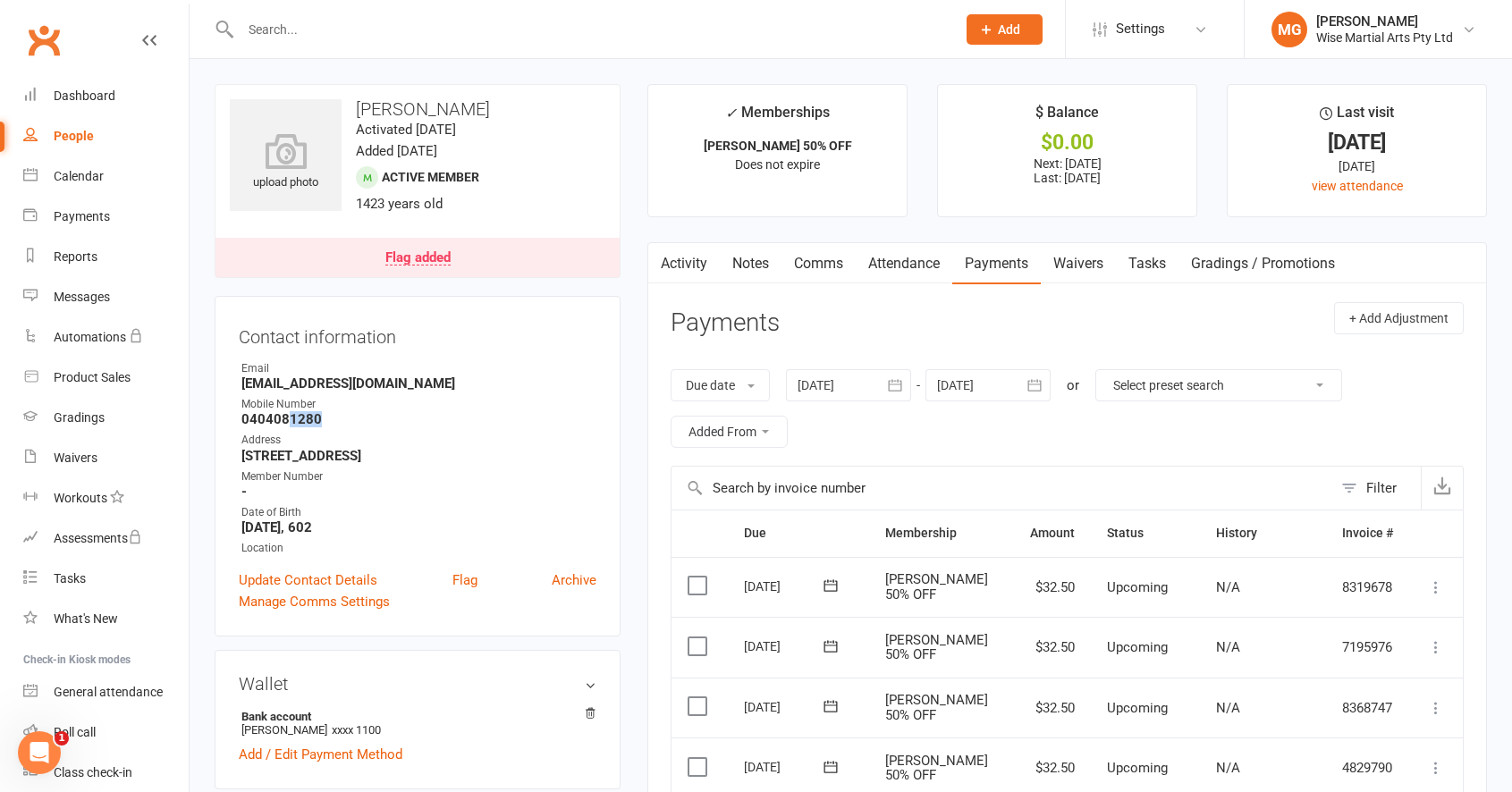
drag, startPoint x: 289, startPoint y: 423, endPoint x: 341, endPoint y: 418, distance: 52.2
click at [341, 418] on strong "0404081280" at bounding box center [419, 418] width 355 height 16
click at [287, 423] on strong "0404081280" at bounding box center [419, 418] width 355 height 16
drag, startPoint x: 287, startPoint y: 422, endPoint x: 345, endPoint y: 422, distance: 58.0
click at [345, 422] on strong "0404081280" at bounding box center [419, 418] width 355 height 16
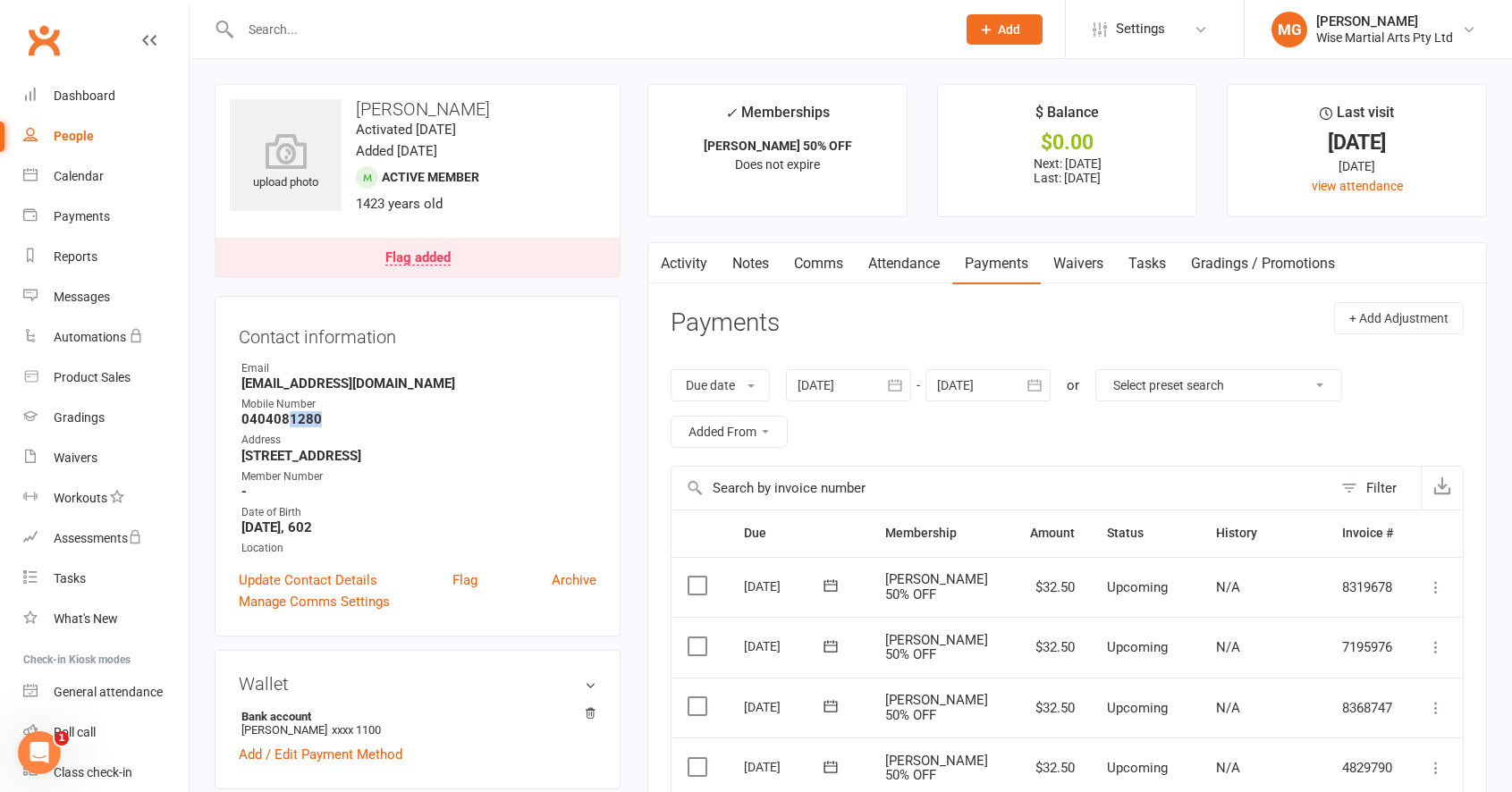
click at [345, 422] on strong "0404081280" at bounding box center [419, 418] width 355 height 16
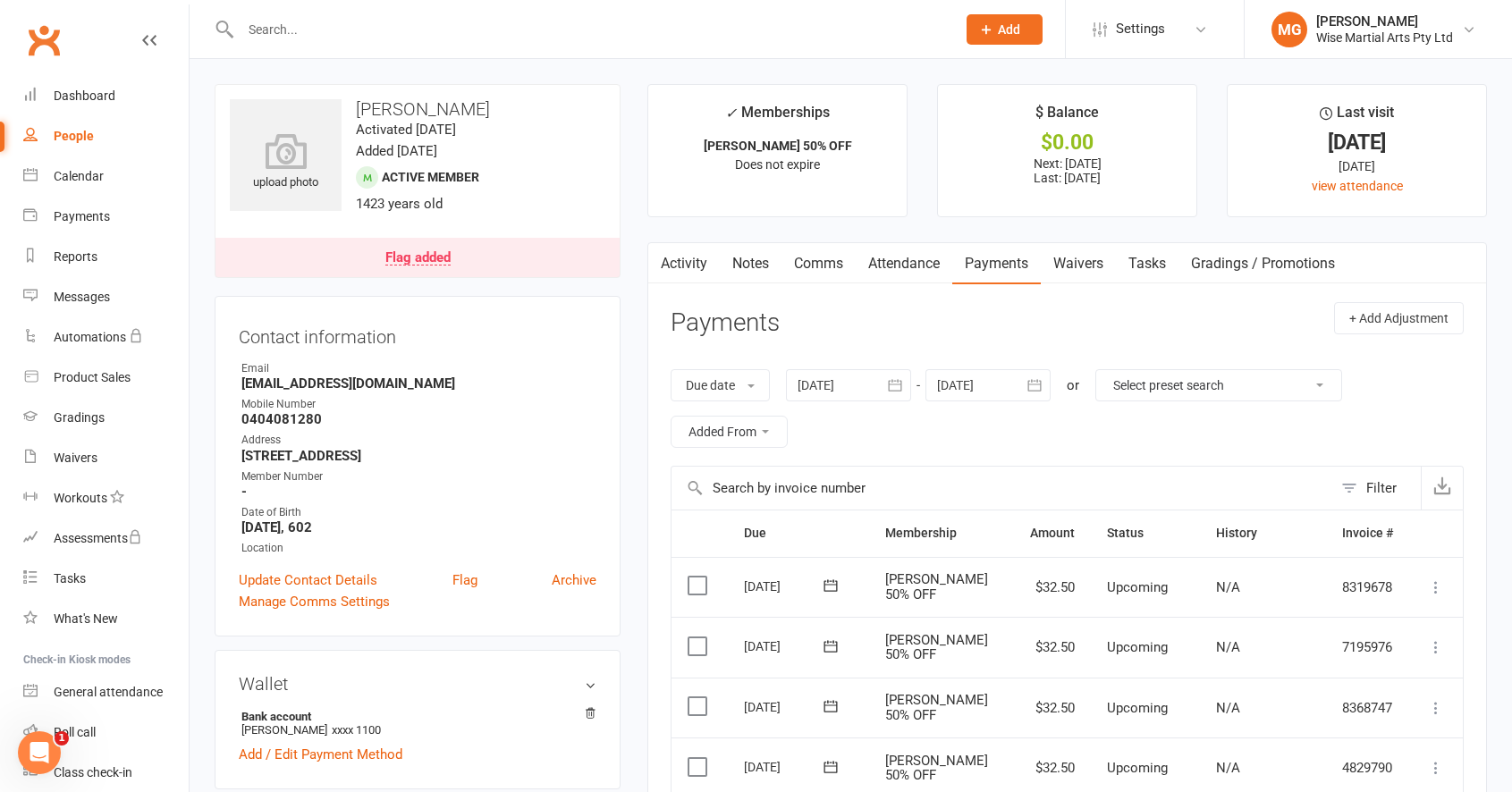
click at [710, 276] on link "Activity" at bounding box center [683, 264] width 71 height 41
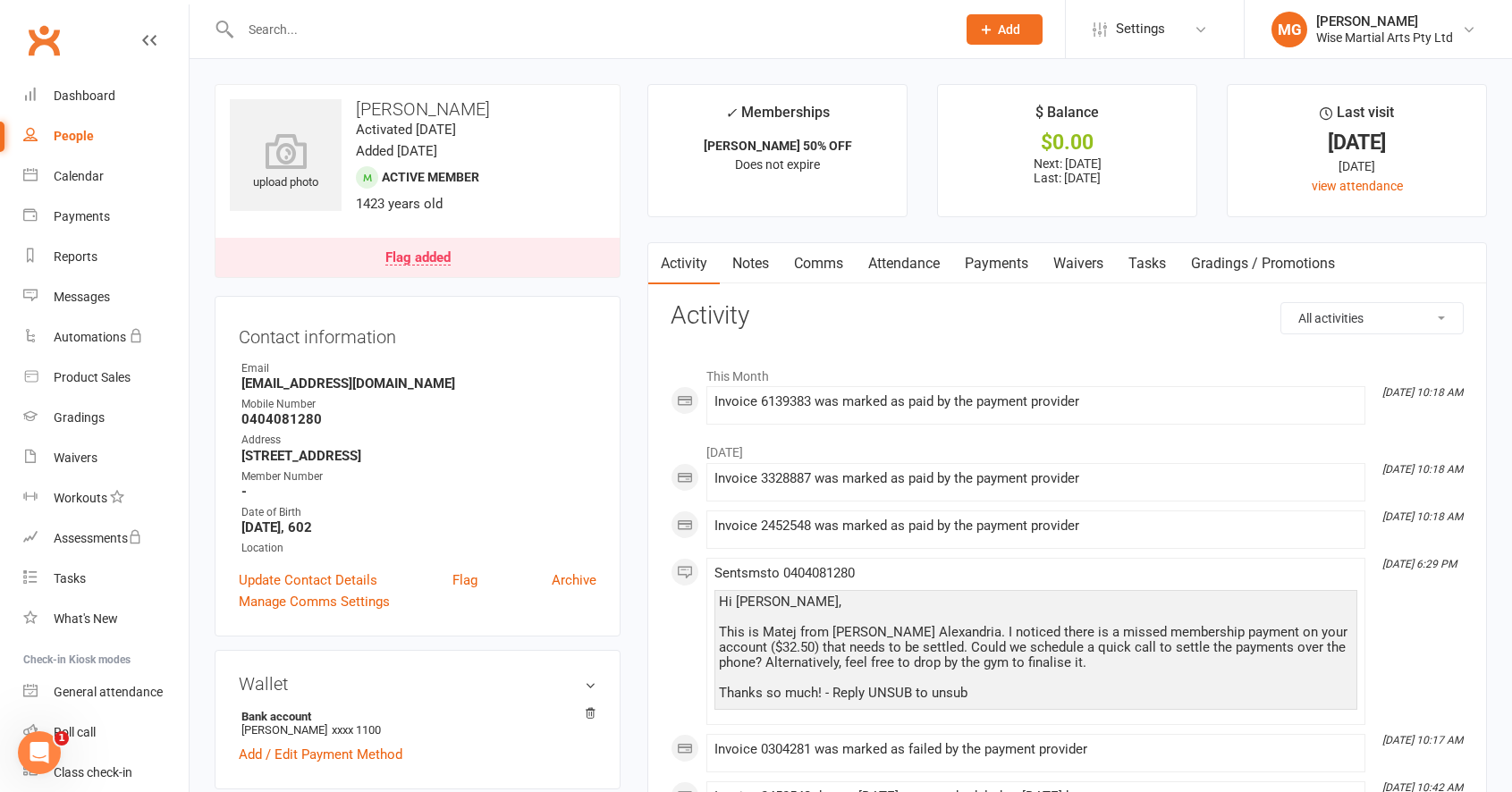
click at [1026, 261] on link "Payments" at bounding box center [997, 264] width 89 height 41
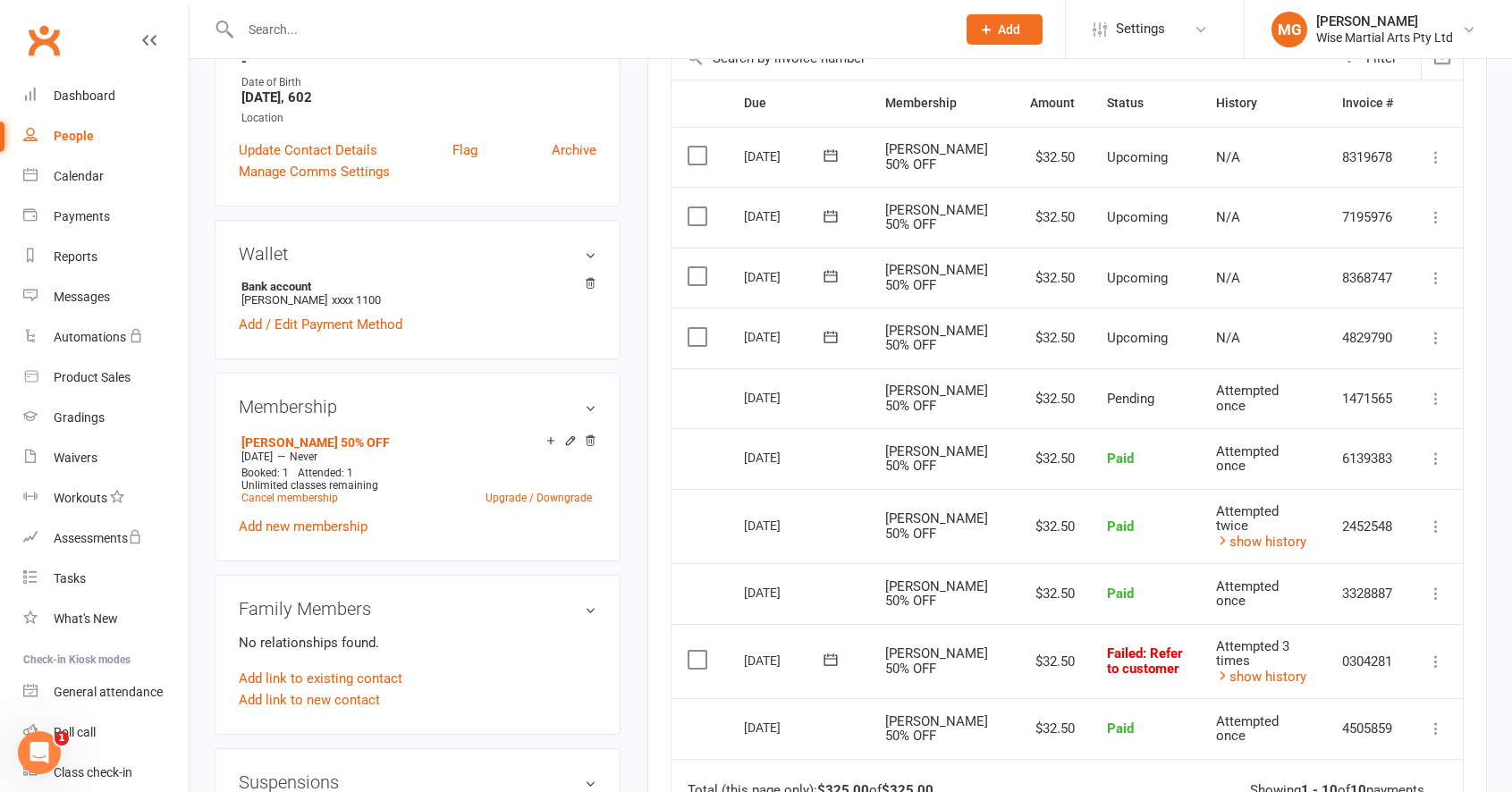
scroll to position [453, 0]
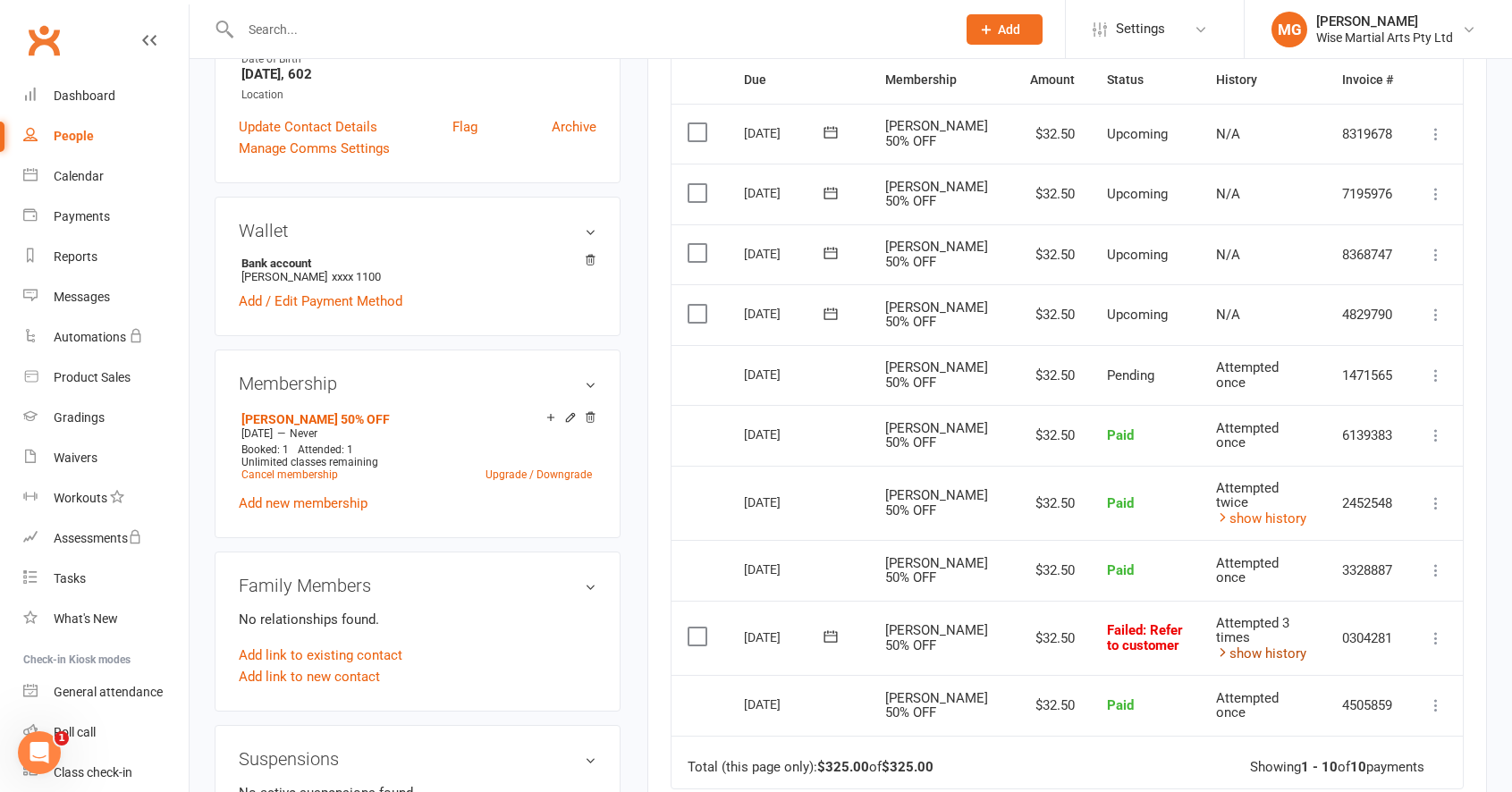
click at [1246, 646] on link "show history" at bounding box center [1261, 653] width 91 height 16
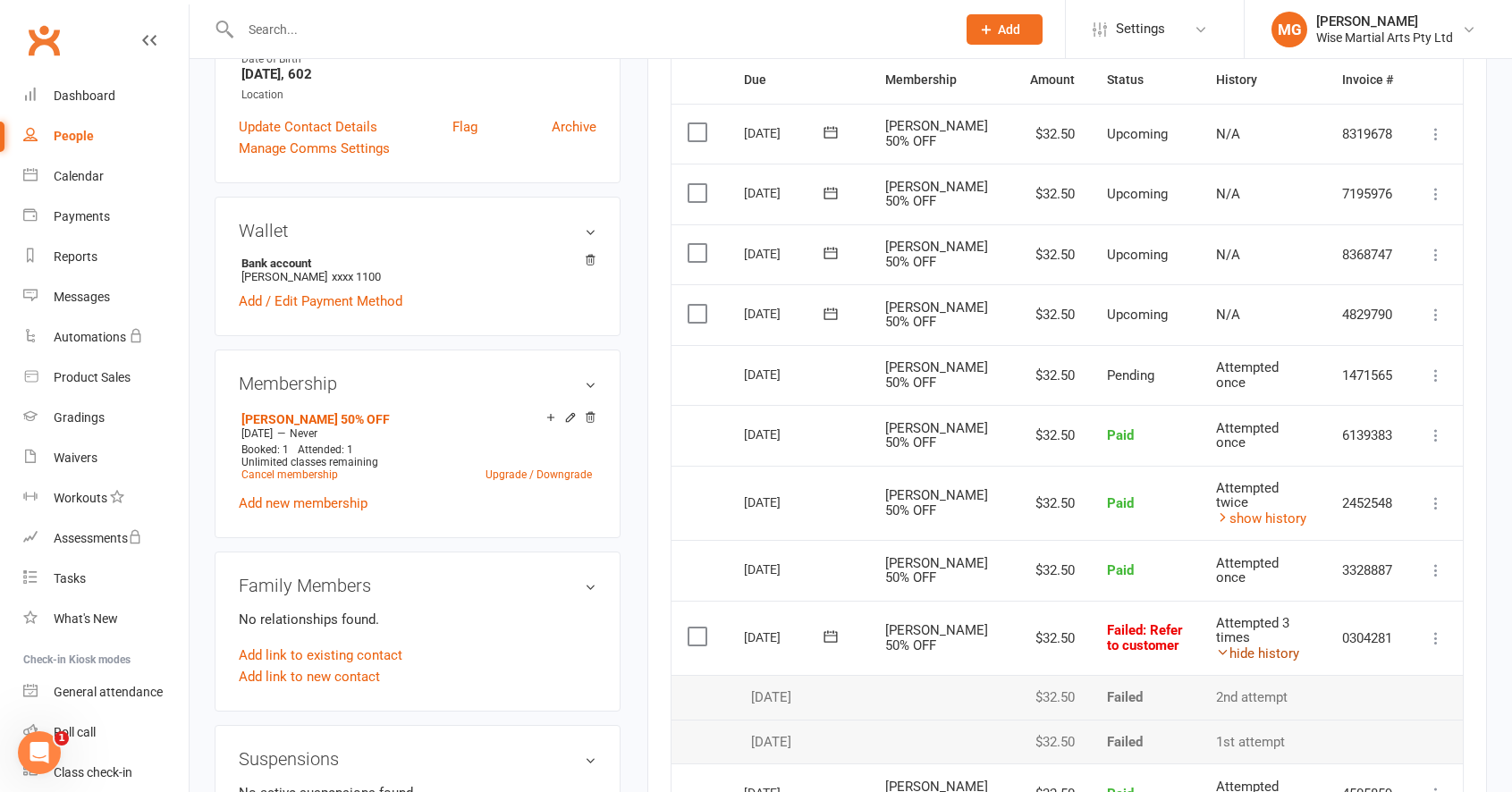
click at [1224, 646] on link "hide history" at bounding box center [1258, 653] width 83 height 16
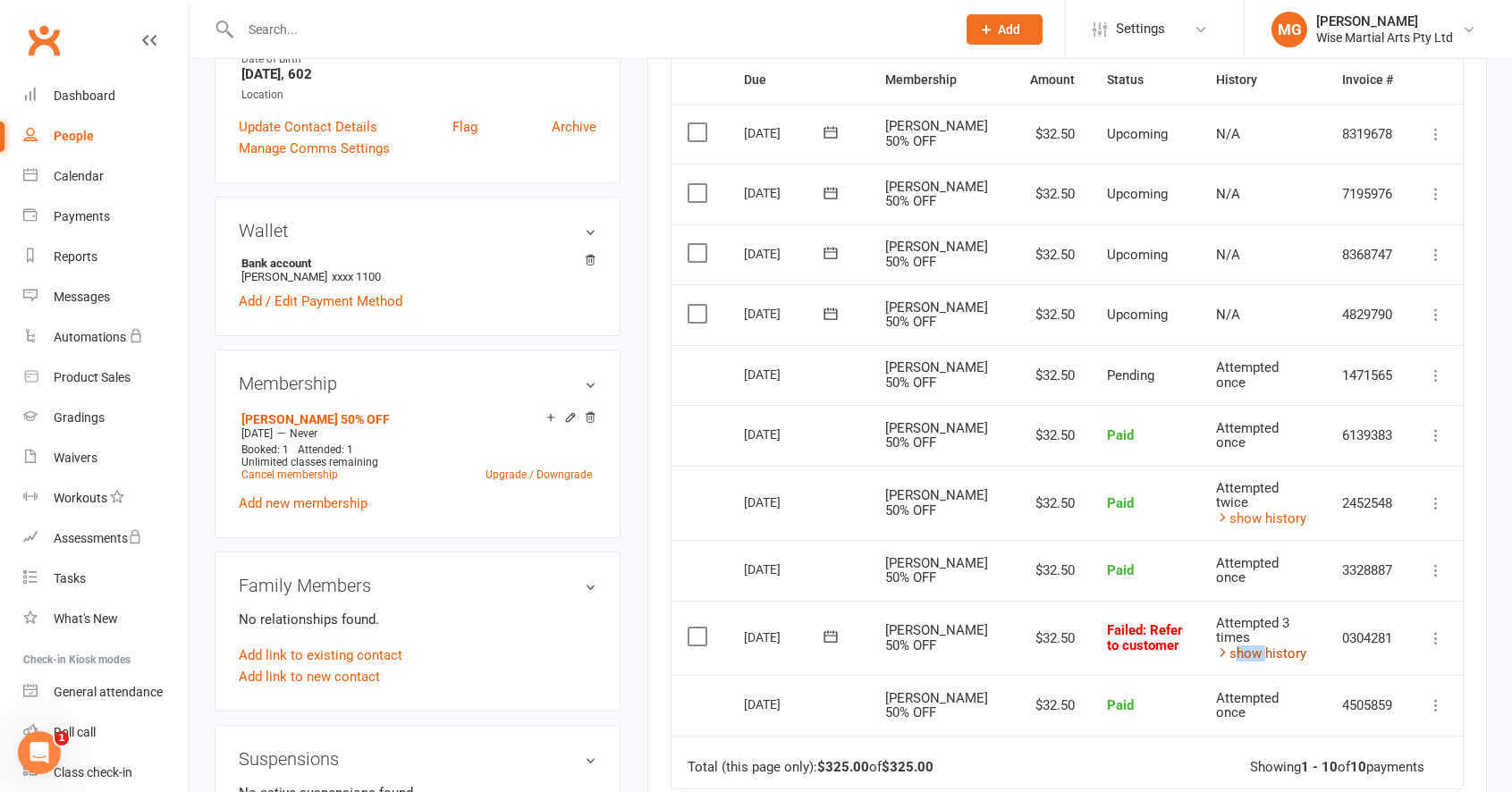
click at [1224, 646] on link "show history" at bounding box center [1261, 653] width 91 height 16
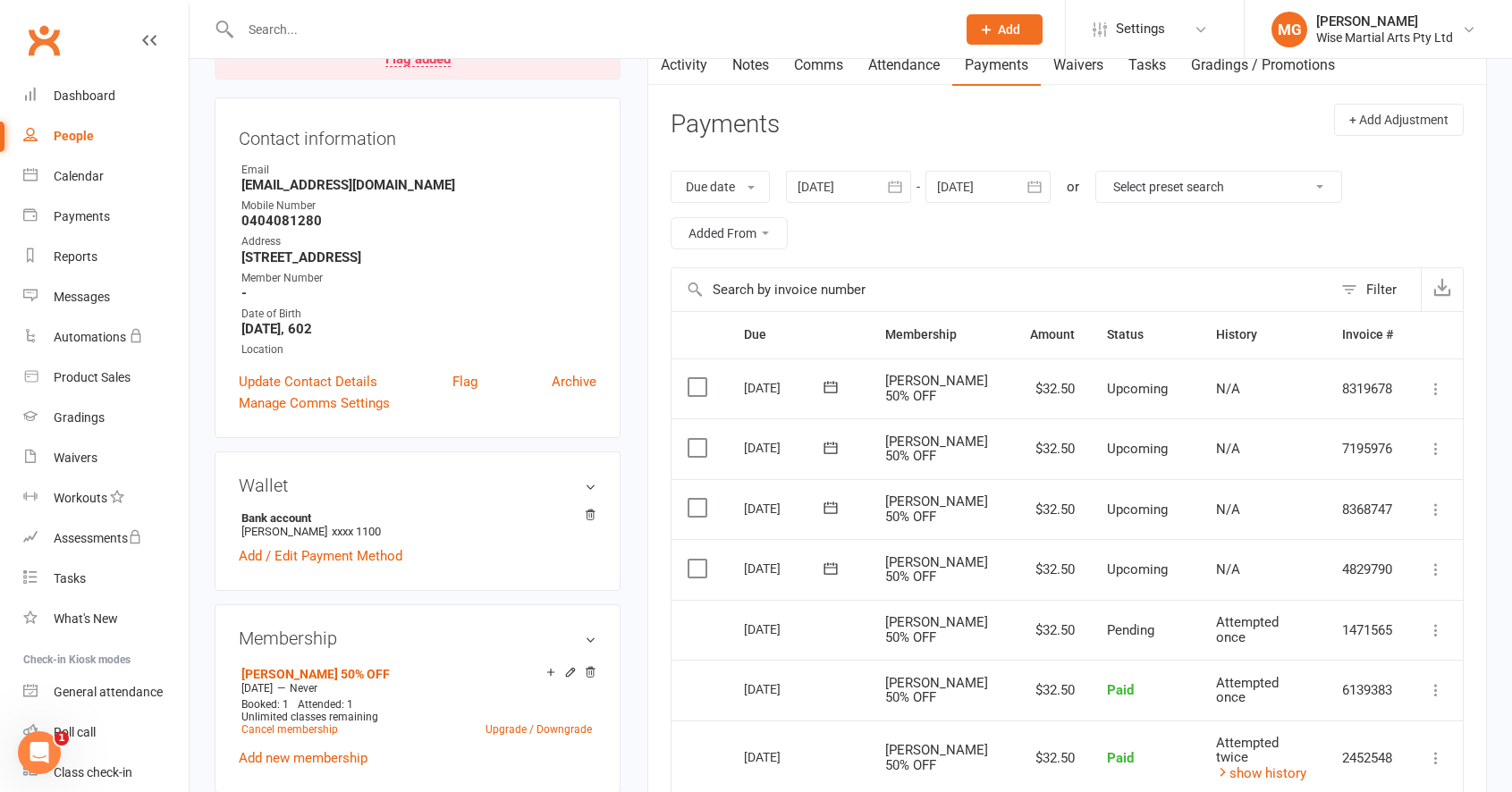
scroll to position [0, 0]
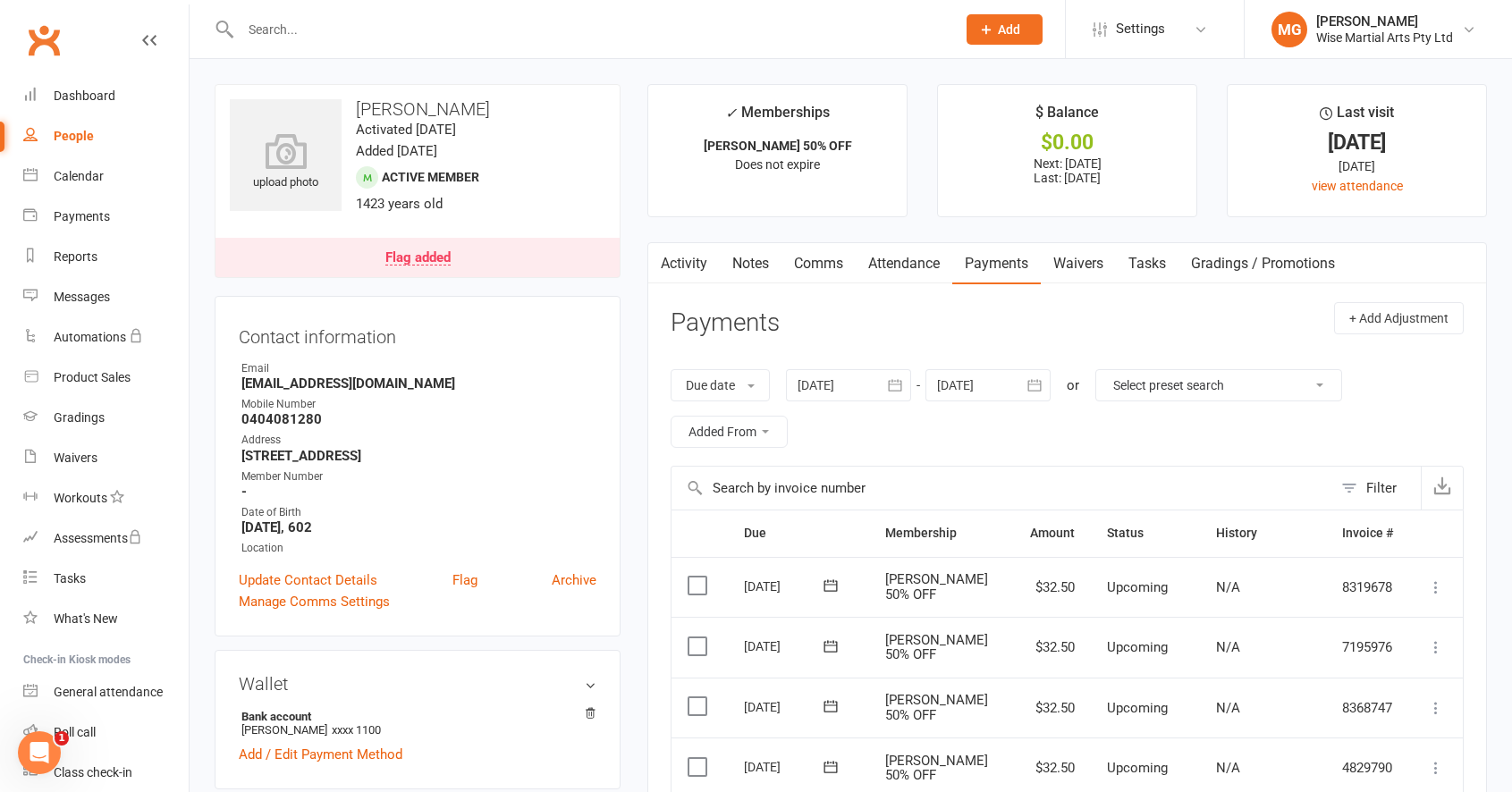
click at [706, 275] on link "Activity" at bounding box center [683, 264] width 71 height 41
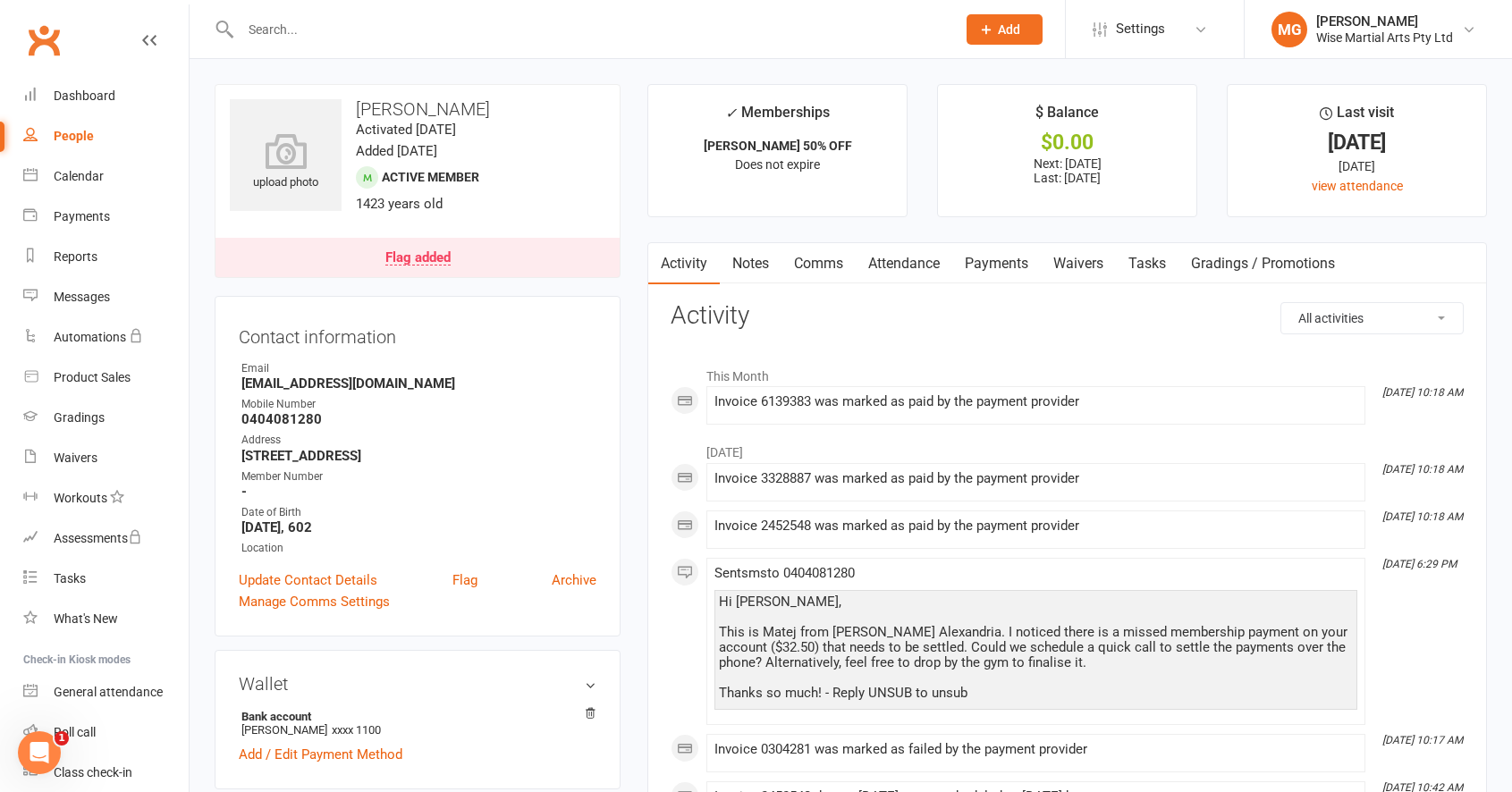
click at [980, 278] on link "Payments" at bounding box center [997, 264] width 89 height 41
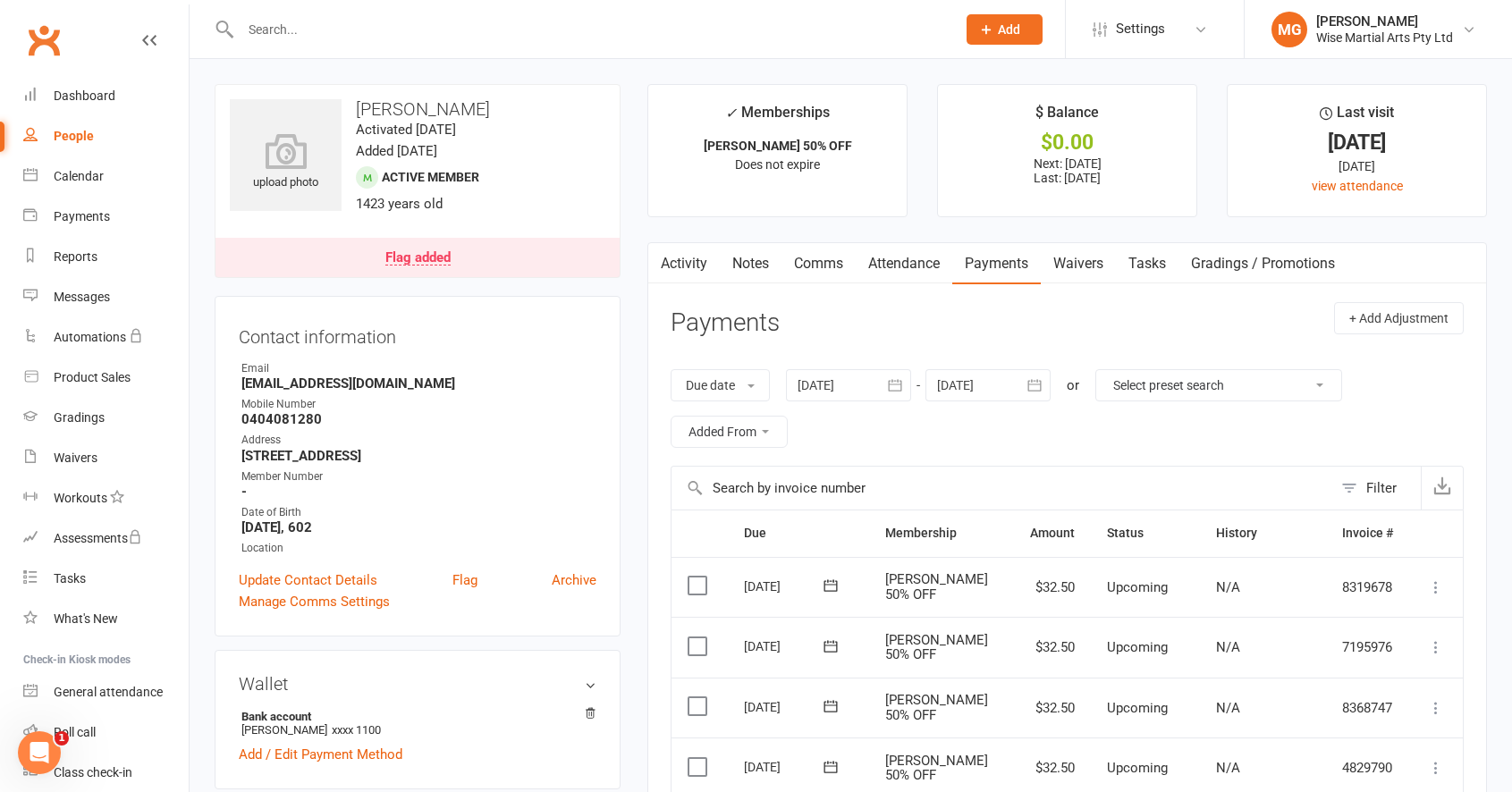
click at [973, 277] on link "Payments" at bounding box center [997, 264] width 89 height 41
click at [58, 97] on div "Dashboard" at bounding box center [84, 95] width 62 height 14
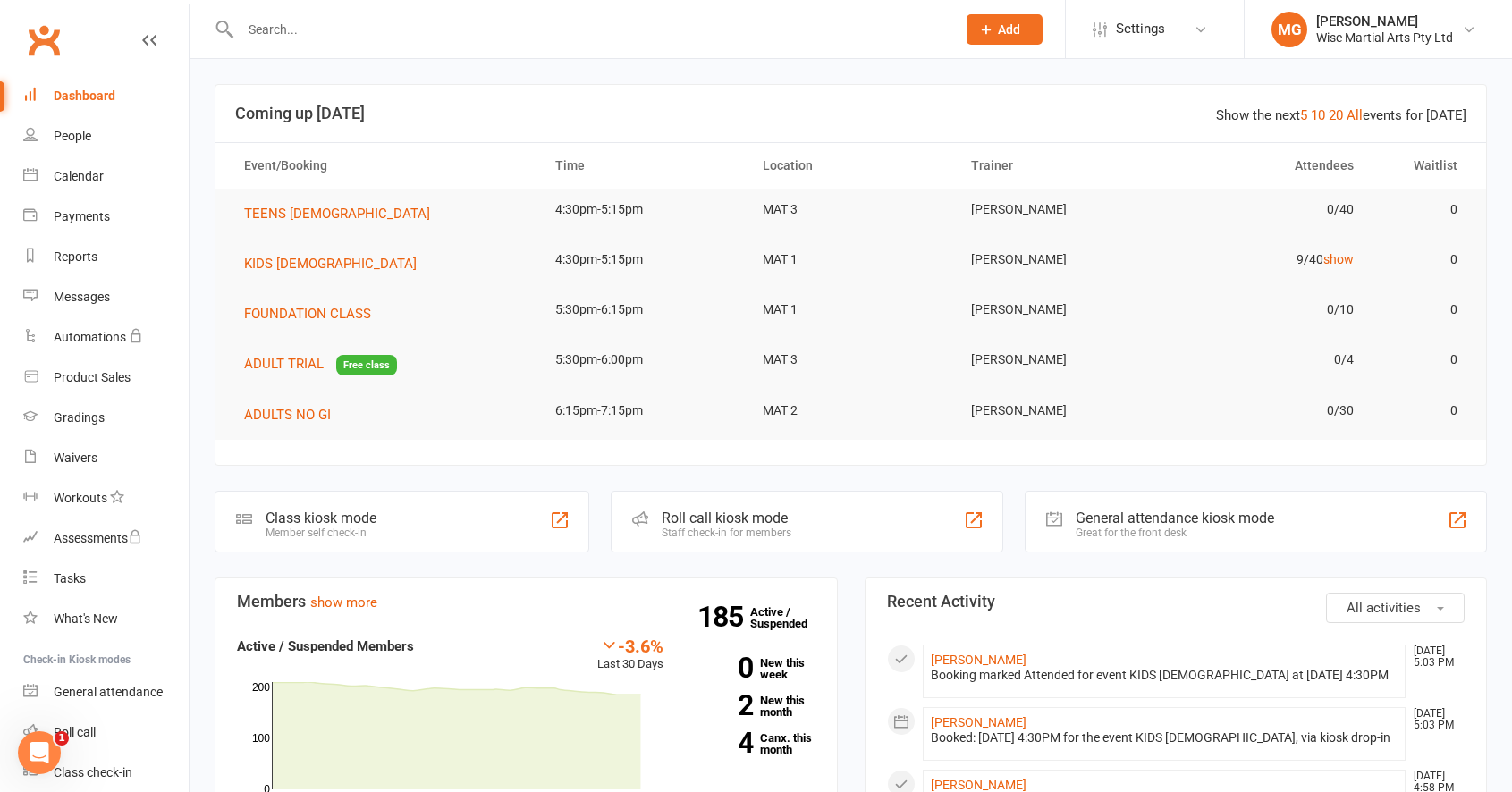
click at [403, 42] on div at bounding box center [578, 29] width 728 height 58
click at [404, 38] on input "text" at bounding box center [589, 29] width 708 height 25
paste input "[PERSON_NAME]"
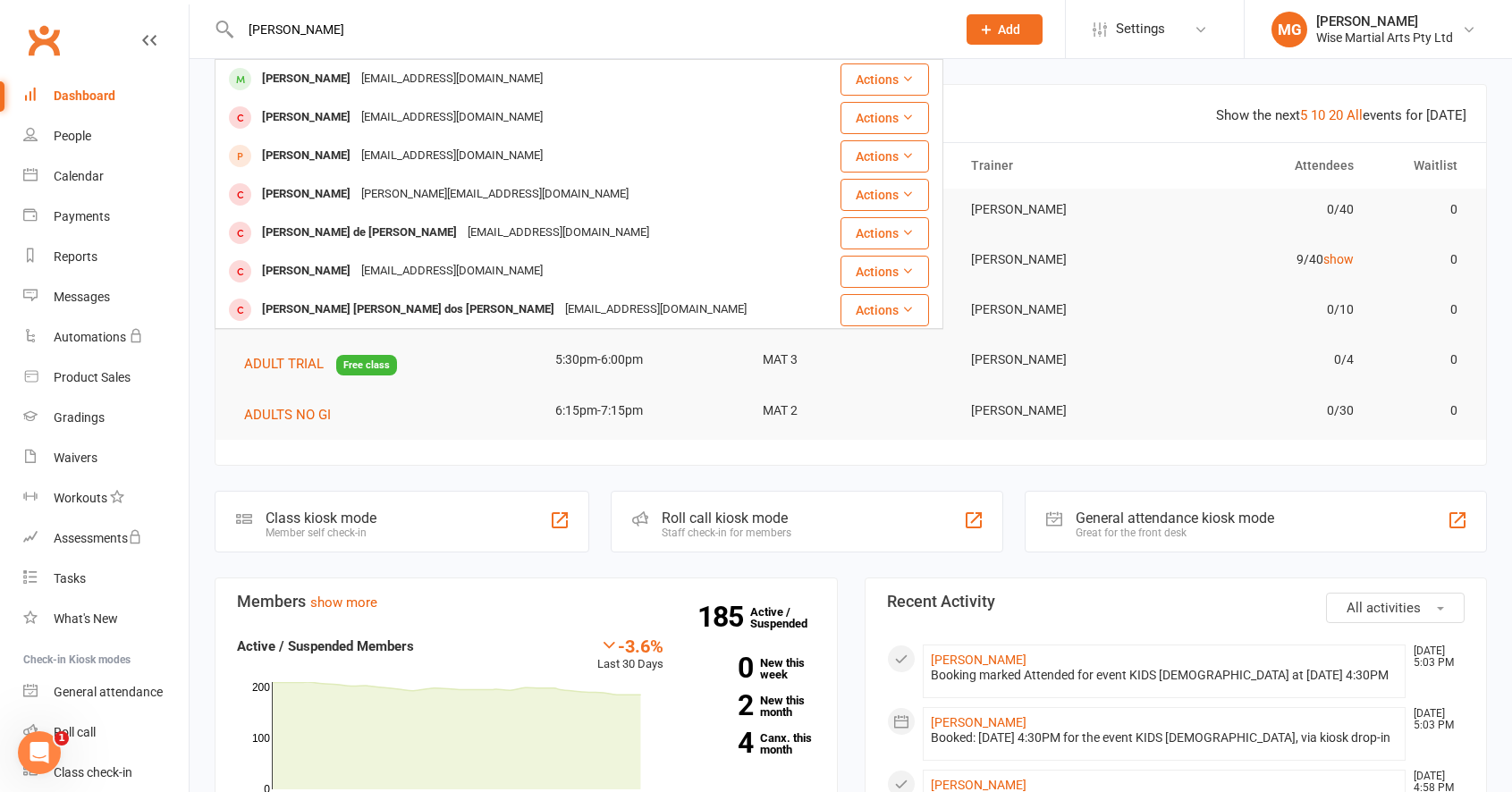
type input "[PERSON_NAME]"
click at [333, 80] on div "[PERSON_NAME]" at bounding box center [305, 79] width 99 height 26
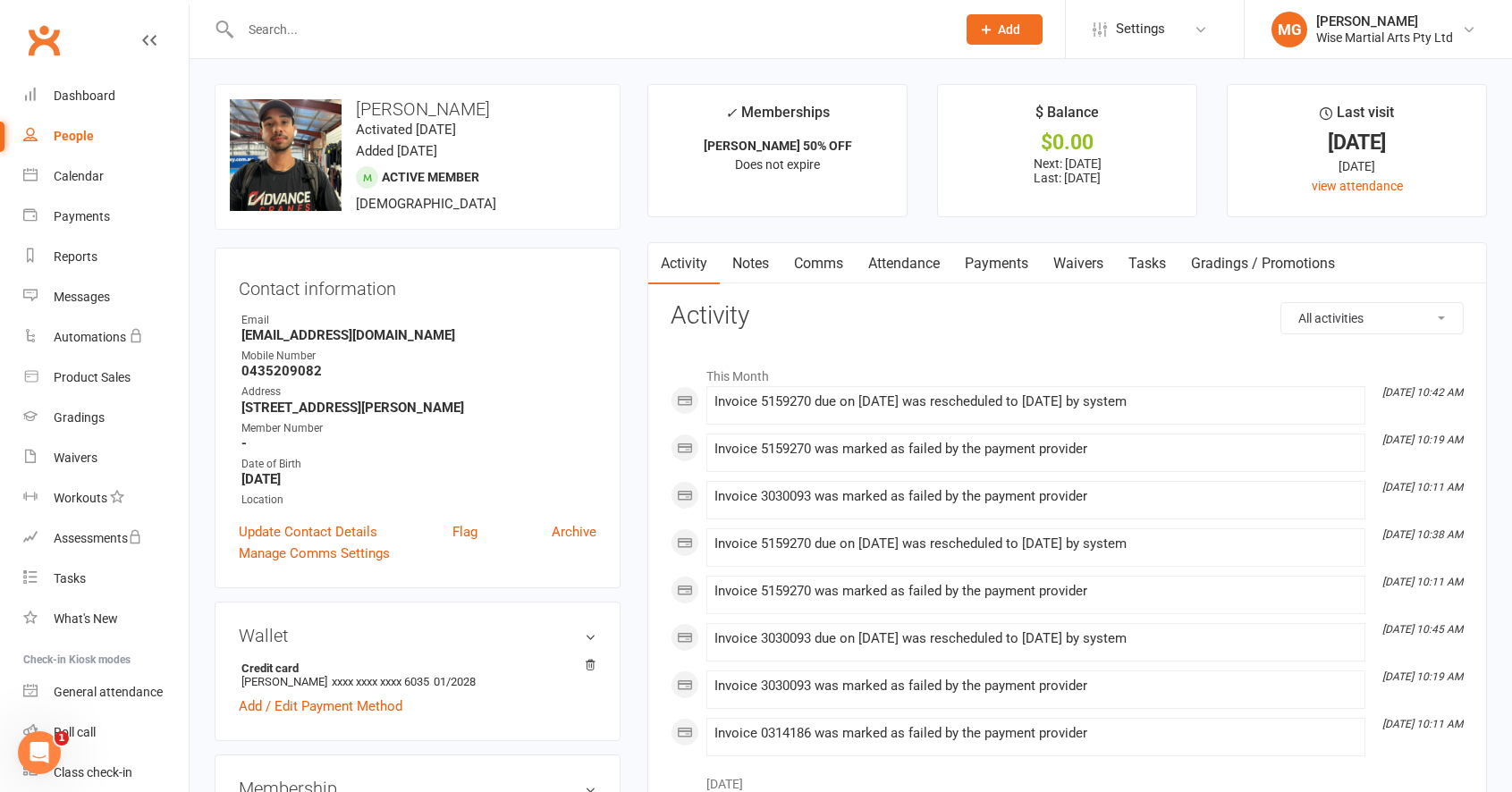
click at [1011, 280] on link "Payments" at bounding box center [997, 264] width 89 height 41
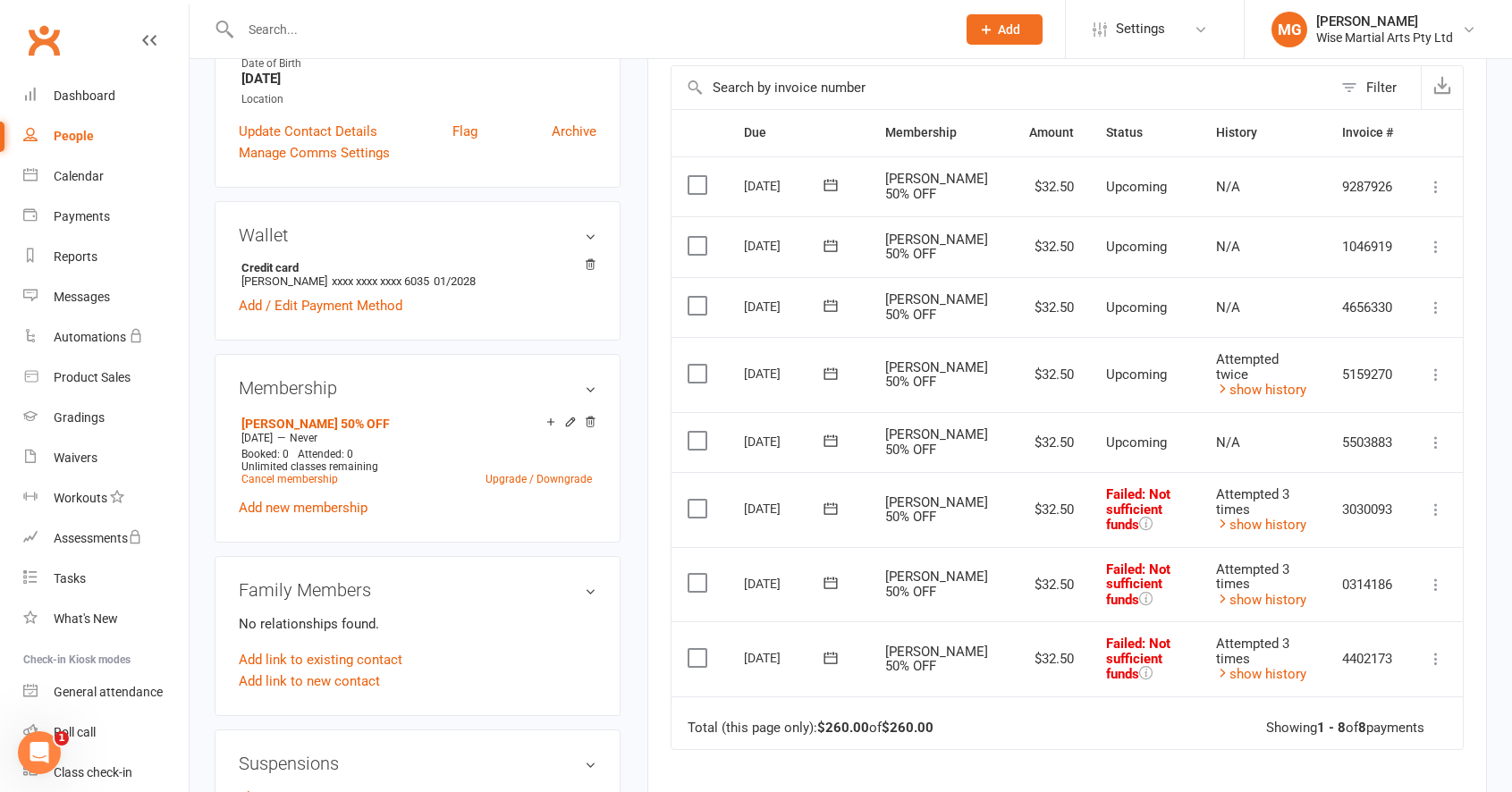
scroll to position [406, 0]
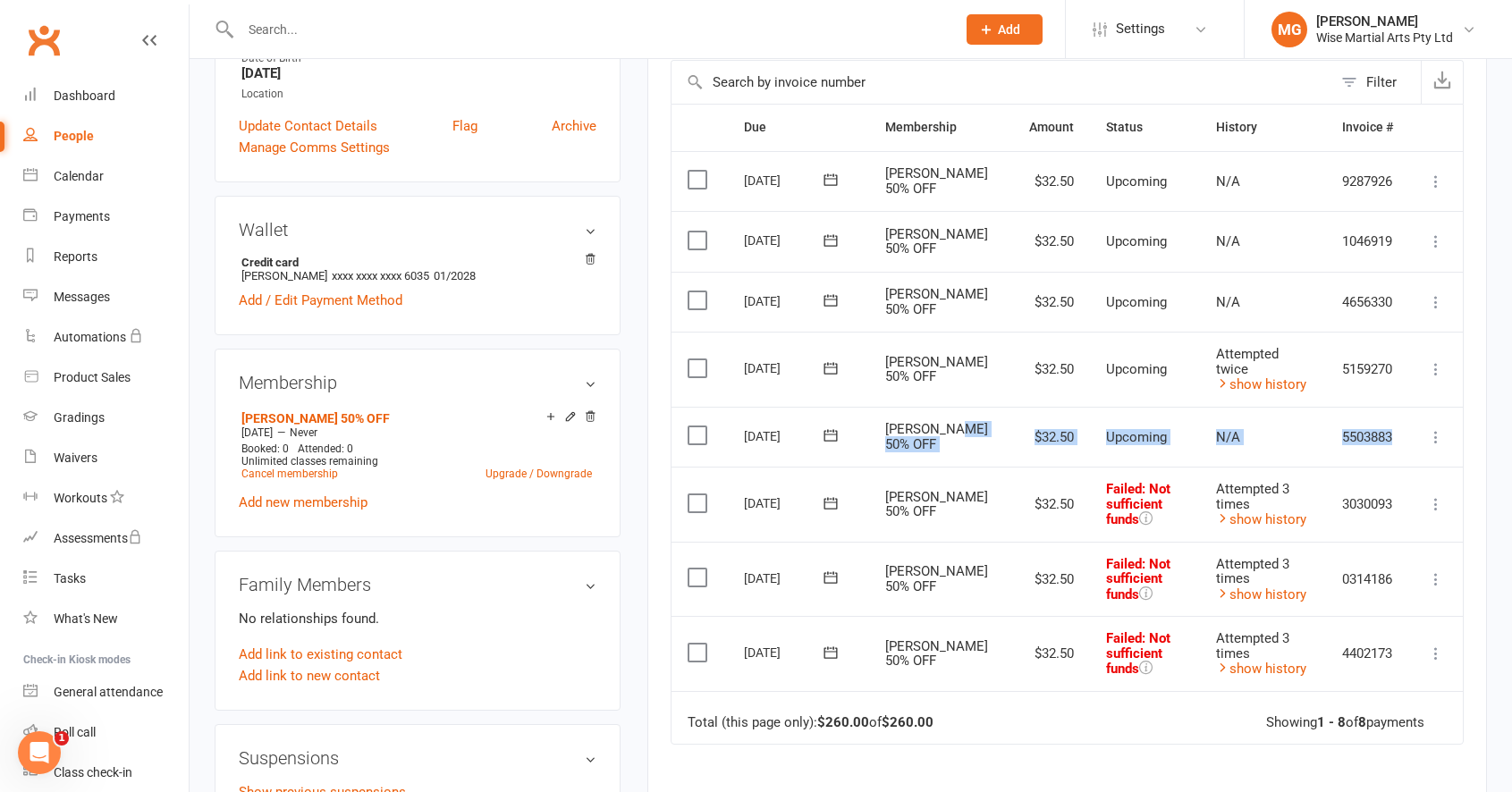
drag, startPoint x: 975, startPoint y: 409, endPoint x: 1422, endPoint y: 445, distance: 448.4
click at [1422, 445] on tr "Select this 14 Aug 2025 Marcel Sousa Careta Gracie 50% OFF $32.50 Upcoming N/A …" at bounding box center [1067, 438] width 791 height 61
click at [1326, 440] on td "5503883" at bounding box center [1368, 438] width 83 height 61
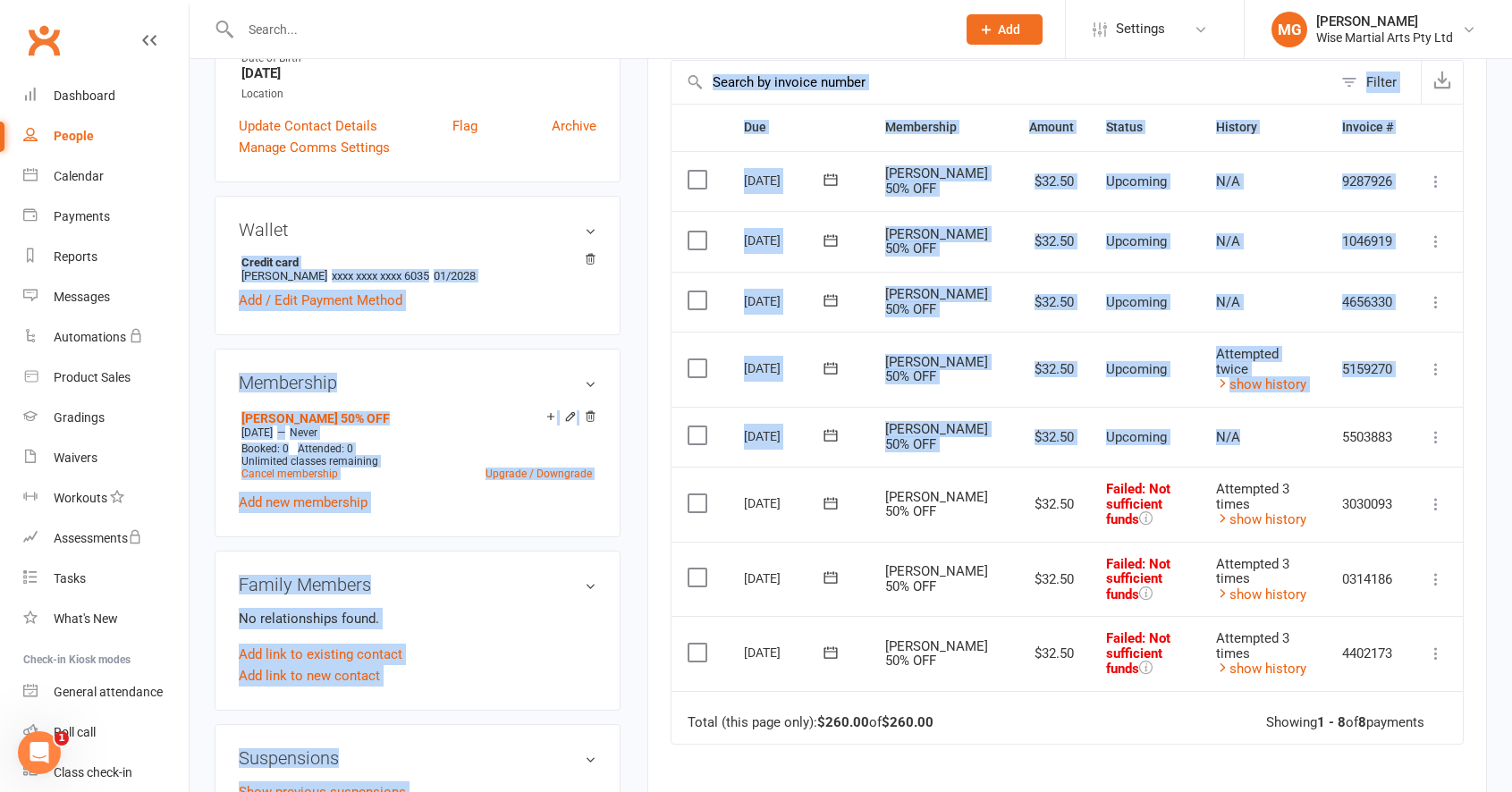
drag, startPoint x: 1096, startPoint y: 398, endPoint x: 613, endPoint y: 245, distance: 506.7
click at [604, 248] on div "upload photo change photo Marcel Sousa Careta Activated 6 January, 2025 Added 2…" at bounding box center [850, 535] width 1299 height 1714
click at [758, 230] on div "28 Aug 2025" at bounding box center [785, 240] width 82 height 28
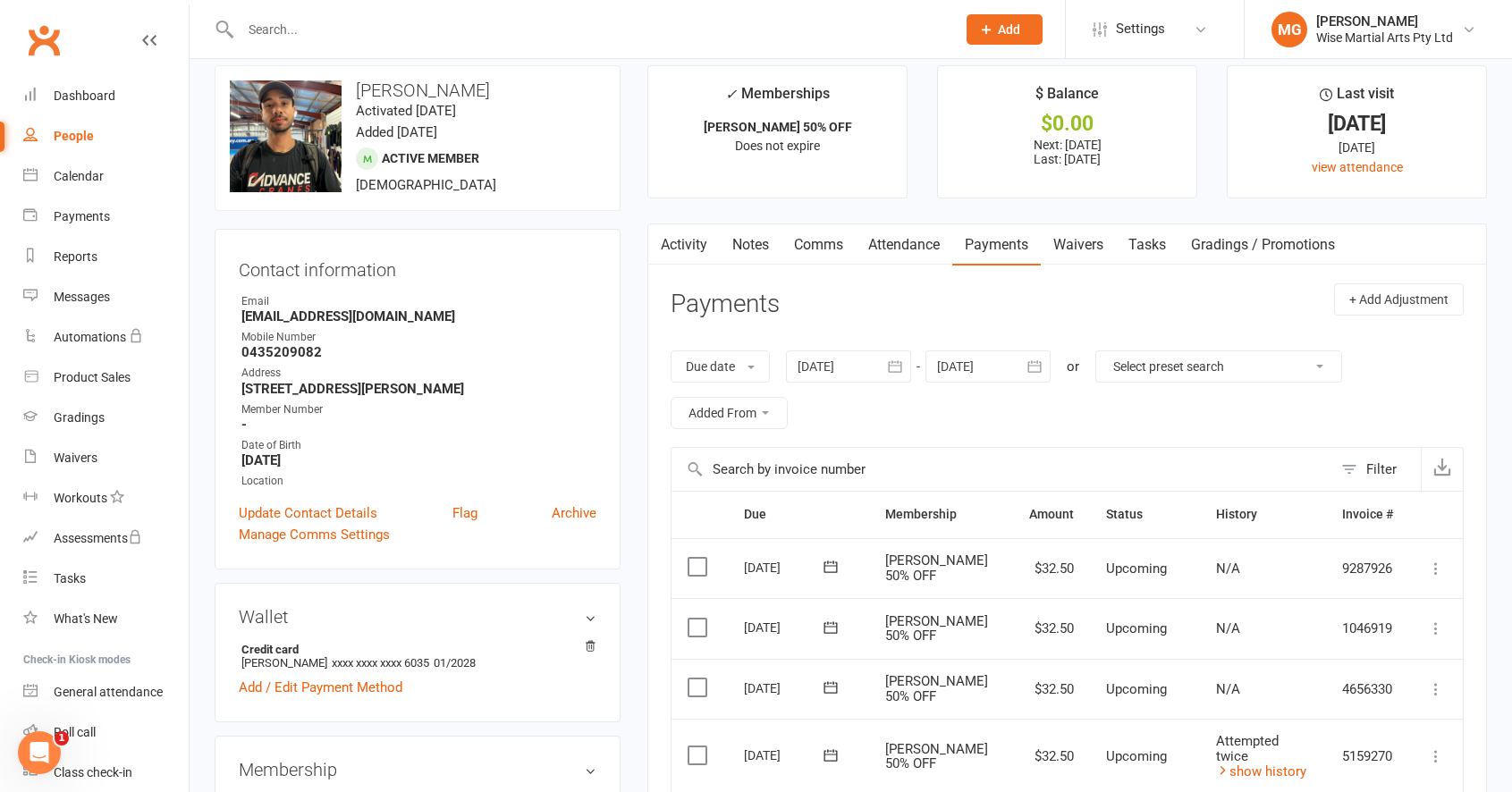
scroll to position [0, 0]
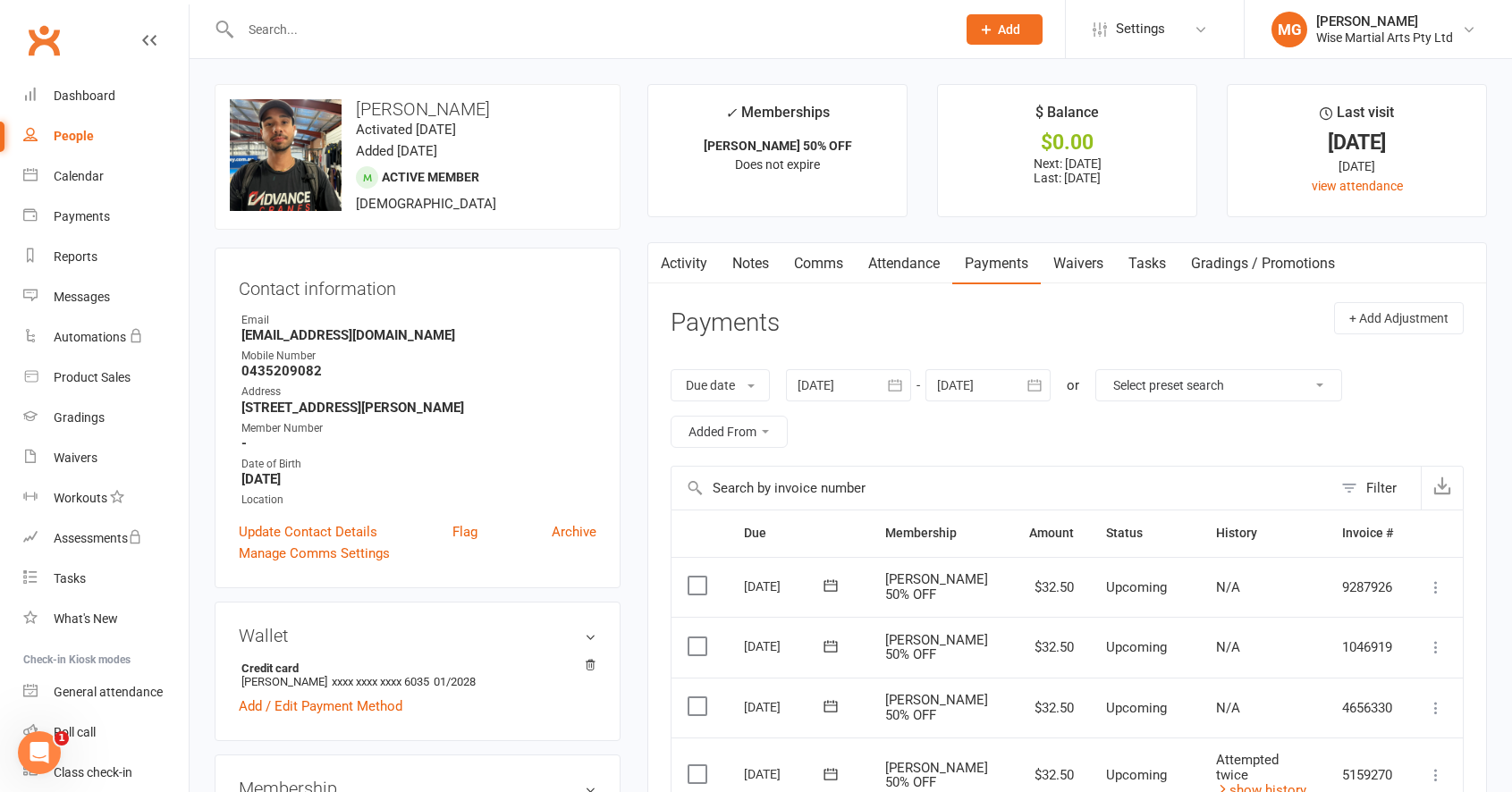
drag, startPoint x: 620, startPoint y: 232, endPoint x: 630, endPoint y: 230, distance: 10.2
click at [620, 232] on contact-information "upload photo change photo Marcel Sousa Careta Activated 6 January, 2025 Added 2…" at bounding box center [417, 336] width 406 height 504
click at [670, 45] on div at bounding box center [578, 29] width 728 height 58
drag, startPoint x: 408, startPoint y: 53, endPoint x: 415, endPoint y: 42, distance: 13.0
click at [408, 52] on div at bounding box center [578, 29] width 728 height 58
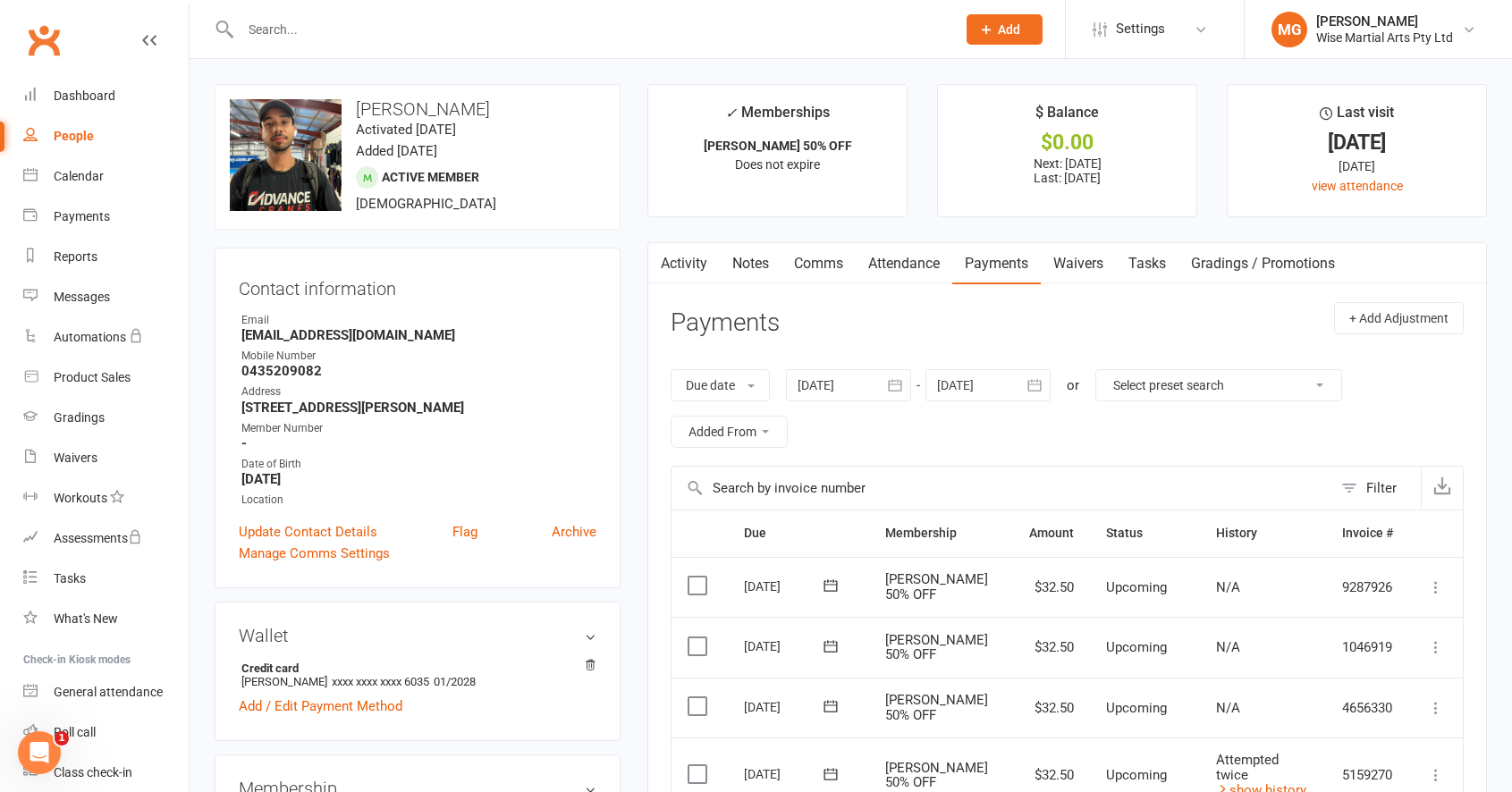
click at [417, 39] on input "text" at bounding box center [589, 29] width 708 height 25
paste input "[PERSON_NAME]"
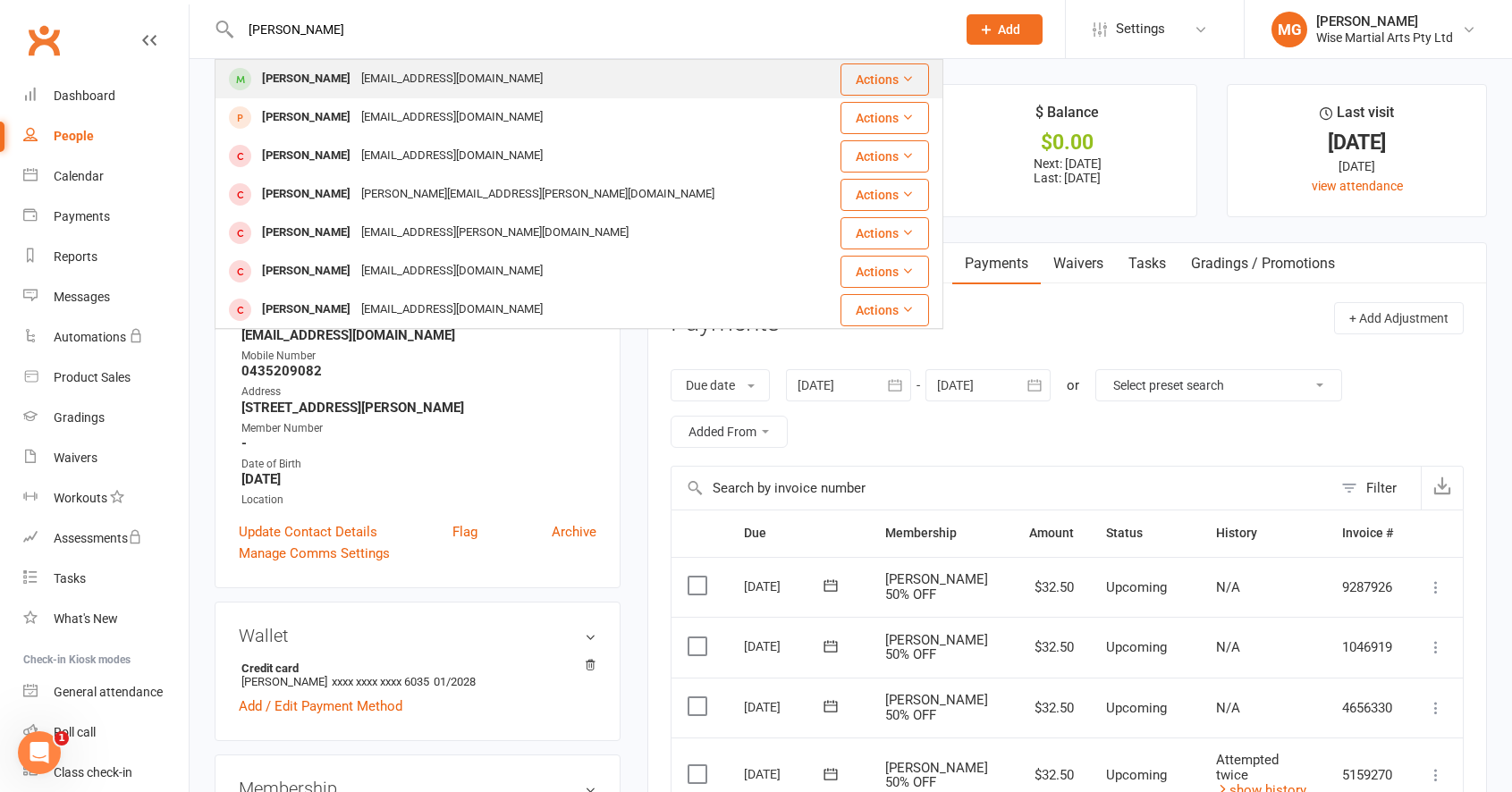
type input "[PERSON_NAME]"
click at [415, 70] on div "[EMAIL_ADDRESS][DOMAIN_NAME]" at bounding box center [452, 79] width 192 height 26
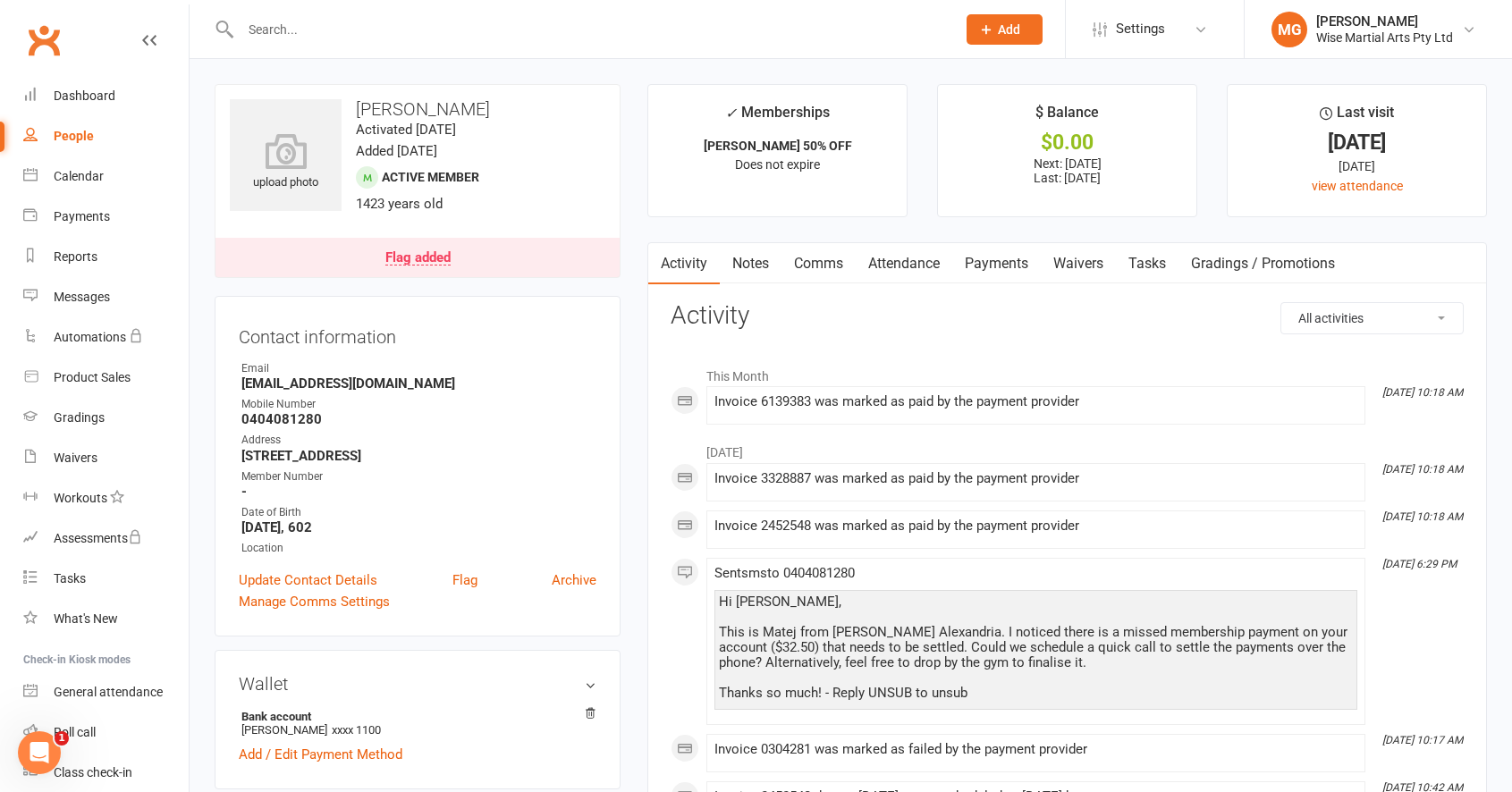
click at [1006, 265] on link "Payments" at bounding box center [997, 264] width 89 height 41
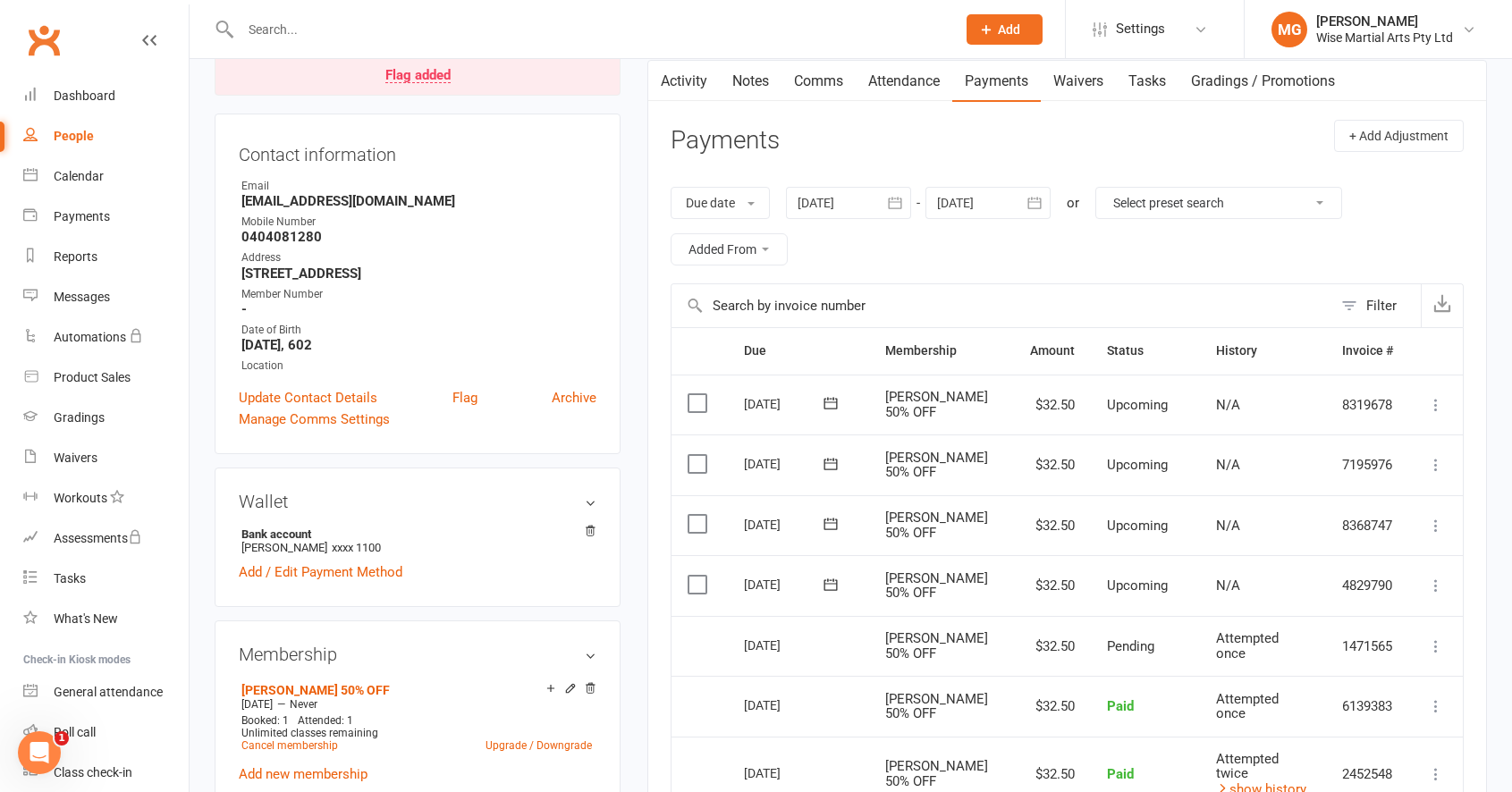
scroll to position [185, 0]
click at [102, 101] on div "Dashboard" at bounding box center [84, 95] width 62 height 14
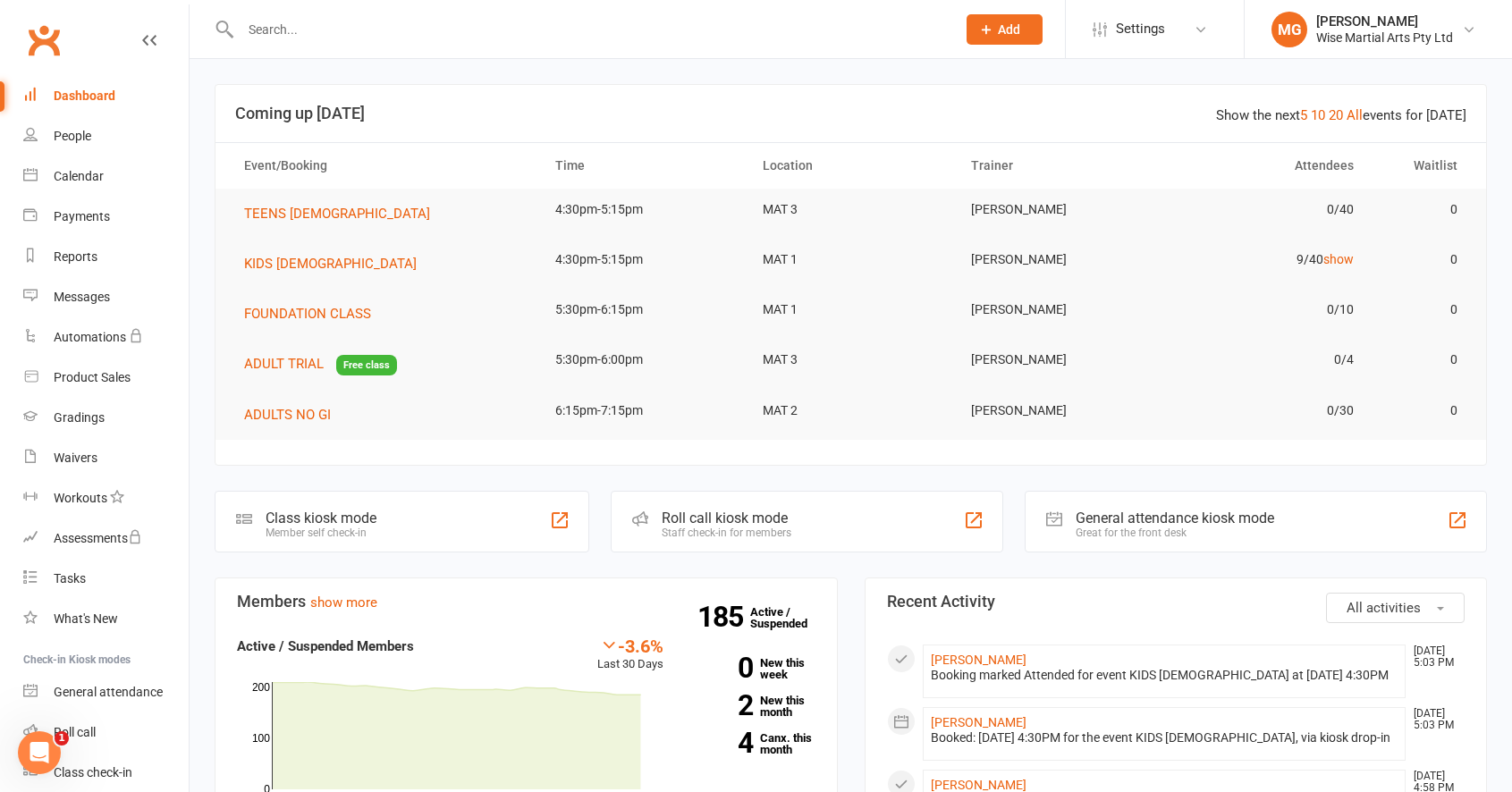
click at [93, 90] on div "Dashboard" at bounding box center [84, 95] width 62 height 14
click at [115, 389] on link "Product Sales" at bounding box center [105, 374] width 166 height 40
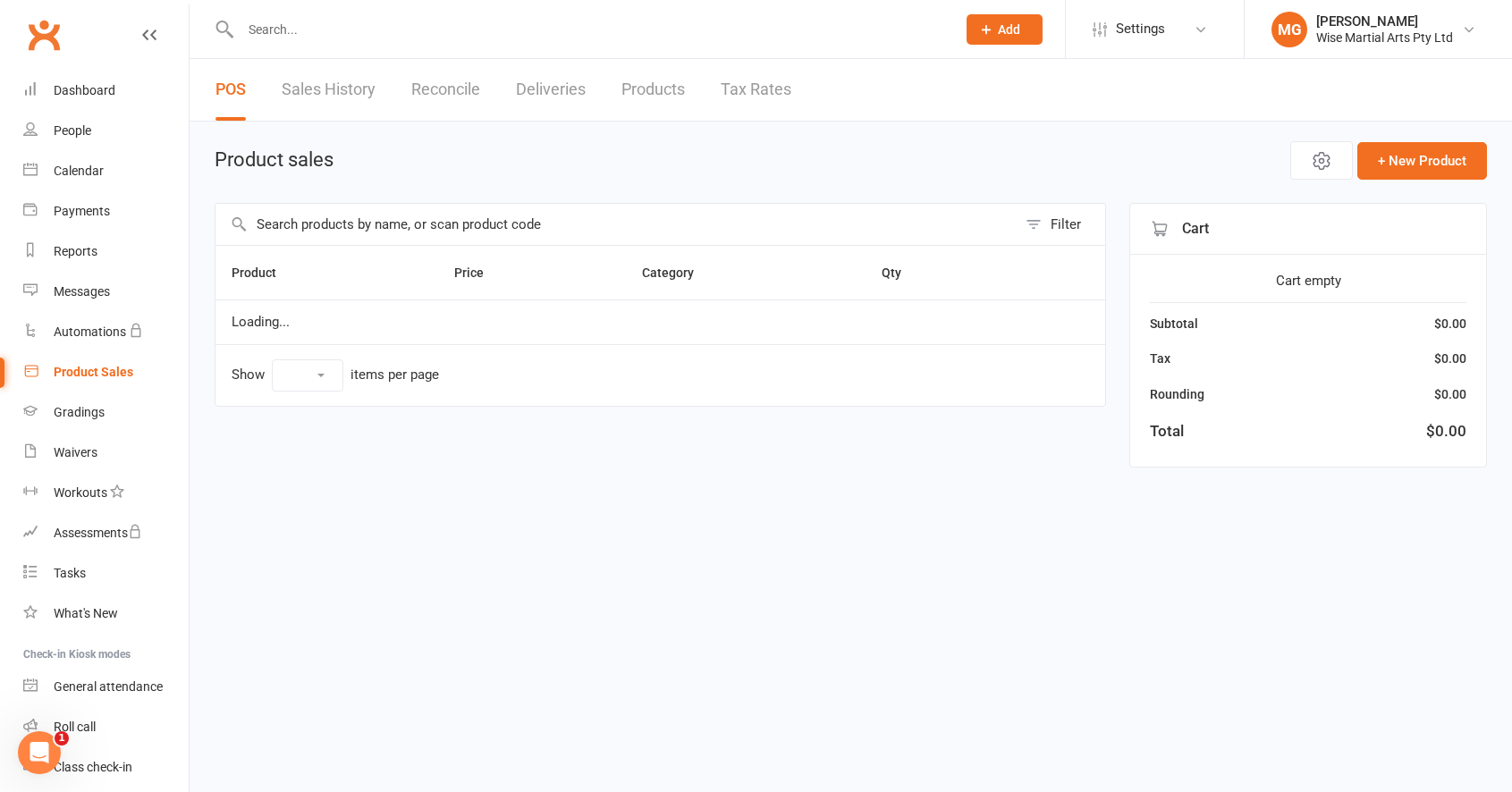
select select "10"
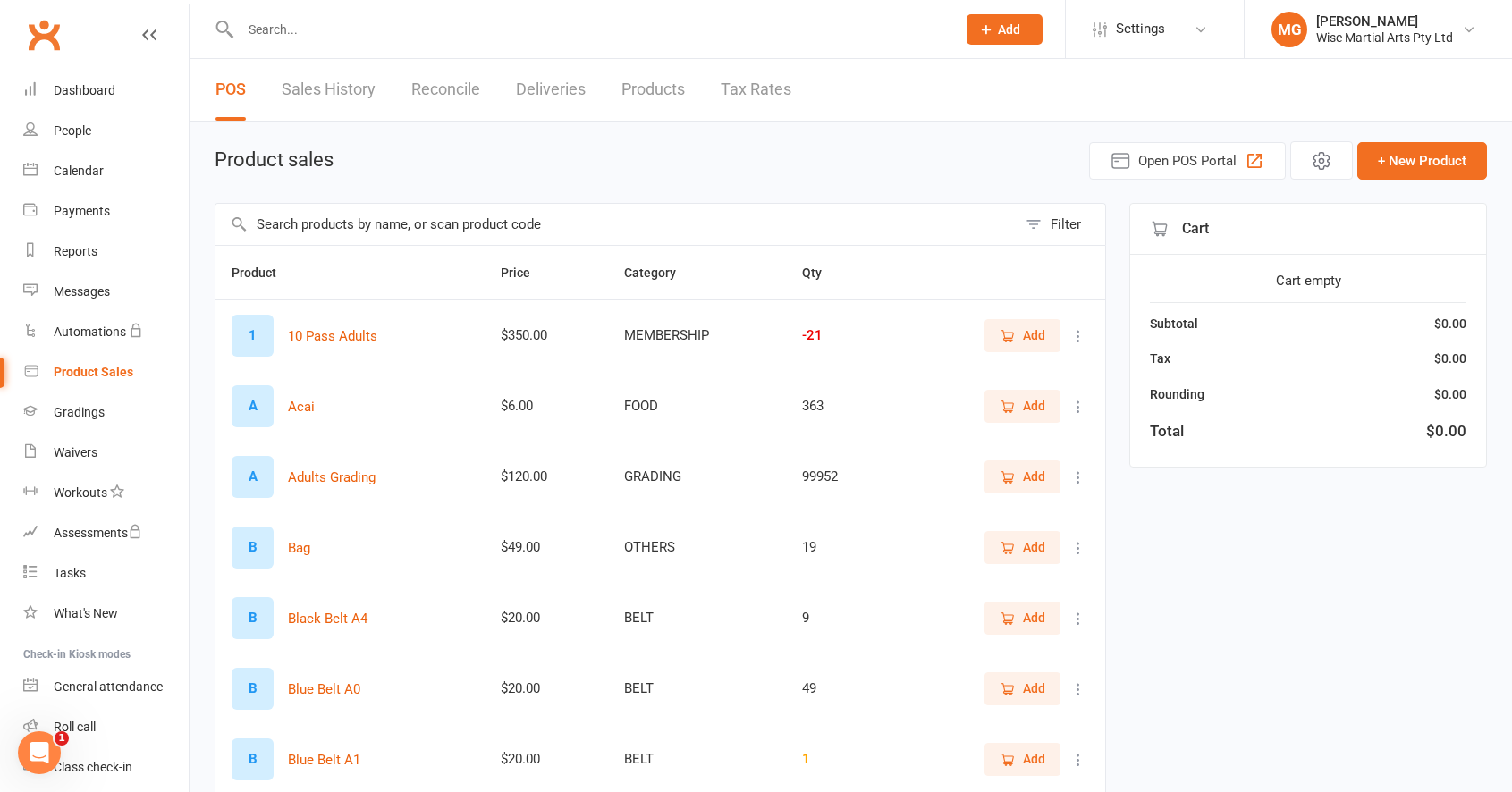
click at [296, 28] on input "text" at bounding box center [589, 29] width 708 height 25
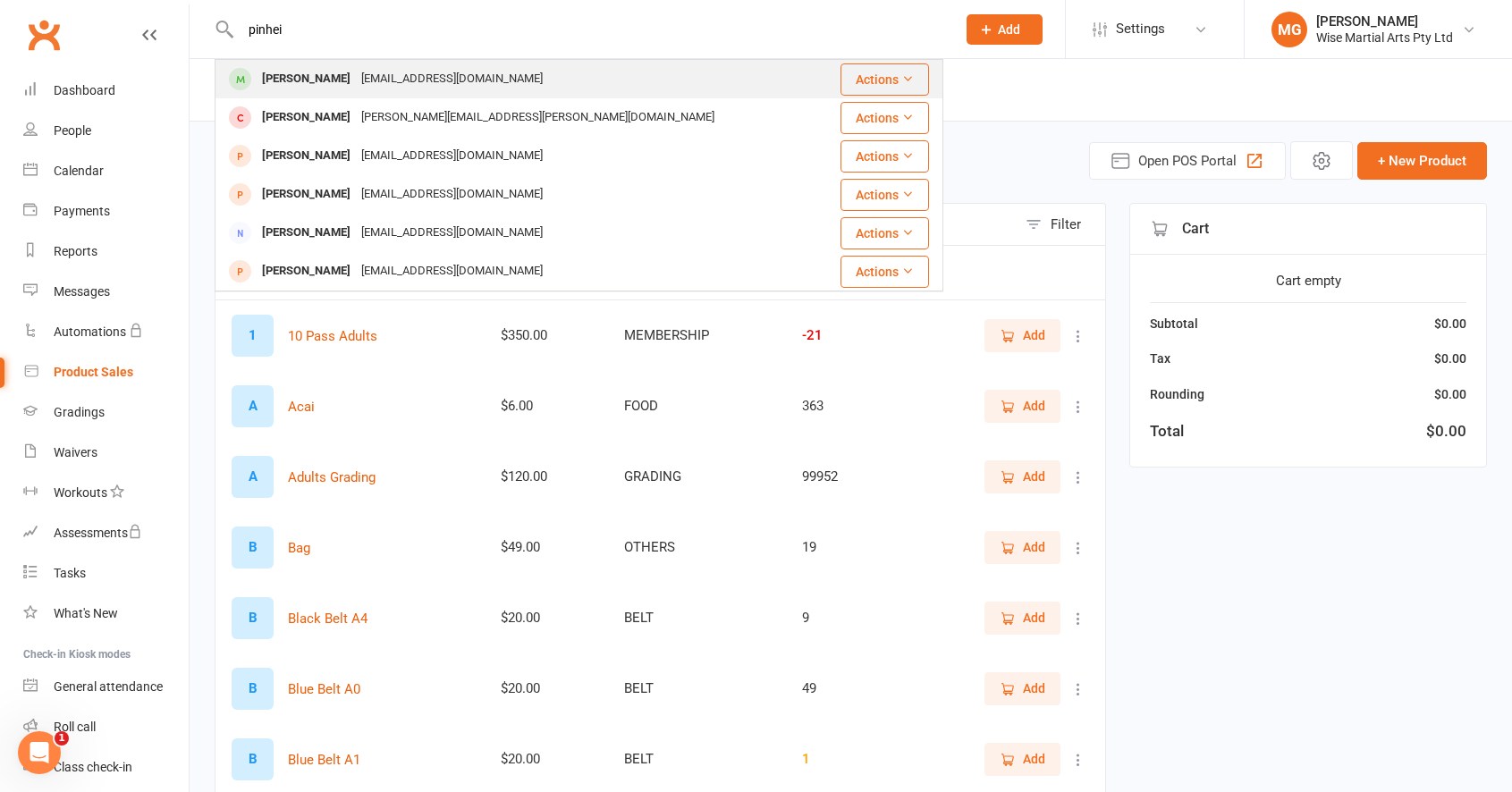
type input "pinhei"
click at [281, 80] on div "[PERSON_NAME]" at bounding box center [305, 79] width 99 height 26
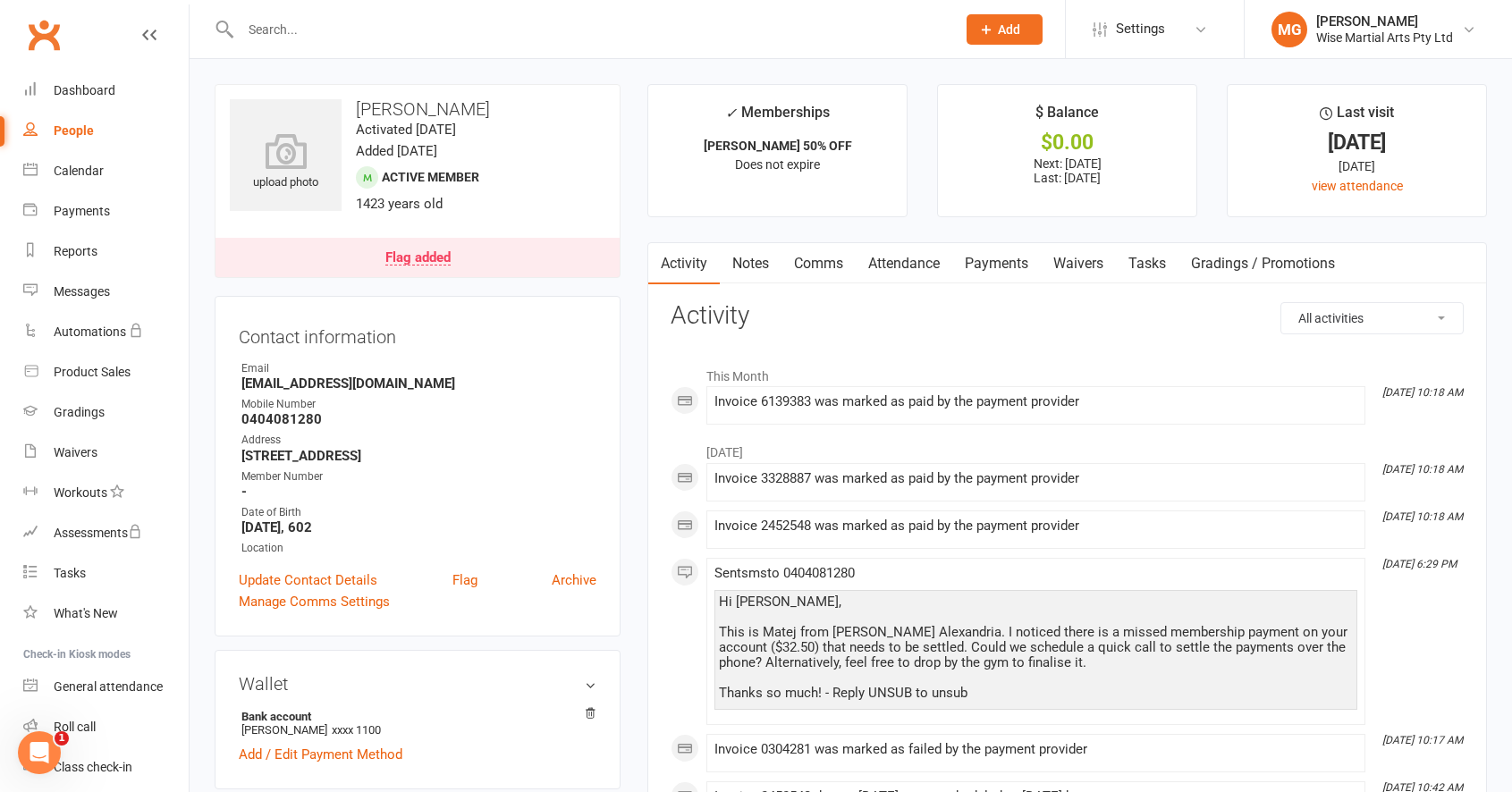
click at [1034, 268] on link "Payments" at bounding box center [997, 264] width 89 height 41
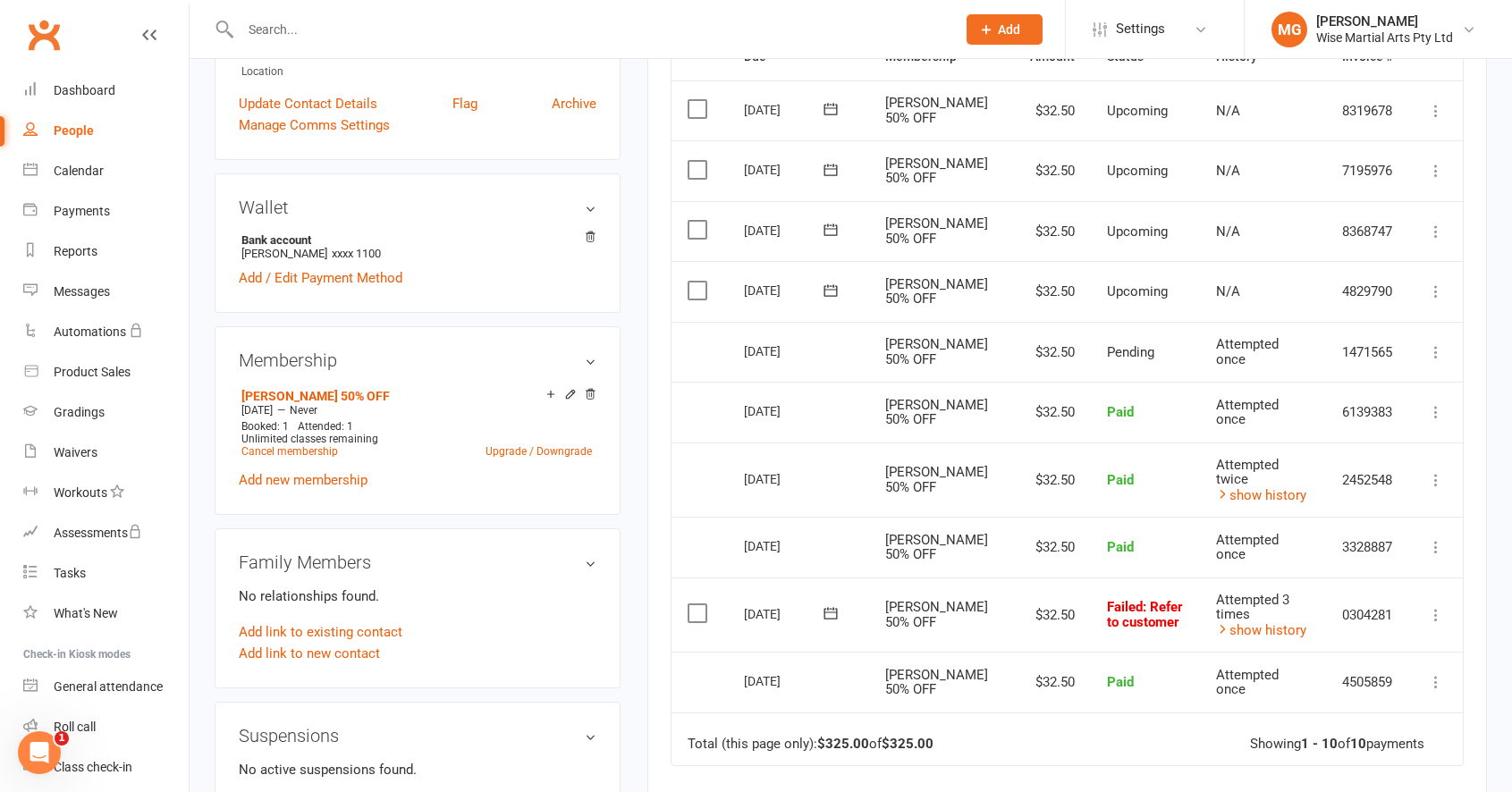
scroll to position [474, 0]
click at [1041, 436] on td "$32.50" at bounding box center [1052, 415] width 77 height 61
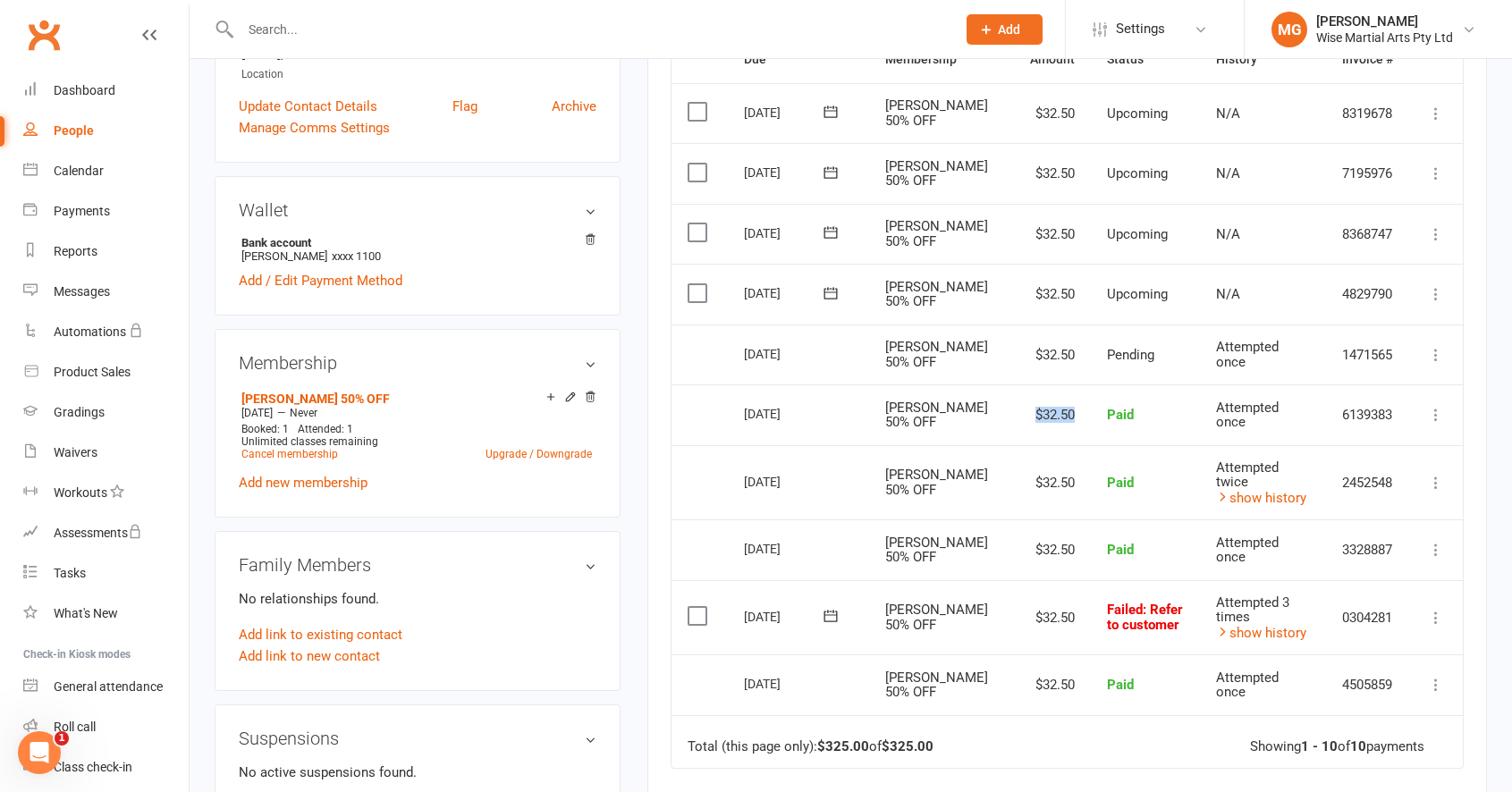
click at [1041, 436] on td "$32.50" at bounding box center [1052, 415] width 77 height 61
click at [1042, 435] on td "$32.50" at bounding box center [1052, 415] width 77 height 61
click at [589, 30] on input "text" at bounding box center [589, 29] width 708 height 25
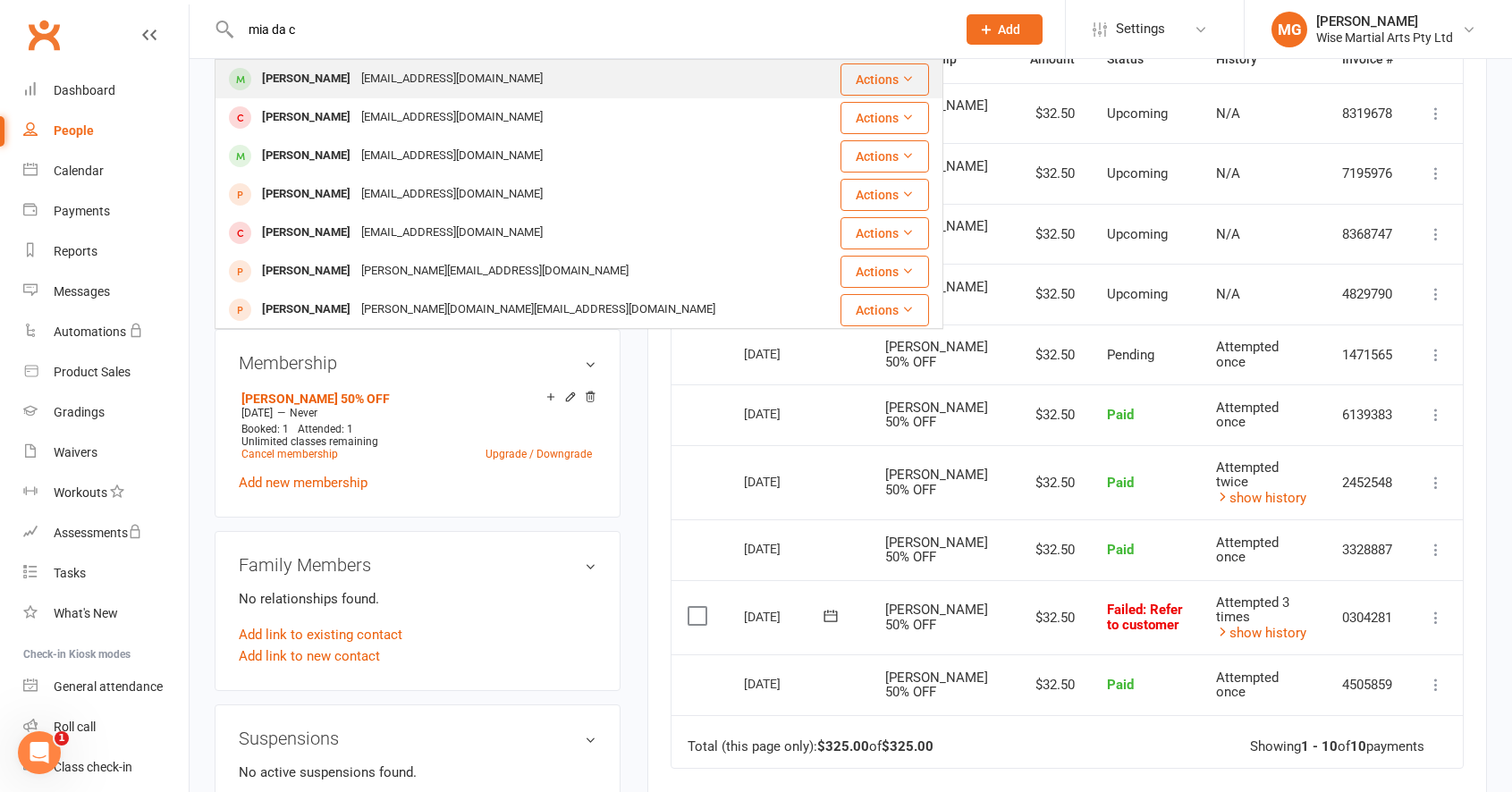
type input "mia da c"
click at [558, 90] on div "Mia Da costa Dani.quiroz386@gmail.com" at bounding box center [518, 80] width 603 height 37
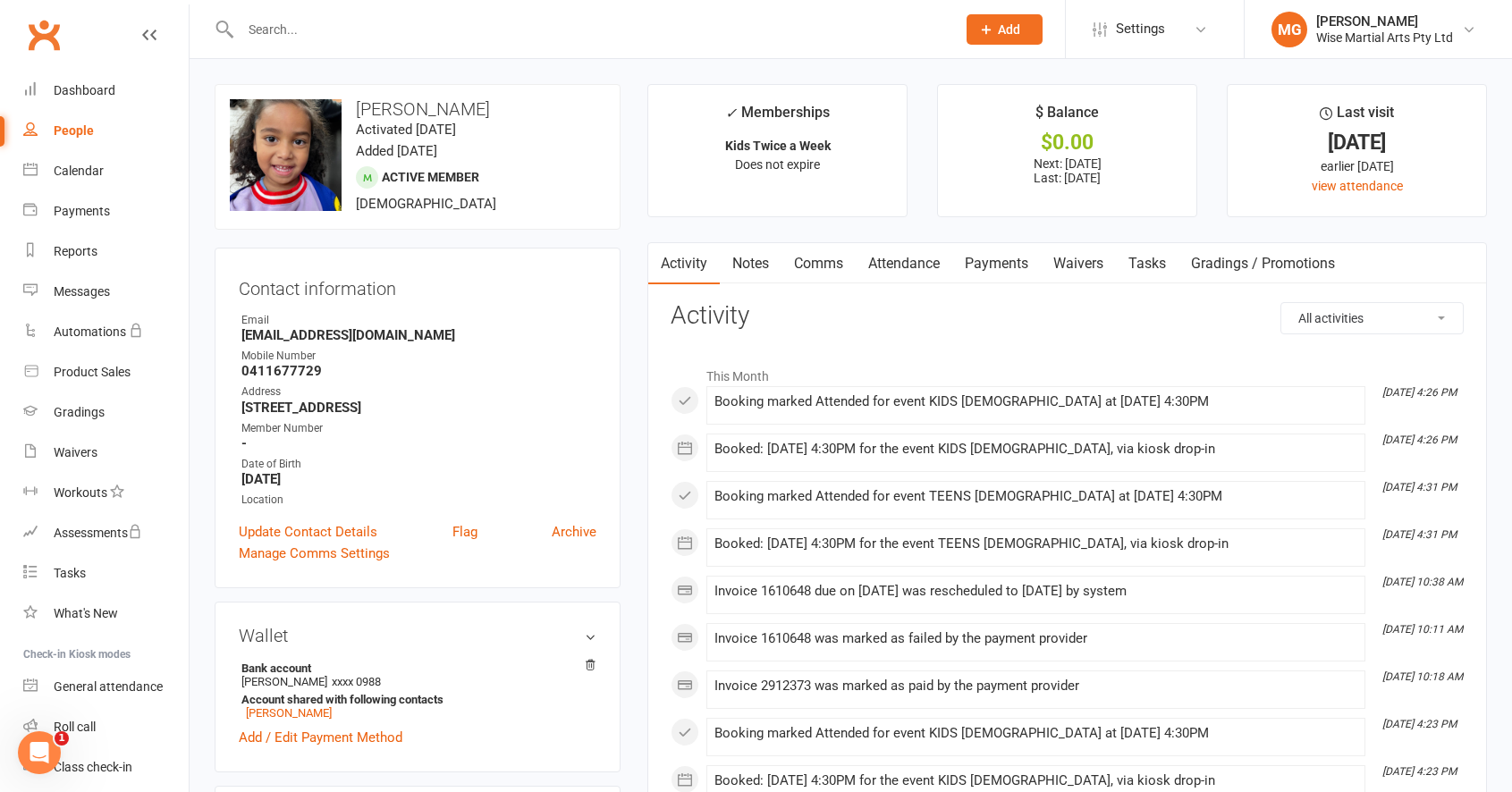
click at [1021, 269] on link "Payments" at bounding box center [997, 264] width 89 height 41
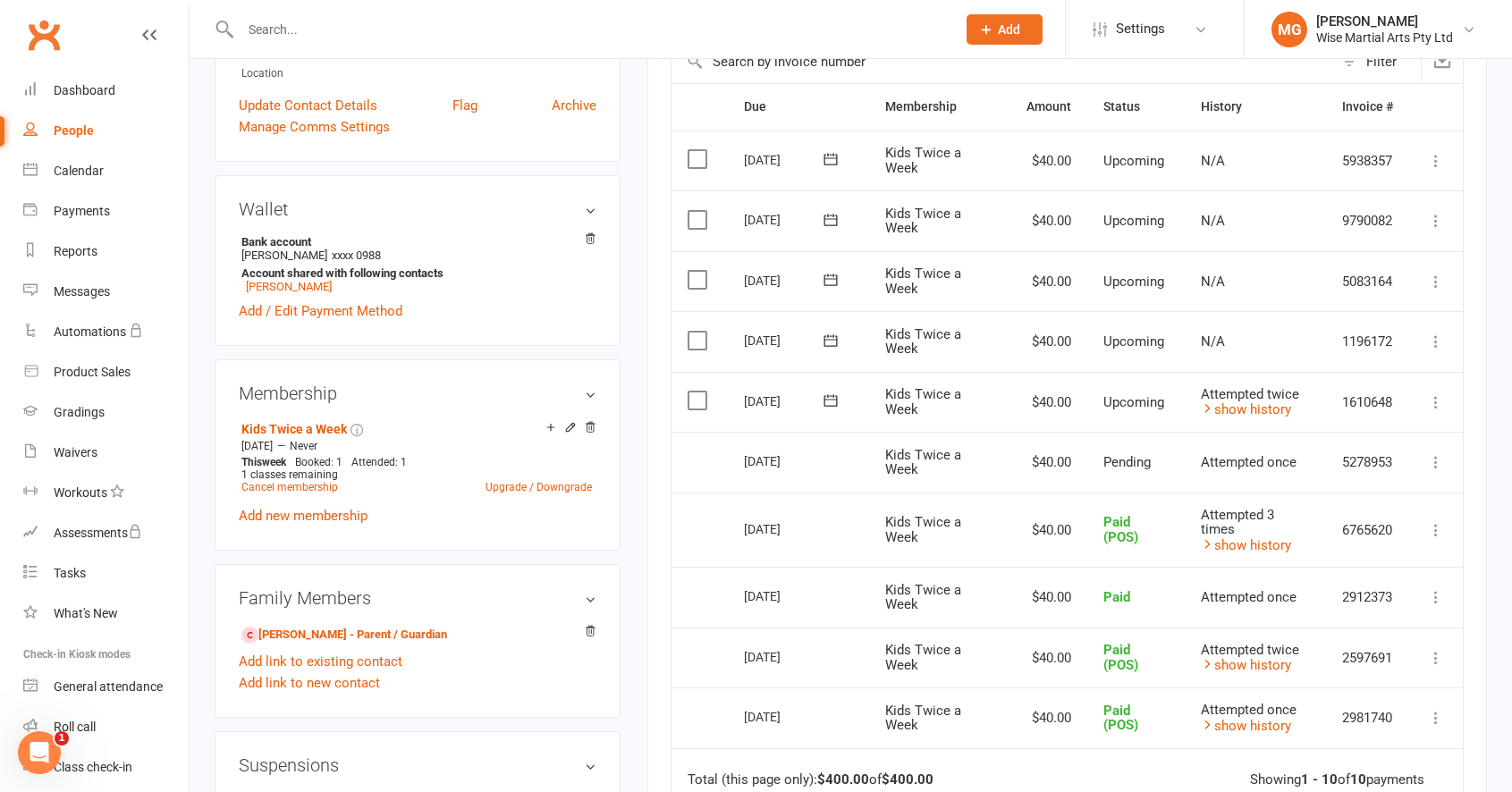
scroll to position [427, 0]
click at [358, 20] on input "text" at bounding box center [589, 29] width 708 height 25
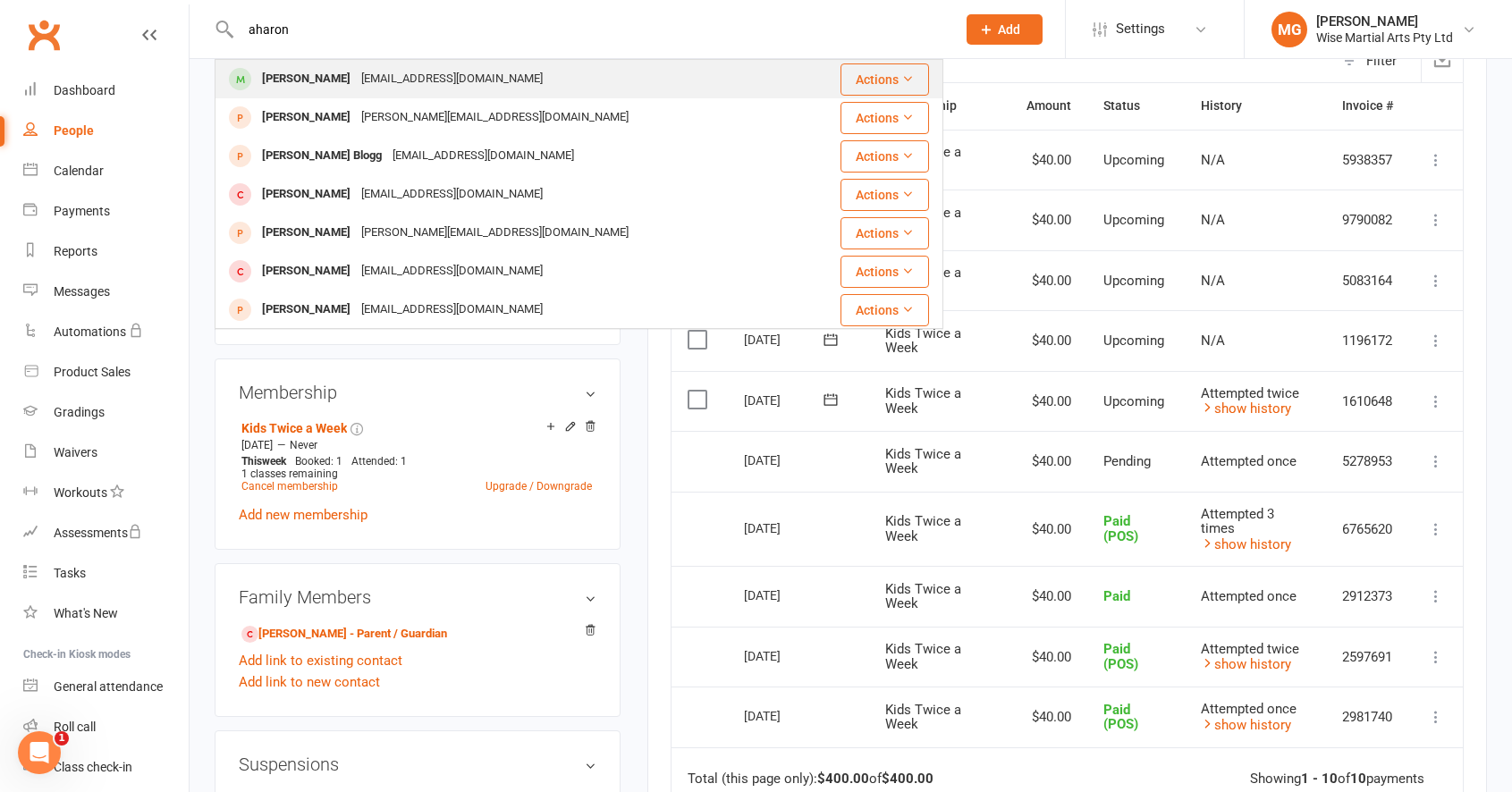
type input "aharon"
click at [356, 81] on div "Steveaharon@gmail.com" at bounding box center [452, 79] width 192 height 26
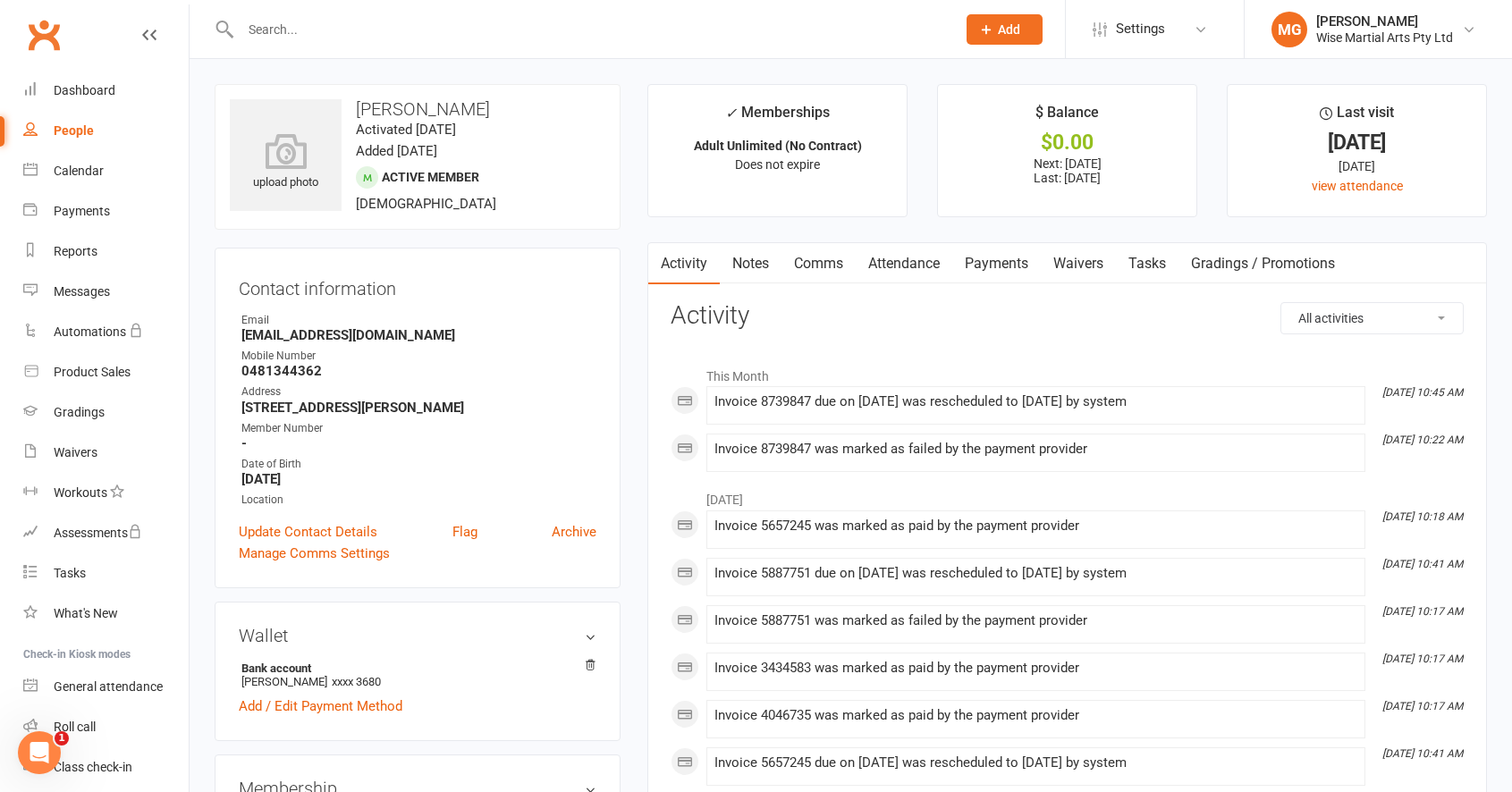
click at [1015, 259] on link "Payments" at bounding box center [997, 264] width 89 height 41
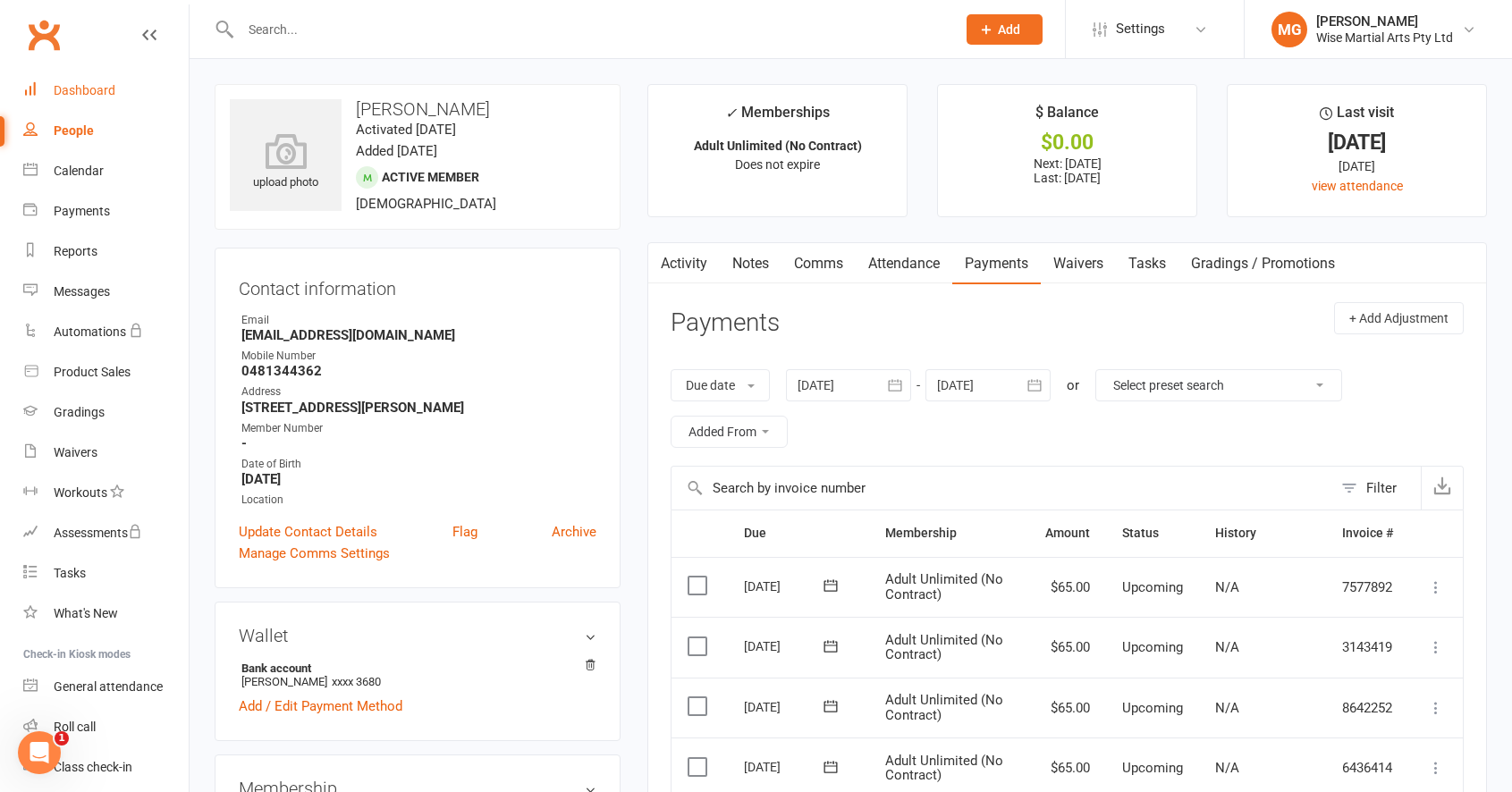
click at [85, 84] on div "Dashboard" at bounding box center [84, 90] width 62 height 14
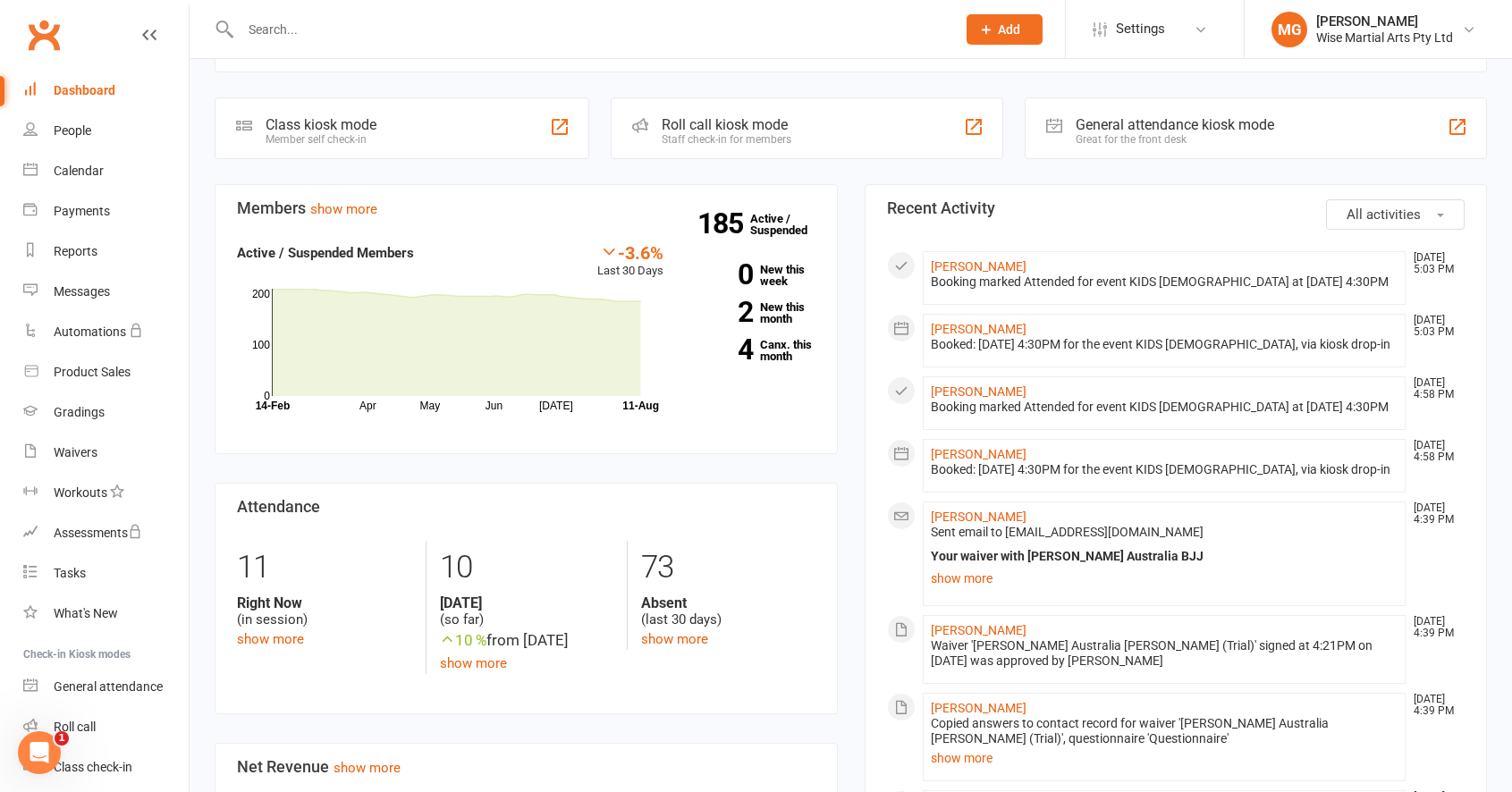
scroll to position [401, 0]
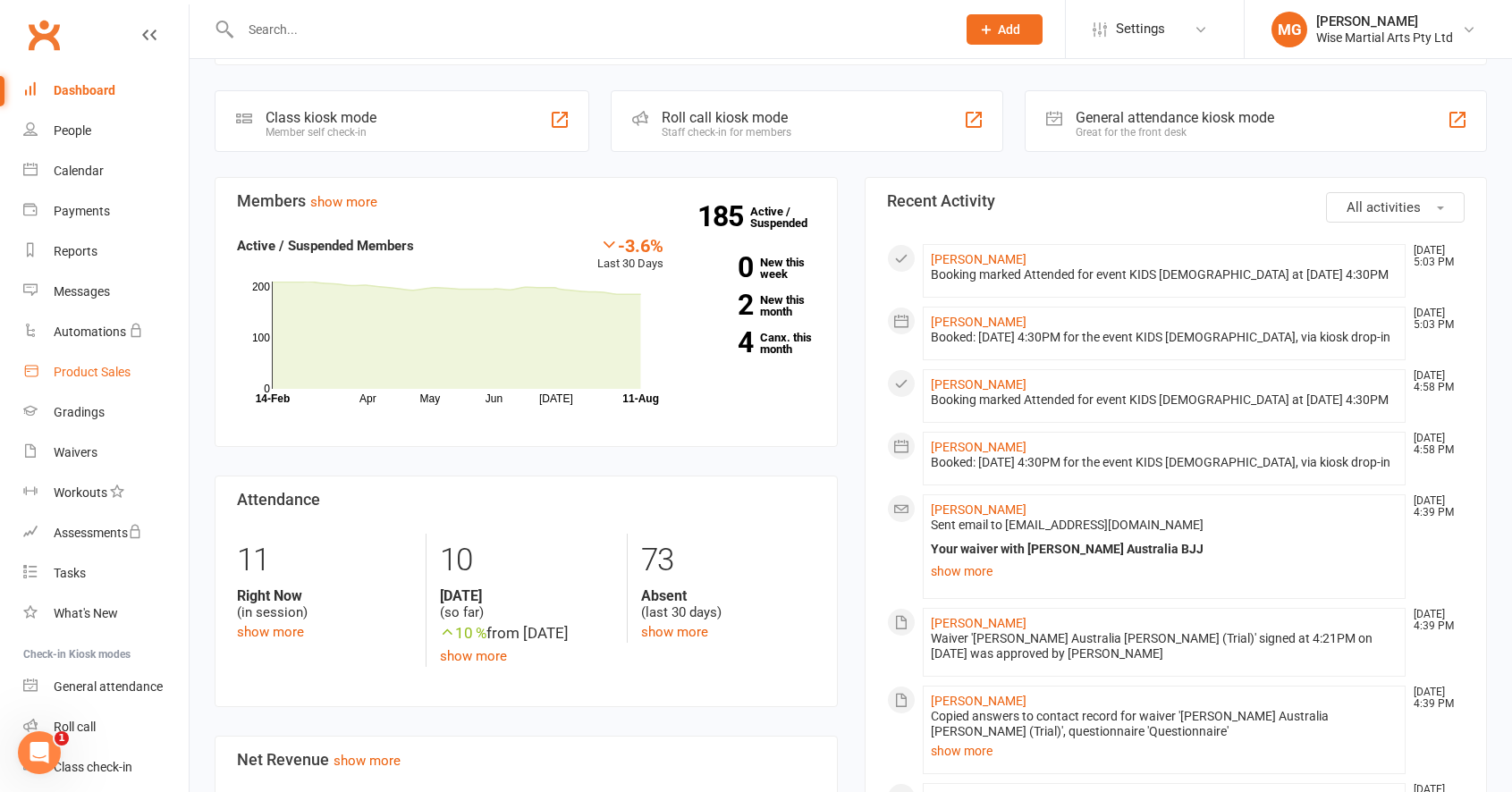
click at [98, 368] on div "Product Sales" at bounding box center [92, 371] width 77 height 14
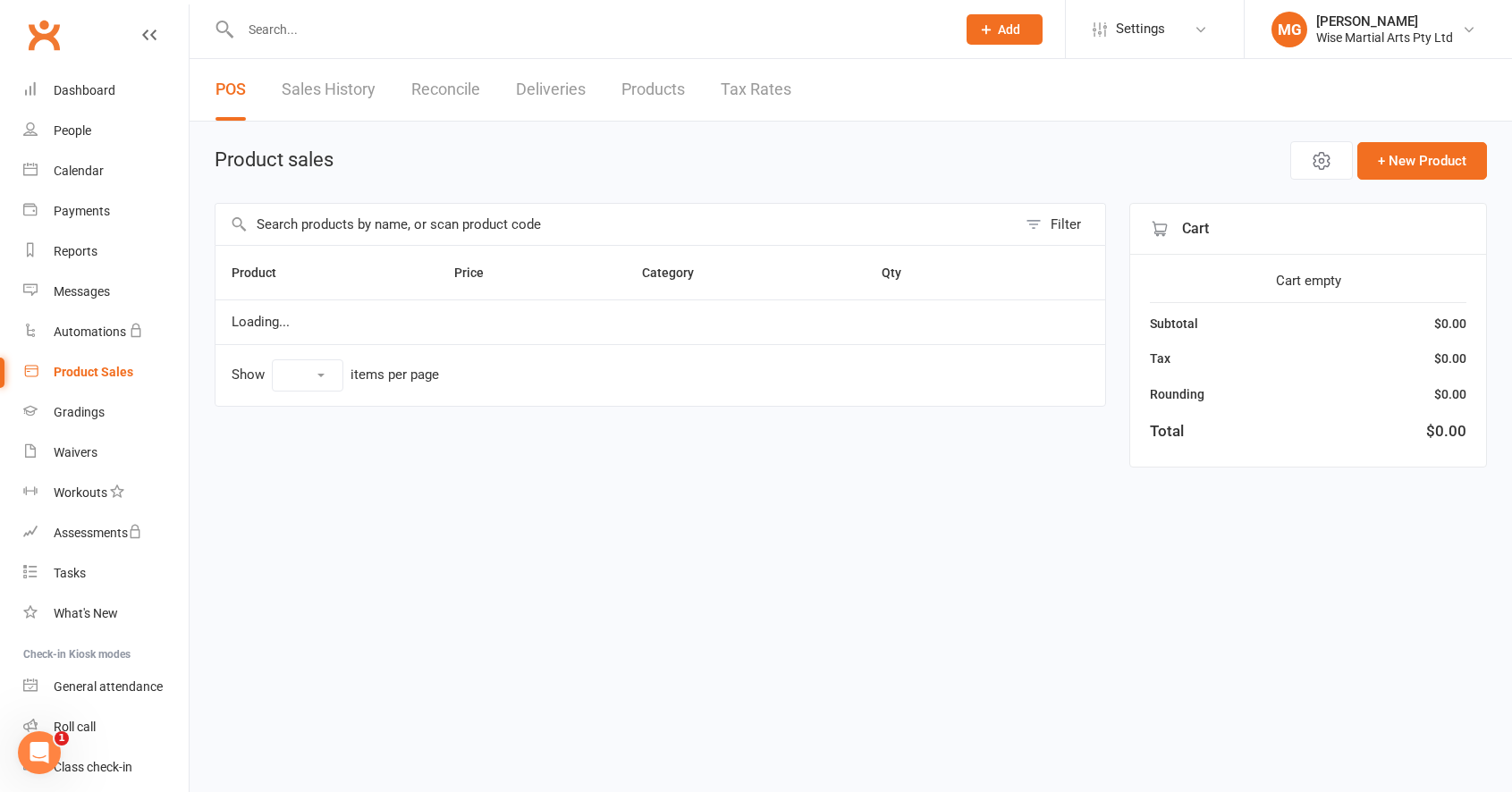
select select "10"
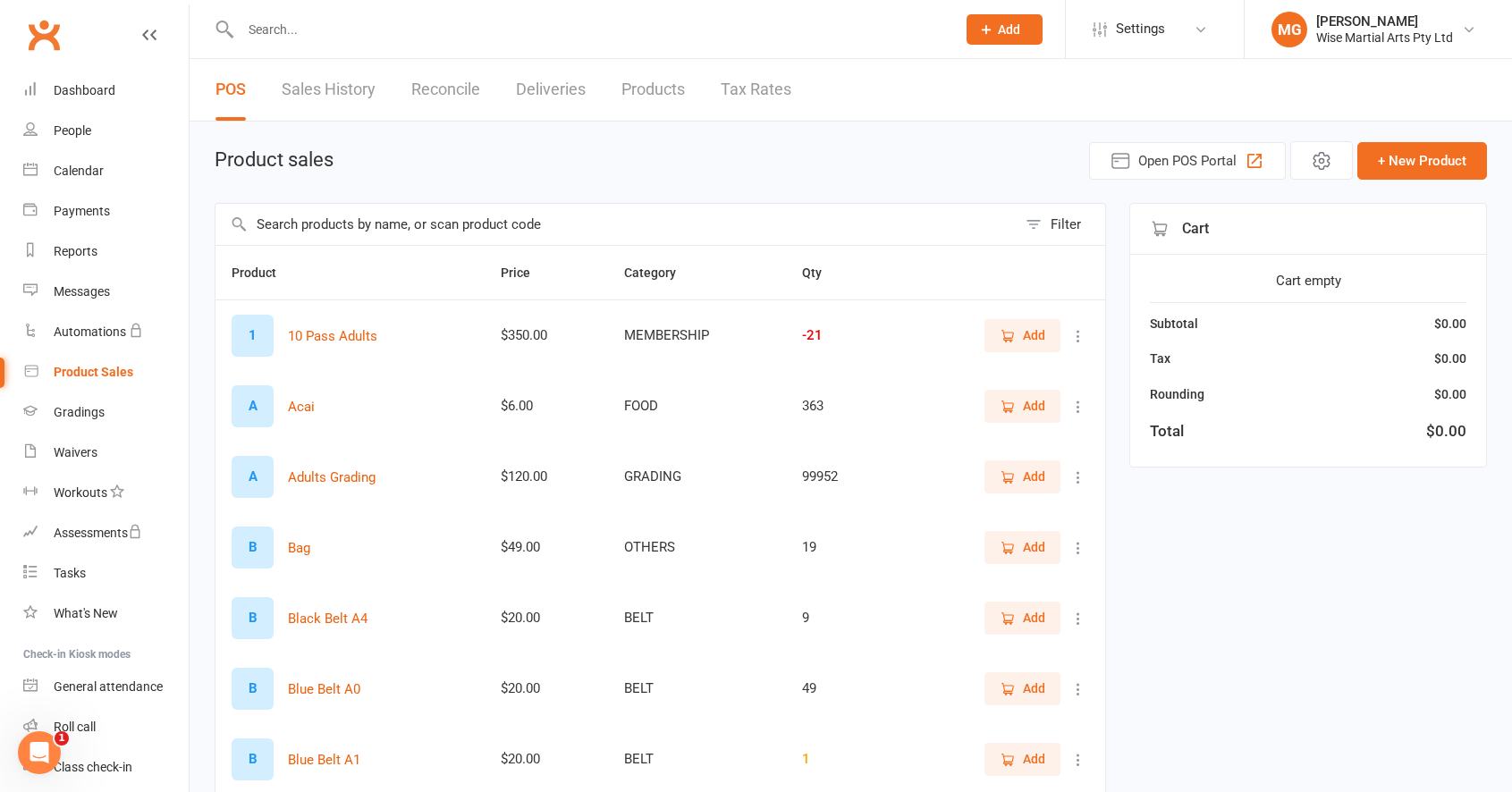
click at [392, 217] on input "text" at bounding box center [616, 224] width 801 height 41
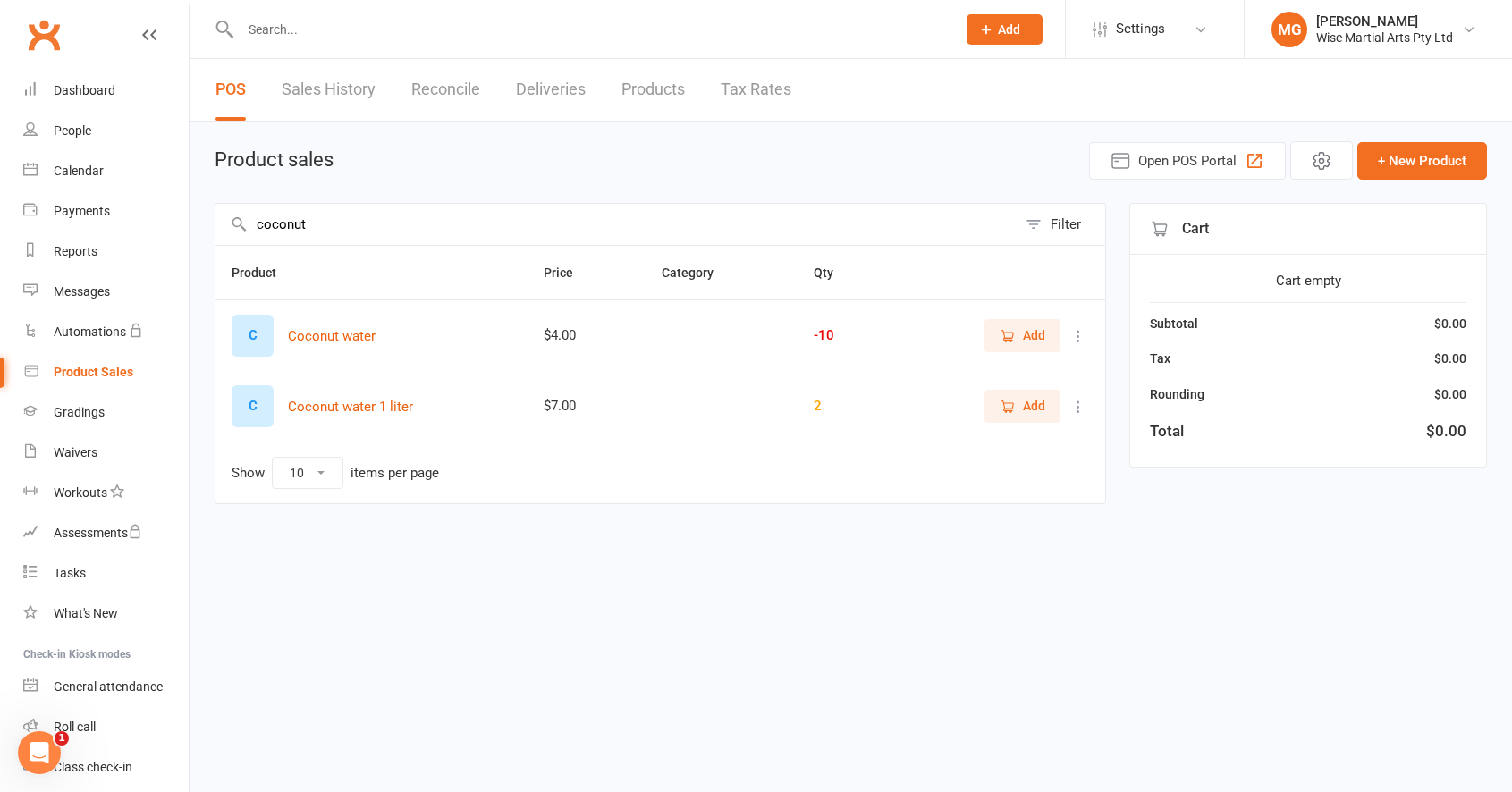
type input "coconut"
click at [1072, 343] on icon at bounding box center [1077, 336] width 18 height 18
click at [1040, 364] on link "View / Edit" at bounding box center [998, 371] width 177 height 36
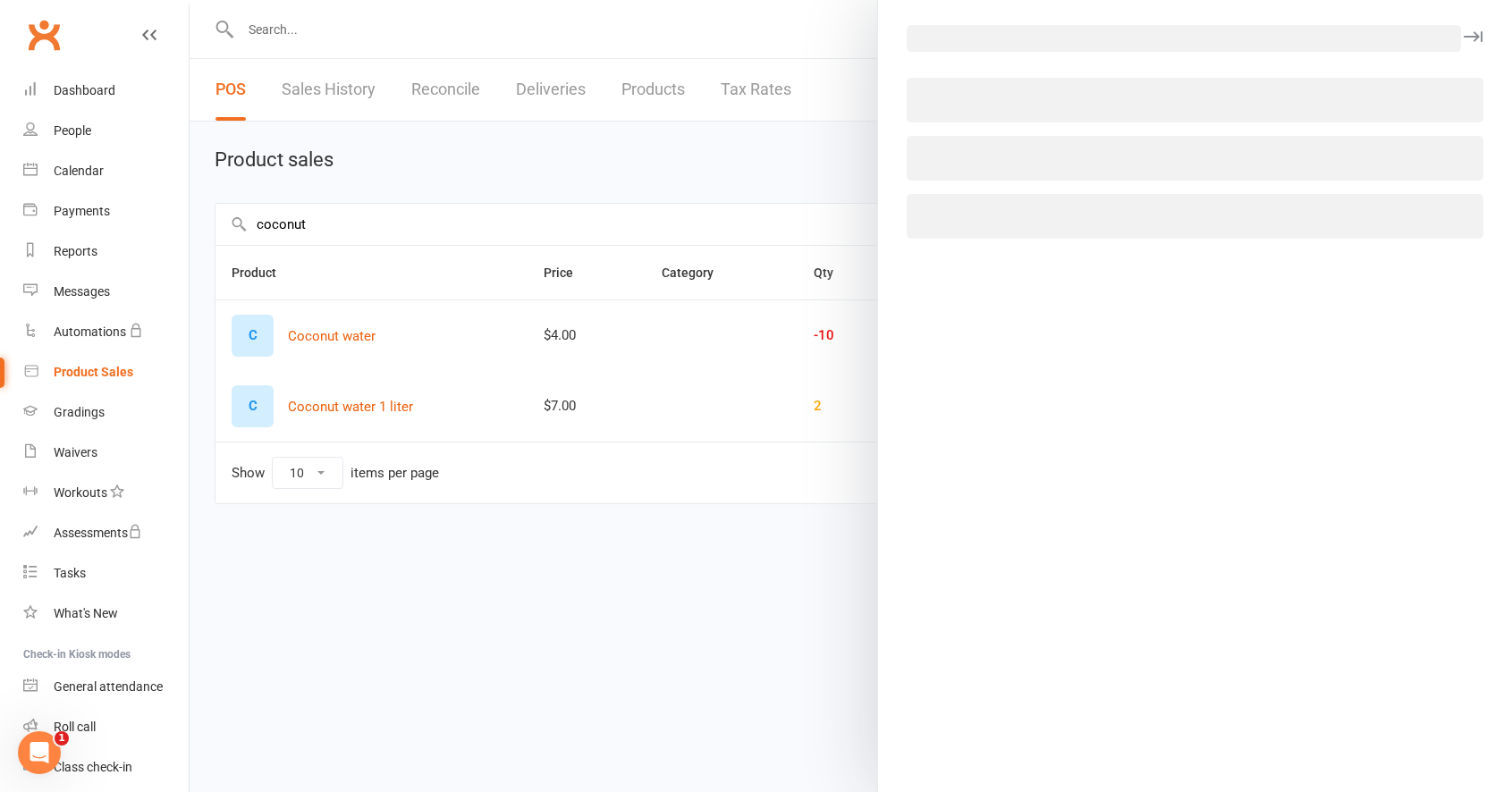
select select "870"
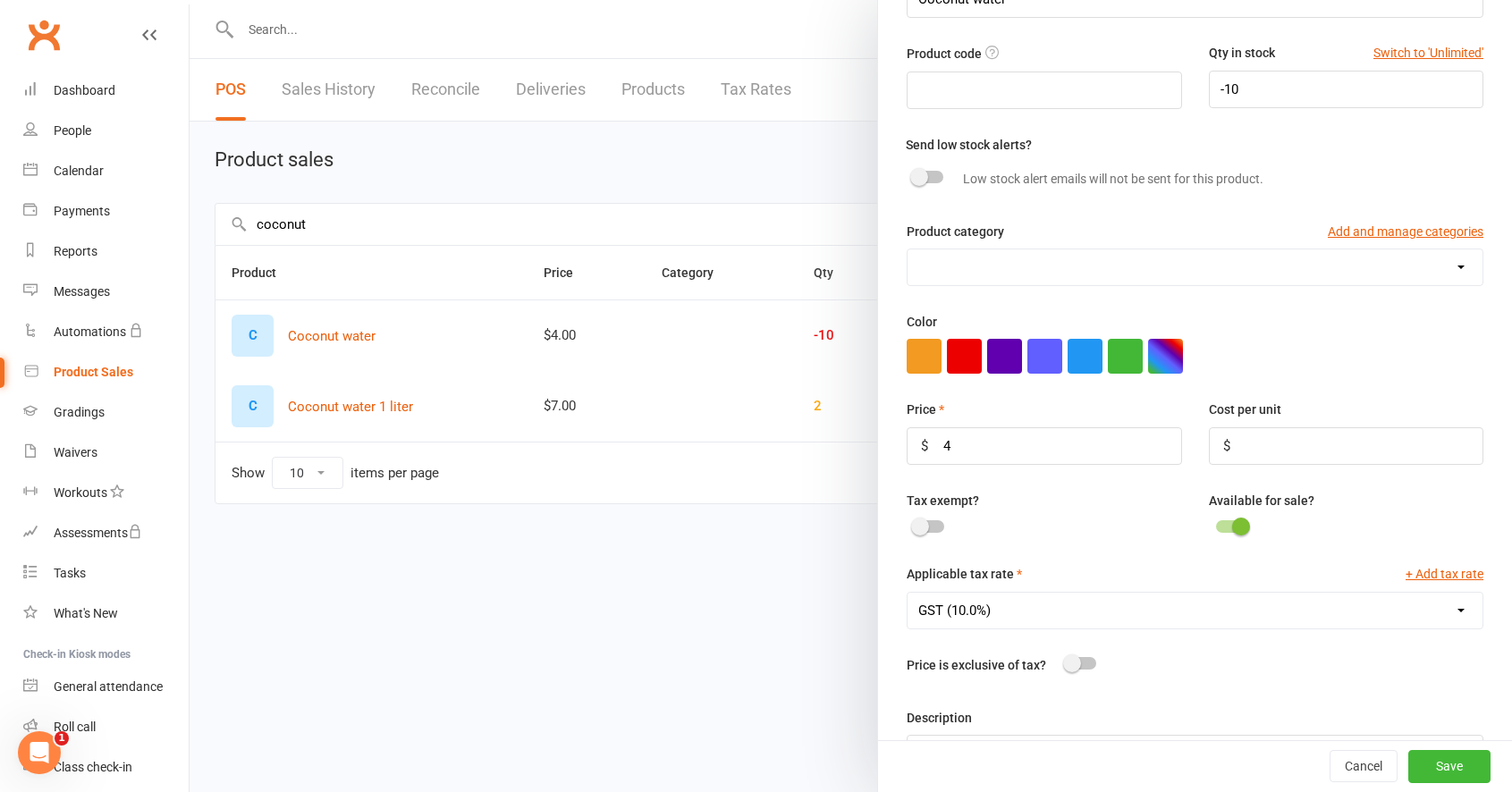
scroll to position [136, 0]
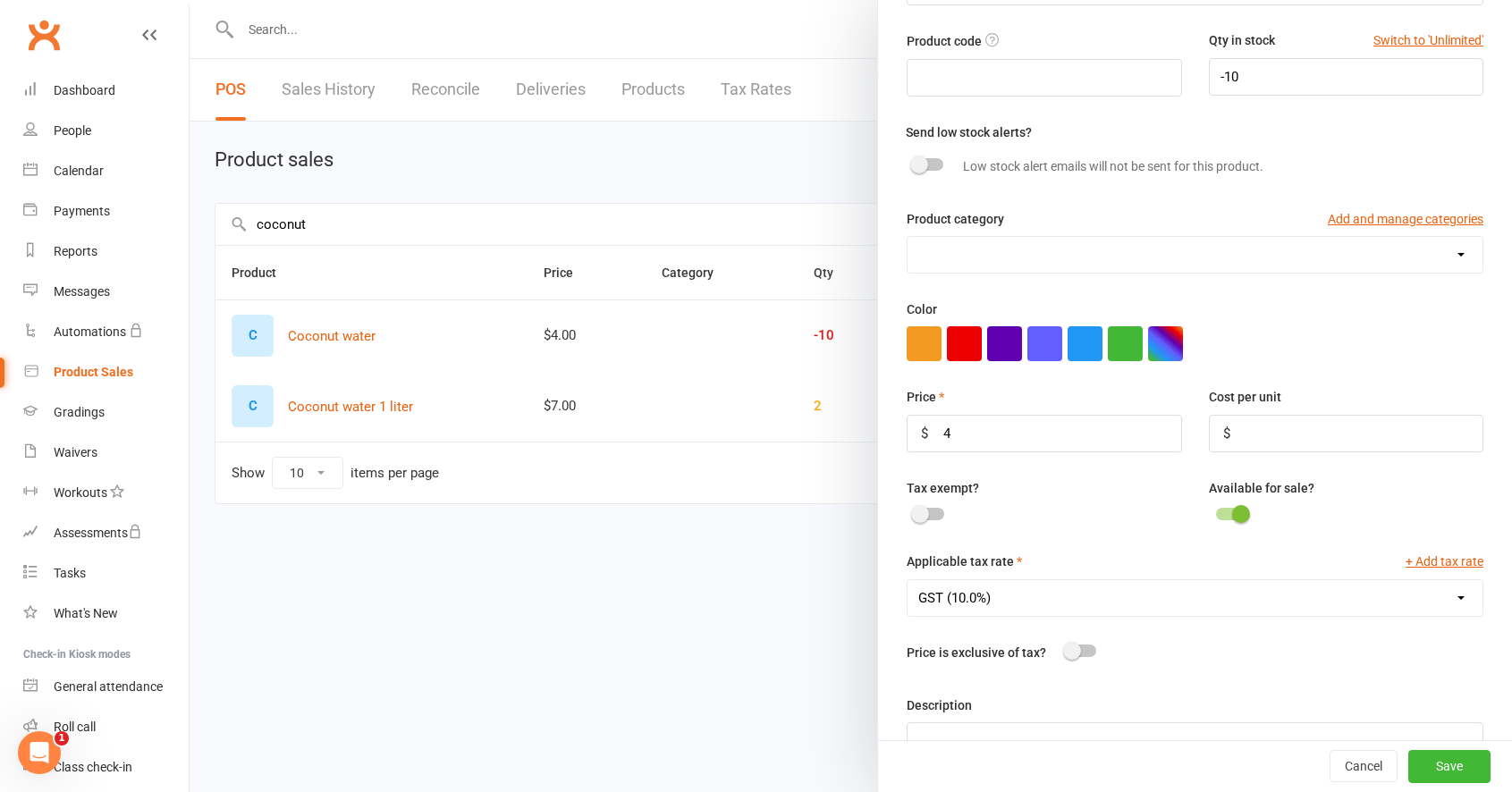
drag, startPoint x: 803, startPoint y: 652, endPoint x: 899, endPoint y: 564, distance: 130.2
click at [804, 652] on div at bounding box center [850, 396] width 1322 height 792
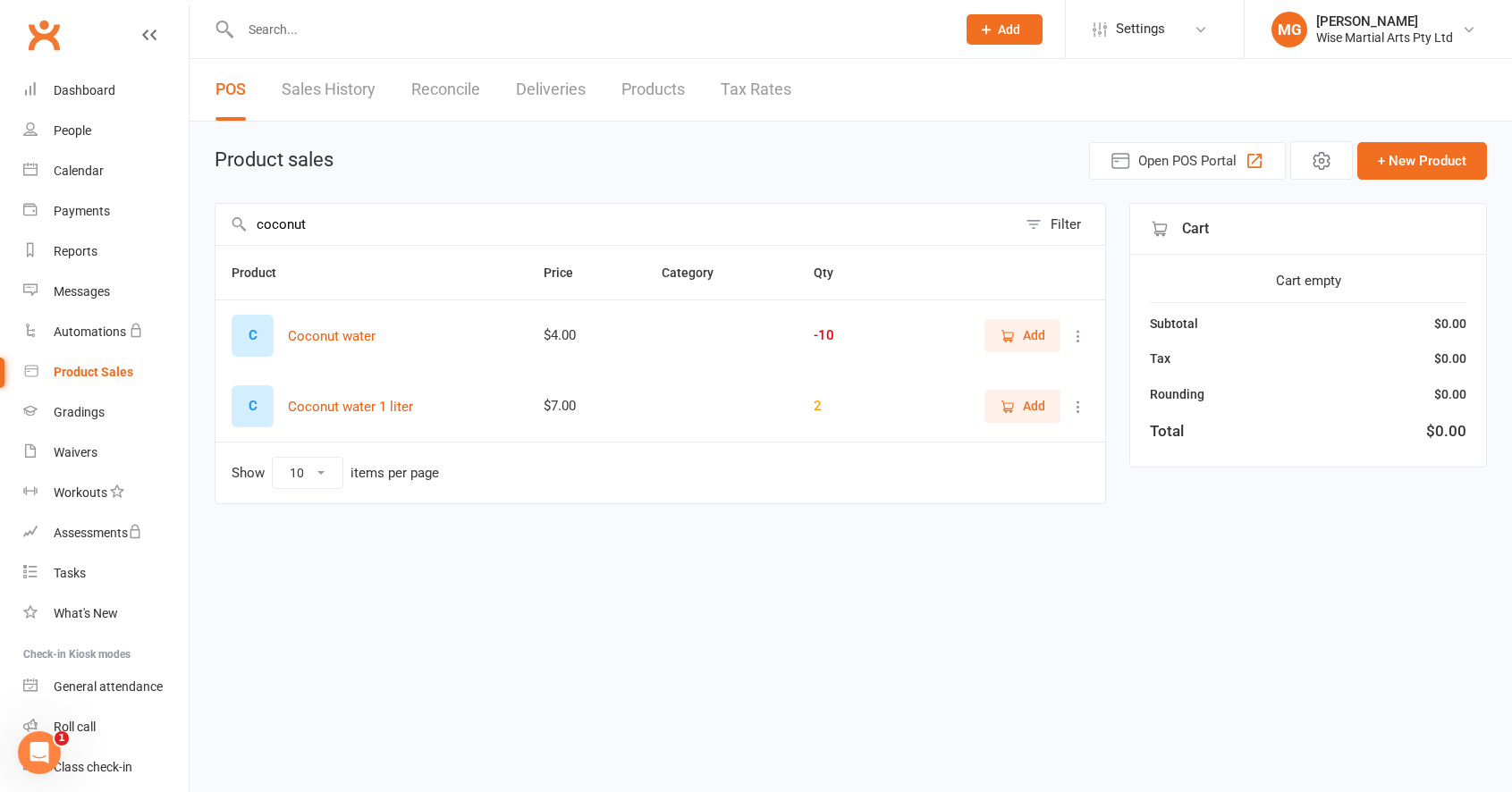
click at [1086, 415] on button at bounding box center [1078, 406] width 21 height 21
click at [1049, 445] on link "View / Edit" at bounding box center [998, 441] width 177 height 36
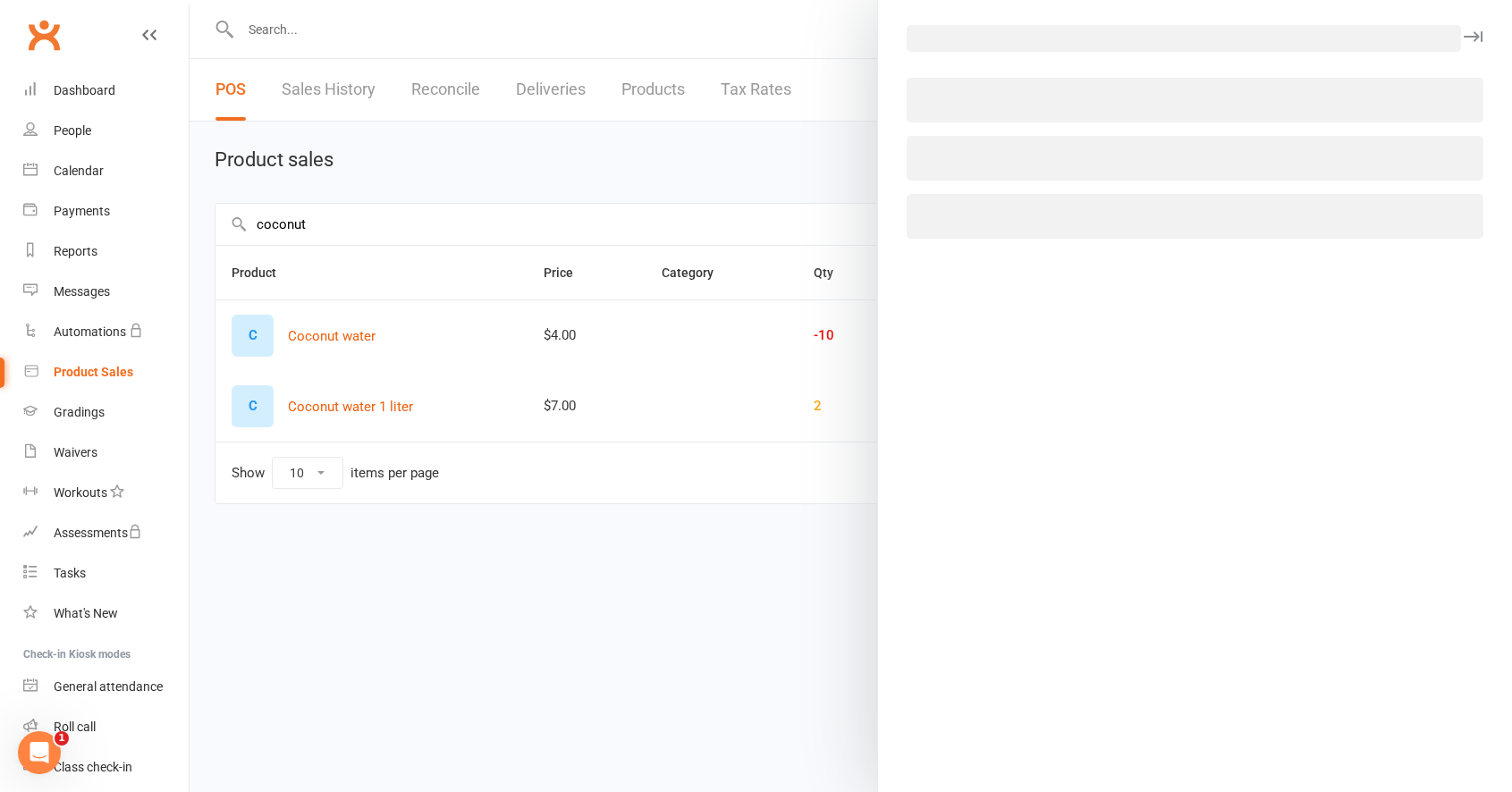
select select "870"
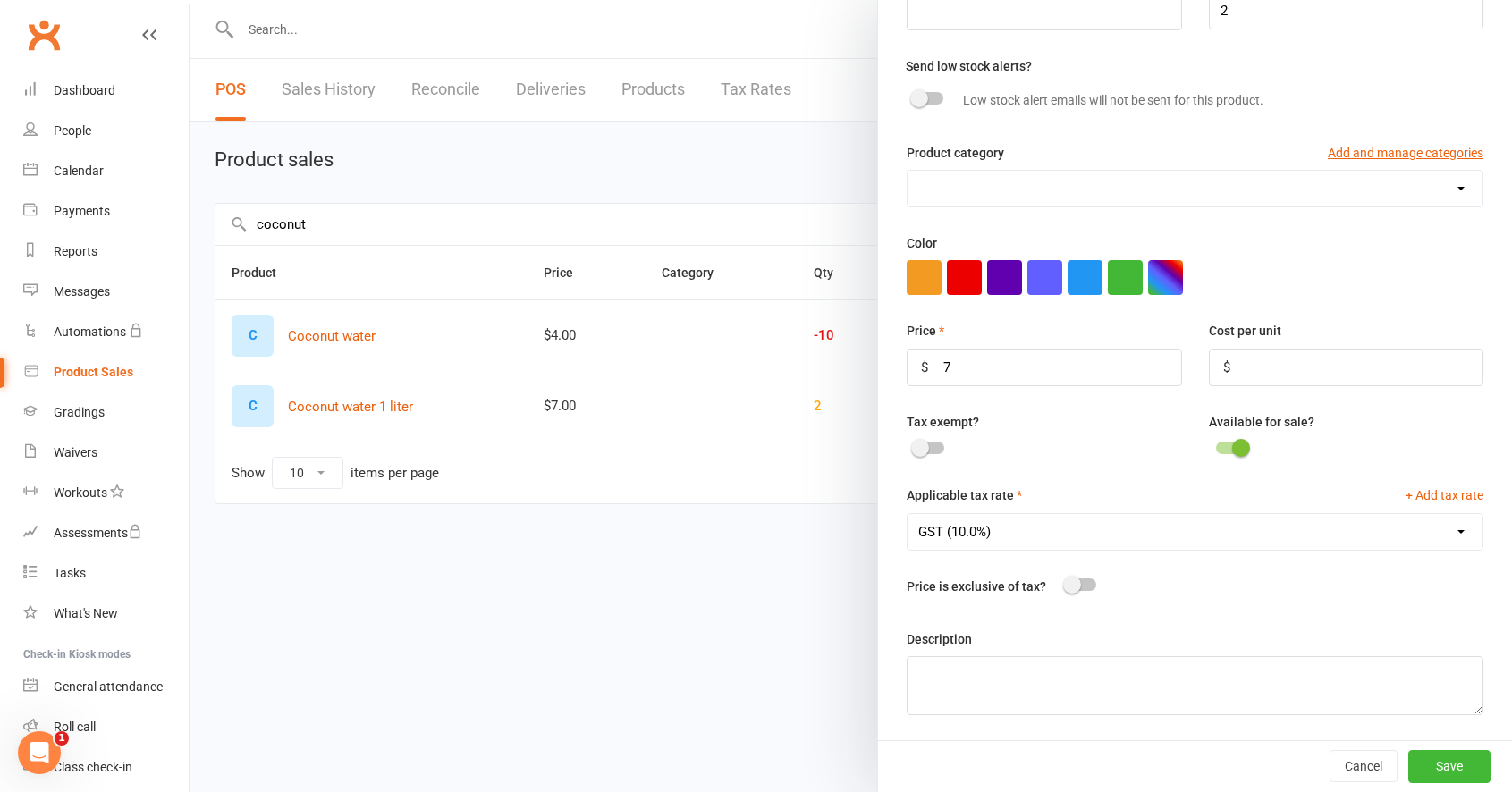
scroll to position [204, 0]
click at [1378, 756] on button "Cancel" at bounding box center [1363, 766] width 68 height 32
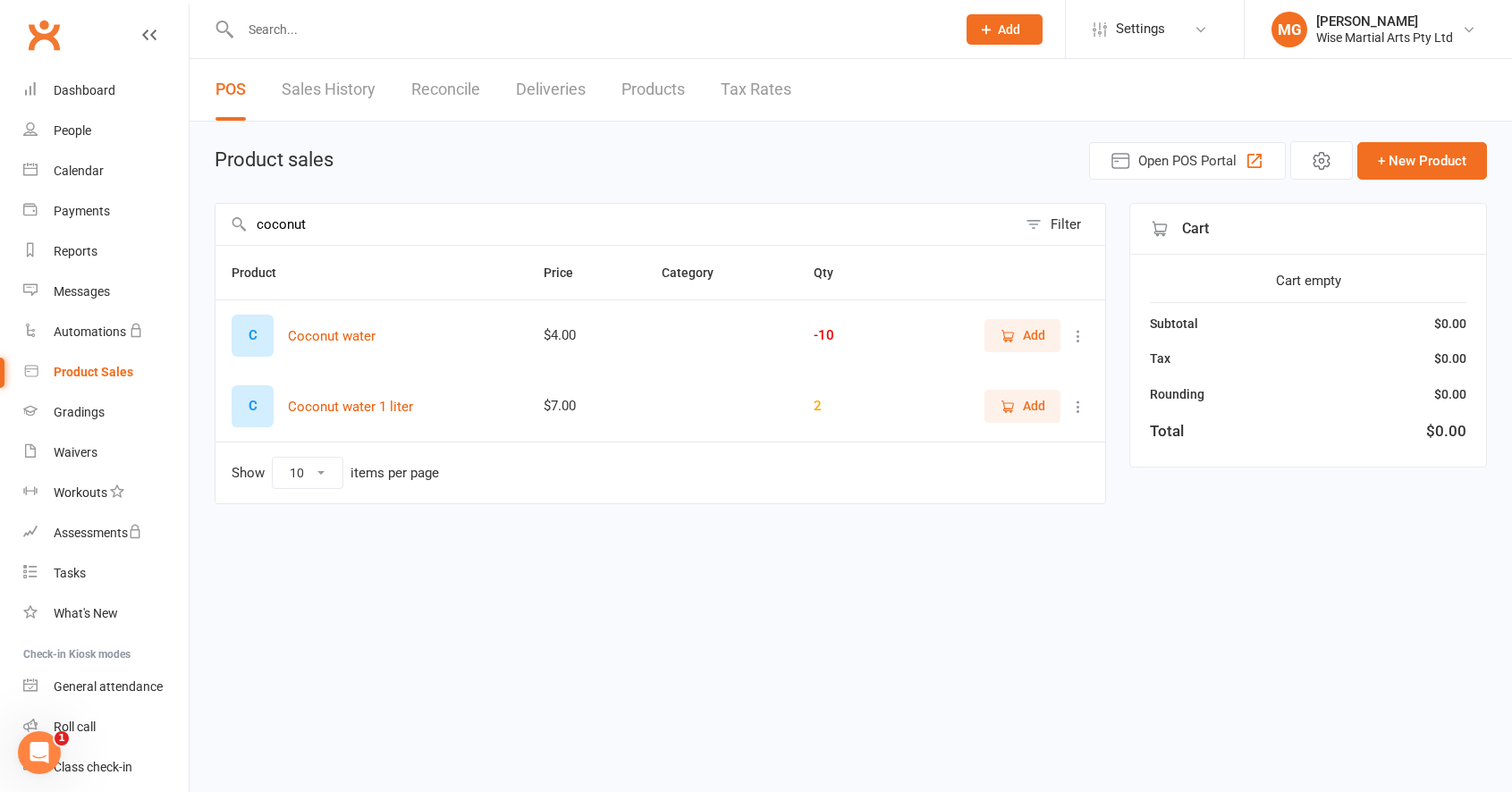
click at [247, 416] on div "C" at bounding box center [252, 405] width 42 height 42
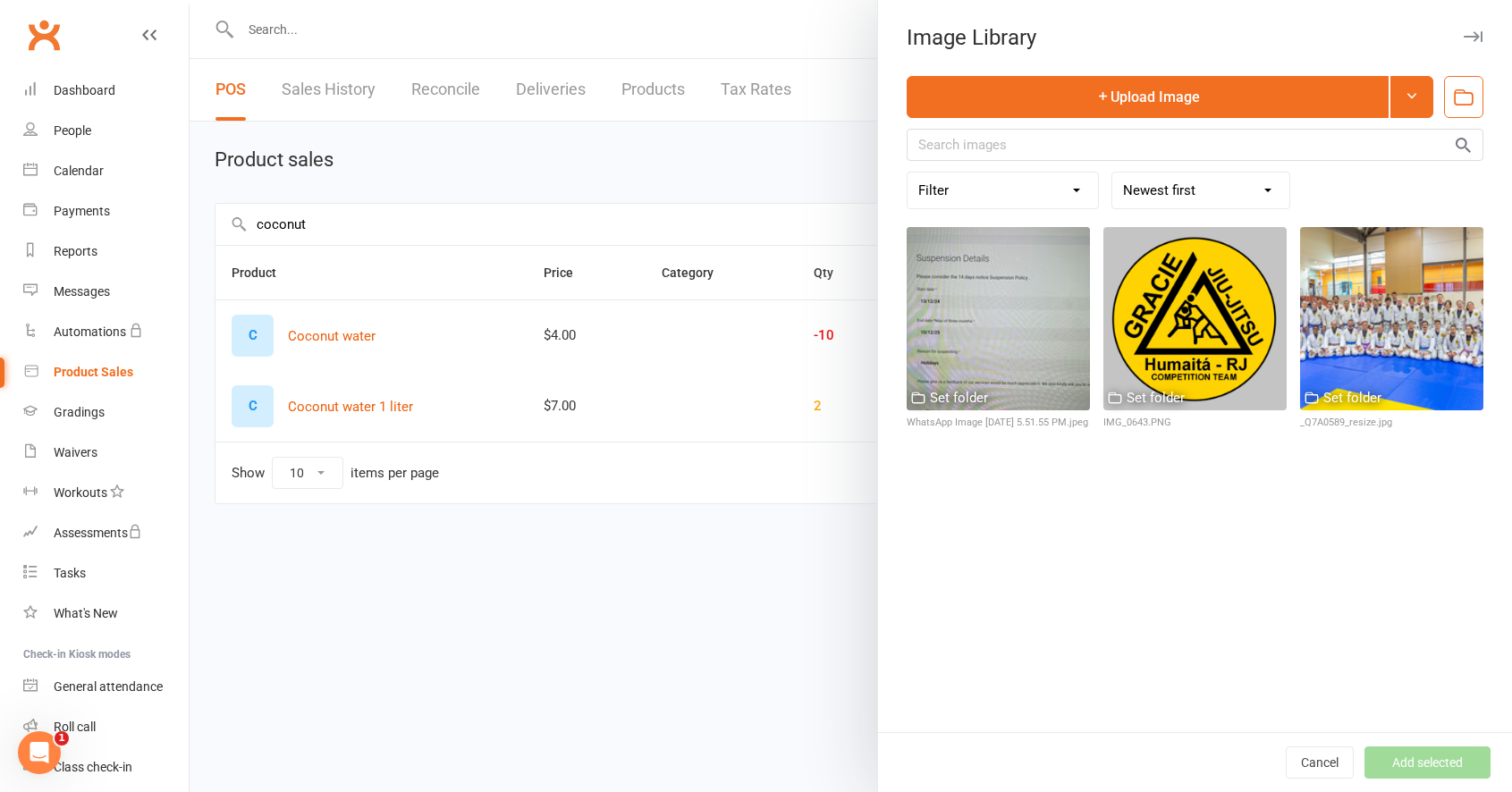
click at [787, 542] on div at bounding box center [850, 396] width 1322 height 792
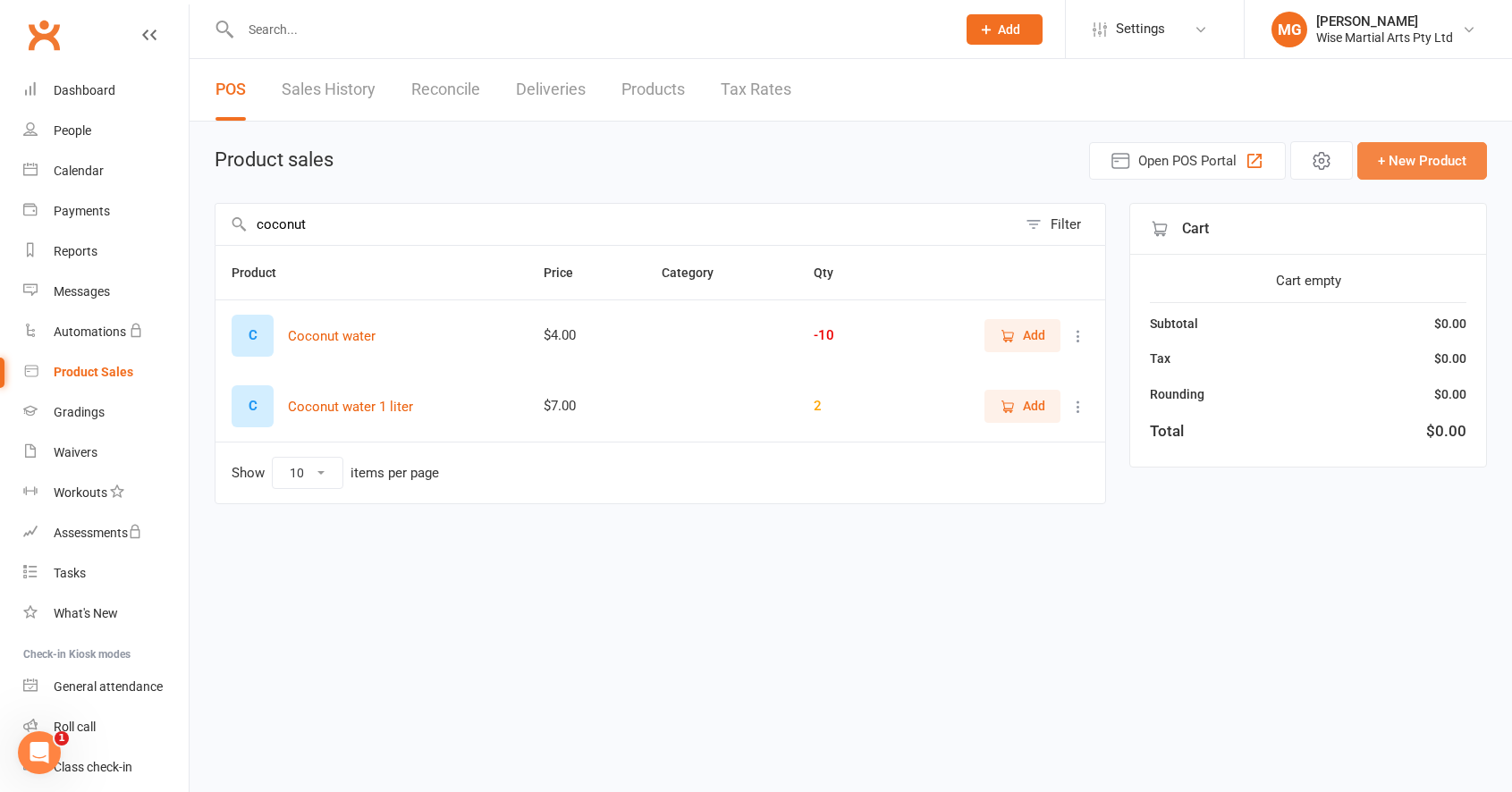
click at [1369, 163] on button "+ New Product" at bounding box center [1422, 161] width 130 height 38
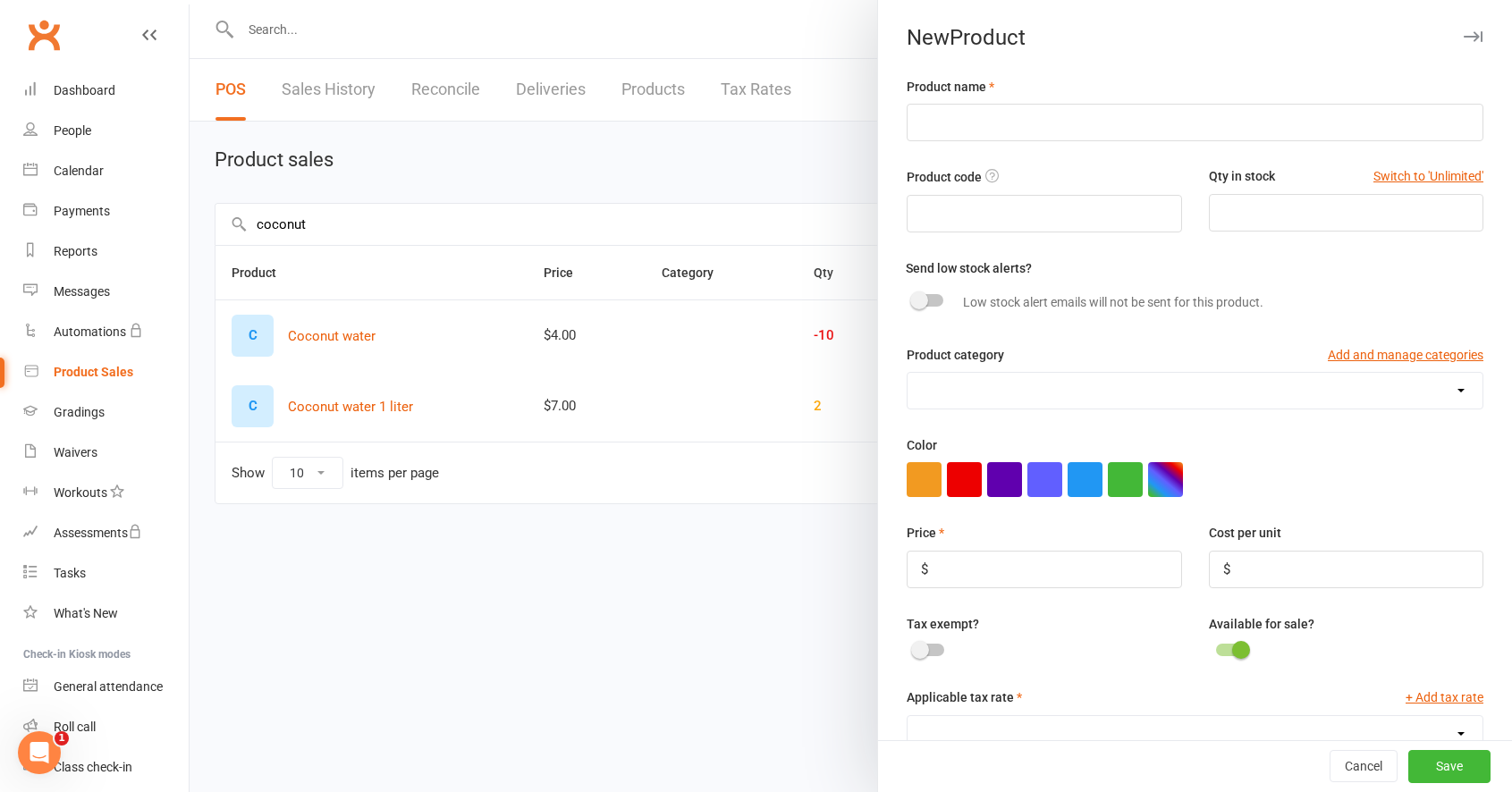
click at [854, 449] on div at bounding box center [850, 396] width 1322 height 792
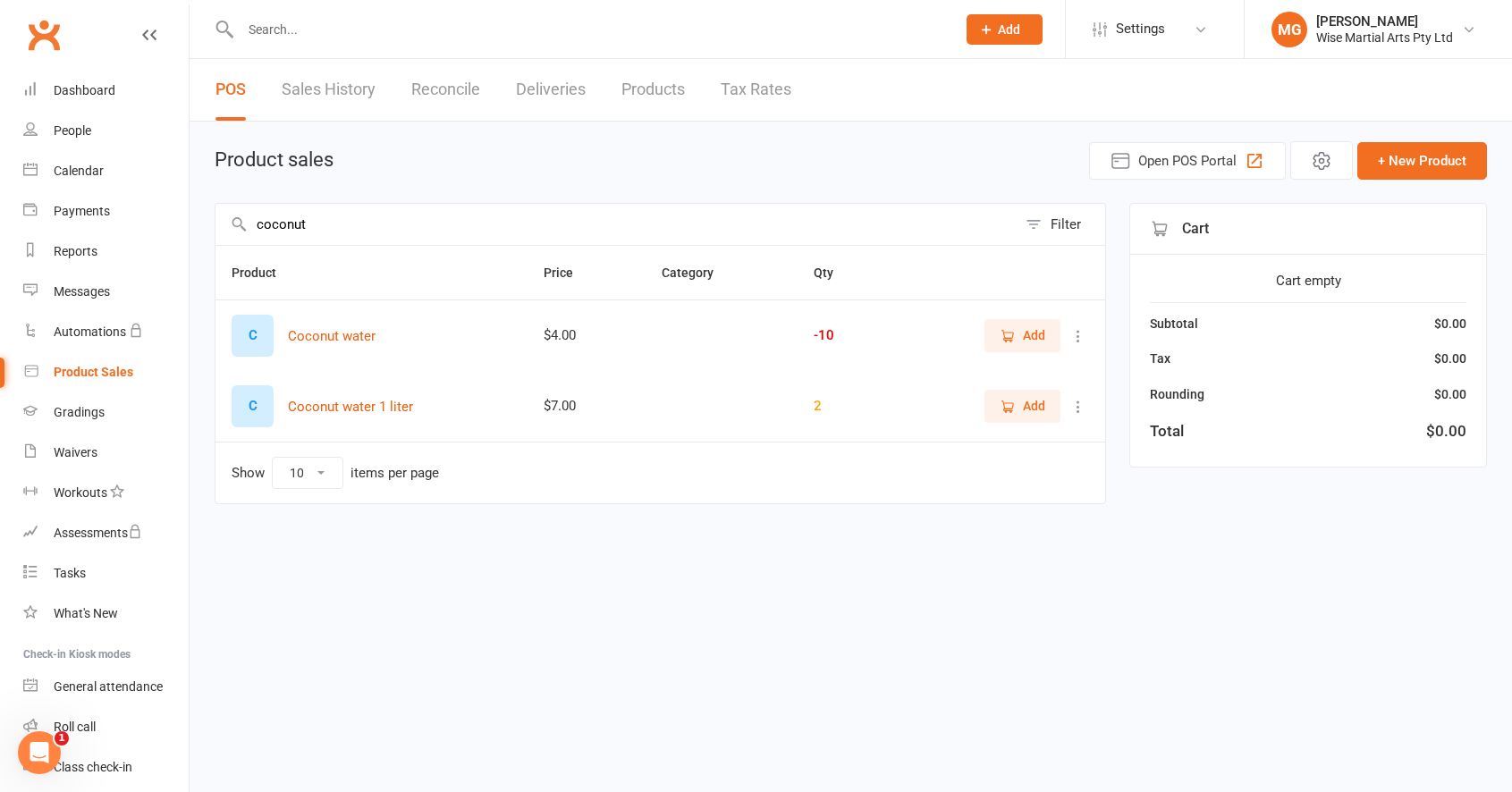
click at [814, 406] on div "2" at bounding box center [849, 406] width 72 height 15
click at [1071, 399] on icon at bounding box center [1077, 406] width 18 height 18
click at [1042, 430] on link "View / Edit" at bounding box center [998, 441] width 177 height 36
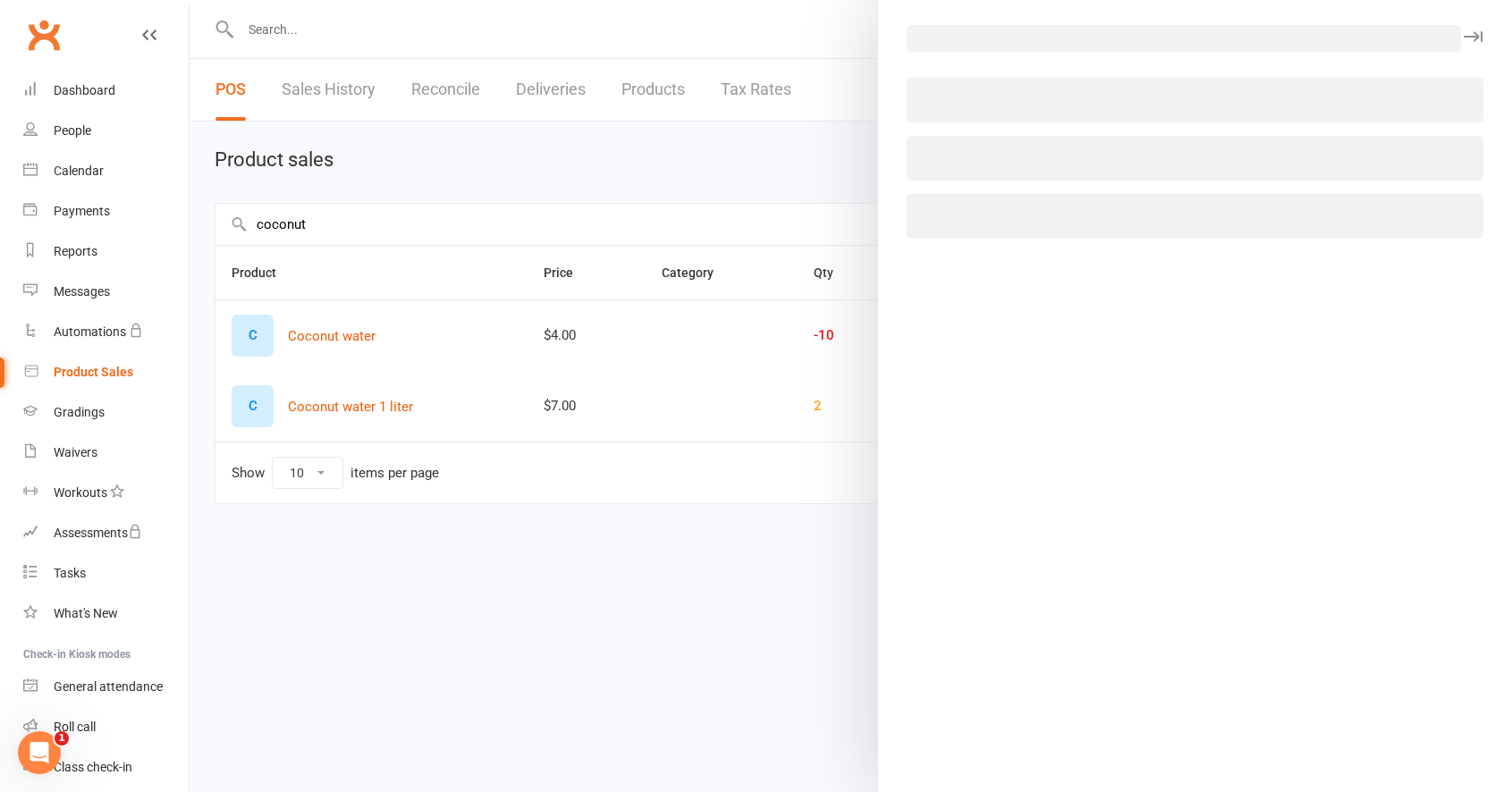
select select "870"
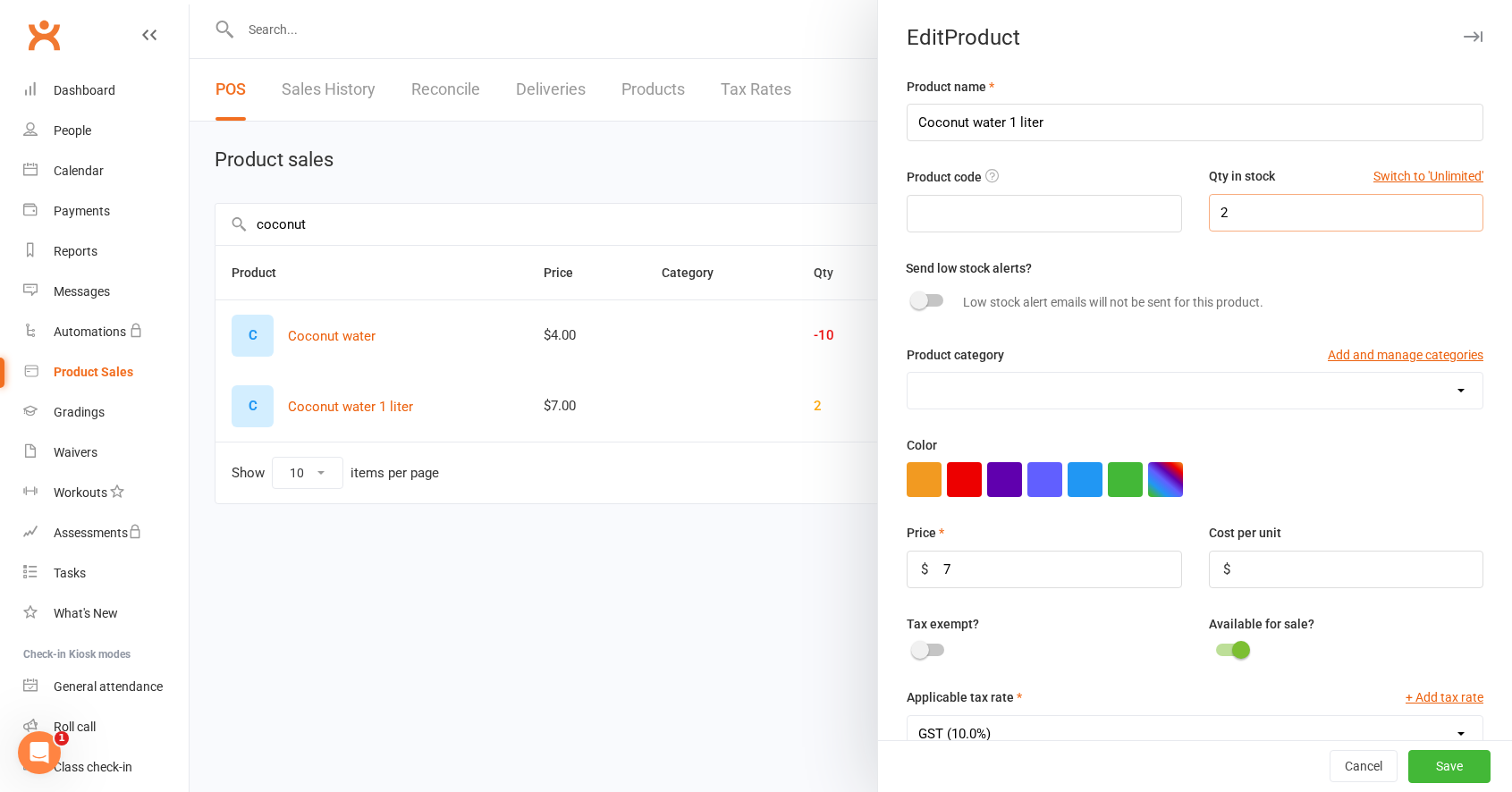
click at [1232, 222] on input "2" at bounding box center [1345, 213] width 275 height 38
click at [1232, 221] on input "2" at bounding box center [1345, 213] width 275 height 38
drag, startPoint x: 1238, startPoint y: 220, endPoint x: 1067, endPoint y: 221, distance: 171.0
click at [1067, 221] on div "Product code Qty in stock Switch to 'Unlimited' 2" at bounding box center [1195, 212] width 603 height 91
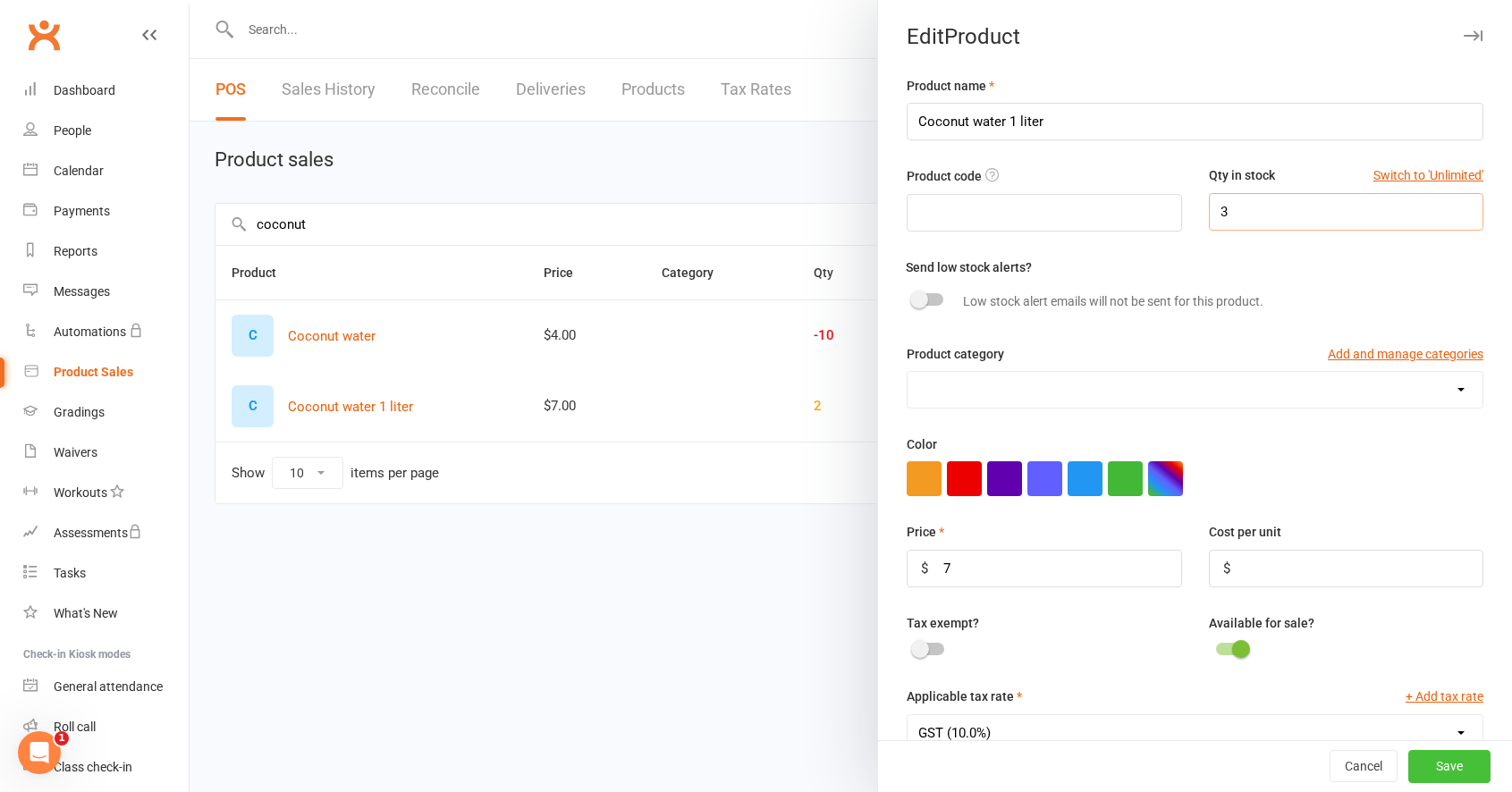
type input "3"
click at [1440, 780] on button "Save" at bounding box center [1449, 767] width 82 height 32
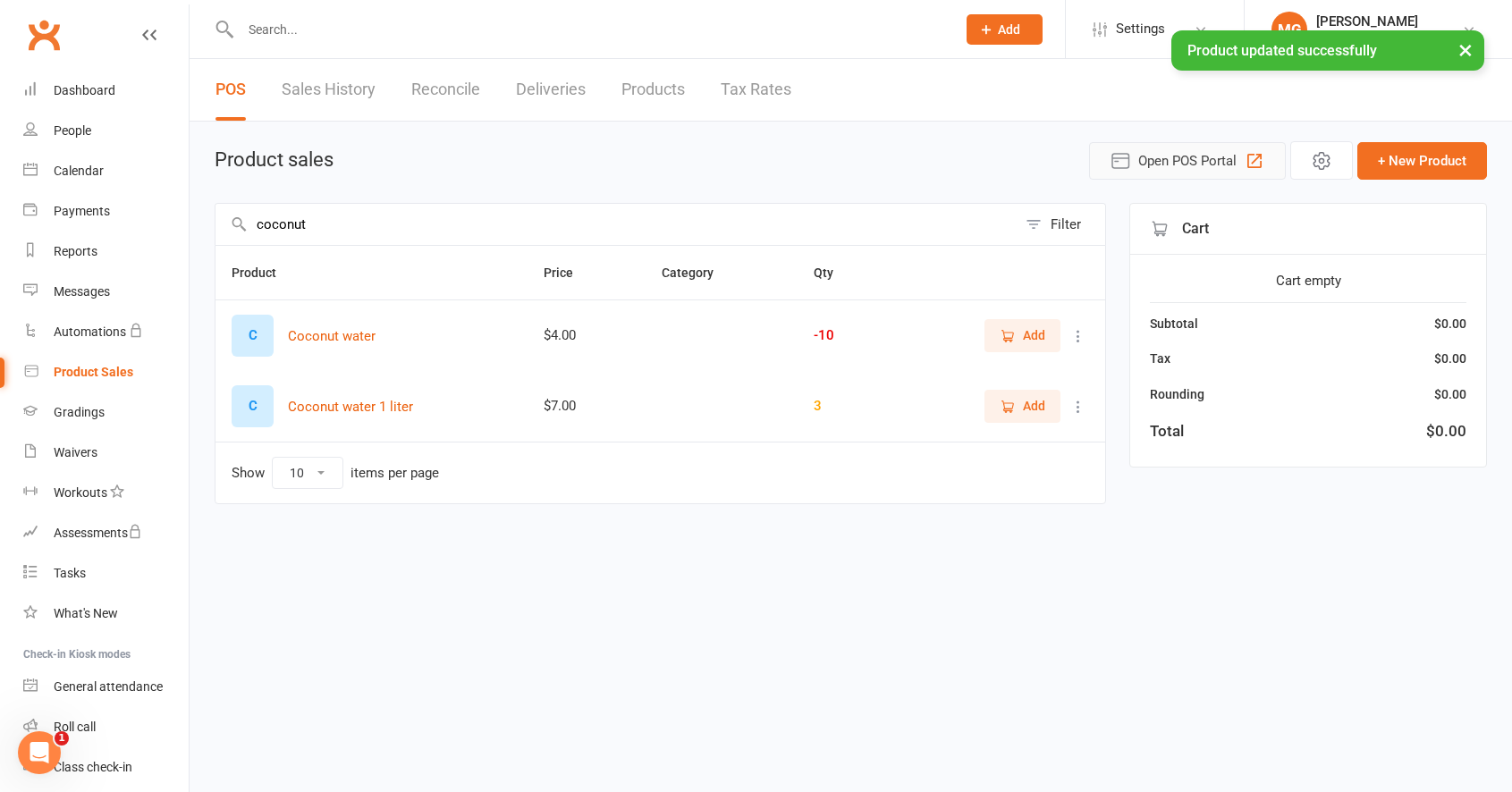
click at [1229, 156] on span "Open POS Portal" at bounding box center [1187, 160] width 98 height 21
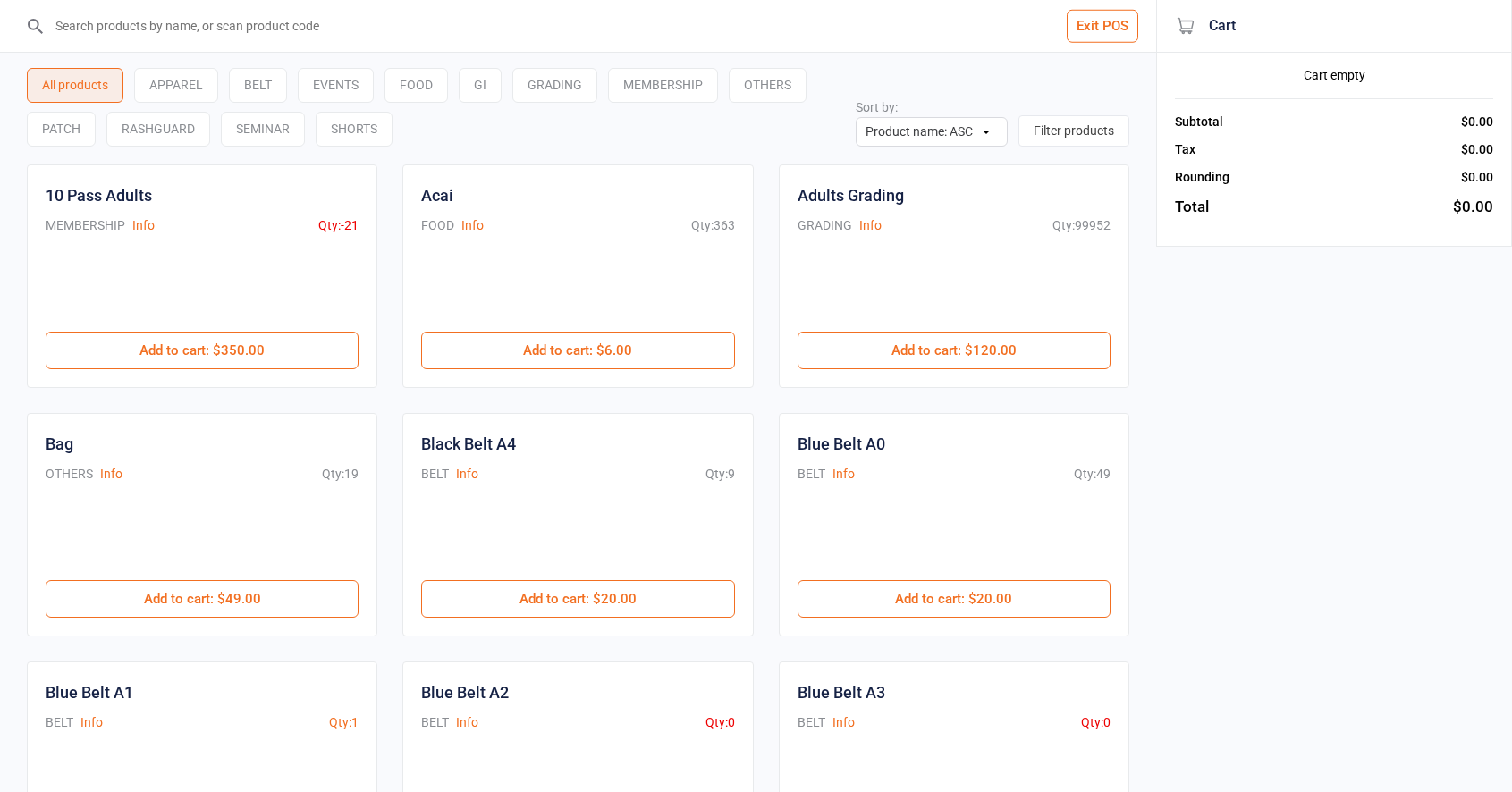
click at [148, 25] on input "search" at bounding box center [589, 26] width 1084 height 52
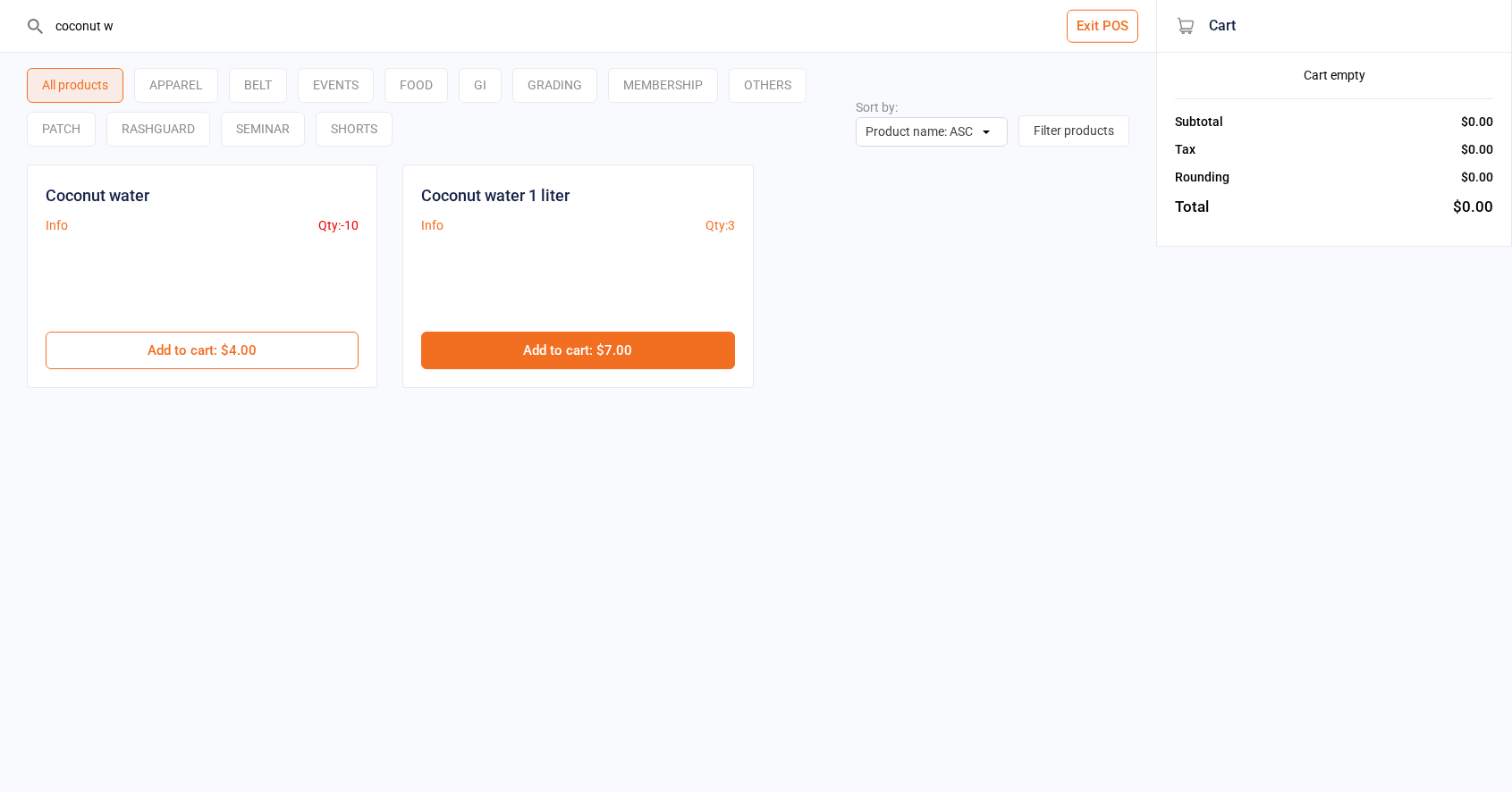
type input "coconut w"
click at [479, 342] on button "Add to cart : $7.00" at bounding box center [577, 350] width 313 height 38
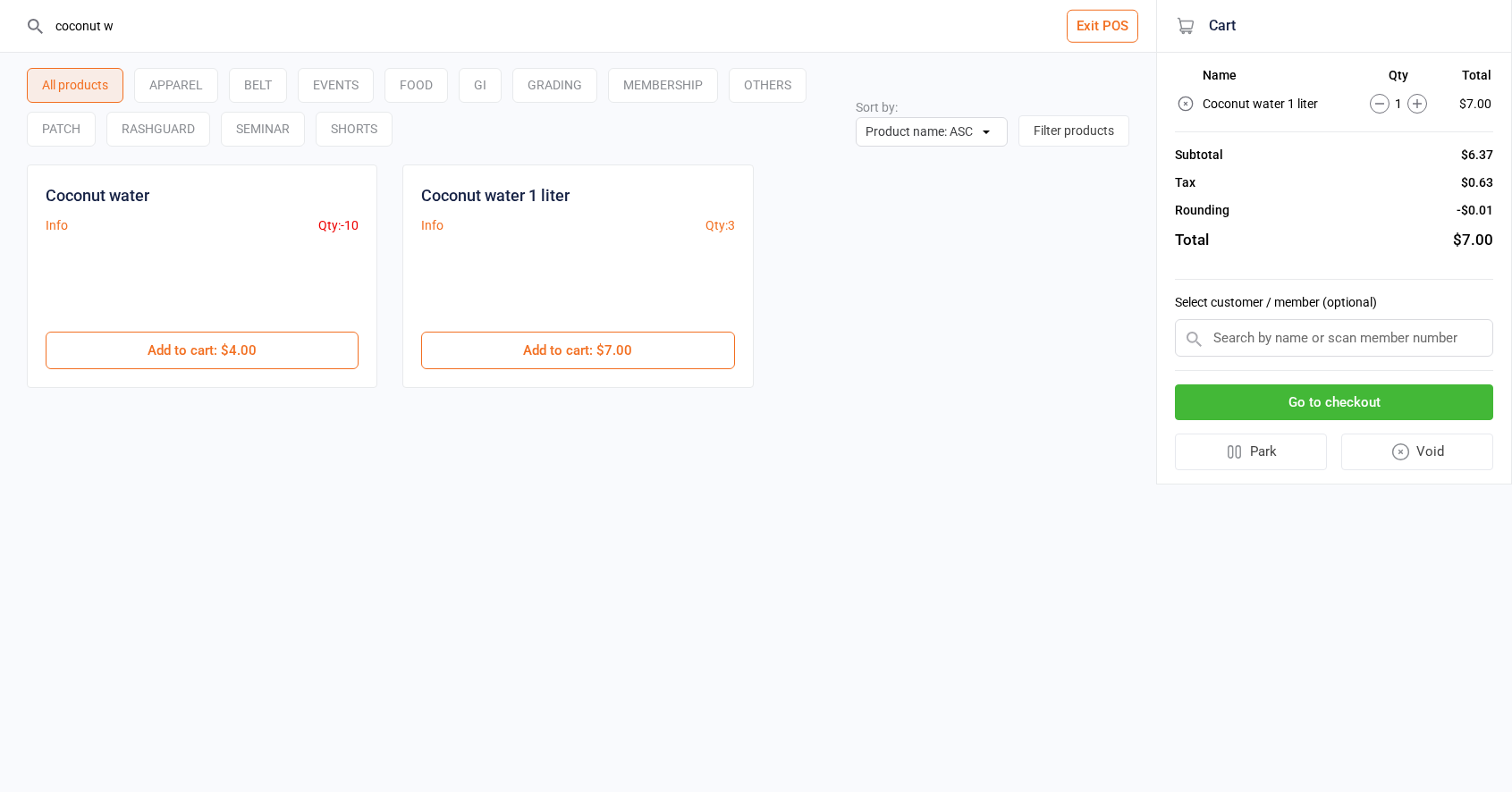
click at [1314, 397] on button "Go to checkout" at bounding box center [1333, 402] width 318 height 37
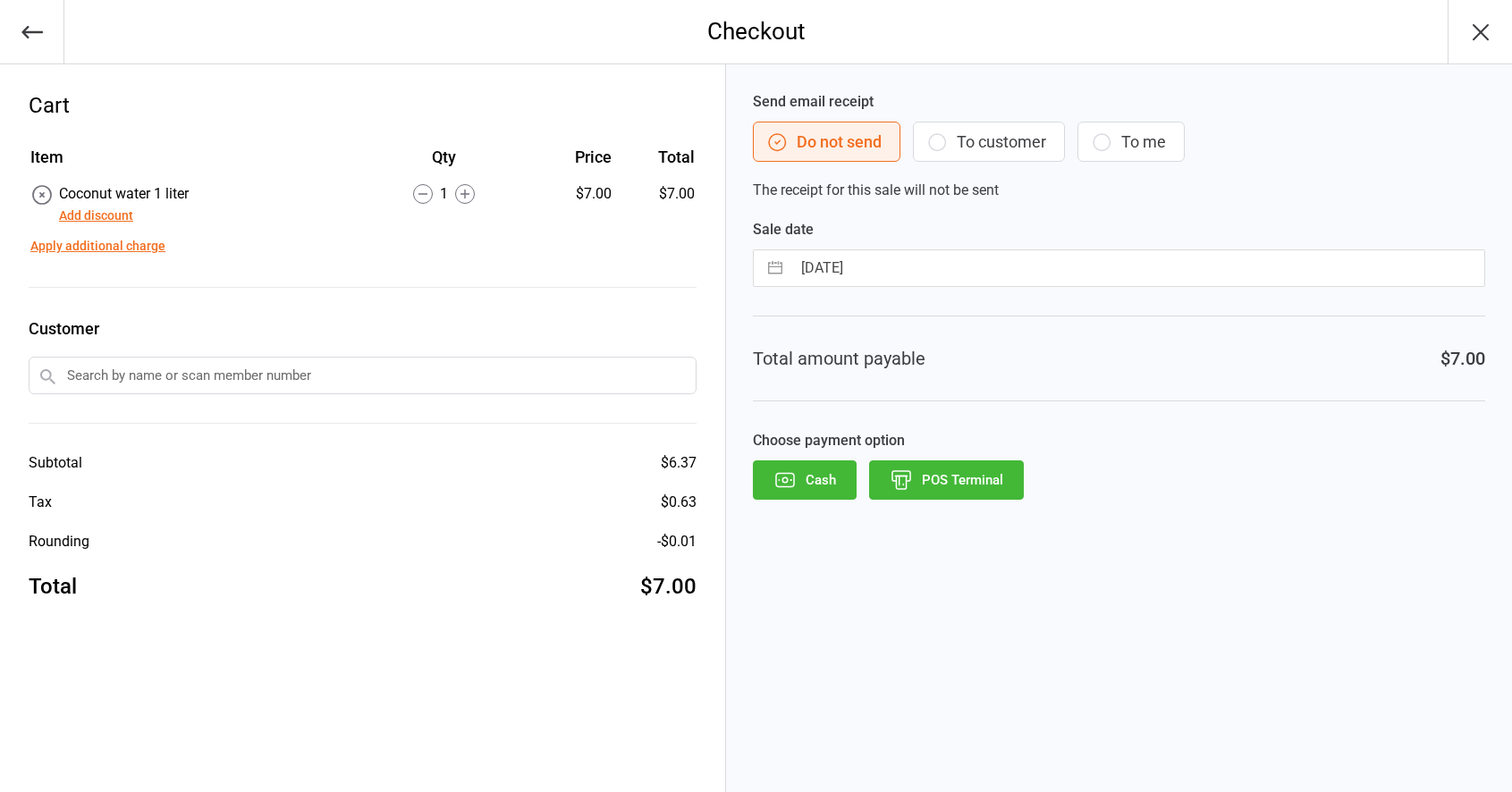
click at [937, 474] on button "POS Terminal" at bounding box center [946, 480] width 155 height 40
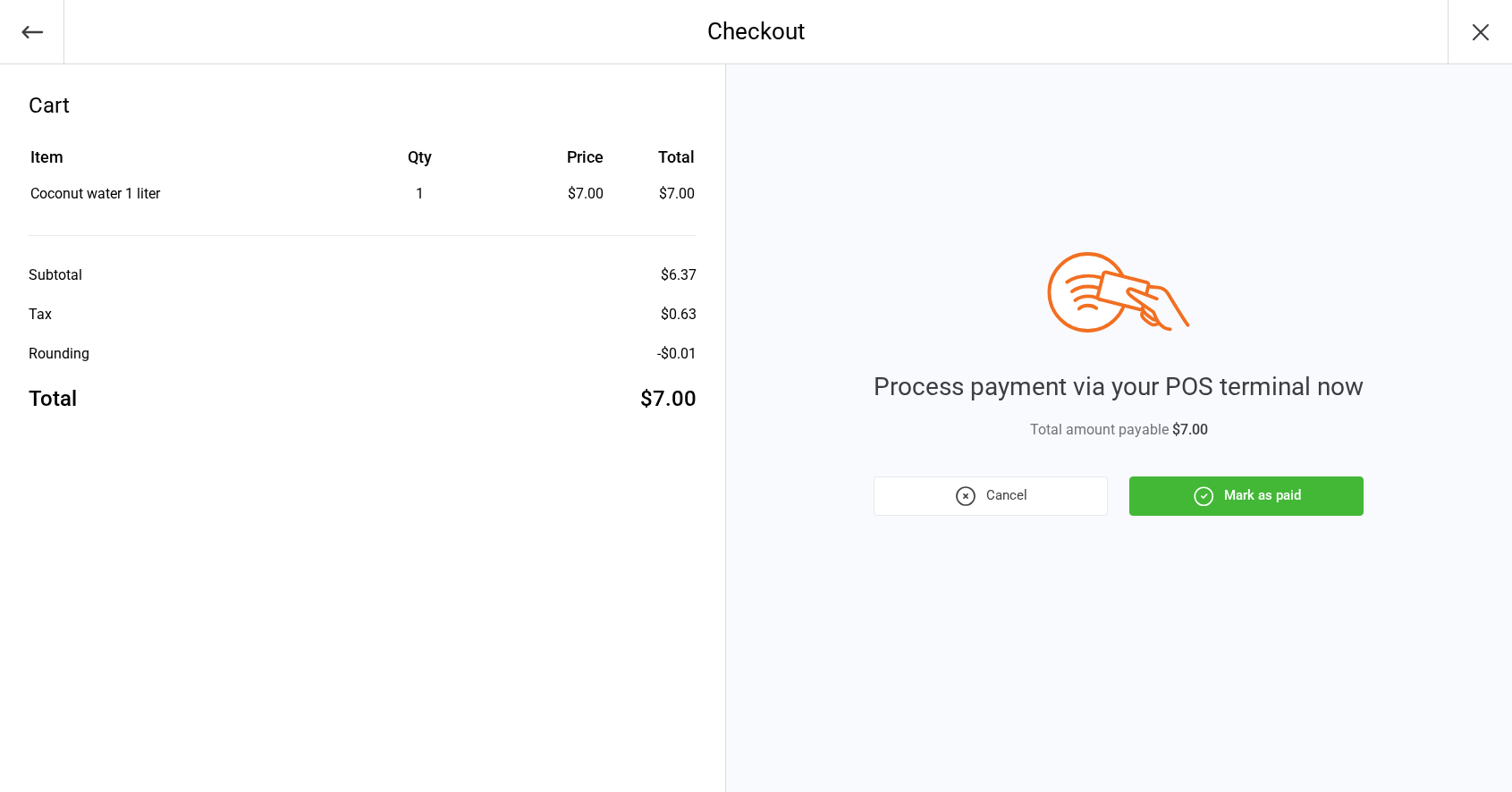
click at [1300, 511] on button "Mark as paid" at bounding box center [1246, 496] width 234 height 40
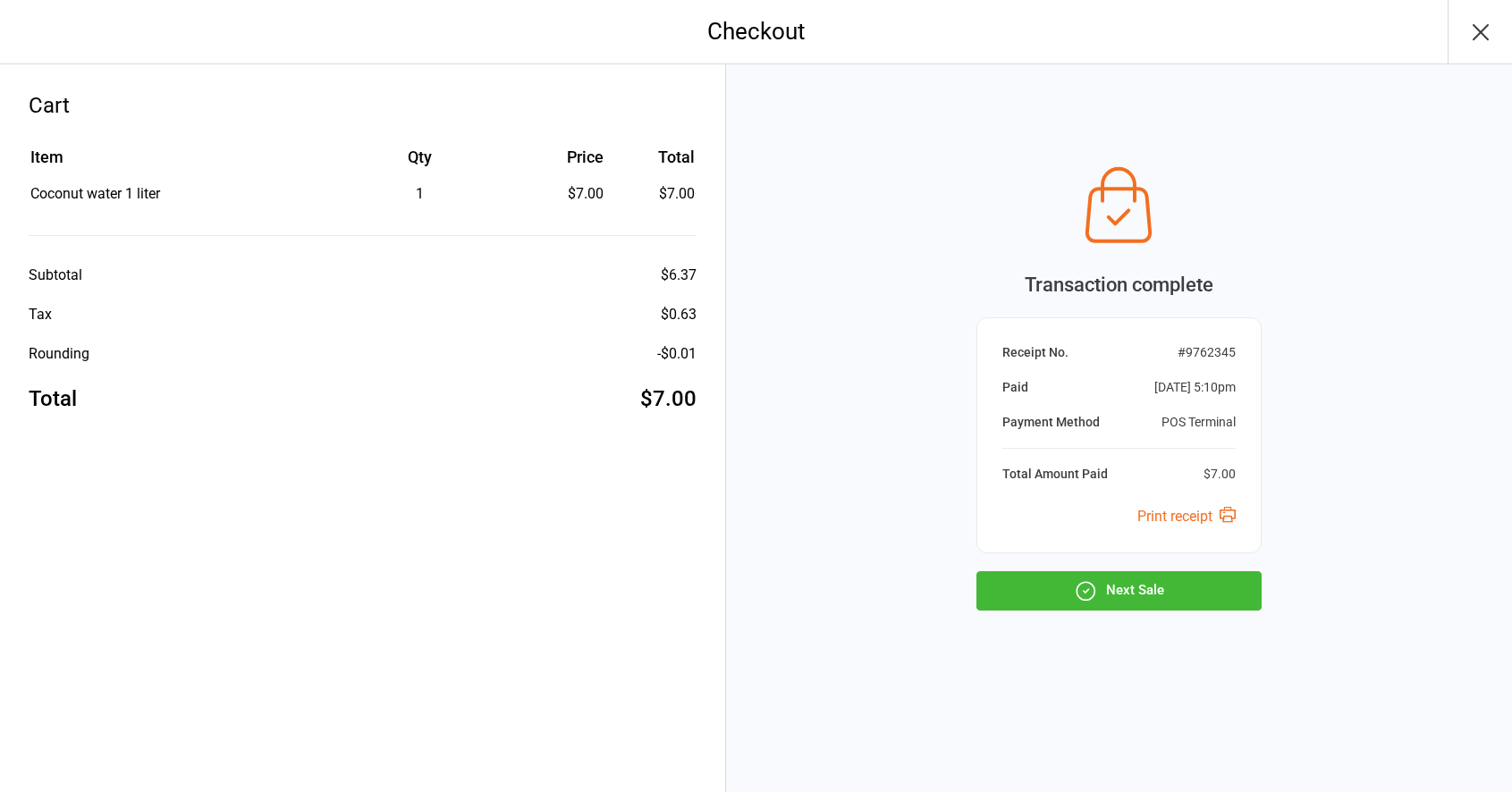
click at [1133, 586] on button "Next Sale" at bounding box center [1119, 590] width 285 height 40
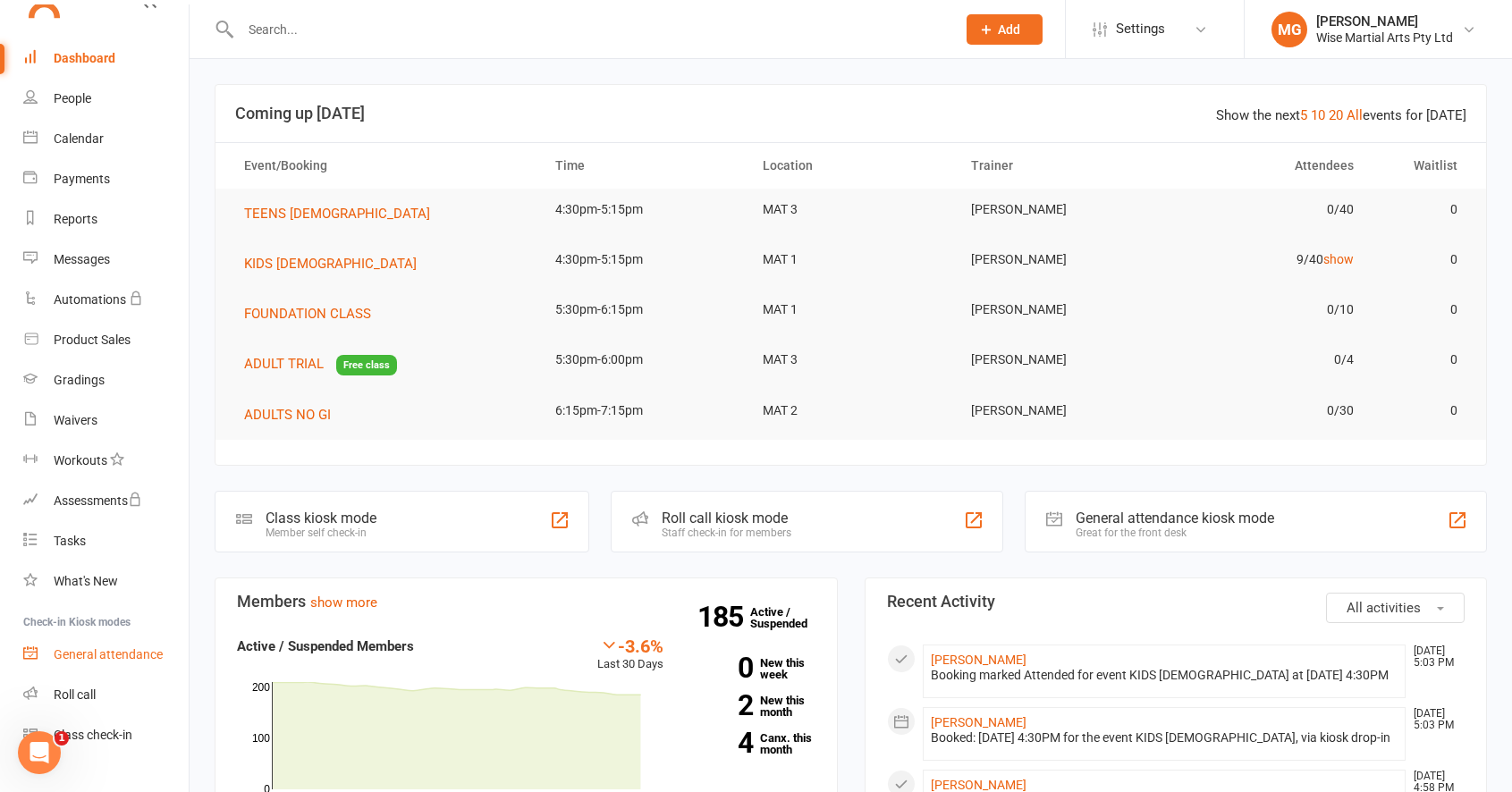
scroll to position [68, 0]
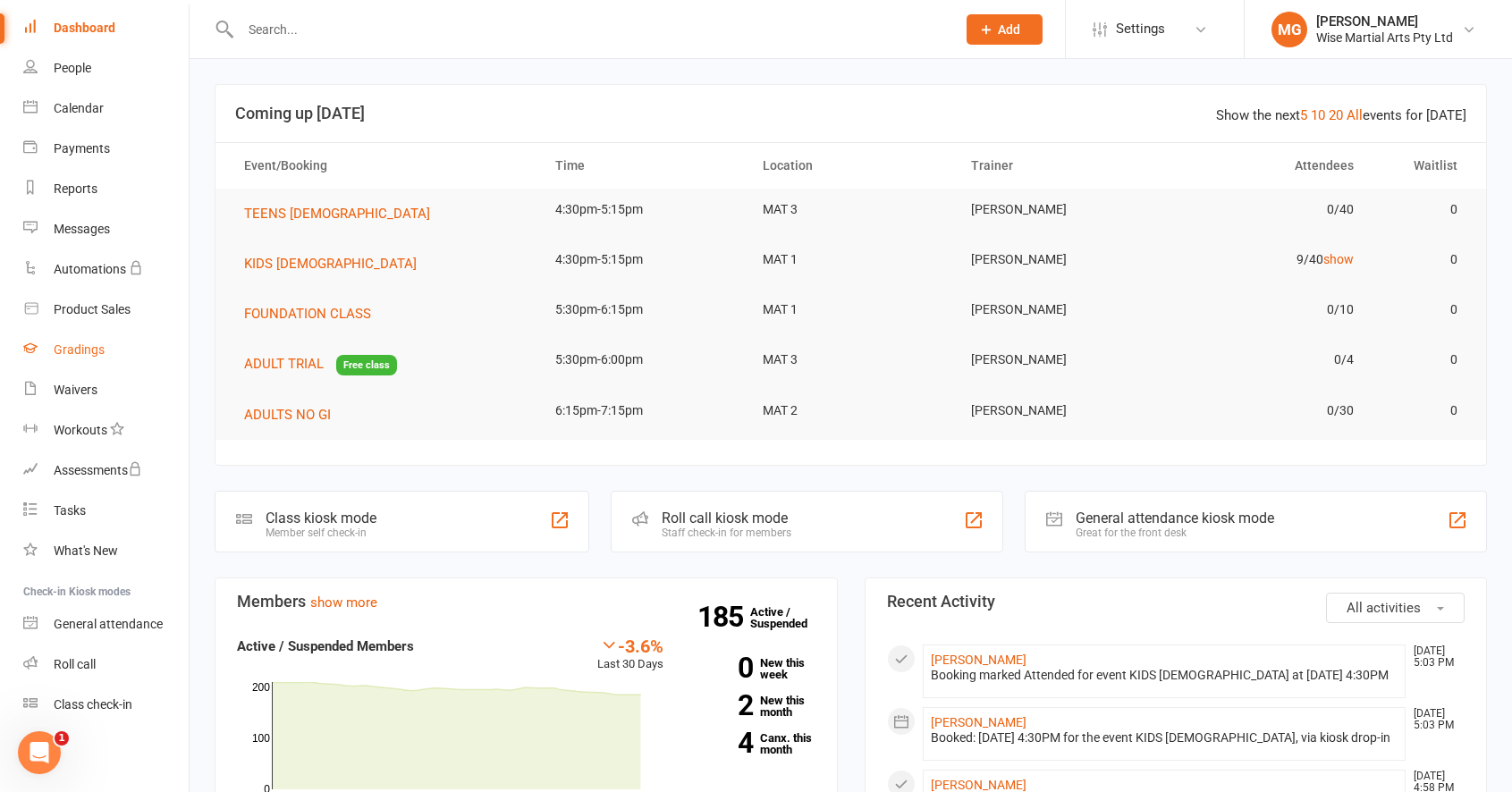
click at [79, 358] on link "Gradings" at bounding box center [105, 349] width 166 height 40
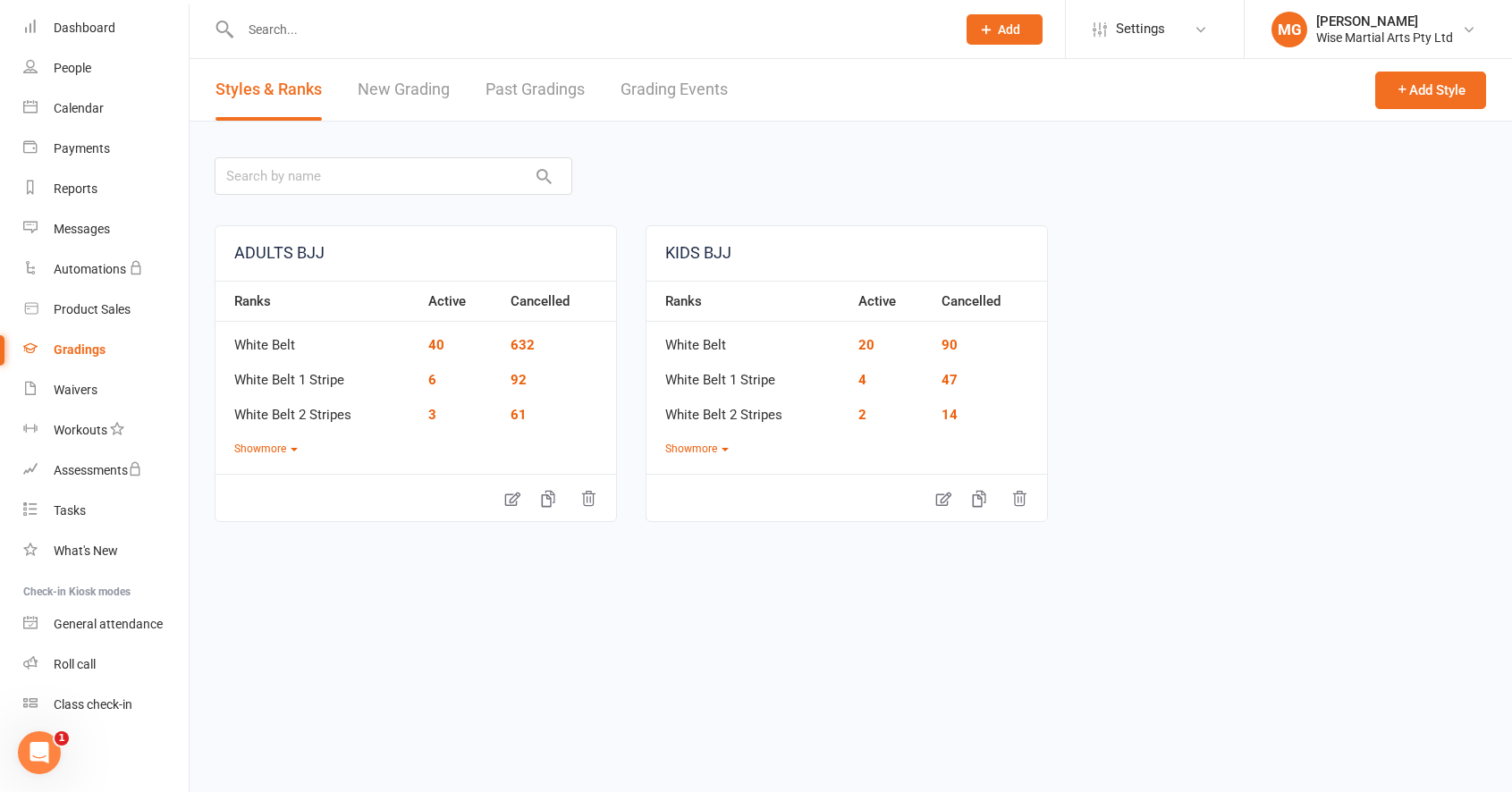
click at [106, 353] on link "Gradings" at bounding box center [105, 349] width 166 height 40
click at [415, 92] on link "New Grading" at bounding box center [403, 90] width 93 height 62
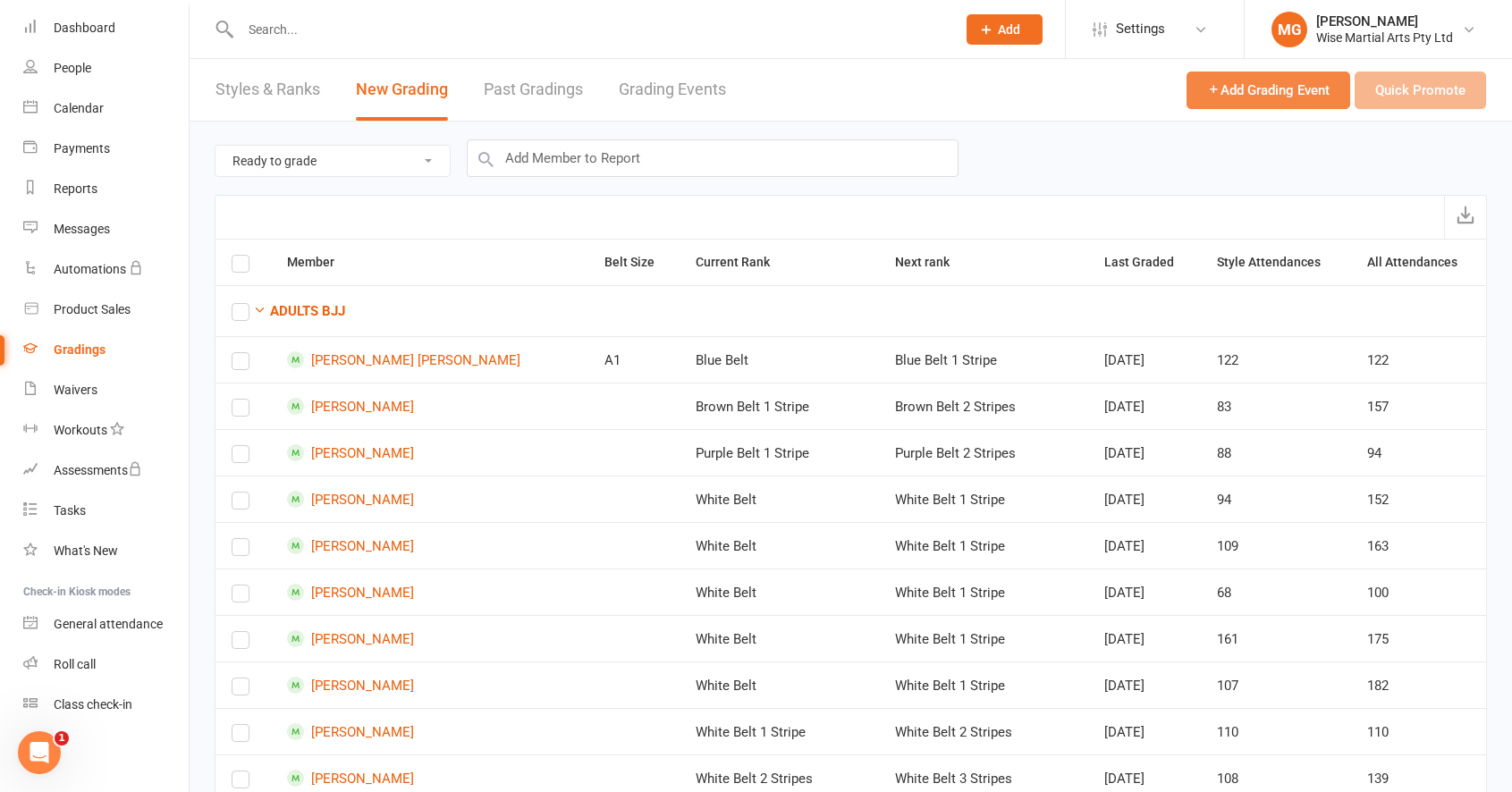
click at [1256, 96] on span "Add Grading Event" at bounding box center [1268, 90] width 122 height 16
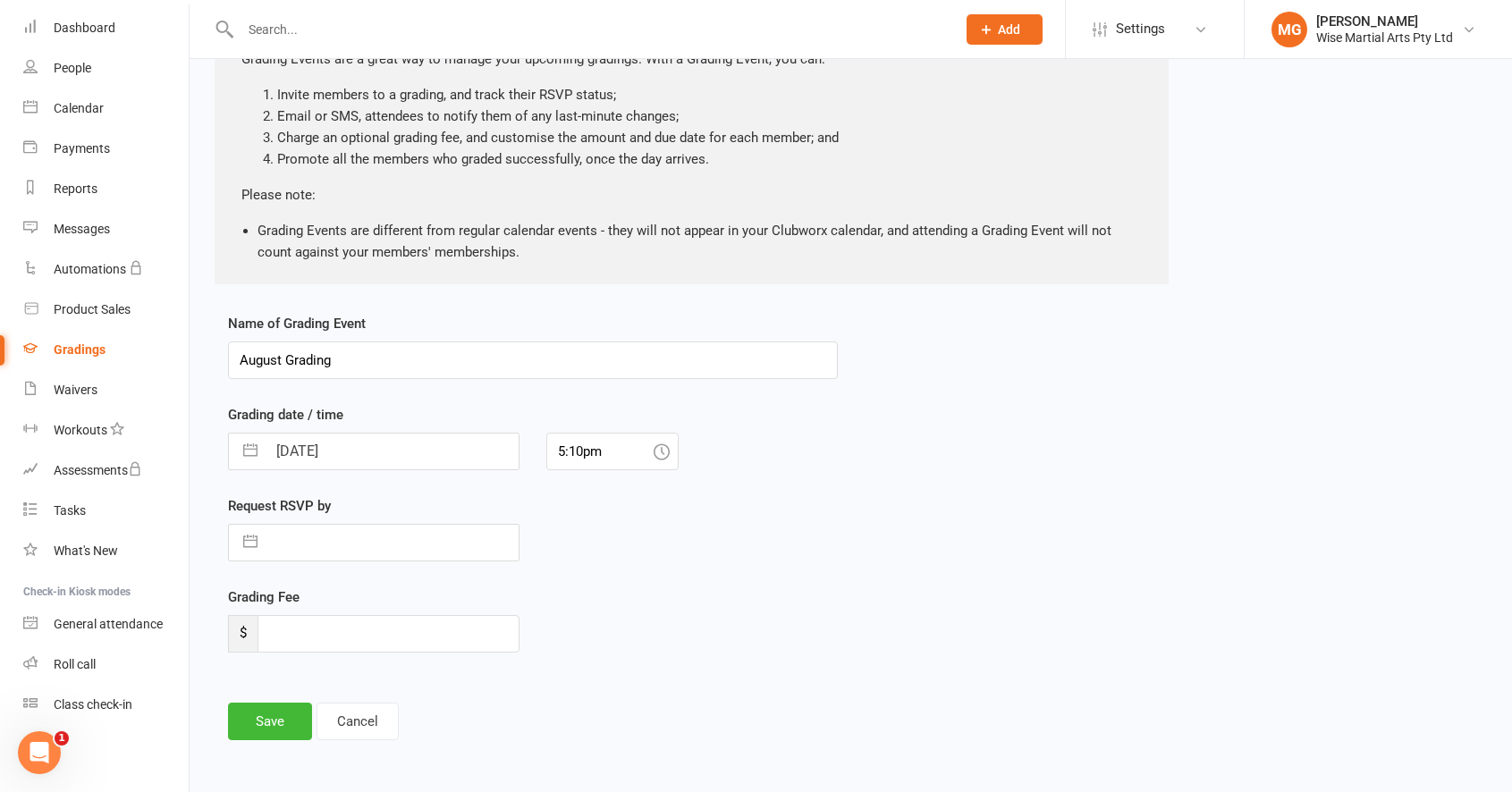
scroll to position [160, 0]
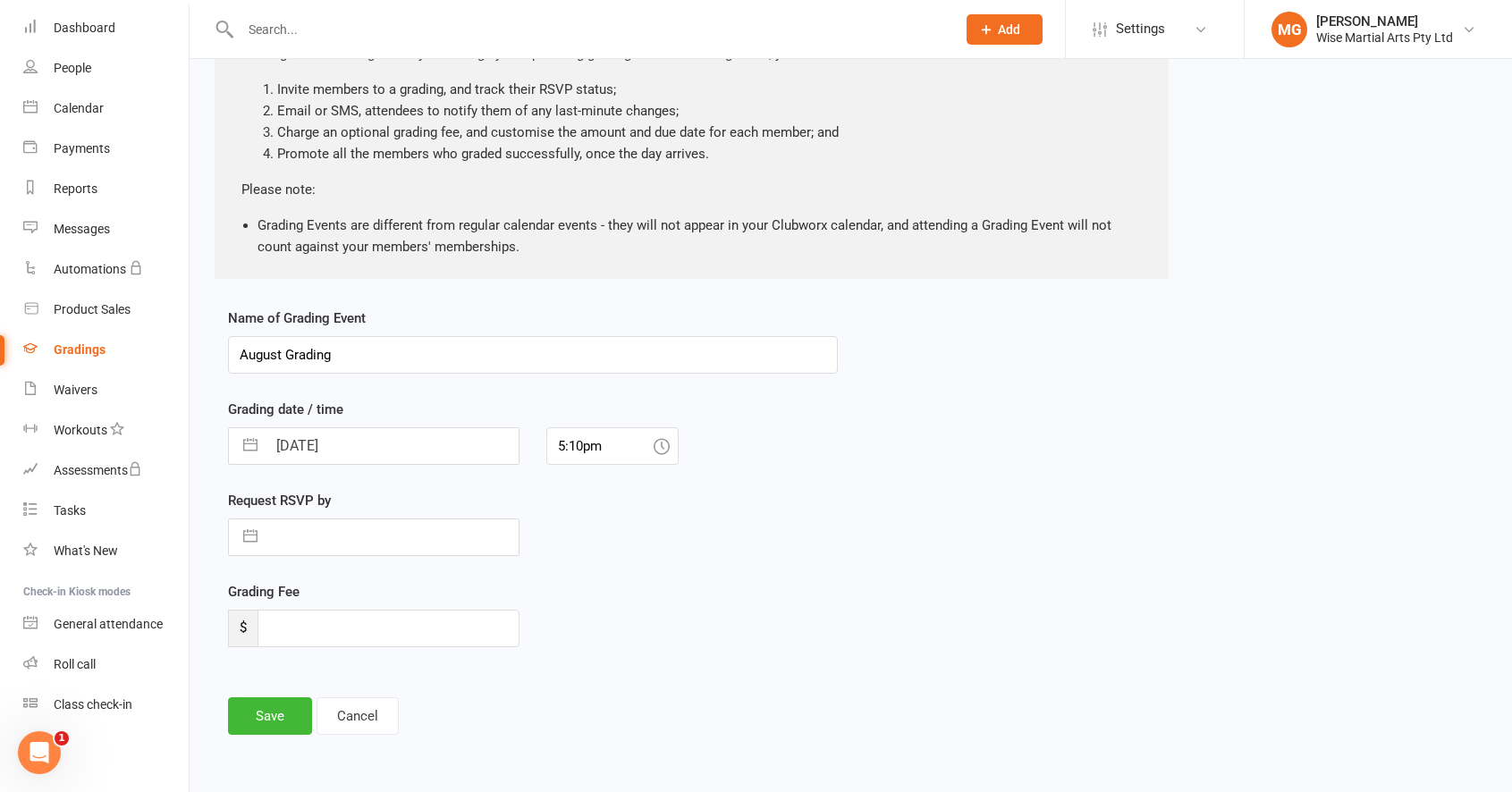
click at [380, 518] on div "Navigate forward to interact with the calendar and select a date. Press the que…" at bounding box center [373, 537] width 291 height 38
click at [366, 528] on input "text" at bounding box center [392, 537] width 252 height 36
select select "6"
select select "2025"
select select "7"
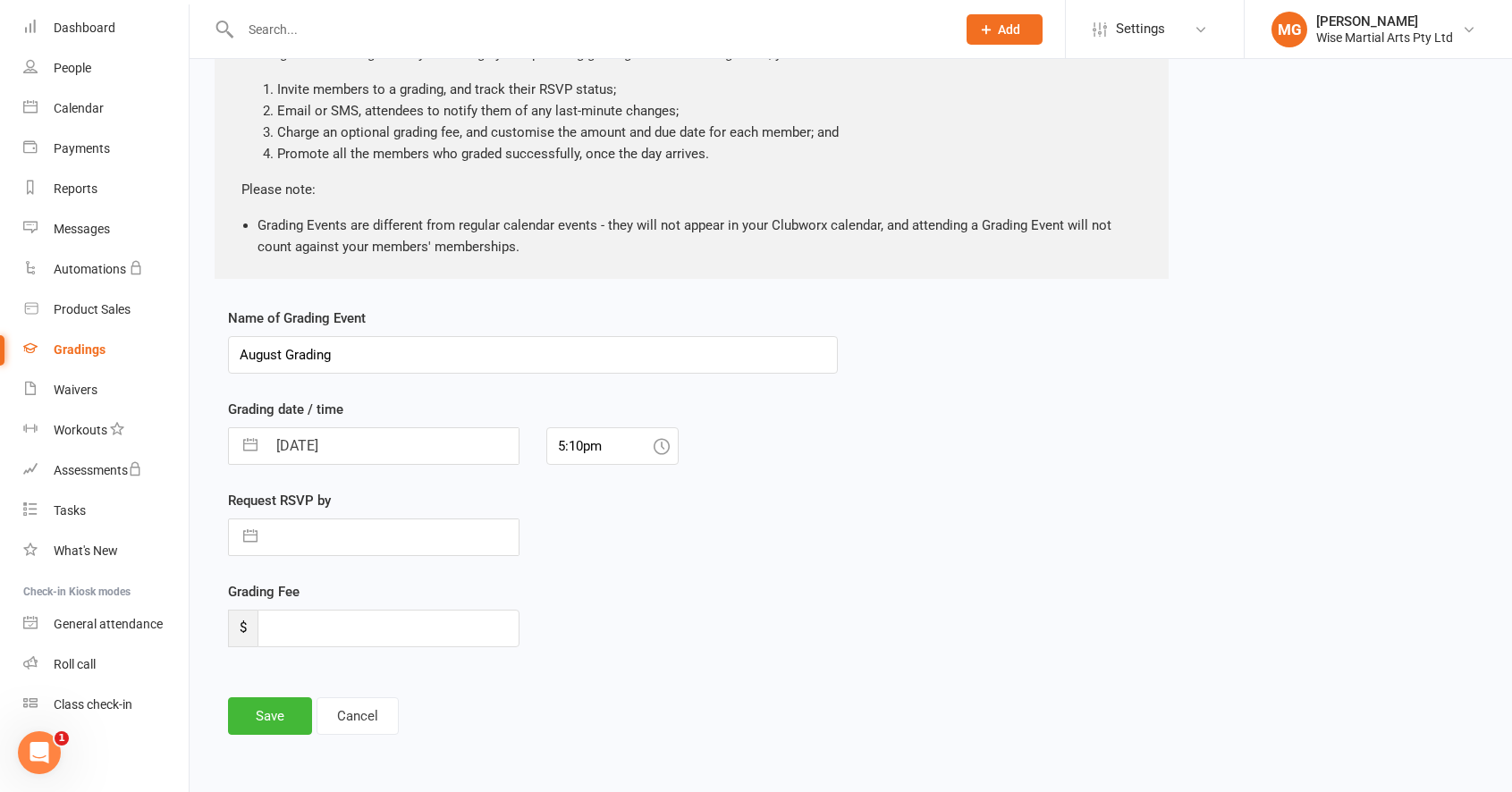
select select "2025"
select select "8"
select select "2025"
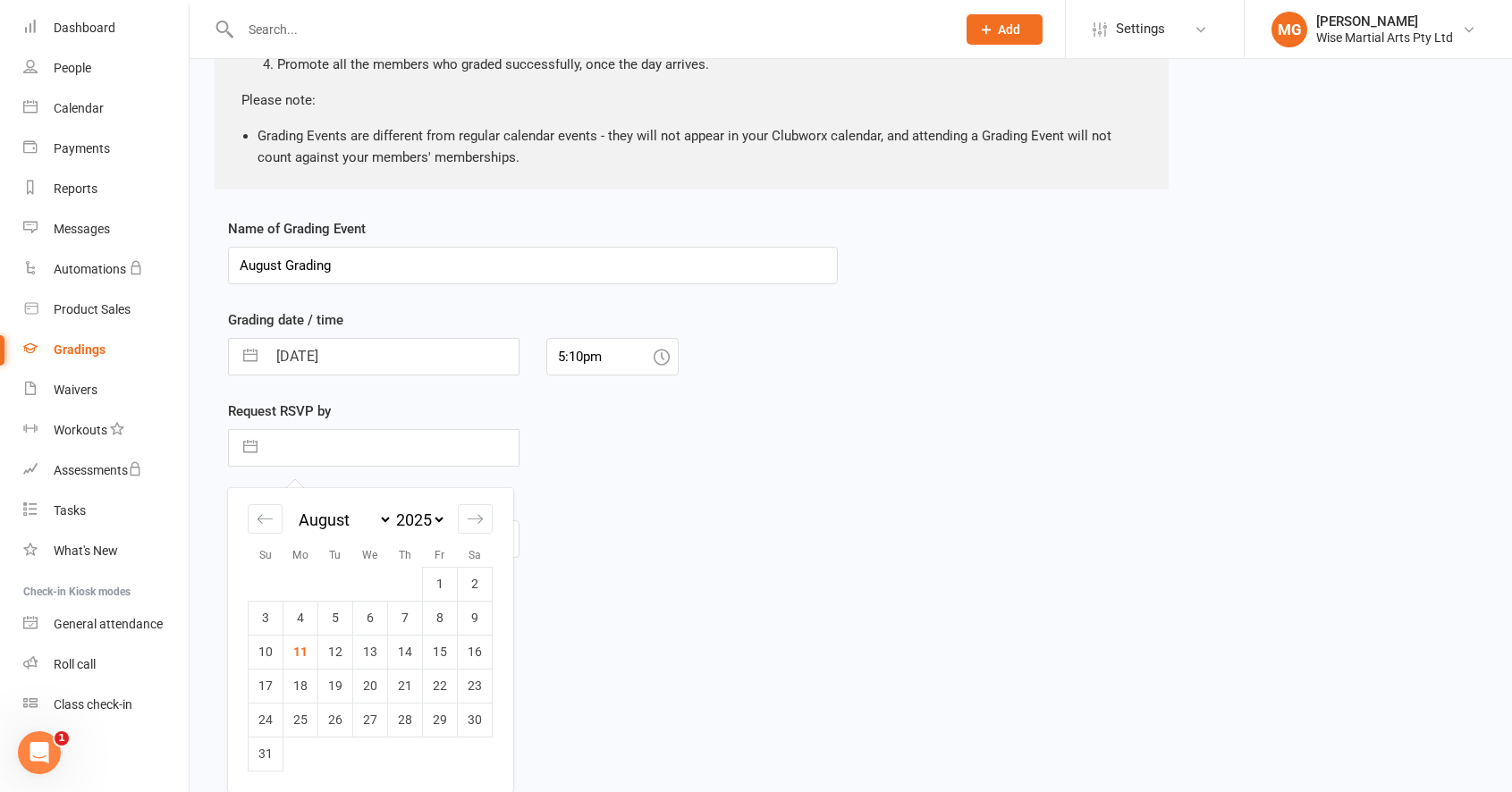
click at [564, 512] on div "Grading Fee $" at bounding box center [533, 537] width 637 height 92
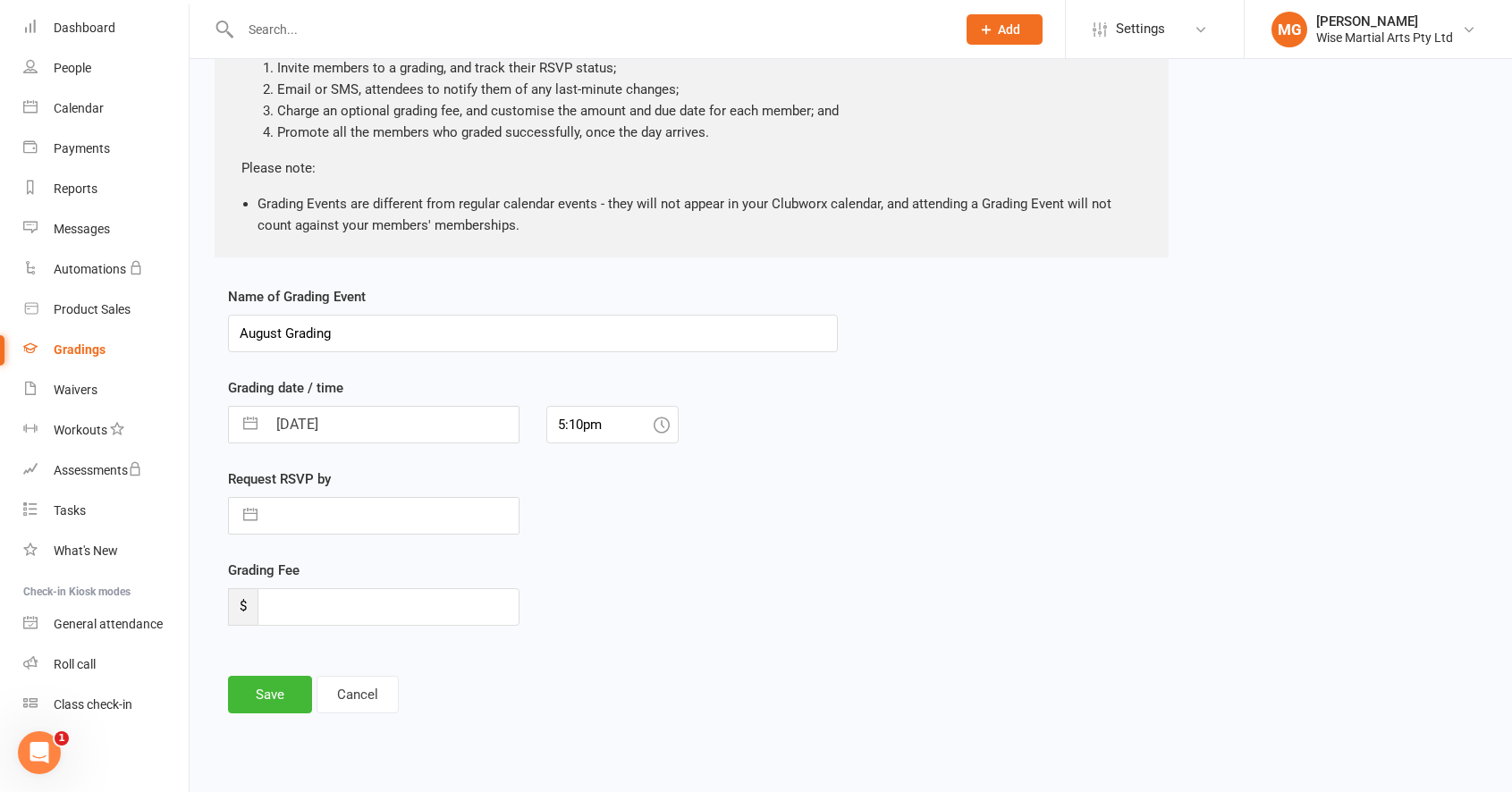
click at [335, 628] on div "Grading Fee $" at bounding box center [374, 605] width 318 height 92
click at [341, 620] on input "number" at bounding box center [388, 607] width 262 height 38
click at [700, 568] on div "Grading Fee $" at bounding box center [533, 608] width 637 height 92
click at [353, 691] on button "Cancel" at bounding box center [357, 697] width 82 height 38
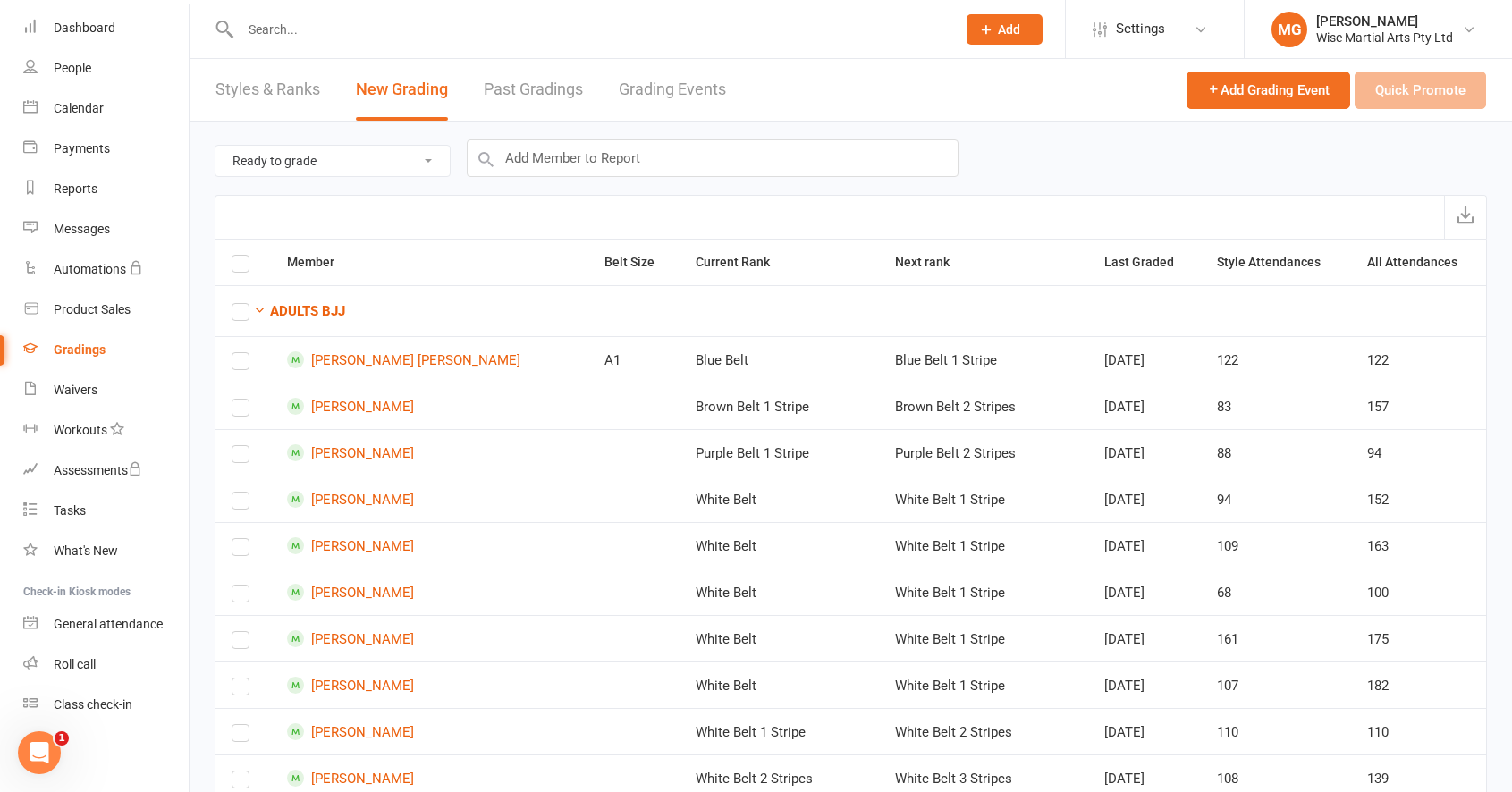
click at [331, 38] on input "text" at bounding box center [589, 29] width 708 height 25
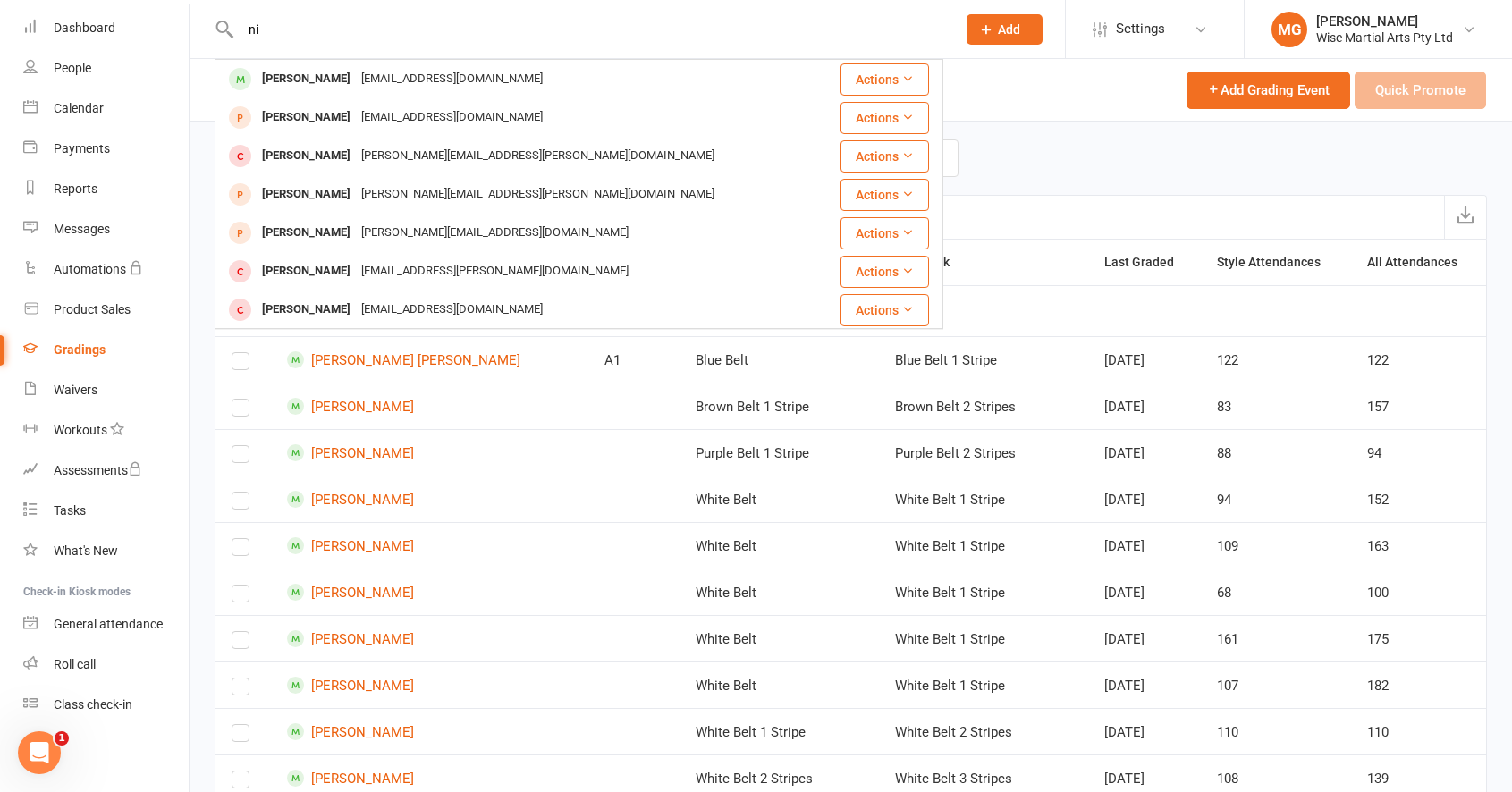
type input "n"
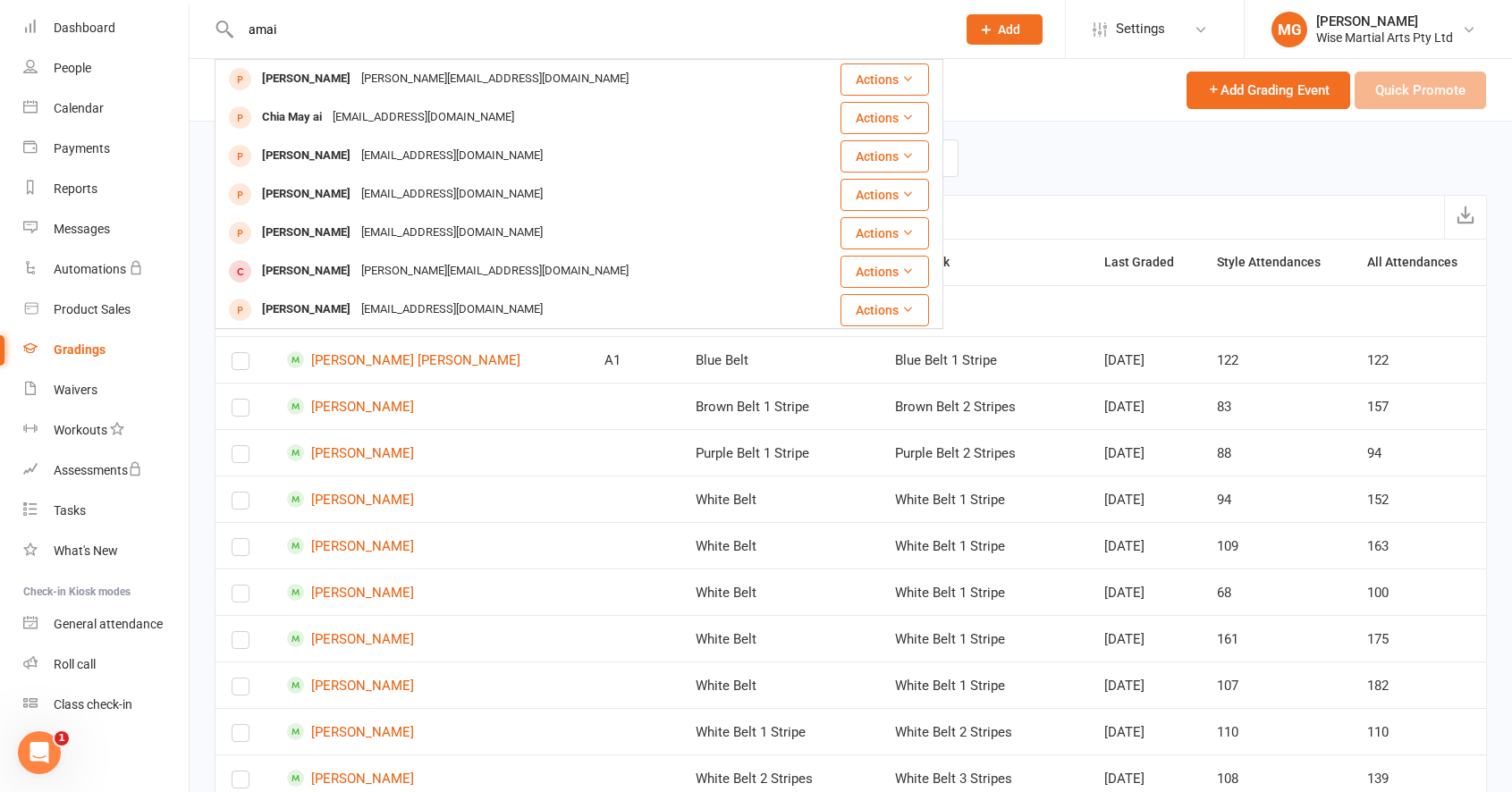
drag, startPoint x: 354, startPoint y: 34, endPoint x: 391, endPoint y: 42, distance: 37.9
click at [354, 34] on input "amai" at bounding box center [589, 29] width 708 height 25
type input "amai"
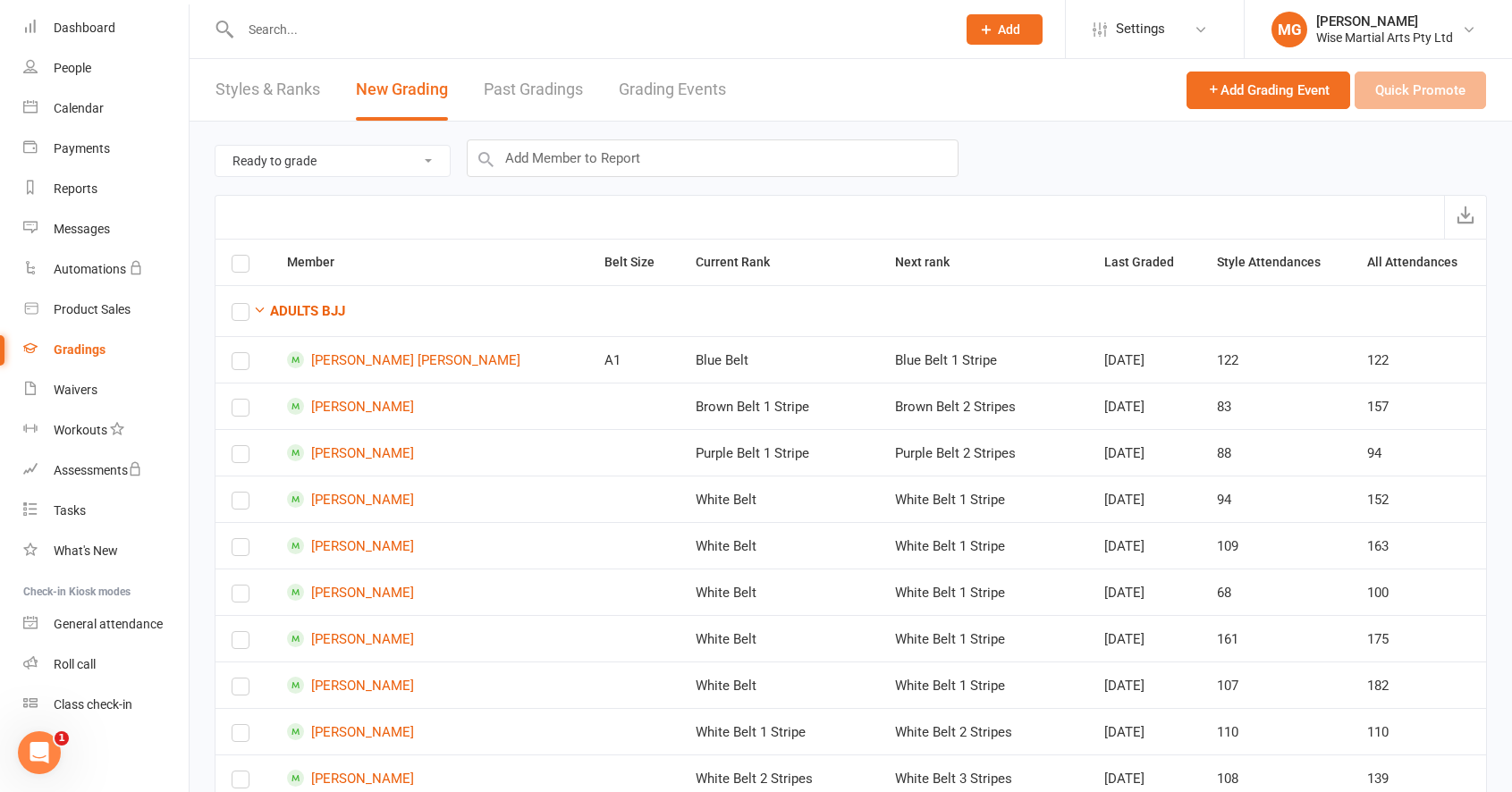
click at [102, 353] on div "Gradings" at bounding box center [80, 349] width 52 height 14
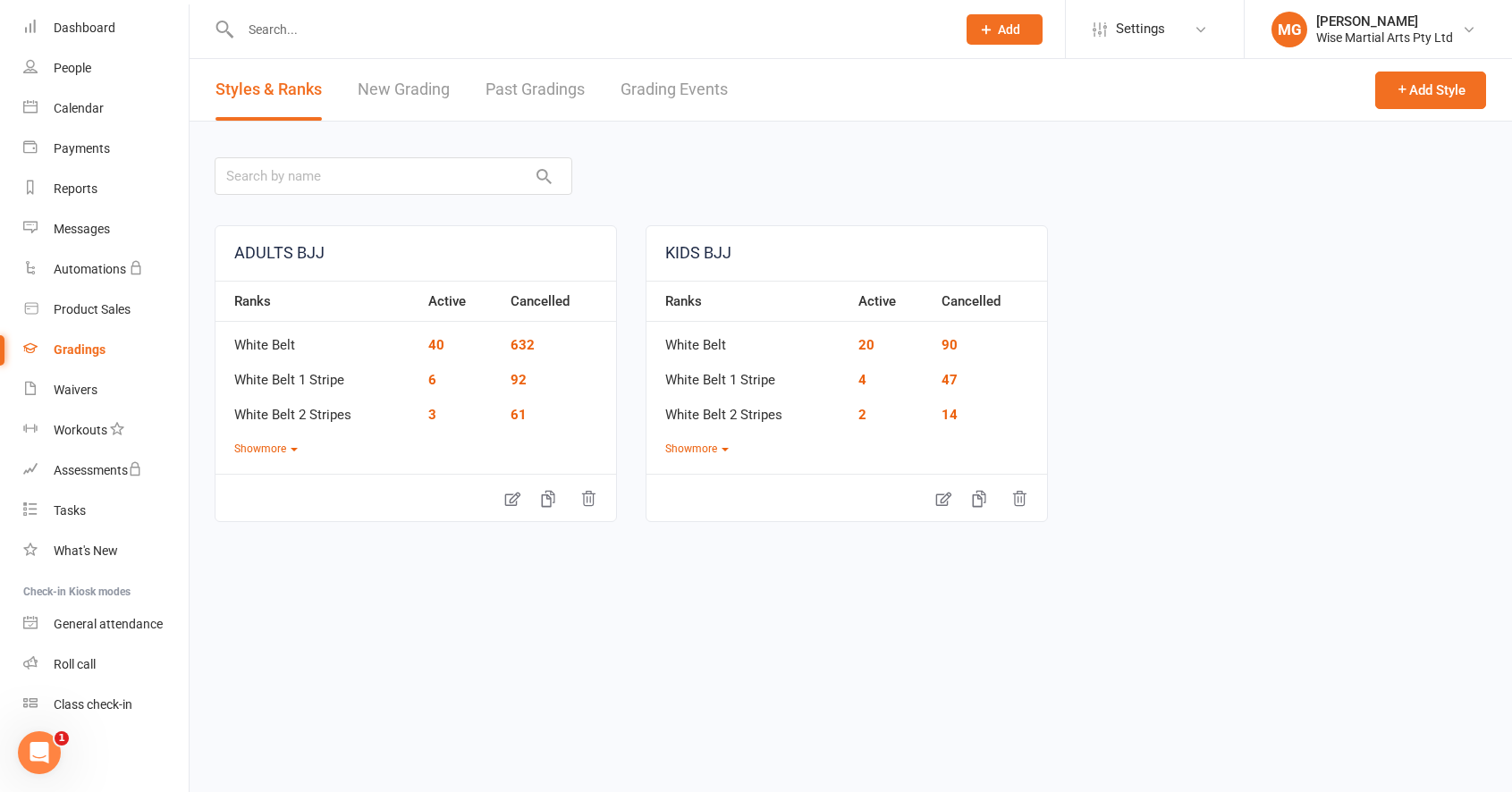
click at [1213, 207] on main "ADULTS BJJ Ranks Active Cancelled White Belt 40 632 White Belt 1 Stripe 6 92 Wh…" at bounding box center [850, 334] width 1272 height 376
click at [92, 40] on link "Dashboard" at bounding box center [105, 28] width 166 height 40
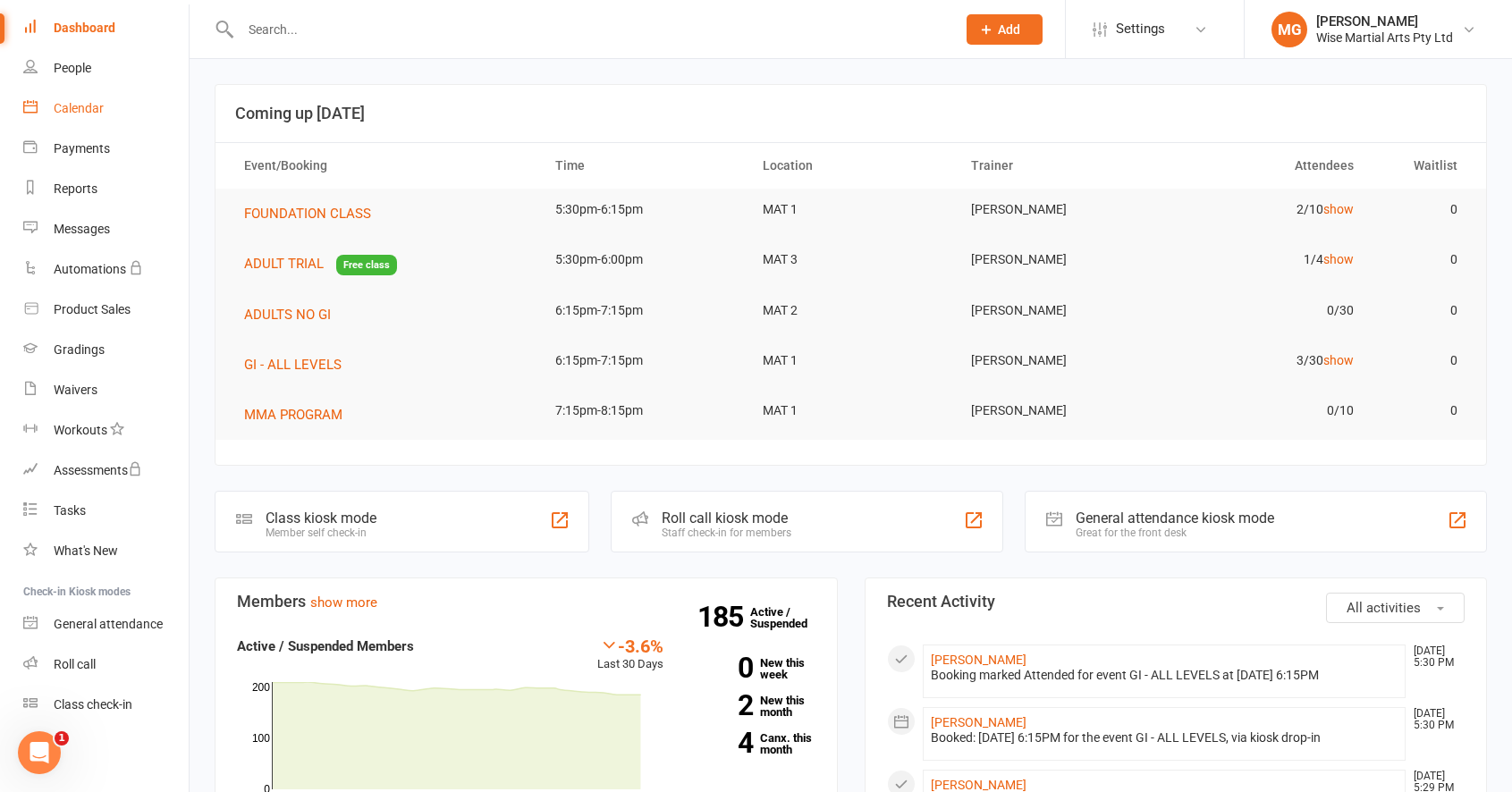
click at [106, 113] on link "Calendar" at bounding box center [105, 108] width 166 height 40
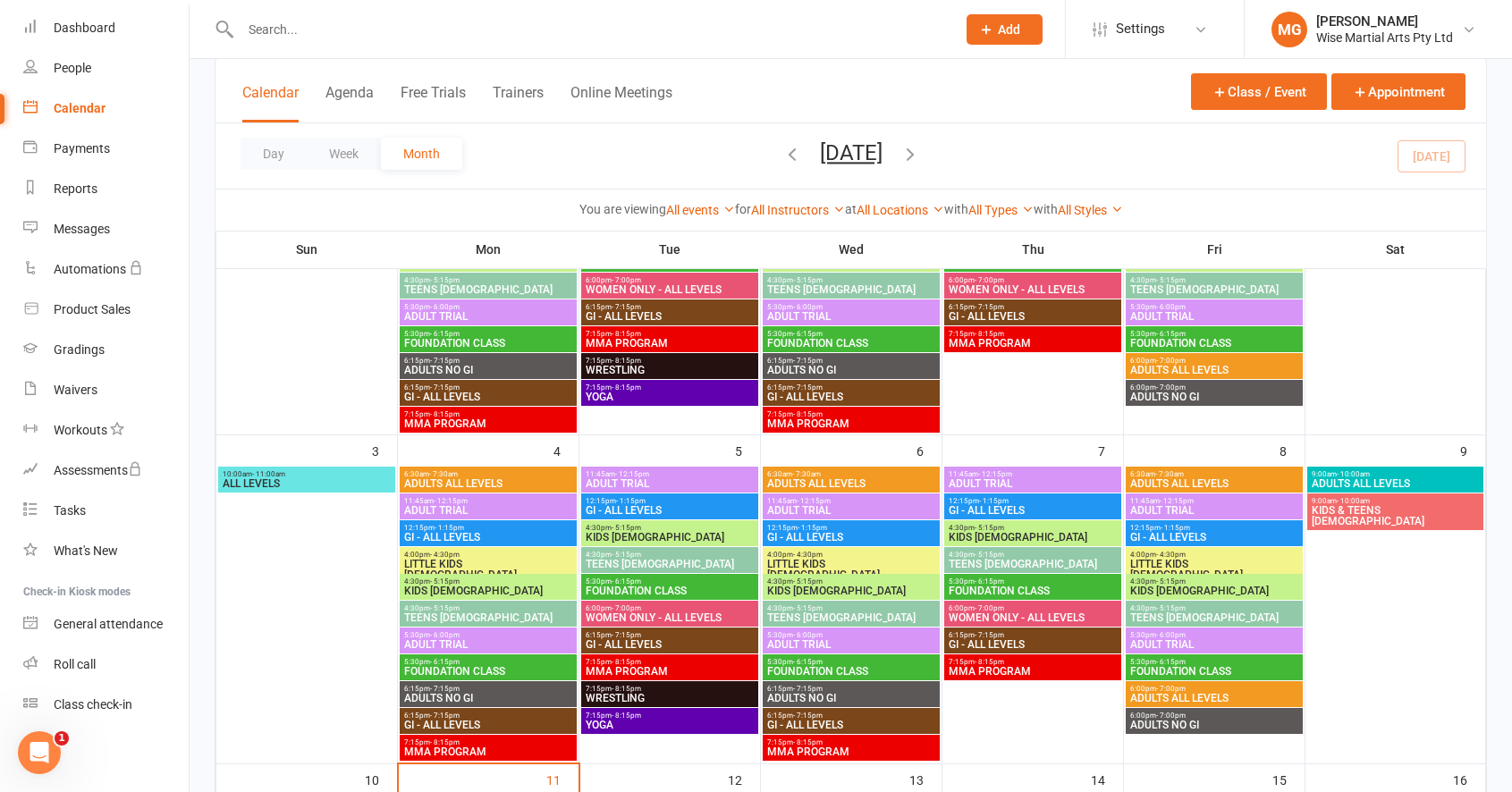
scroll to position [280, 0]
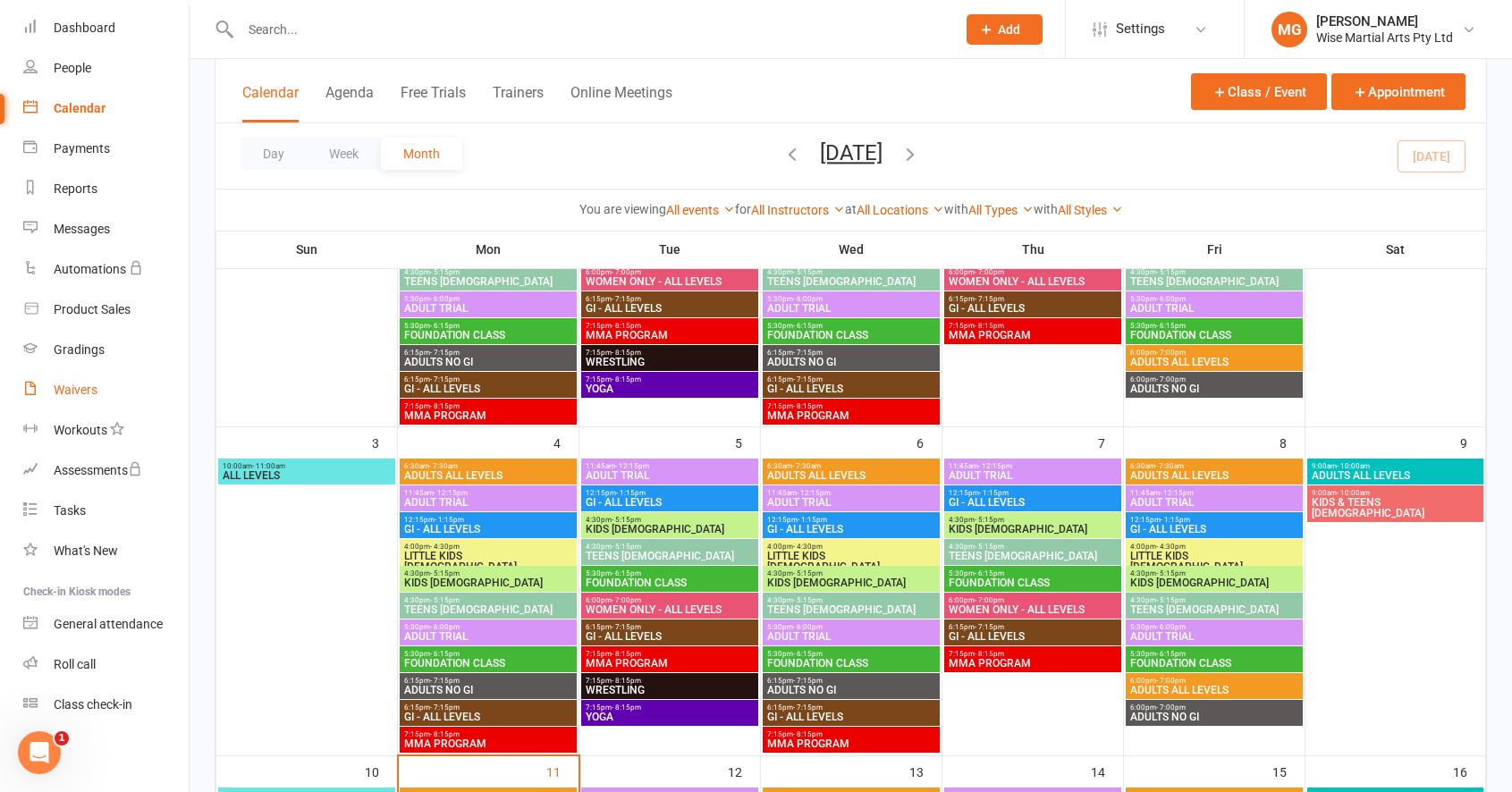
click at [71, 394] on div "Waivers" at bounding box center [75, 390] width 43 height 14
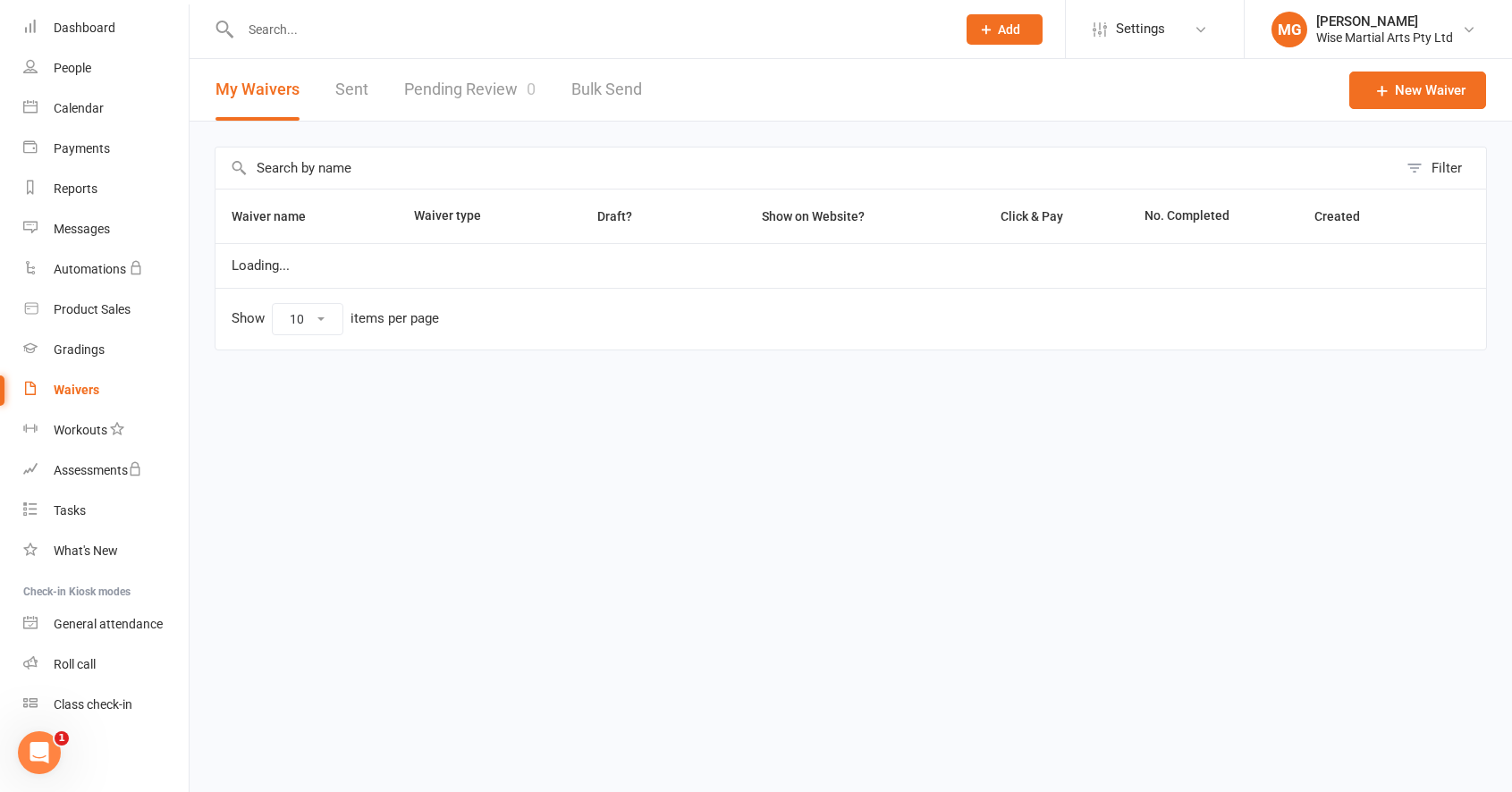
select select "100"
click at [462, 97] on link "Pending Review 0" at bounding box center [470, 90] width 131 height 62
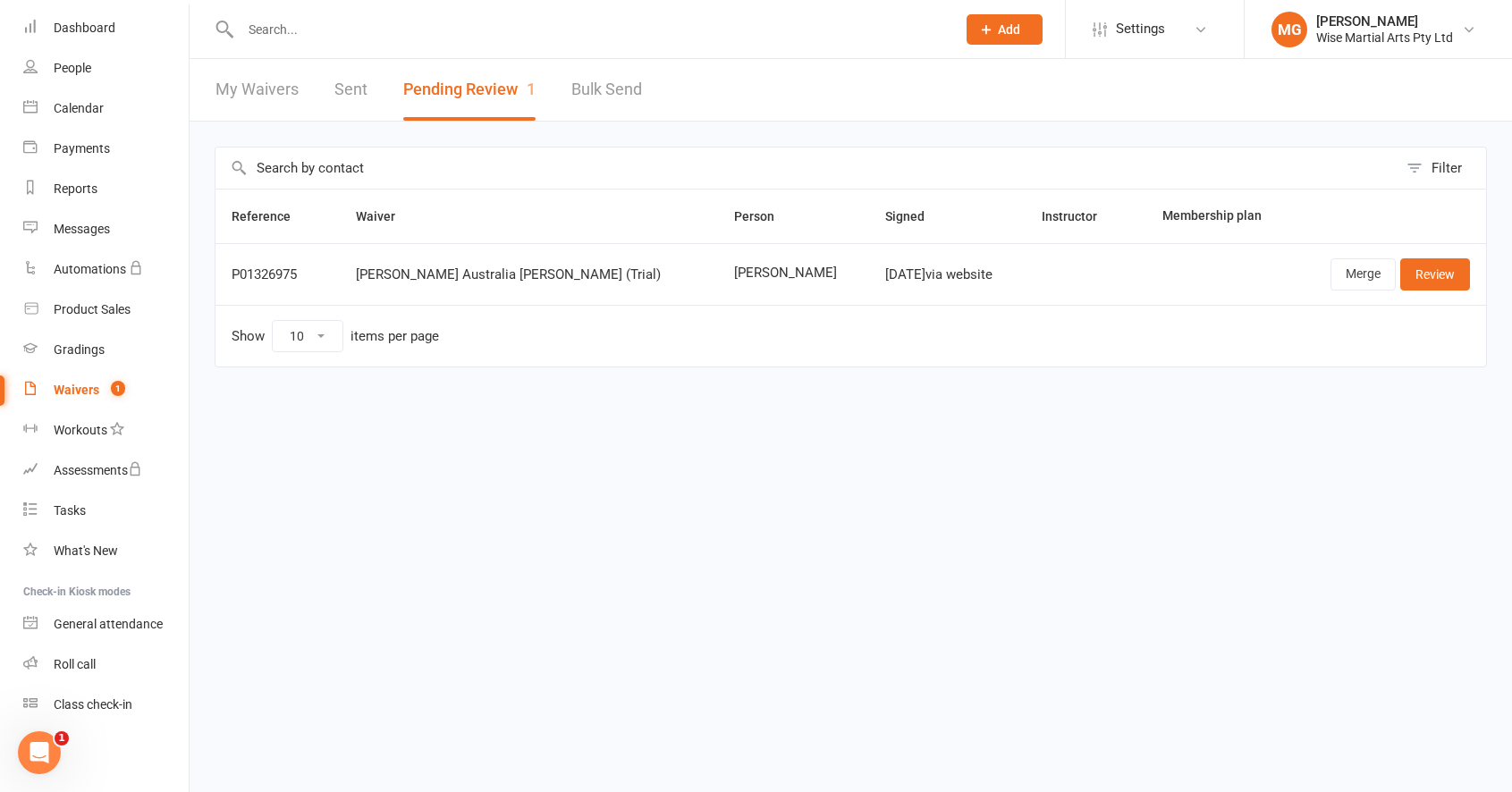
click at [1471, 278] on td "Merge Review" at bounding box center [1390, 274] width 192 height 62
click at [1460, 278] on link "Review" at bounding box center [1434, 274] width 69 height 32
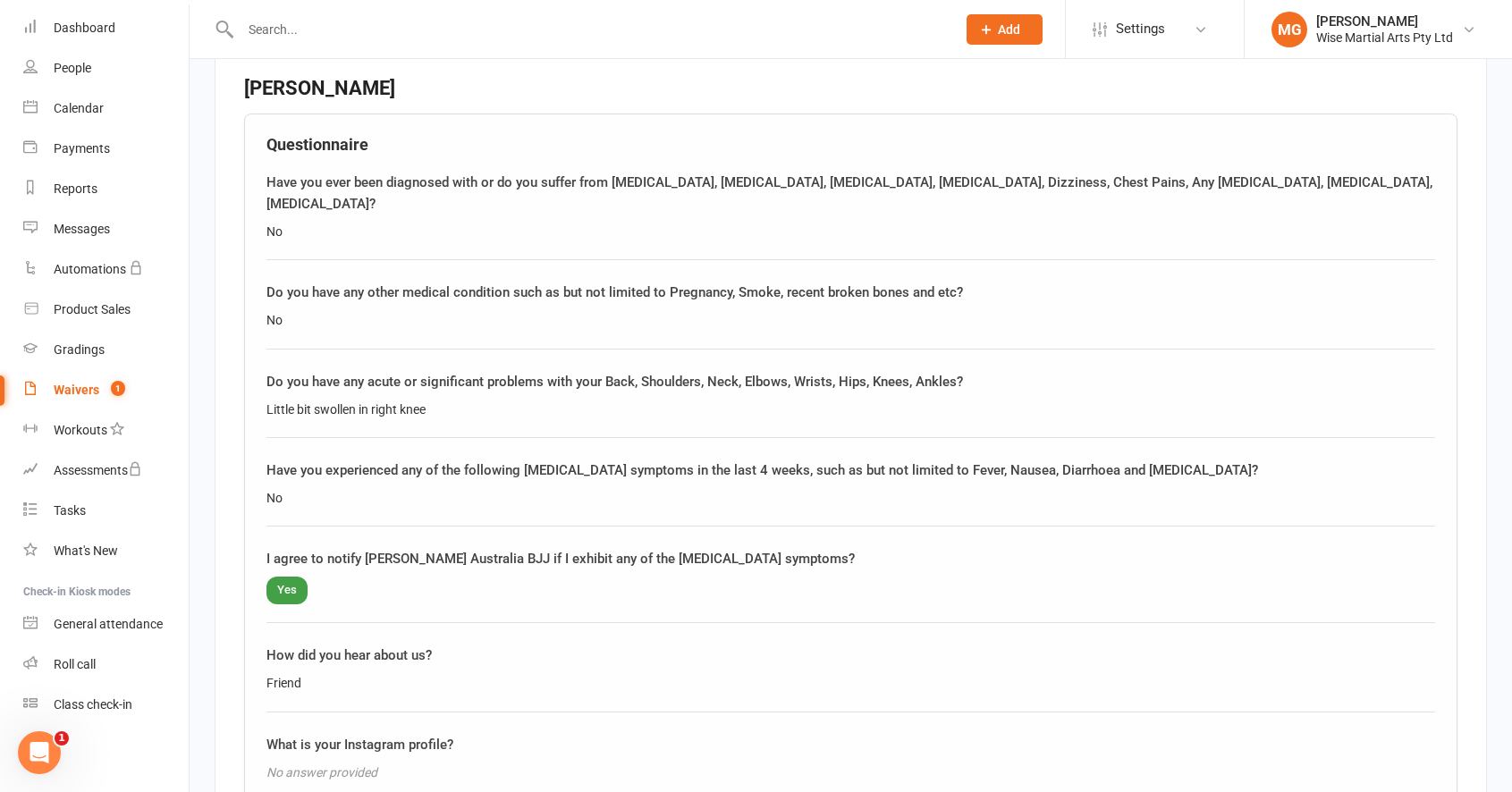
scroll to position [1359, 0]
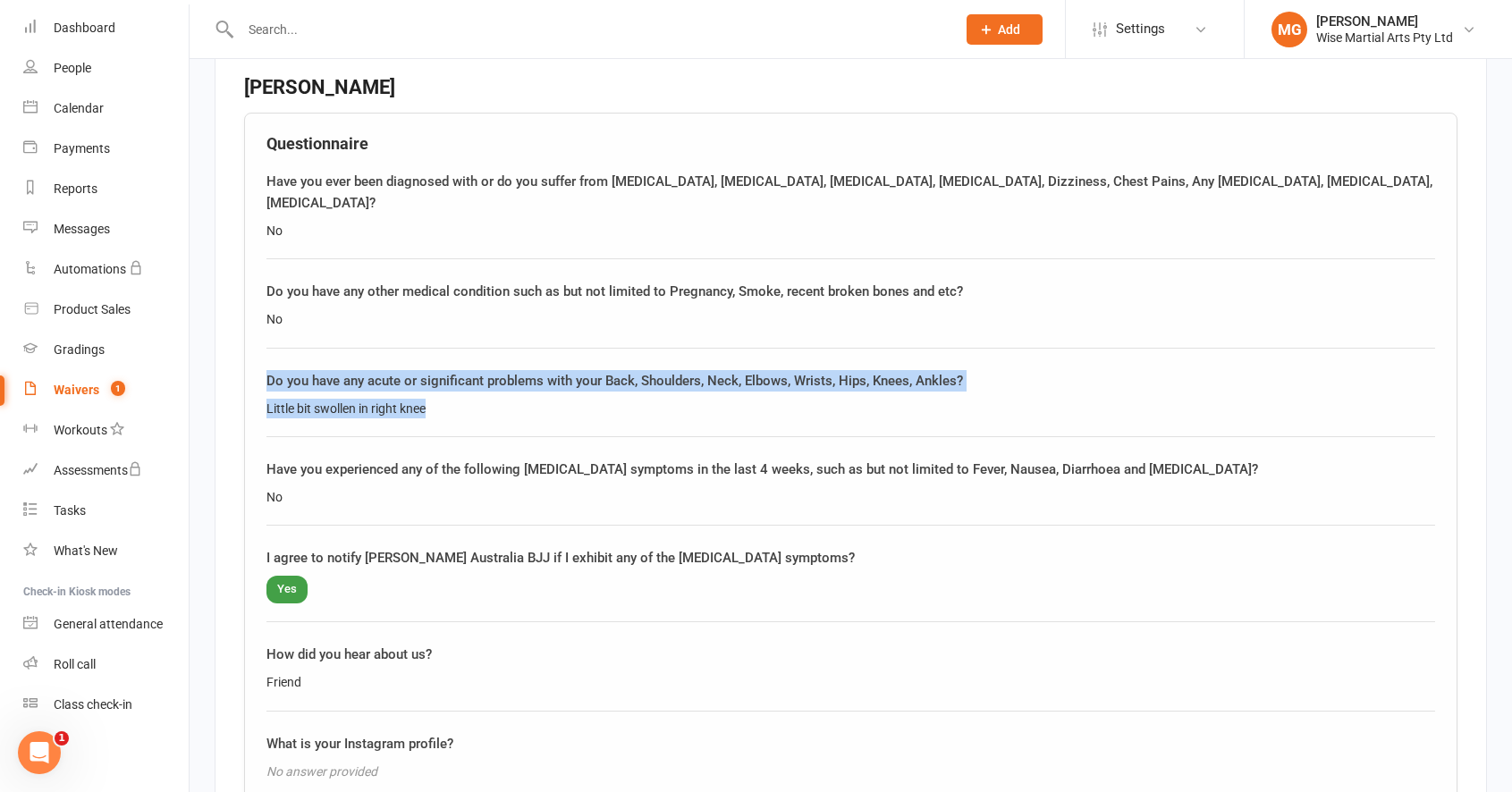
drag, startPoint x: 506, startPoint y: 376, endPoint x: 315, endPoint y: 342, distance: 194.0
click at [314, 343] on div "Questionnaire Have you ever been diagnosed with or do you suffer from Asthma, H…" at bounding box center [850, 602] width 1213 height 979
click at [323, 340] on div "Questionnaire Have you ever been diagnosed with or do you suffer from Asthma, H…" at bounding box center [850, 602] width 1213 height 979
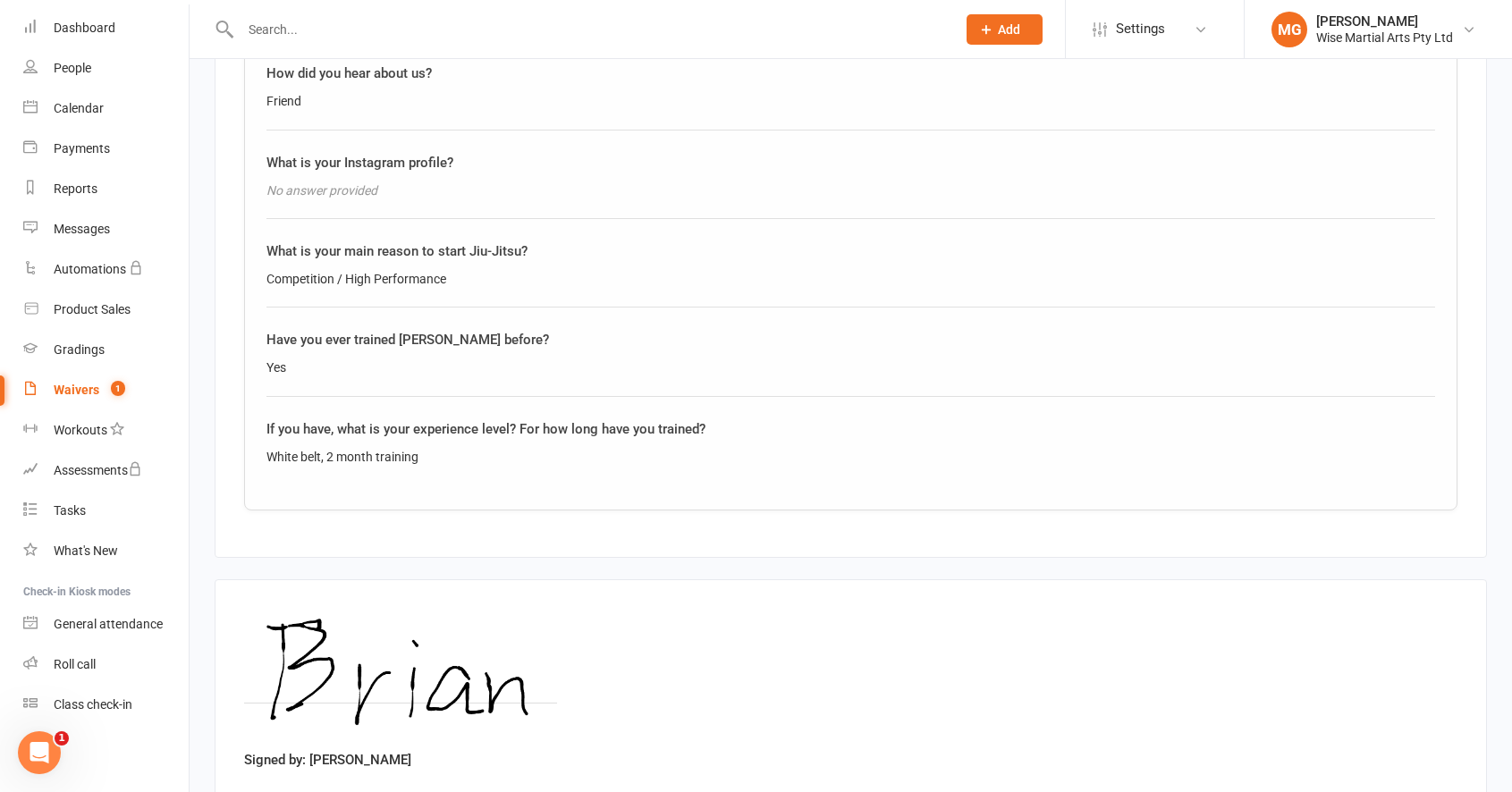
scroll to position [2041, 0]
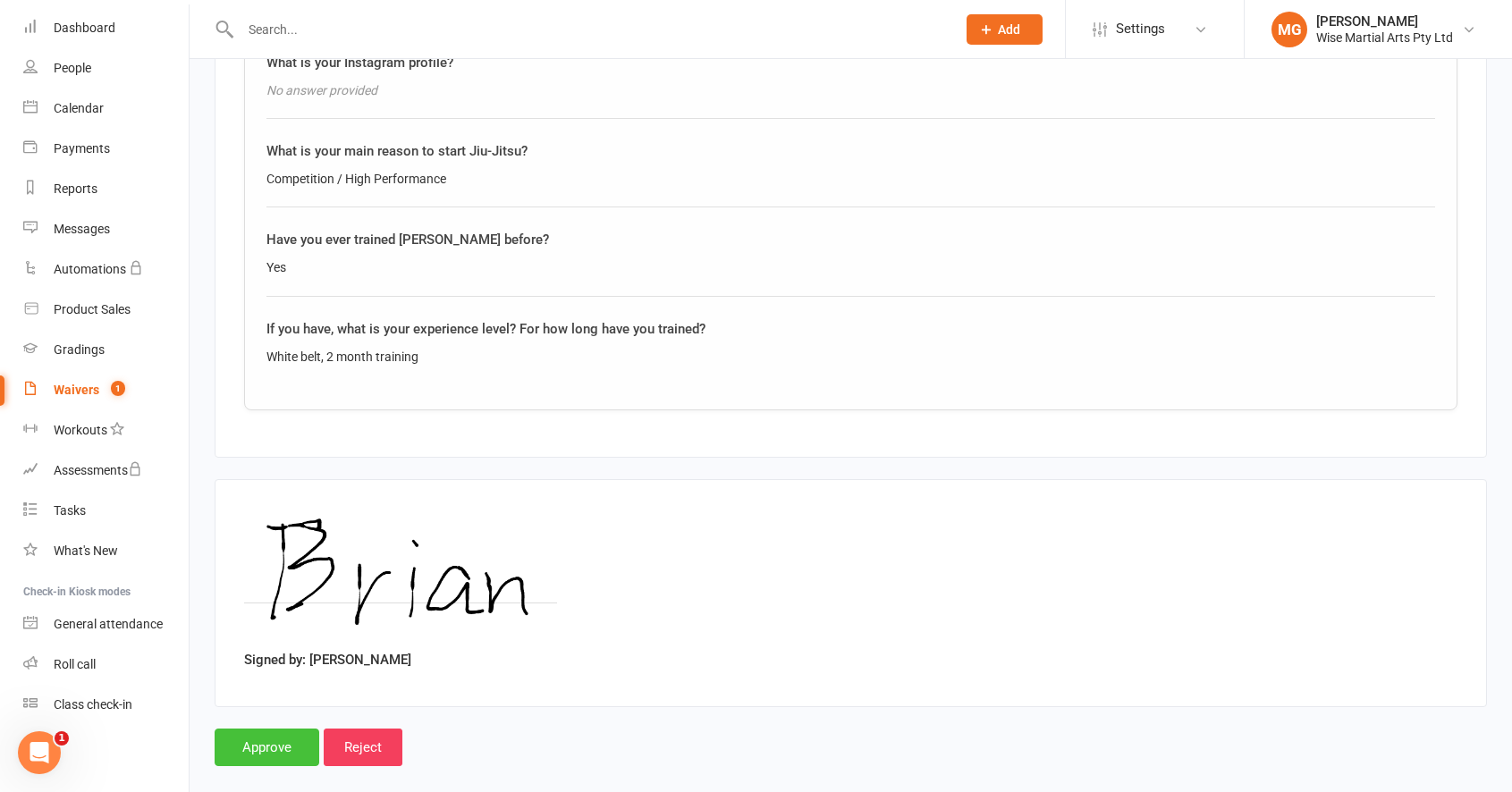
click at [259, 735] on input "Approve" at bounding box center [266, 747] width 105 height 38
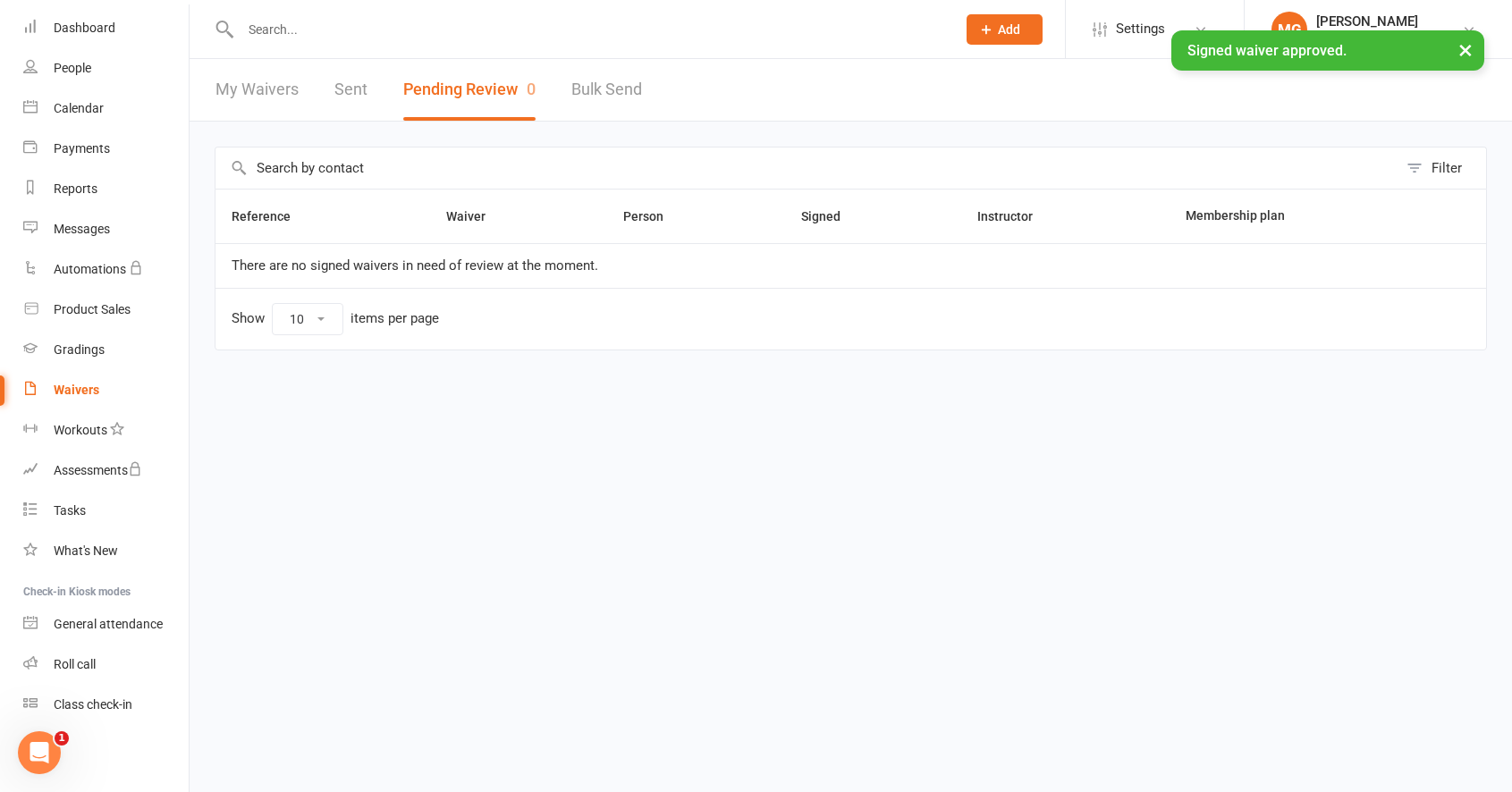
click at [436, 89] on button "Pending Review 0" at bounding box center [469, 90] width 132 height 62
click at [112, 401] on link "Waivers" at bounding box center [105, 390] width 166 height 40
select select "100"
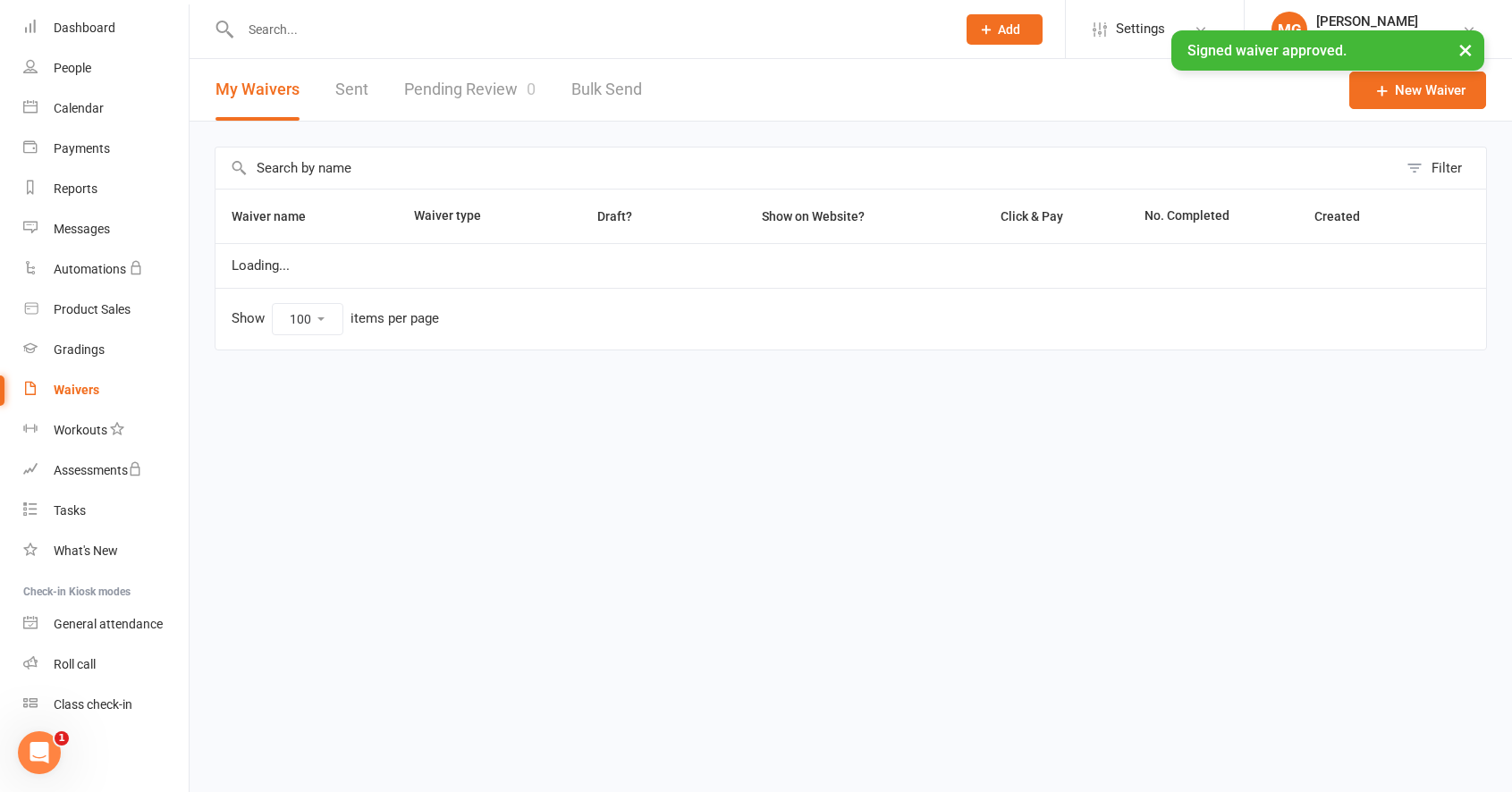
click at [425, 100] on link "Pending Review 0" at bounding box center [470, 90] width 131 height 62
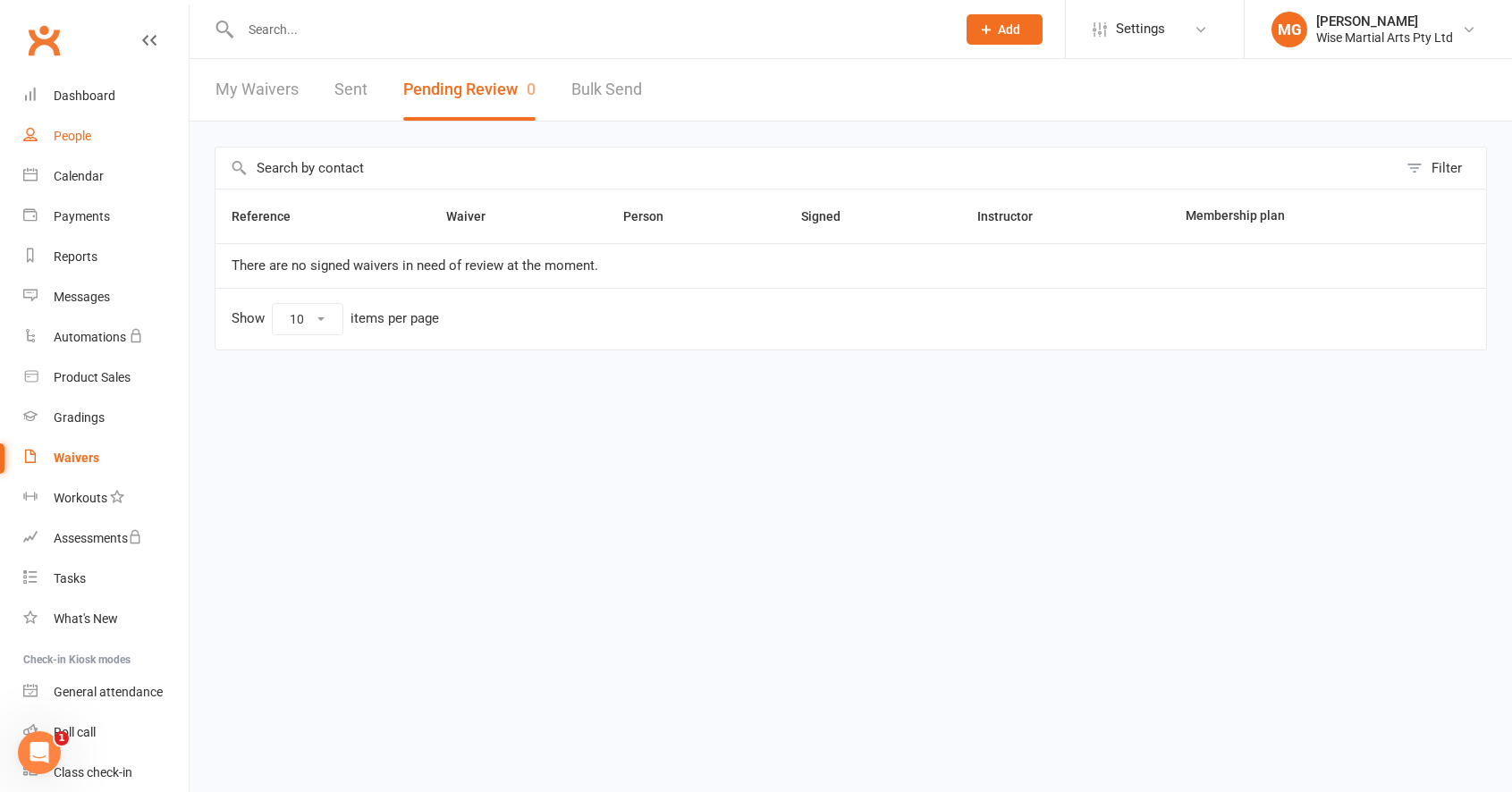
click at [56, 117] on link "People" at bounding box center [105, 136] width 166 height 40
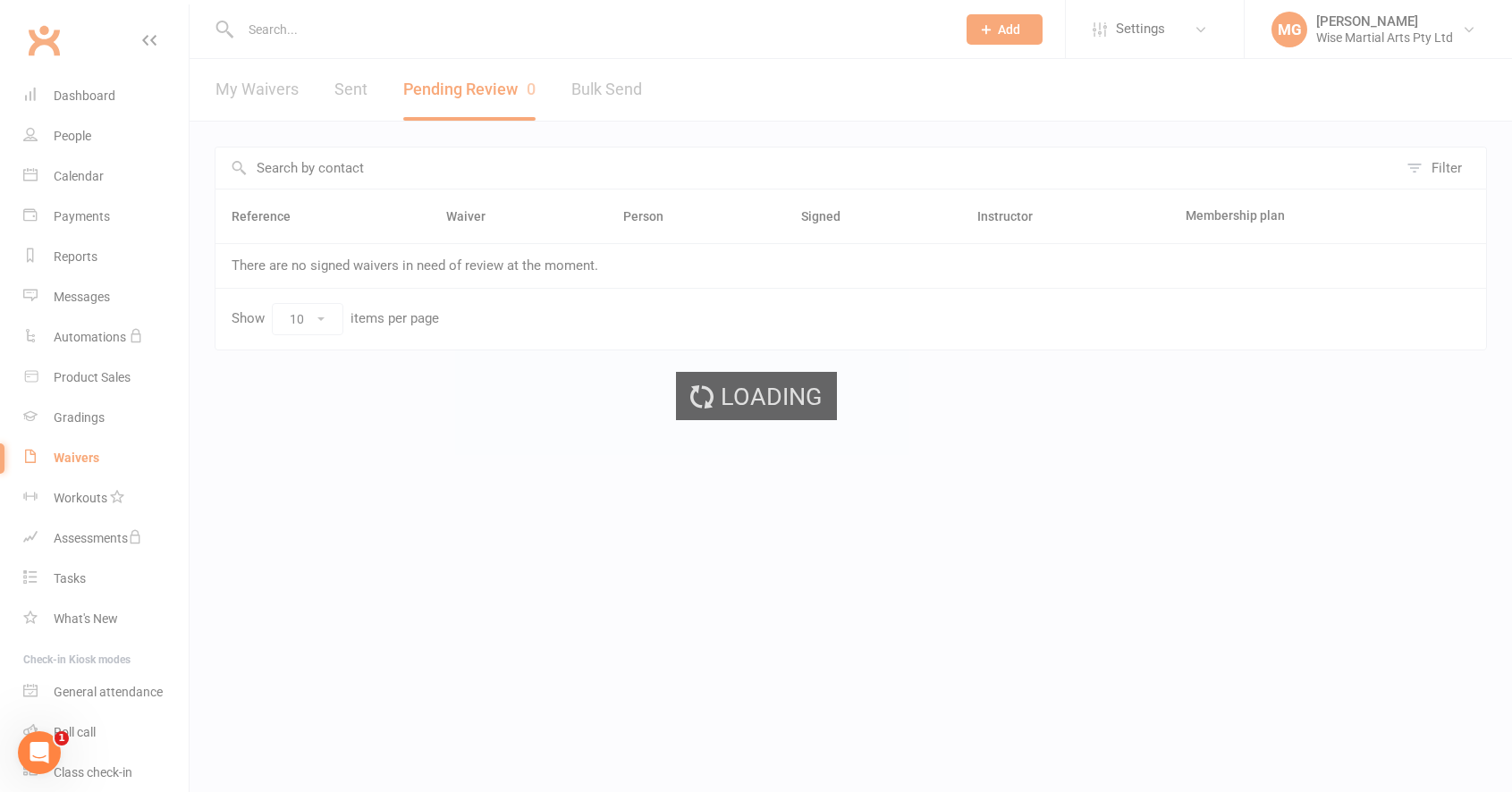
click at [70, 99] on div "Loading" at bounding box center [756, 396] width 1512 height 792
select select "100"
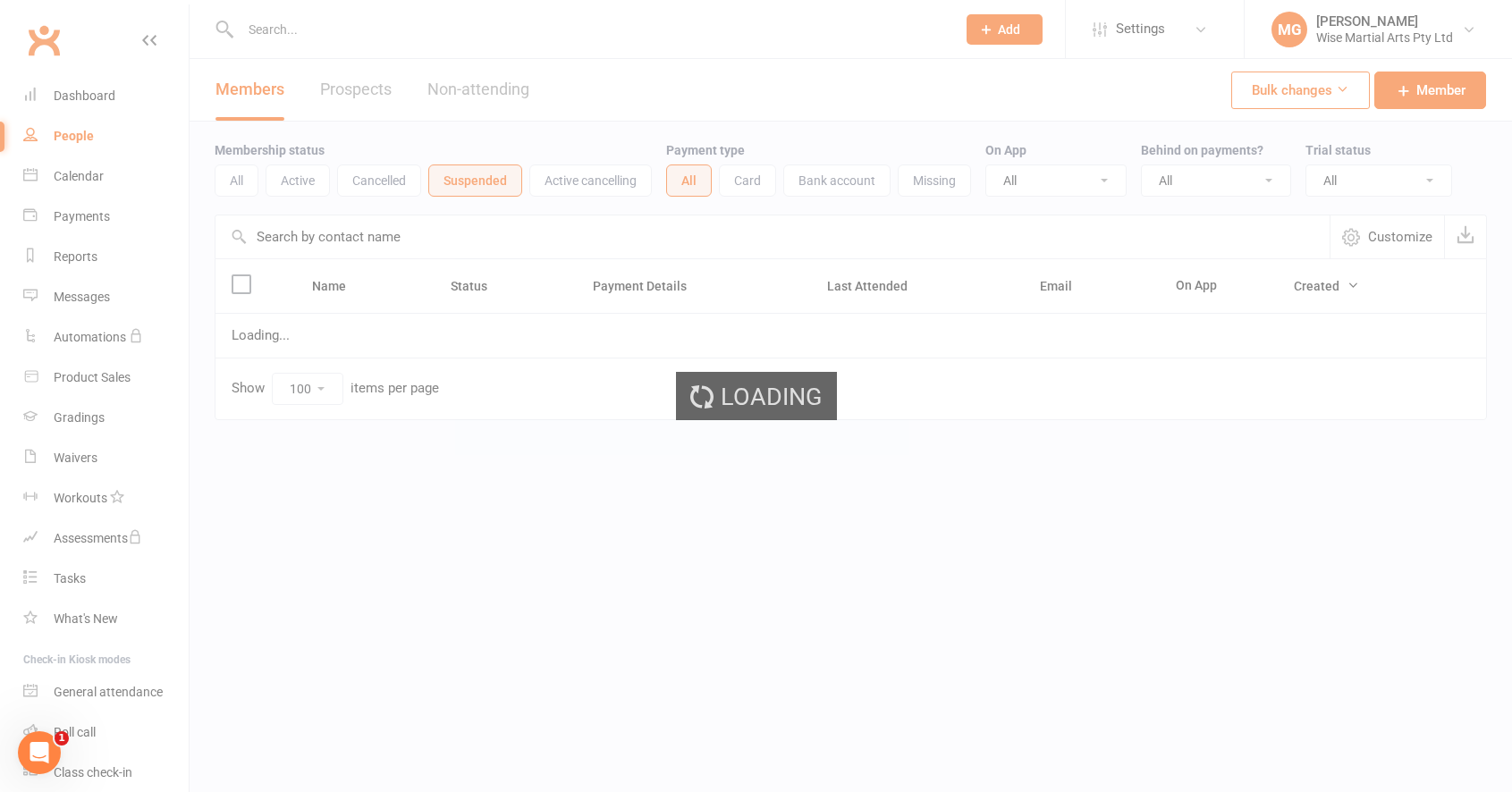
click at [72, 98] on div "Loading" at bounding box center [756, 396] width 1512 height 792
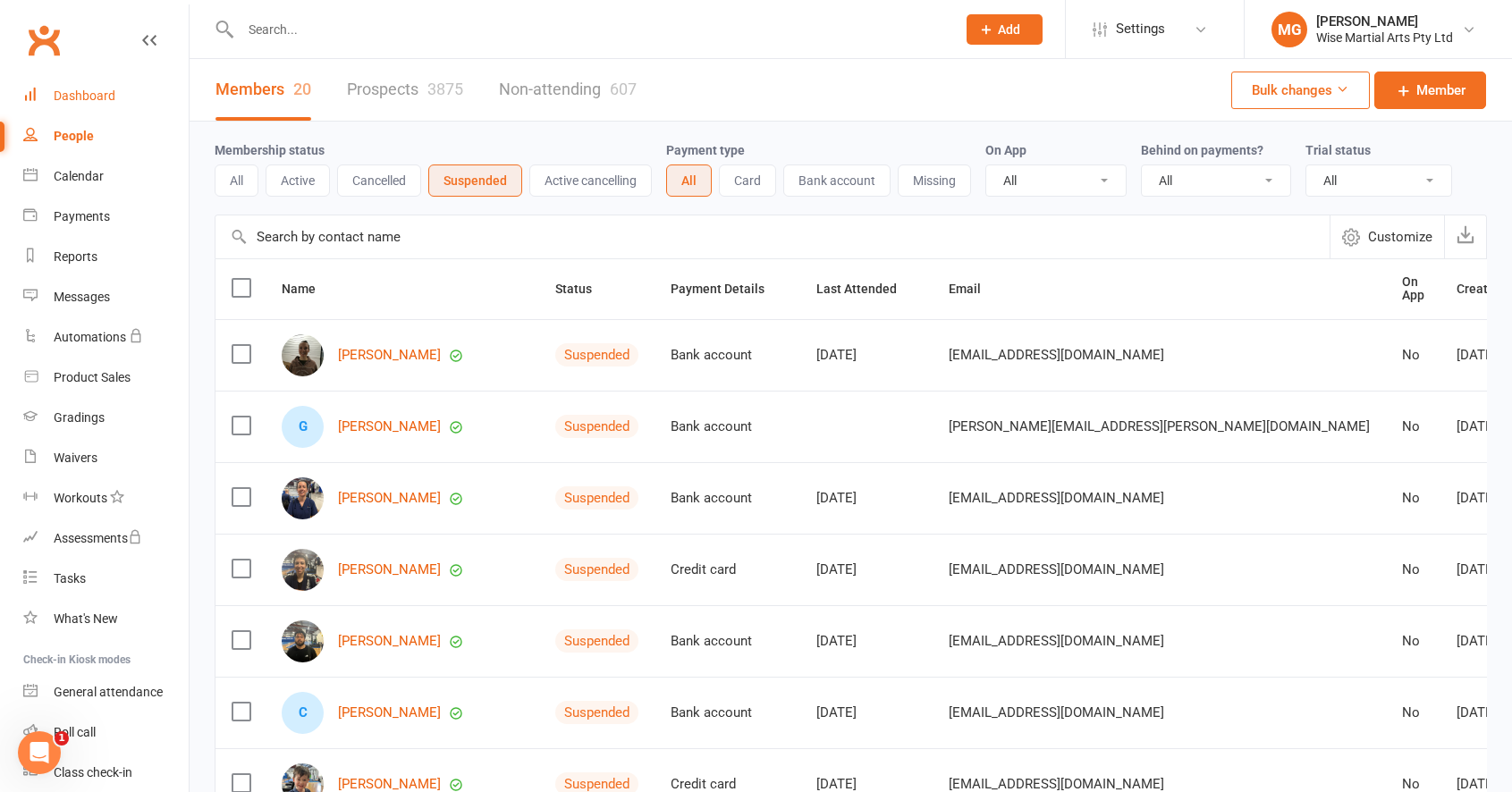
click at [72, 98] on div "Dashboard" at bounding box center [84, 95] width 62 height 14
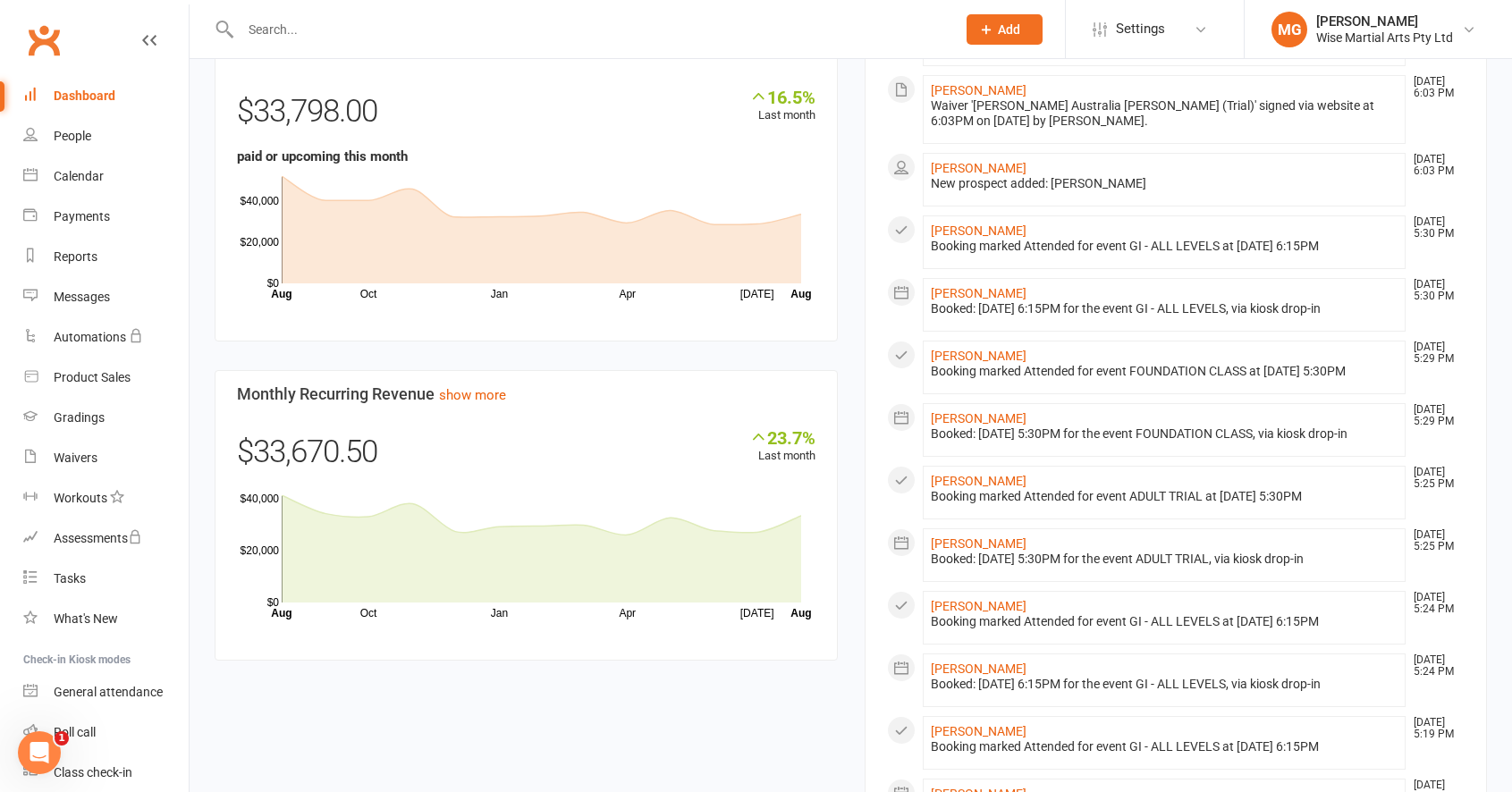
scroll to position [1268, 0]
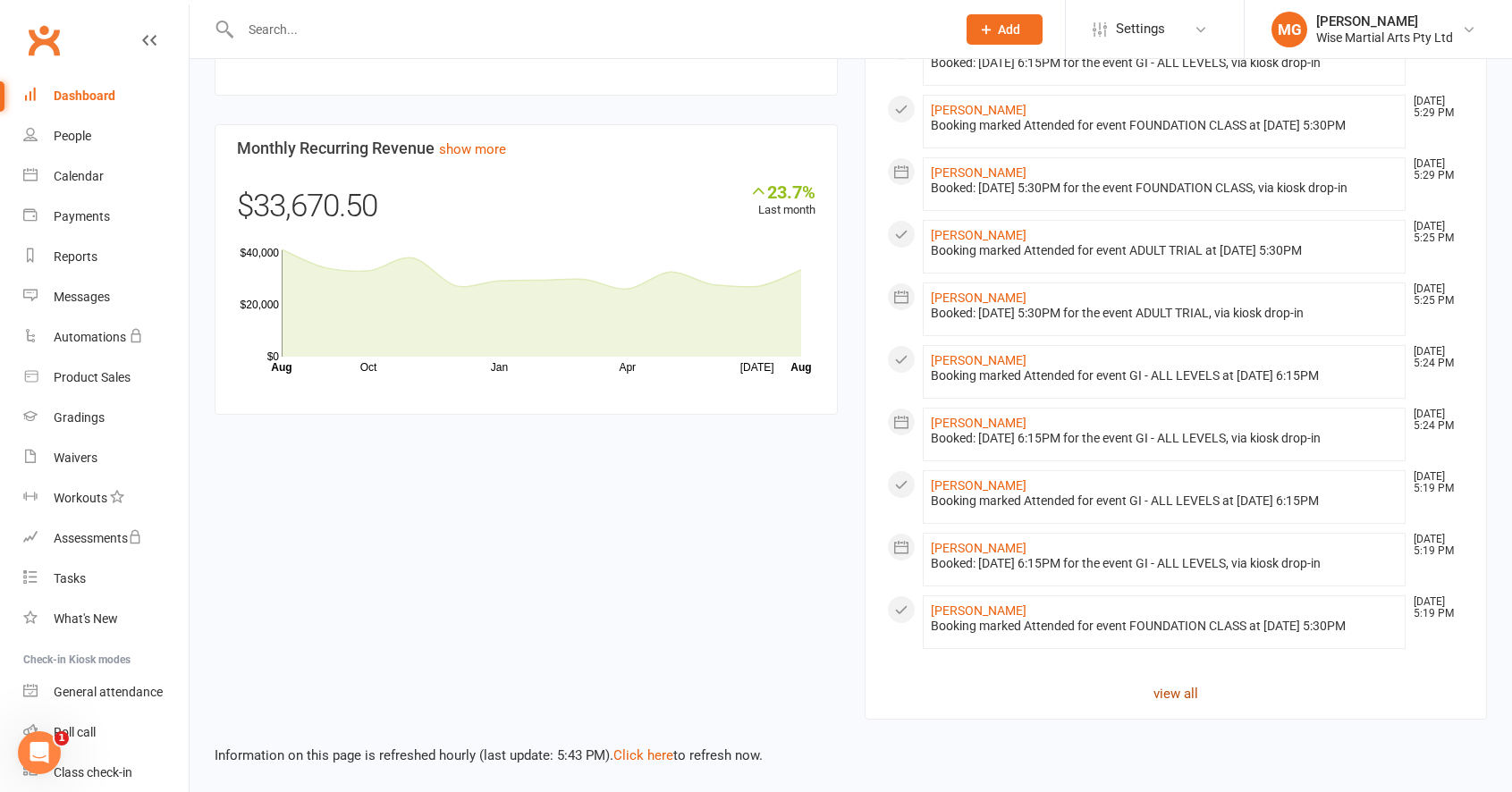
click at [1190, 699] on link "view all" at bounding box center [1175, 693] width 578 height 21
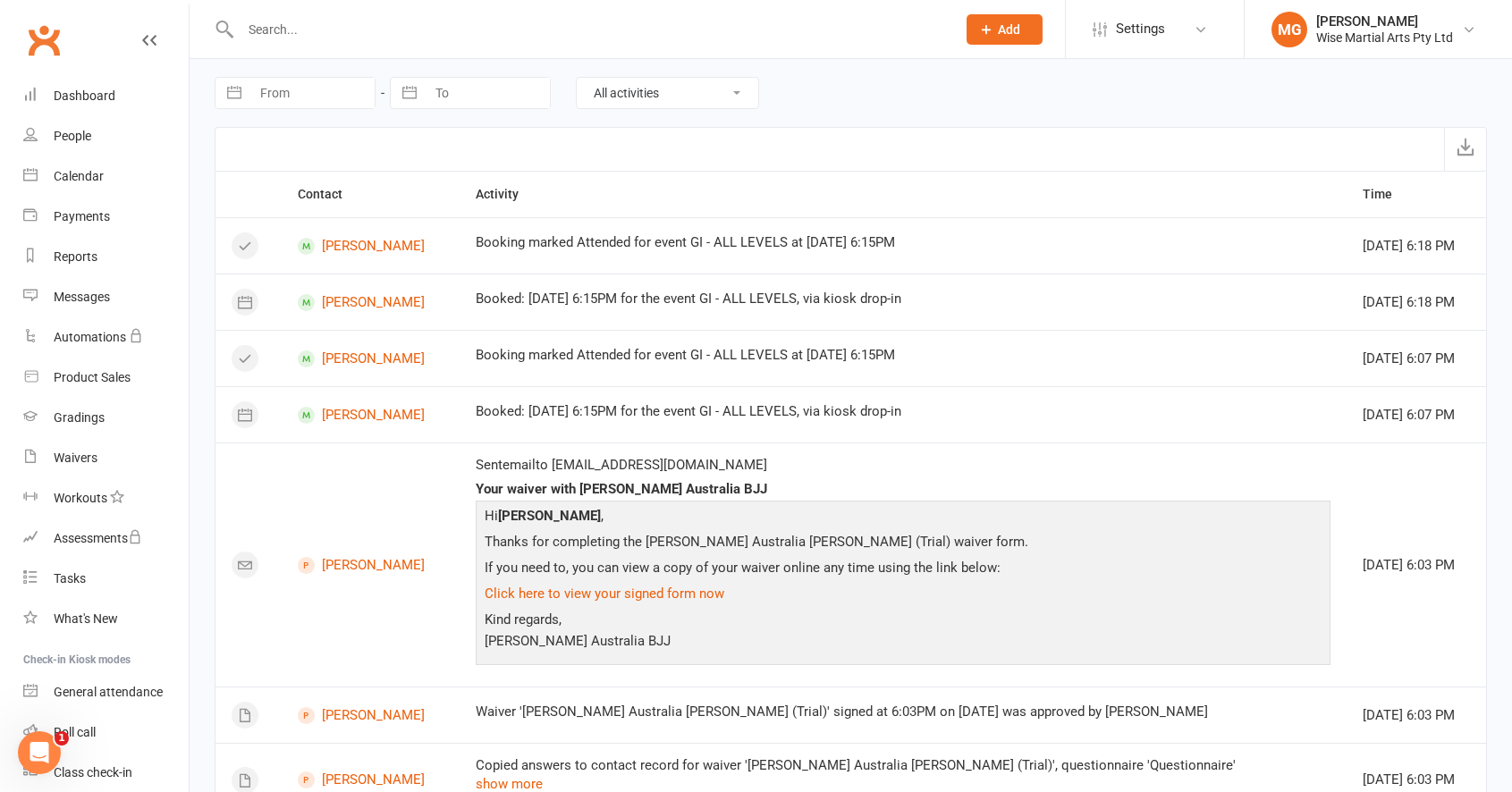
click at [693, 102] on select "All activities Bookings / Attendances Communications Notes Failed SMSes Grading…" at bounding box center [667, 93] width 181 height 31
select select "SignedWaiverLogEntry"
click at [576, 78] on select "All activities Bookings / Attendances Communications Notes Failed SMSes Grading…" at bounding box center [667, 93] width 181 height 31
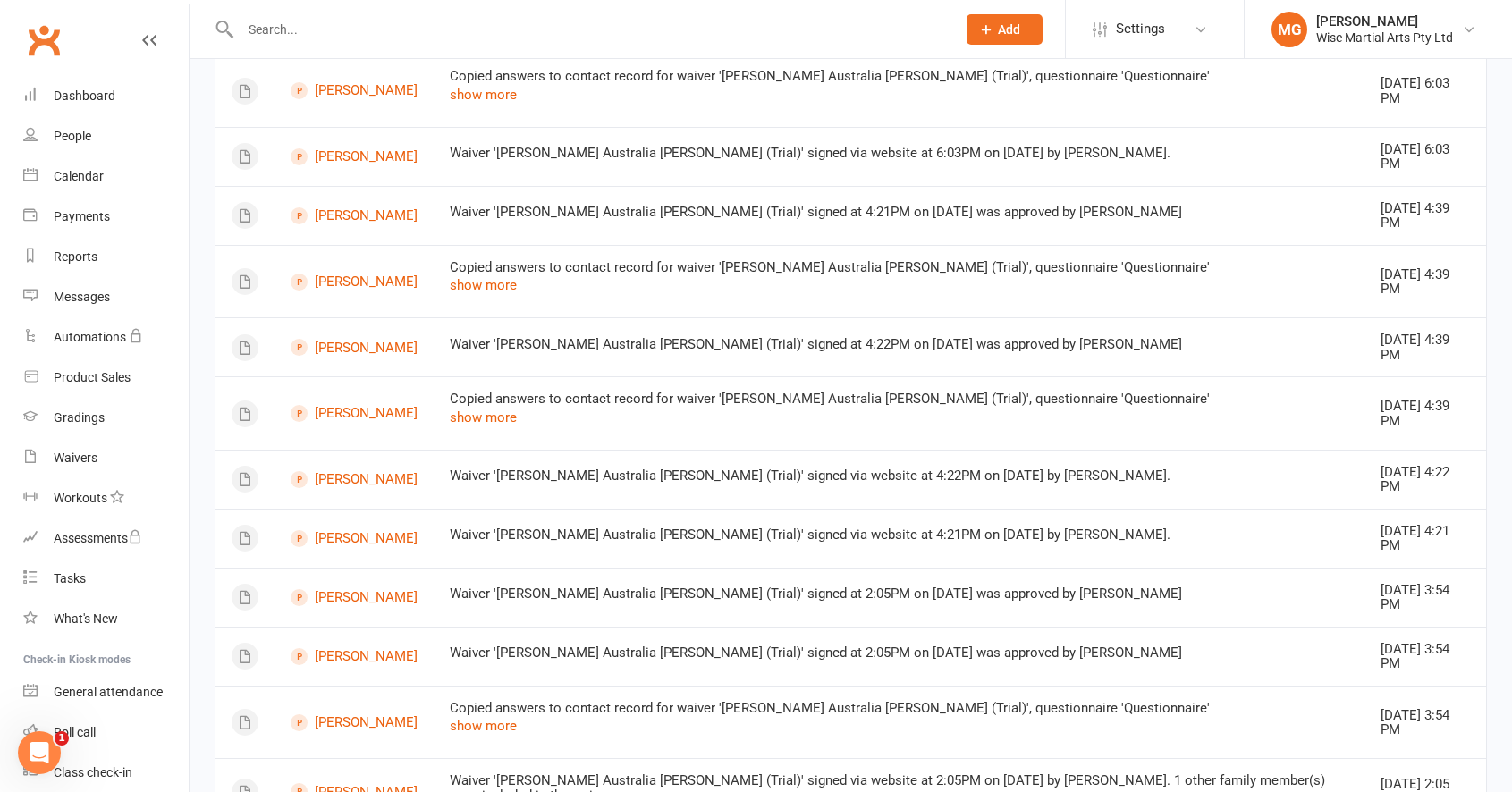
scroll to position [222, 0]
click at [482, 283] on button "show more" at bounding box center [483, 286] width 67 height 21
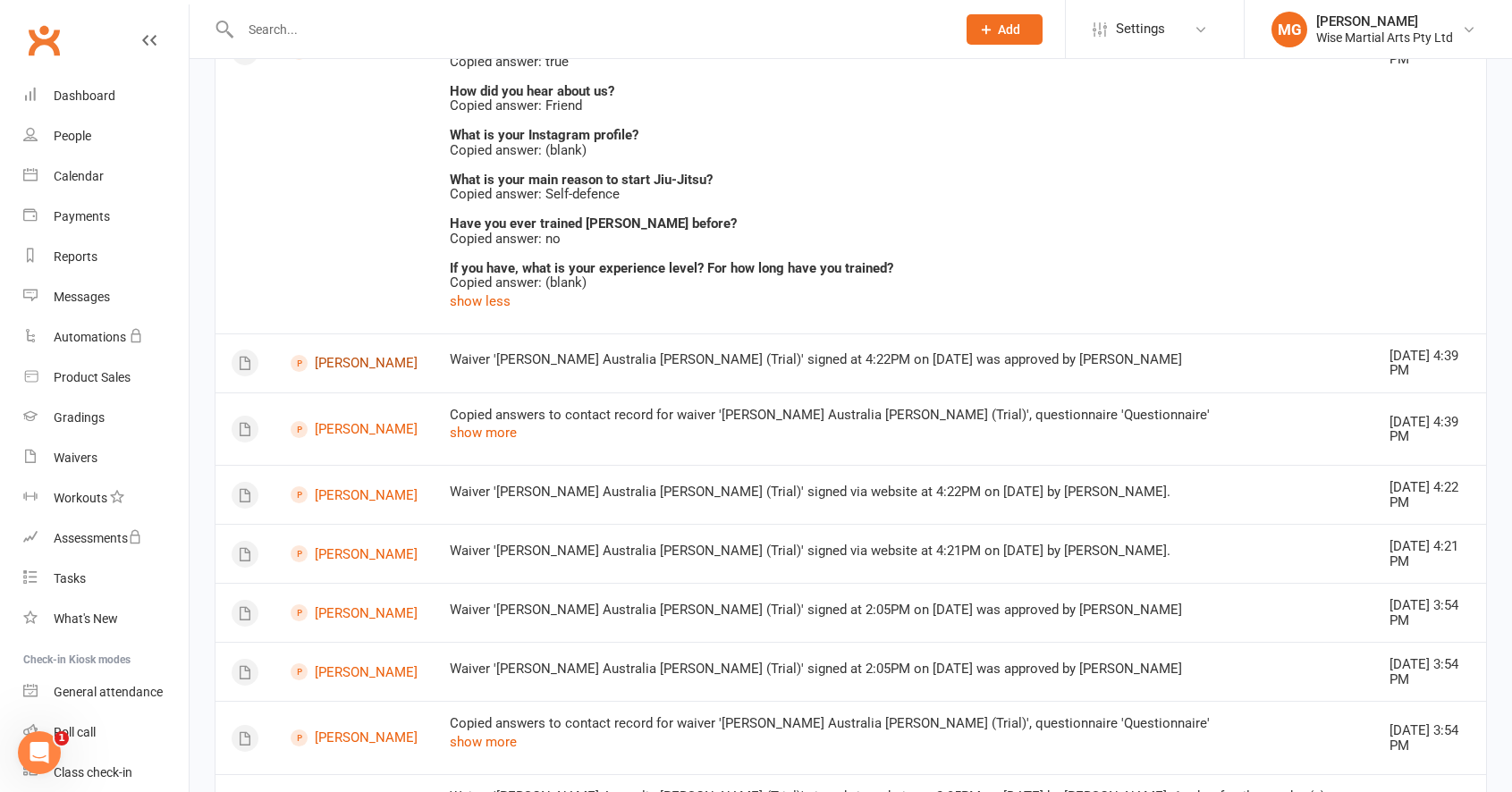
scroll to position [699, 0]
click at [77, 162] on link "Calendar" at bounding box center [105, 176] width 166 height 40
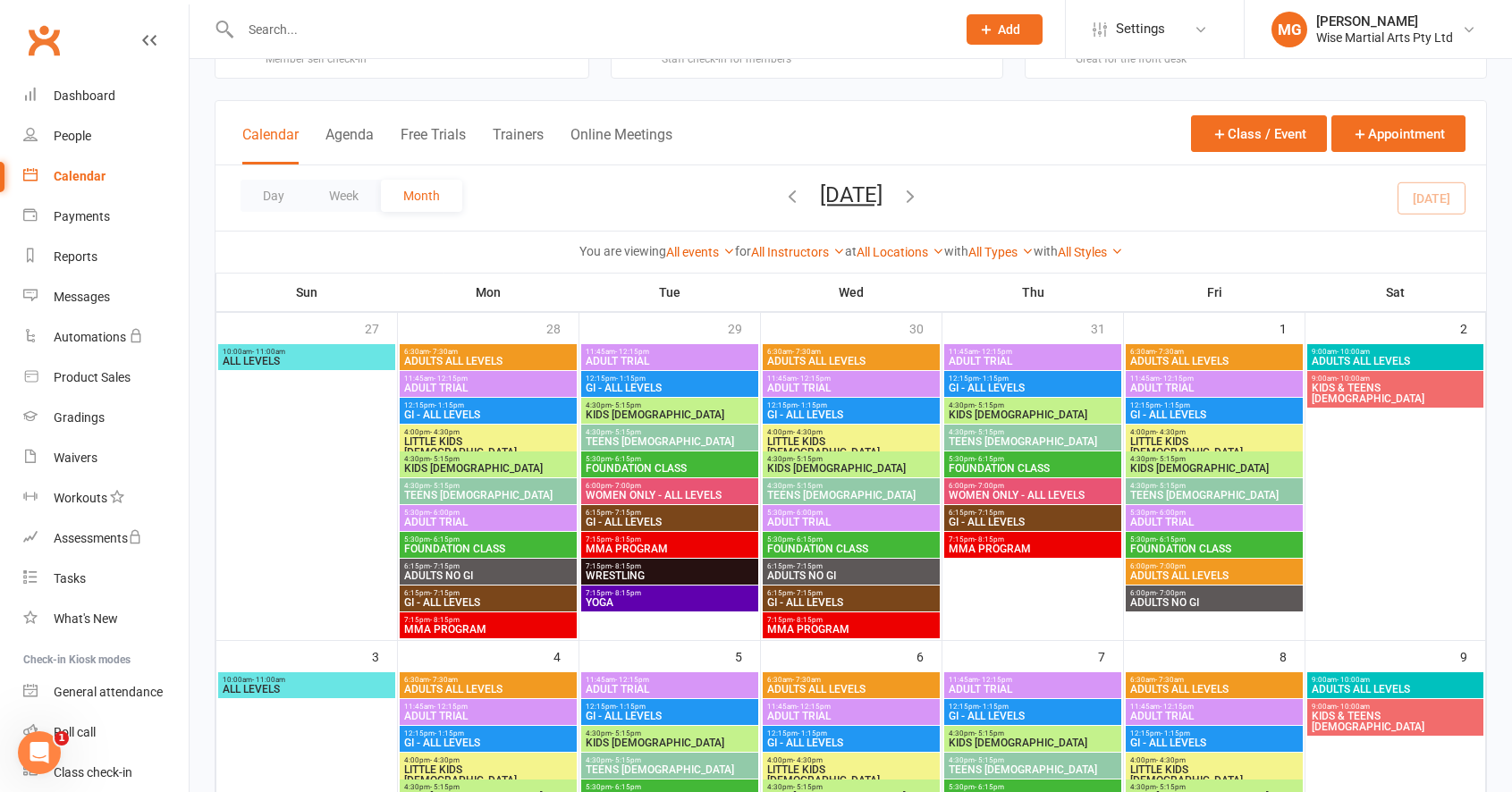
scroll to position [66, 0]
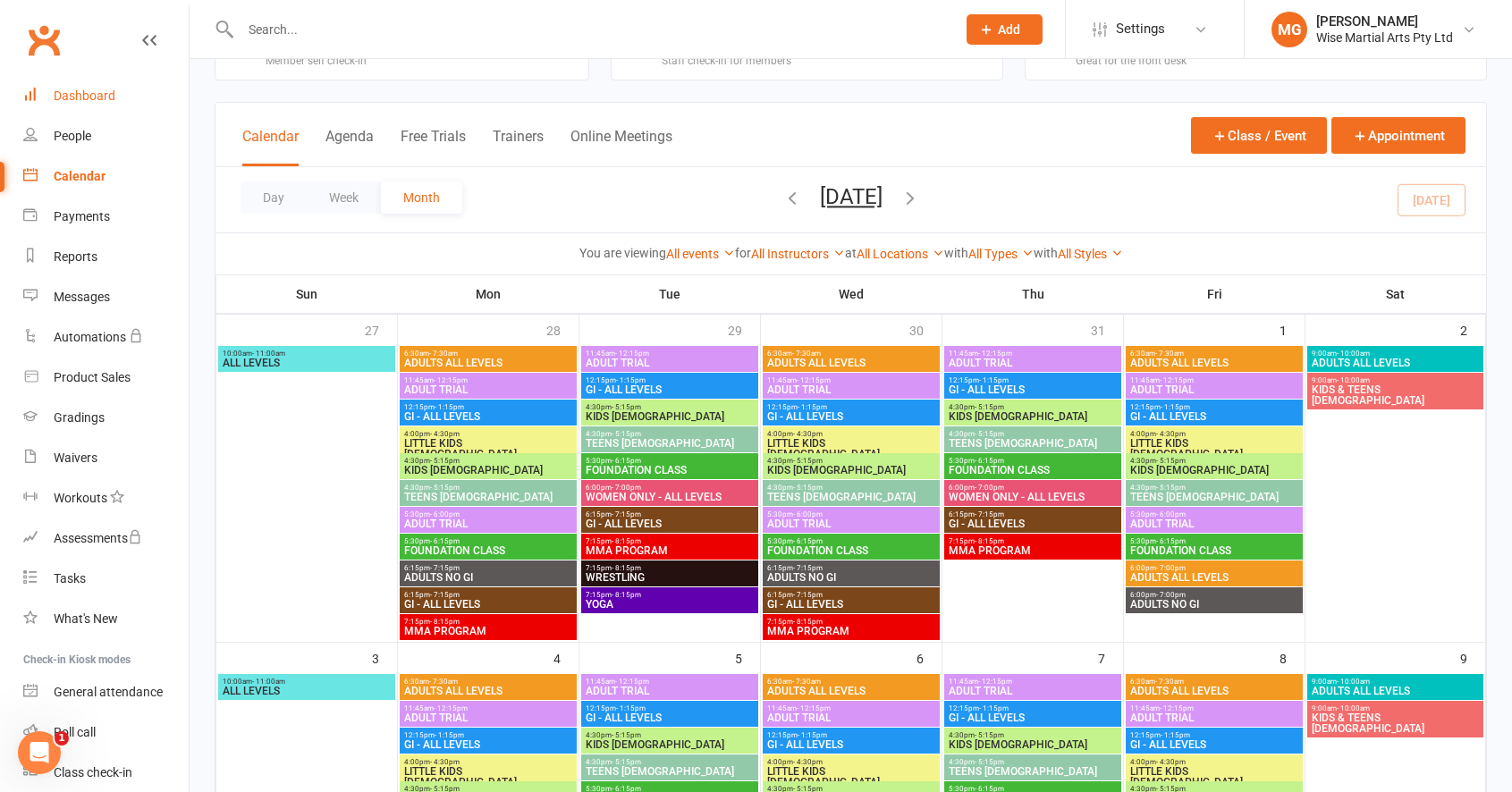
click at [94, 98] on div "Dashboard" at bounding box center [84, 95] width 62 height 14
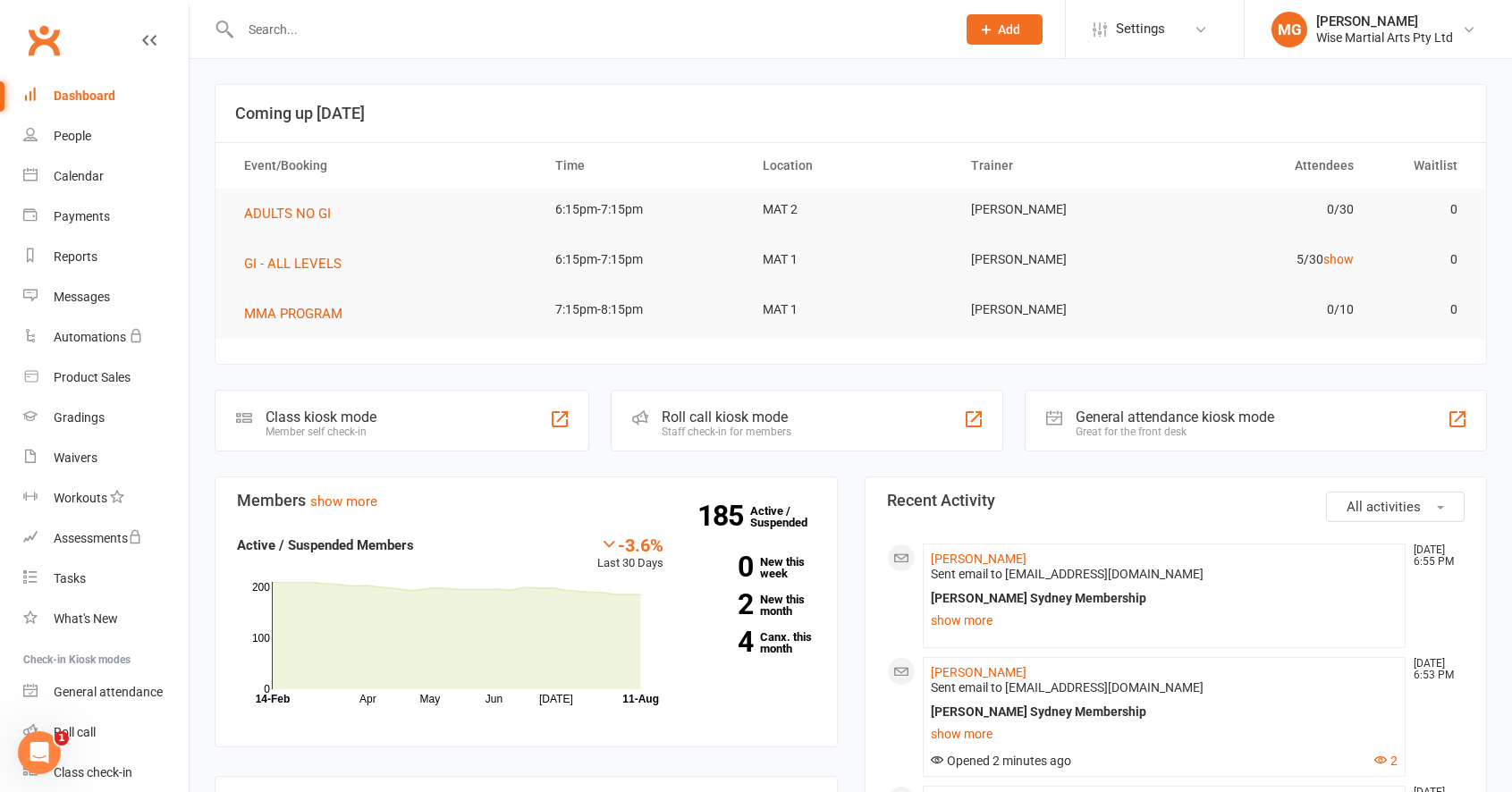
click at [524, 29] on input "text" at bounding box center [589, 29] width 708 height 25
paste input "[PERSON_NAME]"
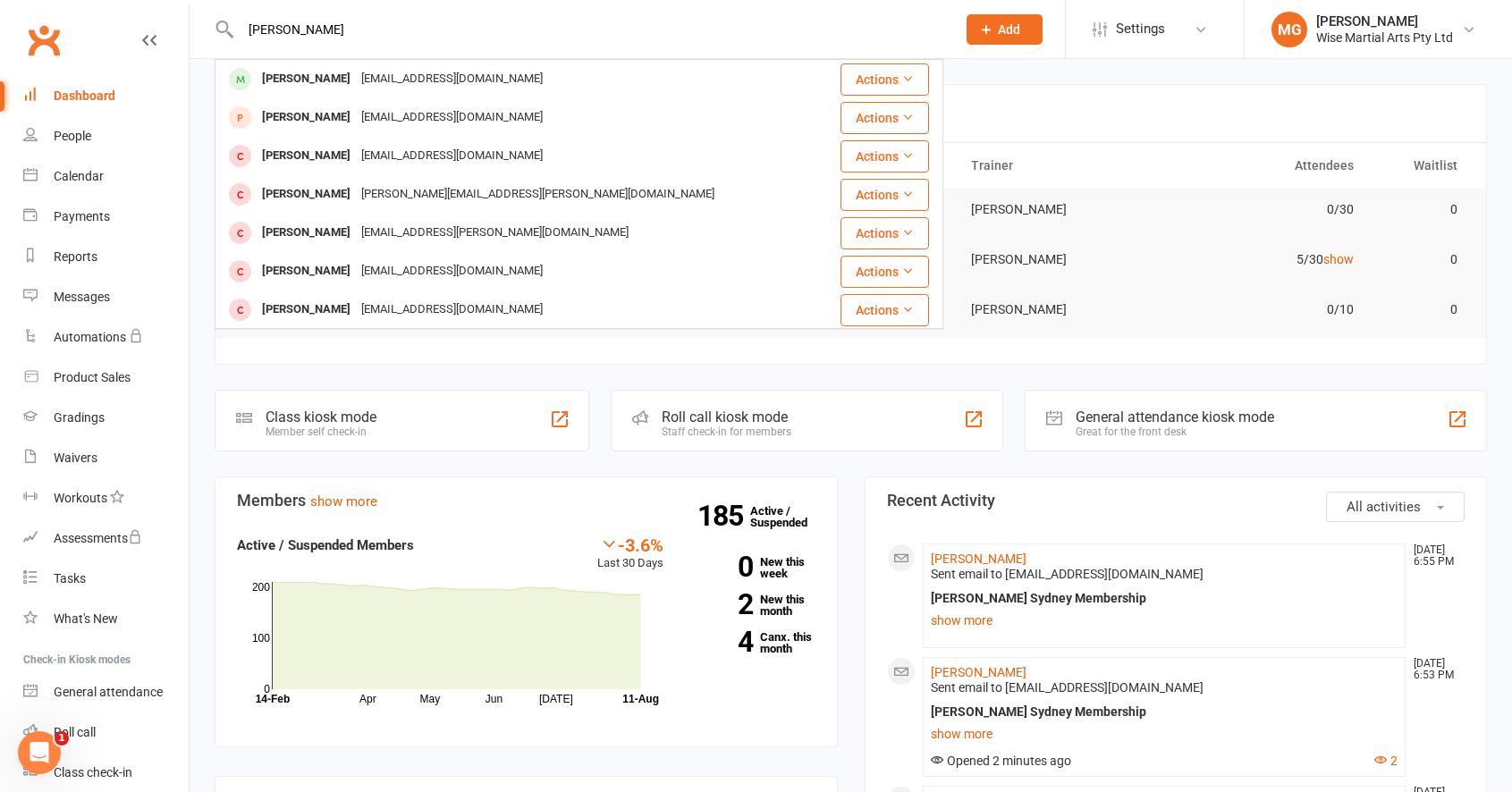
type input "[PERSON_NAME]"
click at [327, 83] on div "[PERSON_NAME]" at bounding box center [305, 79] width 99 height 26
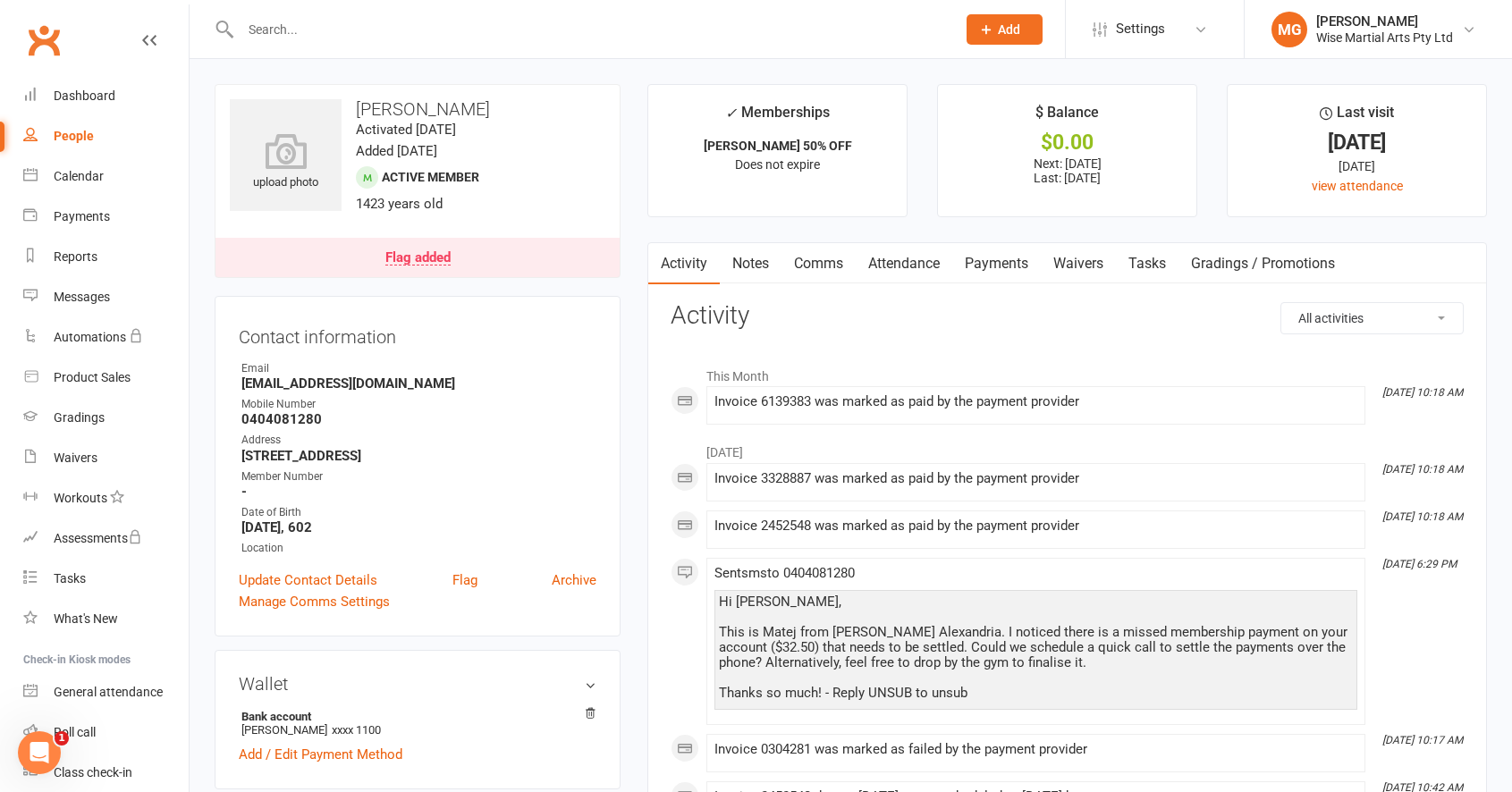
click at [998, 255] on link "Payments" at bounding box center [997, 264] width 89 height 41
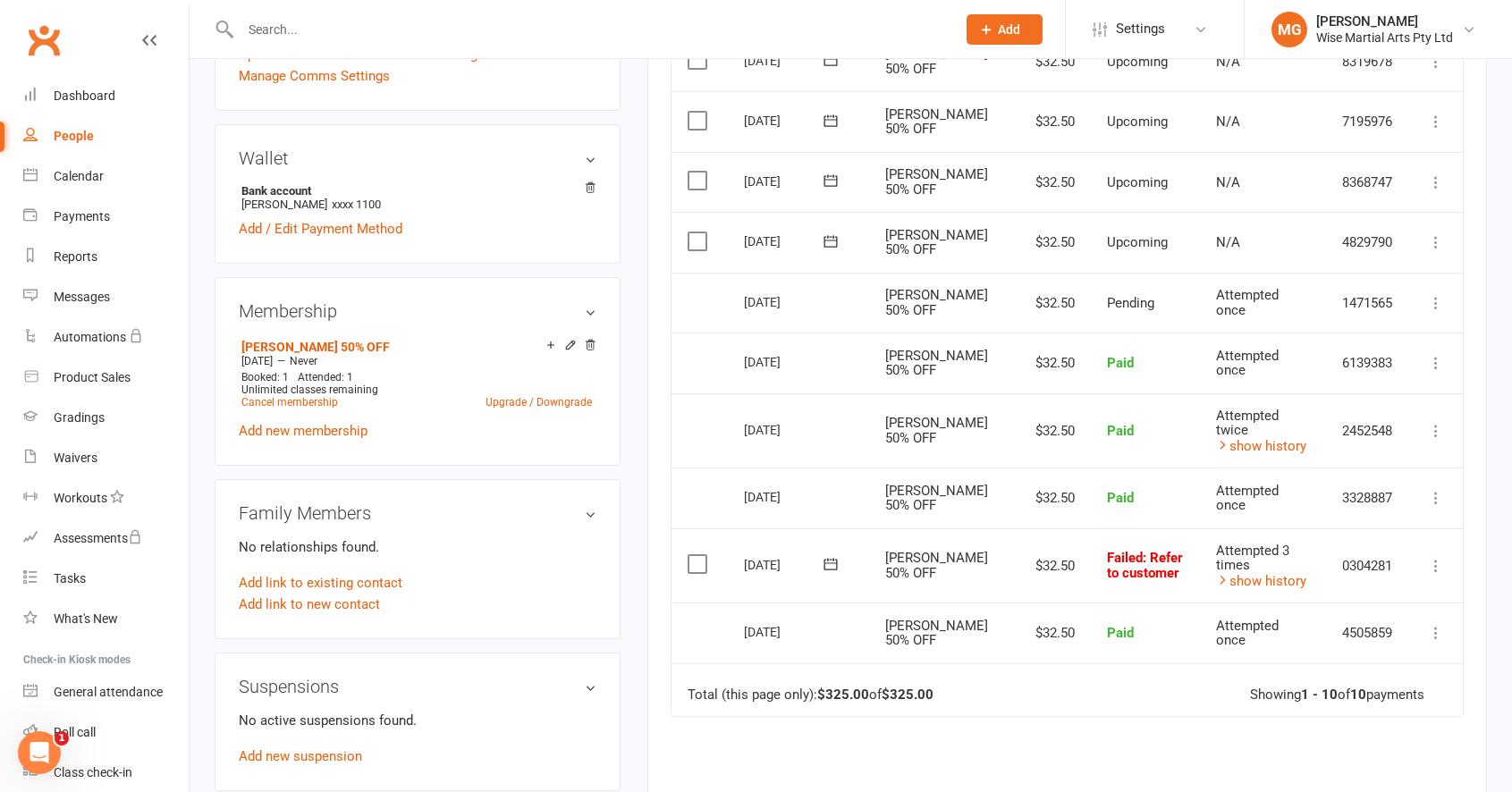
scroll to position [585, 0]
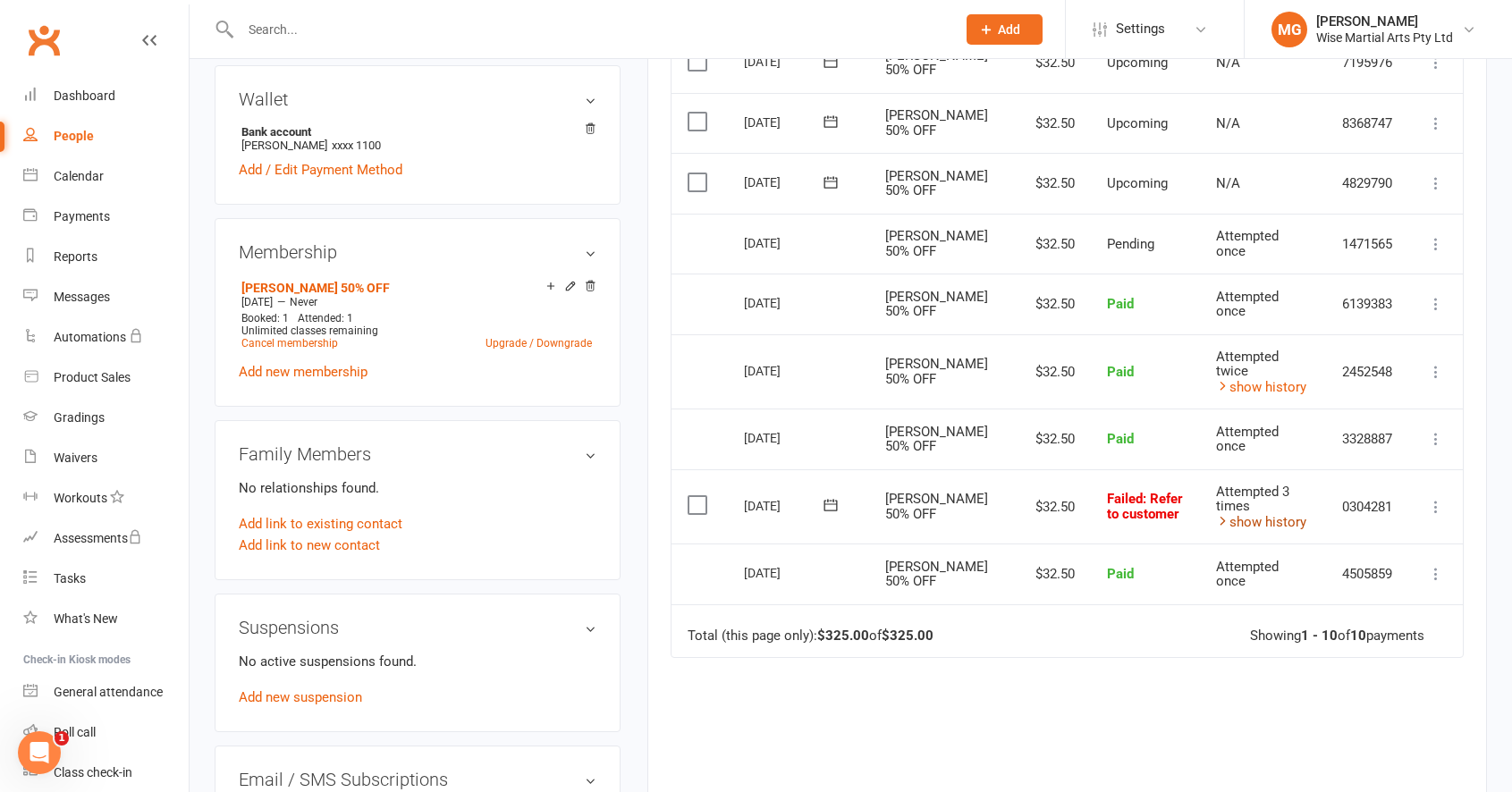
click at [1266, 514] on link "show history" at bounding box center [1261, 522] width 91 height 16
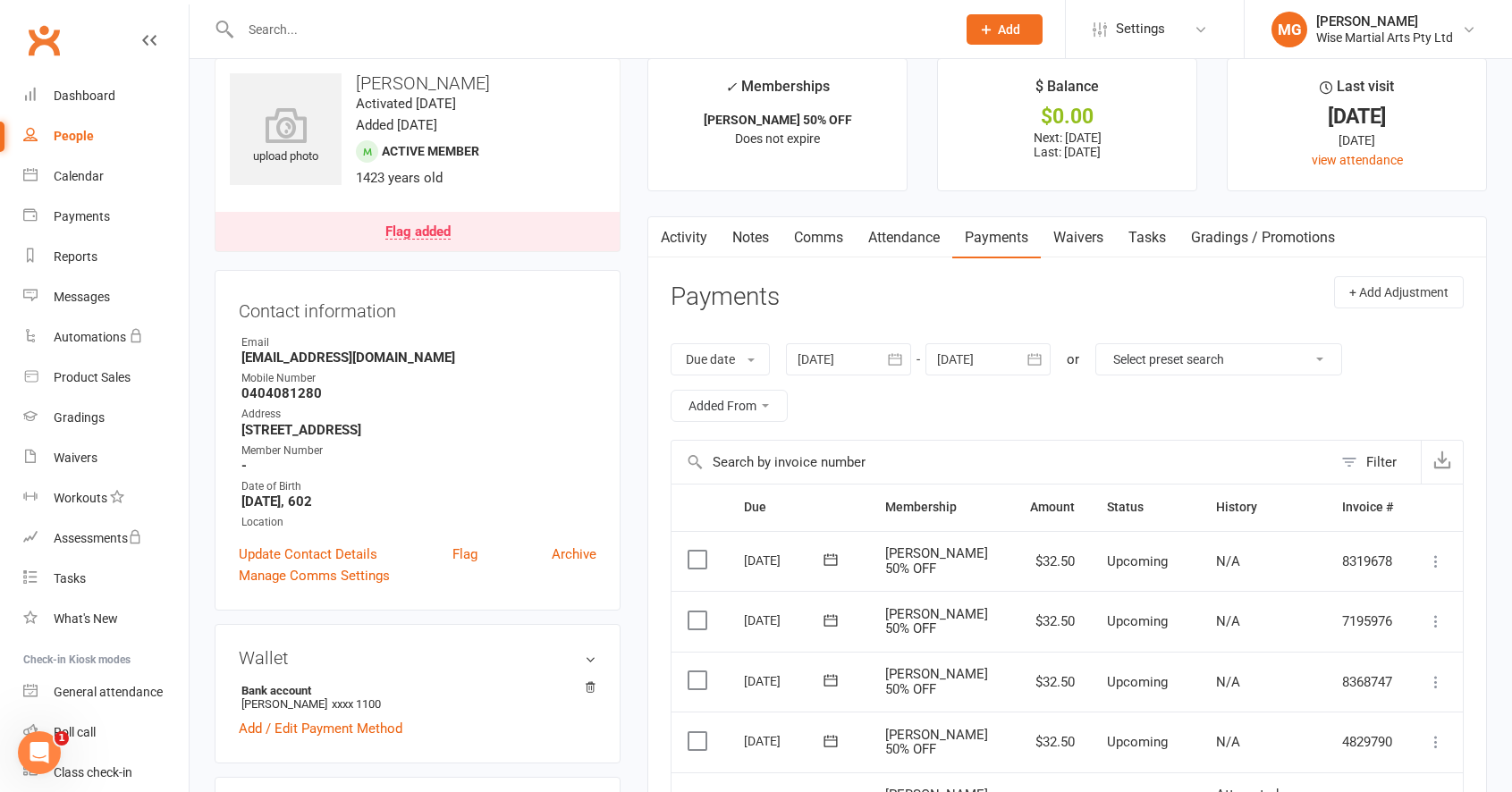
scroll to position [0, 0]
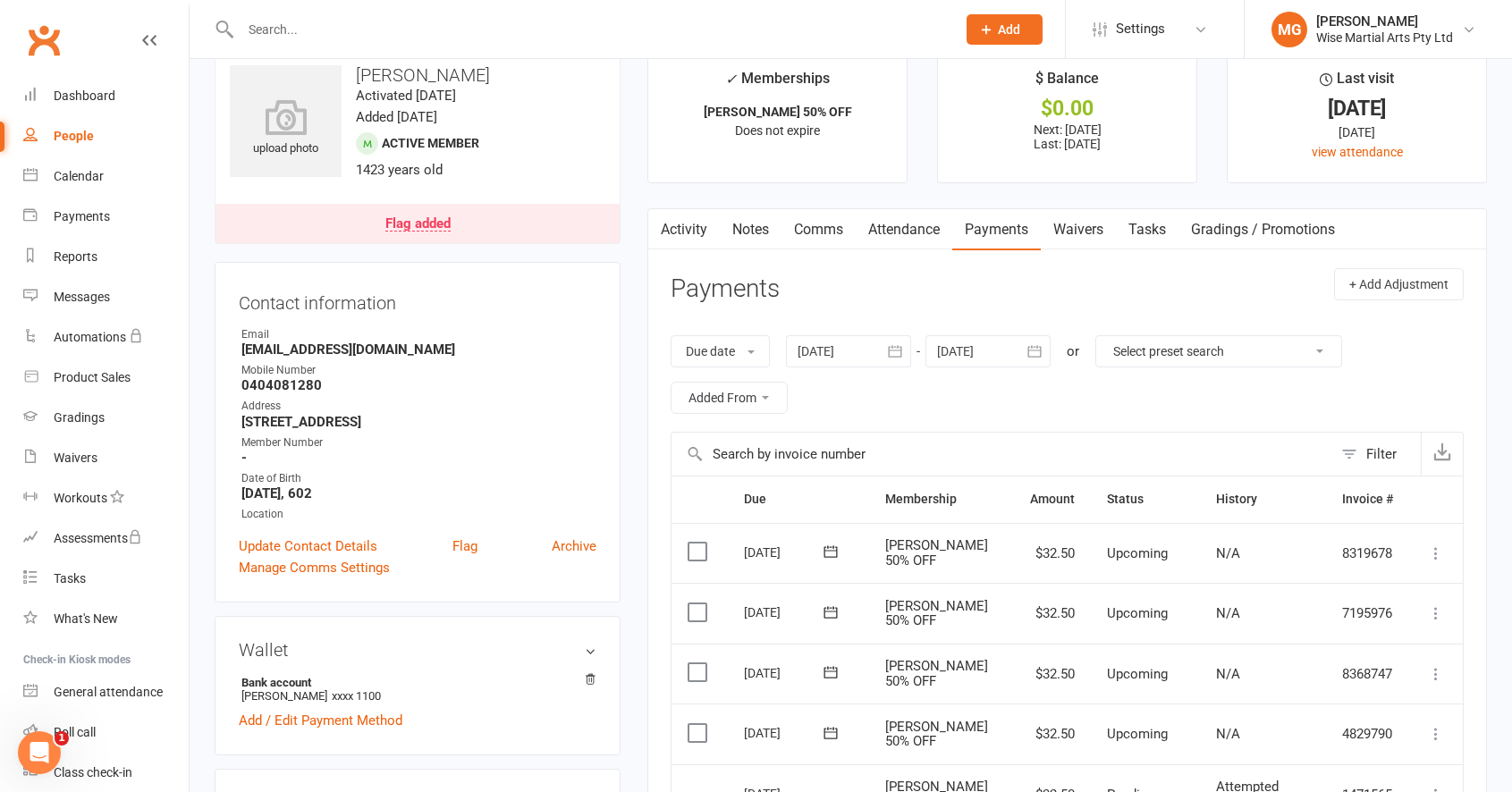
click at [1157, 486] on th "Status" at bounding box center [1146, 499] width 109 height 45
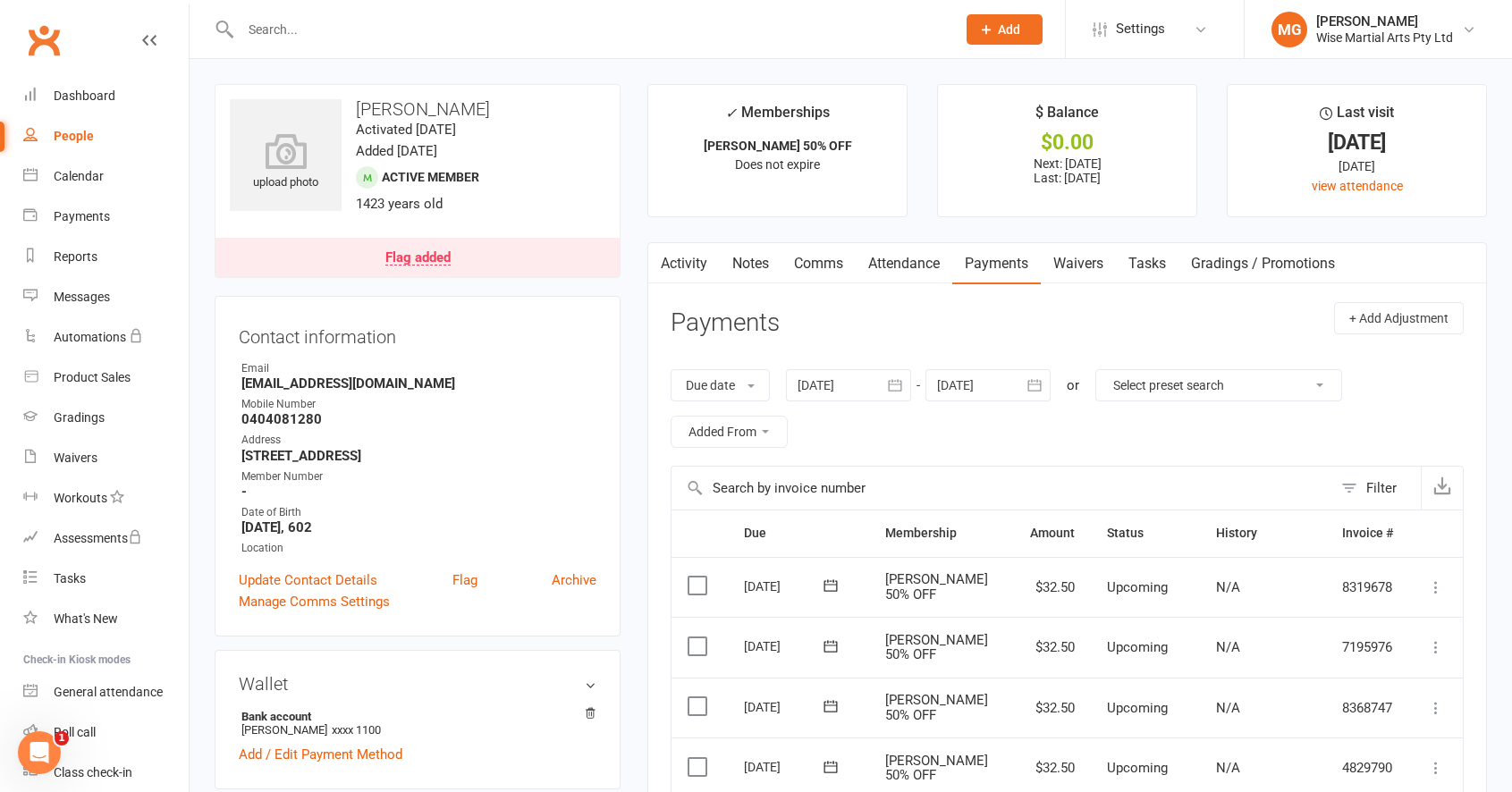
click at [680, 261] on link "Activity" at bounding box center [683, 264] width 71 height 41
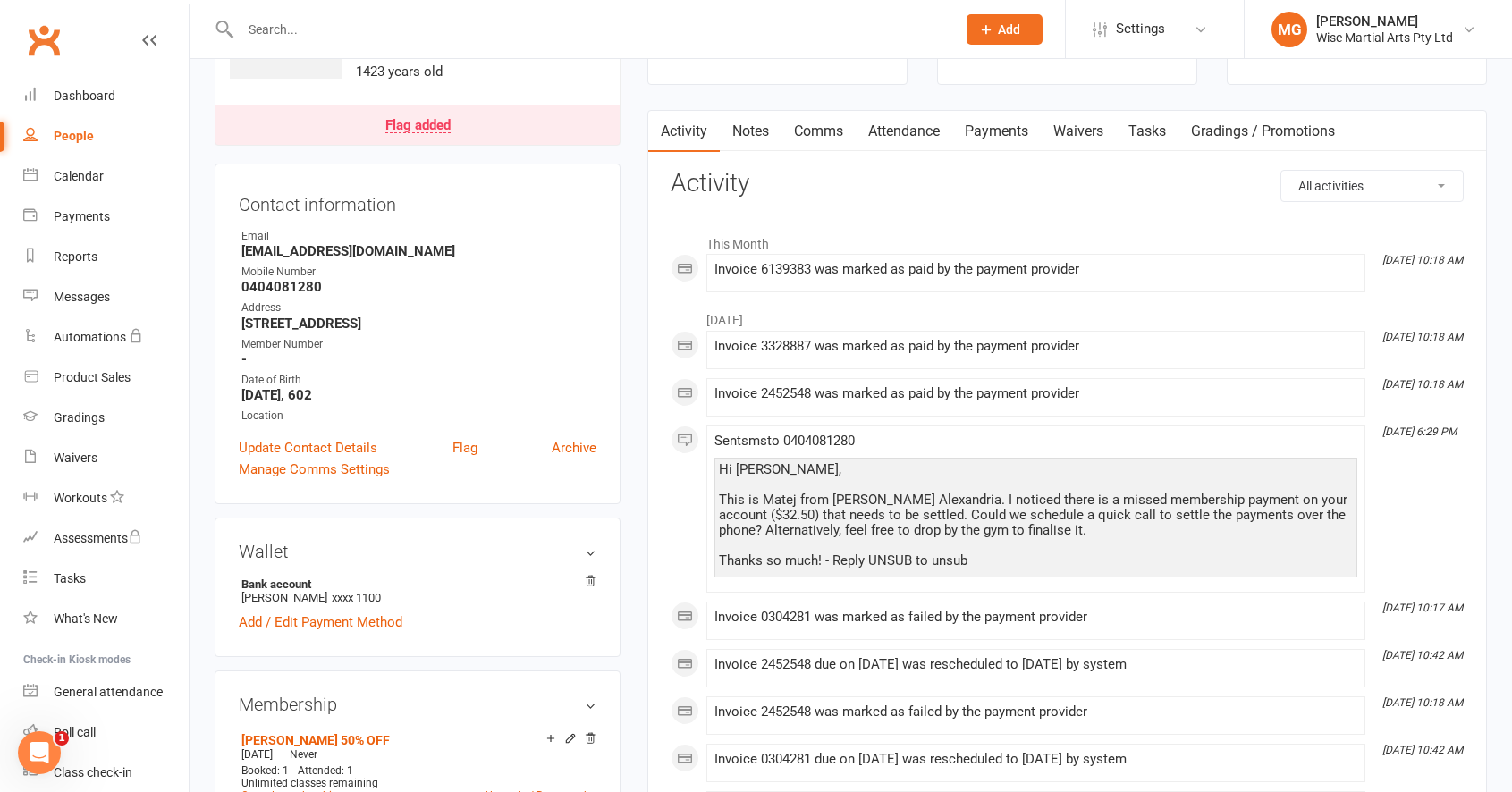
scroll to position [120, 0]
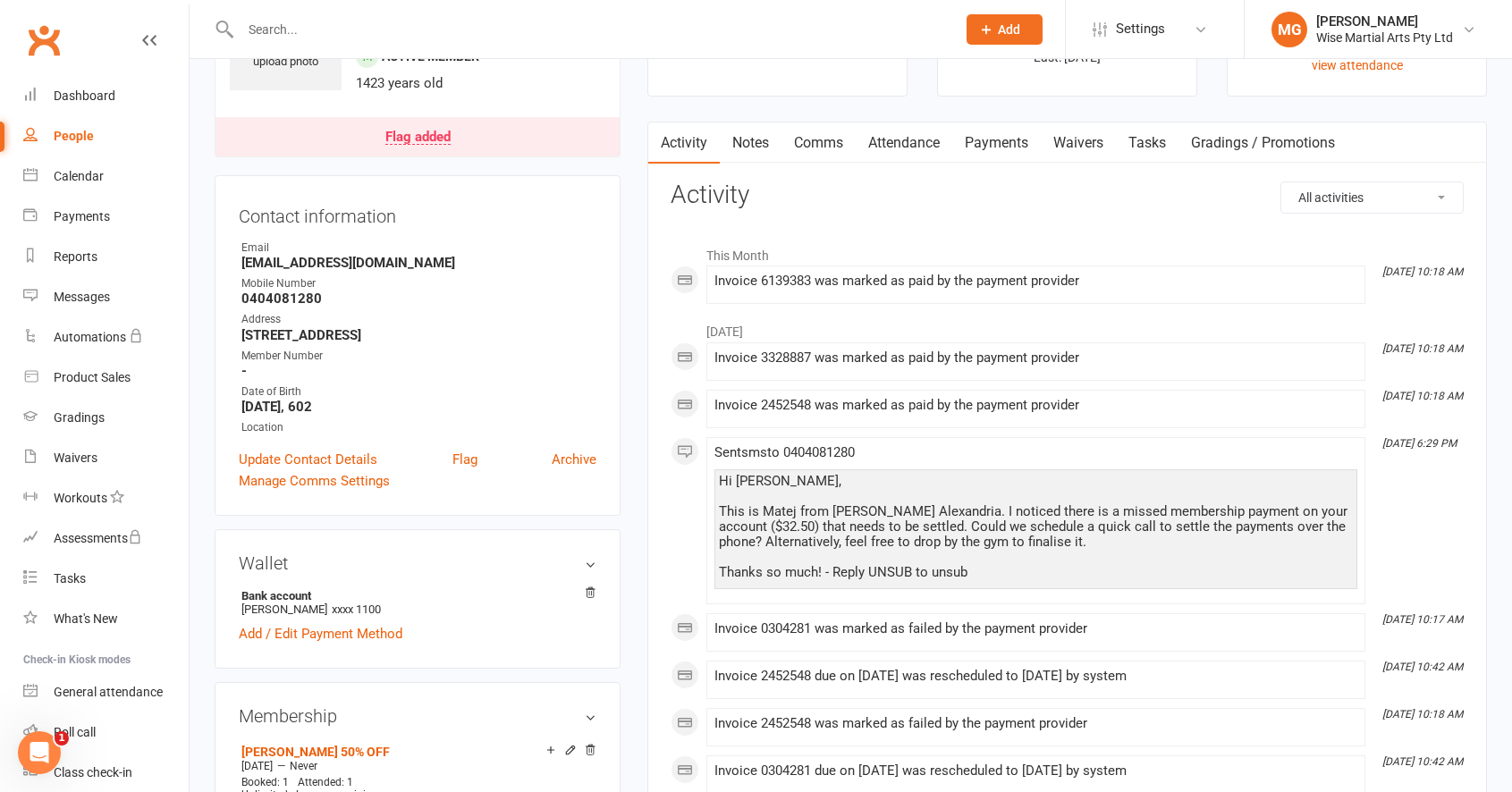
click at [1011, 151] on link "Payments" at bounding box center [997, 142] width 89 height 41
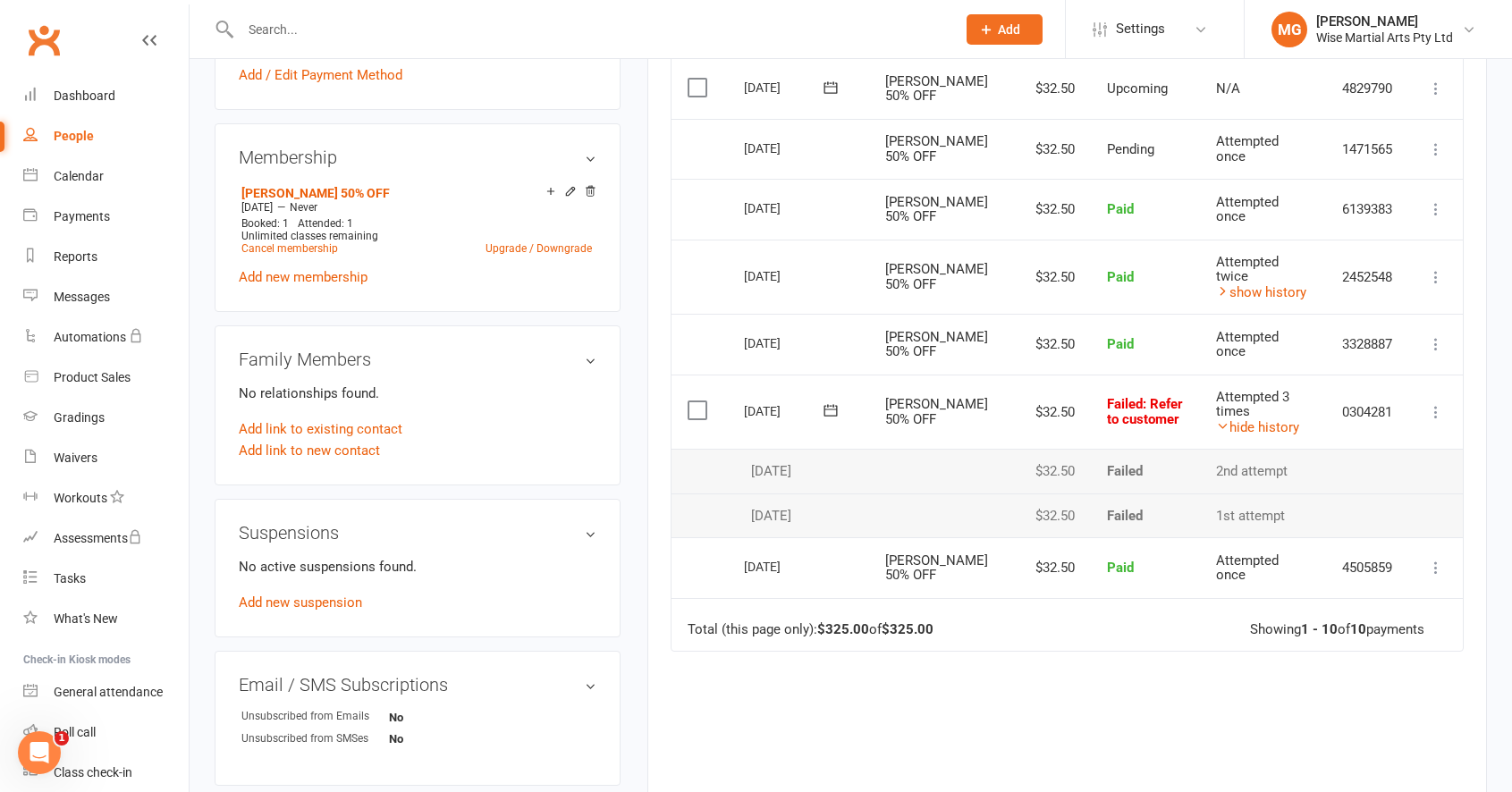
scroll to position [685, 0]
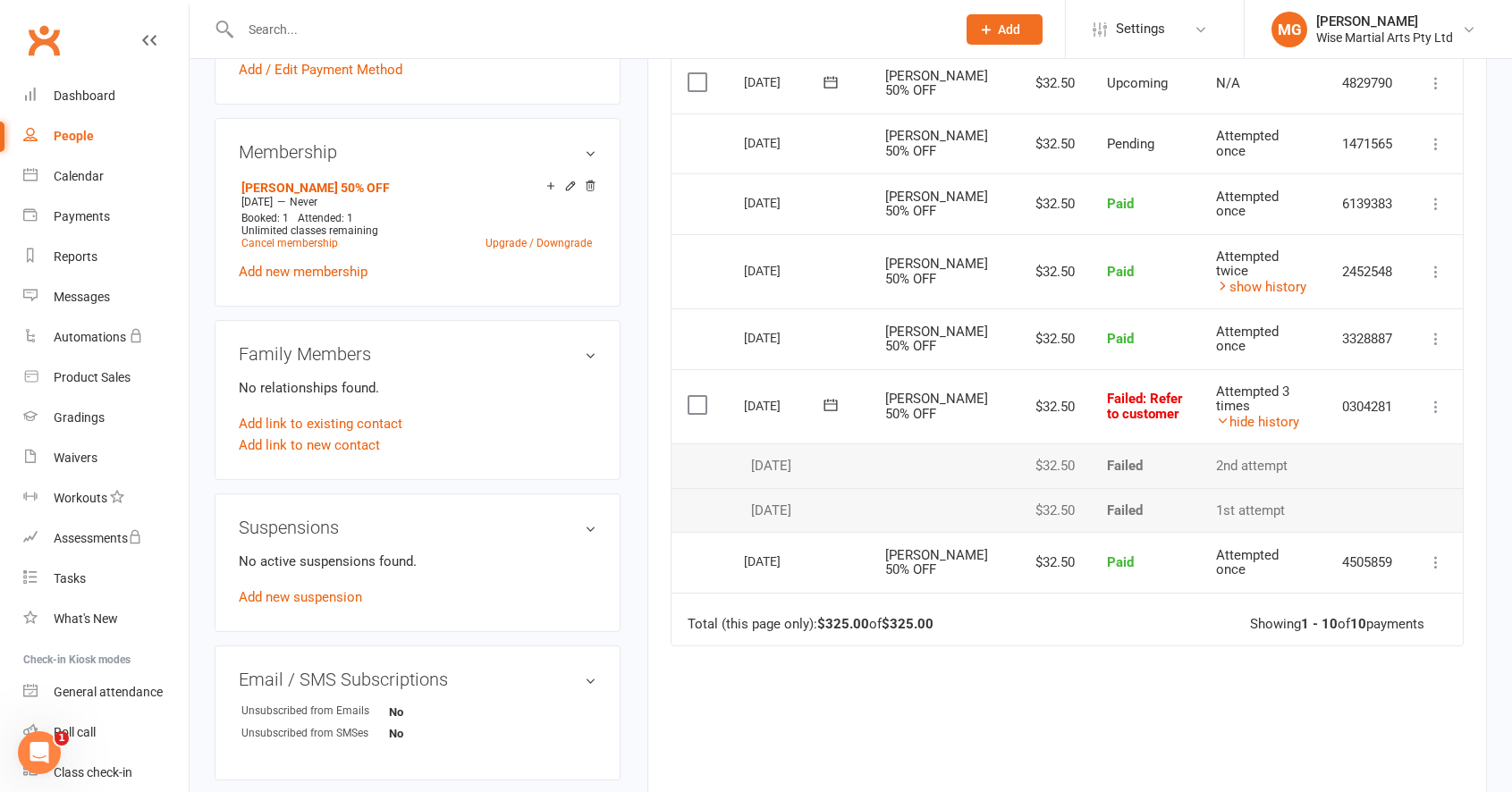
click at [603, 35] on input "text" at bounding box center [589, 29] width 708 height 25
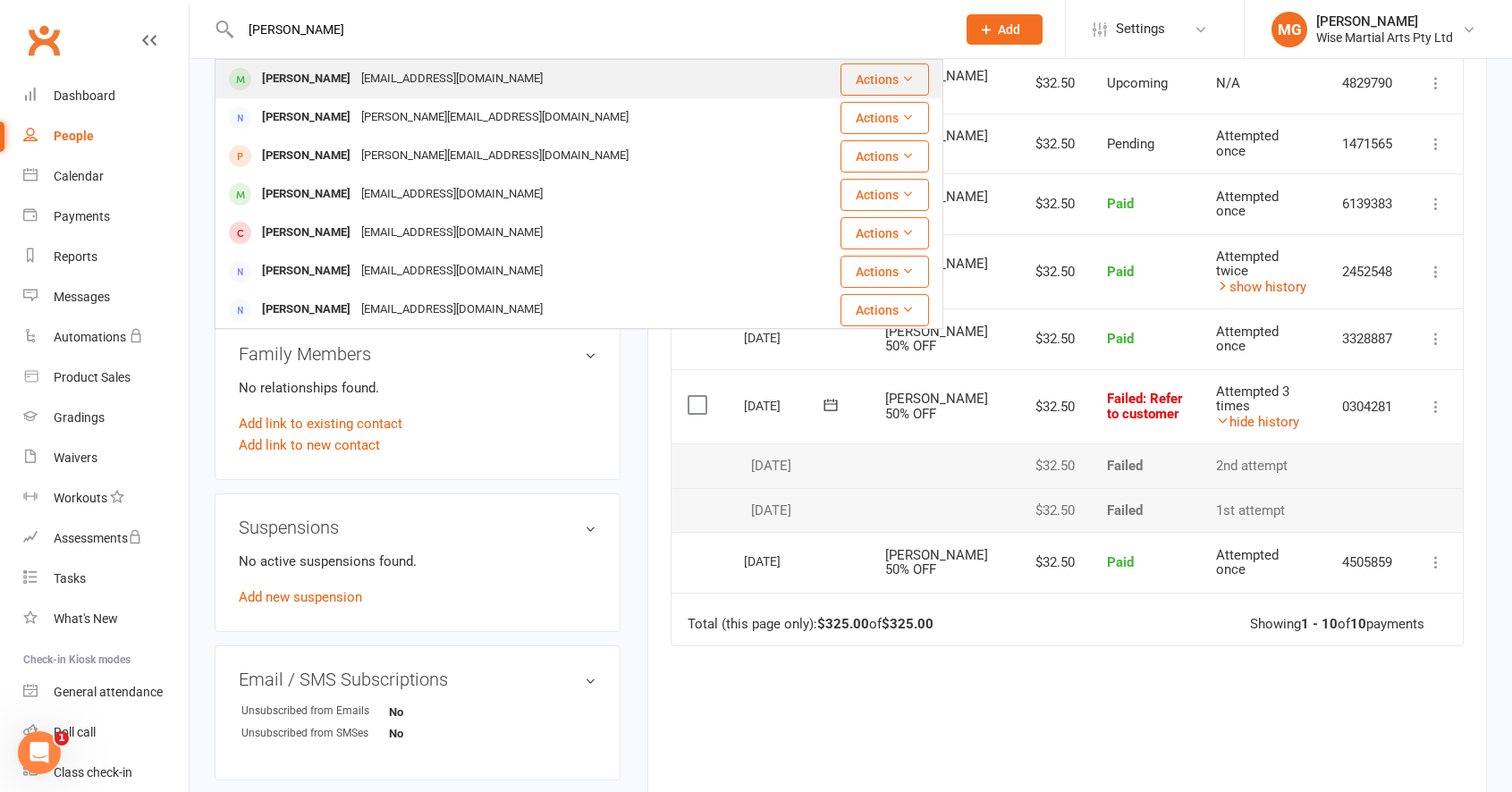
type input "[PERSON_NAME]"
click at [393, 71] on div "[EMAIL_ADDRESS][DOMAIN_NAME]" at bounding box center [452, 79] width 192 height 26
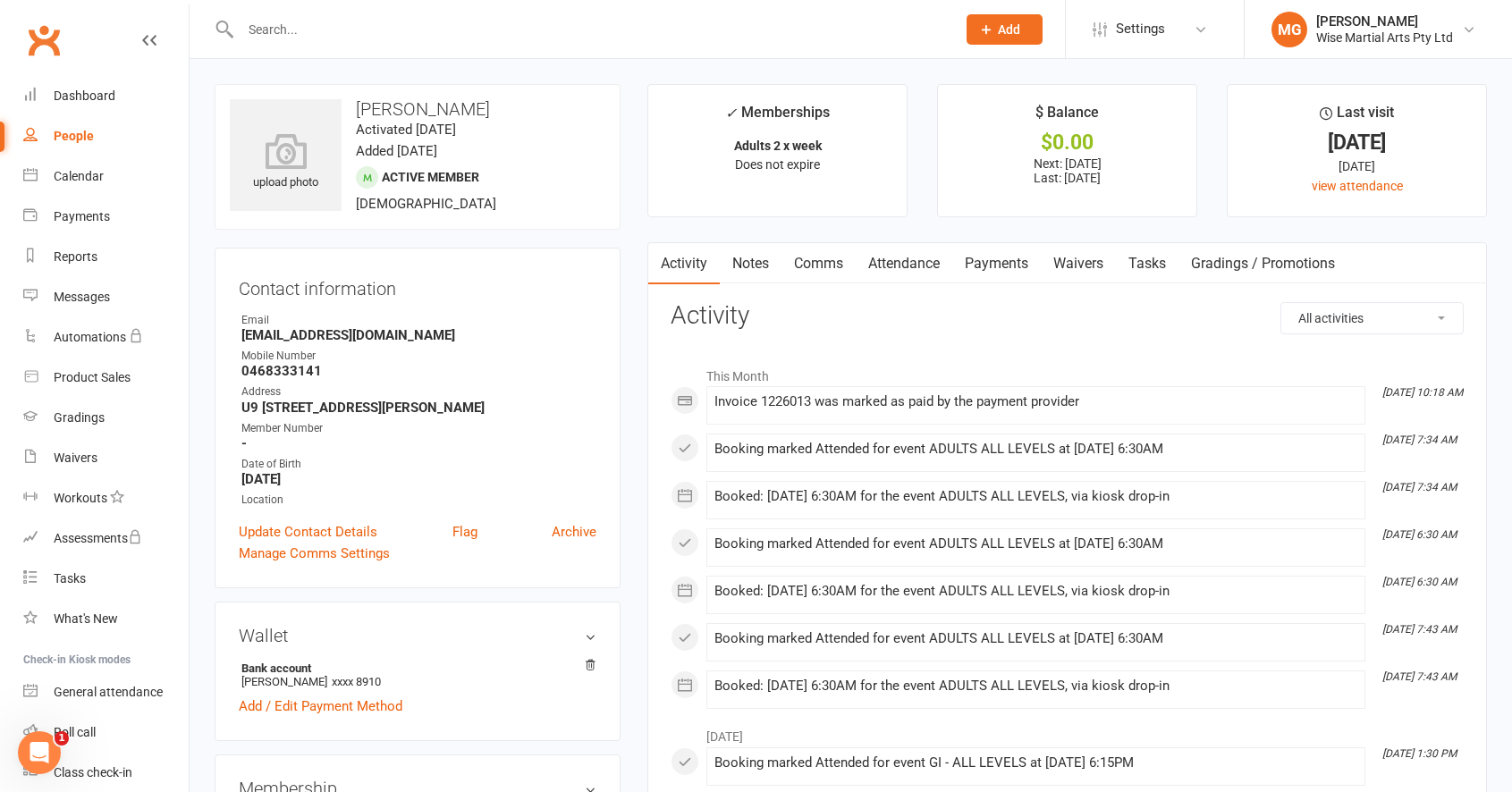
click at [1007, 260] on link "Payments" at bounding box center [997, 264] width 89 height 41
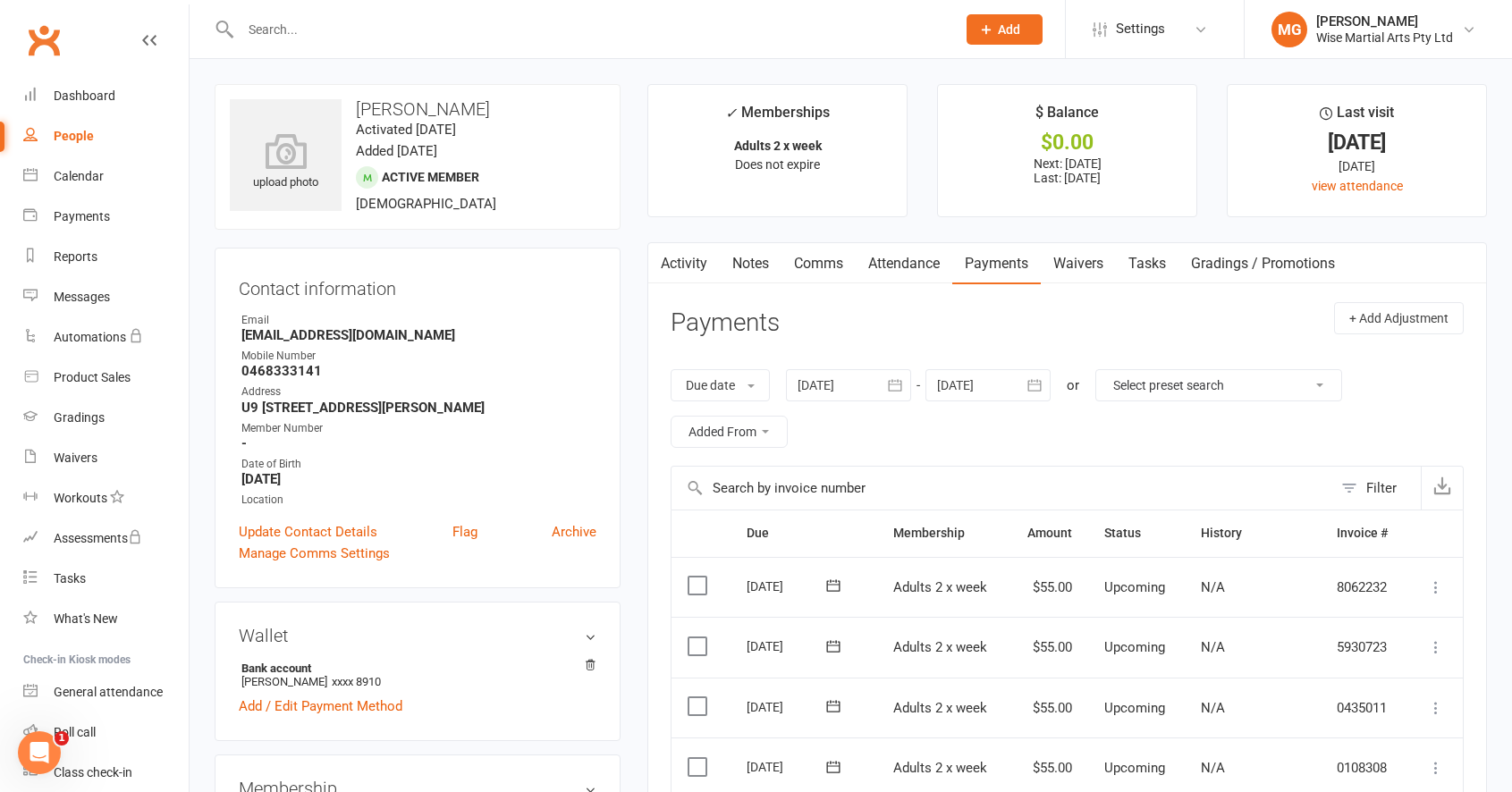
click at [545, 18] on input "text" at bounding box center [589, 29] width 708 height 25
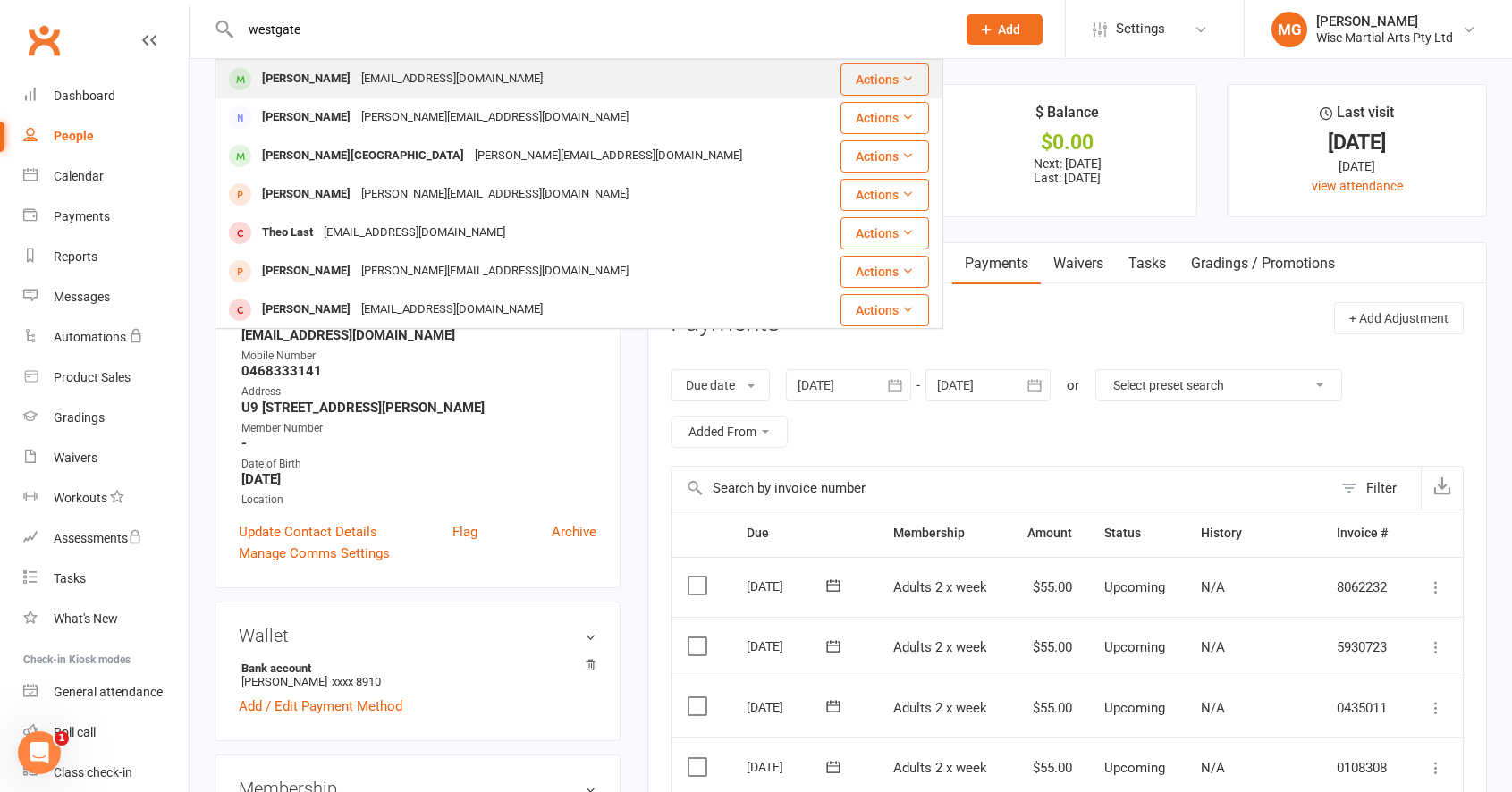
type input "westgate"
click at [465, 77] on div "[EMAIL_ADDRESS][DOMAIN_NAME]" at bounding box center [452, 79] width 192 height 26
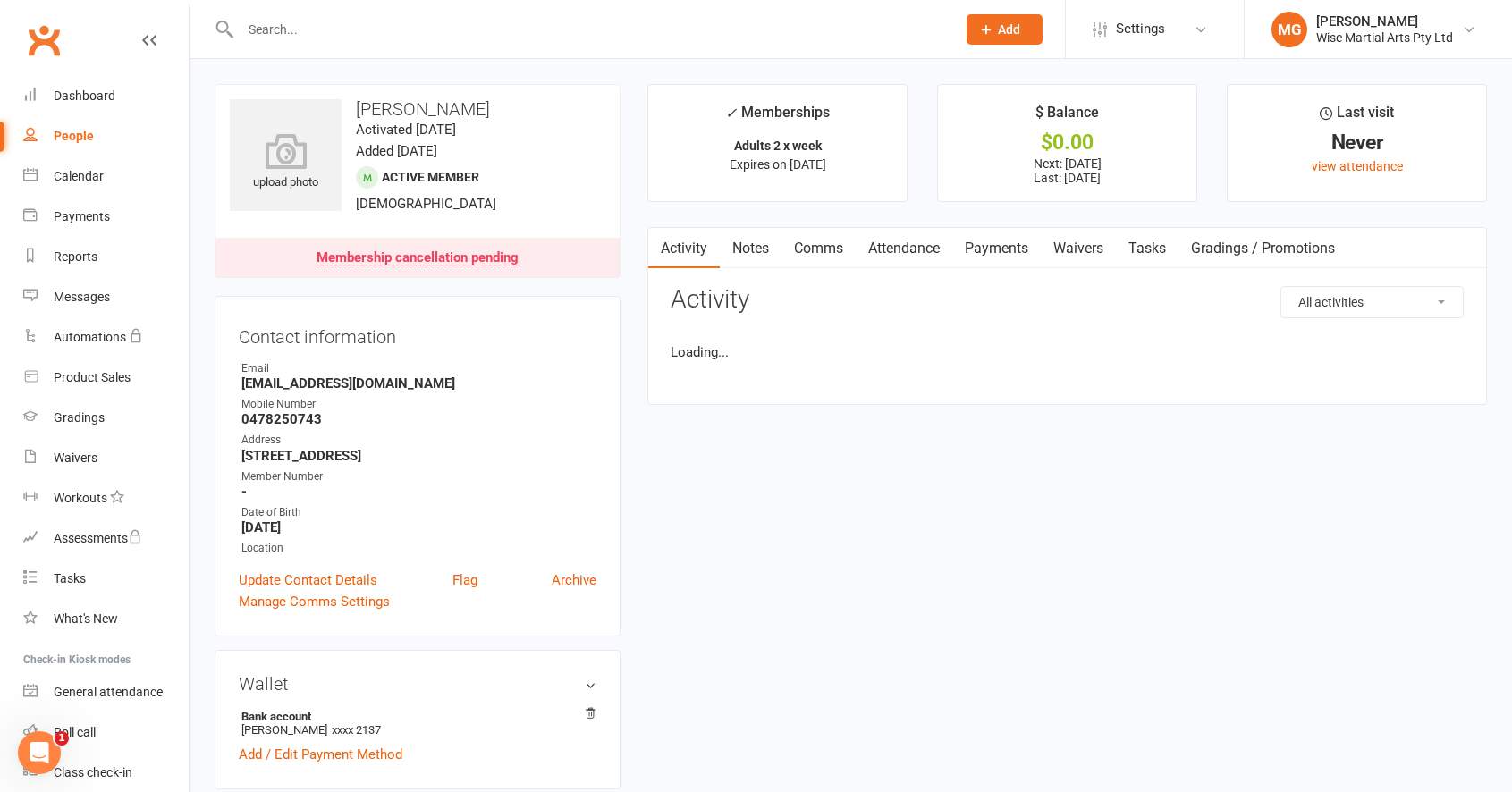
drag, startPoint x: 1010, startPoint y: 272, endPoint x: 1017, endPoint y: 246, distance: 26.9
click at [1010, 272] on div "Activity Notes Comms Attendance Payments Waivers Tasks Gradings / Promotions Al…" at bounding box center [1066, 316] width 839 height 178
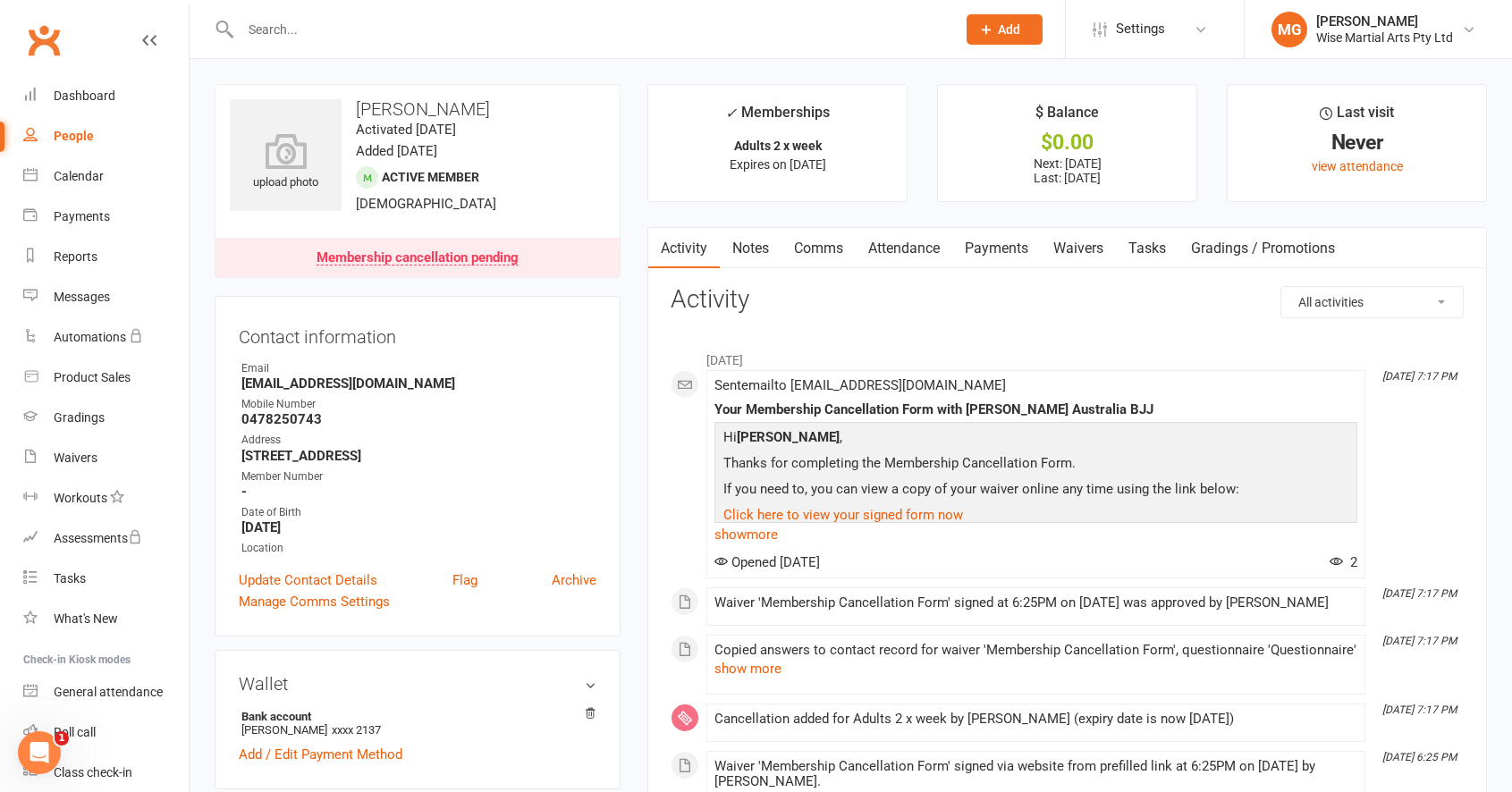
click at [1017, 245] on link "Payments" at bounding box center [997, 248] width 89 height 41
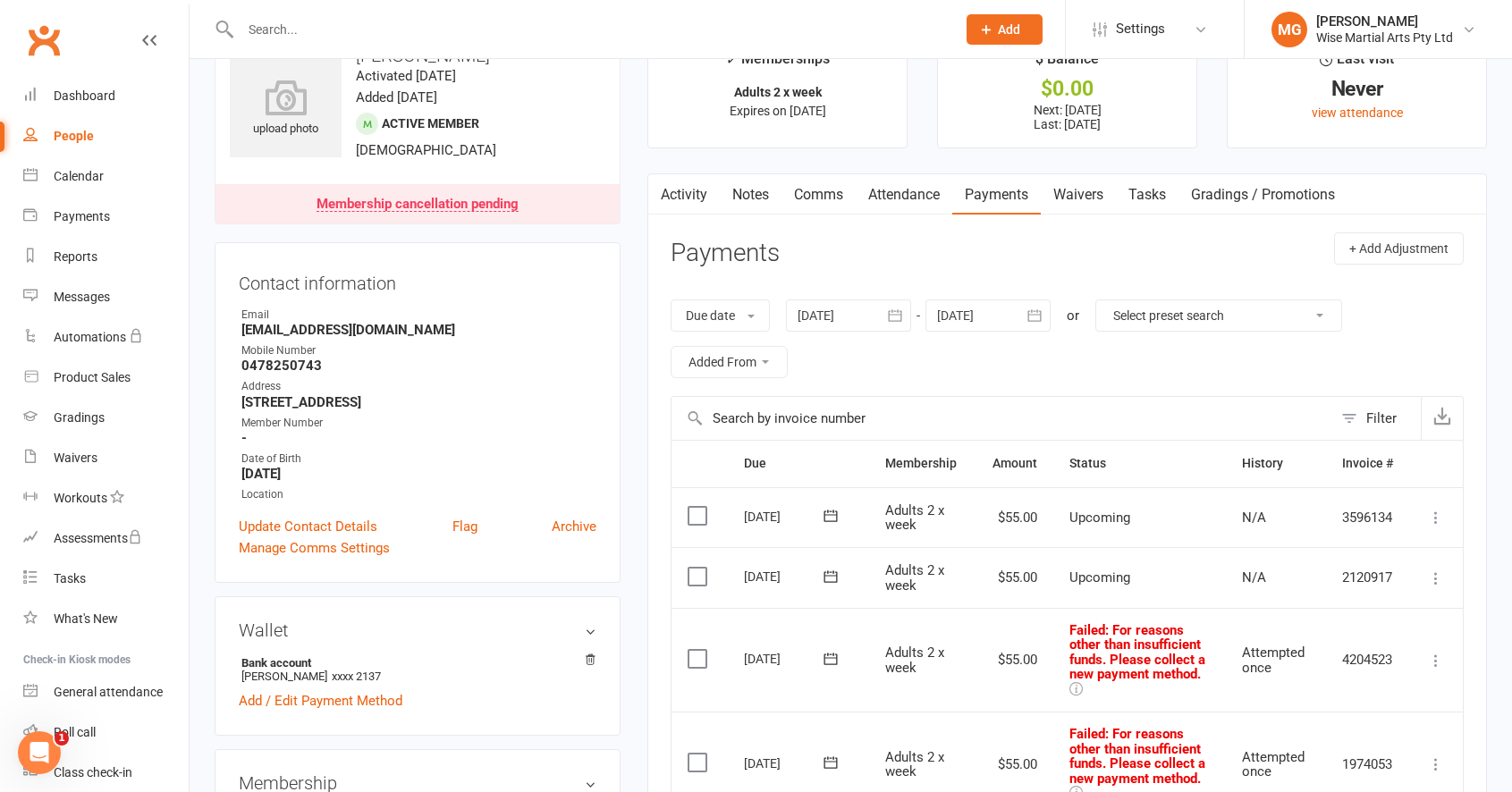
click at [1132, 636] on span ": For reasons other than insufficient funds. Please collect a new payment metho…" at bounding box center [1136, 652] width 136 height 61
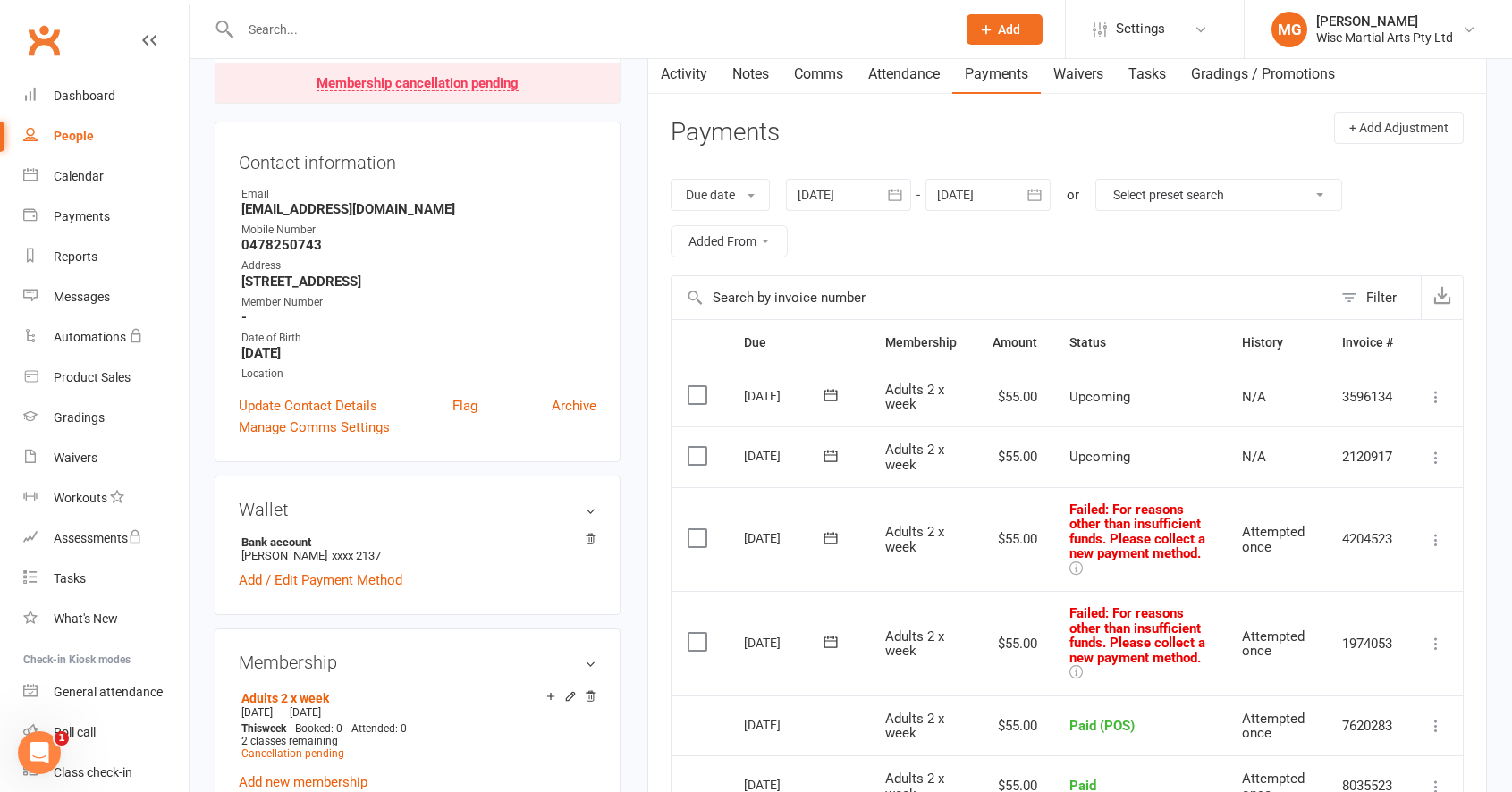
click at [1132, 636] on span ": For reasons other than insufficient funds. Please collect a new payment metho…" at bounding box center [1136, 636] width 136 height 61
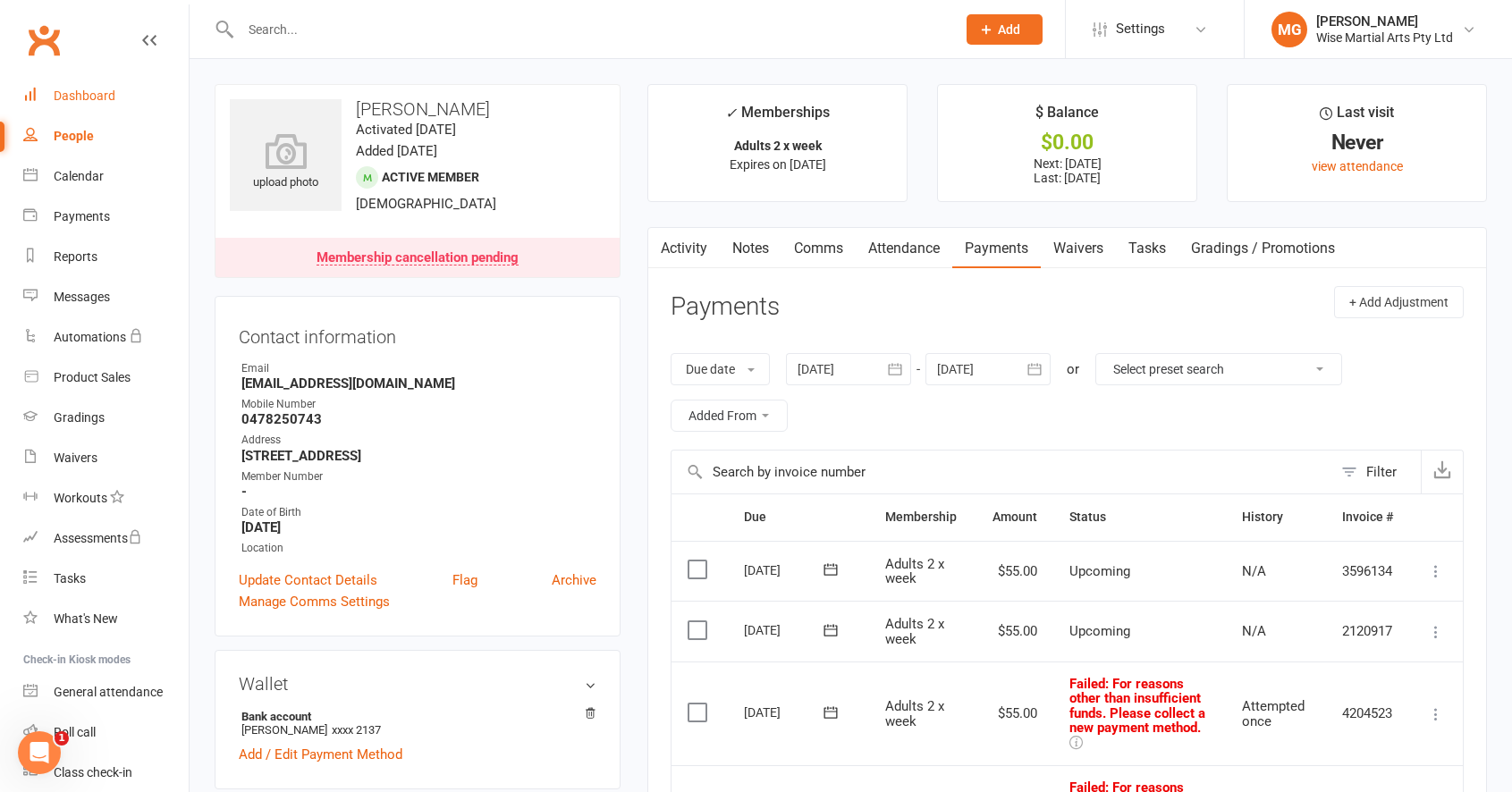
click at [73, 105] on link "Dashboard" at bounding box center [105, 95] width 166 height 40
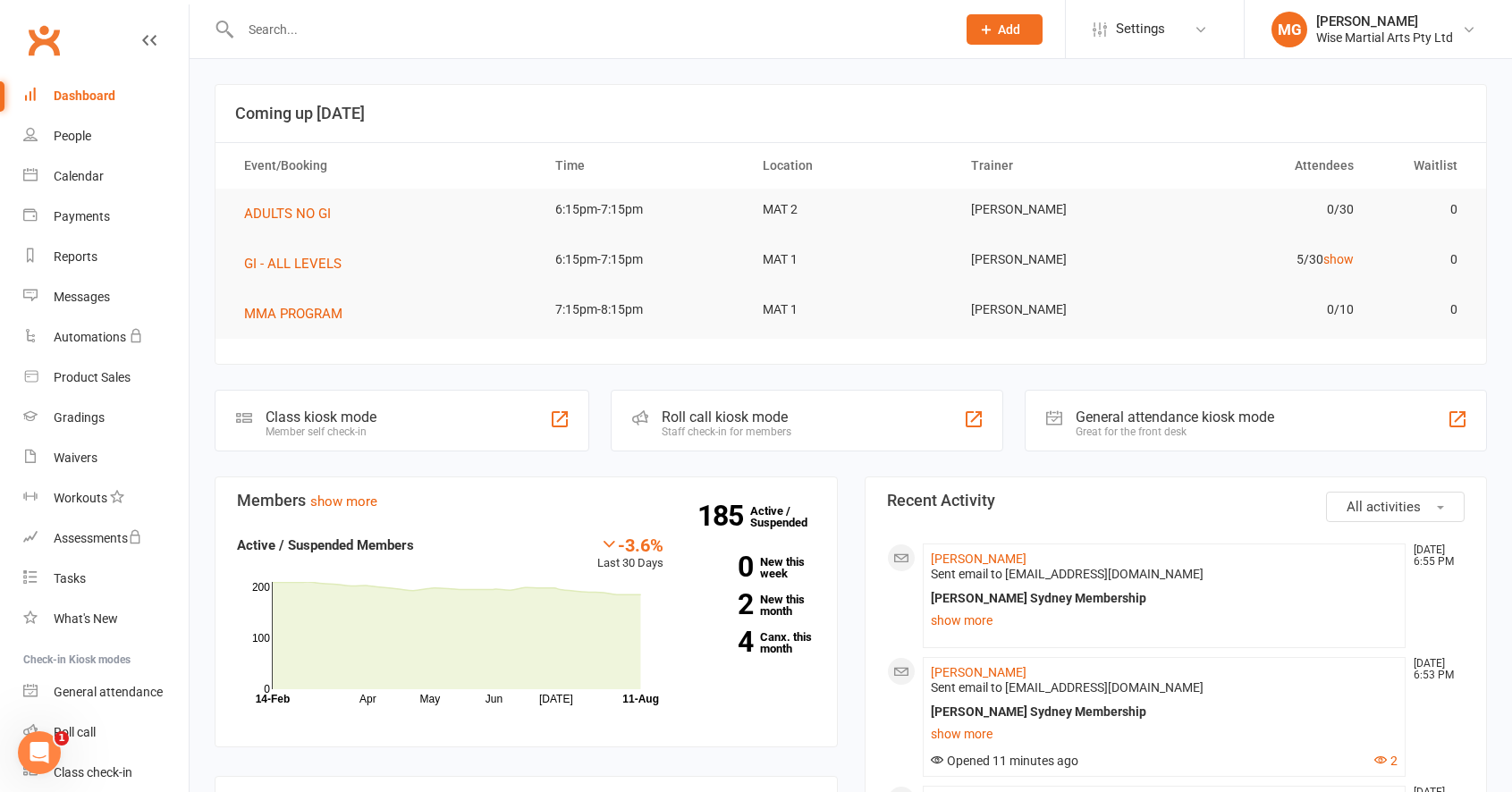
click at [139, 104] on link "Dashboard" at bounding box center [105, 95] width 166 height 40
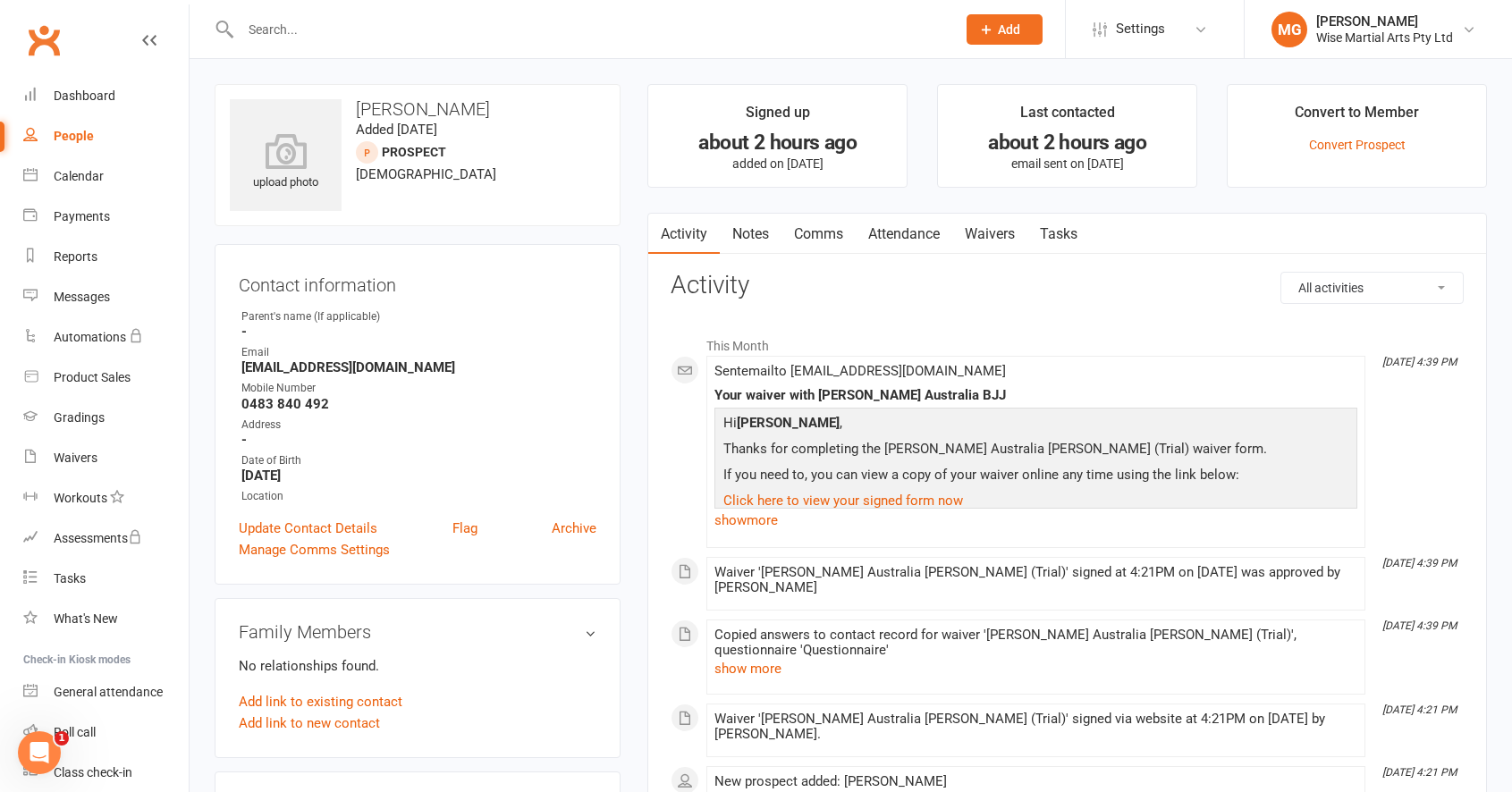
click at [902, 235] on link "Attendance" at bounding box center [904, 234] width 96 height 41
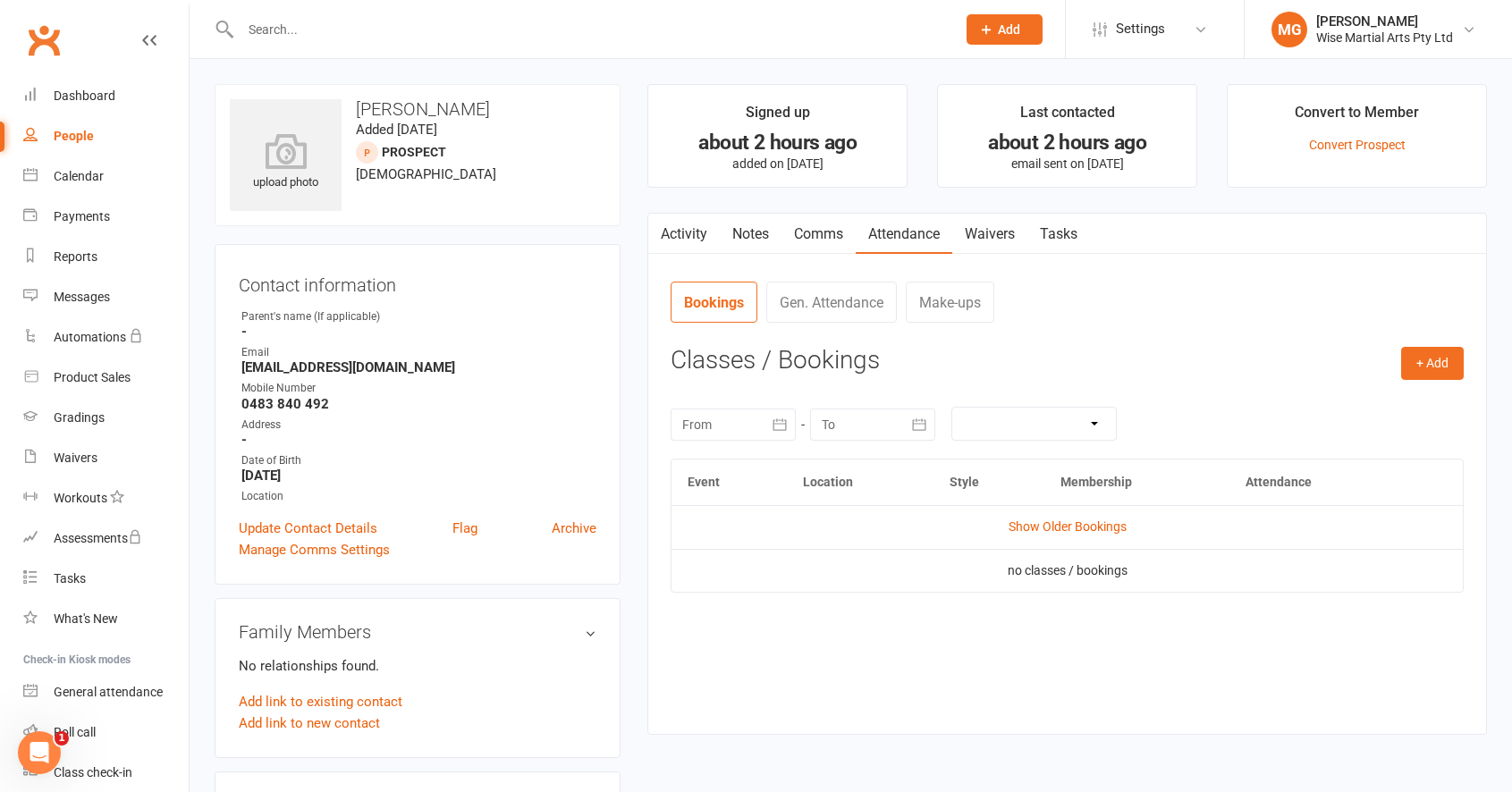
click at [1000, 235] on link "Waivers" at bounding box center [989, 234] width 75 height 41
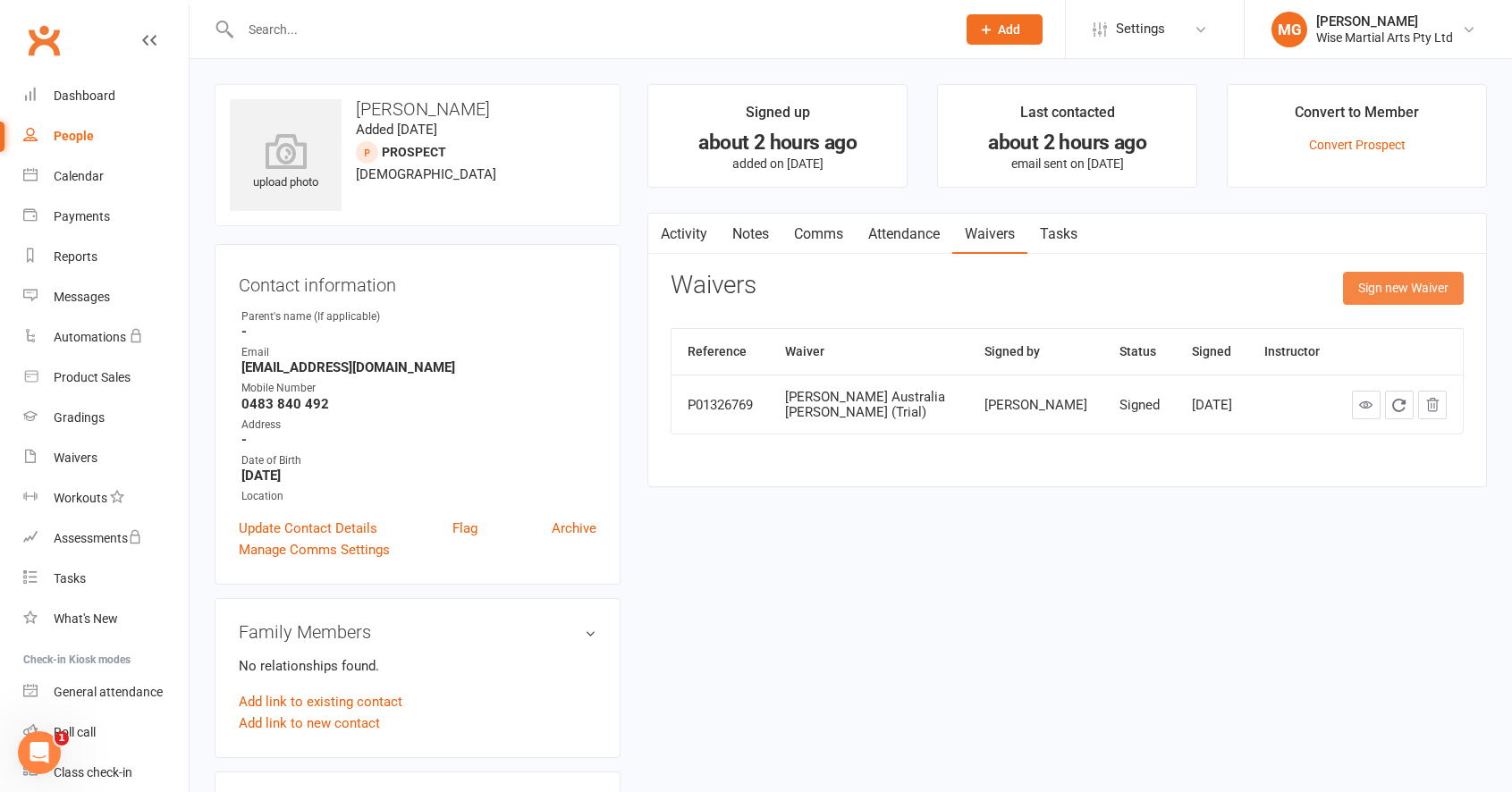
click at [1361, 285] on button "Sign new Waiver" at bounding box center [1403, 288] width 120 height 32
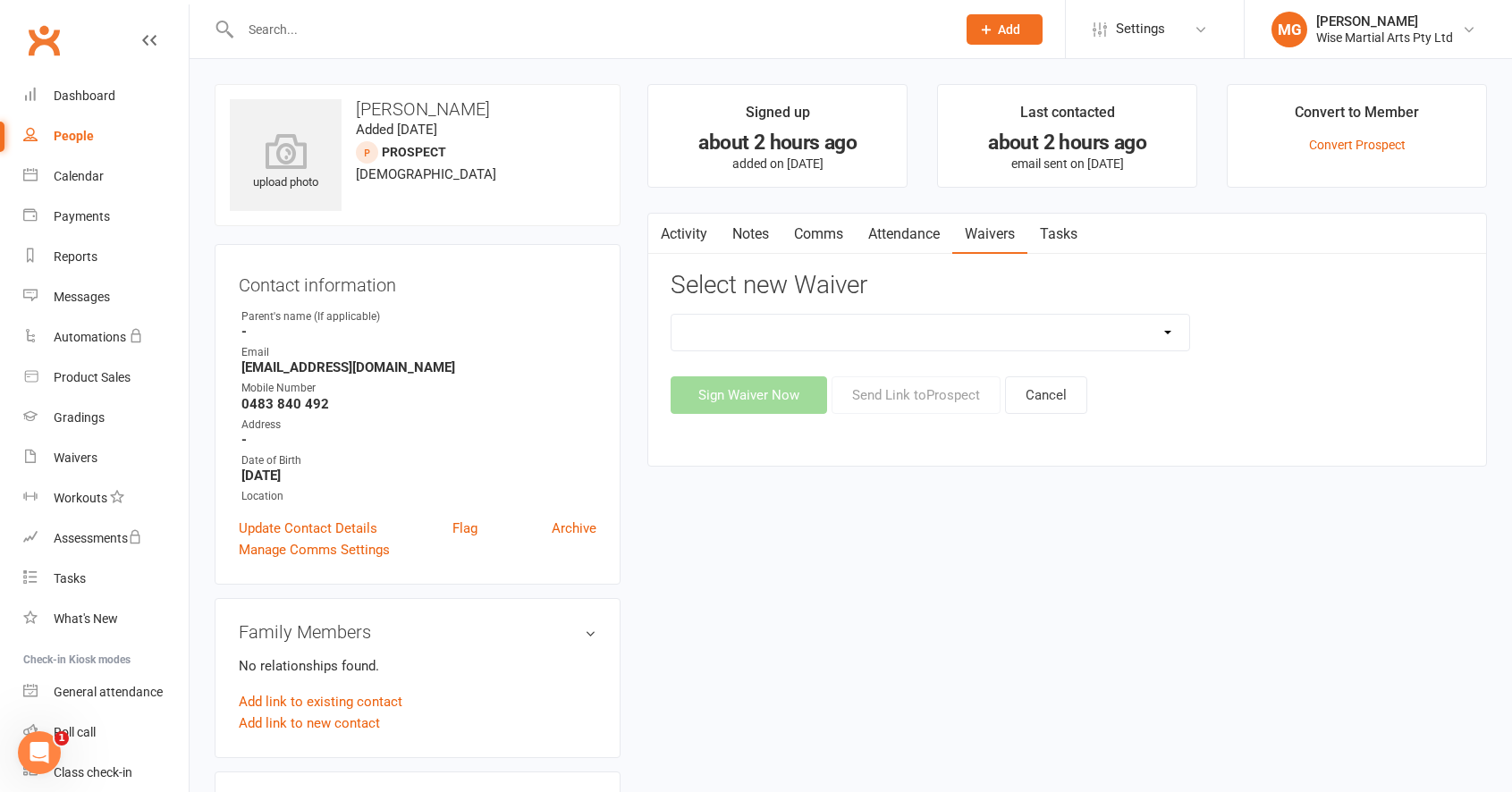
click at [876, 333] on select "10 PASS Change of Payment Details Form [PERSON_NAME] 50% OFF [PERSON_NAME] Aust…" at bounding box center [930, 332] width 517 height 36
click at [383, 374] on strong "[EMAIL_ADDRESS][DOMAIN_NAME]" at bounding box center [419, 366] width 355 height 16
click at [411, 353] on div "Email" at bounding box center [419, 353] width 355 height 17
drag, startPoint x: 383, startPoint y: 368, endPoint x: 223, endPoint y: 367, distance: 160.0
click at [223, 367] on div "Contact information Owner Parent's name (If applicable) - Email 193556638@qq.co…" at bounding box center [417, 415] width 406 height 340
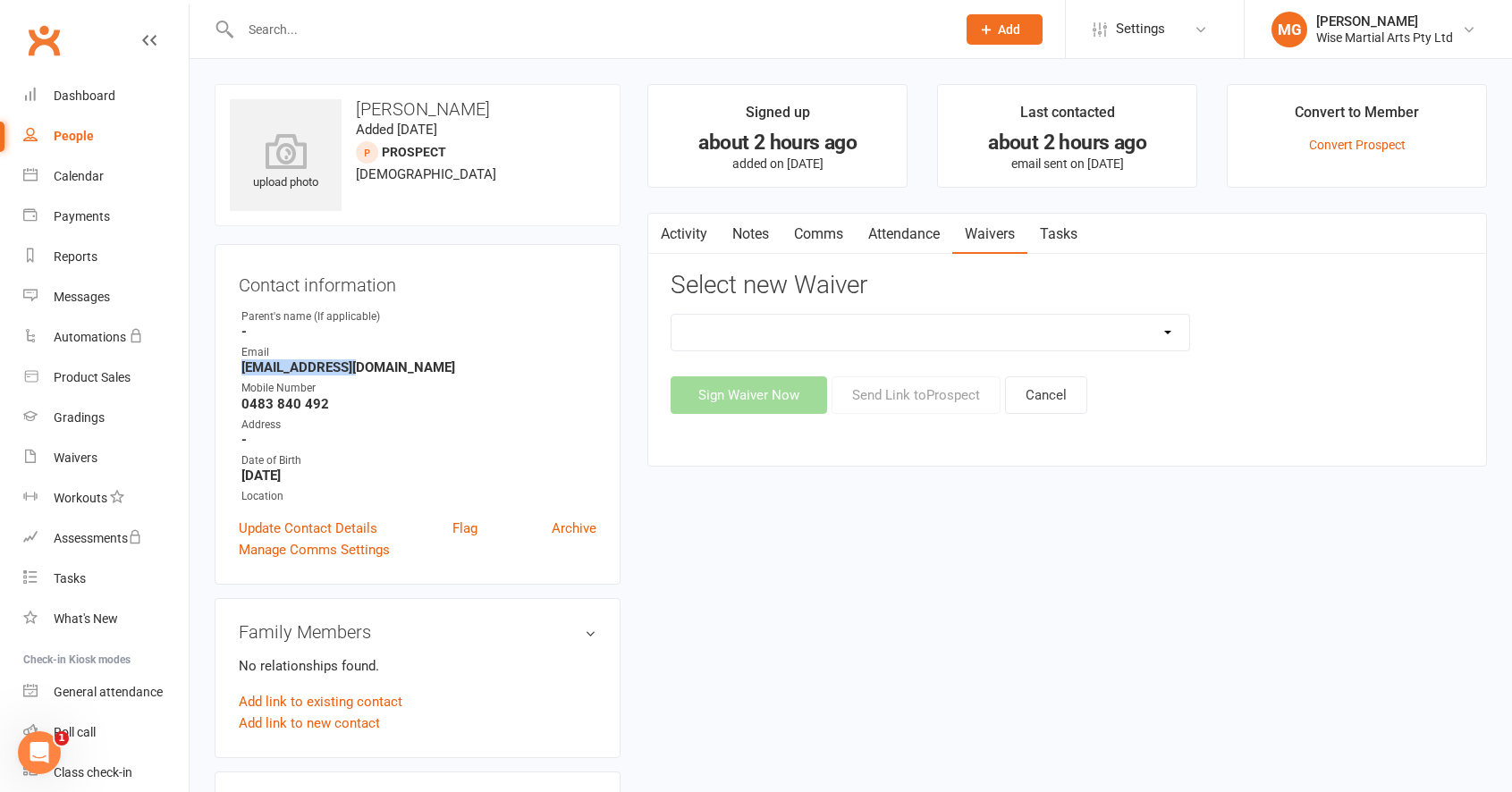
copy strong "[EMAIL_ADDRESS][DOMAIN_NAME]"
click at [1069, 329] on select "10 PASS Change of Payment Details Form [PERSON_NAME] 50% OFF [PERSON_NAME] Aust…" at bounding box center [930, 332] width 517 height 36
click at [894, 335] on select "10 PASS Change of Payment Details Form [PERSON_NAME] 50% OFF [PERSON_NAME] Aust…" at bounding box center [930, 332] width 517 height 36
select select "4775"
click at [672, 315] on select "10 PASS Change of Payment Details Form [PERSON_NAME] 50% OFF [PERSON_NAME] Aust…" at bounding box center [930, 332] width 517 height 36
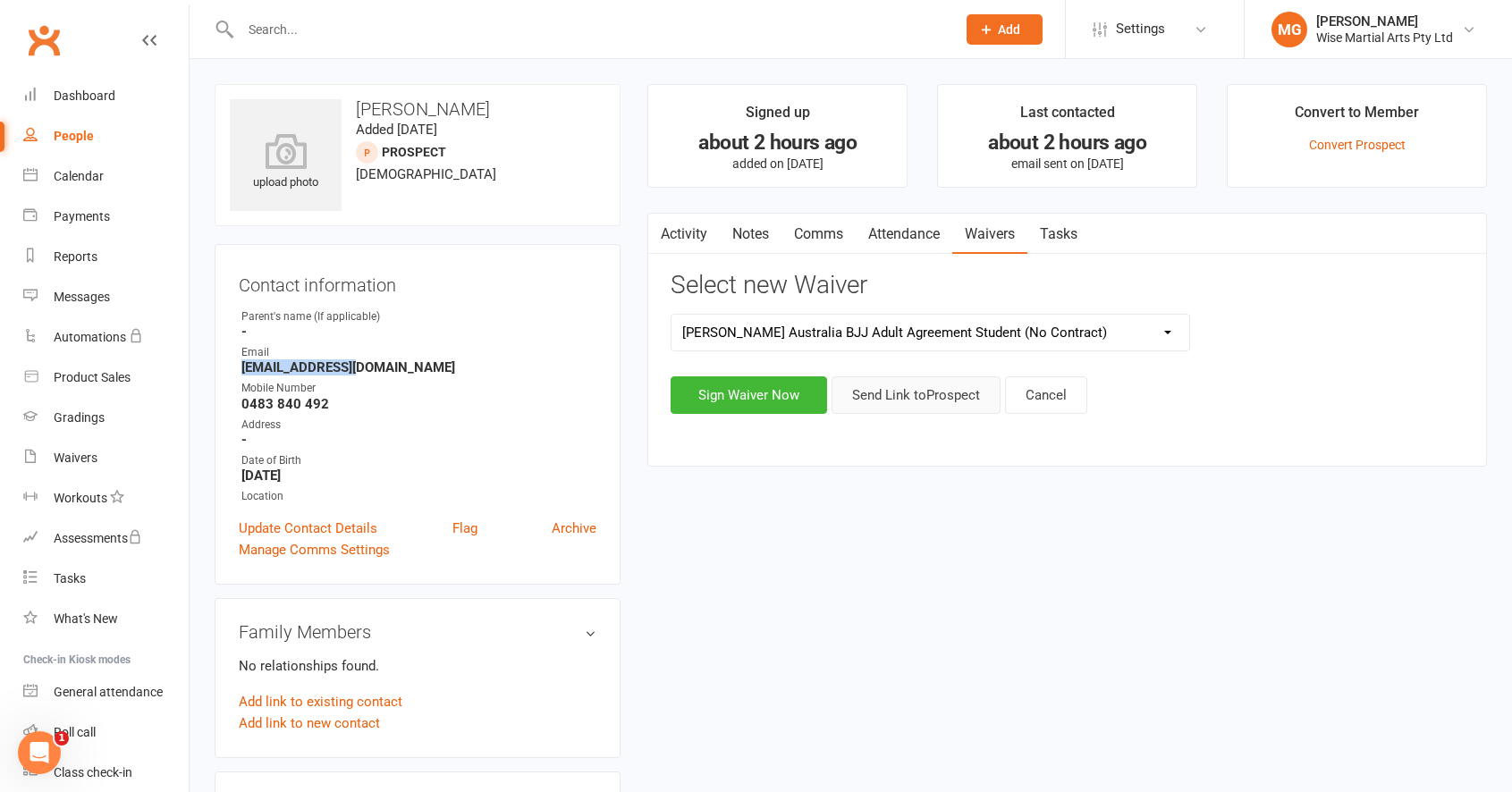
click at [876, 399] on button "Send Link to [GEOGRAPHIC_DATA]" at bounding box center [915, 395] width 169 height 38
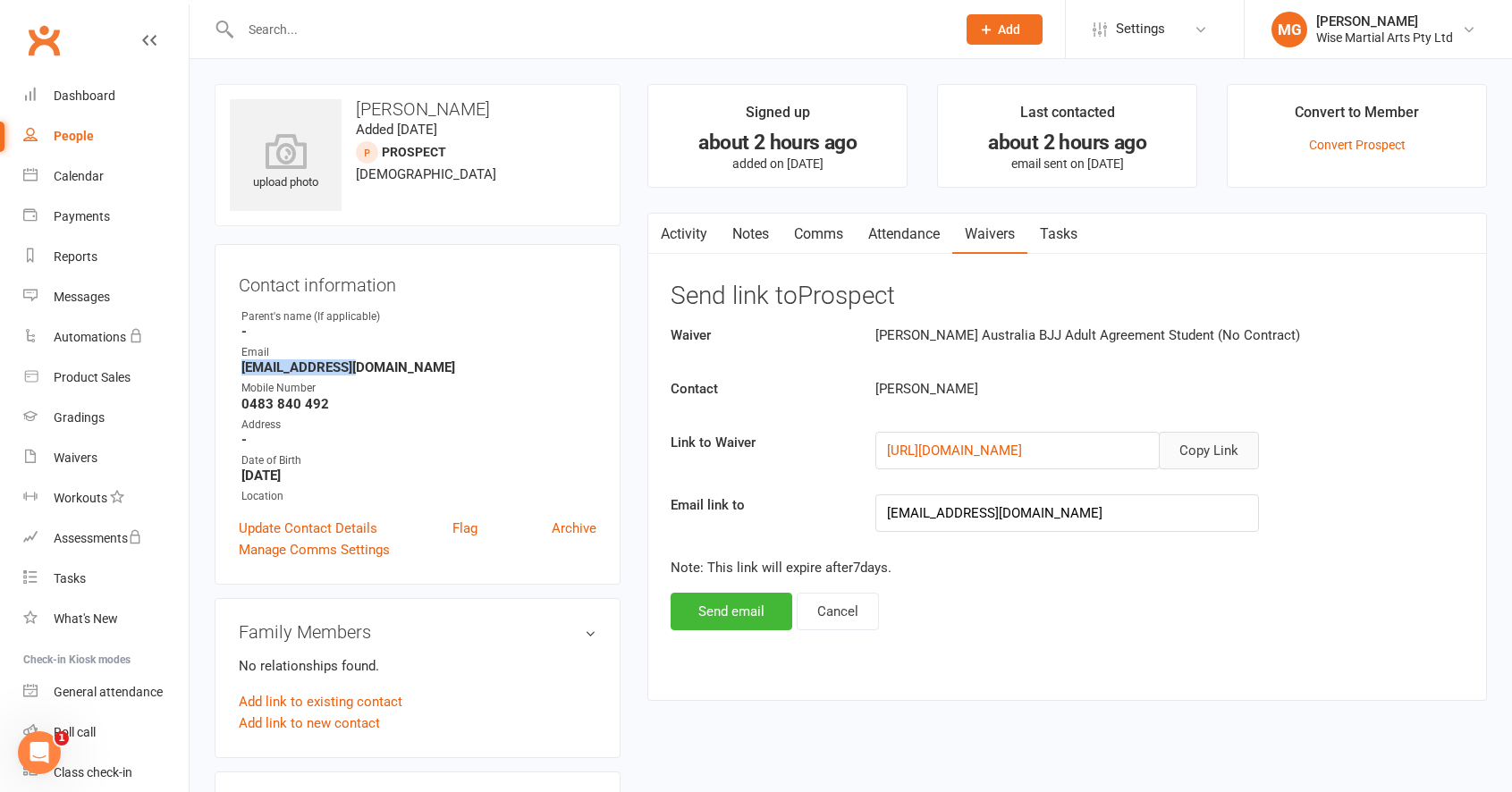
click at [1241, 463] on button "Copy Link" at bounding box center [1208, 451] width 100 height 38
click at [1213, 442] on button "Copy Link" at bounding box center [1208, 451] width 100 height 38
click at [1171, 449] on button "Copy Link" at bounding box center [1208, 451] width 100 height 38
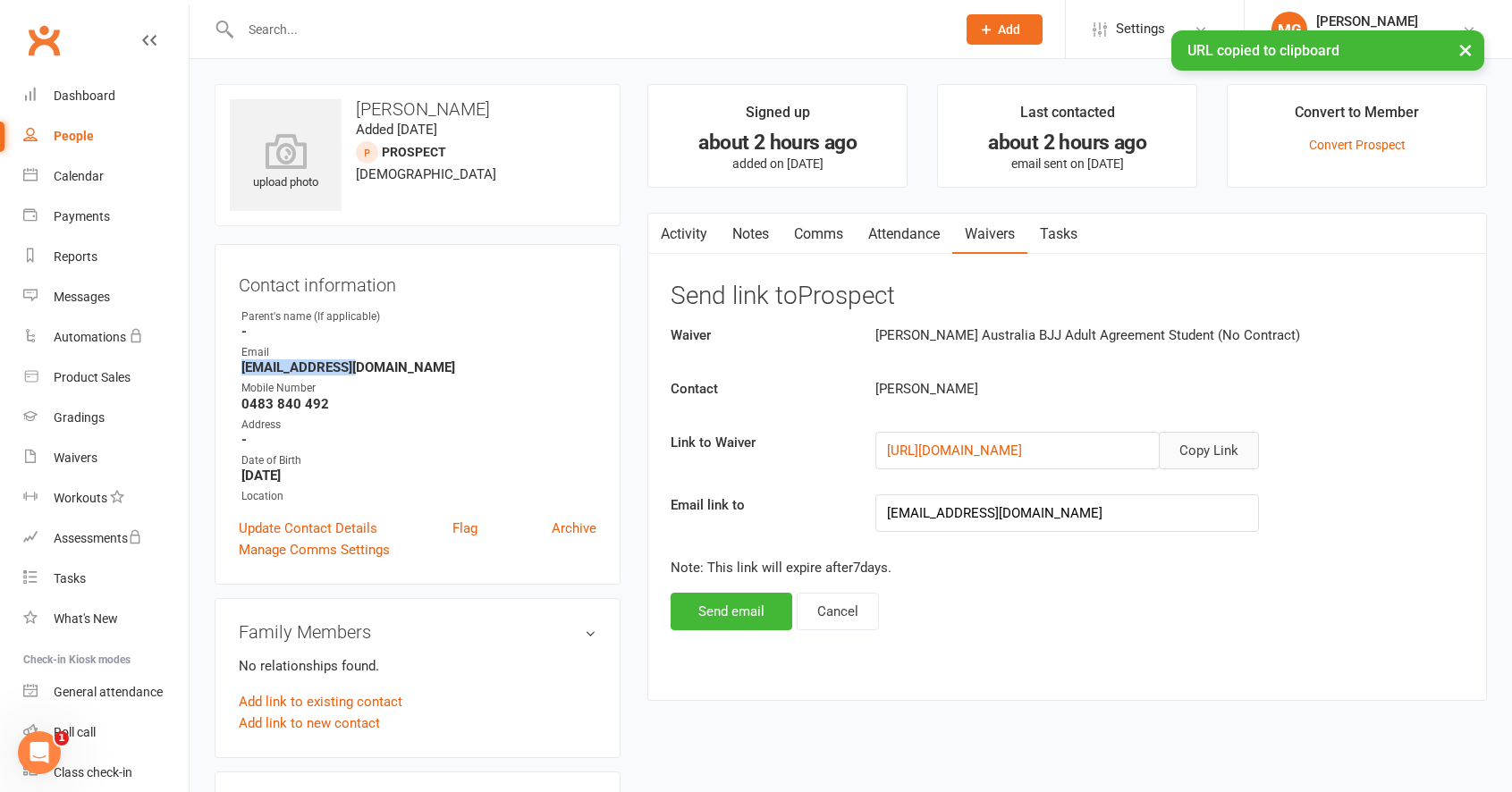
click at [686, 225] on link "Activity" at bounding box center [683, 234] width 71 height 41
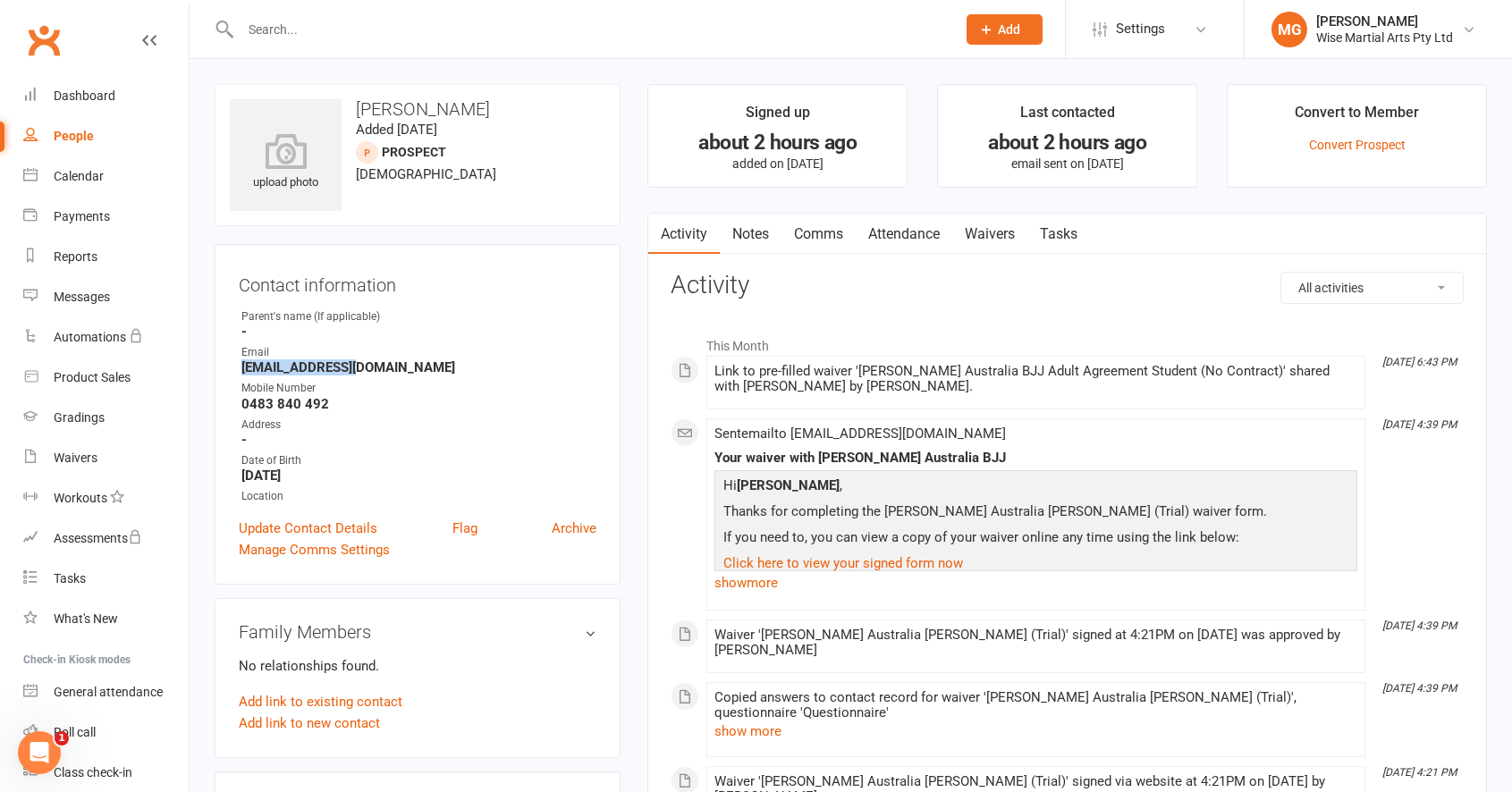
click at [808, 239] on link "Comms" at bounding box center [818, 234] width 74 height 41
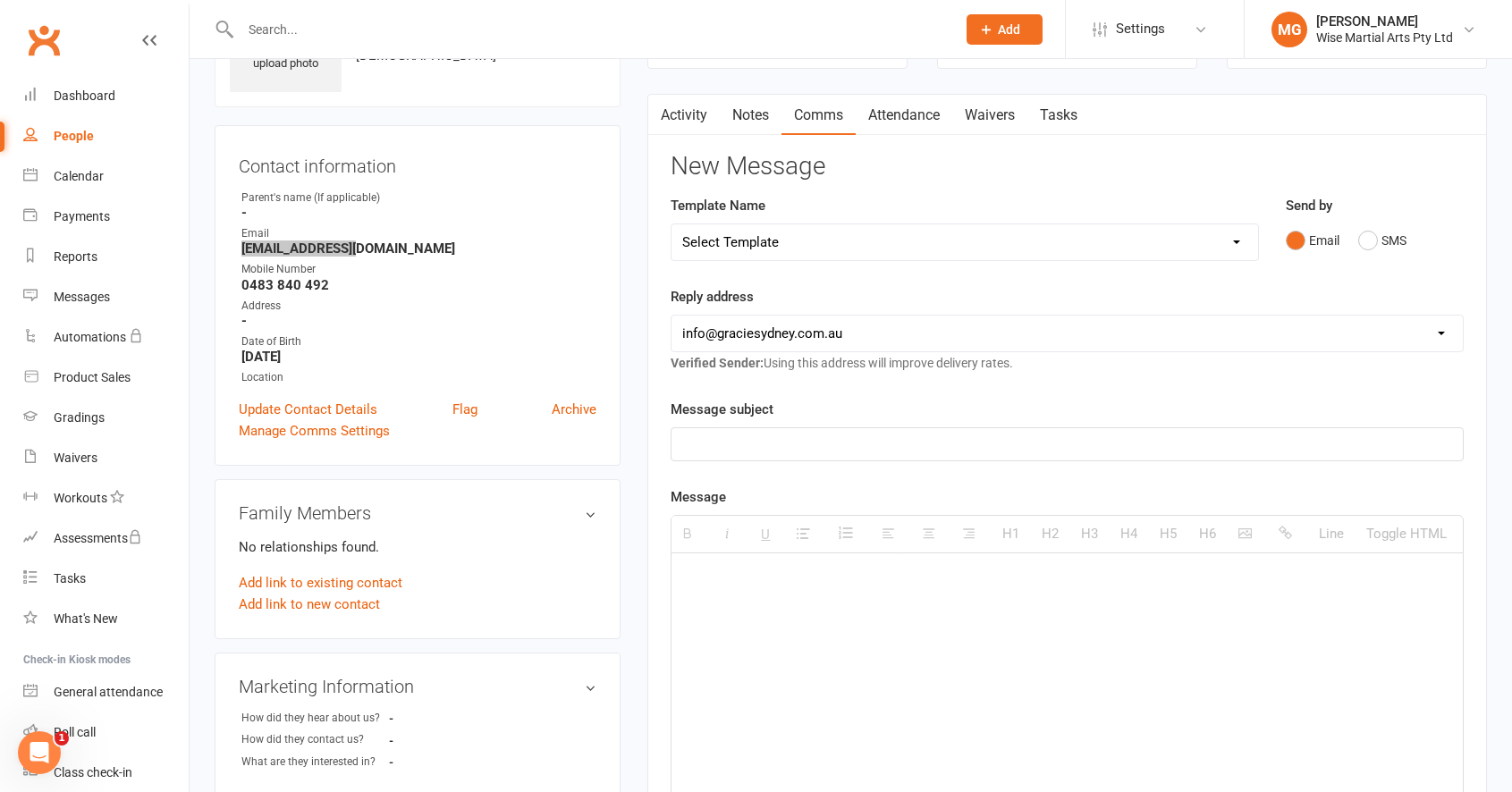
scroll to position [170, 0]
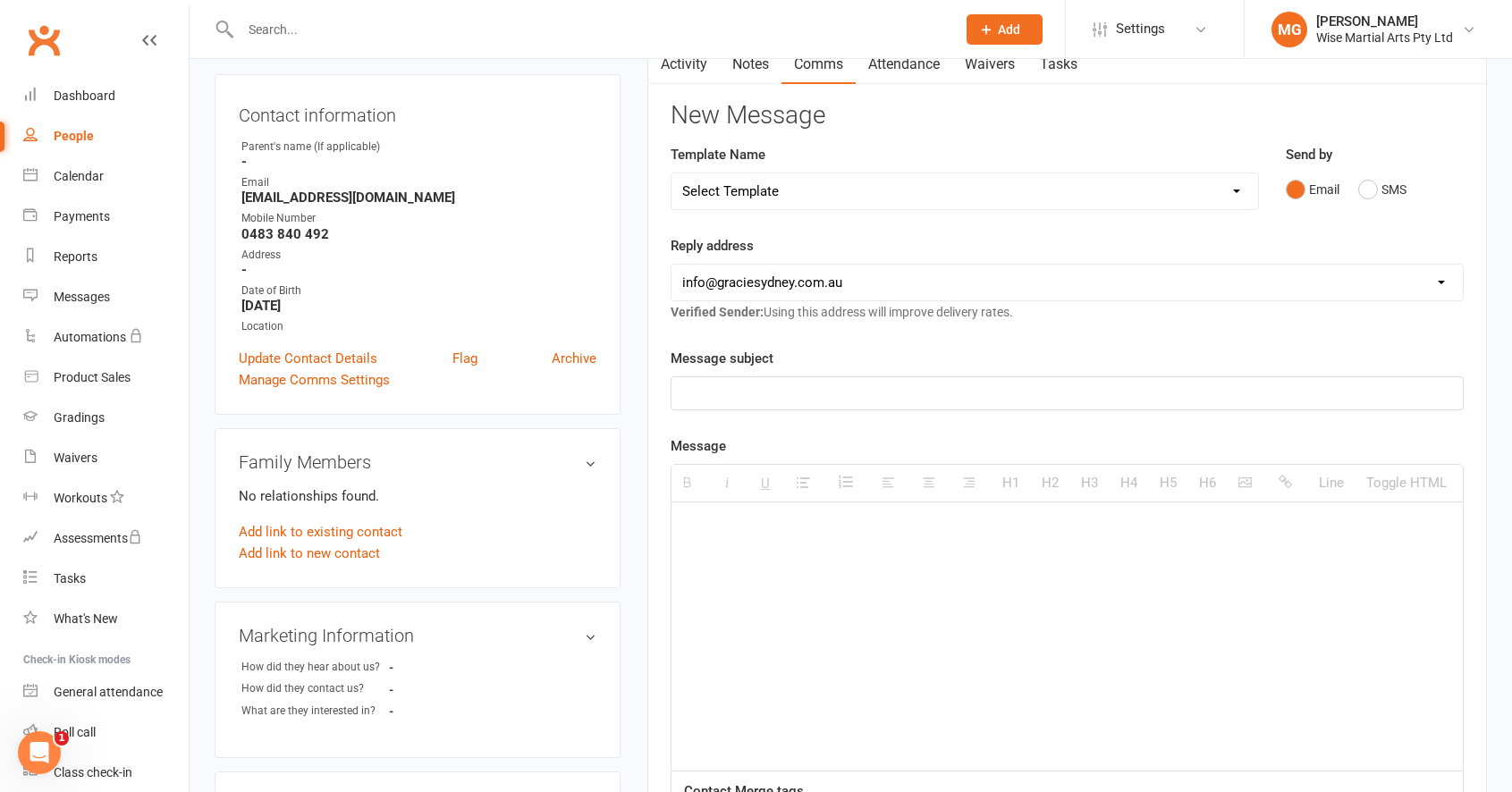
click at [794, 571] on div at bounding box center [1067, 637] width 791 height 268
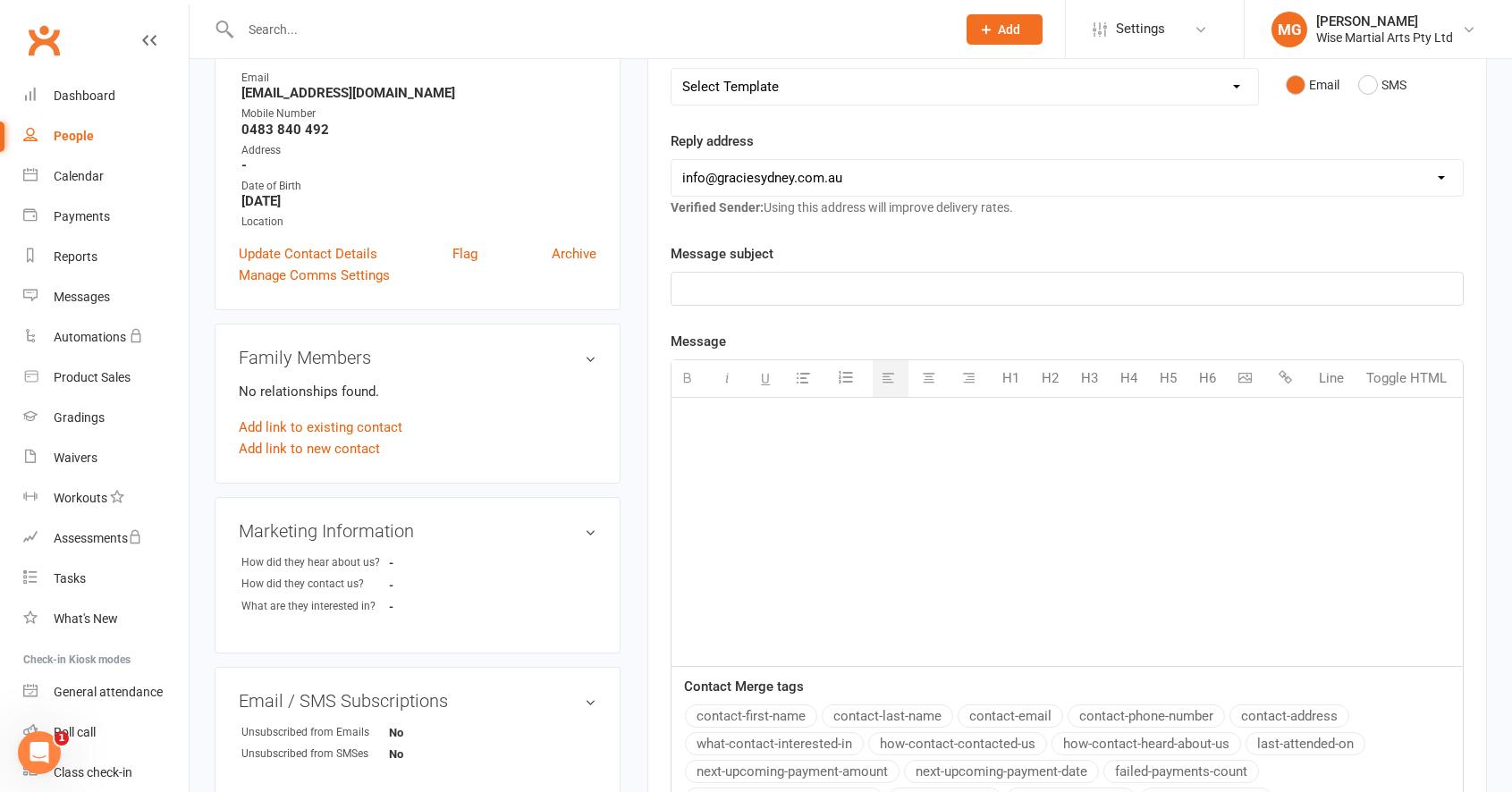
scroll to position [276, 0]
paste div
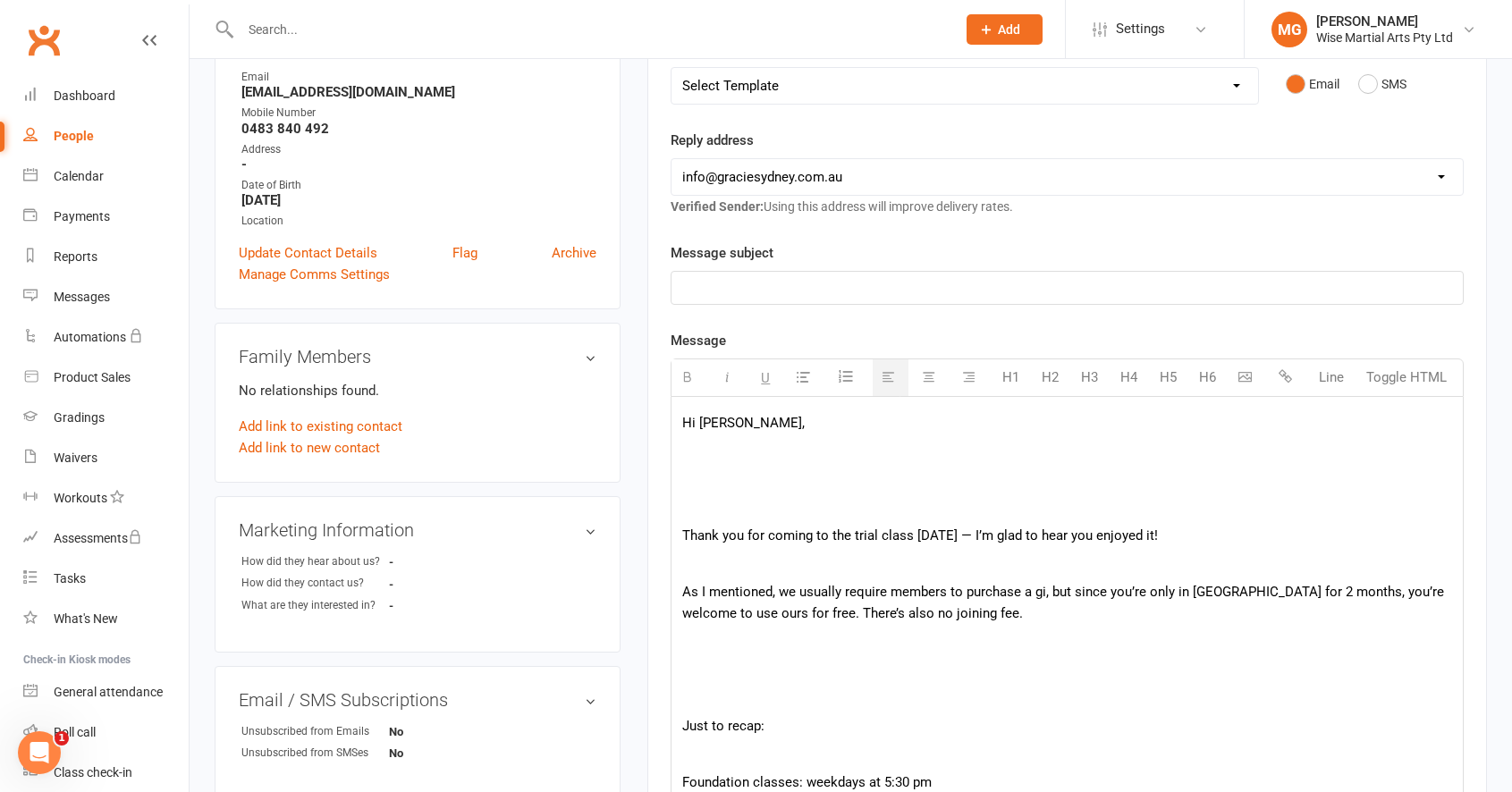
click at [711, 421] on p "Hi [PERSON_NAME]," at bounding box center [1067, 422] width 770 height 21
click at [725, 511] on p at bounding box center [1067, 507] width 770 height 21
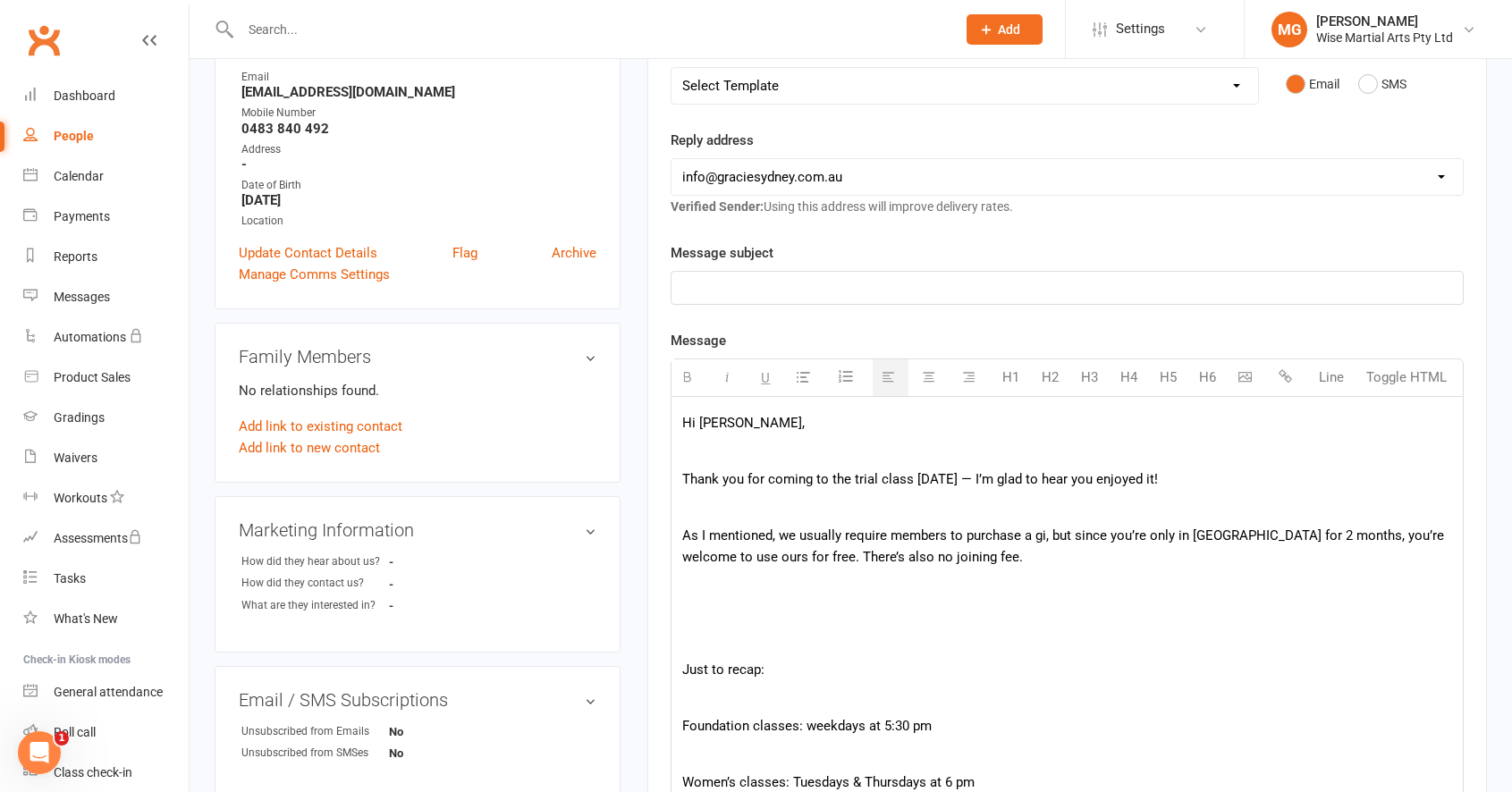
click at [713, 510] on p at bounding box center [1067, 507] width 770 height 21
click at [708, 670] on p "Just to recap:" at bounding box center [1067, 669] width 770 height 21
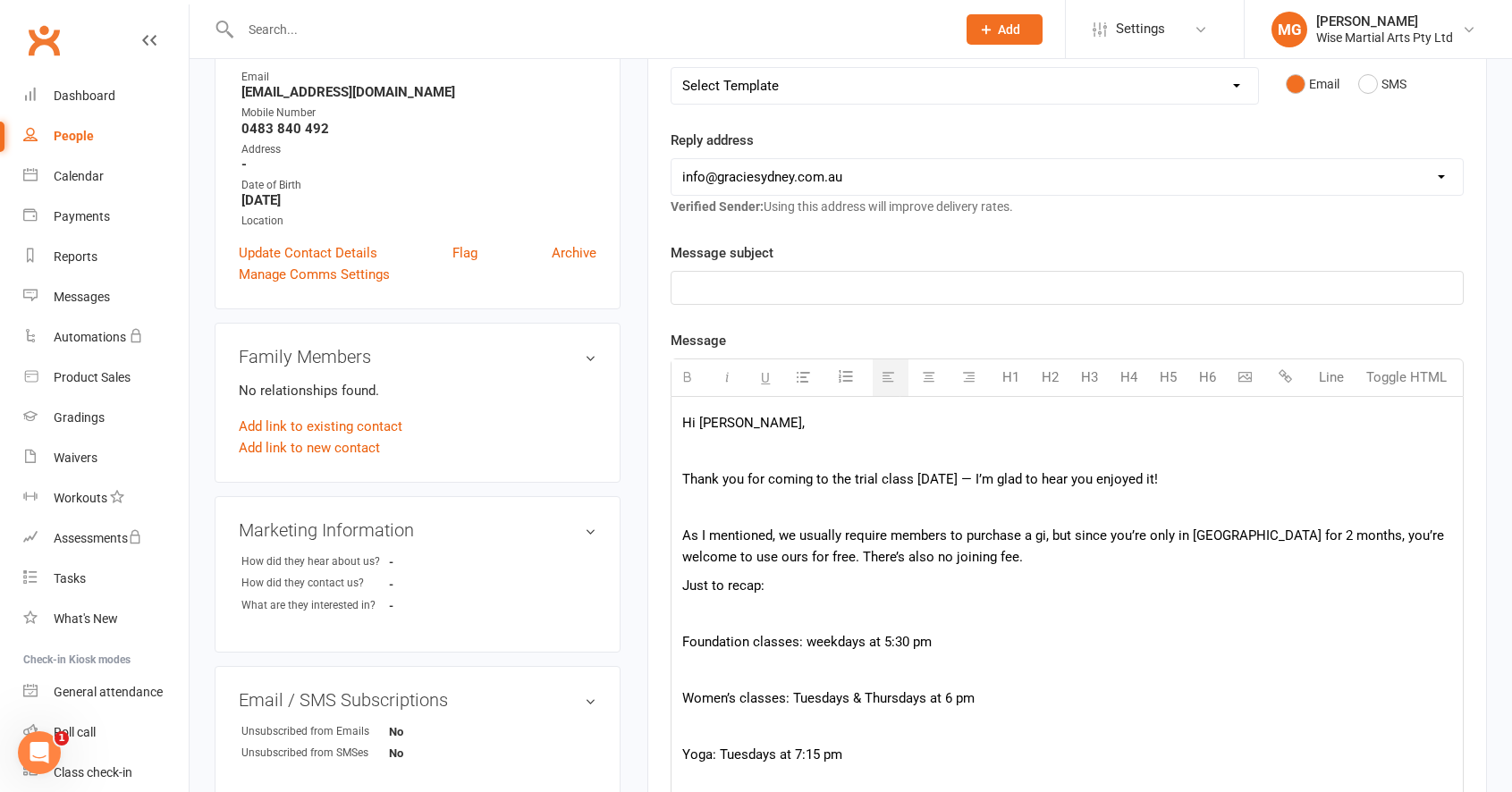
click at [690, 504] on p at bounding box center [1067, 507] width 770 height 21
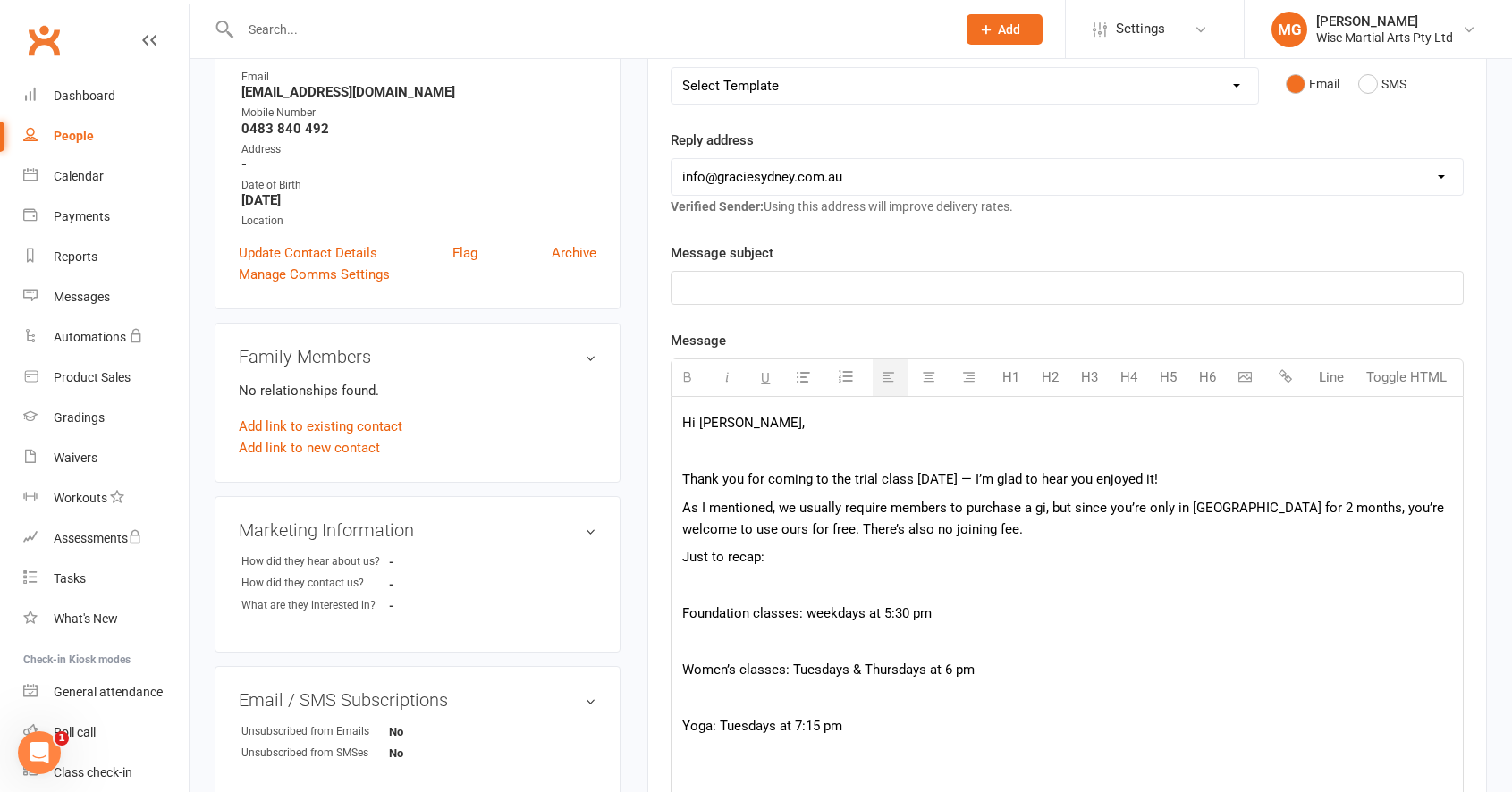
click at [696, 456] on p at bounding box center [1067, 451] width 770 height 21
click at [952, 538] on p "As I mentioned, we usually require members to purchase a gi, but since you’re o…" at bounding box center [1067, 518] width 770 height 43
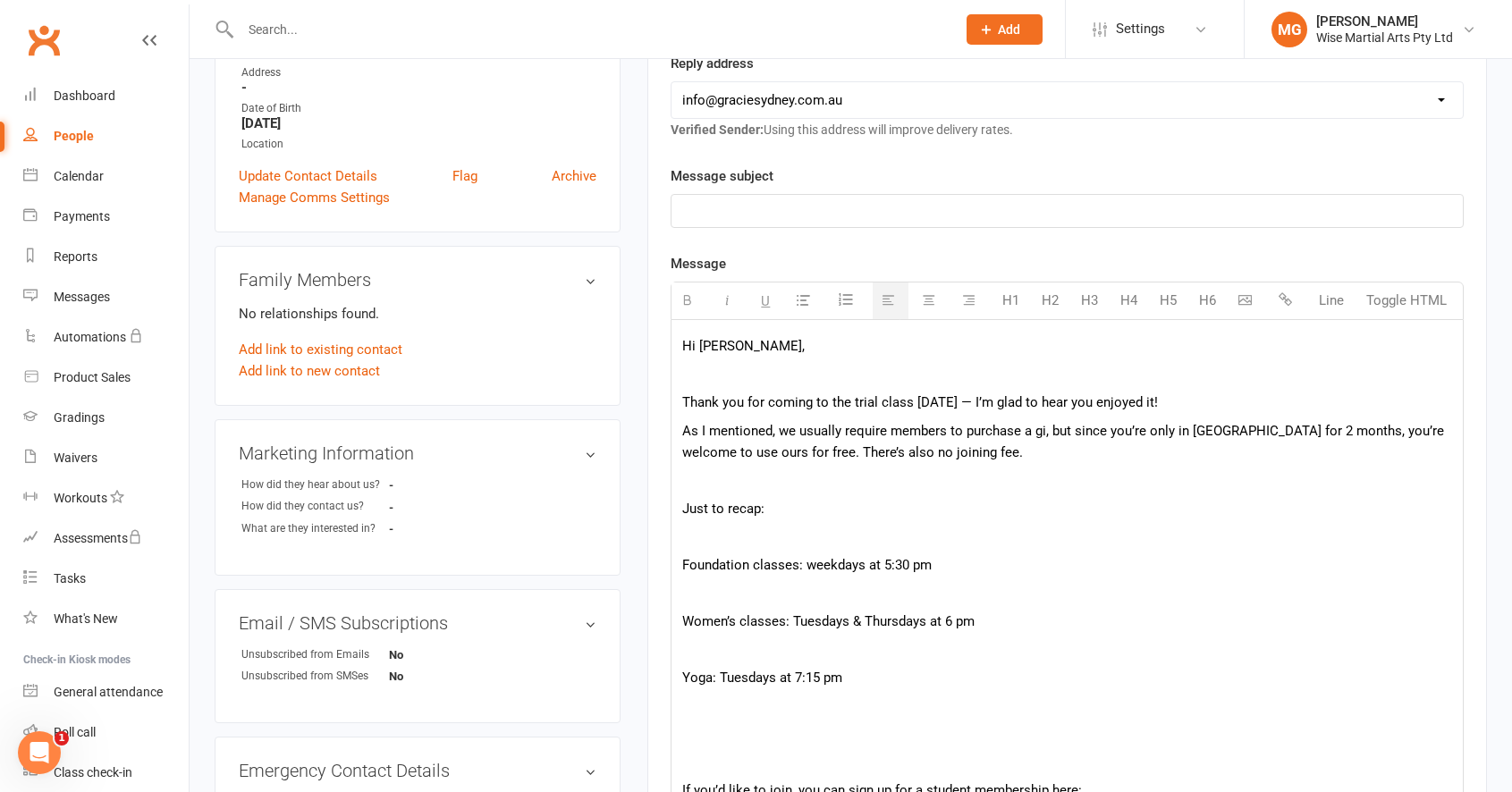
scroll to position [409, 0]
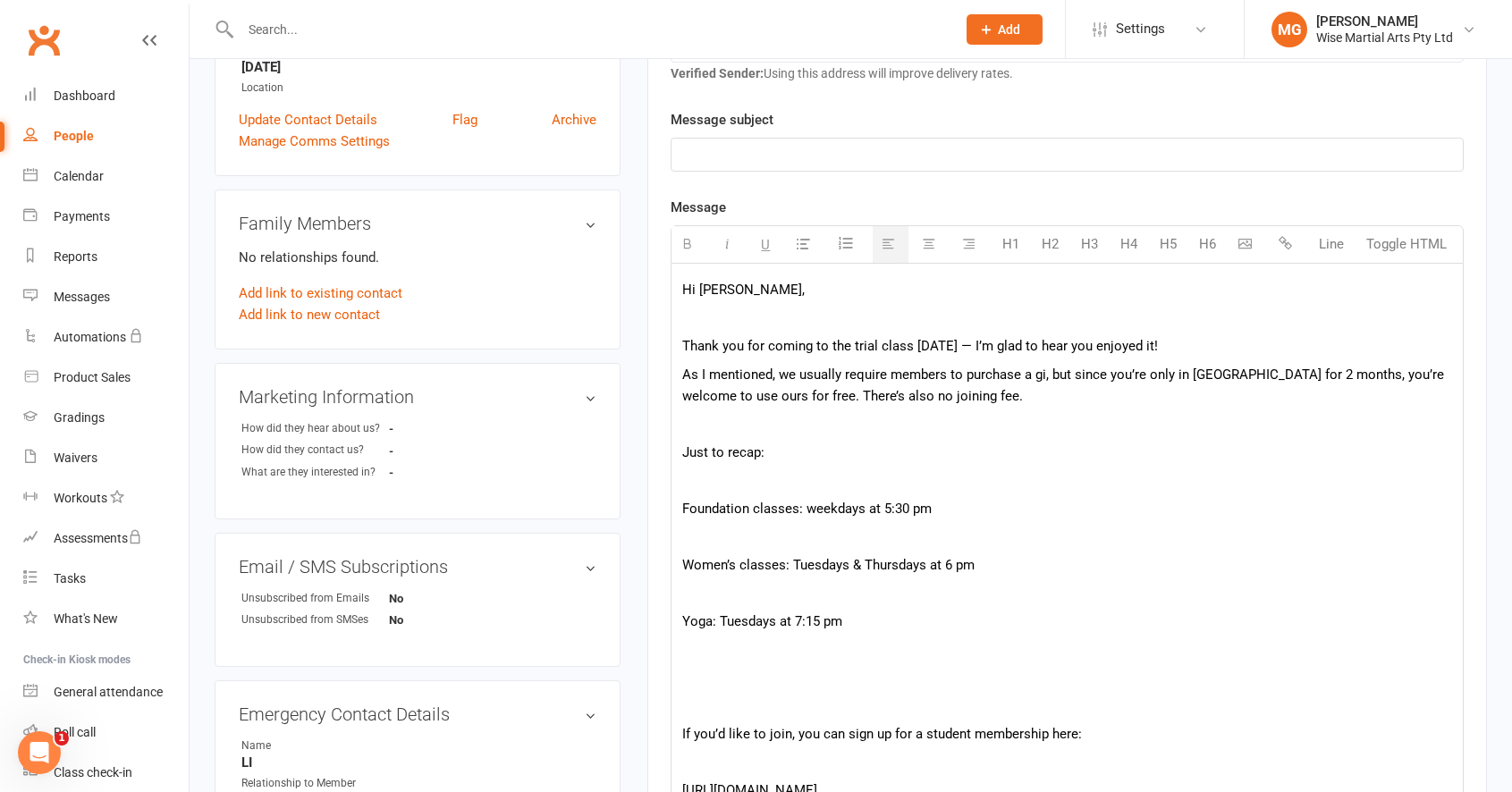
click at [679, 503] on div "Hi Kexin, Thank you for coming to the trial class today — I’m glad to hear you …" at bounding box center [1067, 679] width 791 height 831
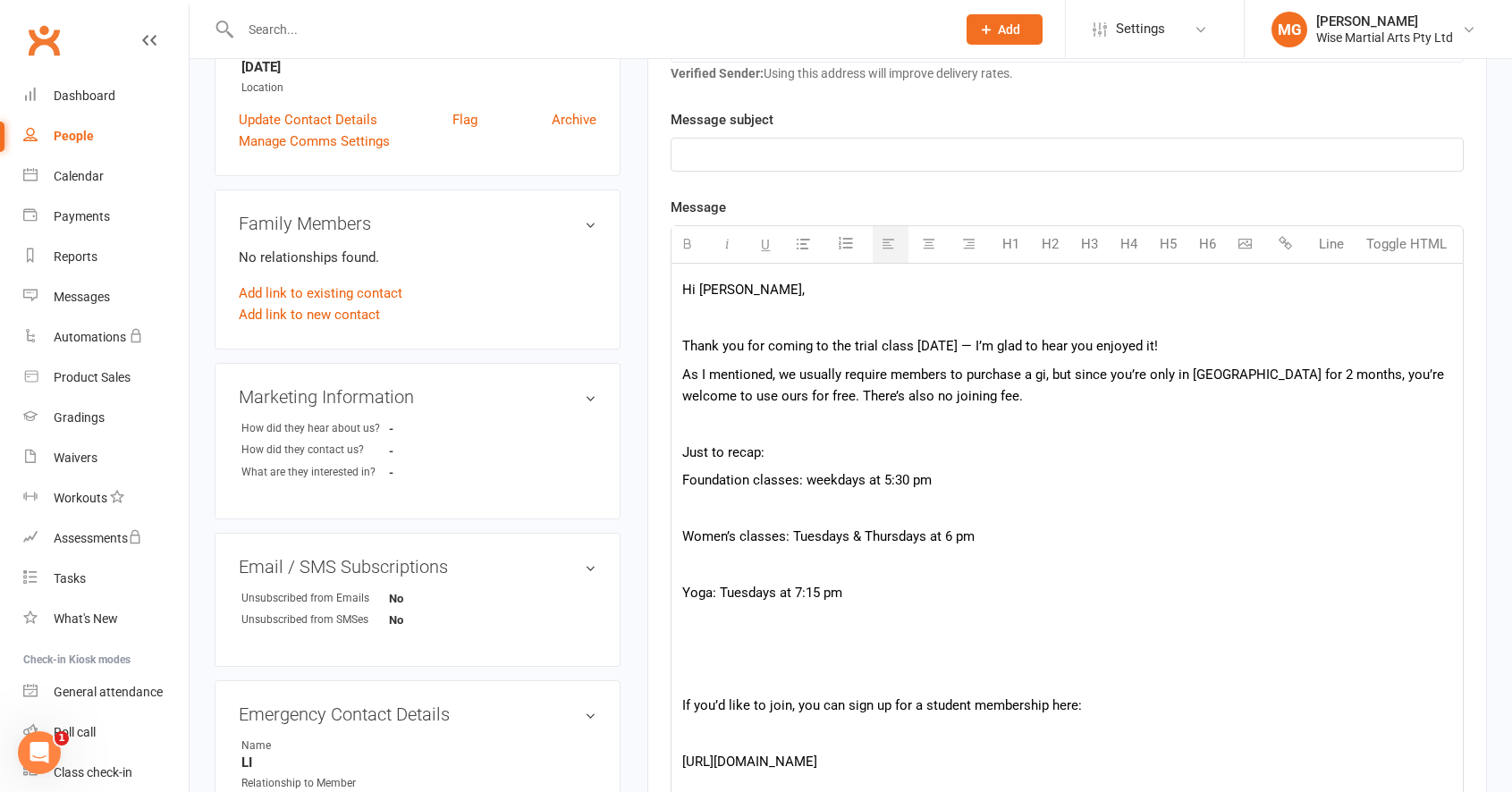
drag, startPoint x: 683, startPoint y: 532, endPoint x: 690, endPoint y: 545, distance: 14.8
click at [684, 532] on p "Women’s classes: Tuesdays & Thursdays at 6 pm" at bounding box center [1067, 536] width 770 height 21
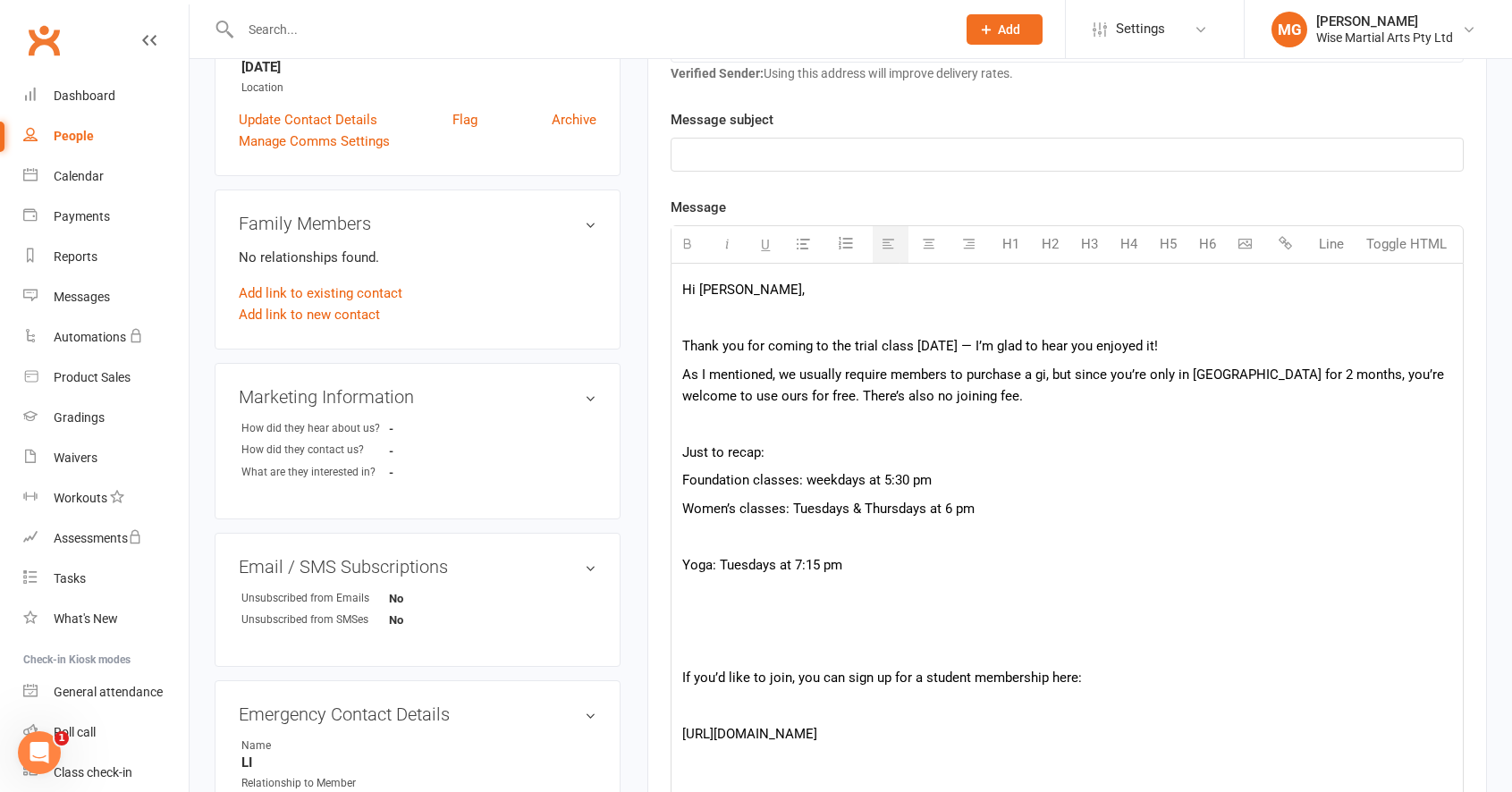
click at [683, 565] on p "Yoga: Tuesdays at 7:15 pm" at bounding box center [1067, 564] width 770 height 21
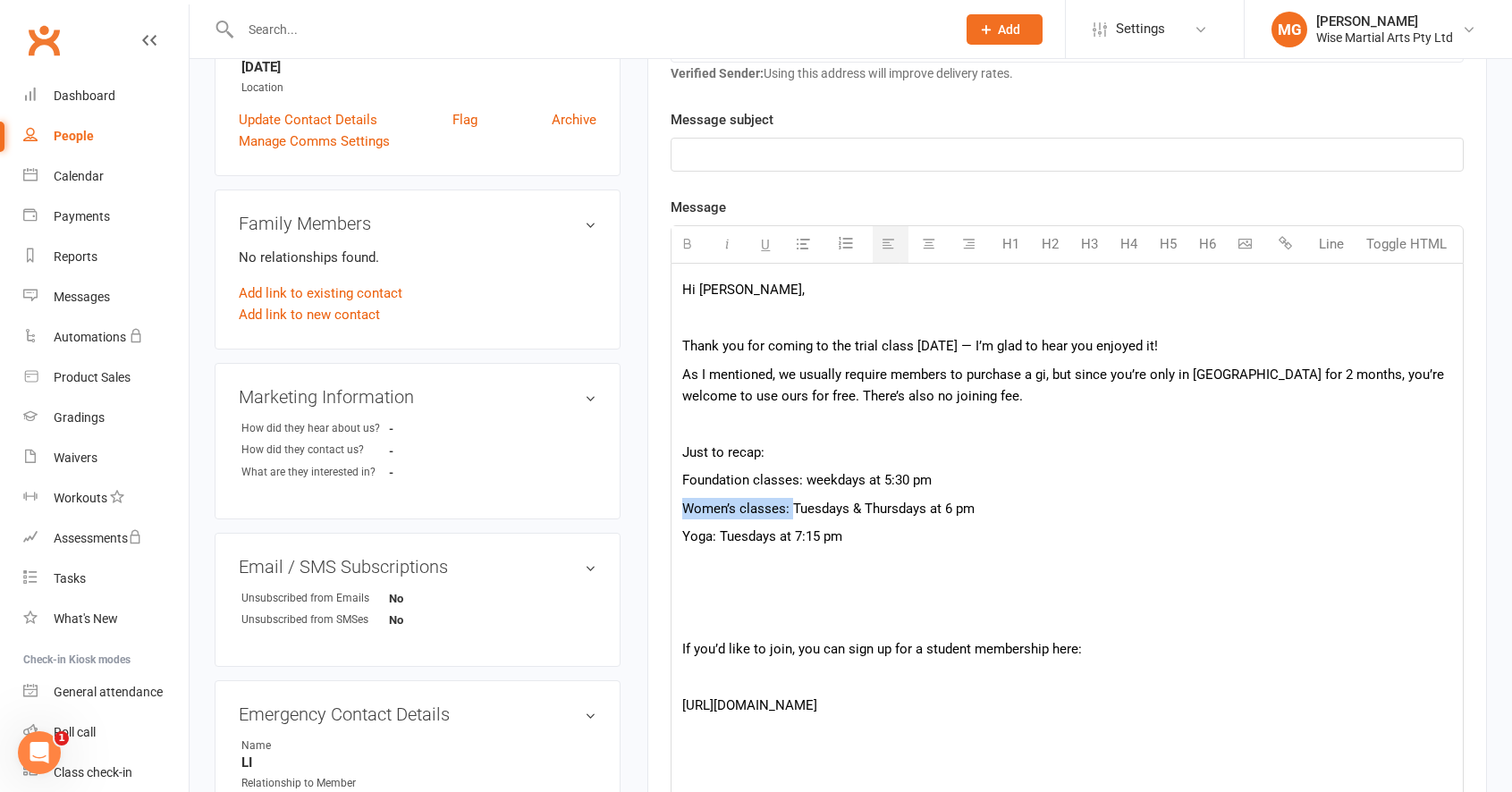
drag, startPoint x: 790, startPoint y: 513, endPoint x: 686, endPoint y: 514, distance: 104.0
click at [686, 514] on span "Women’s classes: Tuesdays & Thursdays at 6 pm" at bounding box center [828, 508] width 292 height 16
drag, startPoint x: 769, startPoint y: 485, endPoint x: 789, endPoint y: 491, distance: 20.9
click at [700, 488] on span "Foundation classes: weekdays at 5:30 pm" at bounding box center [807, 479] width 250 height 16
click at [819, 492] on div "Hi Kexin, Thank you for coming to the trial class today — I’m glad to hear you …" at bounding box center [1067, 637] width 791 height 747
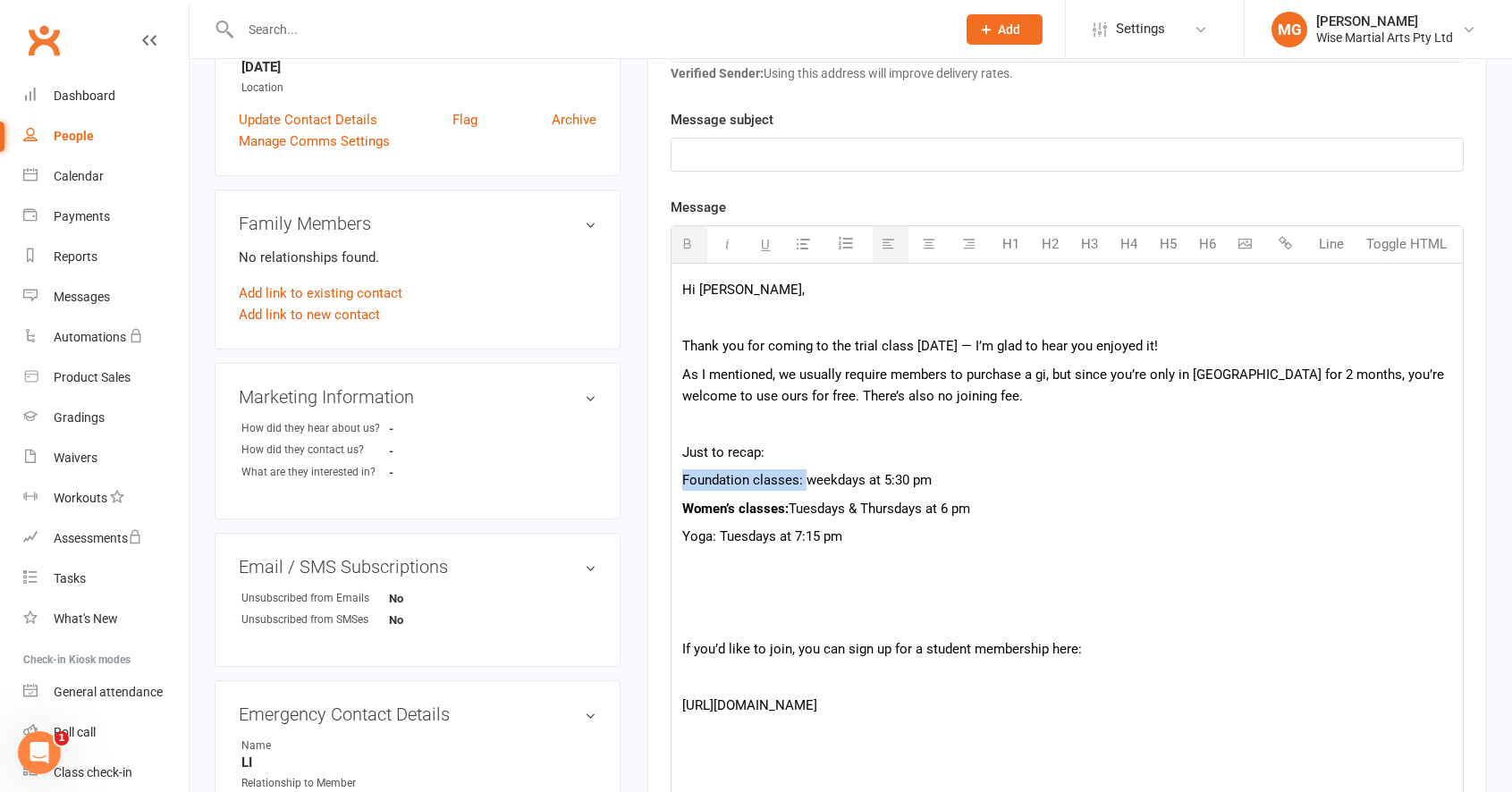
drag, startPoint x: 805, startPoint y: 485, endPoint x: 673, endPoint y: 484, distance: 132.0
click at [673, 484] on div "Hi Kexin, Thank you for coming to the trial class today — I’m glad to hear you …" at bounding box center [1067, 637] width 791 height 747
drag, startPoint x: 719, startPoint y: 538, endPoint x: 687, endPoint y: 539, distance: 32.0
click at [687, 539] on span "Yoga: Tuesdays at 7:15 pm" at bounding box center [762, 536] width 160 height 16
click at [687, 541] on span "Y oga: Tuesdays at 7:15 pm" at bounding box center [760, 536] width 156 height 16
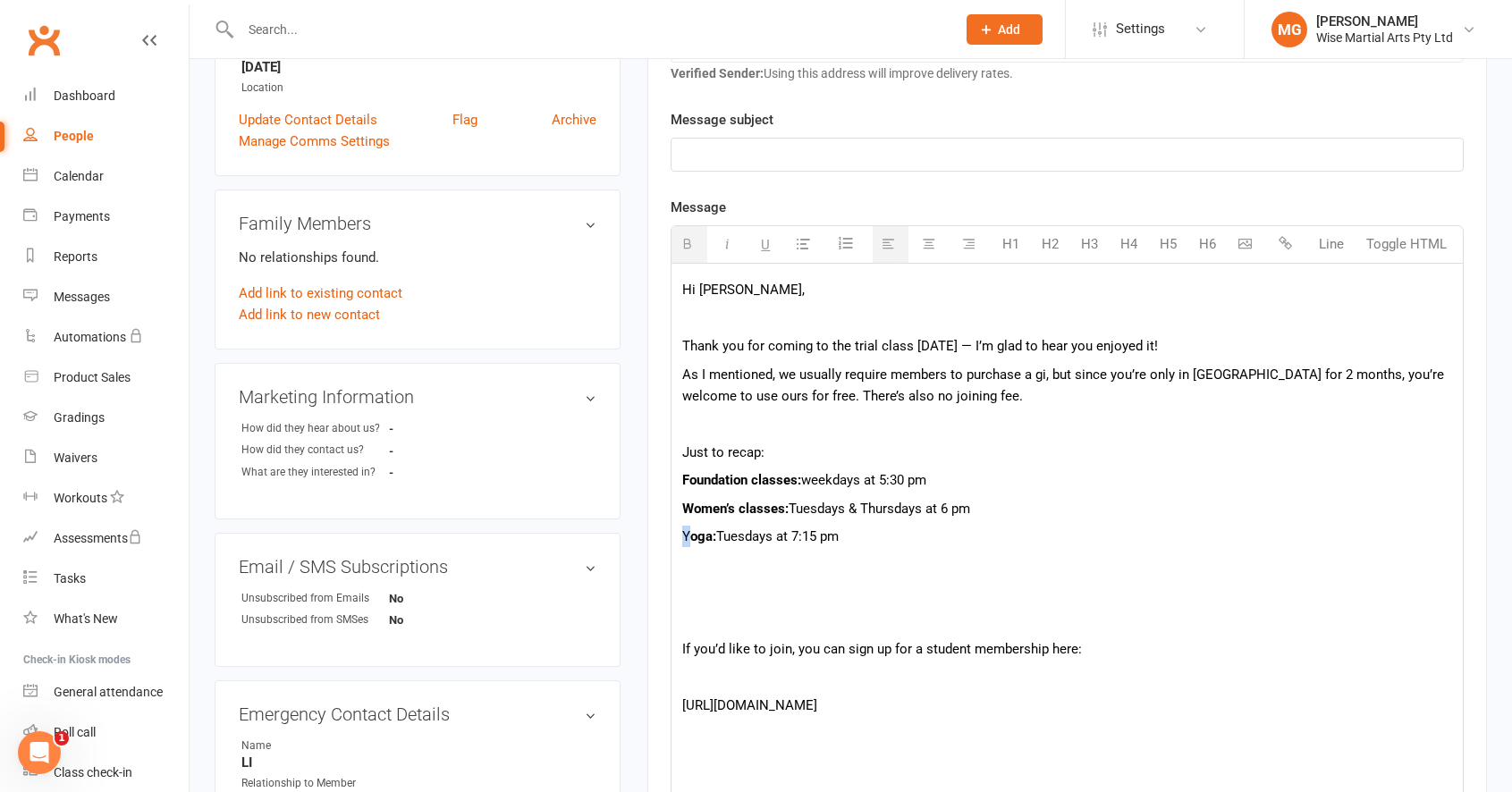
click at [683, 538] on span "Y oga: Tuesdays at 7:15 pm" at bounding box center [760, 536] width 156 height 16
drag, startPoint x: 810, startPoint y: 539, endPoint x: 854, endPoint y: 541, distance: 44.0
click at [810, 539] on span "Y oga: Tuesdays at 7:15 pm" at bounding box center [760, 536] width 156 height 16
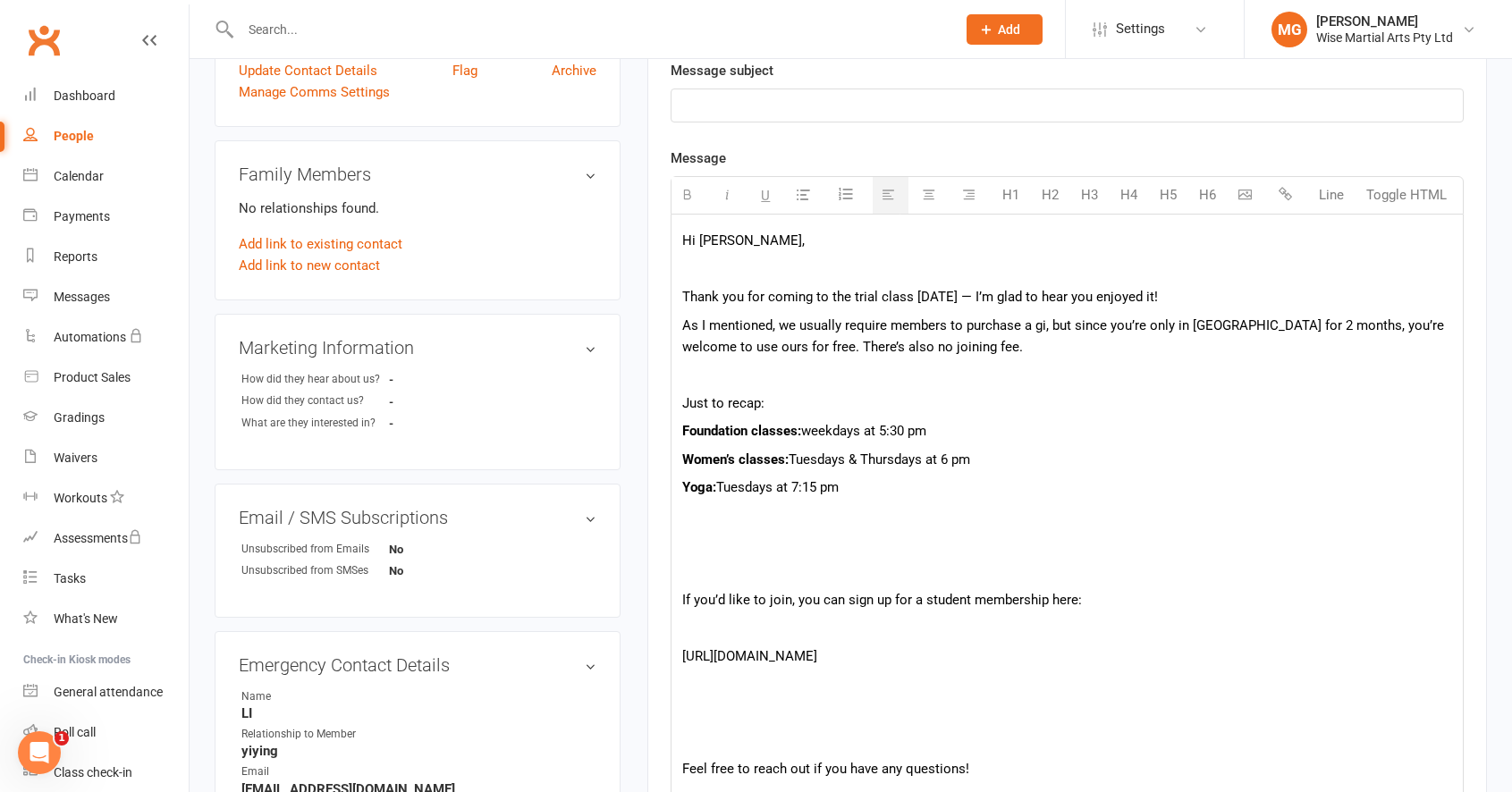
scroll to position [461, 0]
click at [683, 598] on p "If you’d like to join, you can sign up for a student membership here:" at bounding box center [1067, 597] width 770 height 21
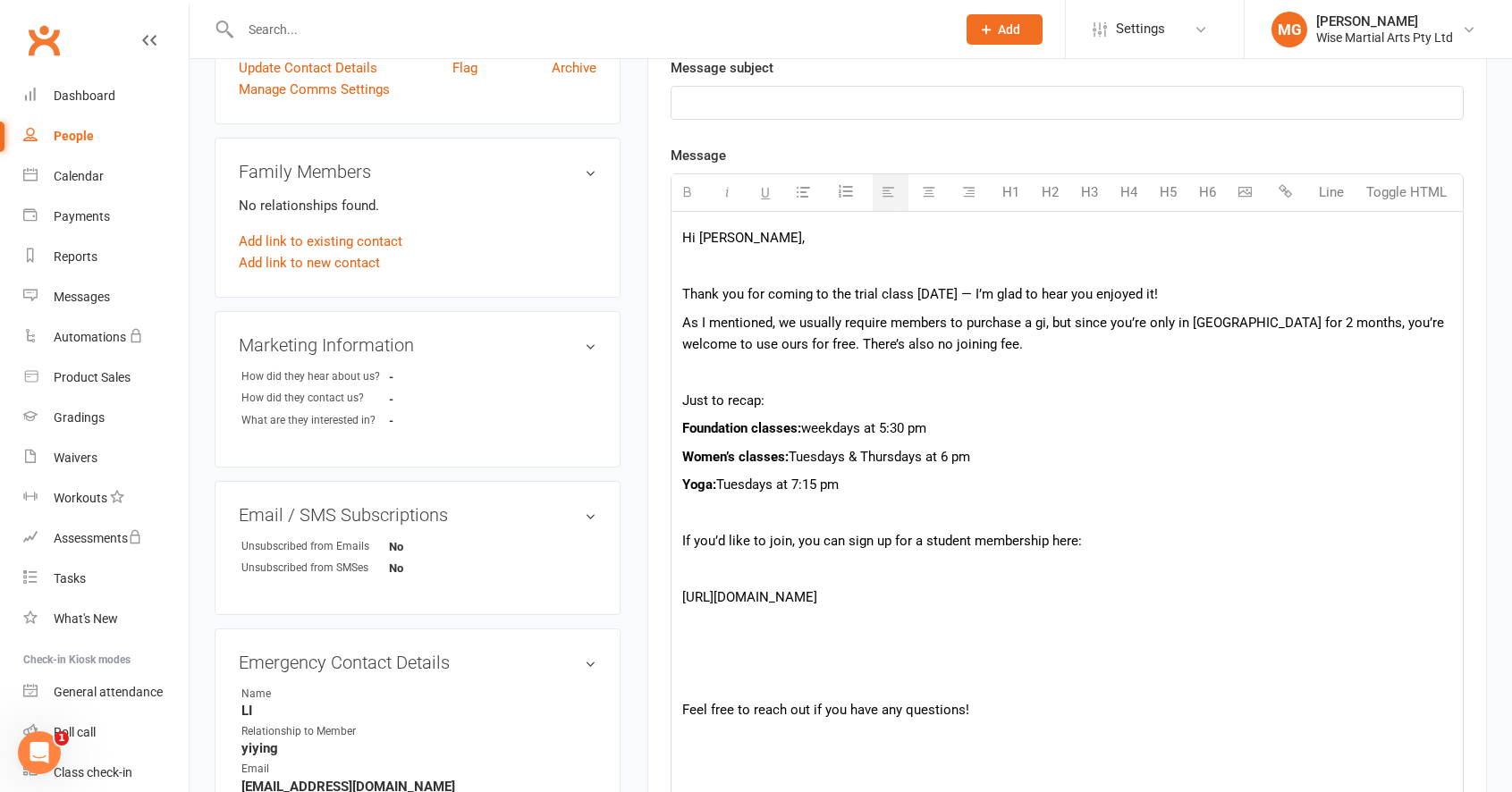
click at [682, 593] on p "[URL][DOMAIN_NAME]" at bounding box center [1067, 597] width 770 height 21
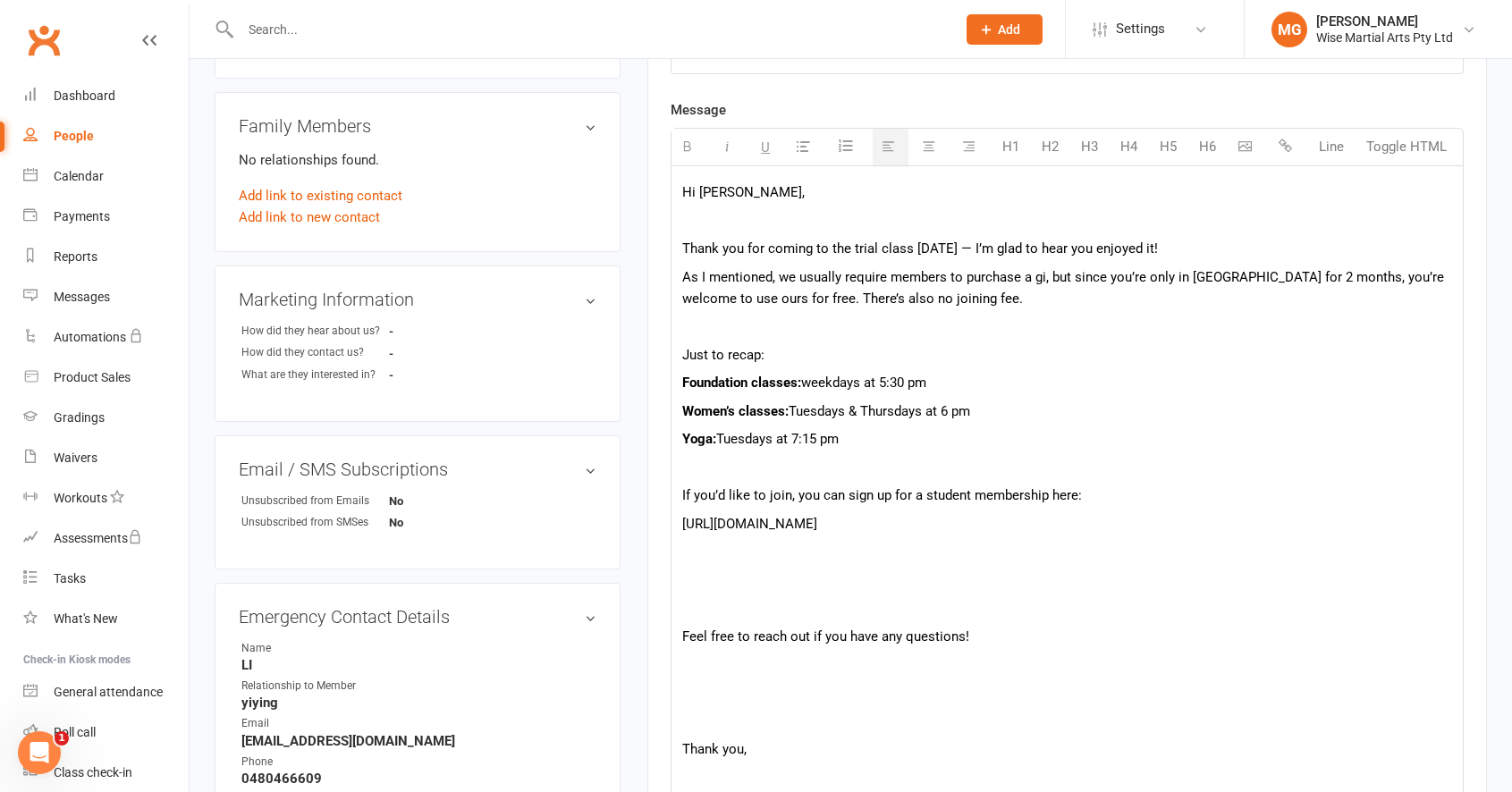
scroll to position [509, 0]
click at [690, 616] on p at bounding box center [1067, 604] width 770 height 21
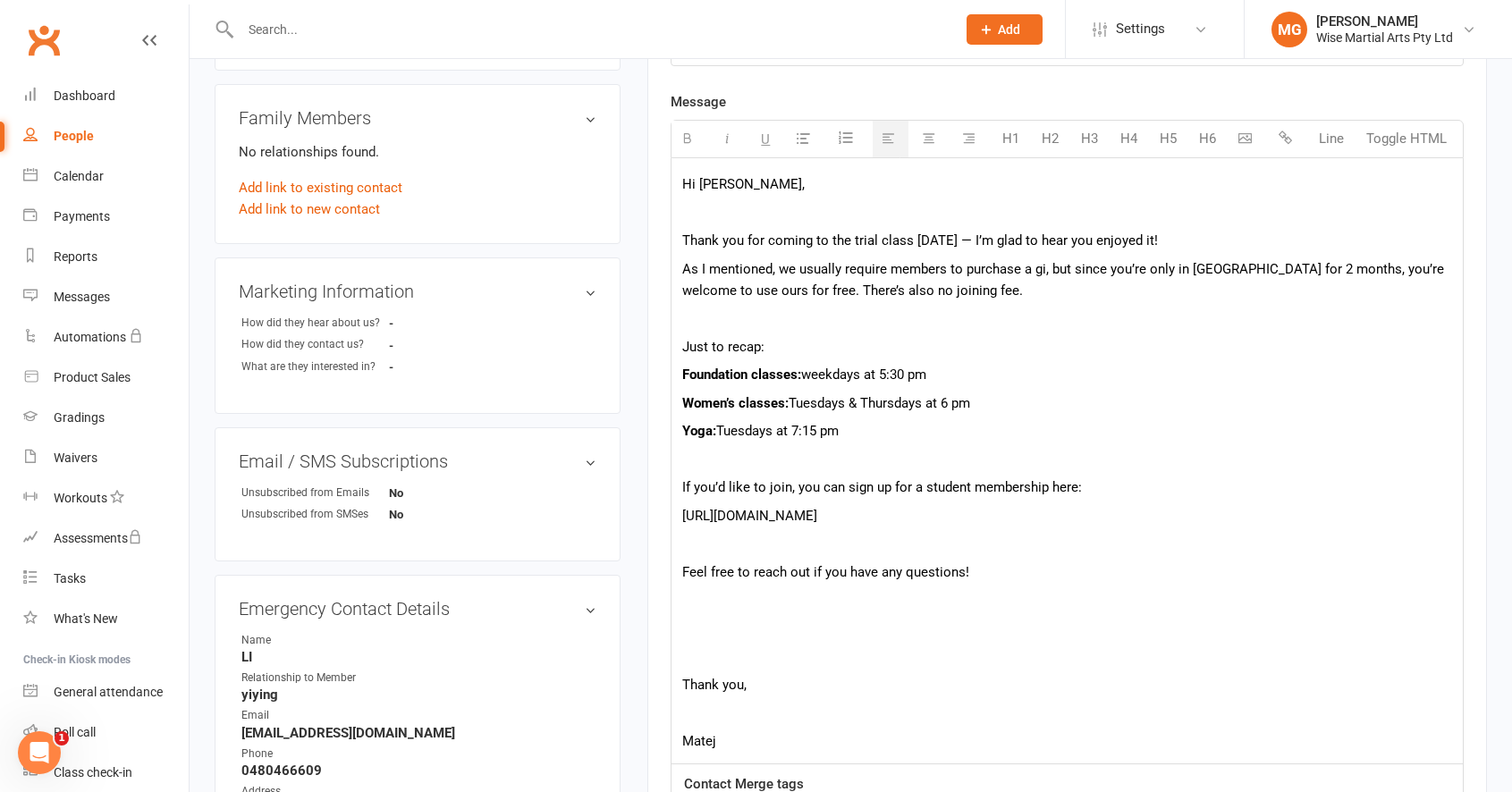
click at [690, 639] on p at bounding box center [1067, 628] width 770 height 21
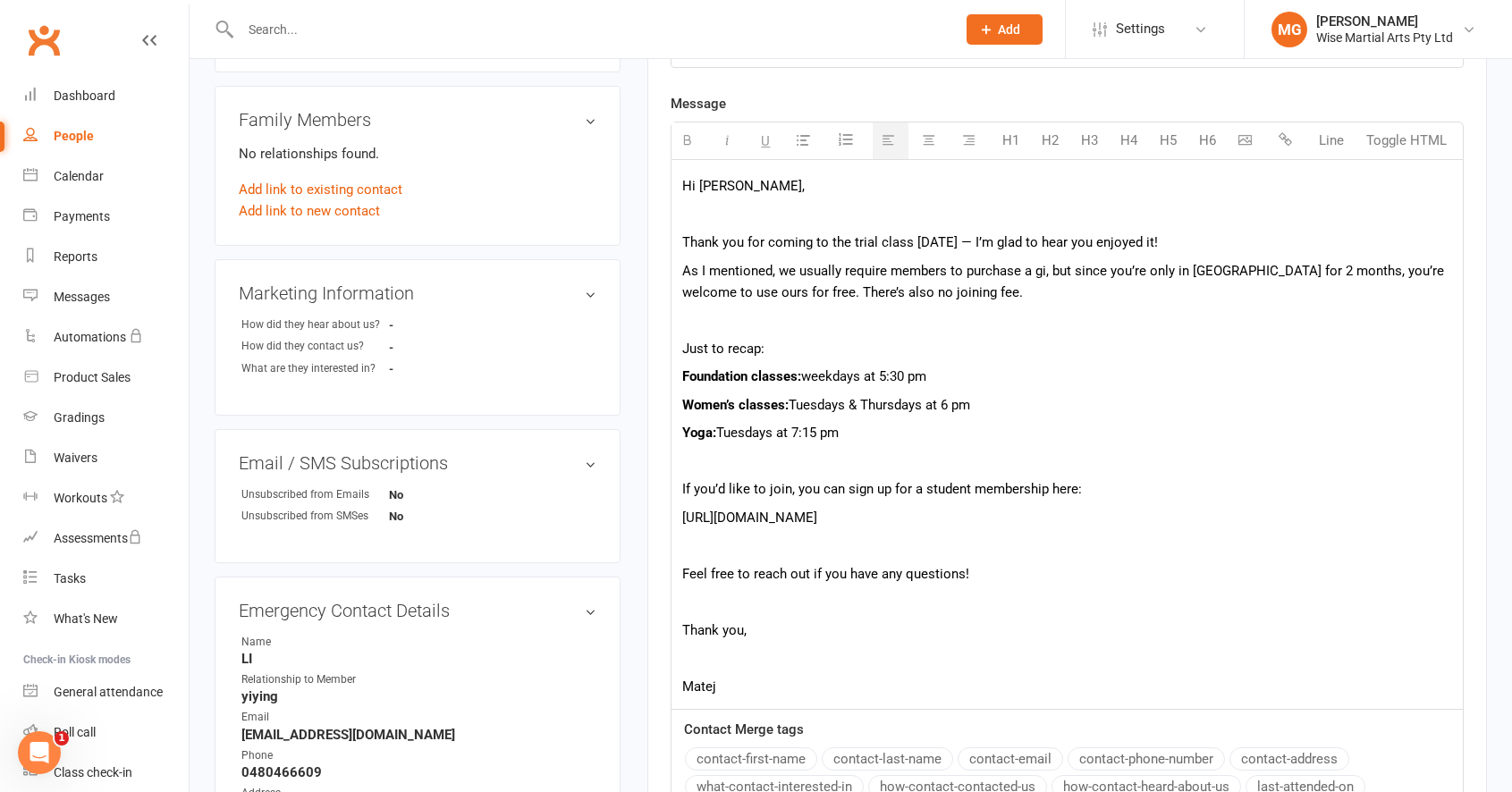
click at [688, 669] on p at bounding box center [1067, 657] width 770 height 21
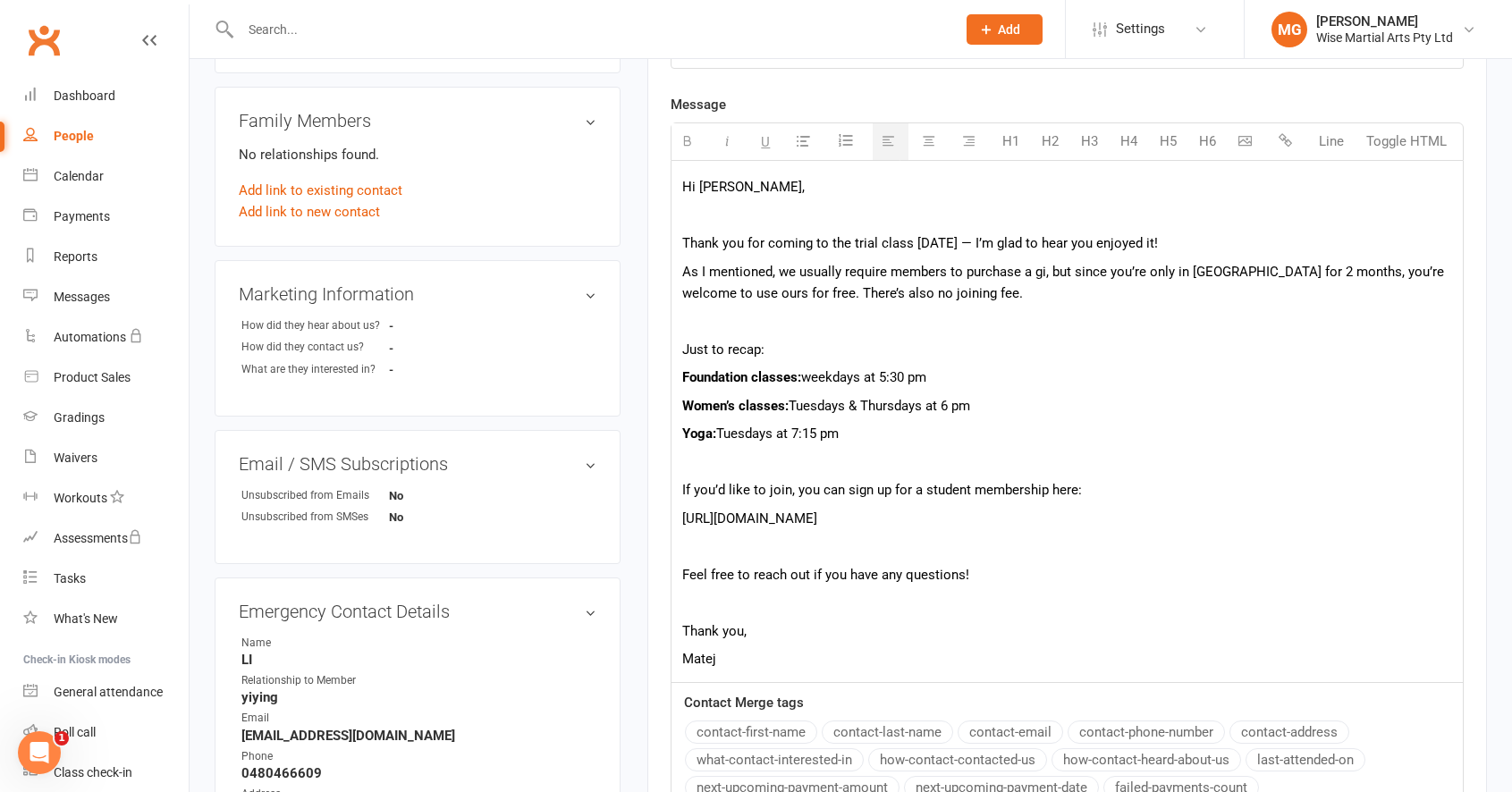
click at [695, 642] on p "Thank you," at bounding box center [1067, 630] width 770 height 21
click at [700, 613] on p at bounding box center [1067, 602] width 770 height 21
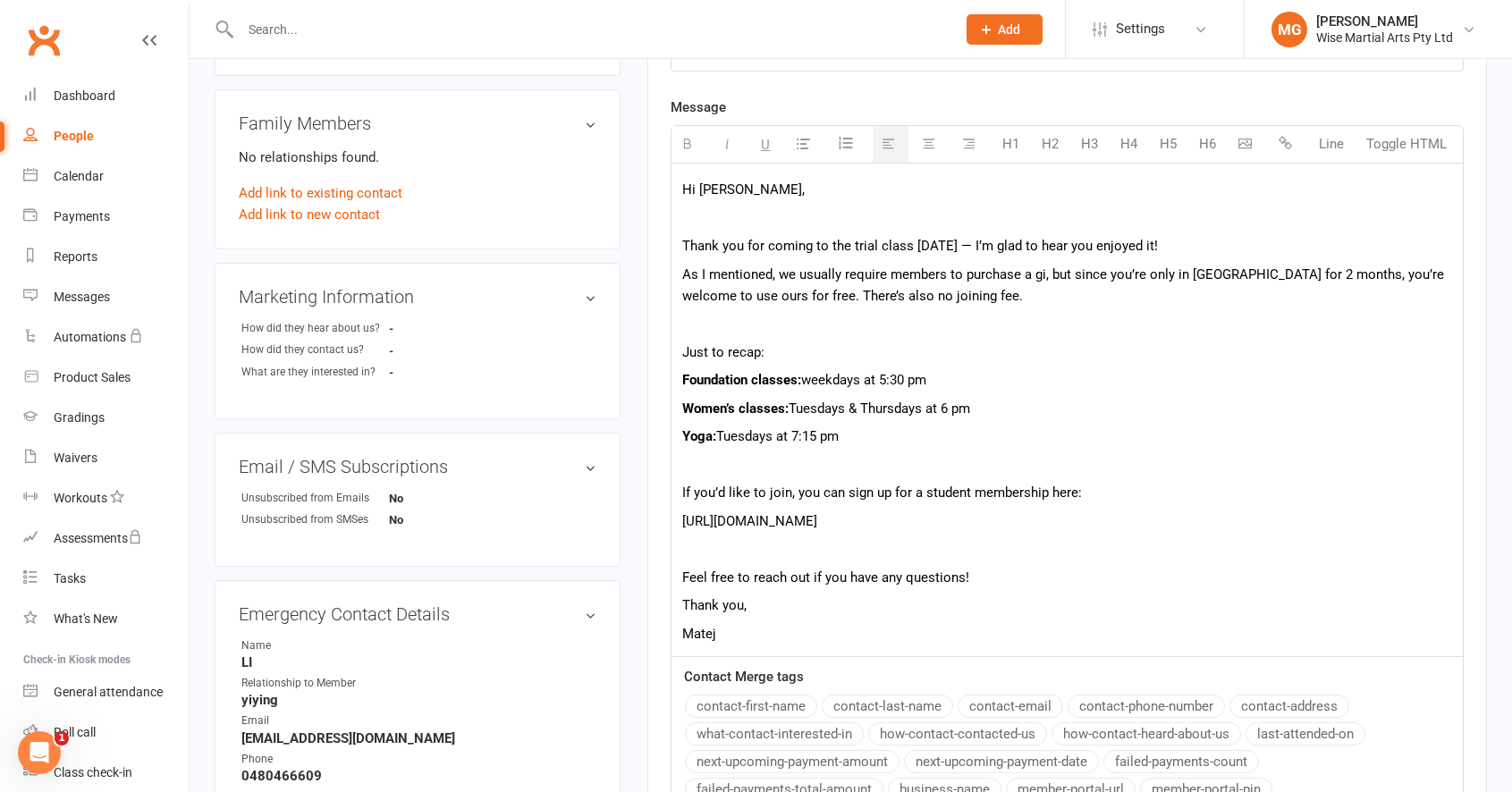
click at [697, 558] on div "Hi Kexin, Thank you for coming to the trial class today — I’m glad to hear you …" at bounding box center [1067, 410] width 791 height 493
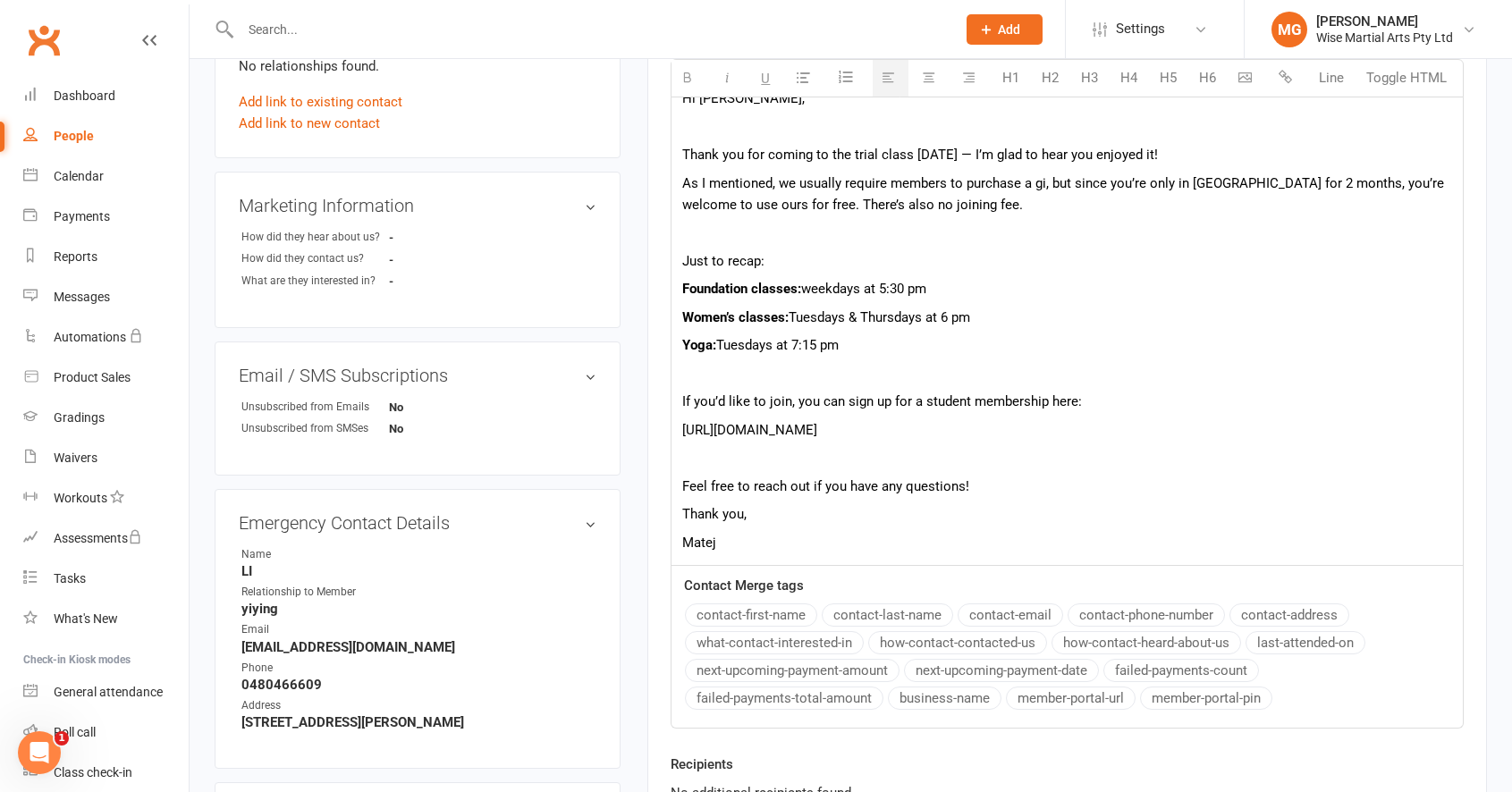
scroll to position [606, 0]
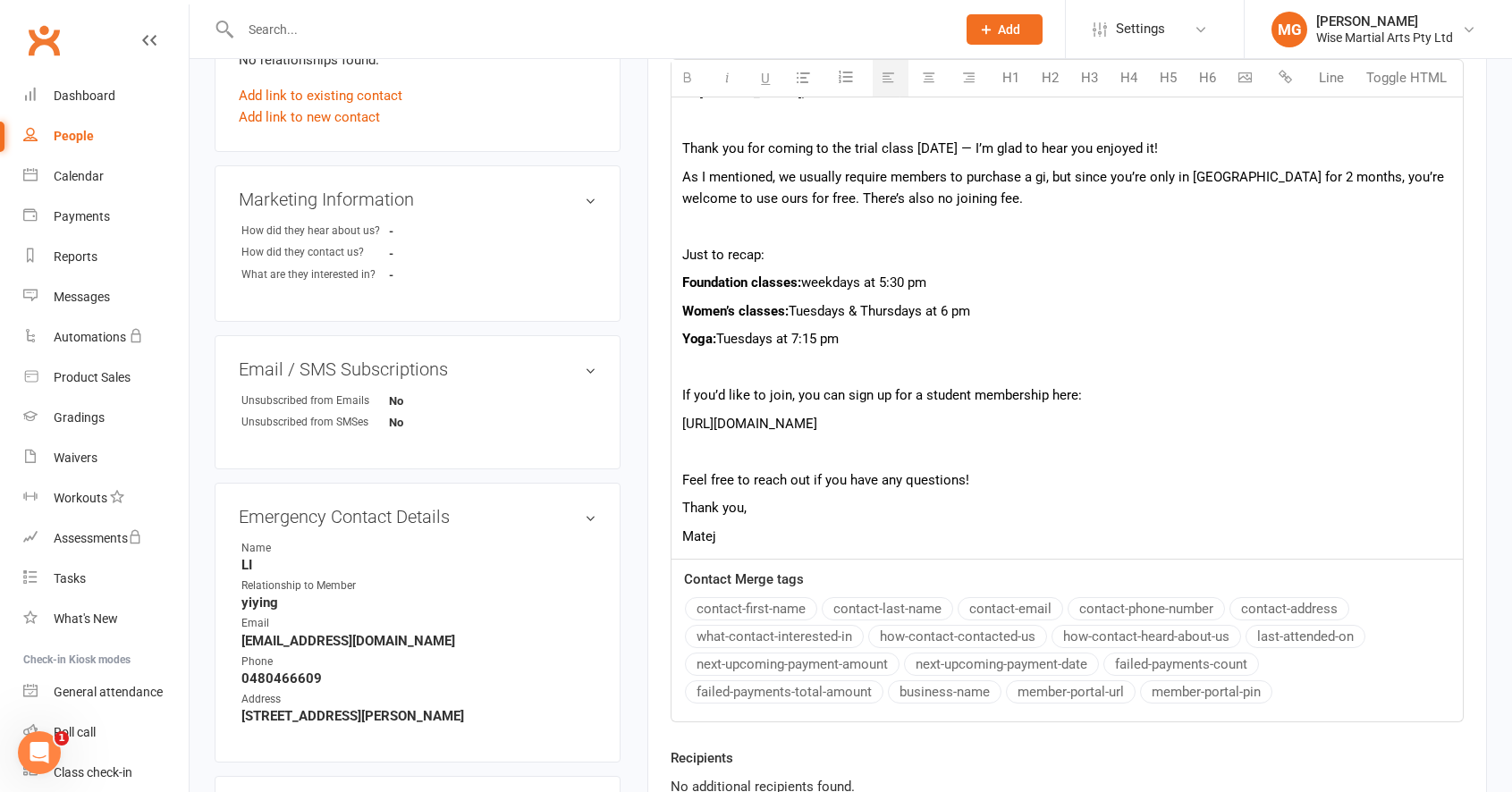
click at [999, 490] on p "Feel free to reach out if you have any questions!" at bounding box center [1067, 479] width 770 height 21
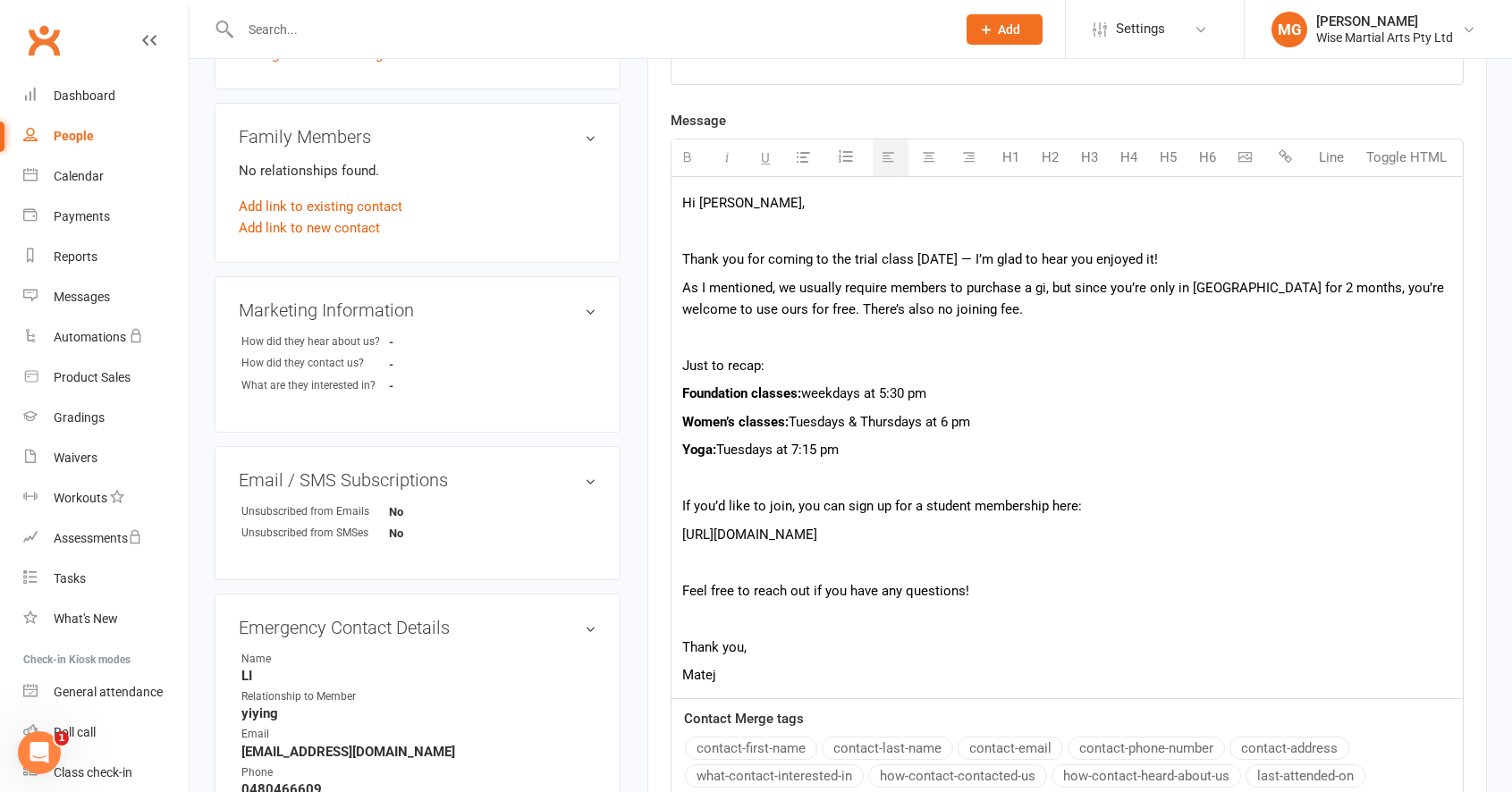
scroll to position [499, 0]
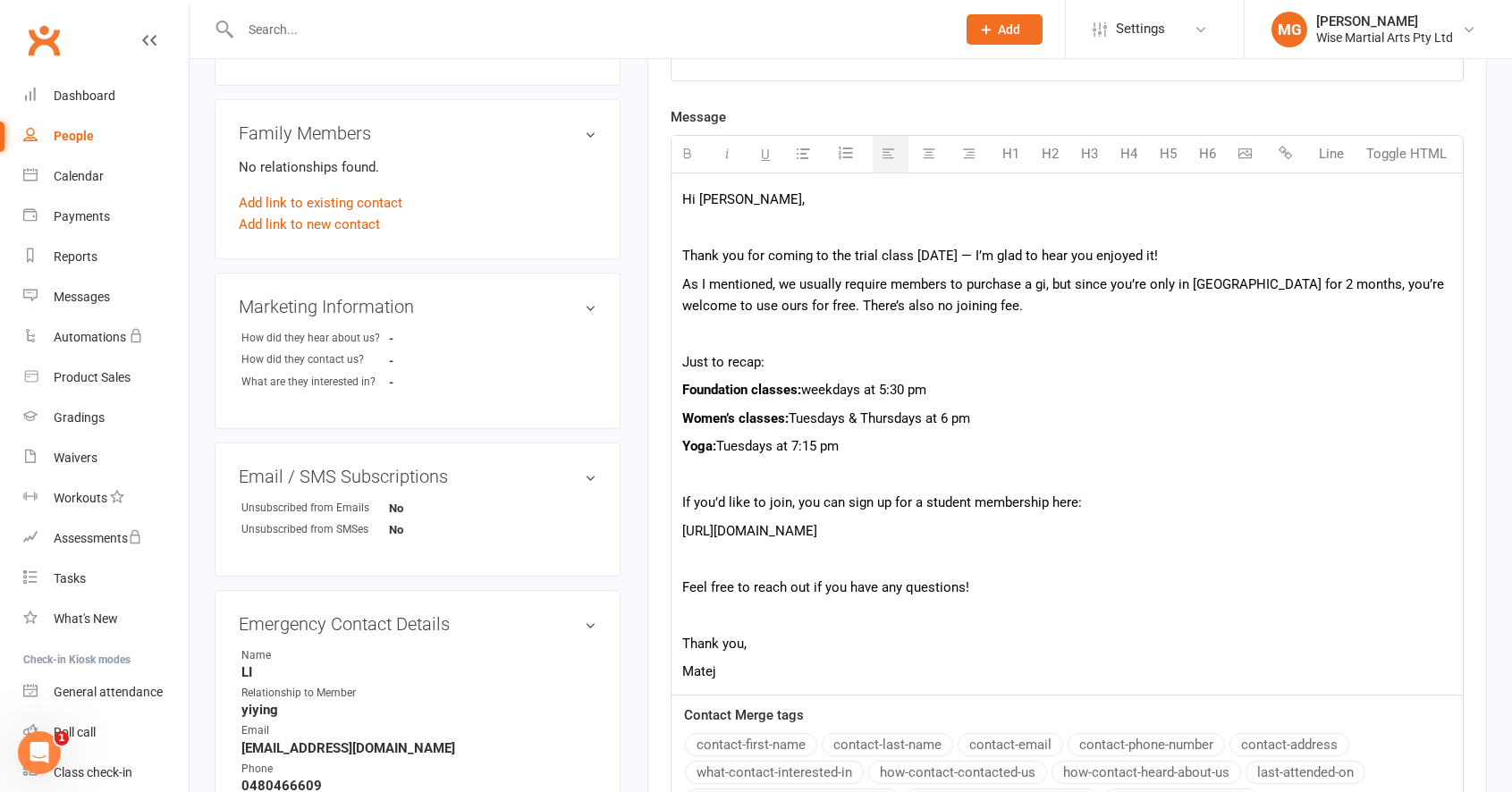
click at [949, 425] on span "Women’s classes: Tuesdays & Thursdays at 6 pm" at bounding box center [825, 417] width 288 height 16
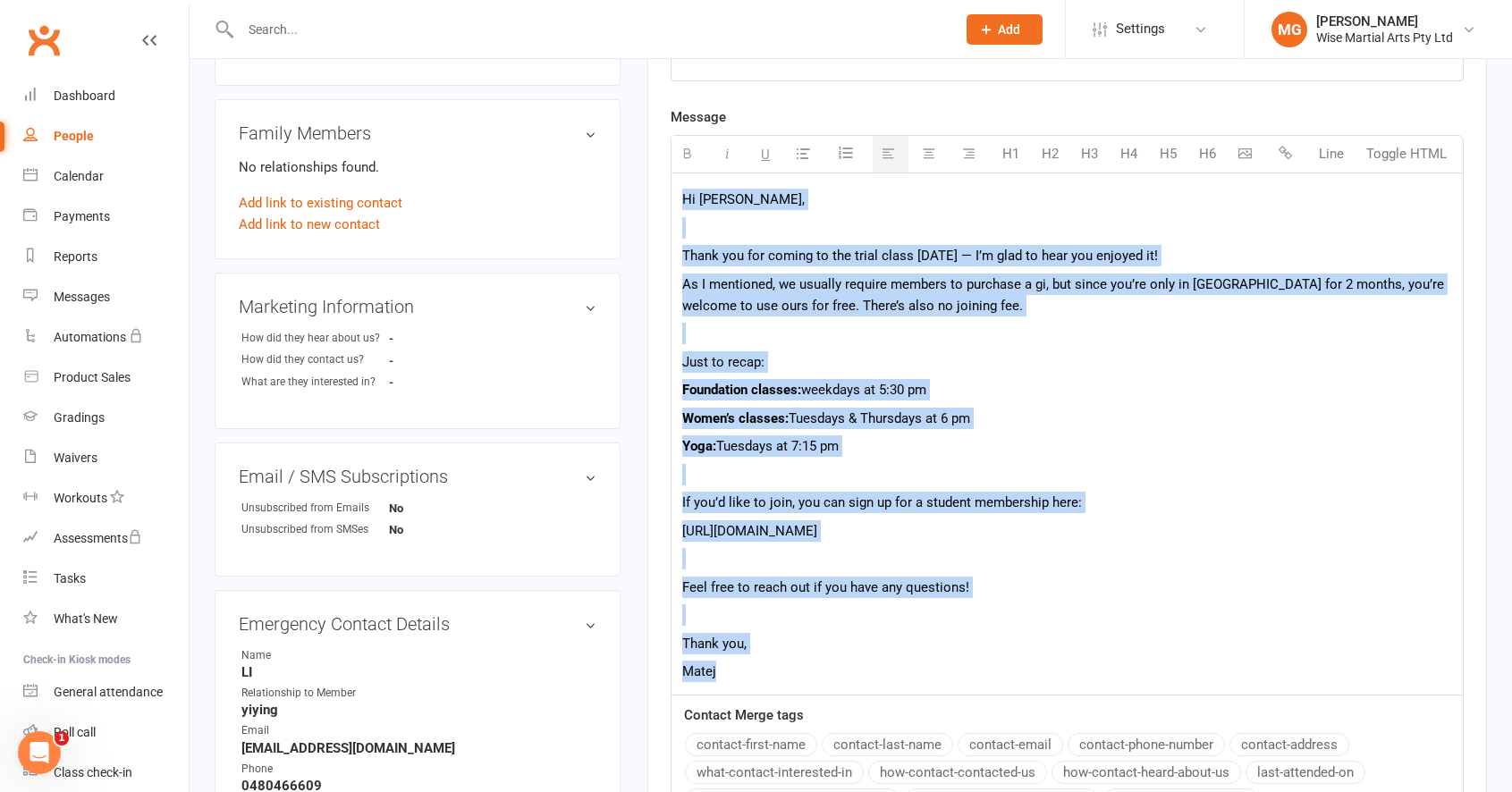
copy div "Hi Kexin, Thank you for coming to the trial class today — I’m glad to hear you …"
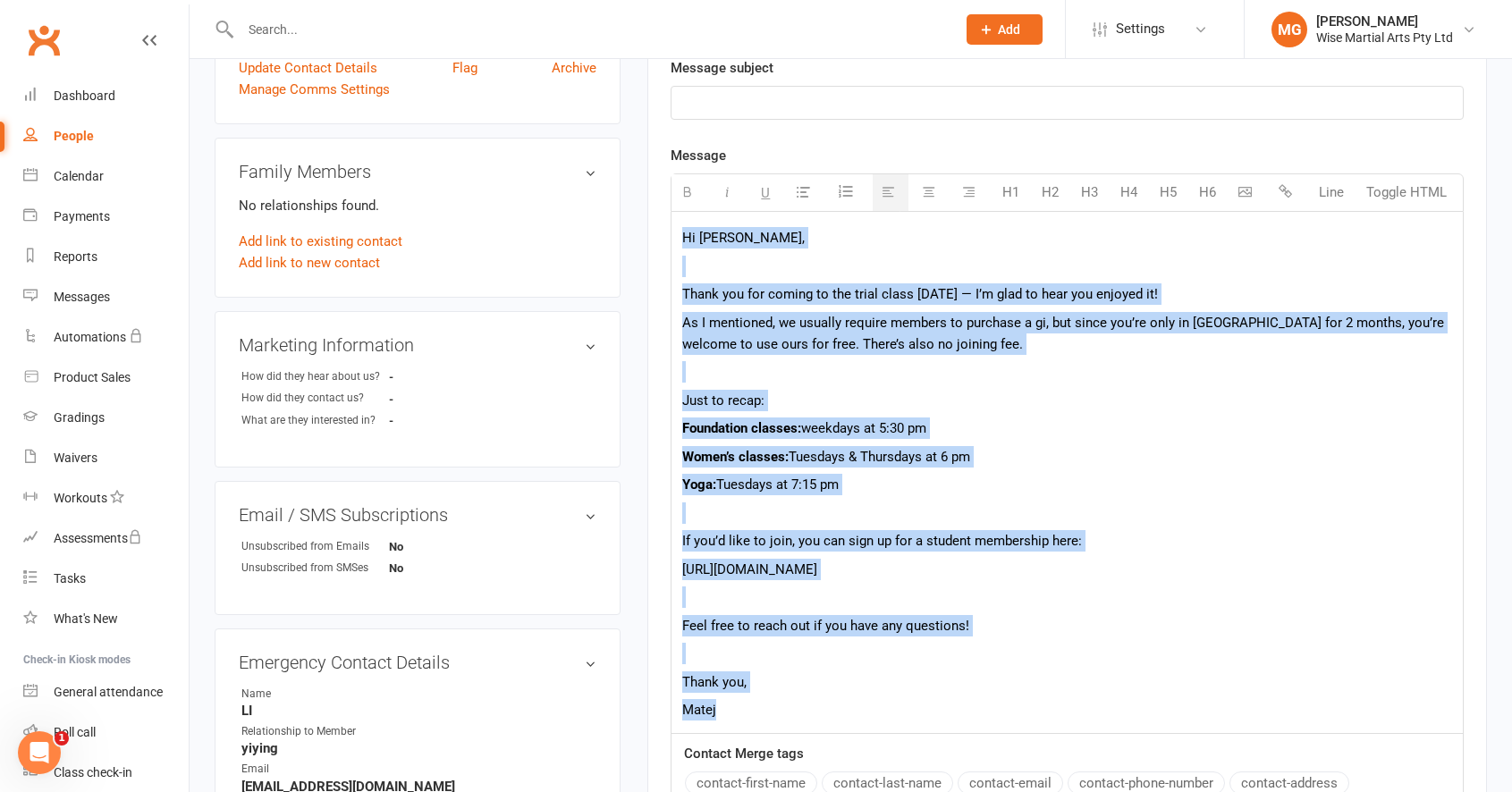
scroll to position [467, 0]
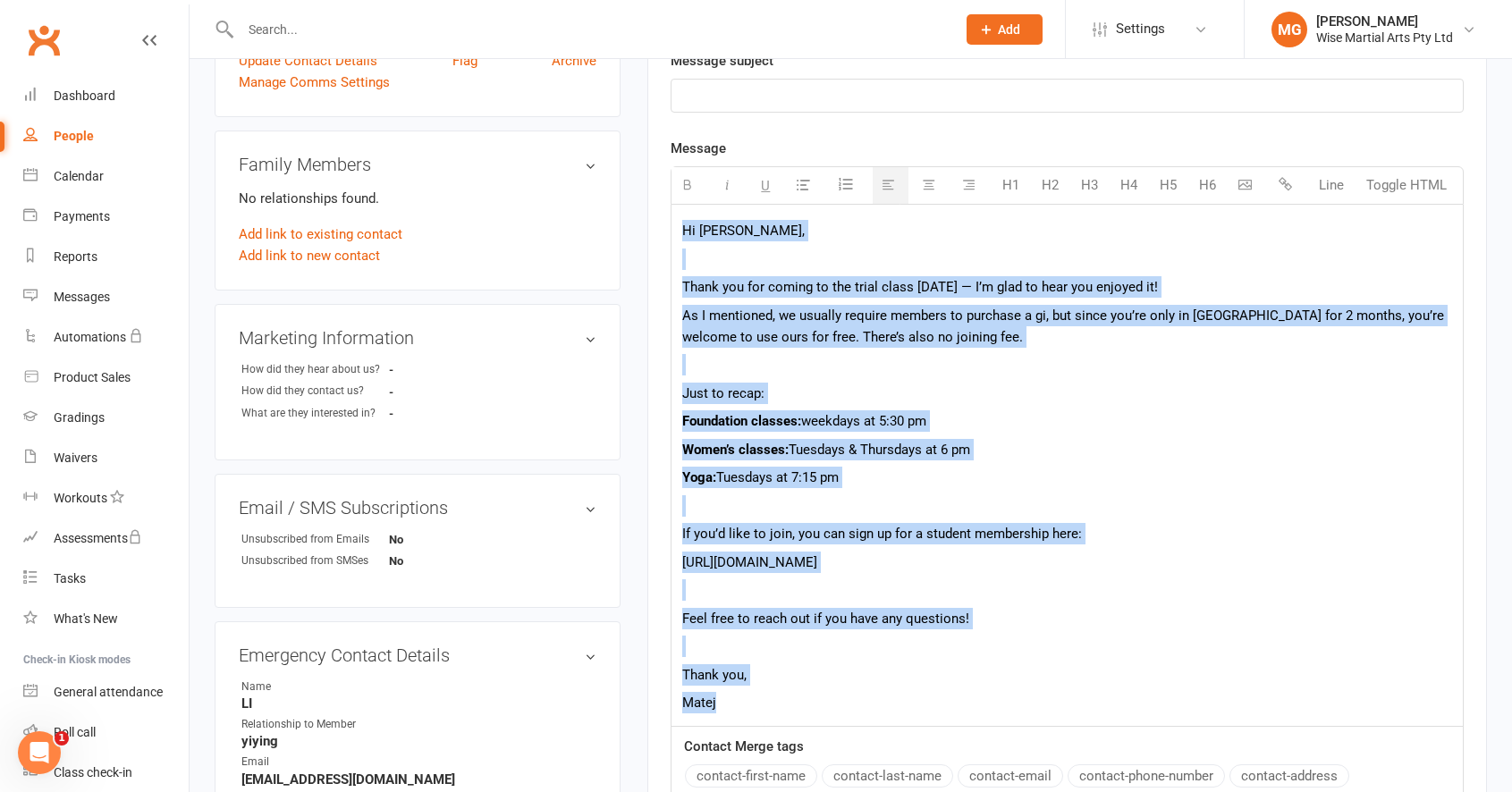
click at [816, 568] on span "[URL][DOMAIN_NAME]" at bounding box center [750, 562] width 135 height 16
drag, startPoint x: 816, startPoint y: 580, endPoint x: 667, endPoint y: 567, distance: 149.6
click at [667, 567] on div "Activity Notes Comms Attendance Waivers Tasks Attendance Number of visits past …" at bounding box center [1066, 400] width 839 height 1309
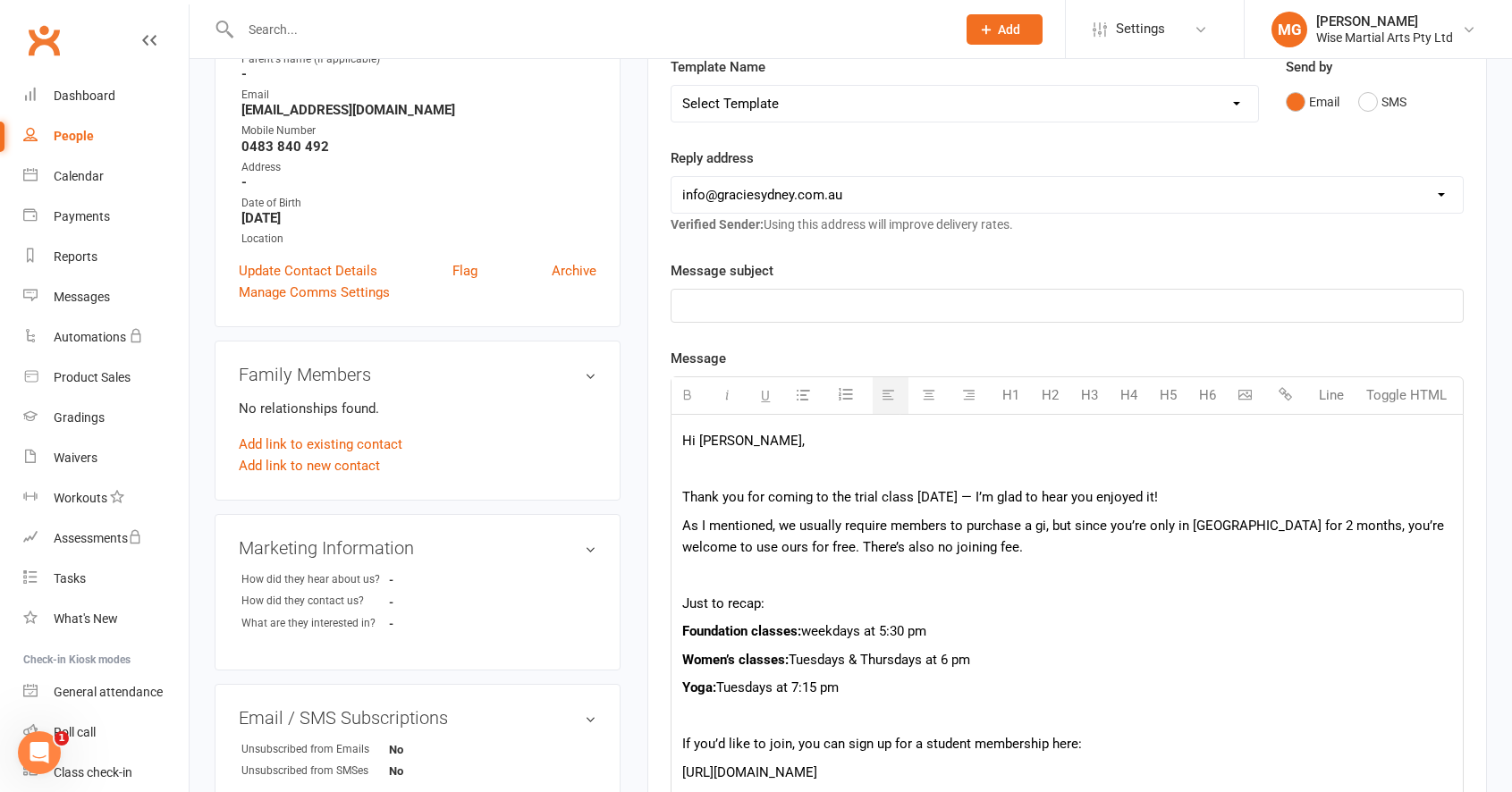
scroll to position [0, 0]
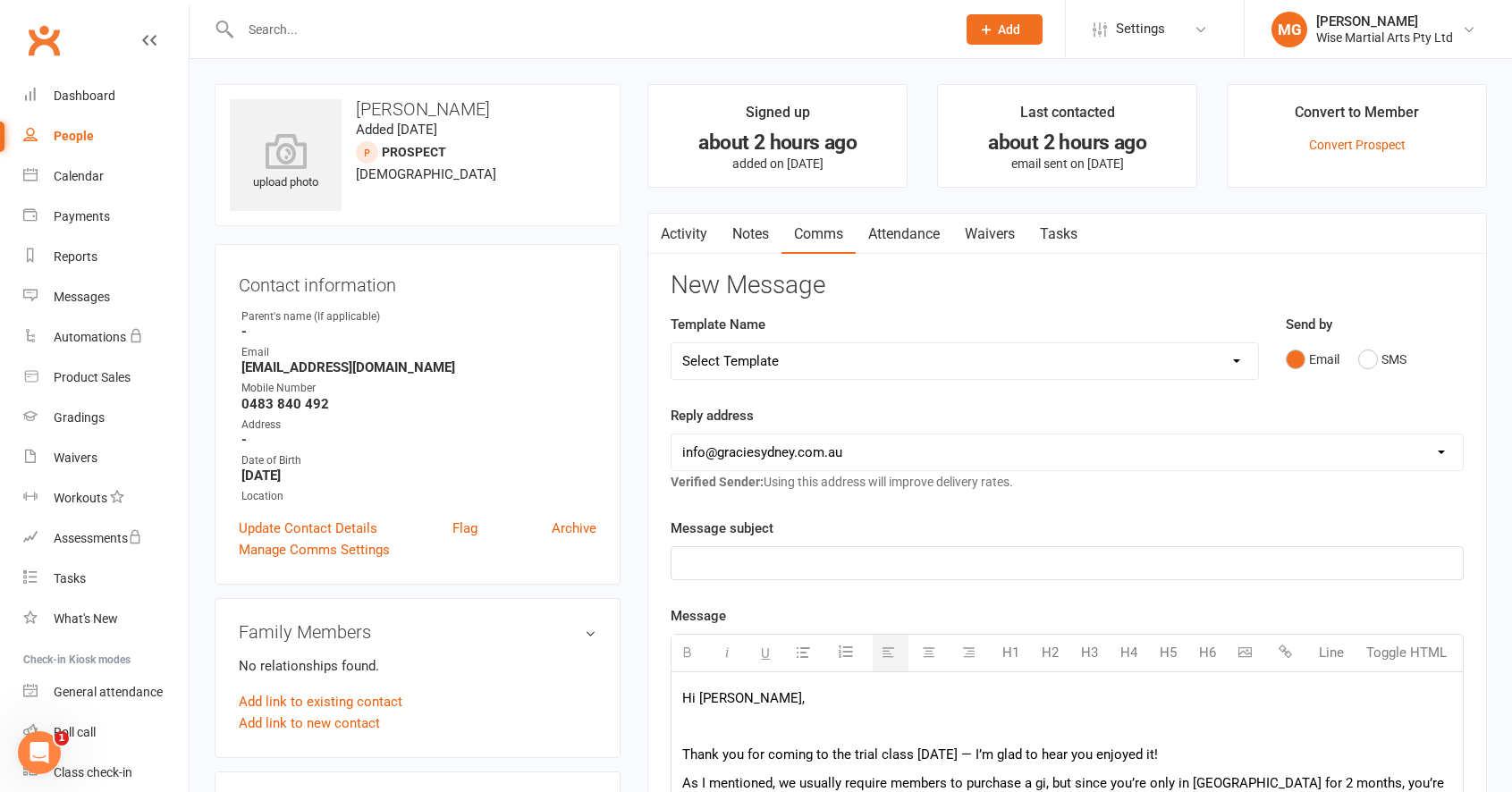
drag, startPoint x: 751, startPoint y: 567, endPoint x: 763, endPoint y: 561, distance: 13.4
click at [752, 567] on p at bounding box center [1067, 563] width 770 height 21
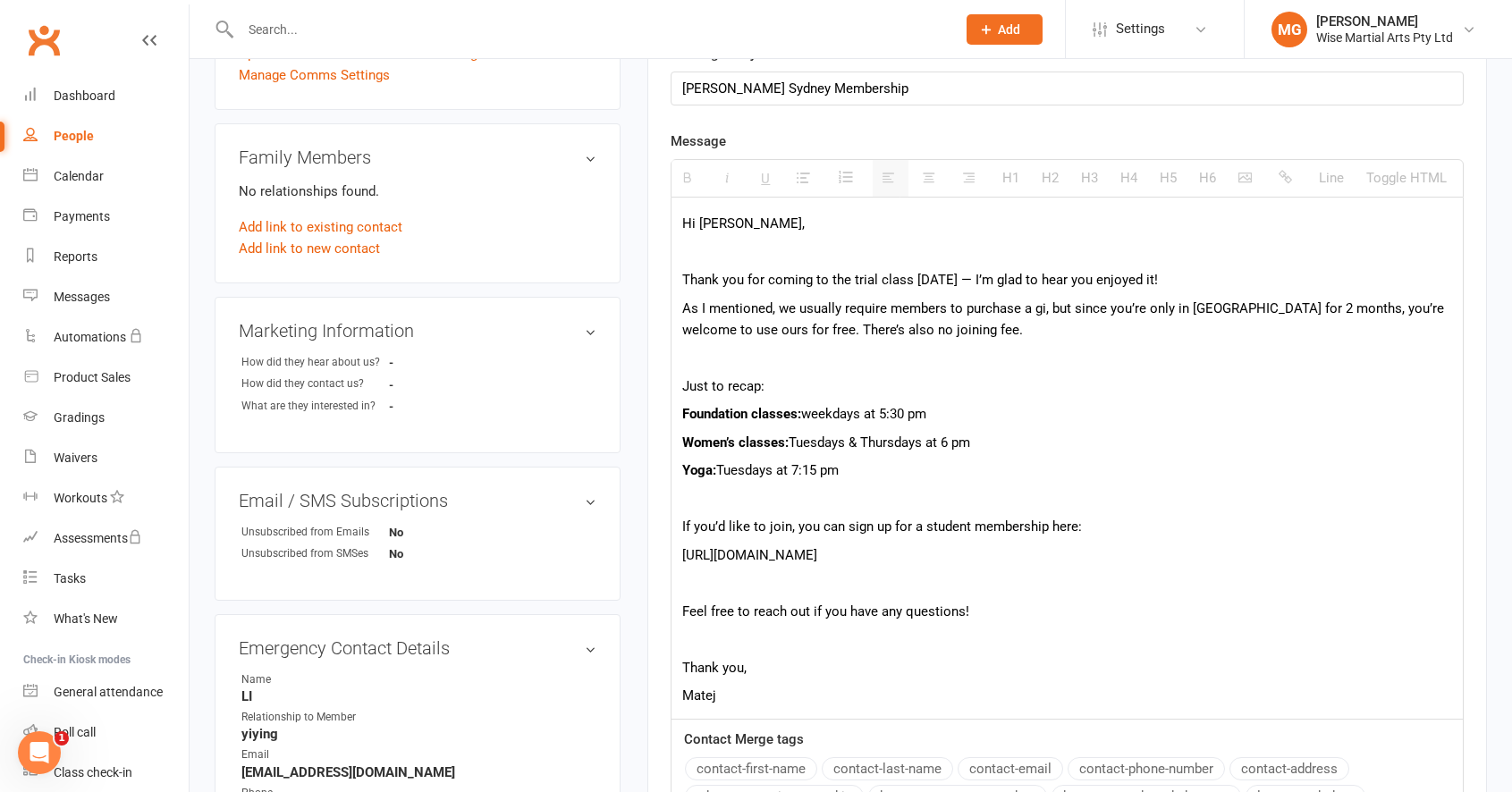
scroll to position [865, 0]
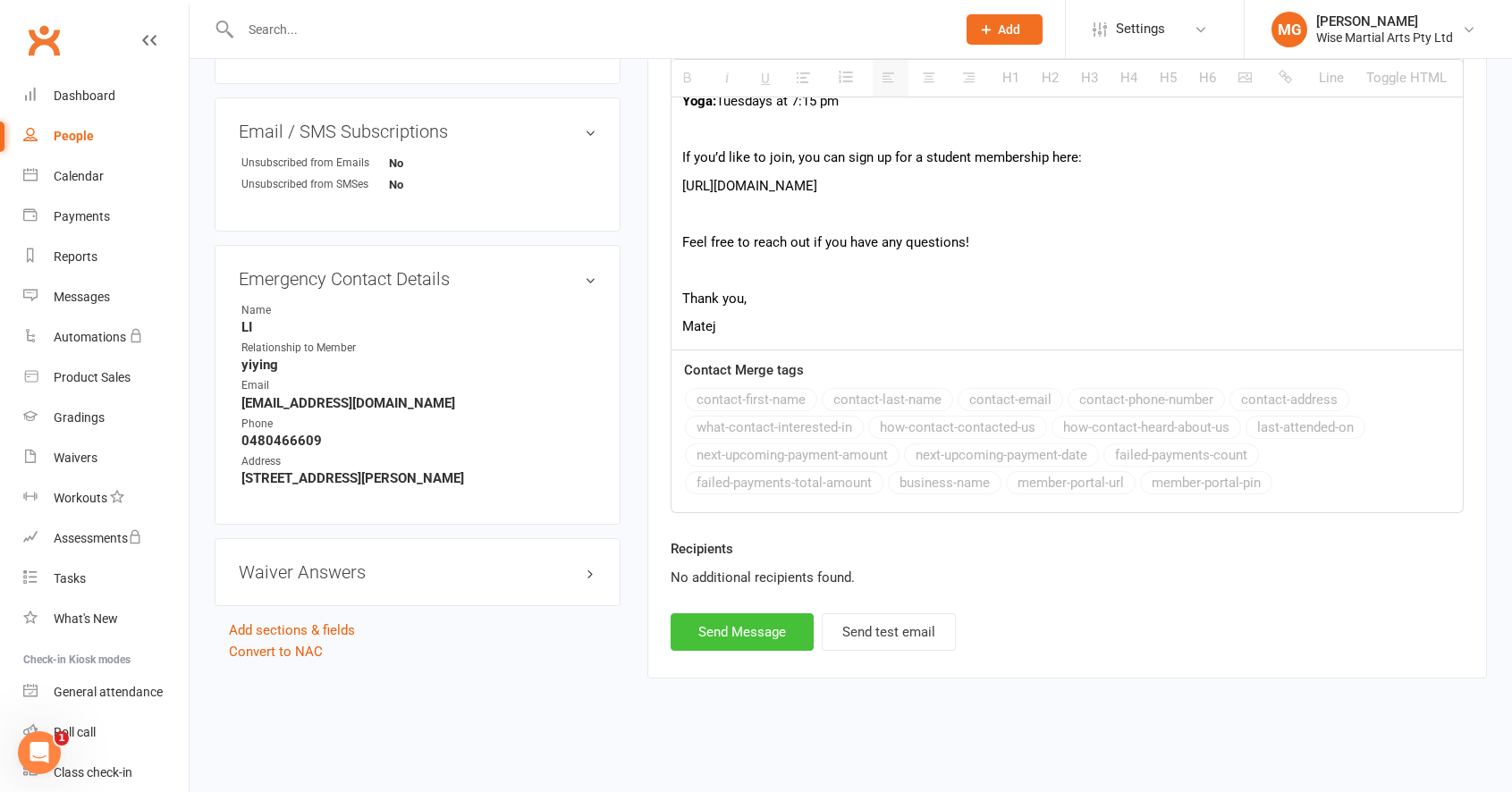
click at [754, 634] on button "Send Message" at bounding box center [742, 632] width 143 height 38
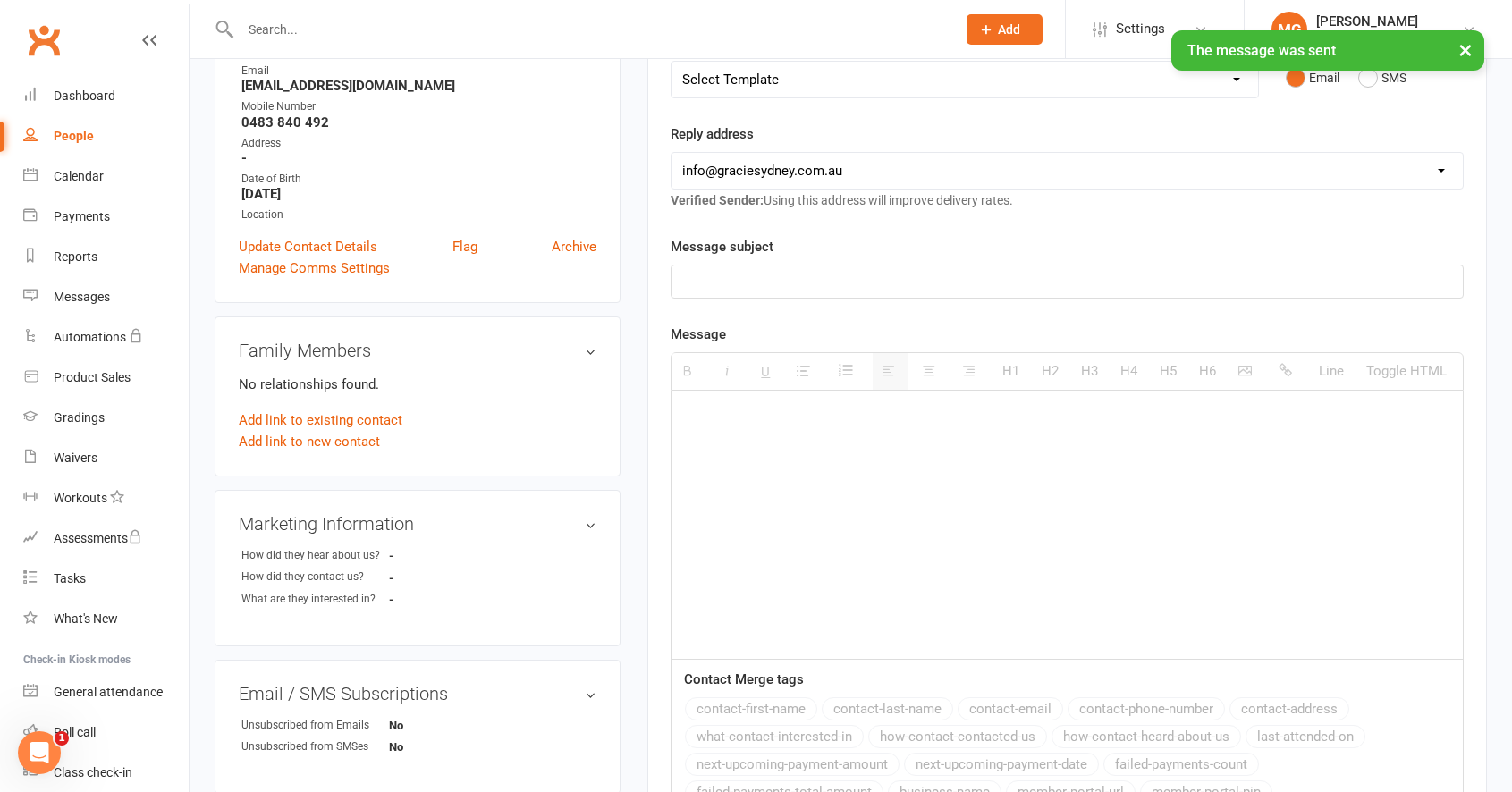
scroll to position [0, 0]
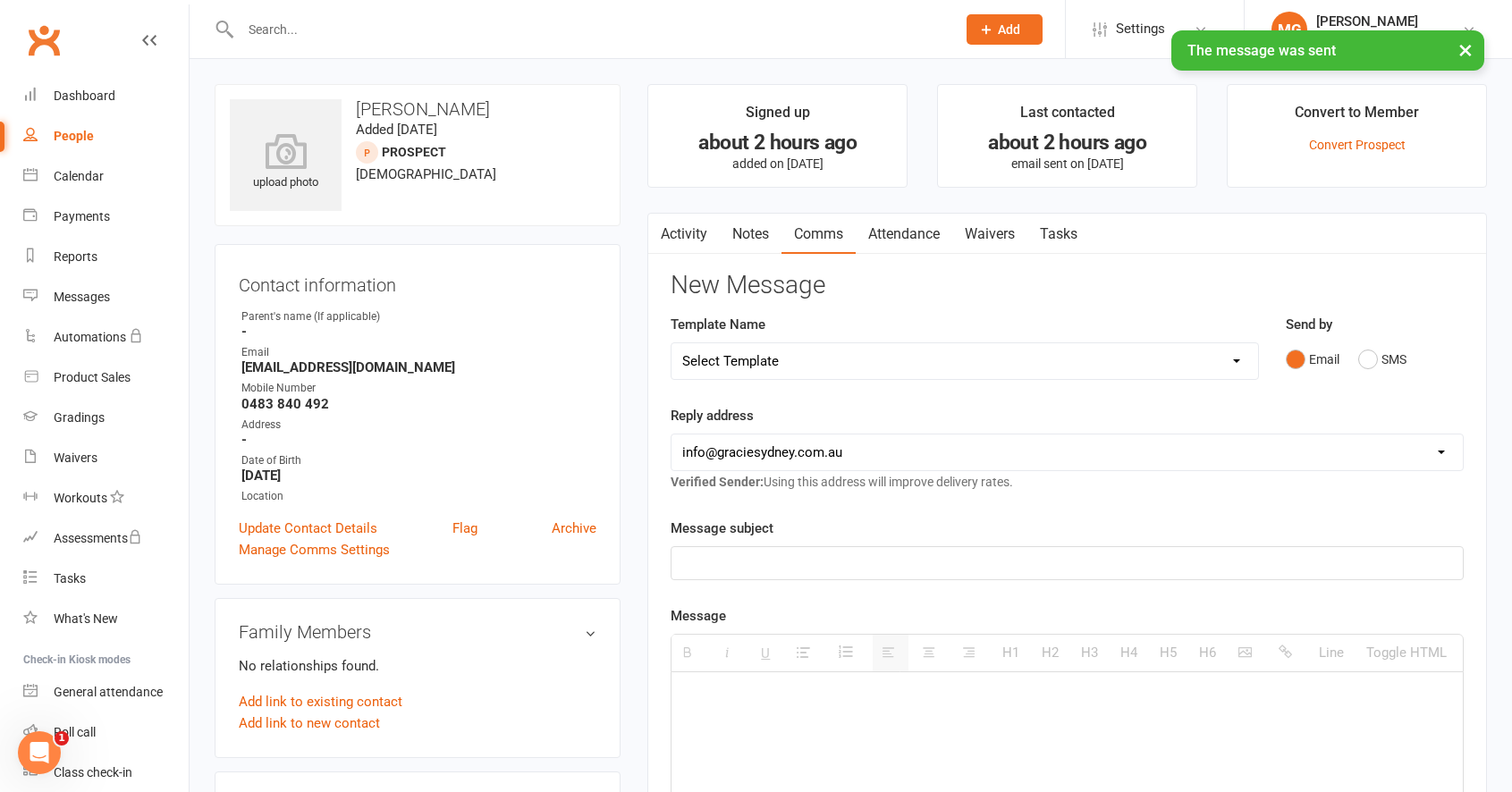
click at [684, 224] on link "Activity" at bounding box center [683, 234] width 71 height 41
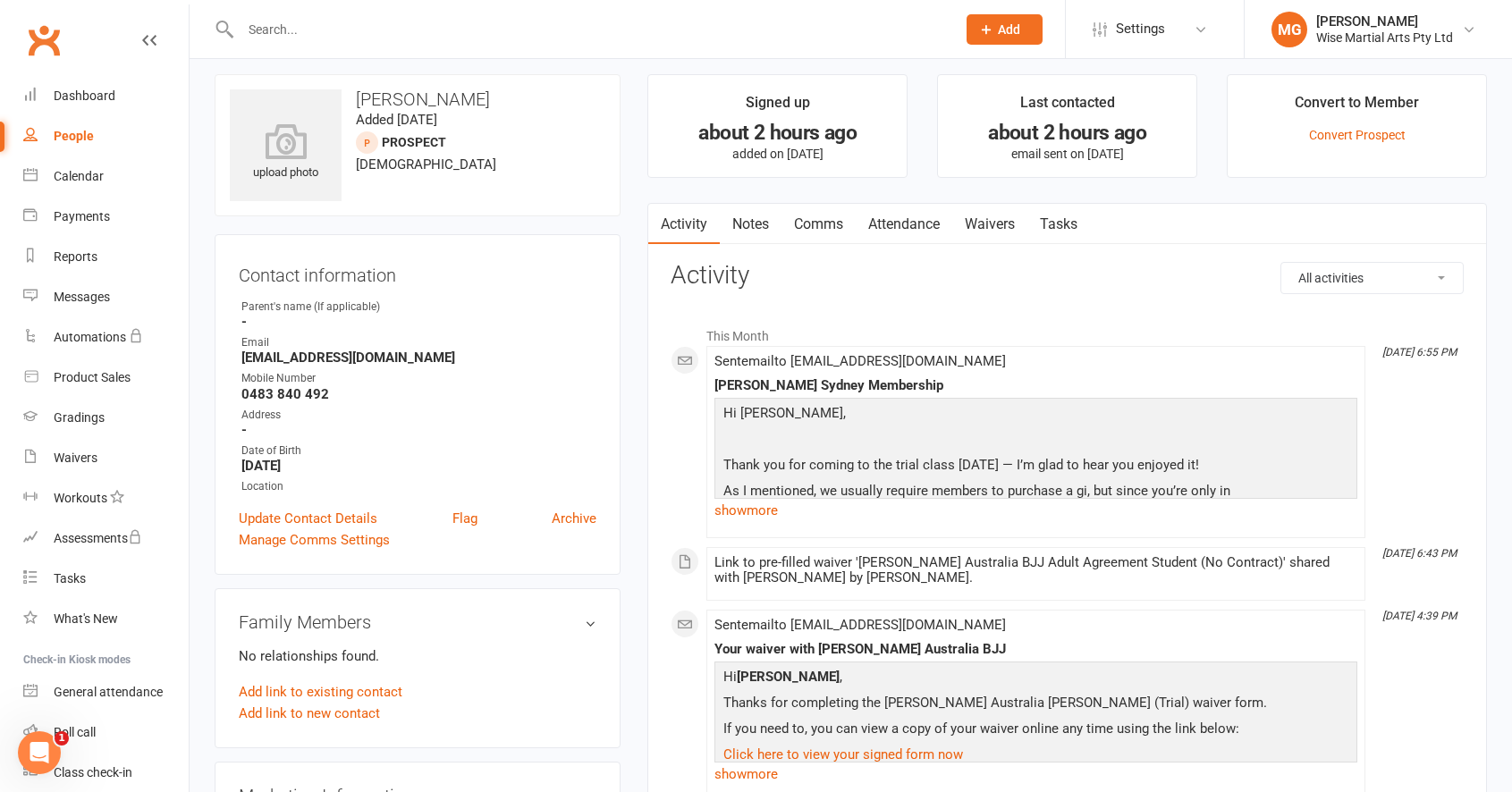
scroll to position [13, 0]
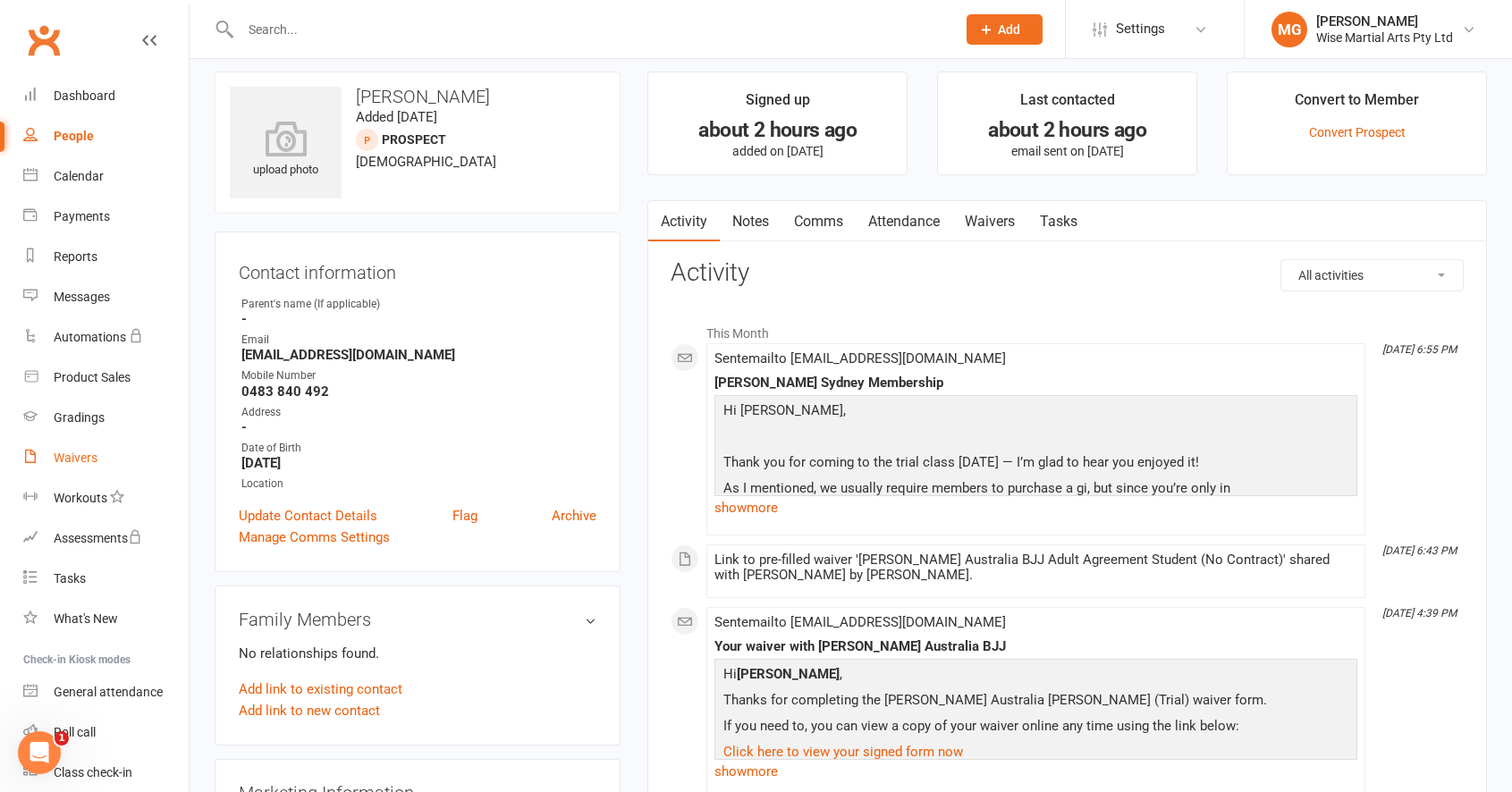
click at [96, 445] on link "Waivers" at bounding box center [105, 457] width 166 height 40
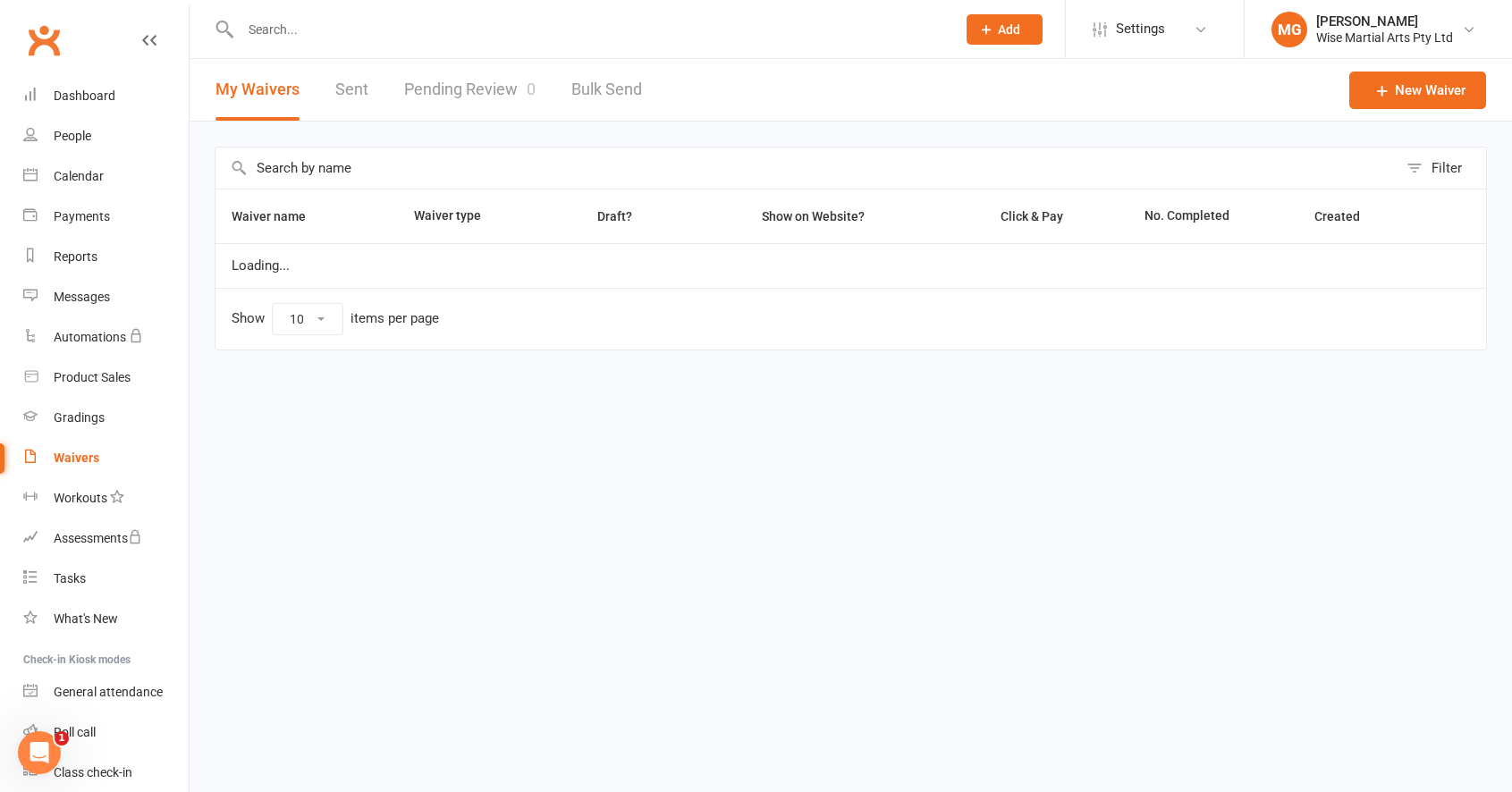
select select "100"
click at [498, 93] on link "Pending Review 0" at bounding box center [470, 90] width 131 height 62
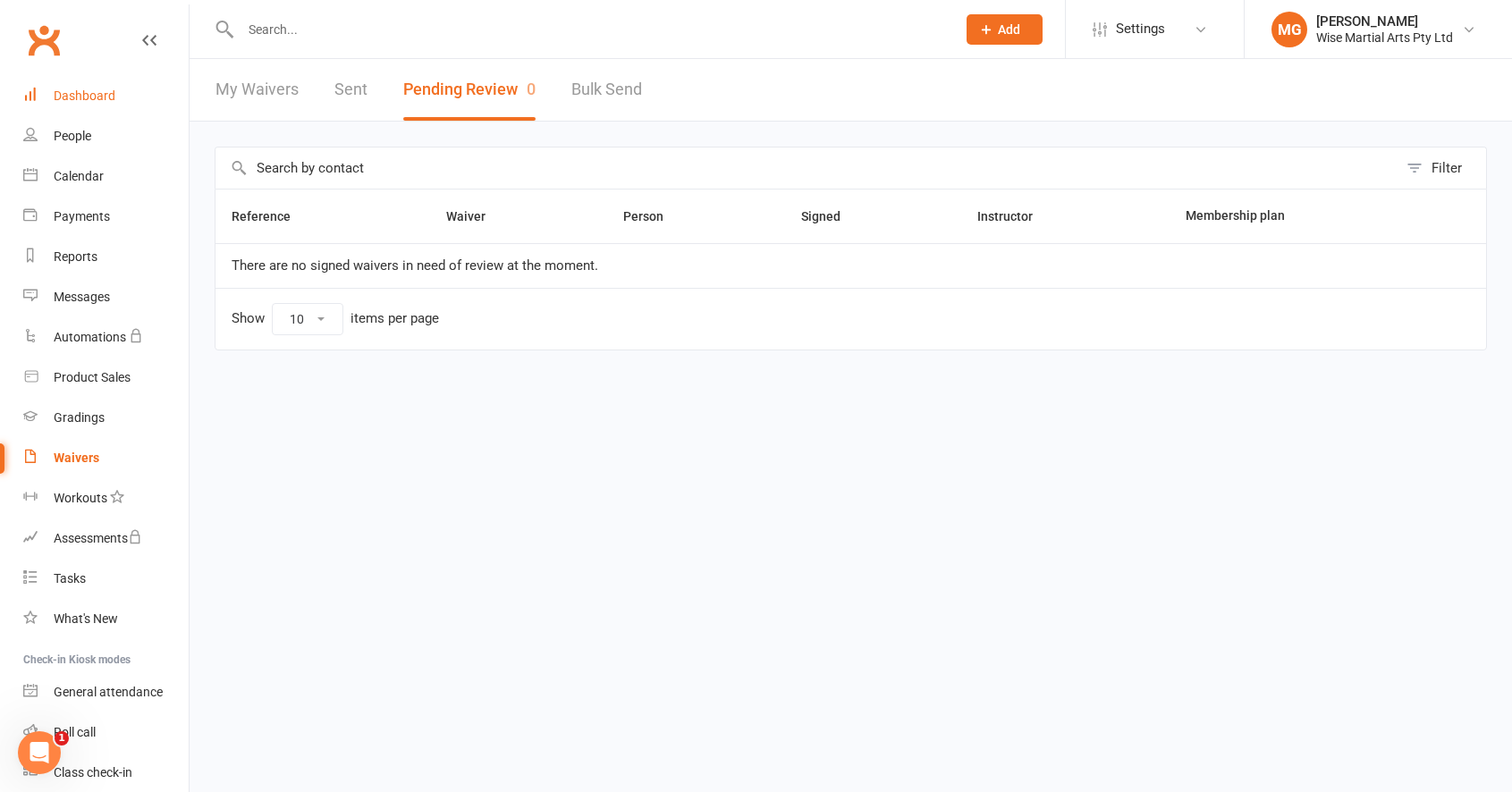
click at [137, 107] on link "Dashboard" at bounding box center [105, 95] width 166 height 40
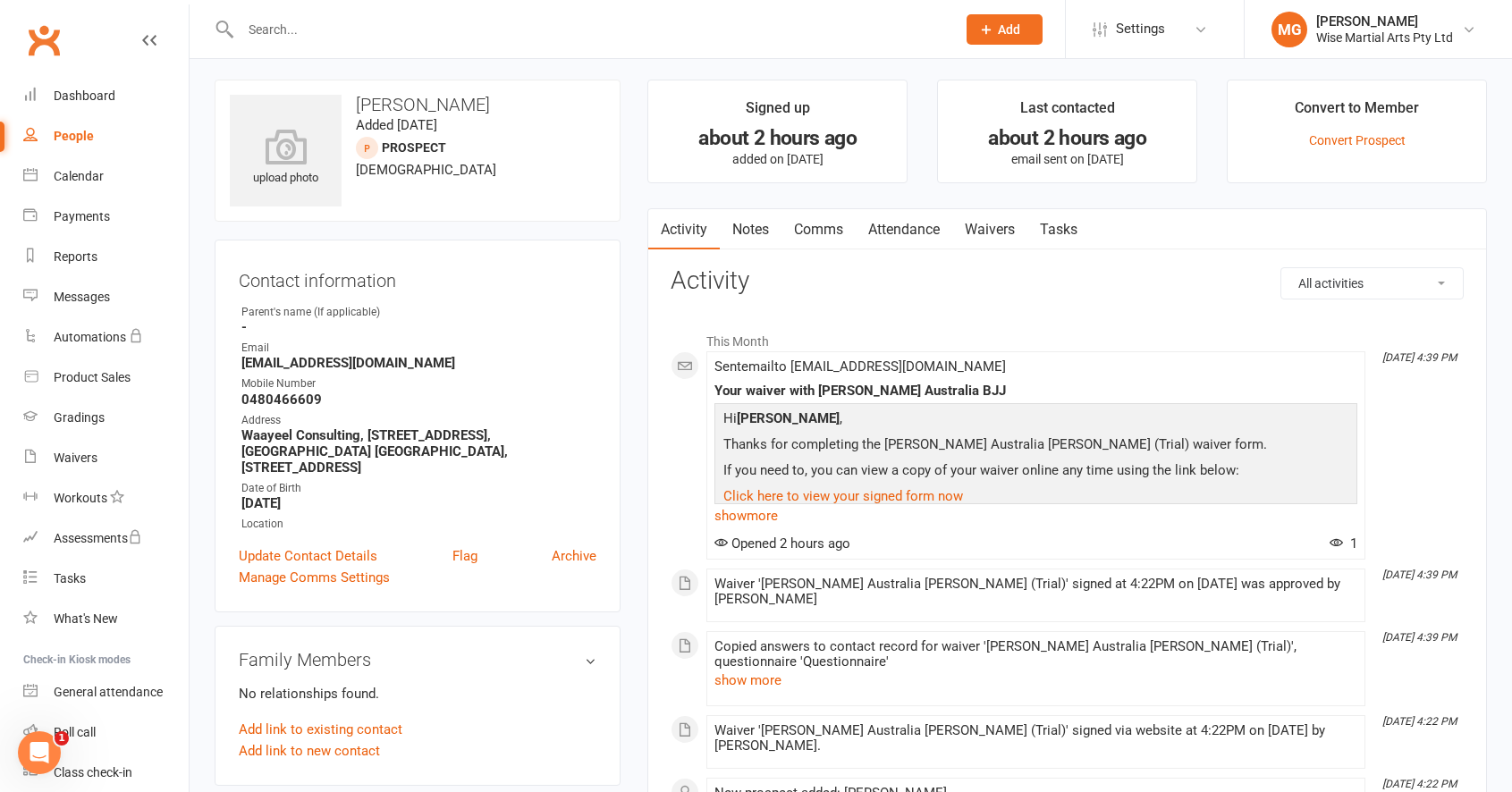
scroll to position [6, 0]
drag, startPoint x: 371, startPoint y: 365, endPoint x: 240, endPoint y: 361, distance: 131.1
click at [240, 361] on li "Email [EMAIL_ADDRESS][DOMAIN_NAME]" at bounding box center [417, 353] width 357 height 31
copy strong "[EMAIL_ADDRESS][DOMAIN_NAME]"
click at [434, 358] on strong "[EMAIL_ADDRESS][DOMAIN_NAME]" at bounding box center [419, 361] width 355 height 16
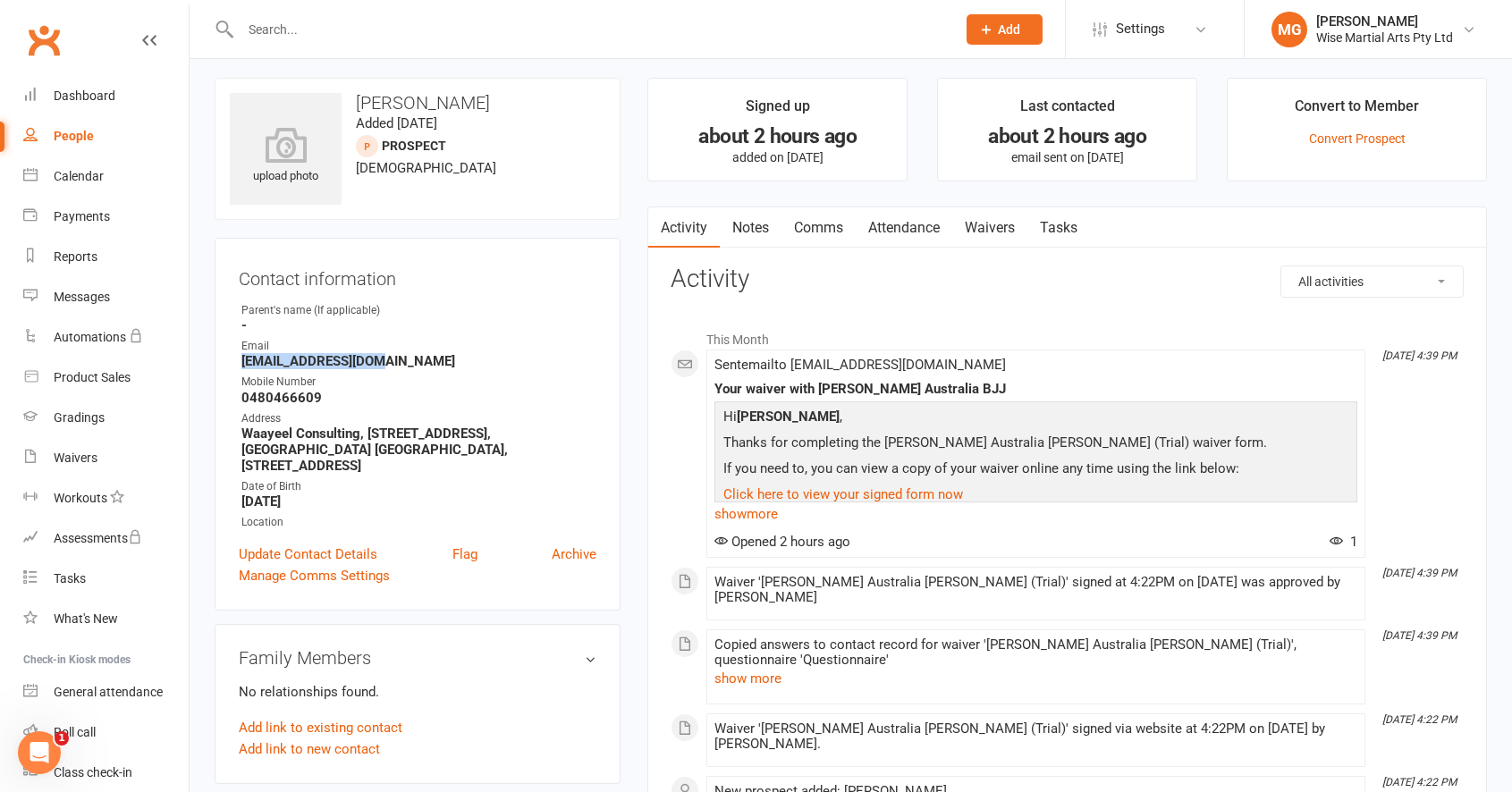
drag, startPoint x: 401, startPoint y: 364, endPoint x: 204, endPoint y: 362, distance: 197.0
click at [204, 362] on div "upload photo [PERSON_NAME] Added [DATE] prospect [DEMOGRAPHIC_DATA] Contact inf…" at bounding box center [417, 805] width 433 height 1454
copy strong "[EMAIL_ADDRESS][DOMAIN_NAME]"
click at [1000, 224] on link "Waivers" at bounding box center [989, 228] width 75 height 41
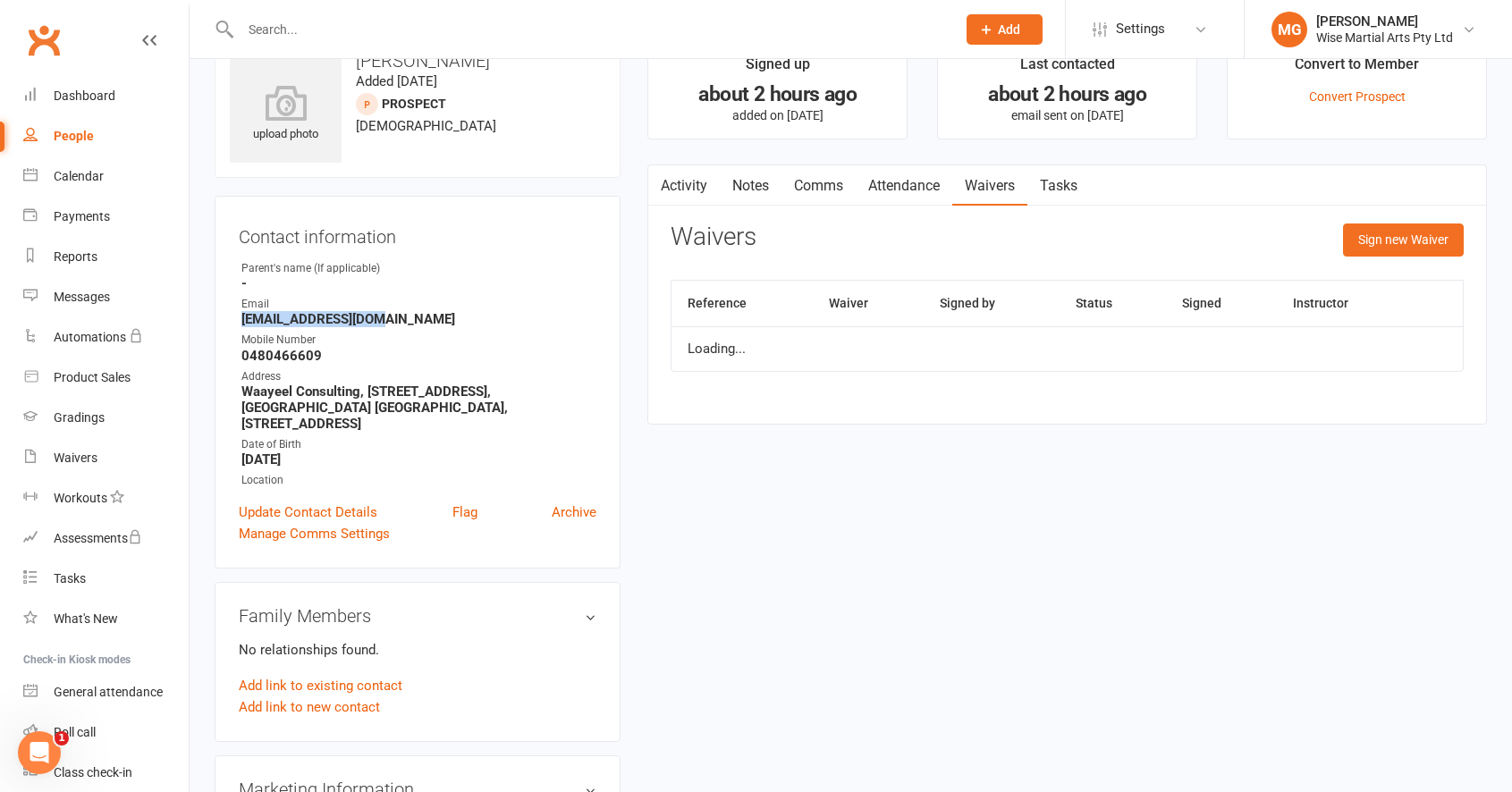
scroll to position [71, 0]
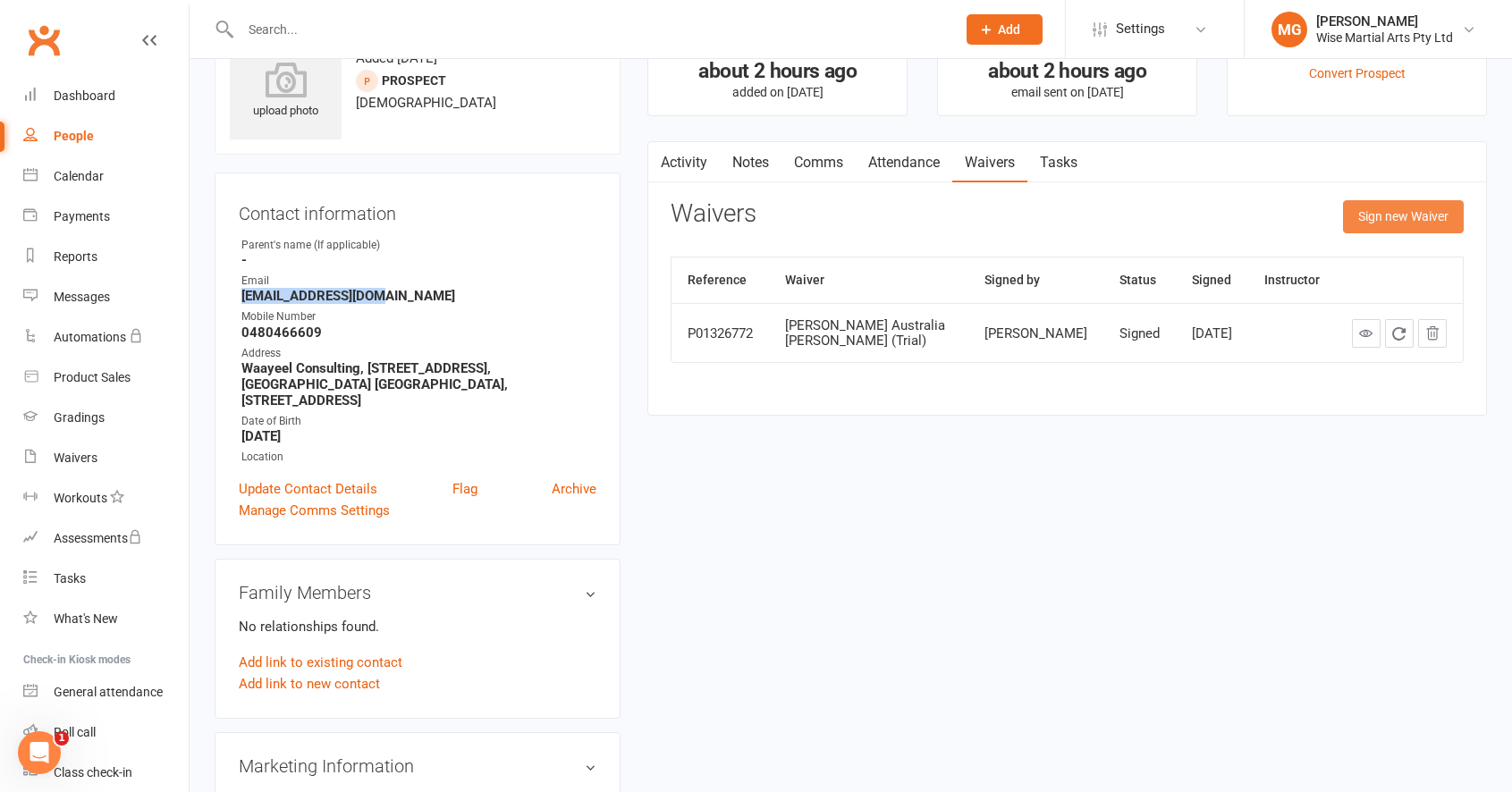
click at [1378, 224] on button "Sign new Waiver" at bounding box center [1403, 216] width 120 height 32
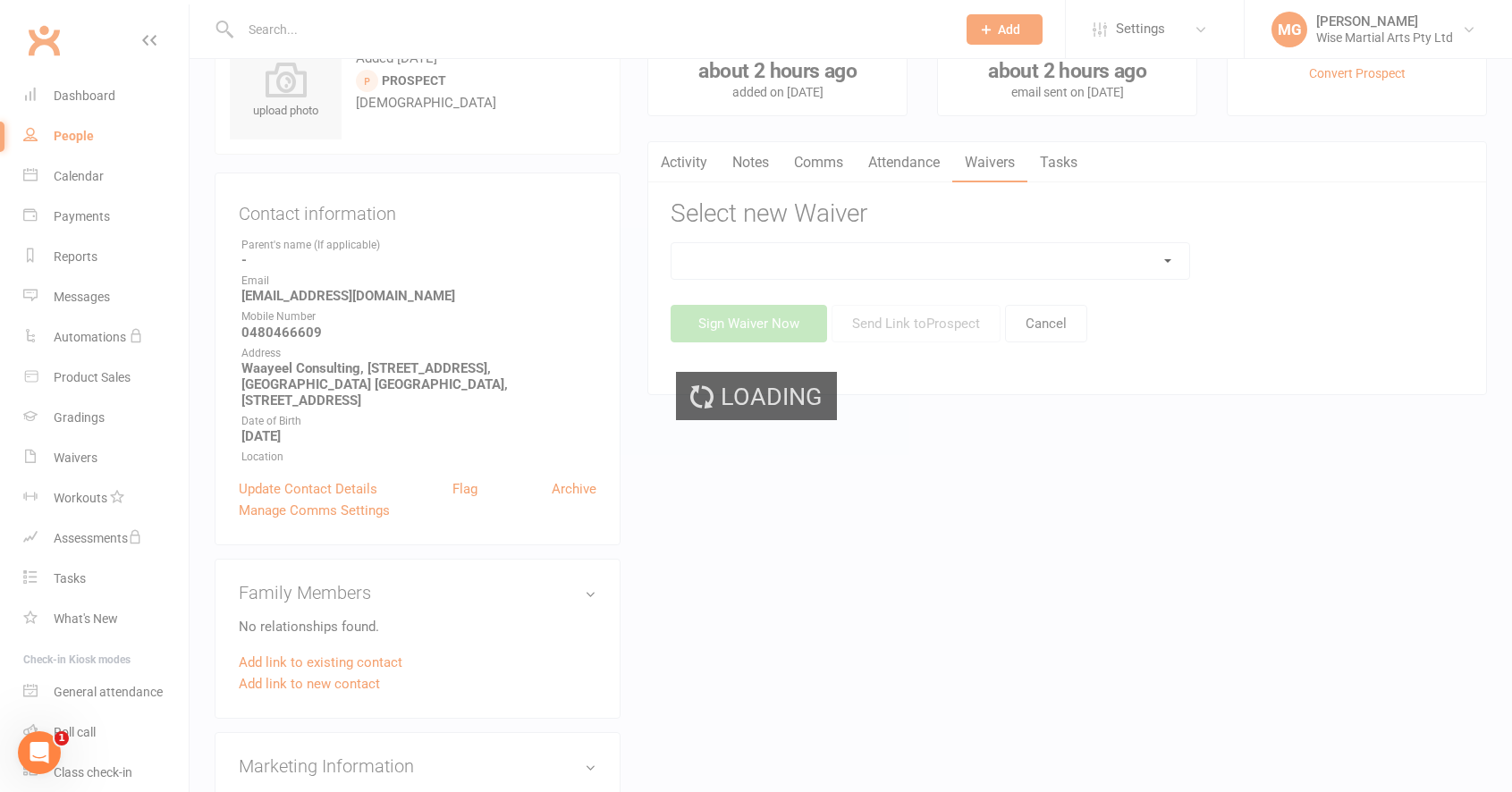
click at [831, 262] on div "Loading" at bounding box center [756, 396] width 1512 height 792
click at [825, 263] on ui-view "Prospect Member Non-attending contact Class / event Appointment Grading event T…" at bounding box center [756, 723] width 1512 height 1578
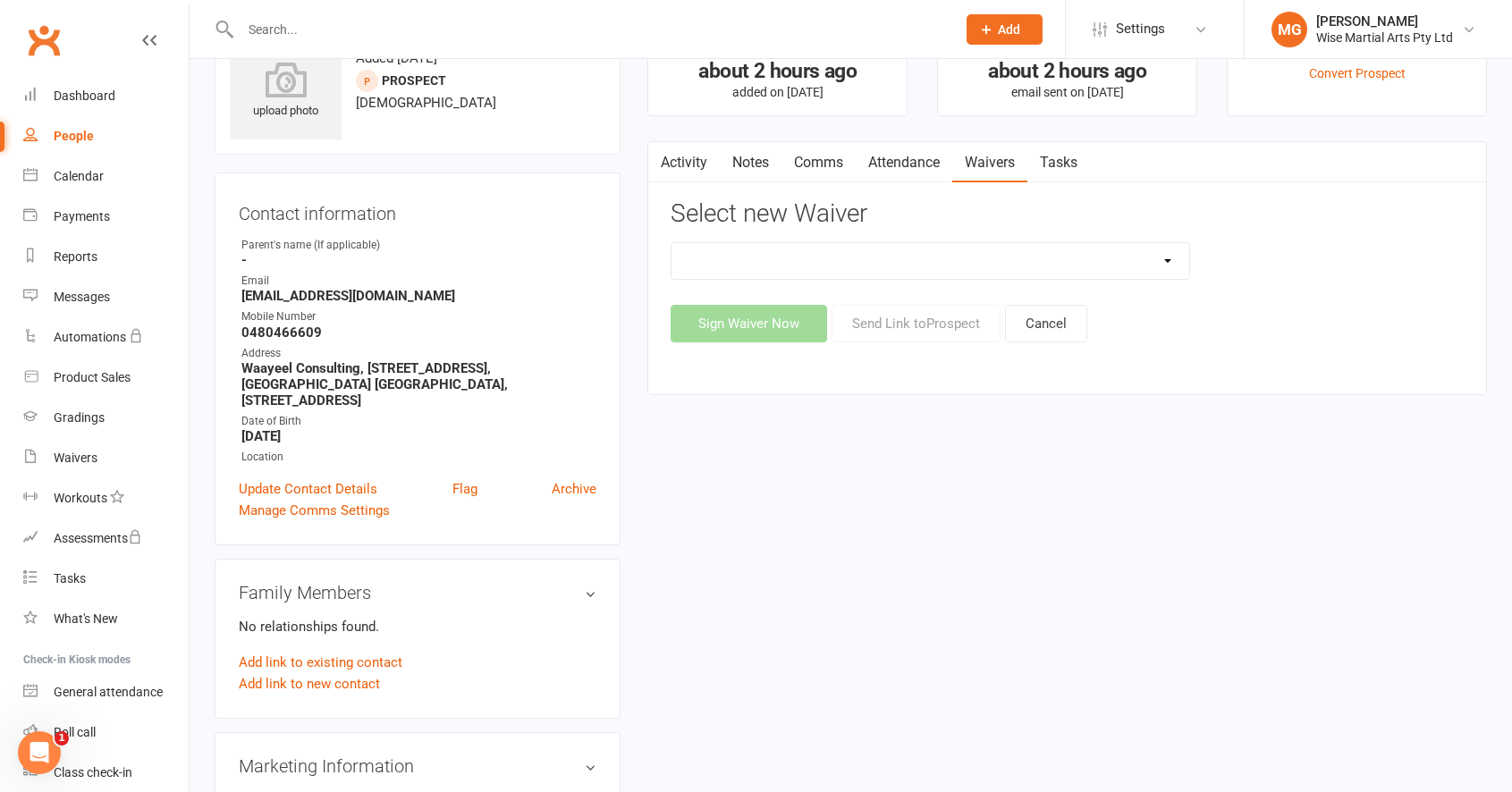
click at [825, 263] on select "10 PASS Change of Payment Details Form [PERSON_NAME] 50% OFF [PERSON_NAME] Aust…" at bounding box center [930, 261] width 517 height 36
select select "4775"
click at [672, 243] on select "10 PASS Change of Payment Details Form [PERSON_NAME] 50% OFF [PERSON_NAME] Aust…" at bounding box center [930, 261] width 517 height 36
click at [942, 342] on div "Activity Notes Comms Attendance Waivers Tasks Select new Waiver 10 PASS Change …" at bounding box center [1066, 268] width 839 height 254
click at [939, 331] on button "Send Link to [GEOGRAPHIC_DATA]" at bounding box center [915, 323] width 169 height 38
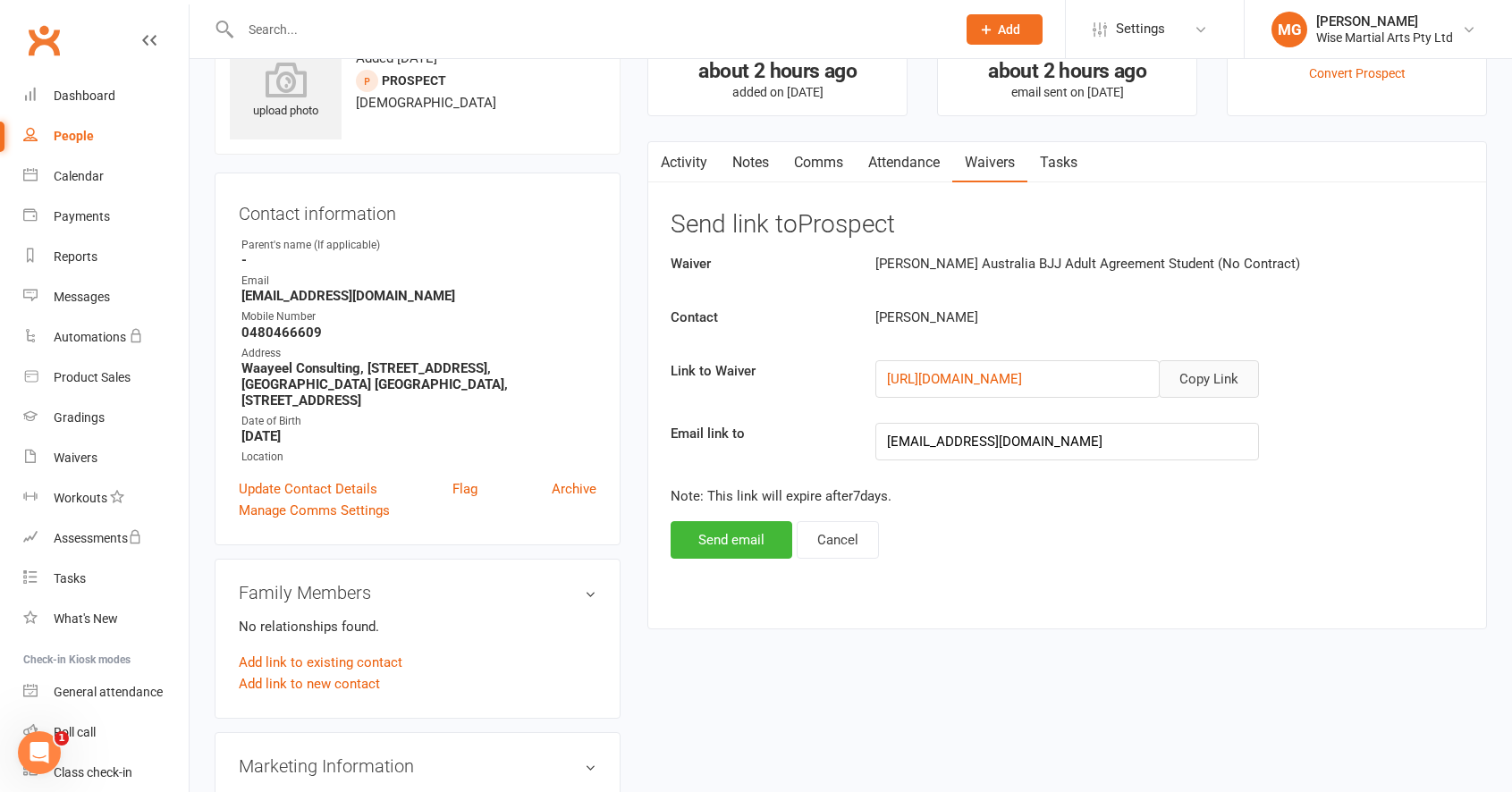
click at [1211, 377] on button "Copy Link" at bounding box center [1208, 378] width 100 height 38
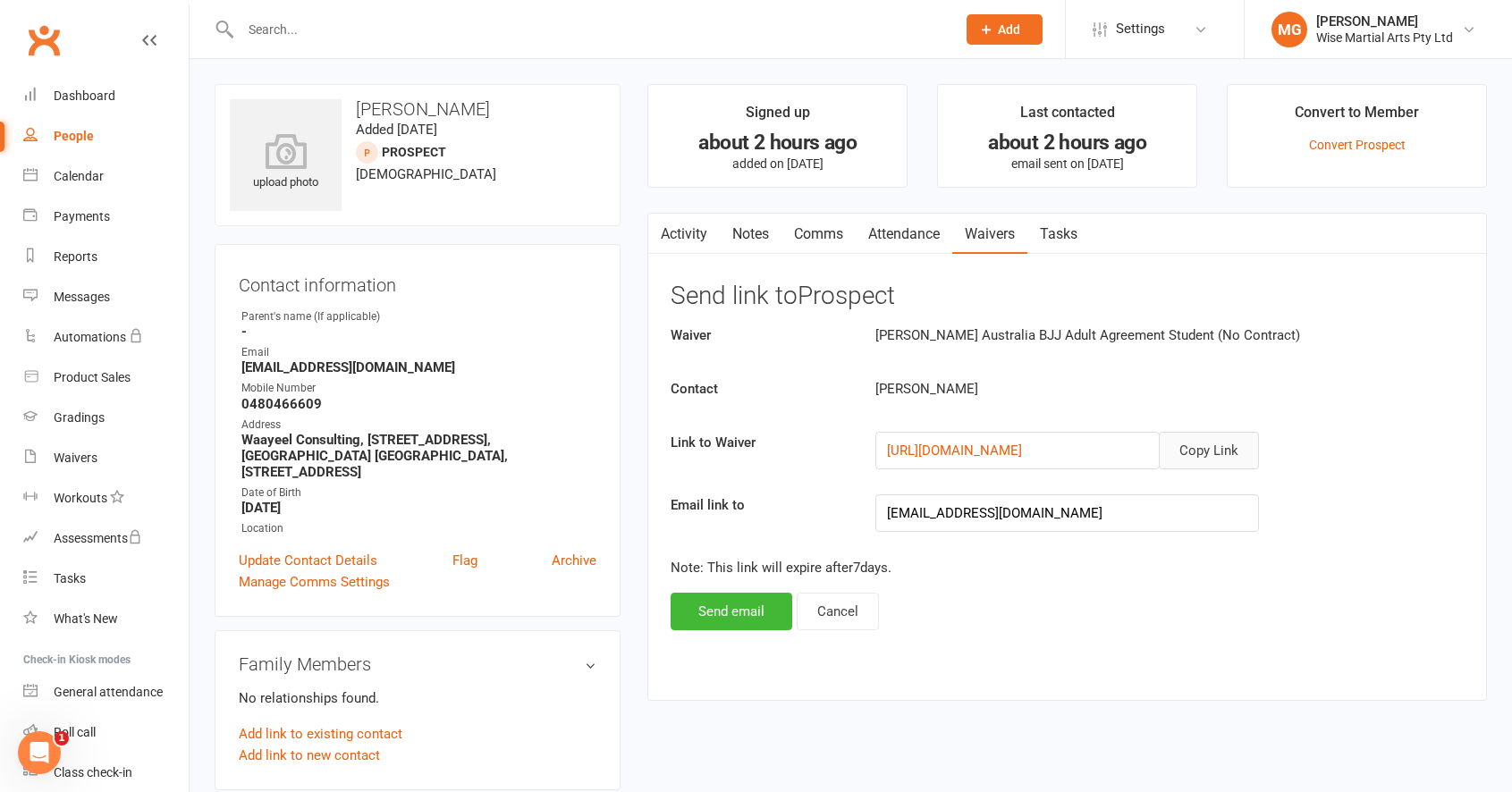
click at [1182, 459] on button "Copy Link" at bounding box center [1208, 451] width 100 height 38
click at [1189, 444] on button "Copy Link" at bounding box center [1208, 451] width 100 height 38
click at [756, 238] on link "Notes" at bounding box center [750, 234] width 62 height 41
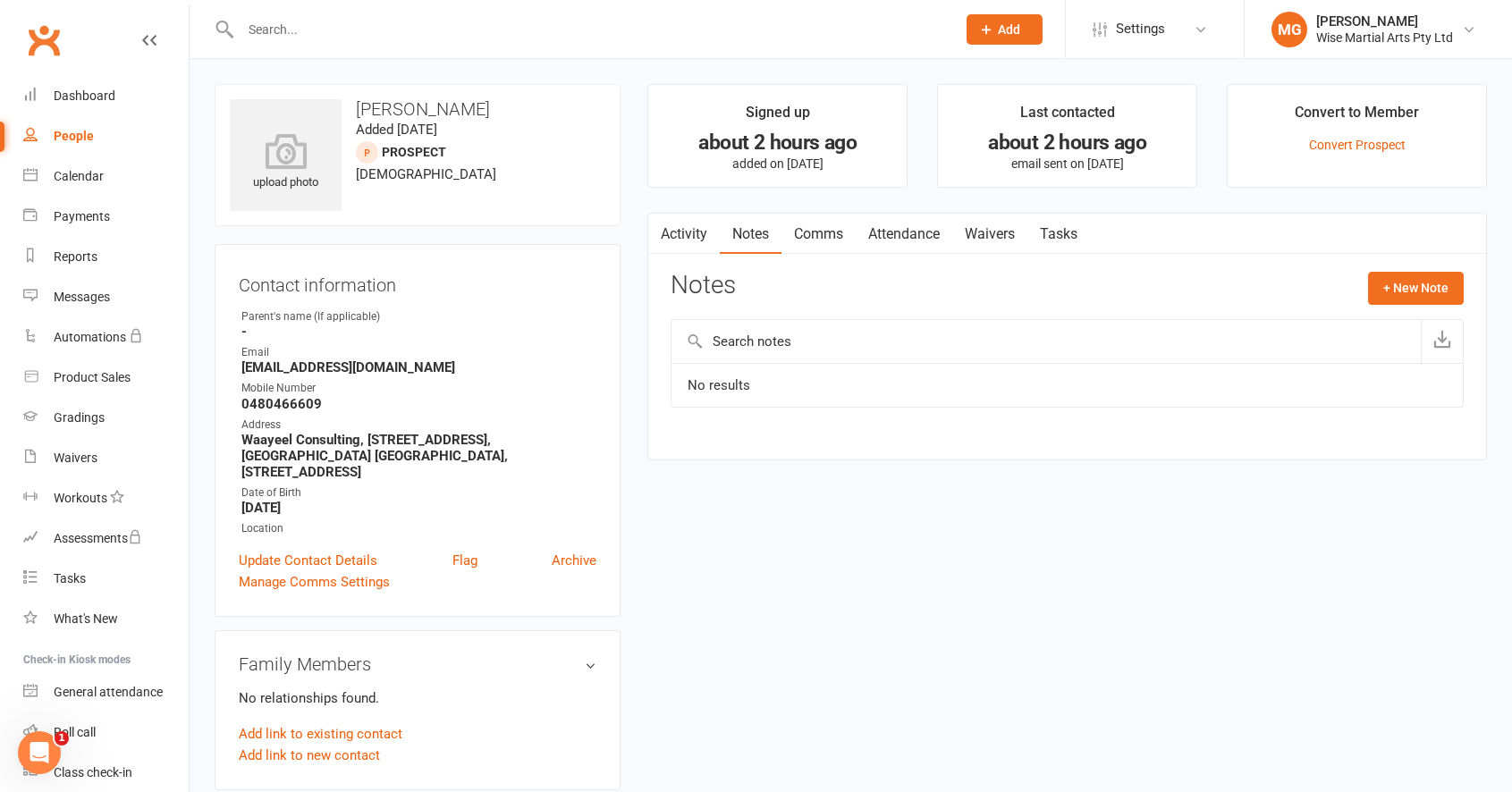
click at [811, 241] on link "Comms" at bounding box center [818, 234] width 74 height 41
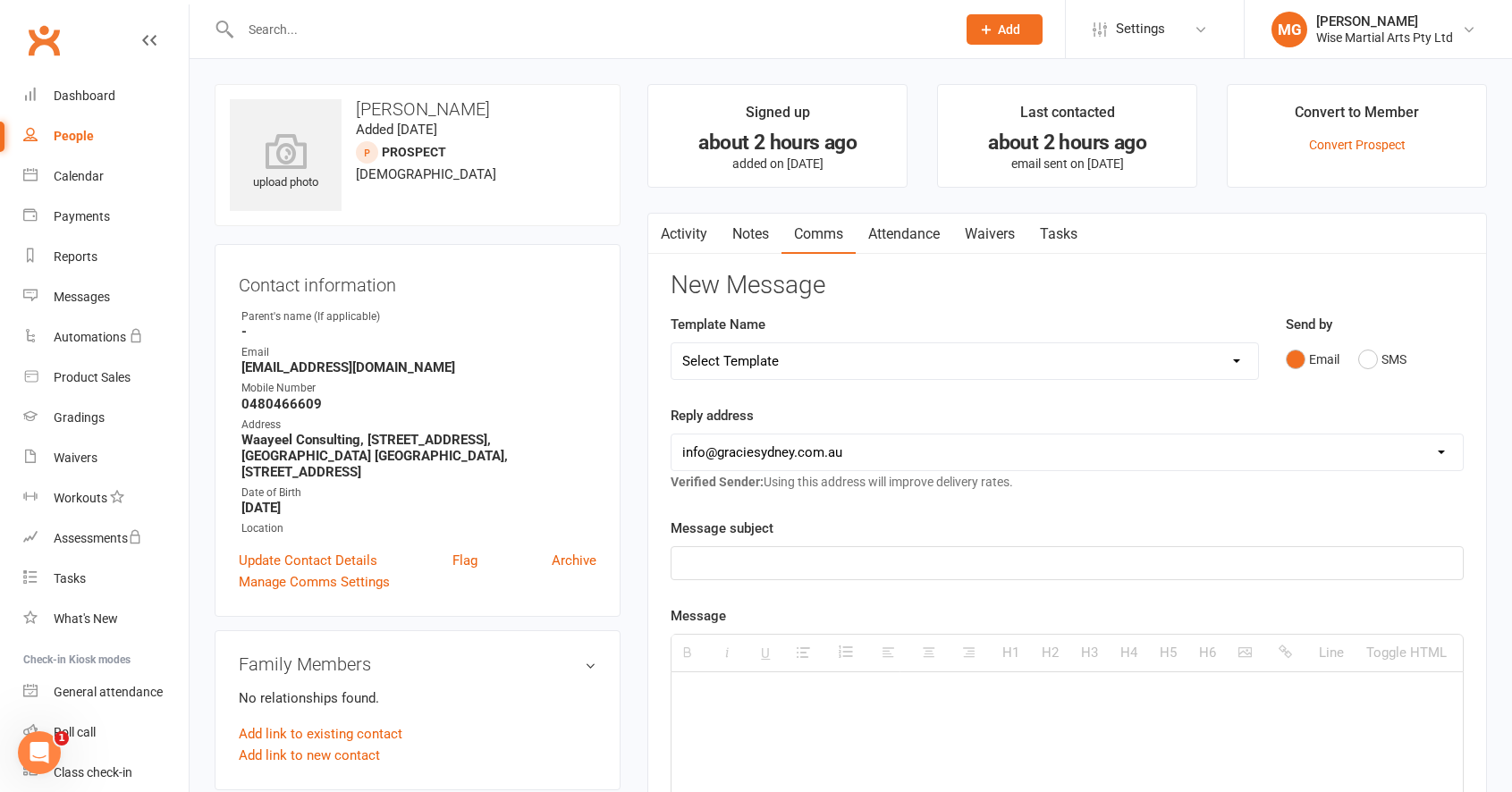
scroll to position [1, 0]
click at [760, 674] on div at bounding box center [1067, 806] width 791 height 268
paste div
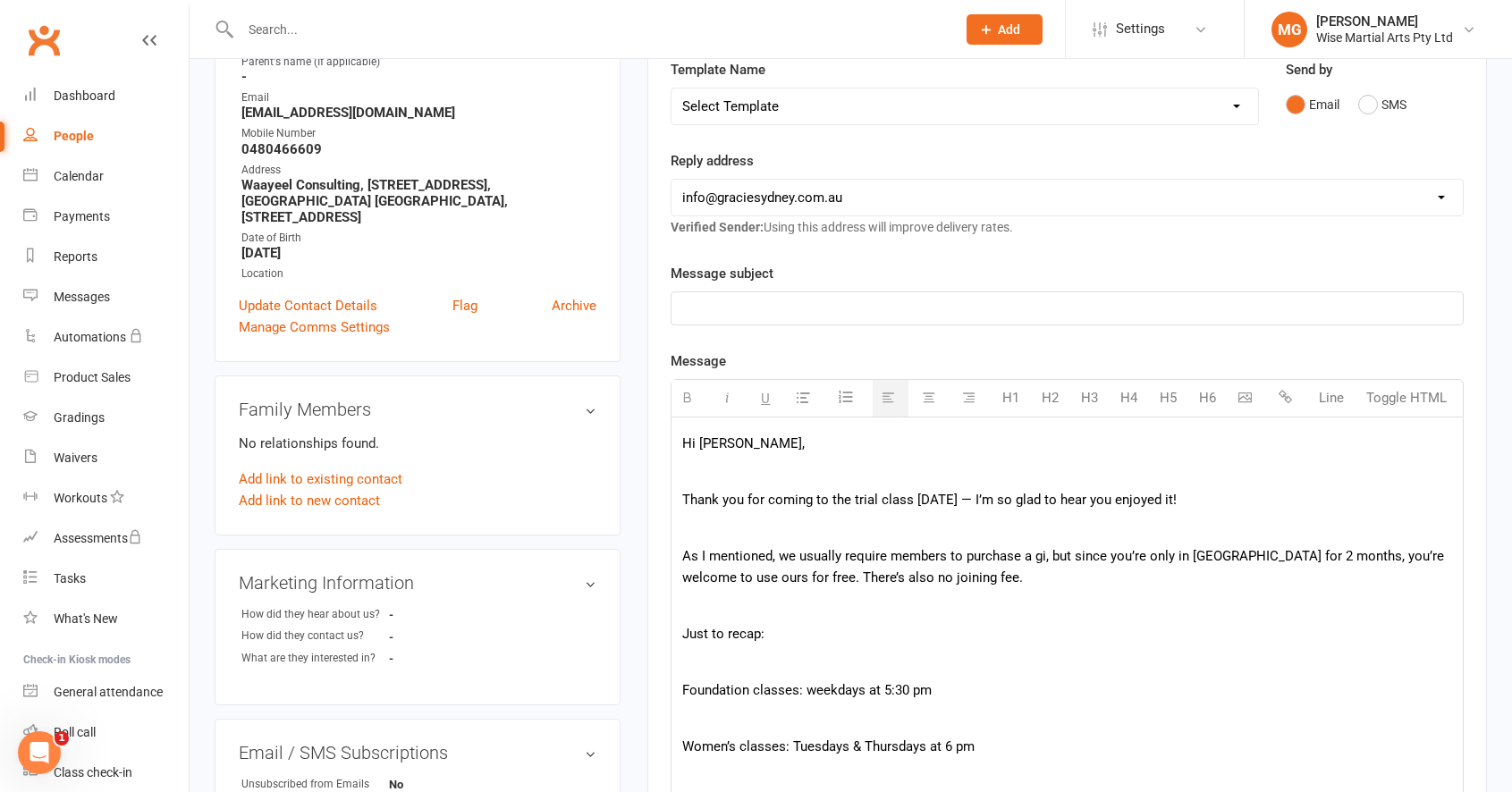
scroll to position [260, 0]
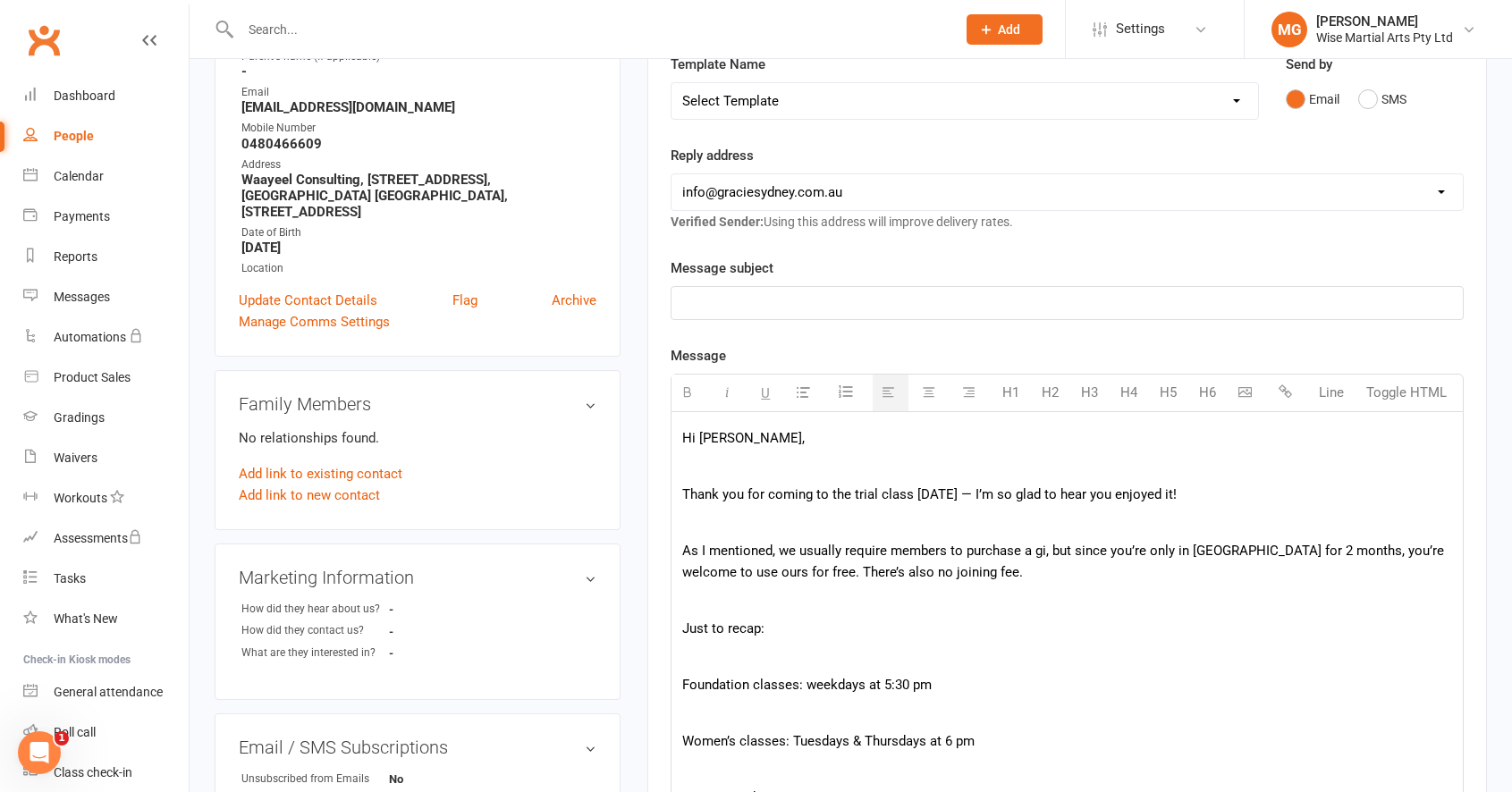
click at [700, 476] on p at bounding box center [1067, 466] width 770 height 21
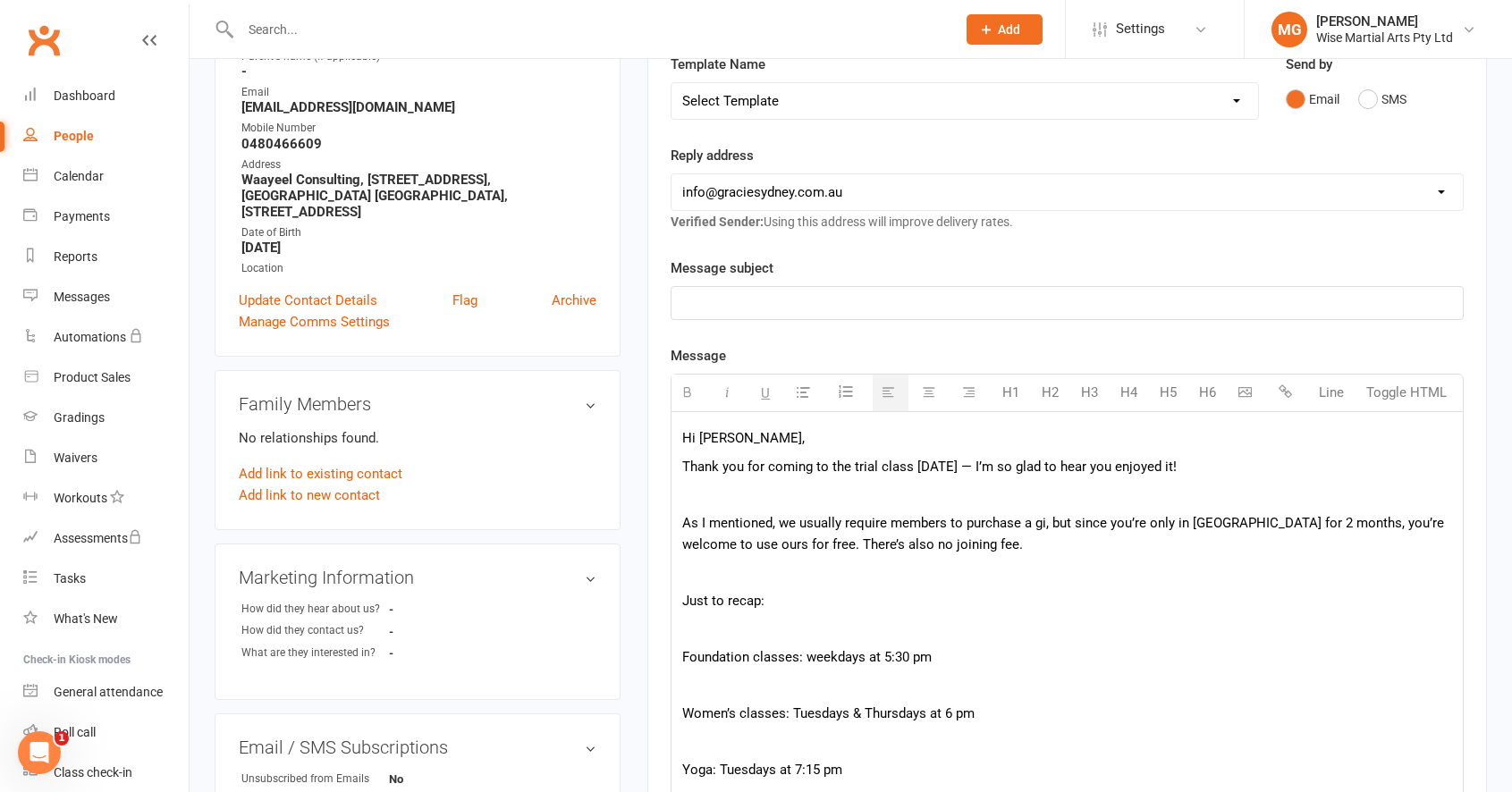
click at [704, 497] on p at bounding box center [1067, 494] width 770 height 21
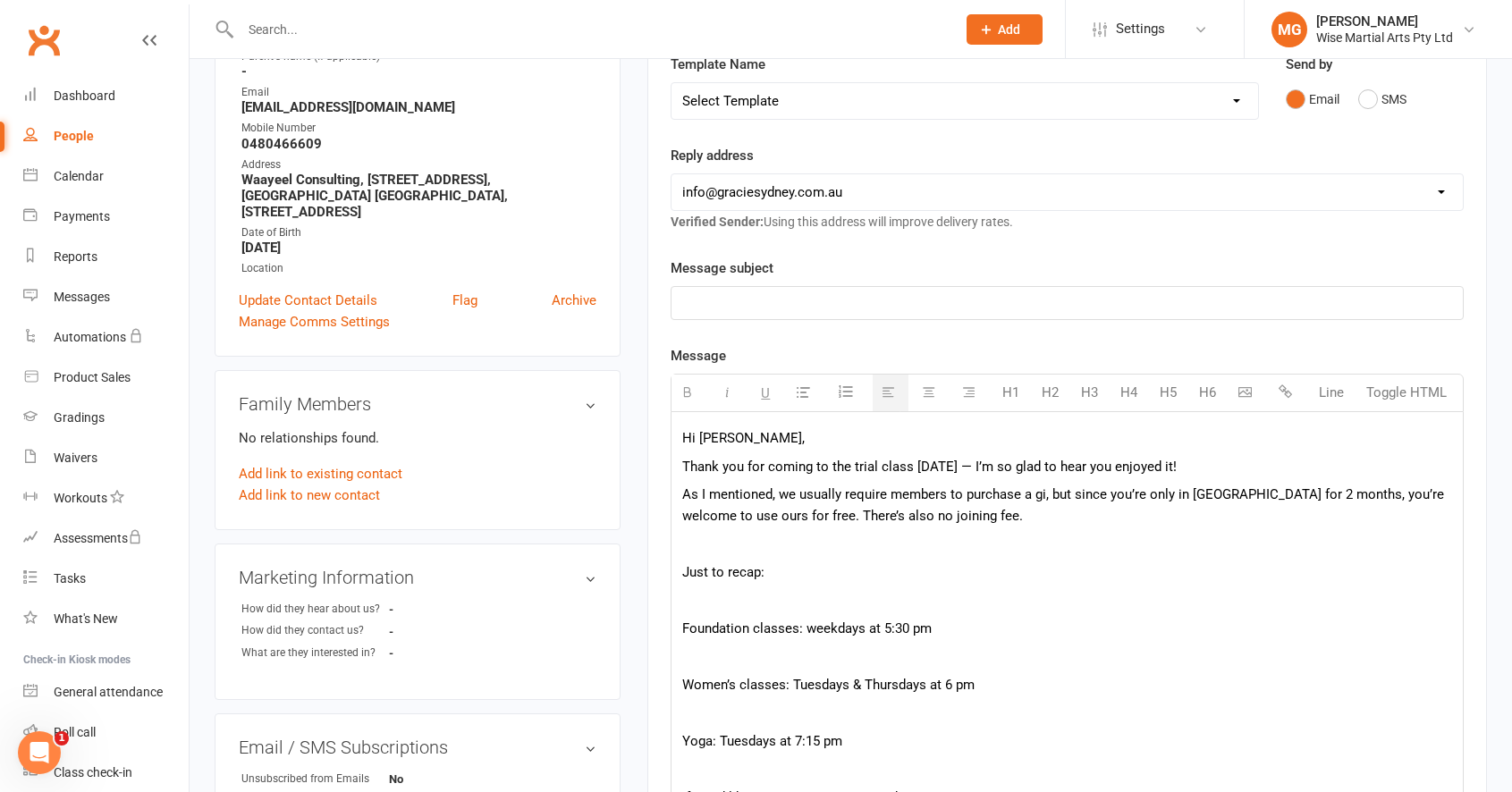
click at [708, 557] on div "Hi Yiying, Thank you for coming to the trial class today — I’m so glad to hear …" at bounding box center [1067, 714] width 791 height 606
click at [679, 555] on div "Hi Yiying, Thank you for coming to the trial class today — I’m so glad to hear …" at bounding box center [1067, 714] width 791 height 606
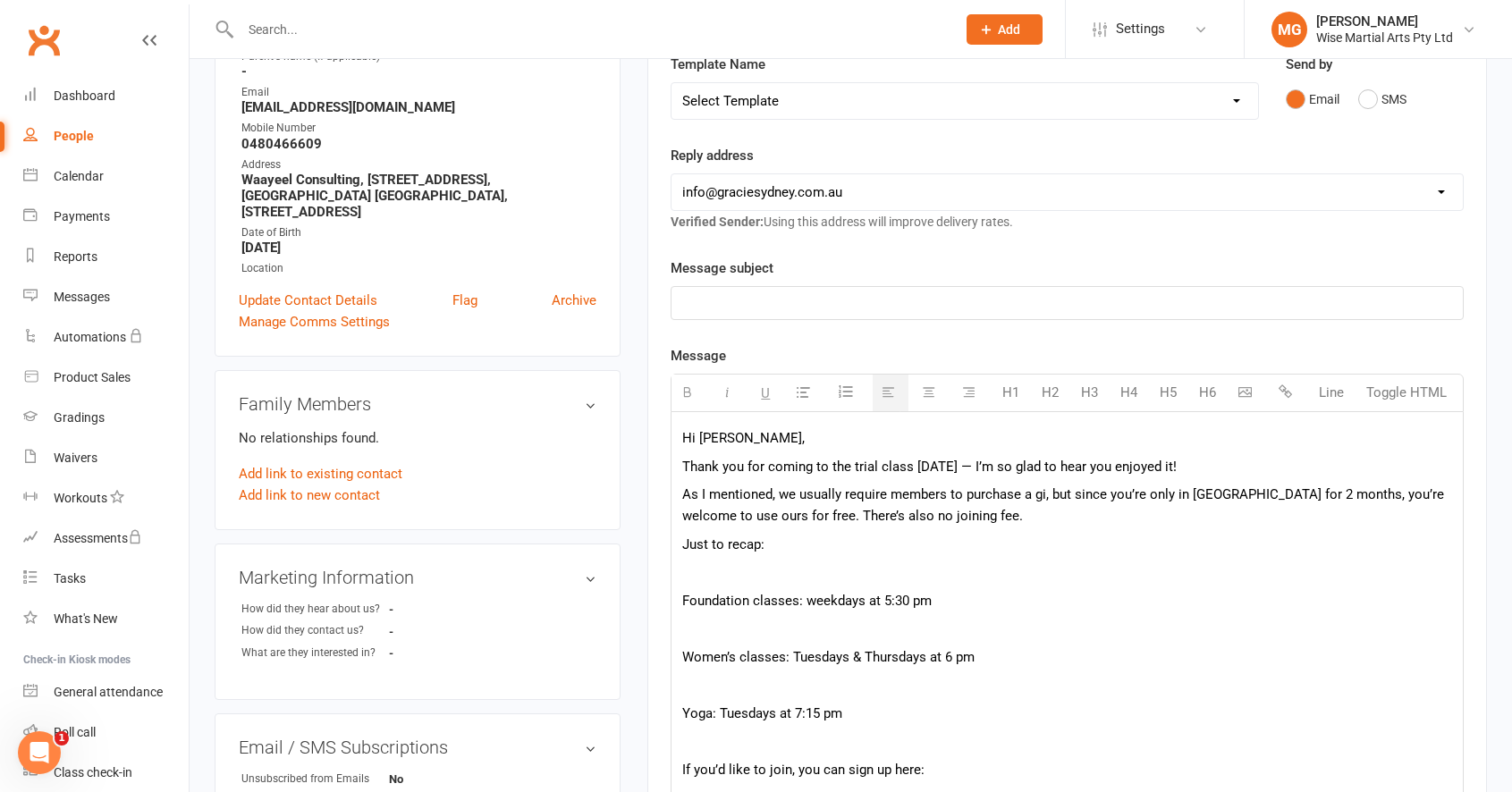
click at [691, 575] on p at bounding box center [1067, 572] width 770 height 21
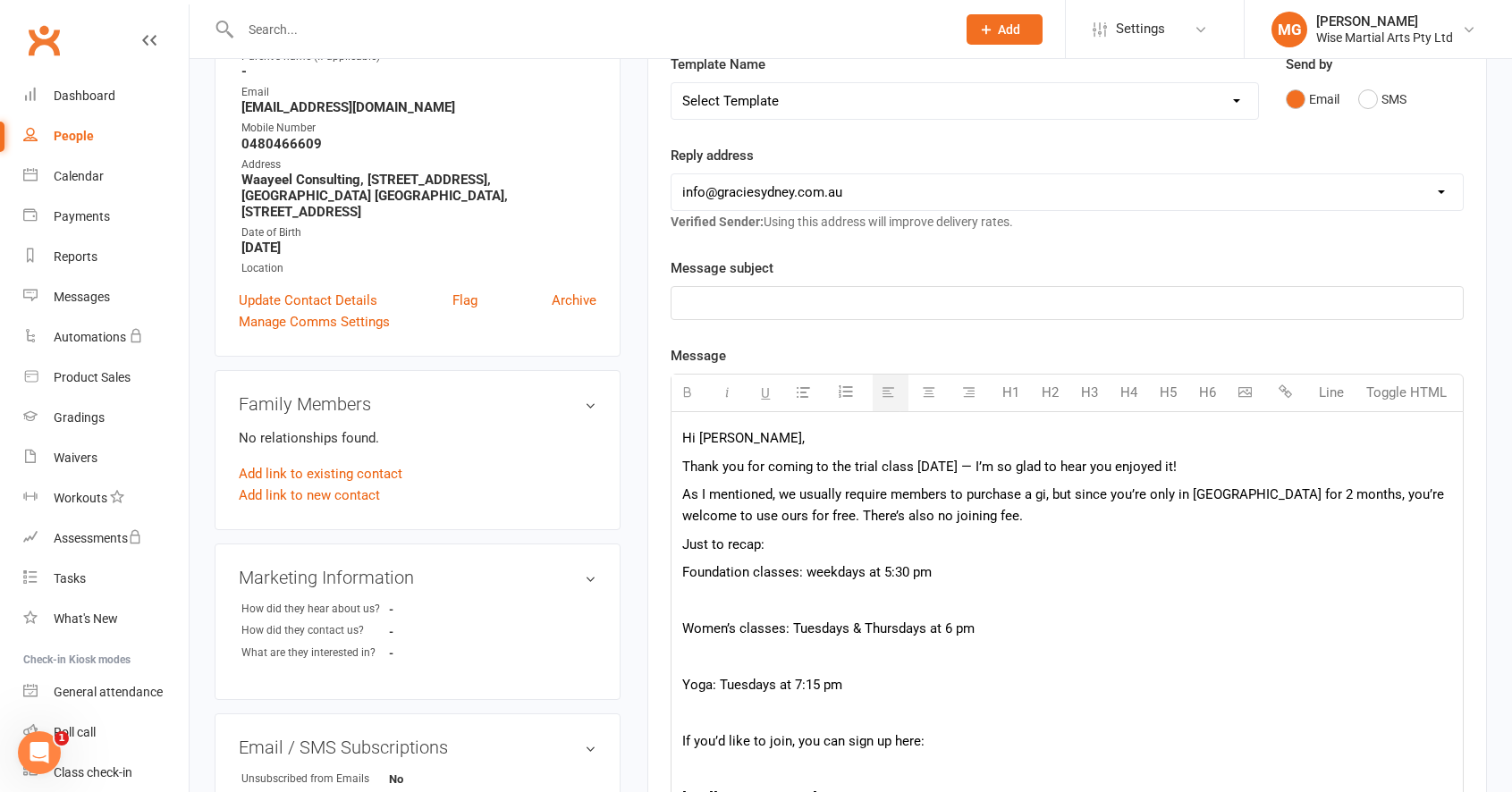
click at [694, 609] on p at bounding box center [1067, 600] width 770 height 21
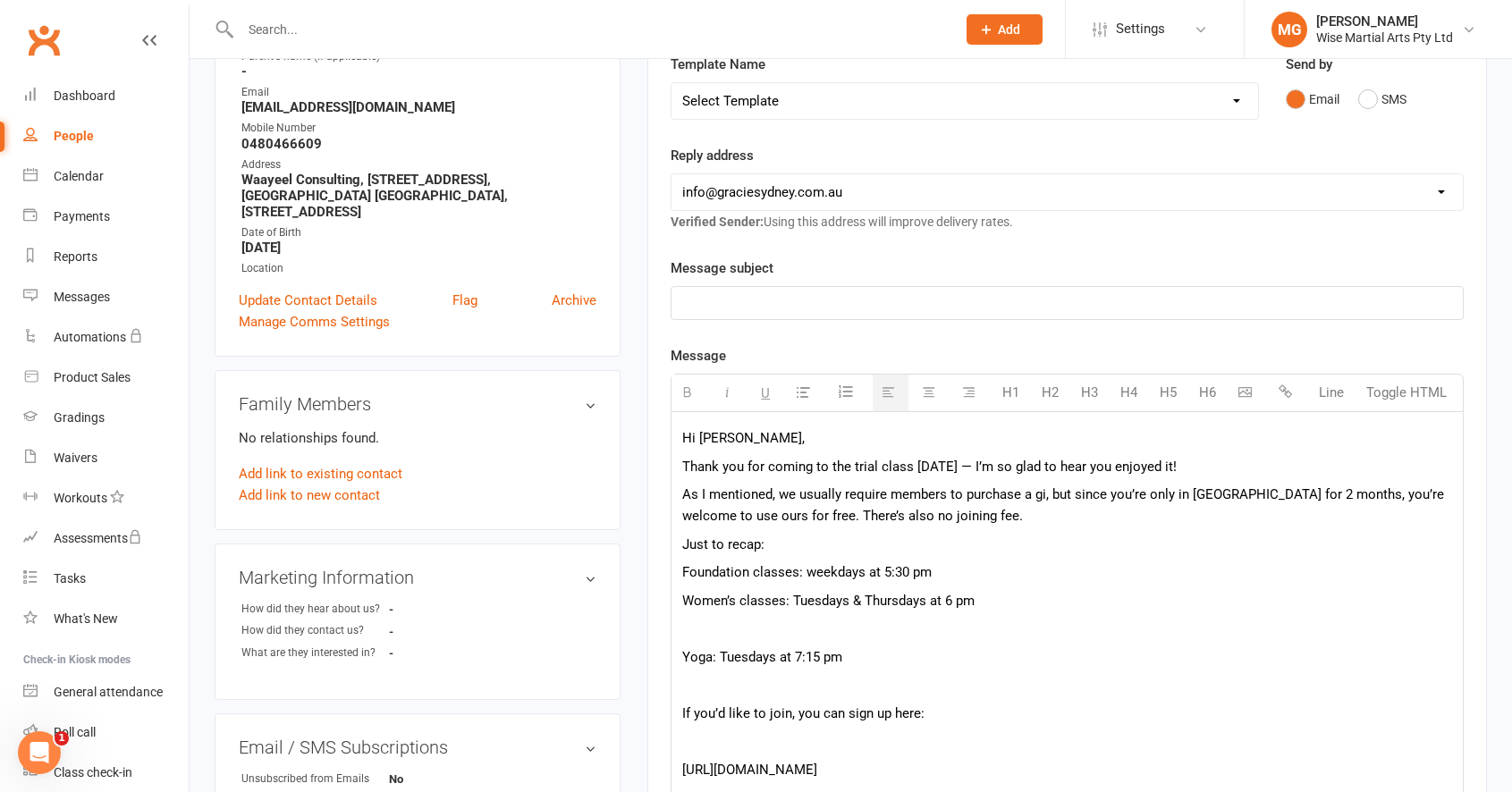
click at [698, 635] on p at bounding box center [1067, 628] width 770 height 21
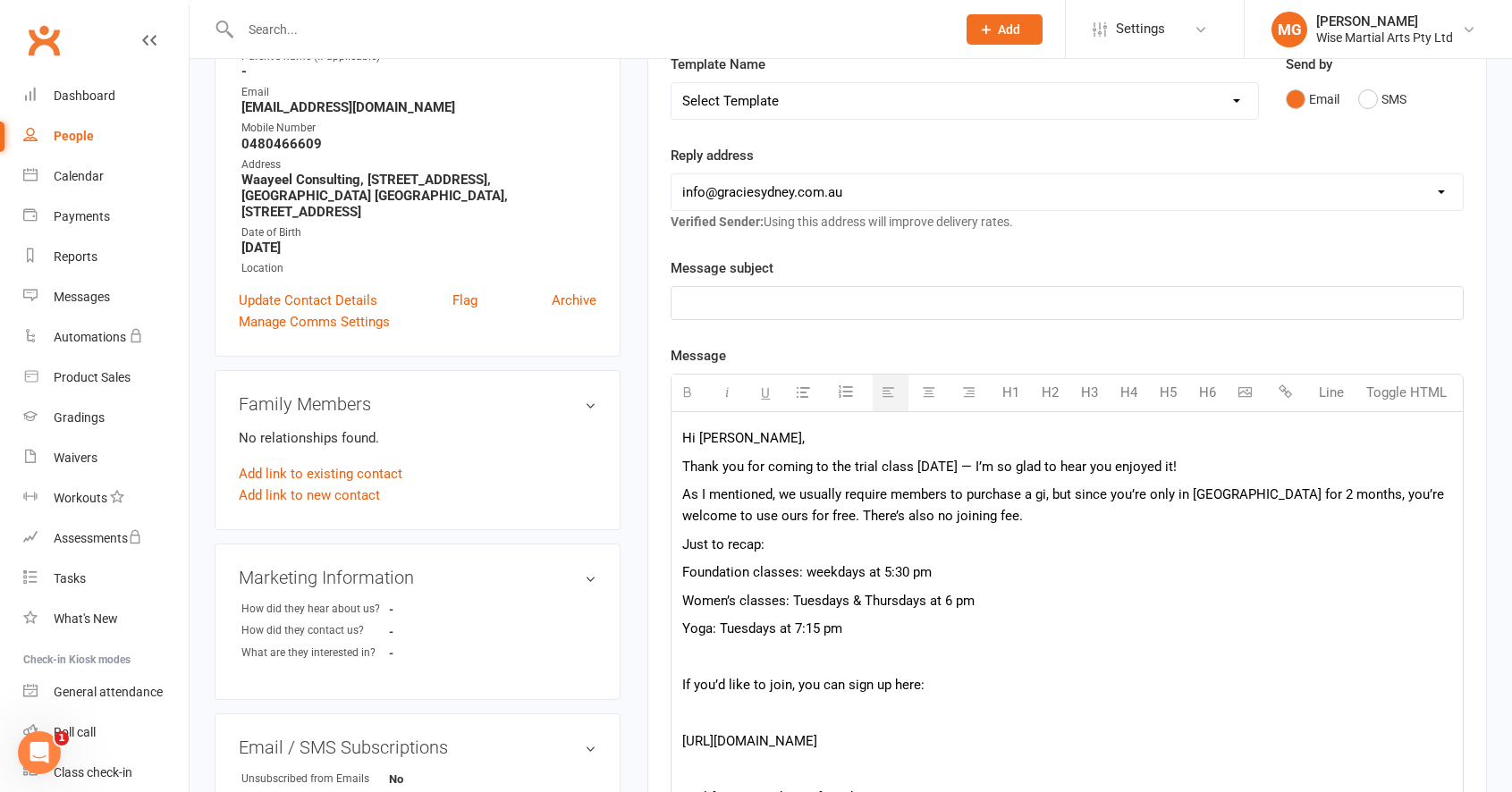
click at [706, 673] on div "Hi Yiying, Thank you for coming to the trial class today — I’m so glad to hear …" at bounding box center [1067, 658] width 791 height 493
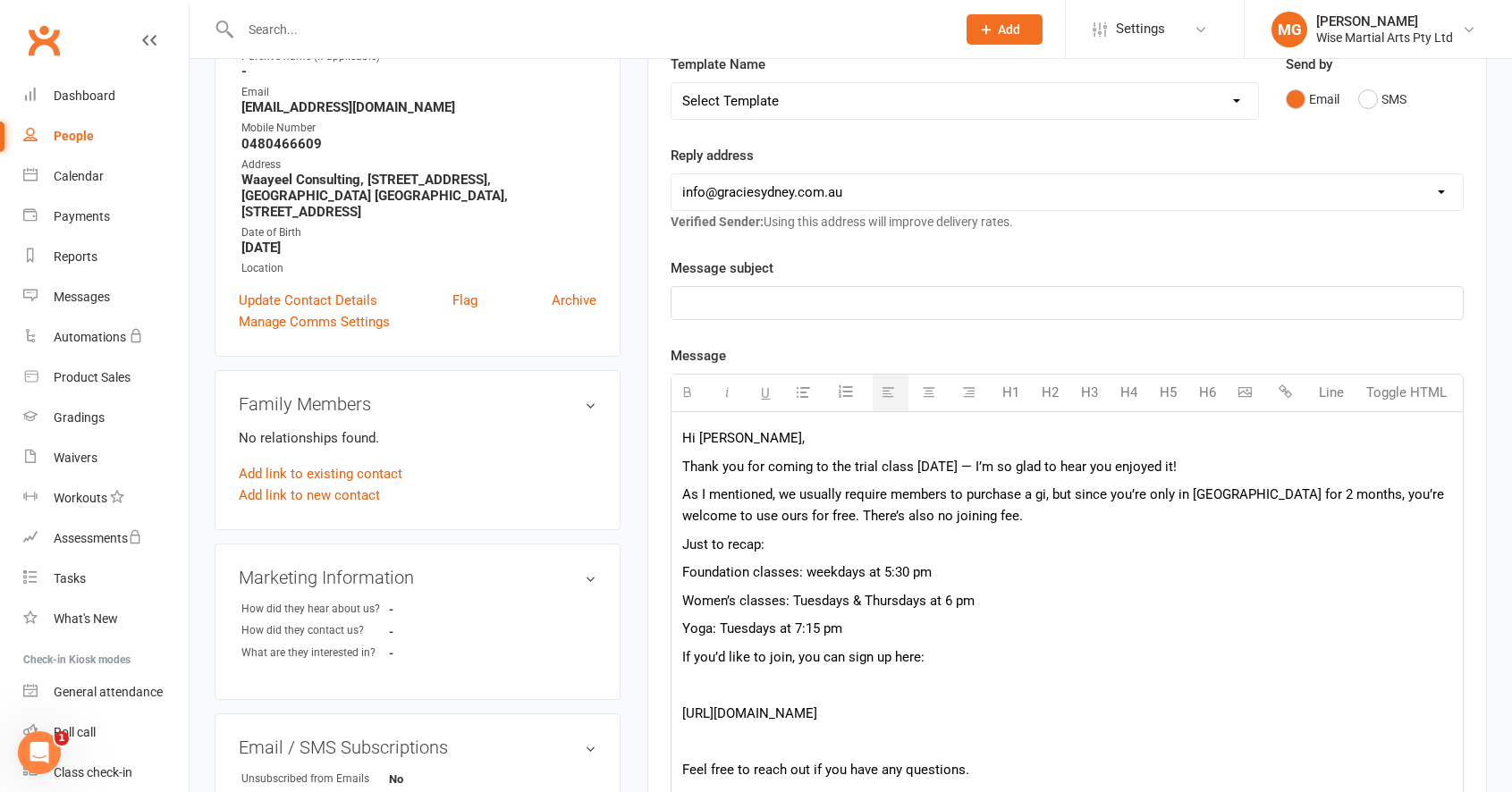
click at [874, 628] on p "Yoga: Tuesdays at 7:15 pm" at bounding box center [1067, 628] width 770 height 21
click at [927, 517] on p "As I mentioned, we usually require members to purchase a gi, but since you’re o…" at bounding box center [1067, 505] width 770 height 43
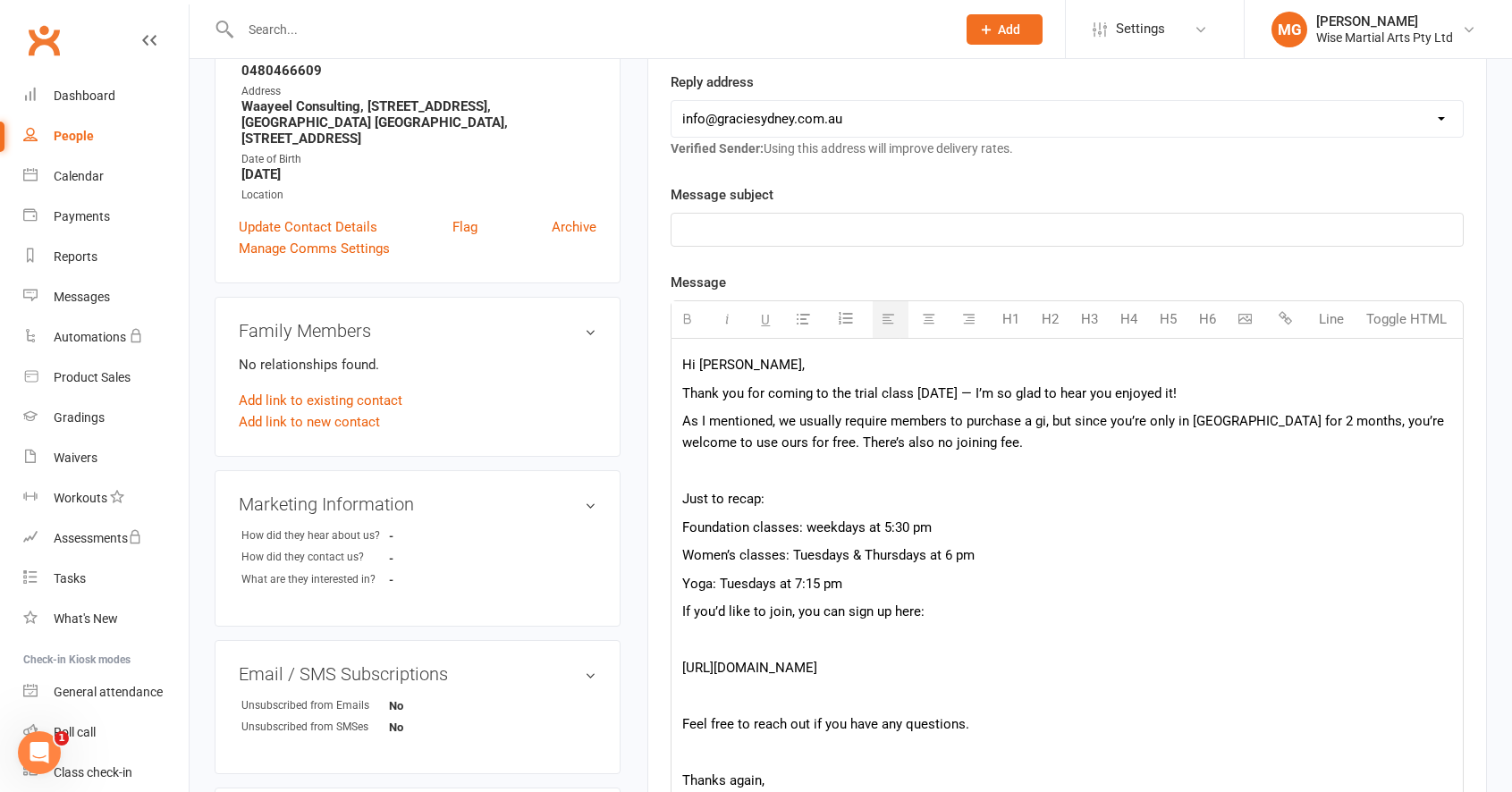
scroll to position [337, 0]
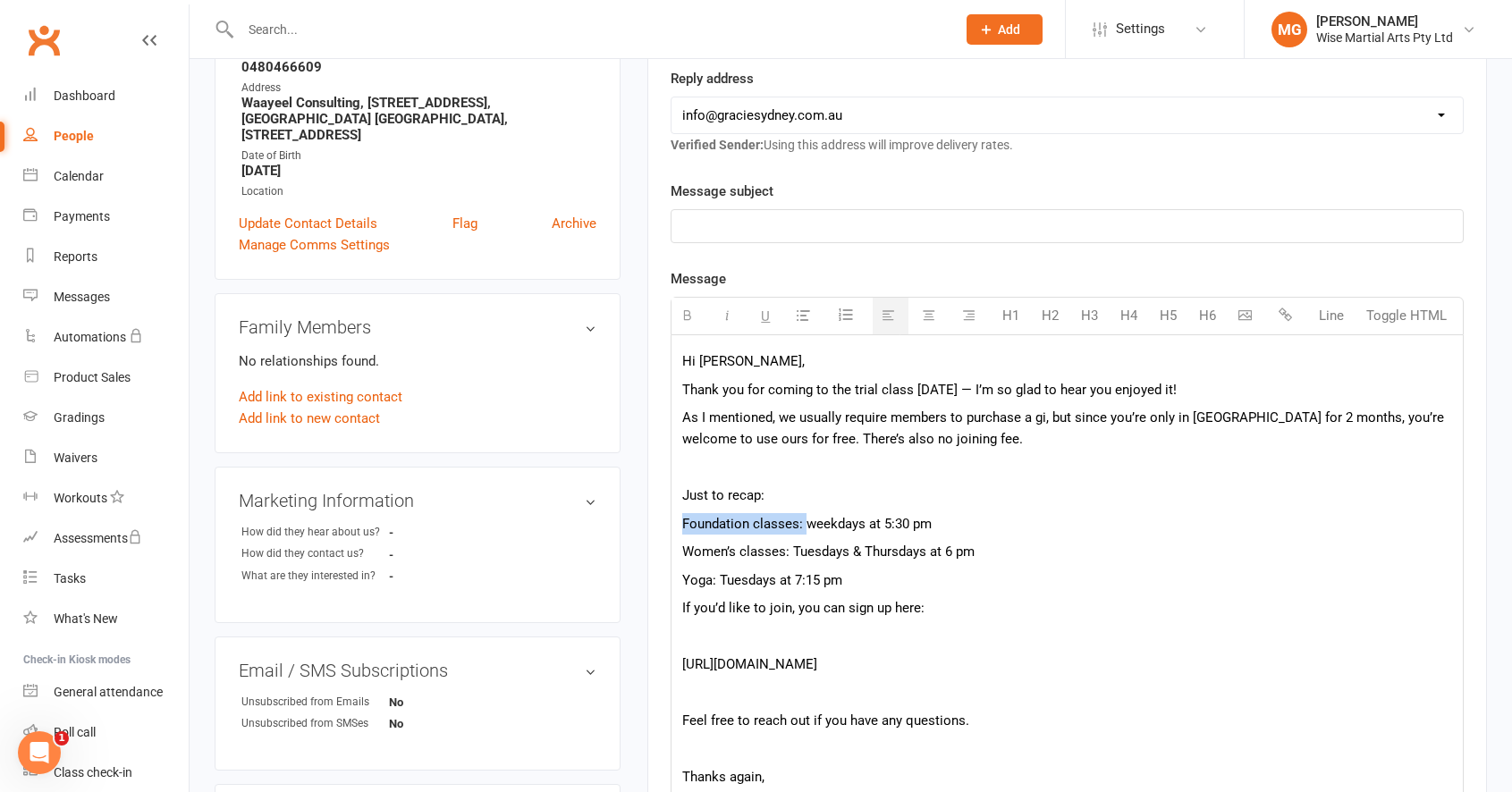
drag, startPoint x: 802, startPoint y: 530, endPoint x: 678, endPoint y: 529, distance: 124.0
click at [678, 529] on div "Hi Yiying, Thank you for coming to the trial class today — I’m so glad to hear …" at bounding box center [1067, 581] width 791 height 493
click at [794, 558] on p "Women’s classes: Tuesdays & Thursdays at 6 pm" at bounding box center [1067, 551] width 770 height 21
drag, startPoint x: 789, startPoint y: 557, endPoint x: 682, endPoint y: 561, distance: 107.1
click at [681, 561] on div "Hi Yiying, Thank you for coming to the trial class today — I’m so glad to hear …" at bounding box center [1067, 581] width 791 height 493
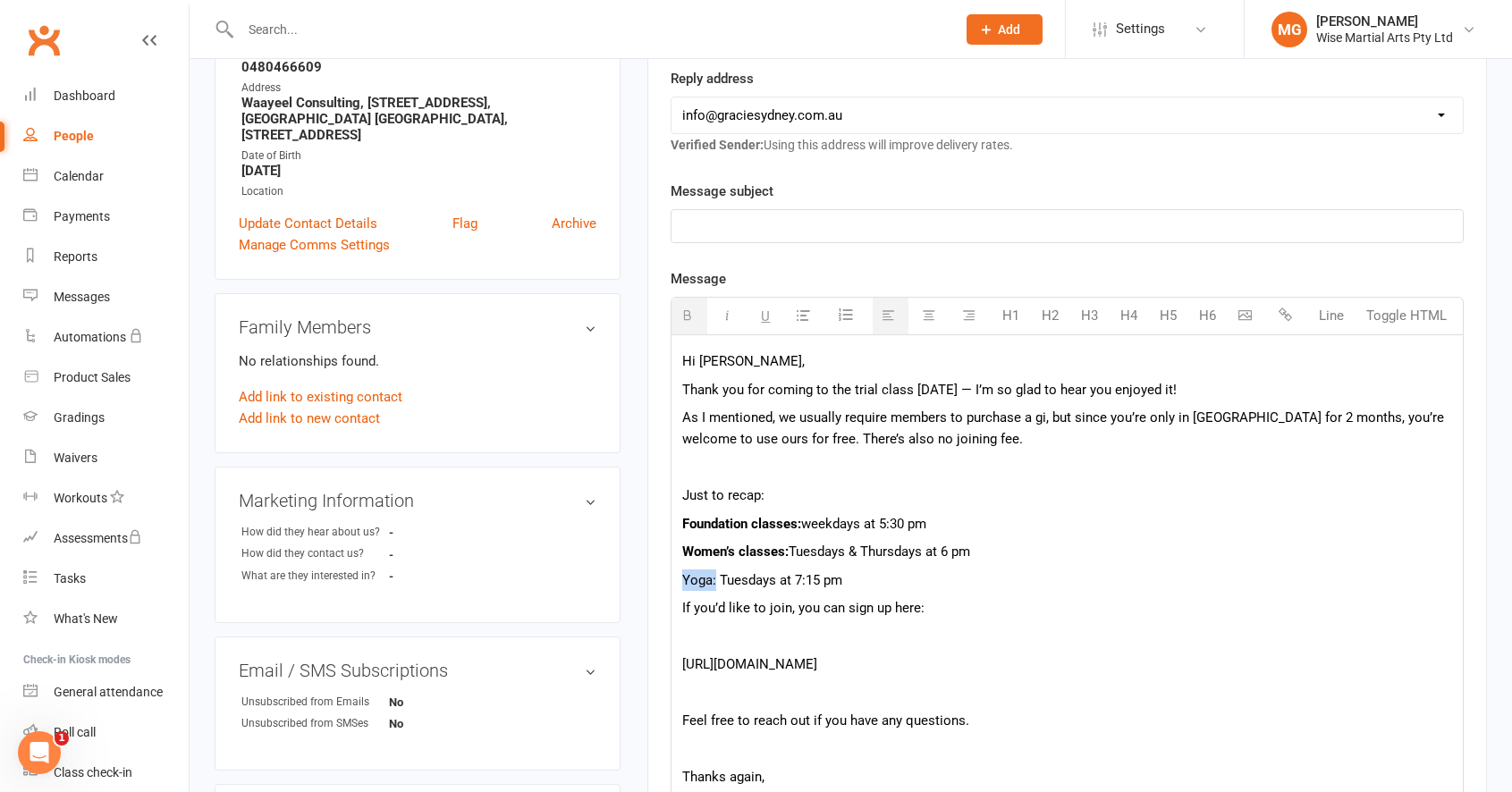
drag, startPoint x: 716, startPoint y: 582, endPoint x: 683, endPoint y: 587, distance: 33.4
click at [683, 587] on p "Yoga: Tuesdays at 7:15 pm" at bounding box center [1067, 579] width 770 height 21
click at [798, 411] on p "As I mentioned, we usually require members to purchase a gi, but since you’re o…" at bounding box center [1067, 428] width 770 height 43
click at [730, 462] on p at bounding box center [1067, 467] width 770 height 21
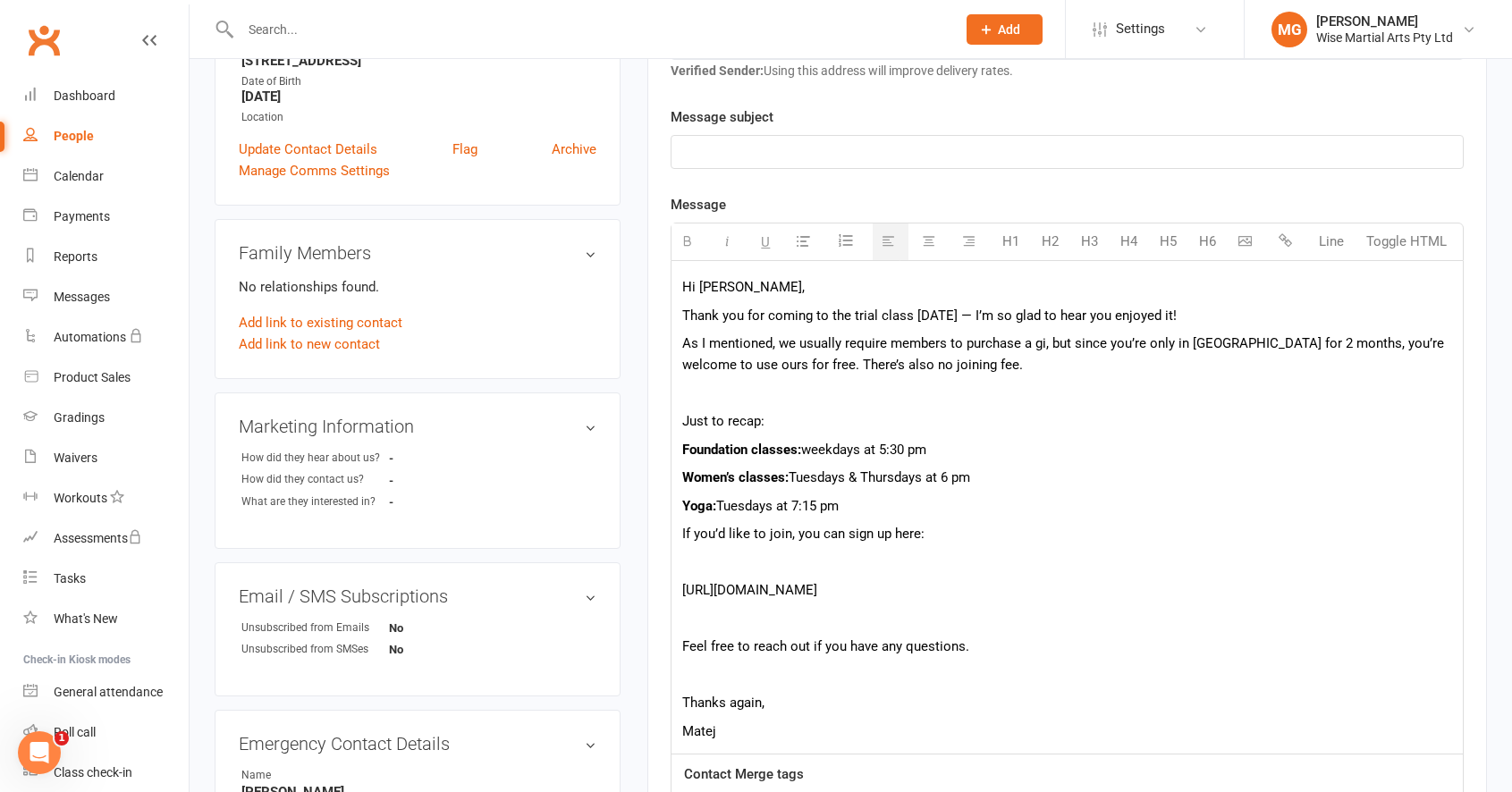
scroll to position [415, 0]
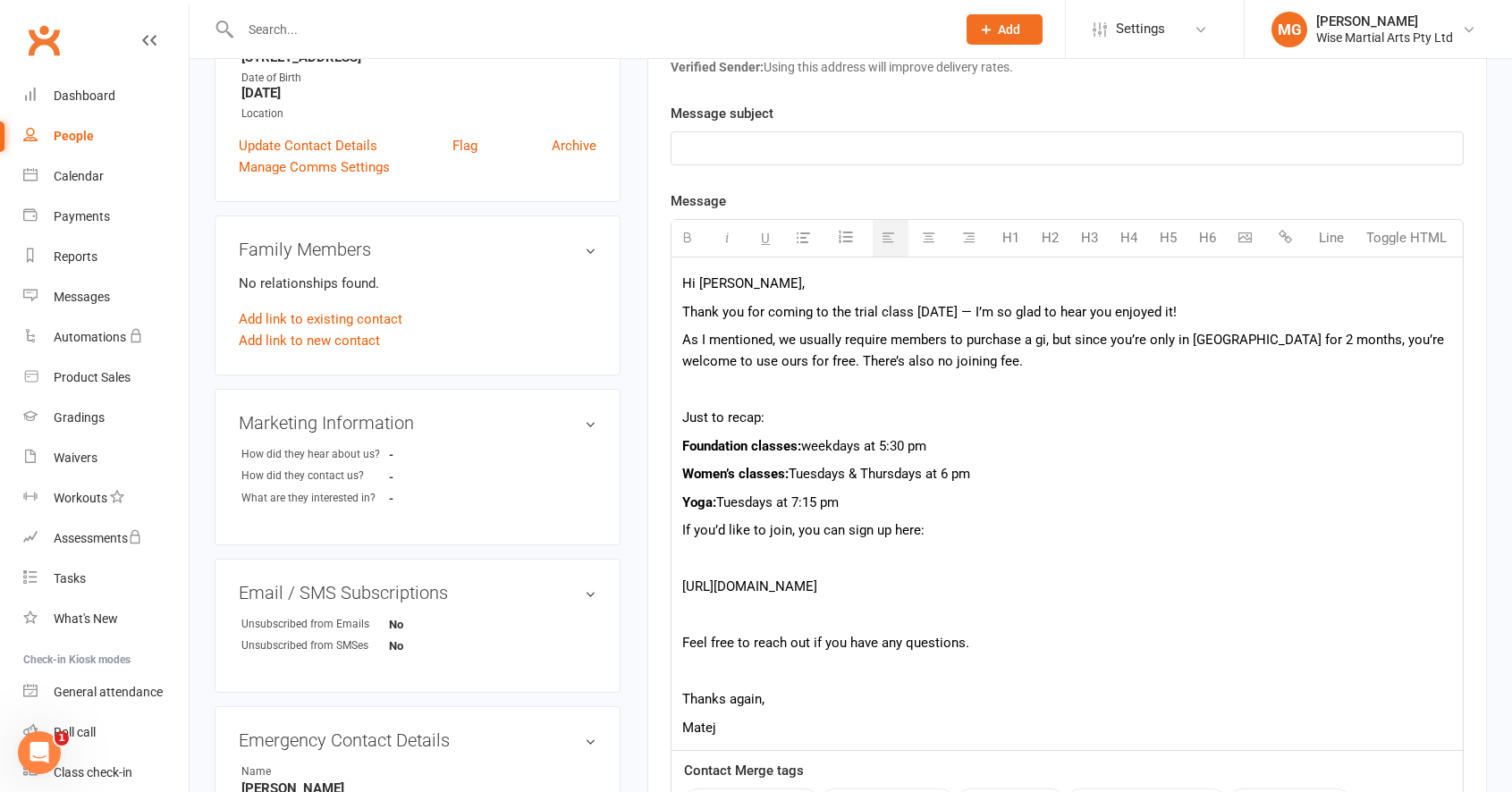
click at [886, 496] on p "Yoga: Tuesdays at 7:15 pm" at bounding box center [1067, 501] width 770 height 21
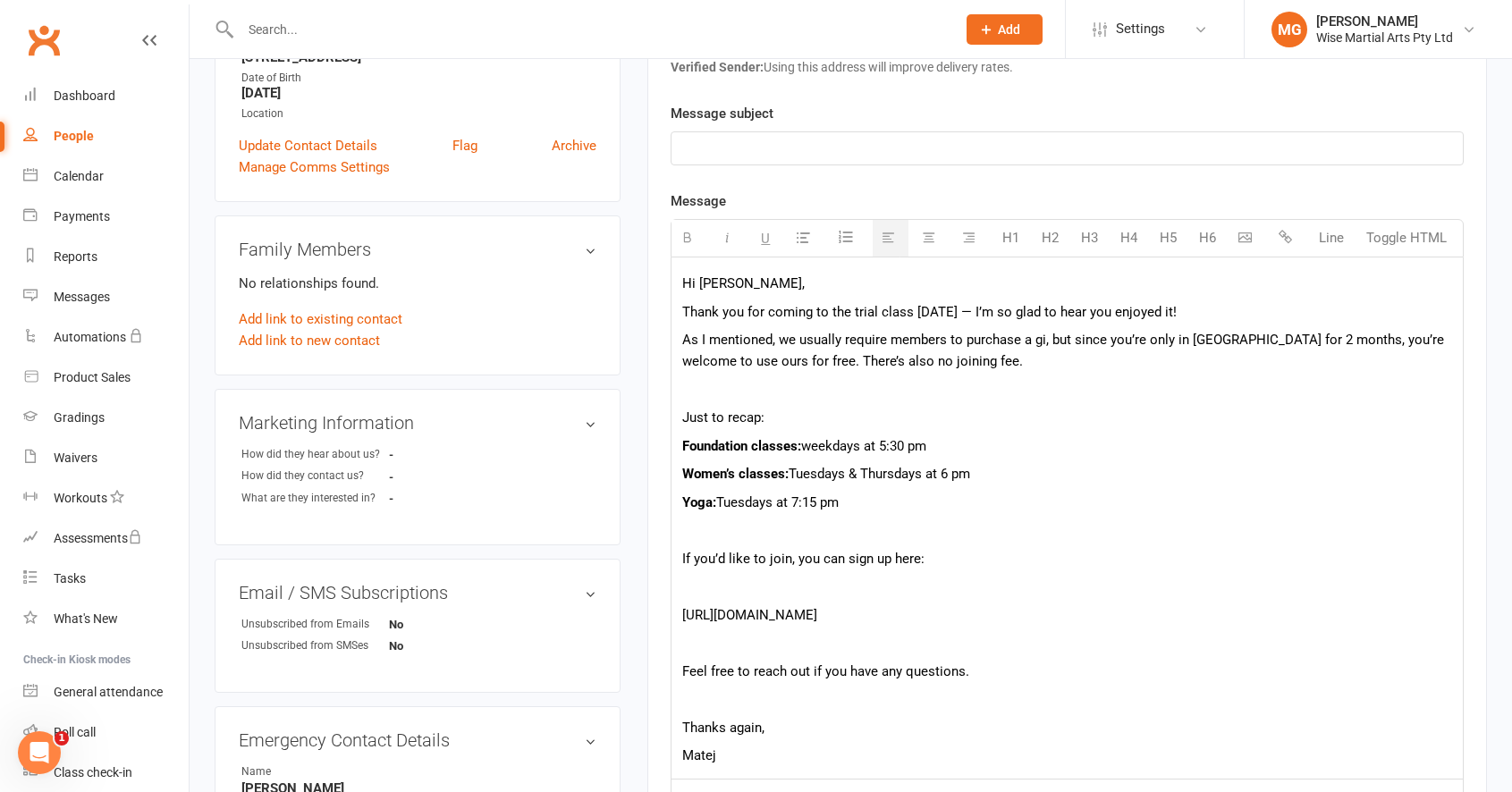
click at [807, 586] on p at bounding box center [1067, 586] width 770 height 21
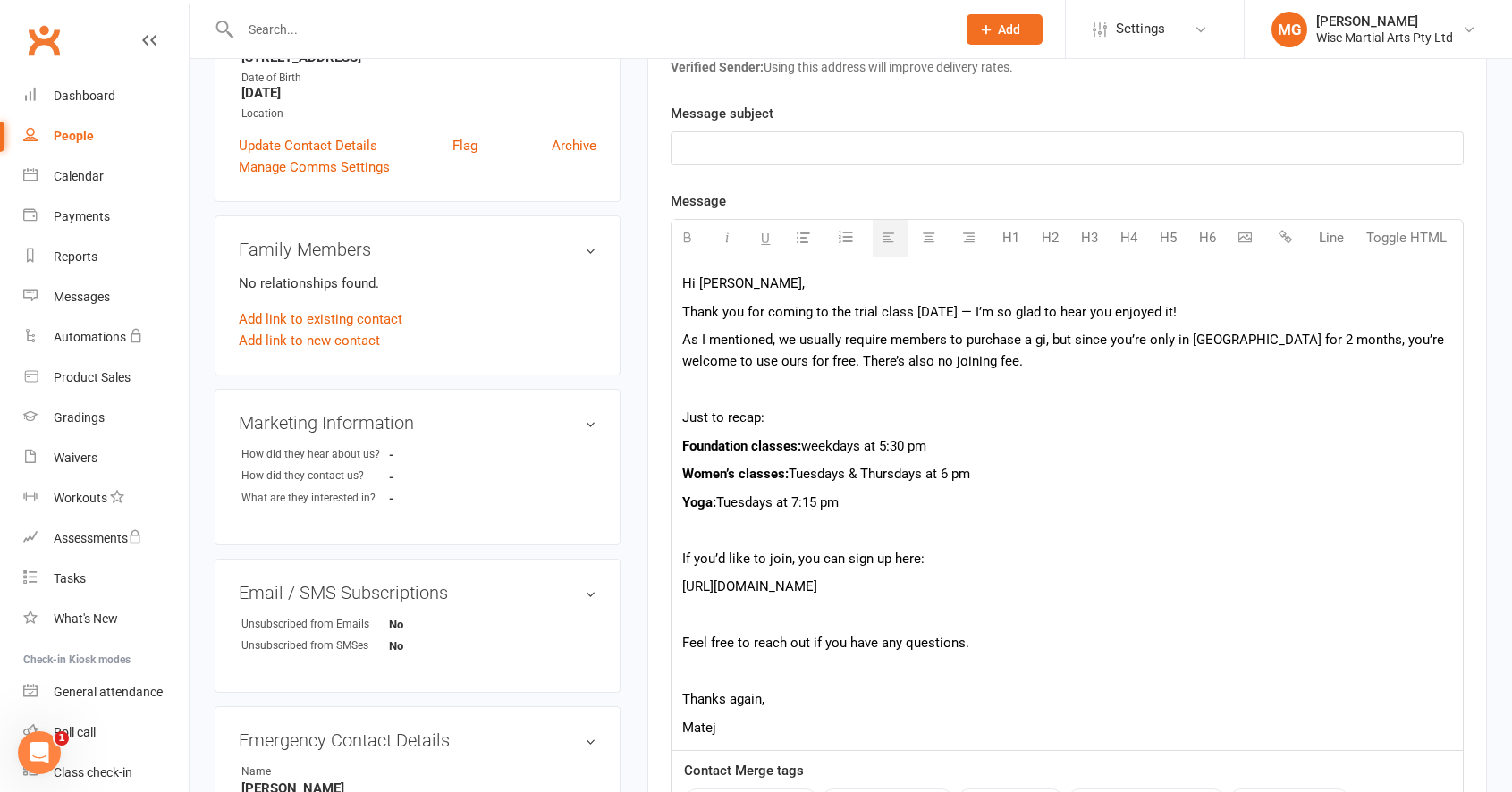
click at [749, 625] on p at bounding box center [1067, 614] width 770 height 21
click at [983, 653] on p "Feel free to reach out if you have any questions." at bounding box center [1067, 642] width 770 height 21
drag, startPoint x: 889, startPoint y: 562, endPoint x: 943, endPoint y: 551, distance: 55.1
click at [891, 562] on span "If you’d like to join, you can sign up here:" at bounding box center [803, 558] width 242 height 16
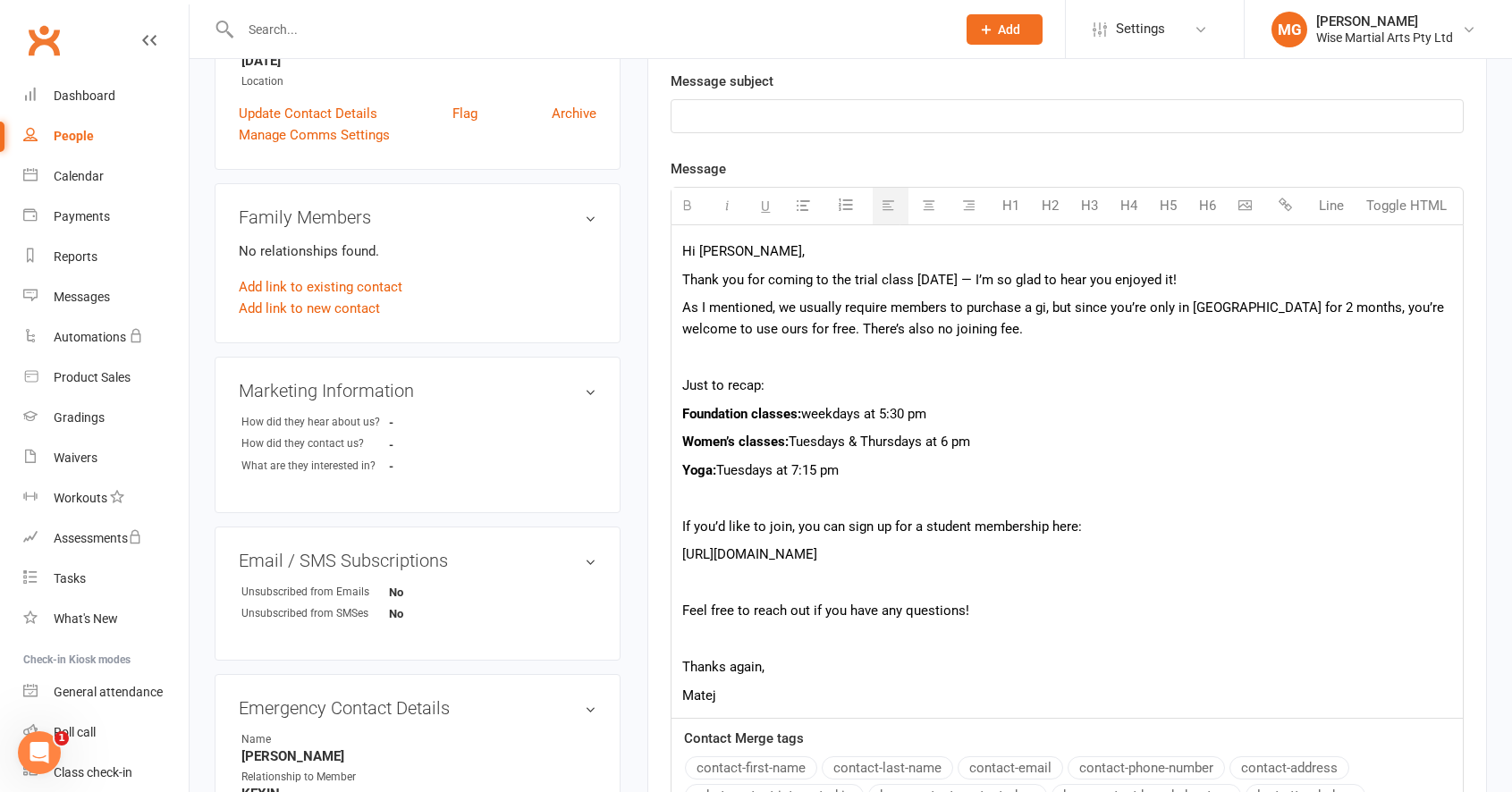
scroll to position [445, 0]
drag, startPoint x: 766, startPoint y: 694, endPoint x: 721, endPoint y: 692, distance: 45.0
click at [721, 679] on p "Thanks again," at bounding box center [1067, 668] width 770 height 21
click at [751, 261] on p "Hi [PERSON_NAME]," at bounding box center [1067, 253] width 770 height 21
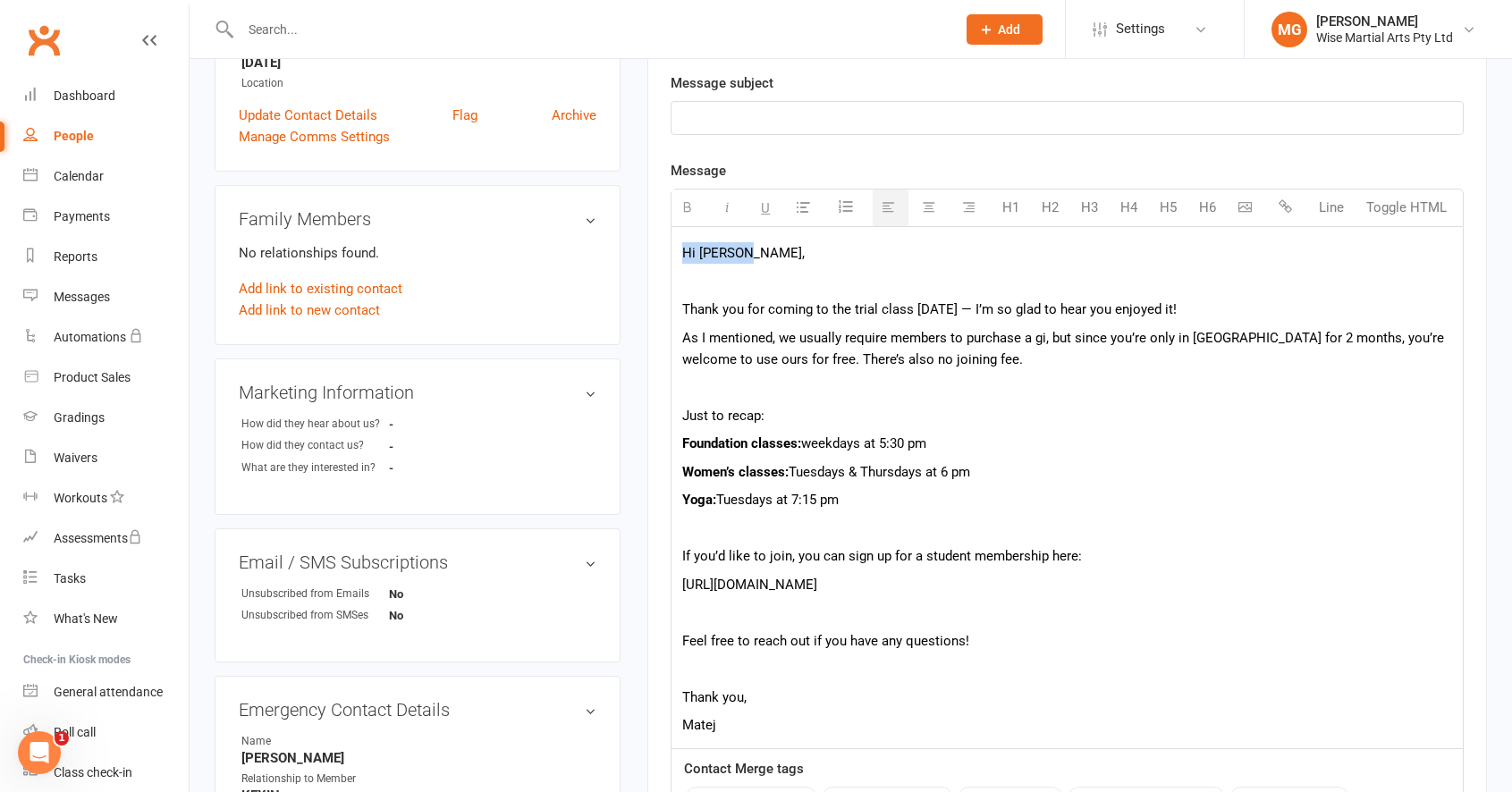
drag, startPoint x: 749, startPoint y: 263, endPoint x: 640, endPoint y: 261, distance: 109.0
click at [640, 261] on main "Signed up about 2 hours ago added on 11 Aug 2025 Last contacted about 2 hours a…" at bounding box center [1067, 367] width 866 height 1456
click at [805, 273] on p at bounding box center [1067, 281] width 770 height 21
click at [989, 315] on p "Thank you for coming to the trial class today — I’m so glad to hear you enjoyed…" at bounding box center [1067, 309] width 770 height 21
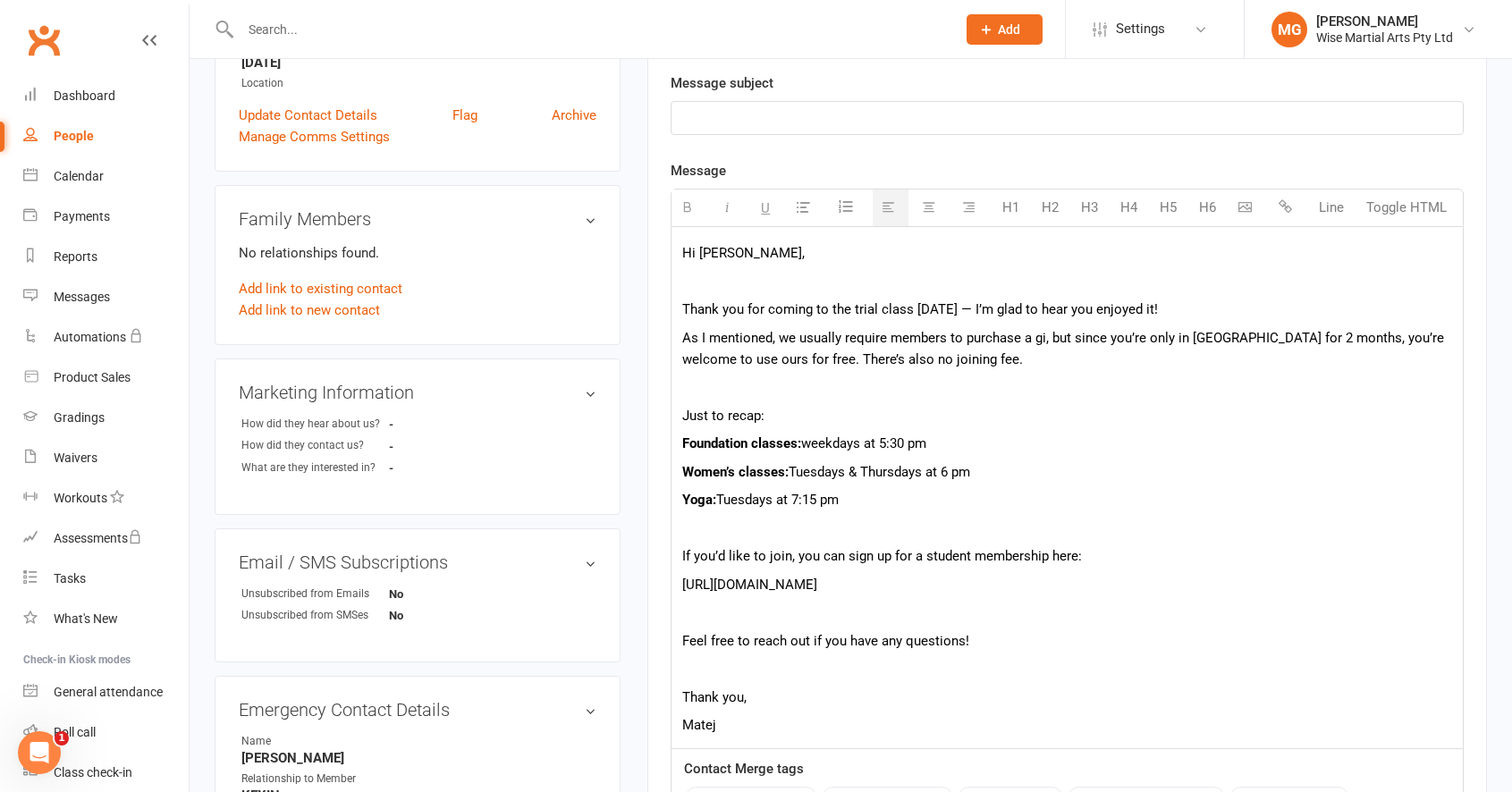
click at [741, 329] on p "As I mentioned, we usually require members to purchase a gi, but since you’re o…" at bounding box center [1067, 349] width 770 height 43
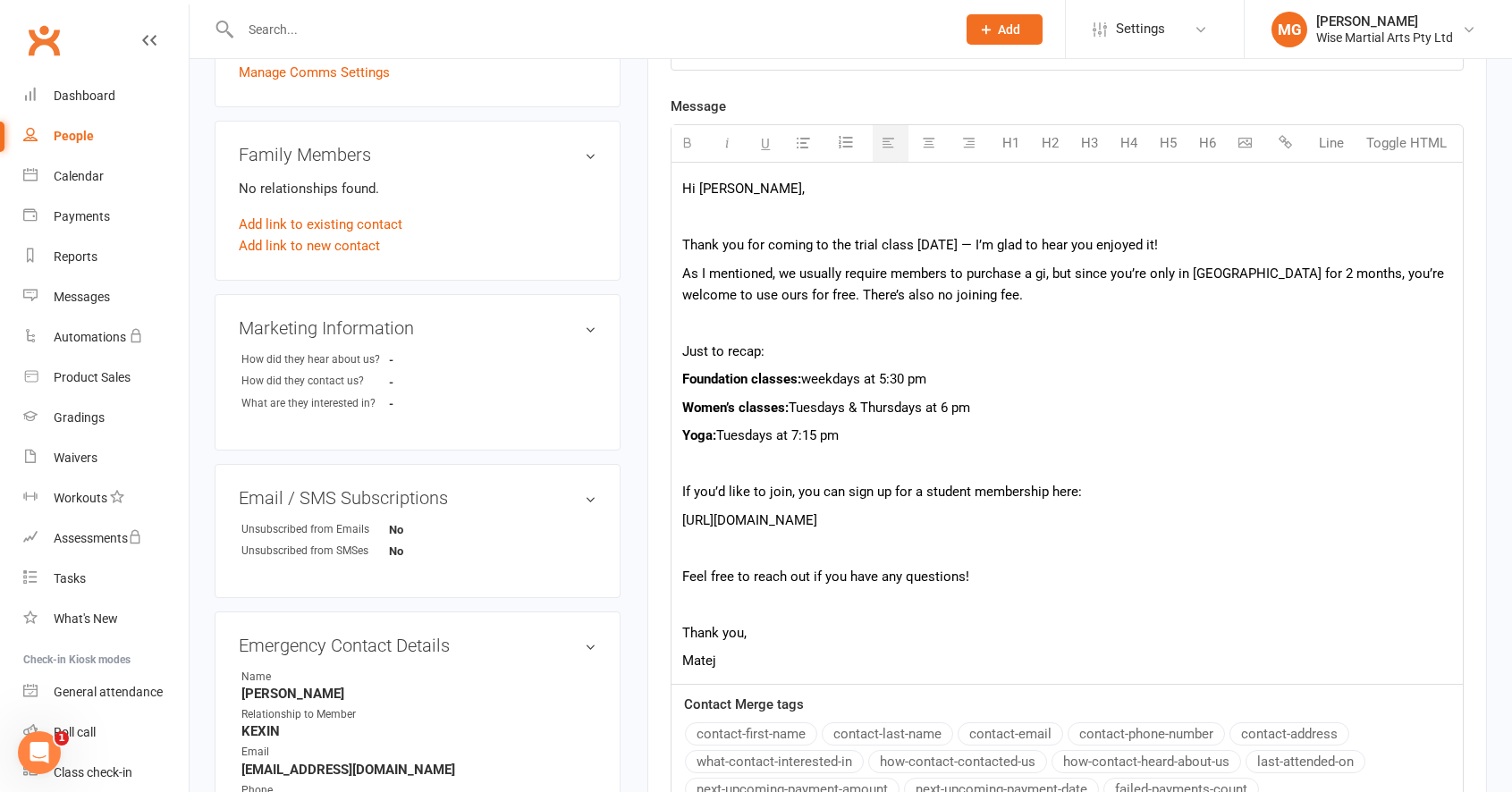
scroll to position [513, 0]
click at [847, 398] on p "Women’s classes: Tuesdays & Thursdays at 6 pm" at bounding box center [1067, 404] width 770 height 21
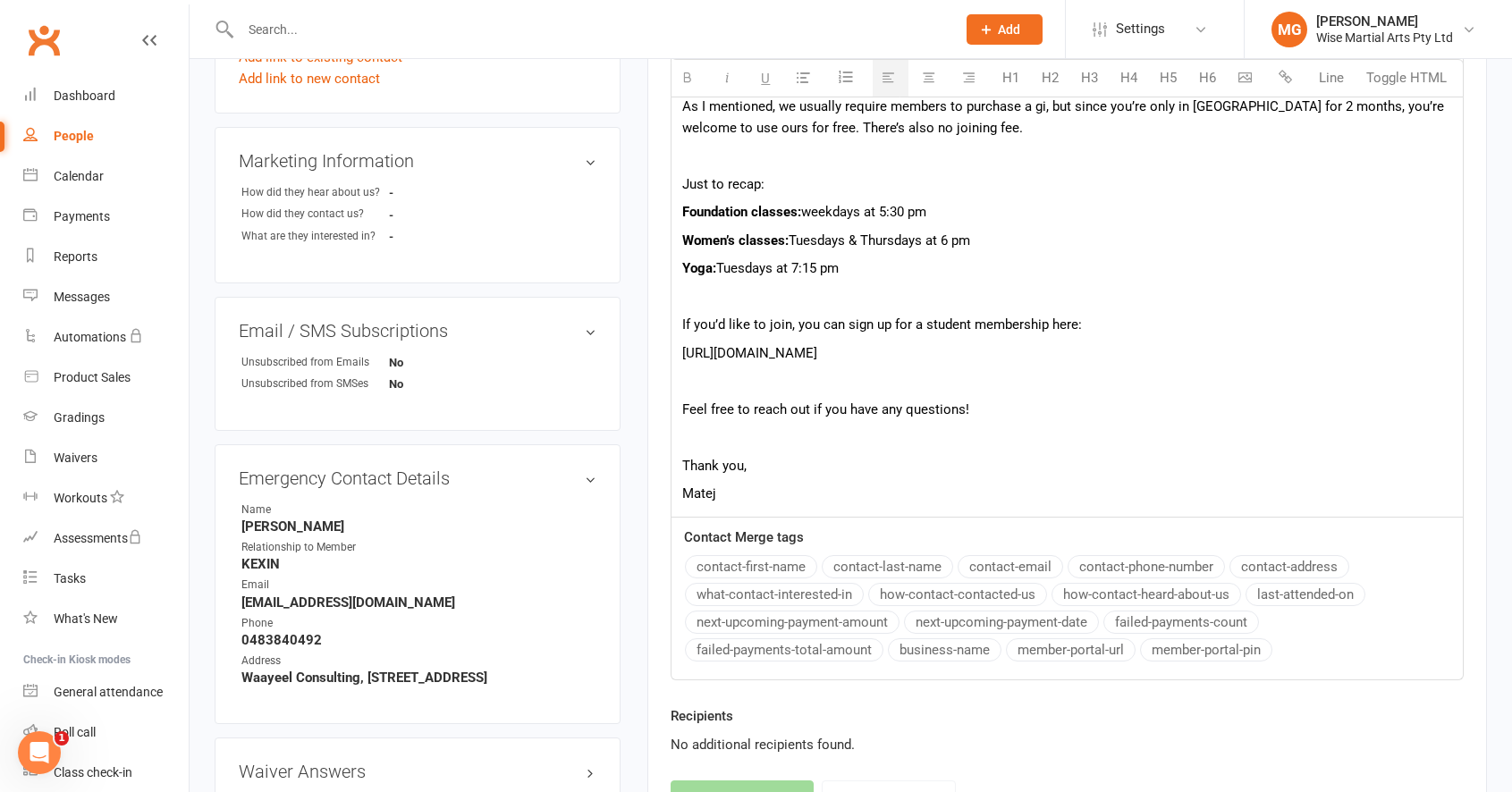
scroll to position [678, 0]
click at [763, 514] on div "Hi Yiying, Thank you for coming to the trial class today — I’m glad to hear you…" at bounding box center [1067, 254] width 791 height 521
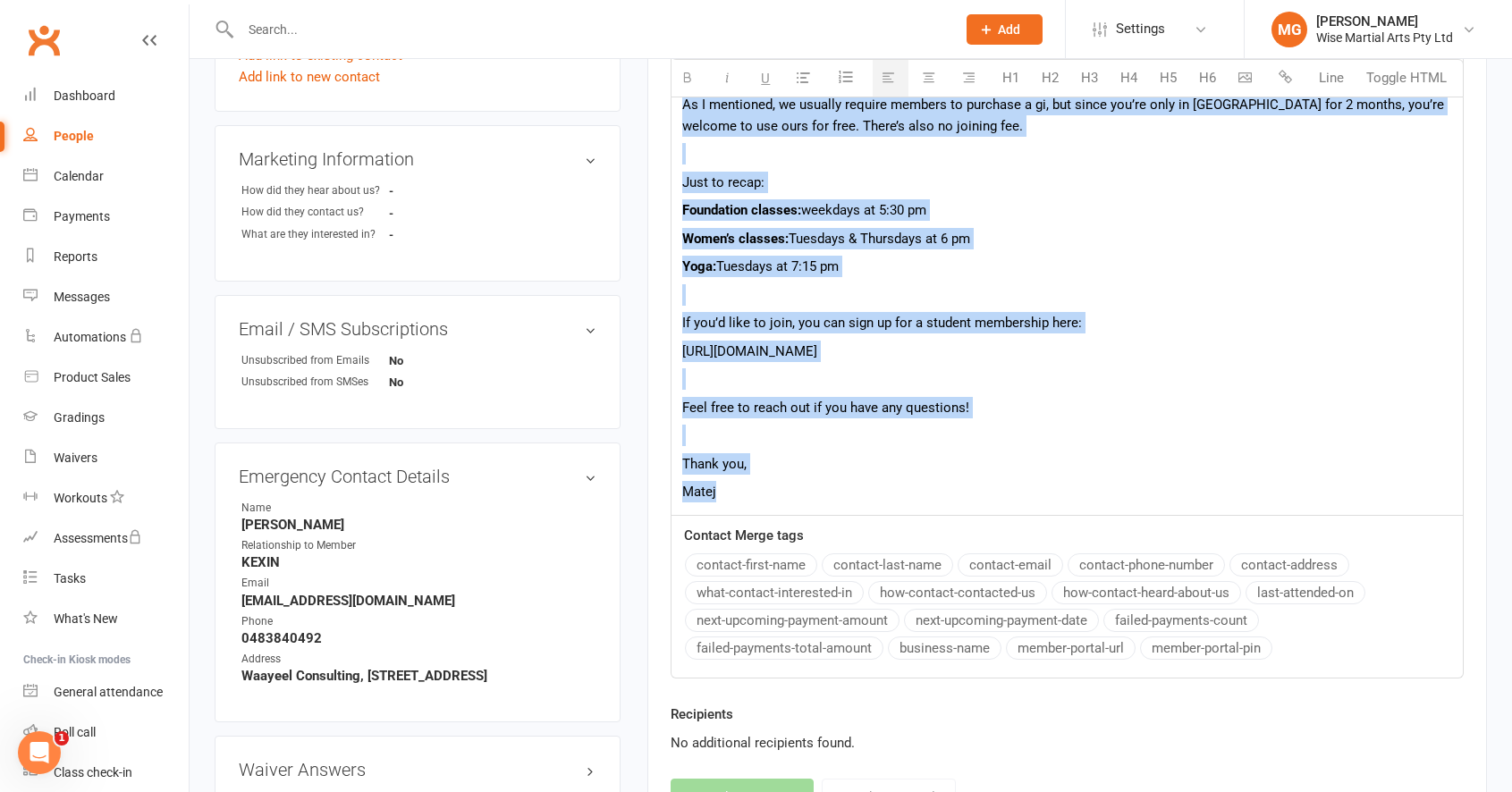
copy div "Hi Yiying, Thank you for coming to the trial class today — I’m glad to hear you…"
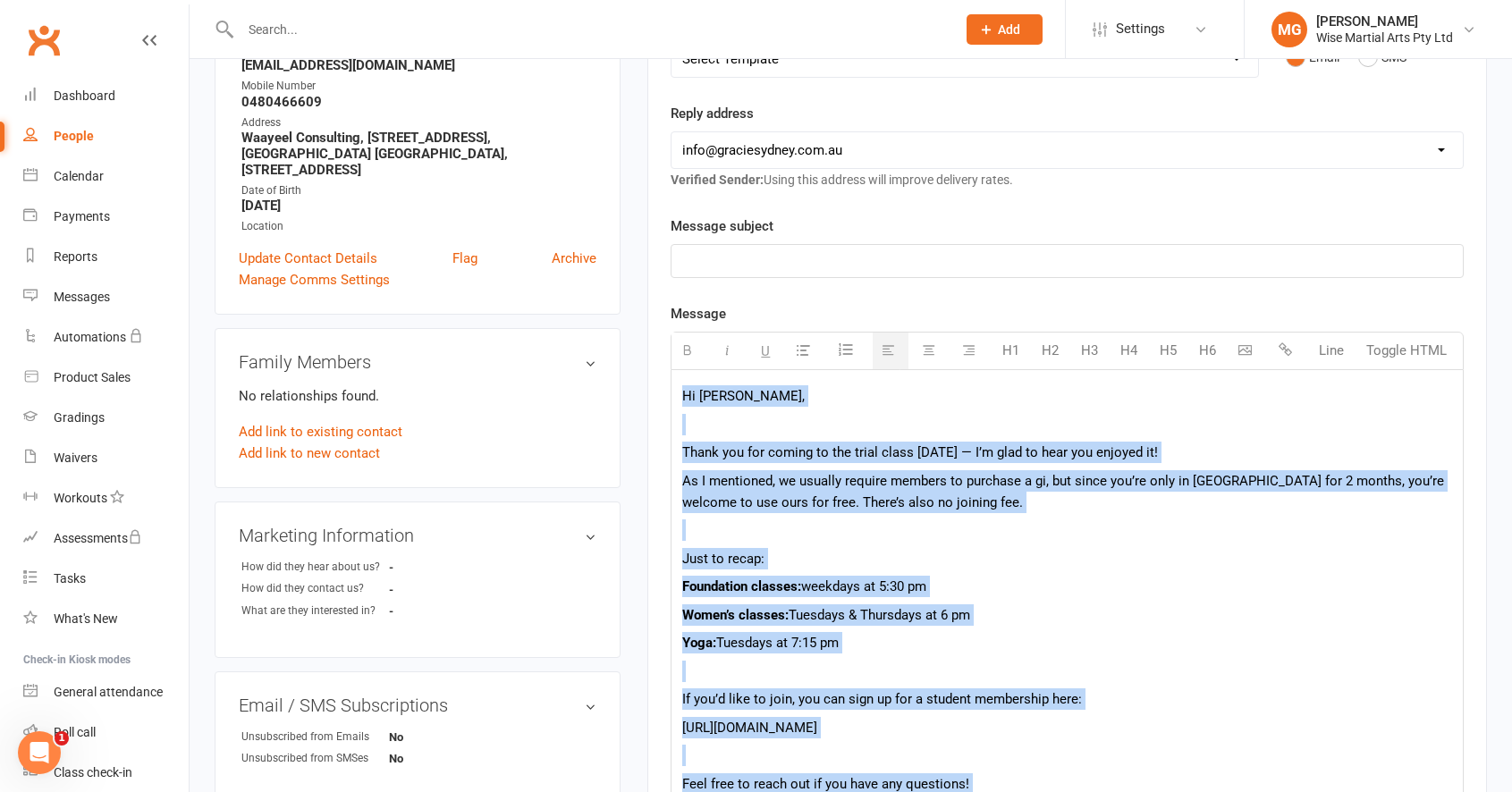
scroll to position [312, 0]
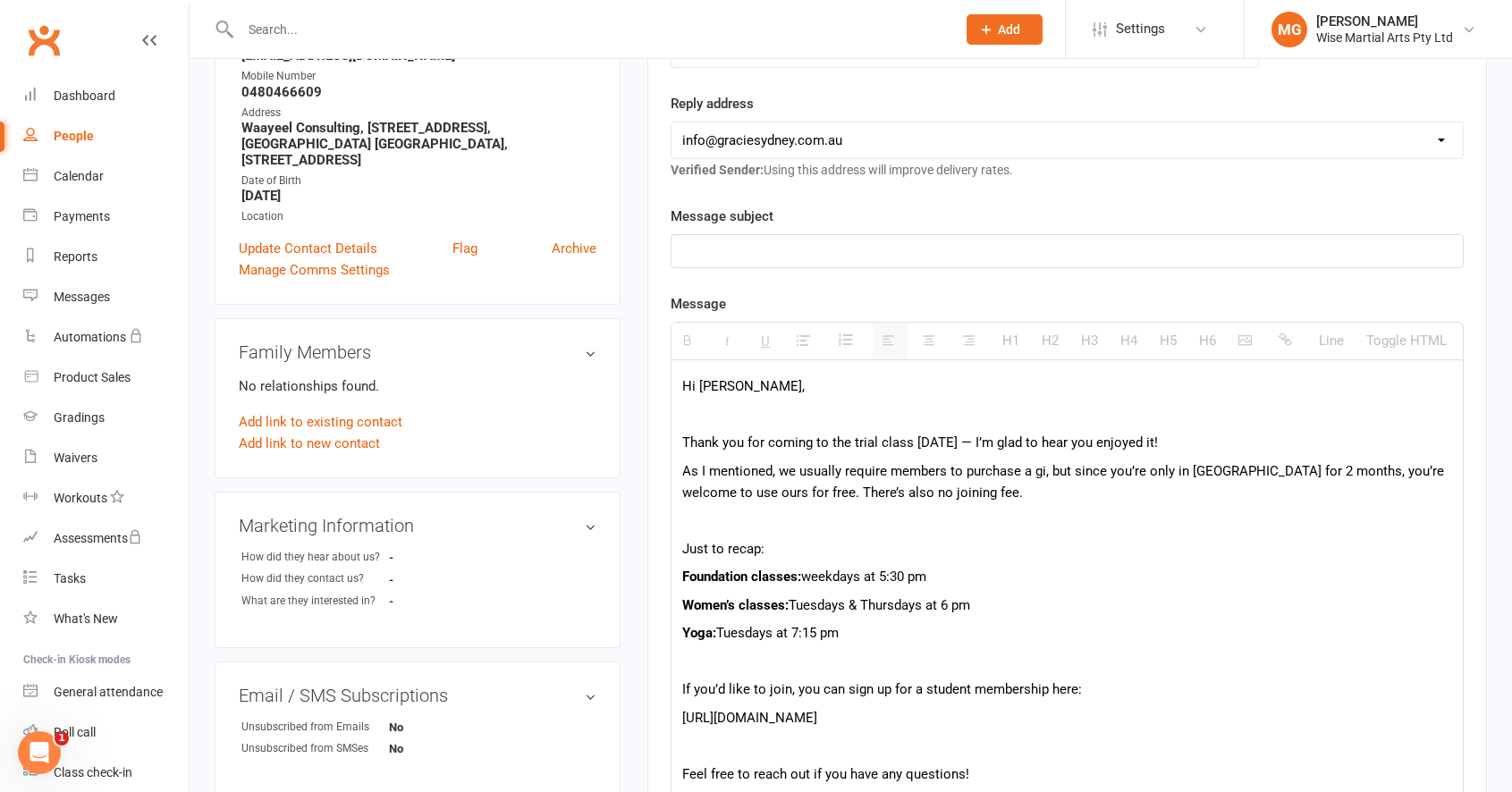
click at [767, 253] on p at bounding box center [1067, 251] width 770 height 21
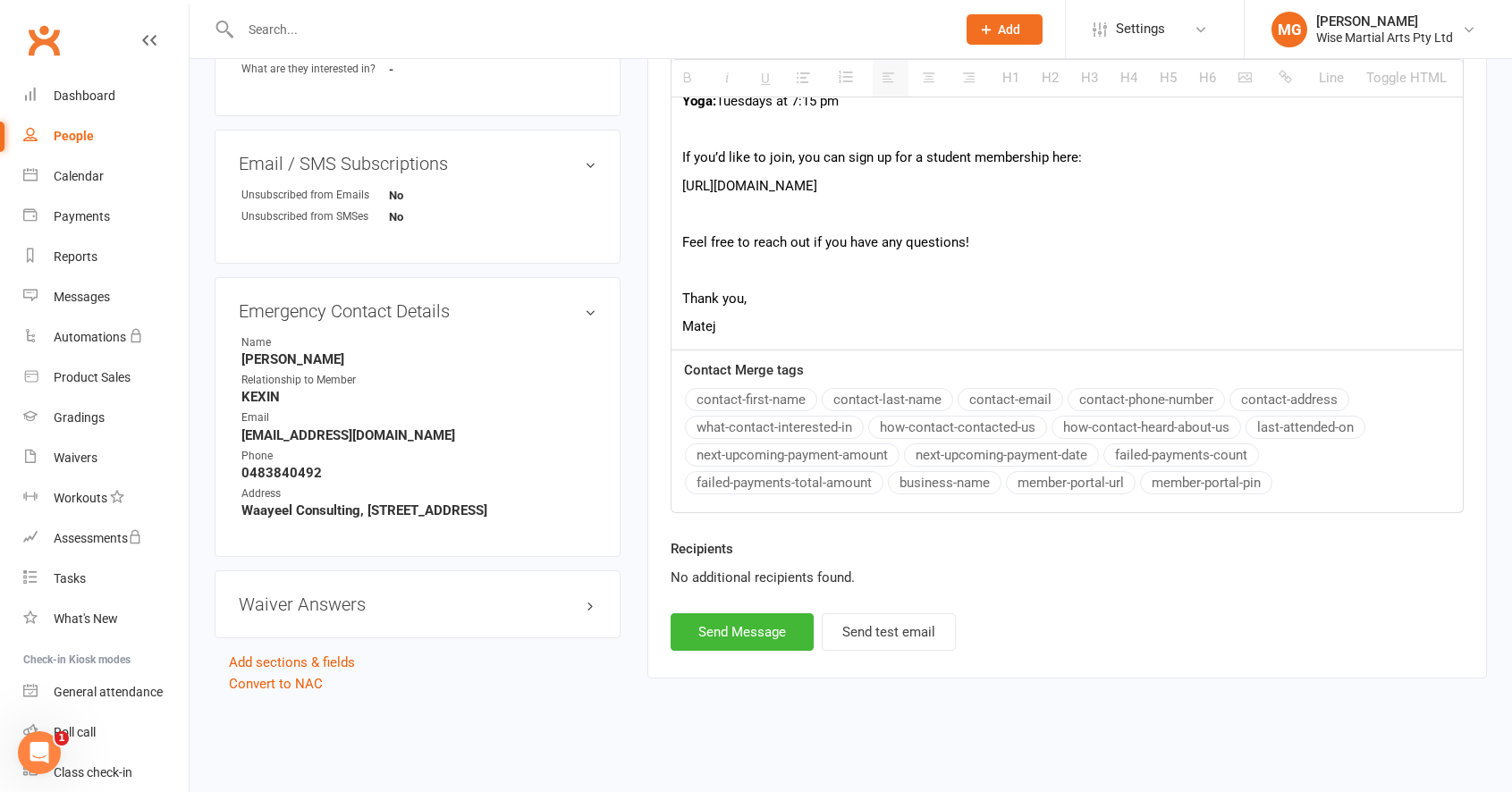
scroll to position [865, 0]
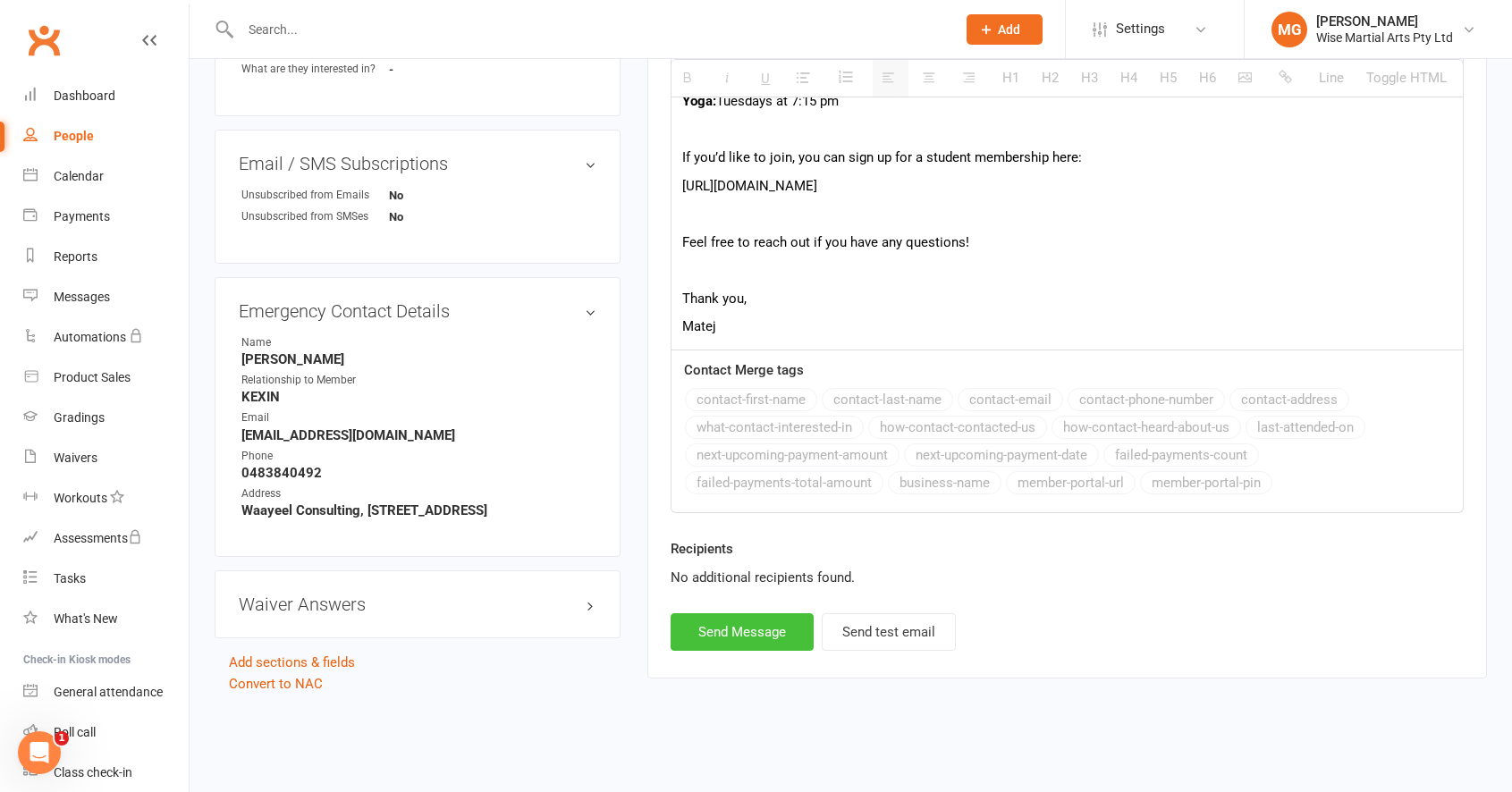
click at [754, 627] on button "Send Message" at bounding box center [742, 632] width 143 height 38
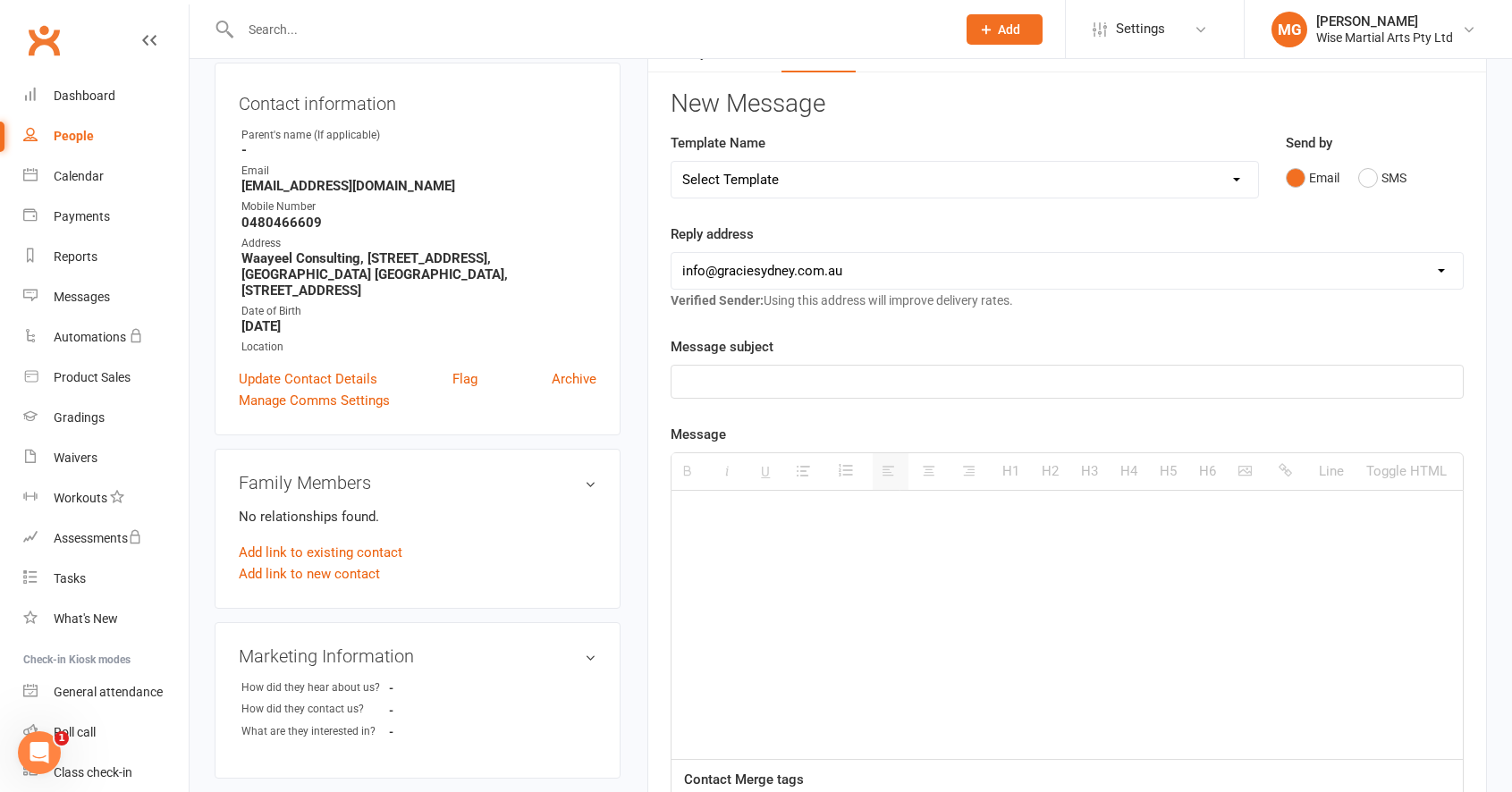
scroll to position [0, 0]
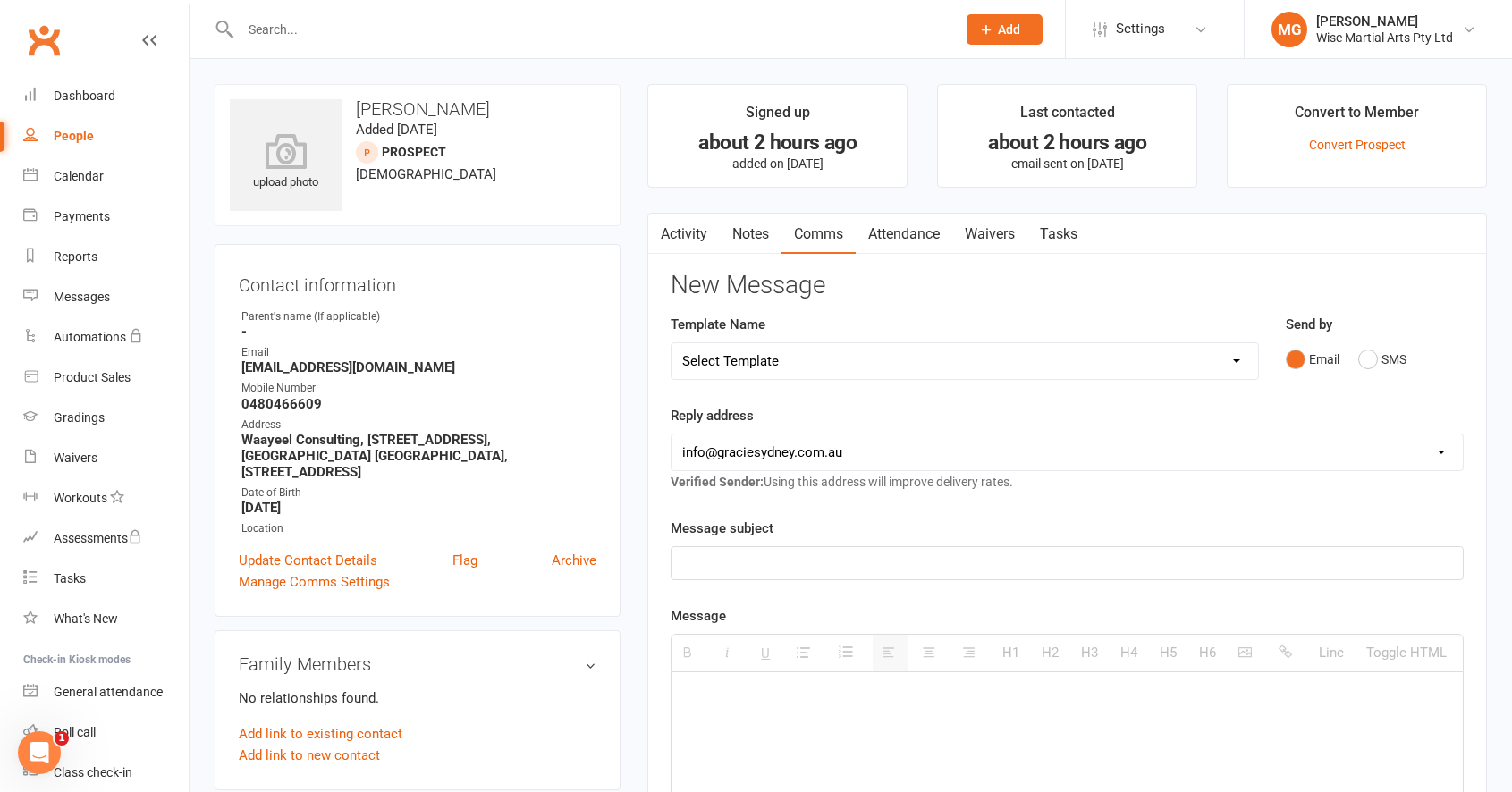
click at [478, 28] on input "text" at bounding box center [589, 29] width 708 height 25
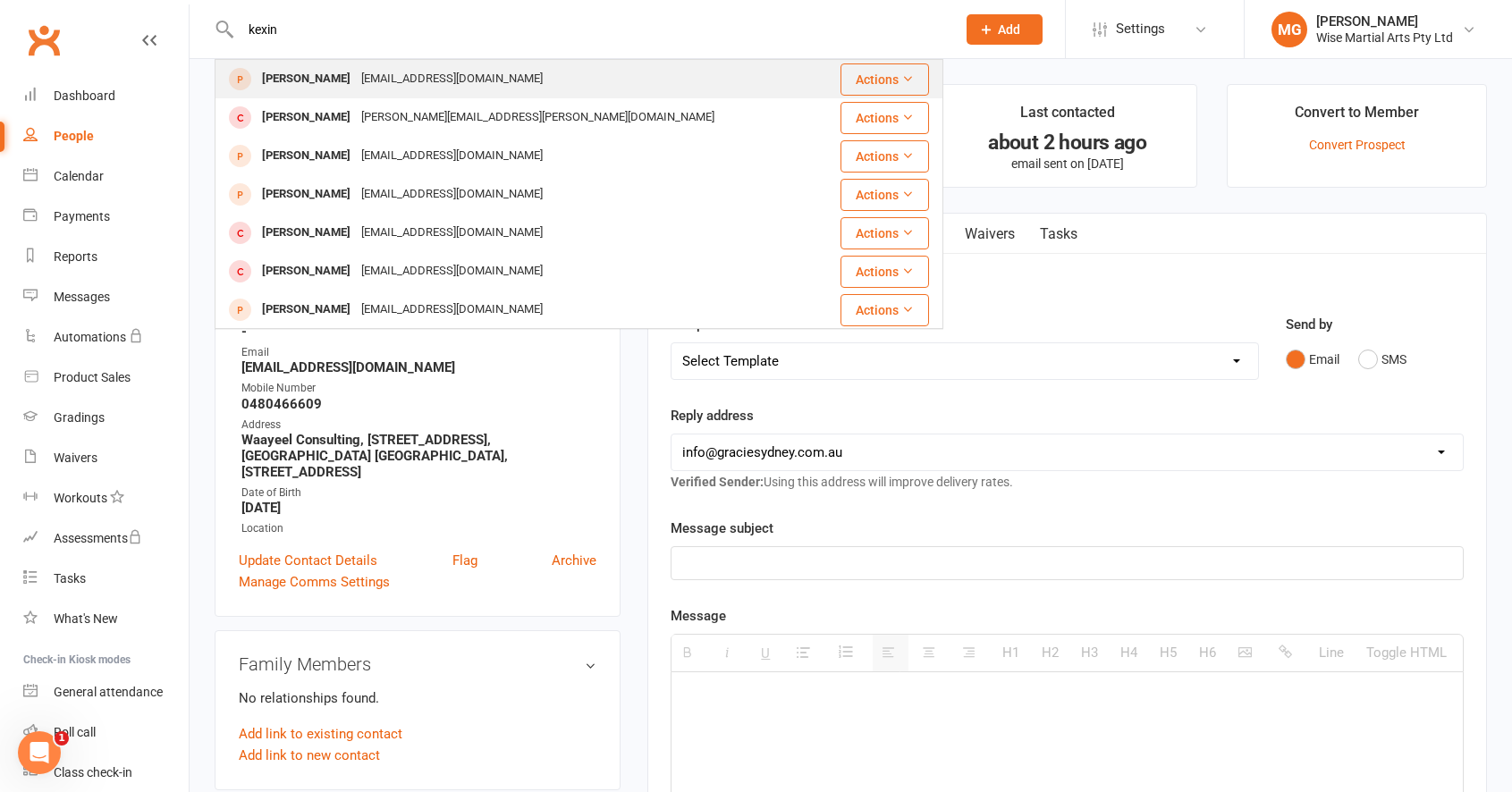
type input "kexin"
click at [356, 87] on div "193556638@qq.com" at bounding box center [452, 79] width 192 height 26
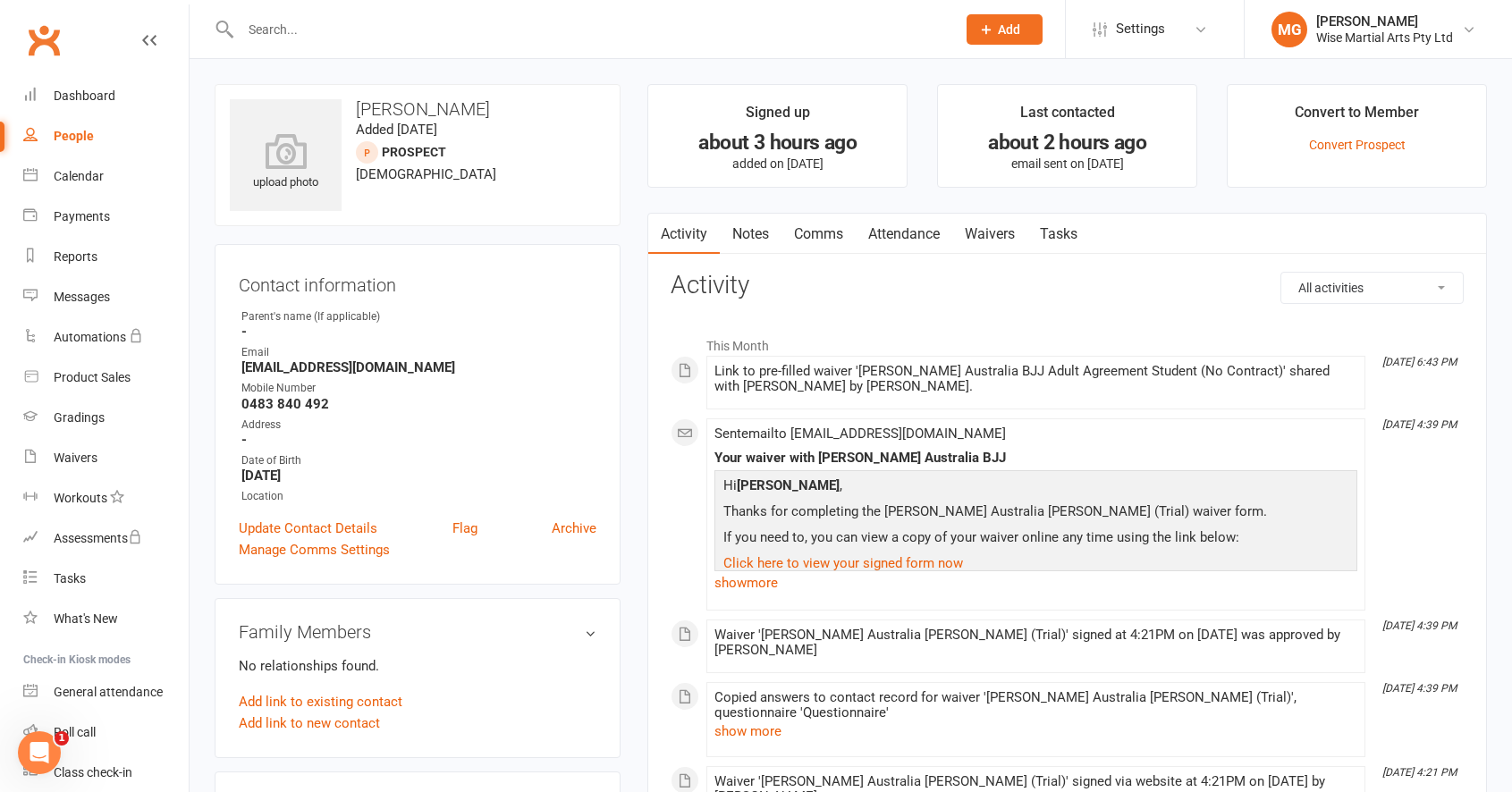
click at [989, 239] on link "Waivers" at bounding box center [989, 234] width 75 height 41
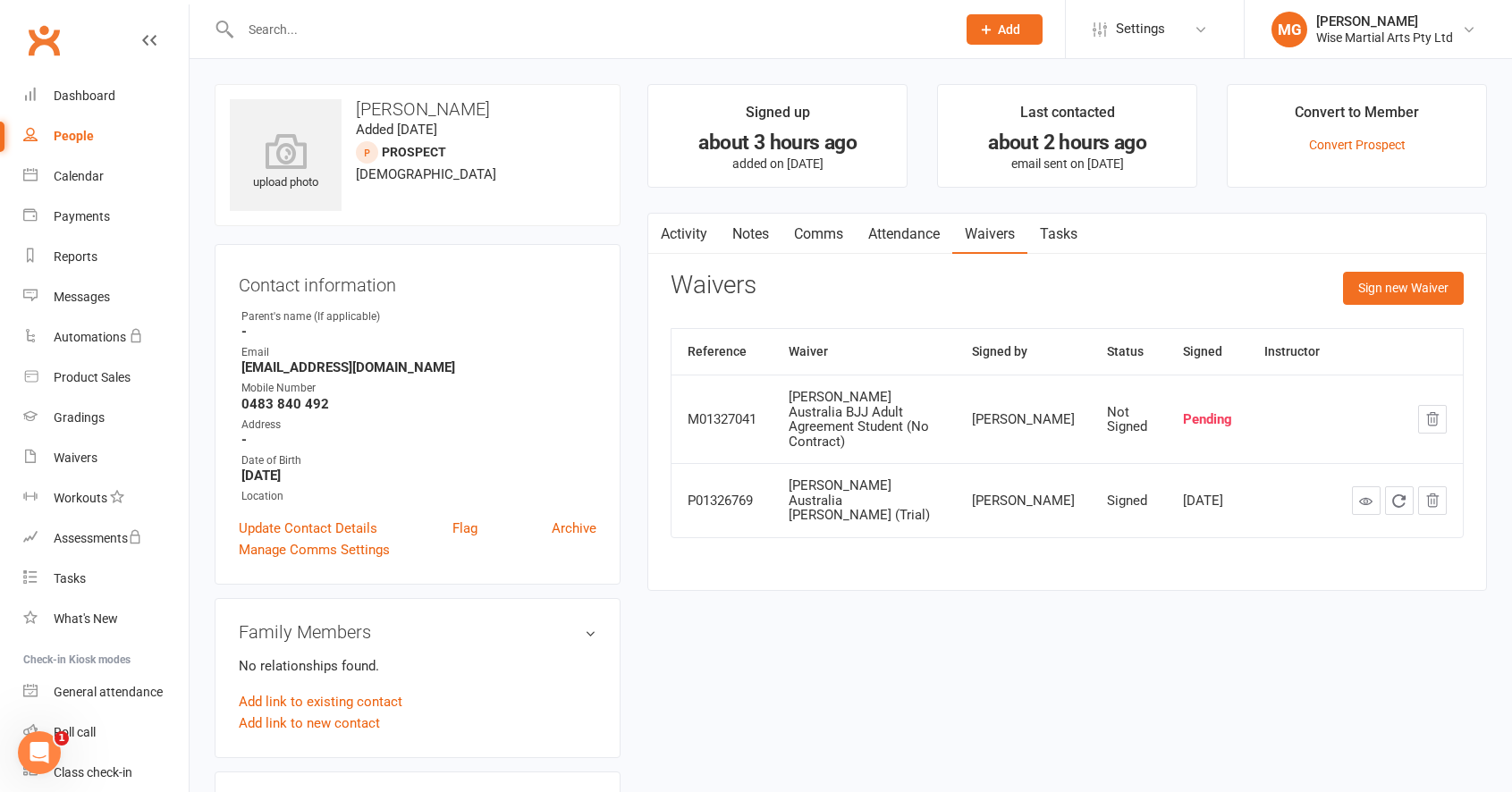
click at [996, 369] on th "Signed by" at bounding box center [1023, 352] width 135 height 45
click at [1434, 415] on icon "button" at bounding box center [1432, 419] width 12 height 13
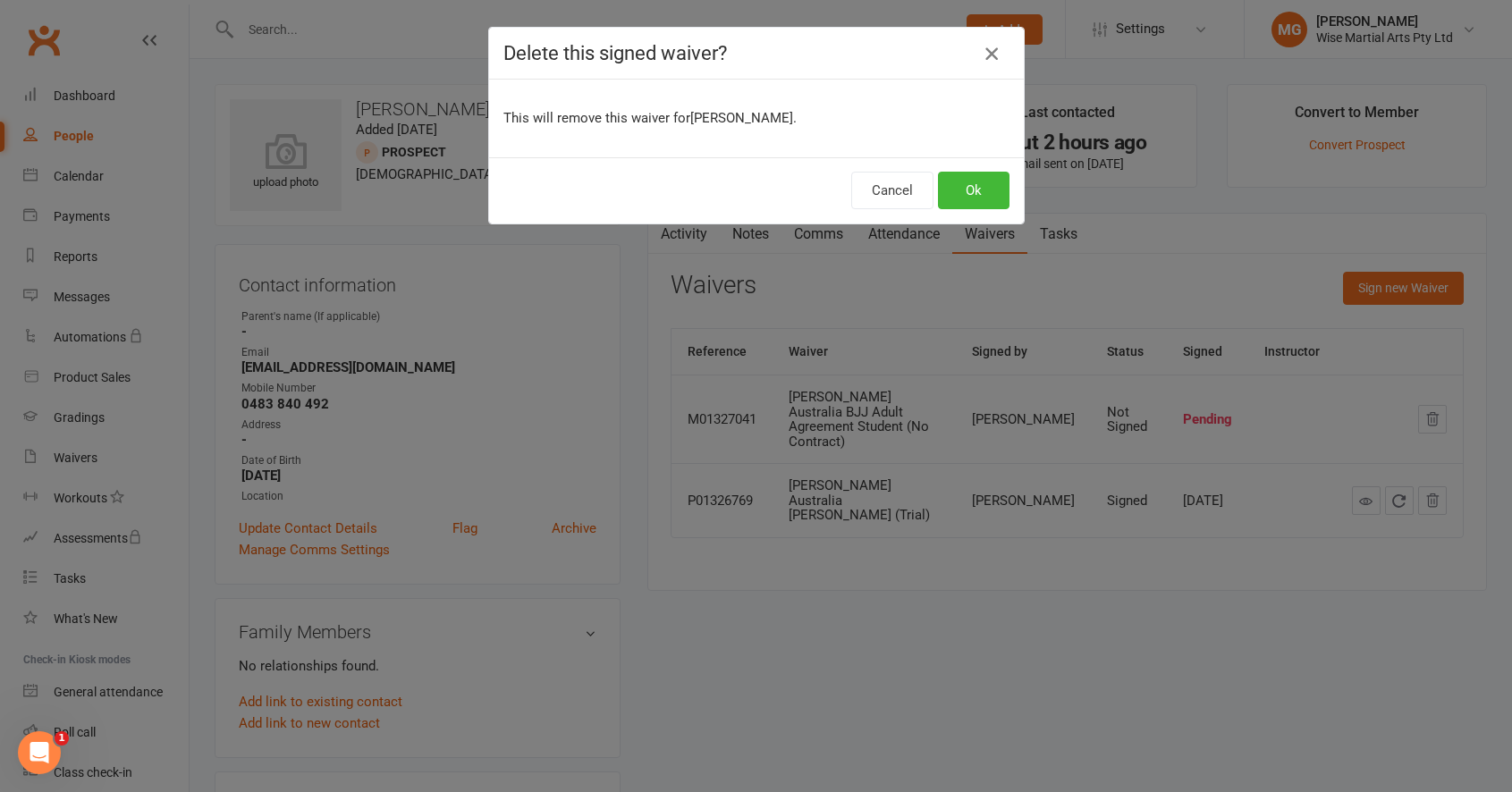
click at [993, 64] on icon "button" at bounding box center [991, 53] width 21 height 21
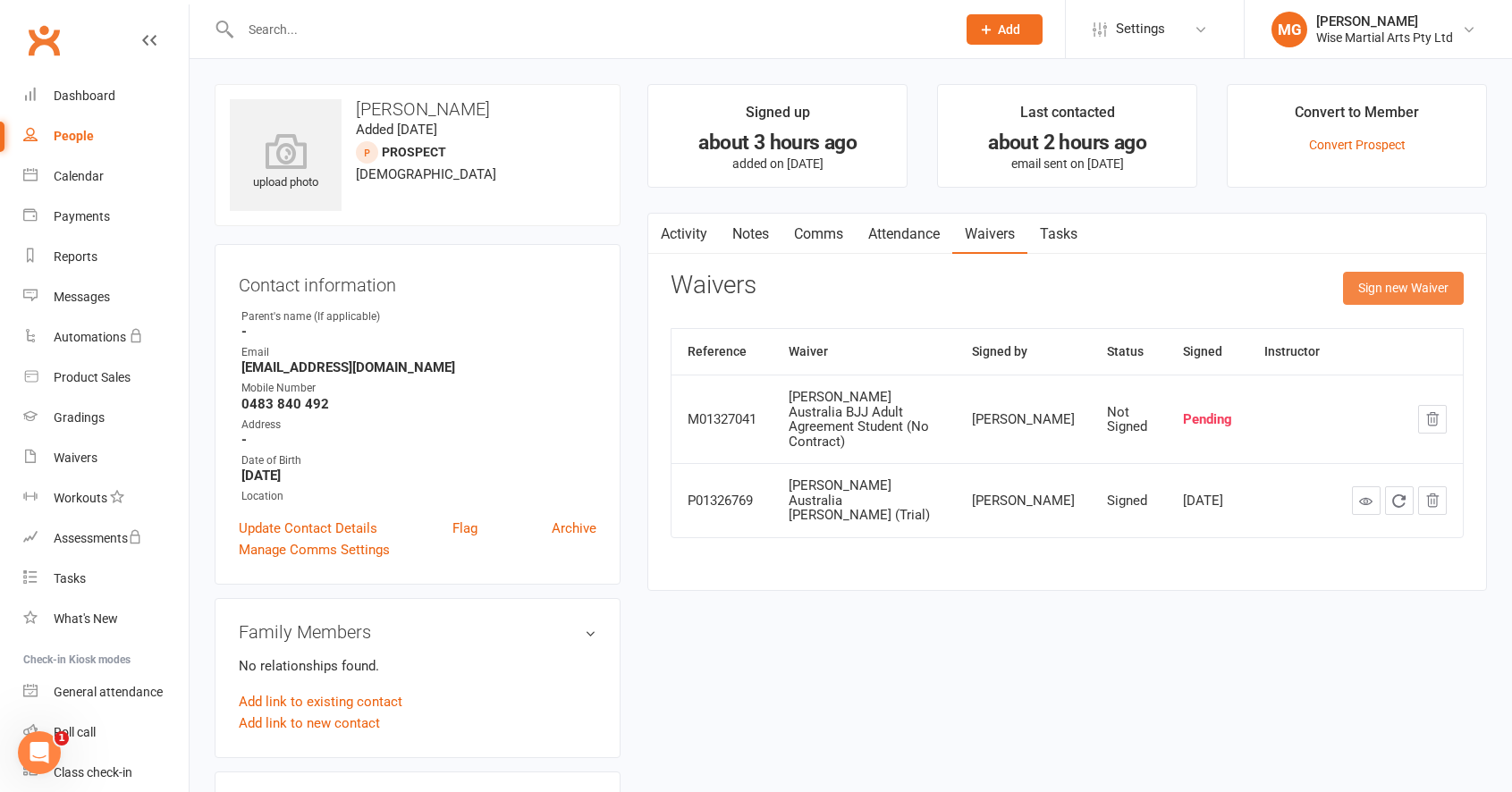
click at [1398, 299] on button "Sign new Waiver" at bounding box center [1403, 288] width 120 height 32
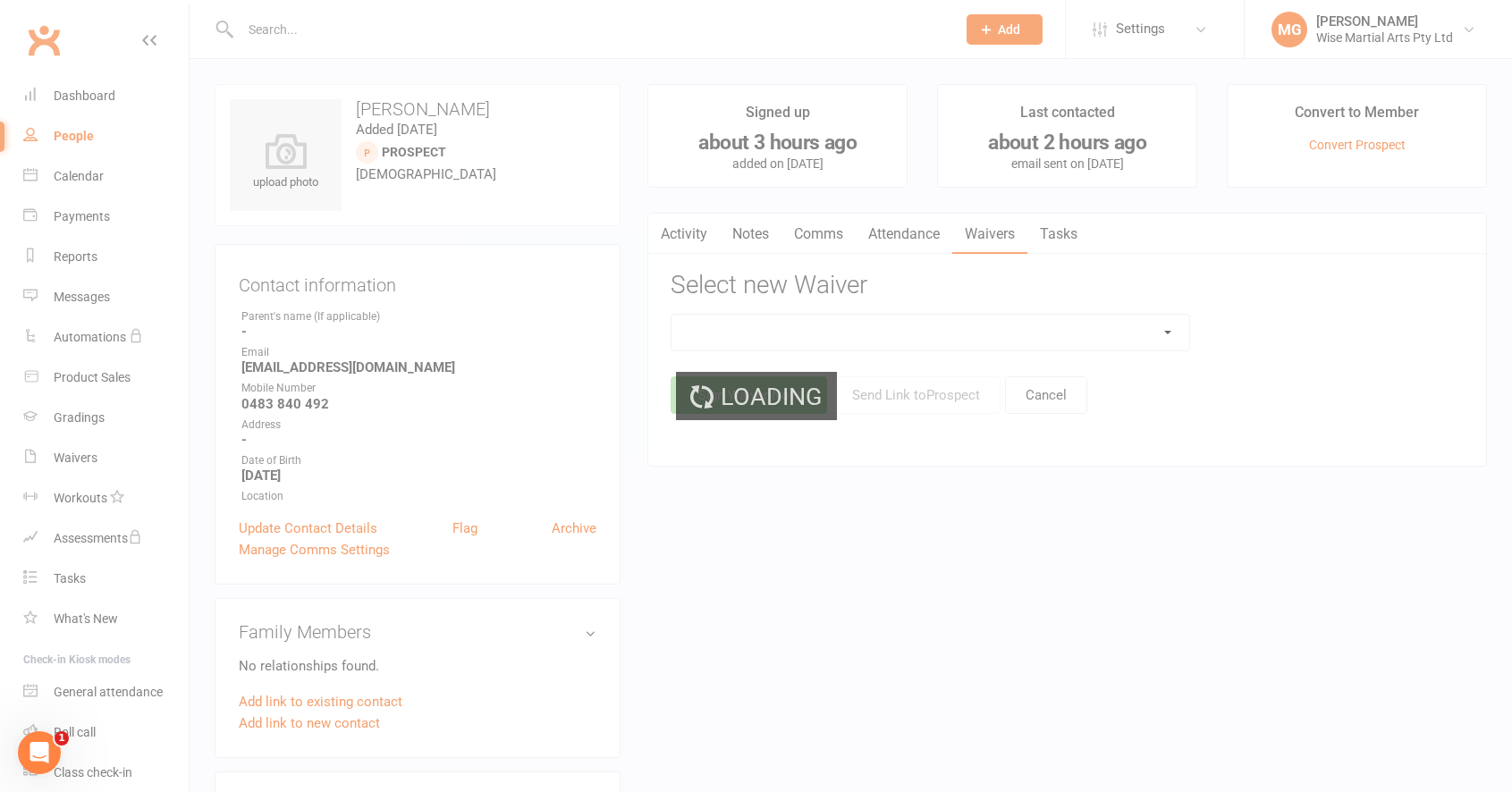
click at [873, 341] on ui-view "Prospect Member Non-attending contact Class / event Appointment Grading event T…" at bounding box center [756, 777] width 1512 height 1546
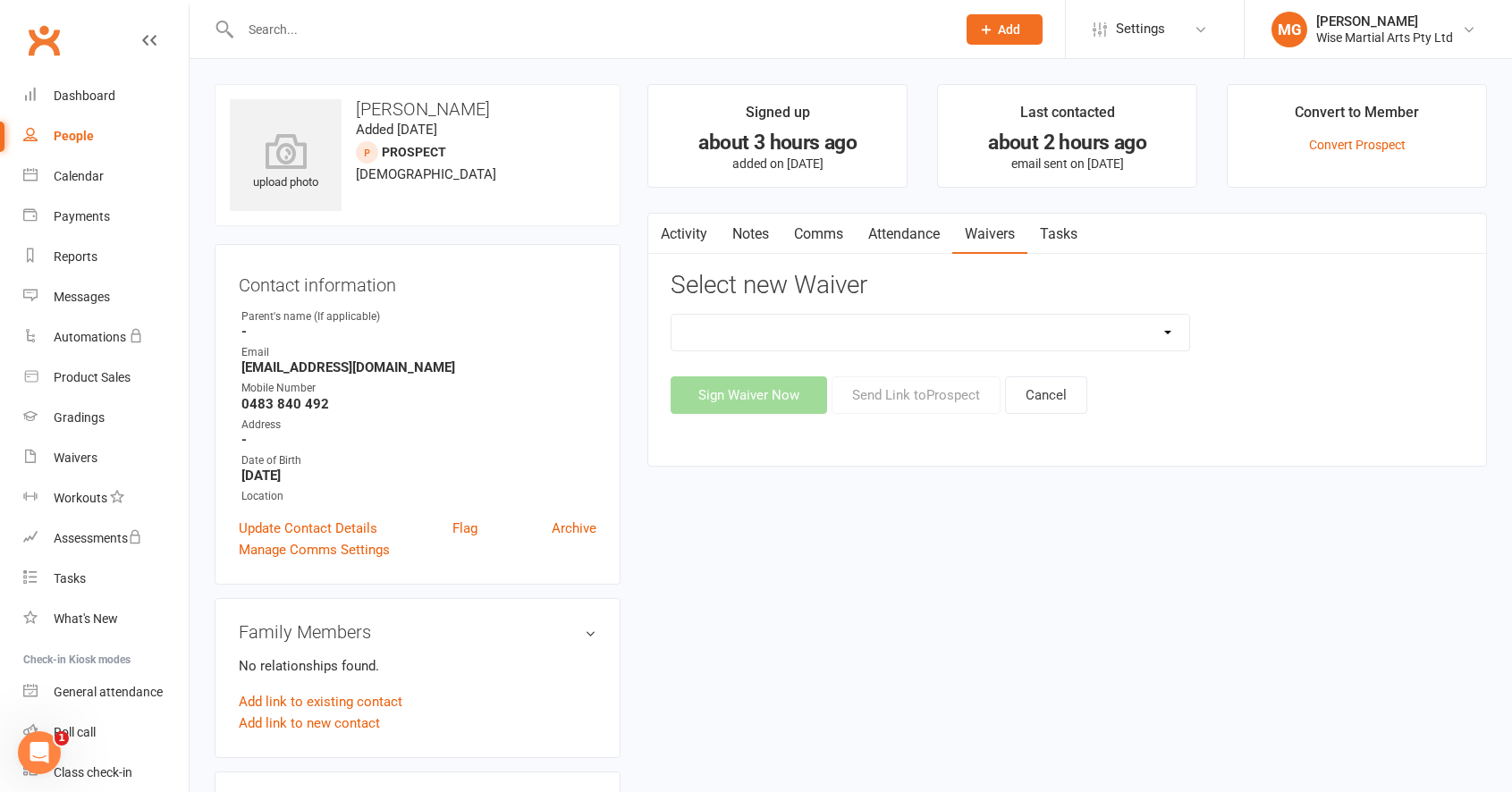
click at [873, 341] on select "10 PASS Change of Payment Details Form Gracie 50% OFF Gracie Australia BJJ Adul…" at bounding box center [930, 332] width 517 height 36
select select "4775"
click at [672, 315] on select "10 PASS Change of Payment Details Form Gracie 50% OFF Gracie Australia BJJ Adul…" at bounding box center [930, 332] width 517 height 36
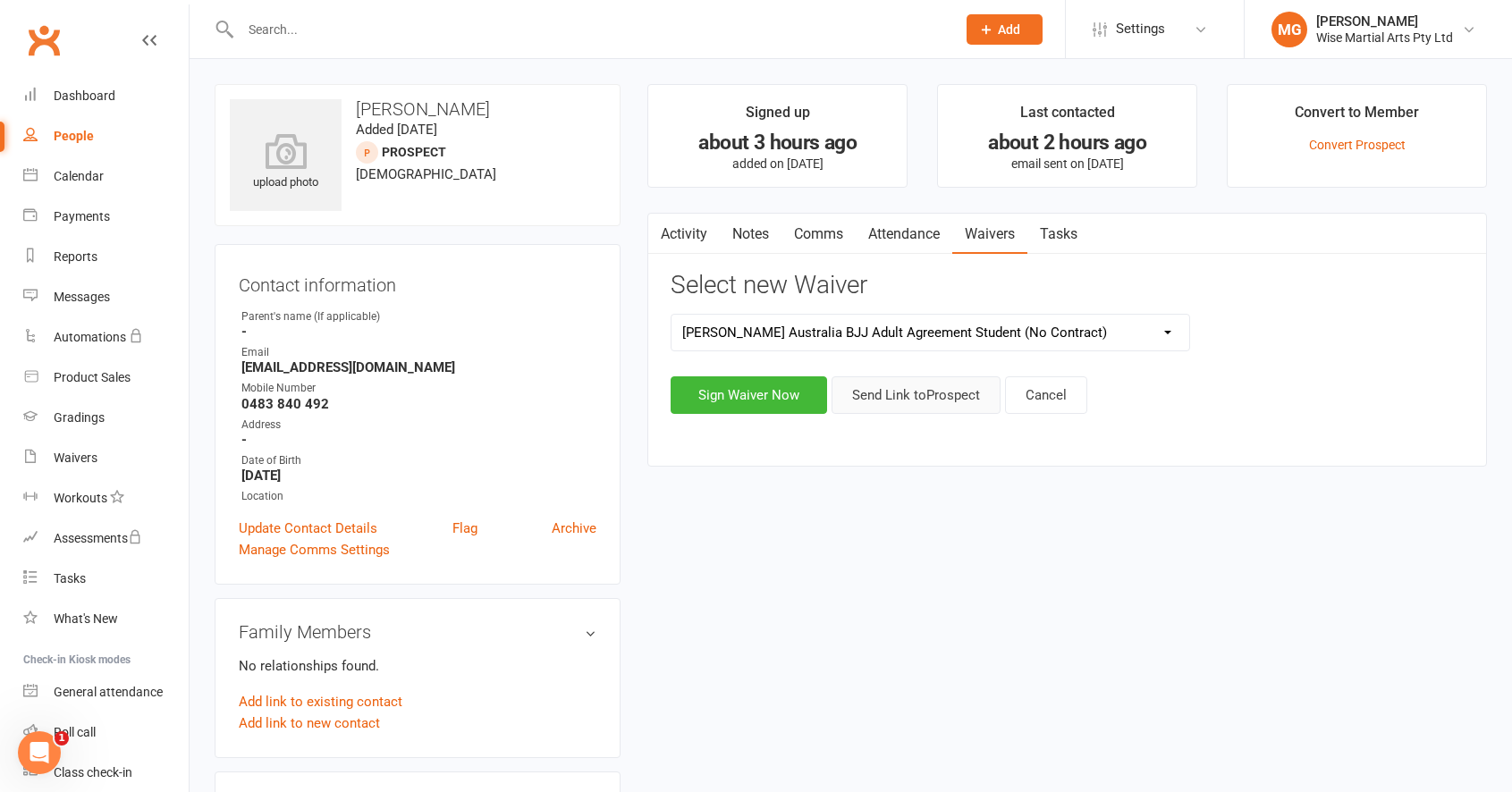
click at [974, 390] on button "Send Link to Prospect" at bounding box center [915, 395] width 169 height 38
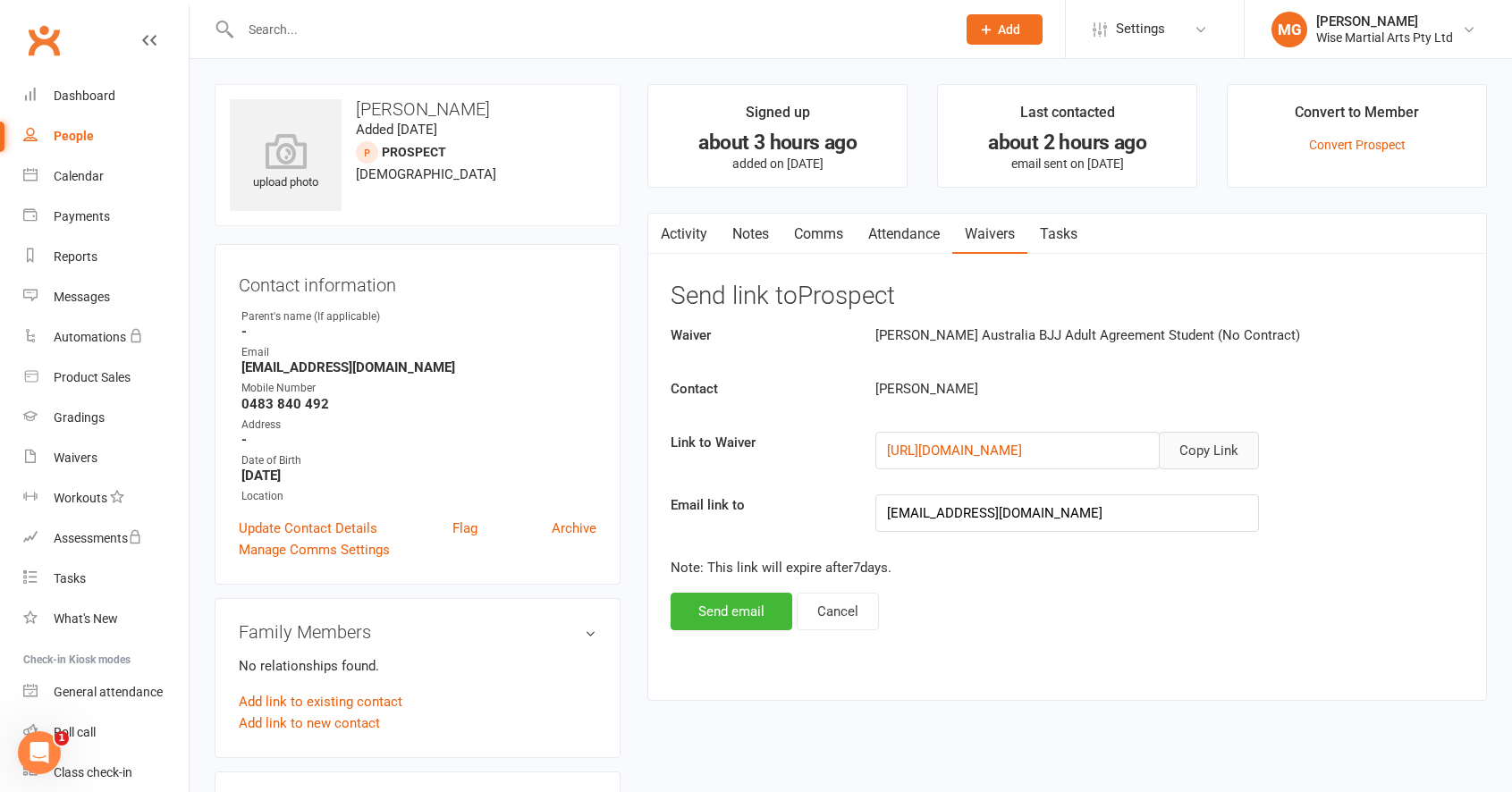
click at [1190, 445] on button "Copy Link" at bounding box center [1208, 451] width 100 height 38
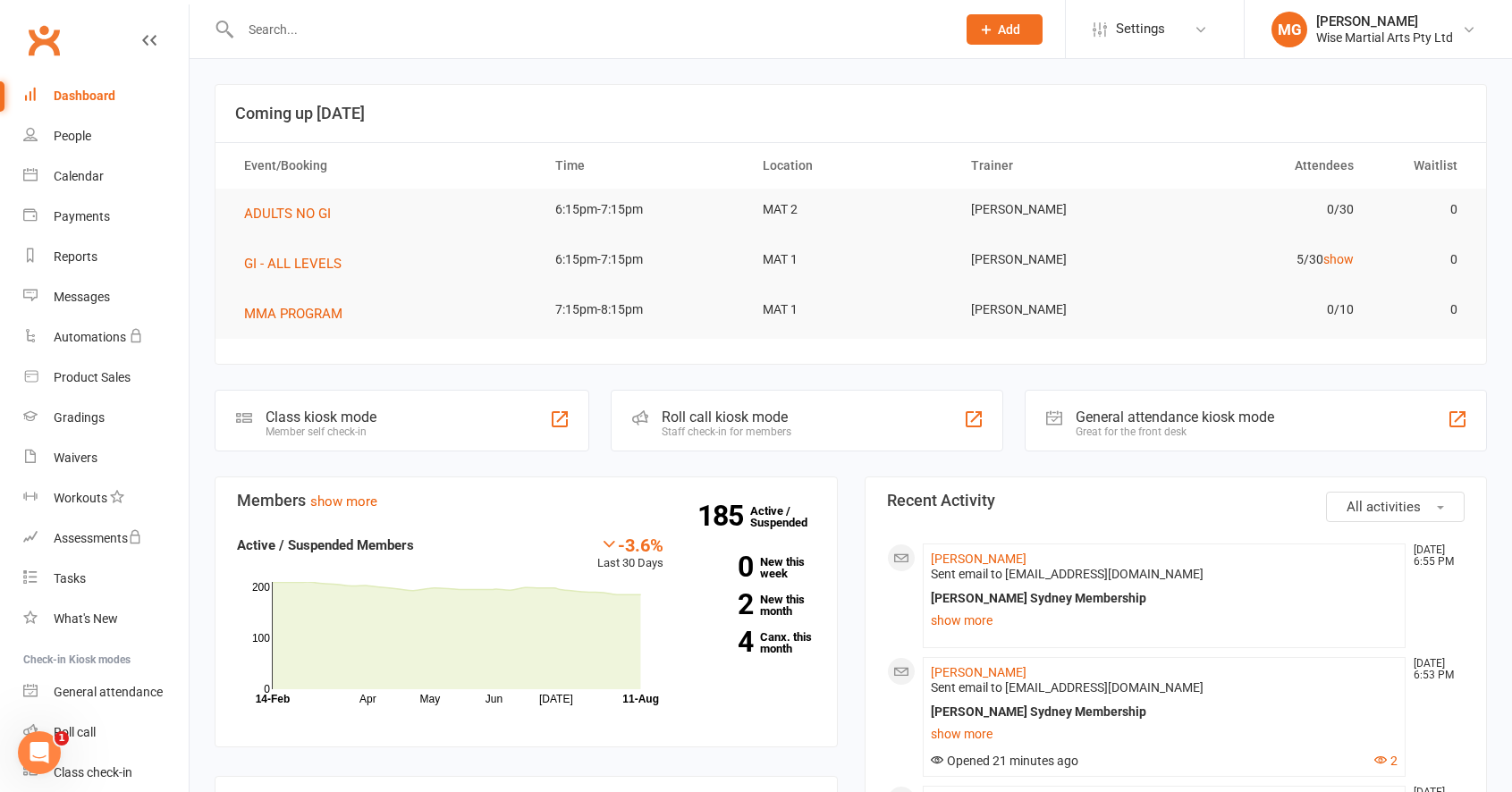
click at [86, 85] on link "Dashboard" at bounding box center [105, 95] width 166 height 40
click at [118, 101] on link "Dashboard" at bounding box center [105, 95] width 166 height 40
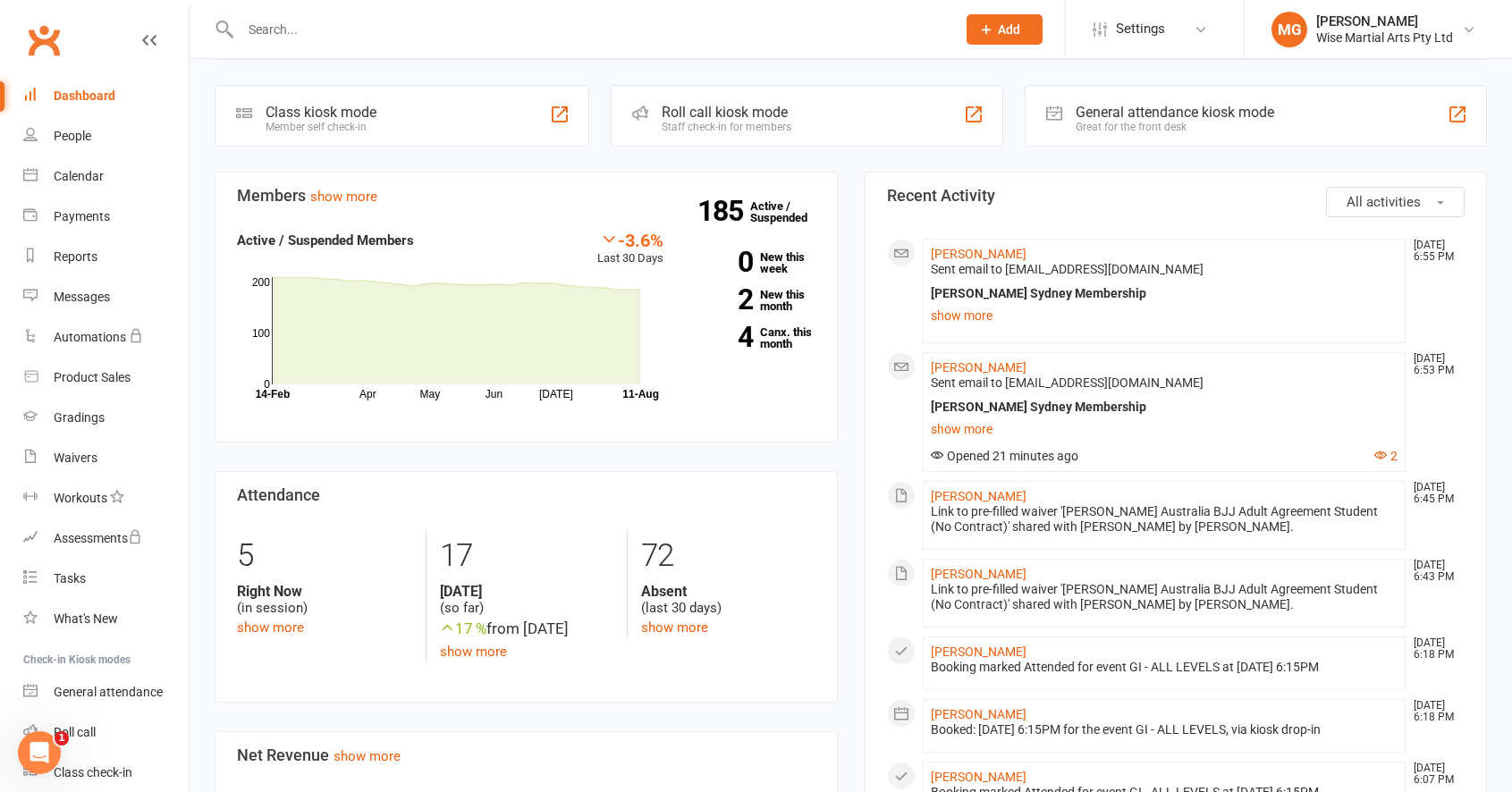
scroll to position [306, 0]
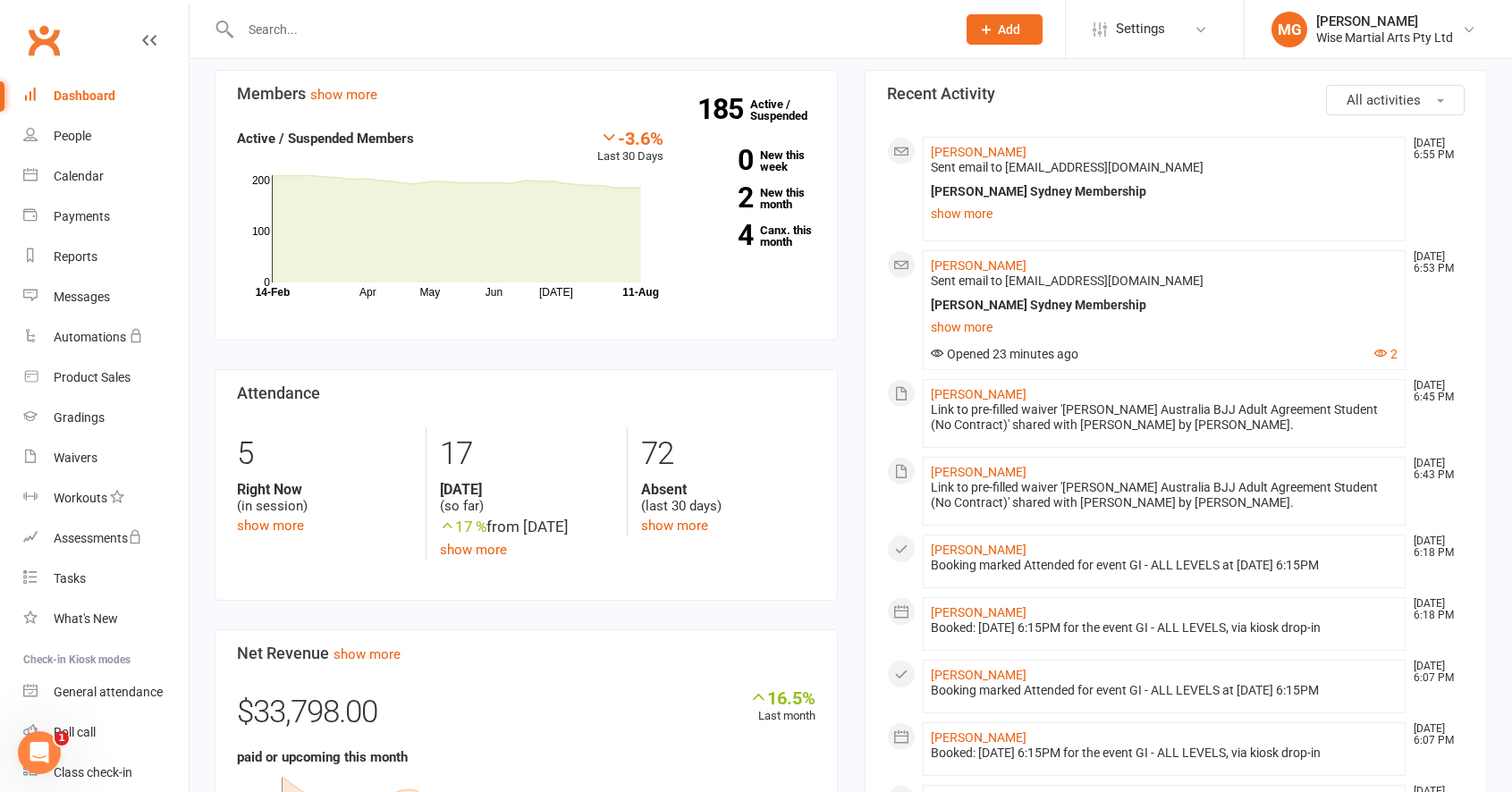
click at [93, 83] on link "Dashboard" at bounding box center [105, 95] width 166 height 40
click at [93, 89] on div "Dashboard" at bounding box center [84, 95] width 62 height 14
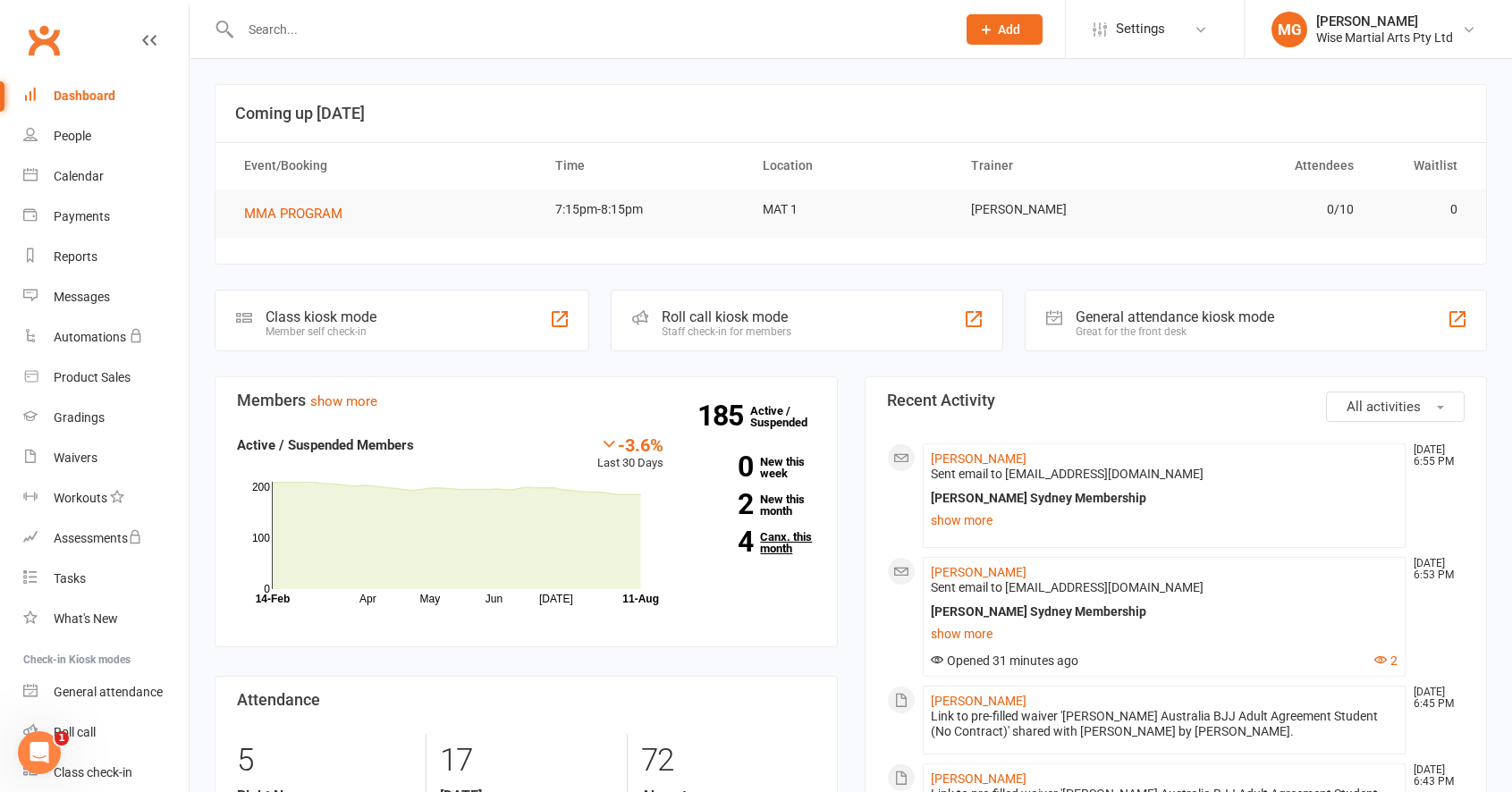
click at [775, 541] on link "4 Canx. this month" at bounding box center [752, 542] width 124 height 23
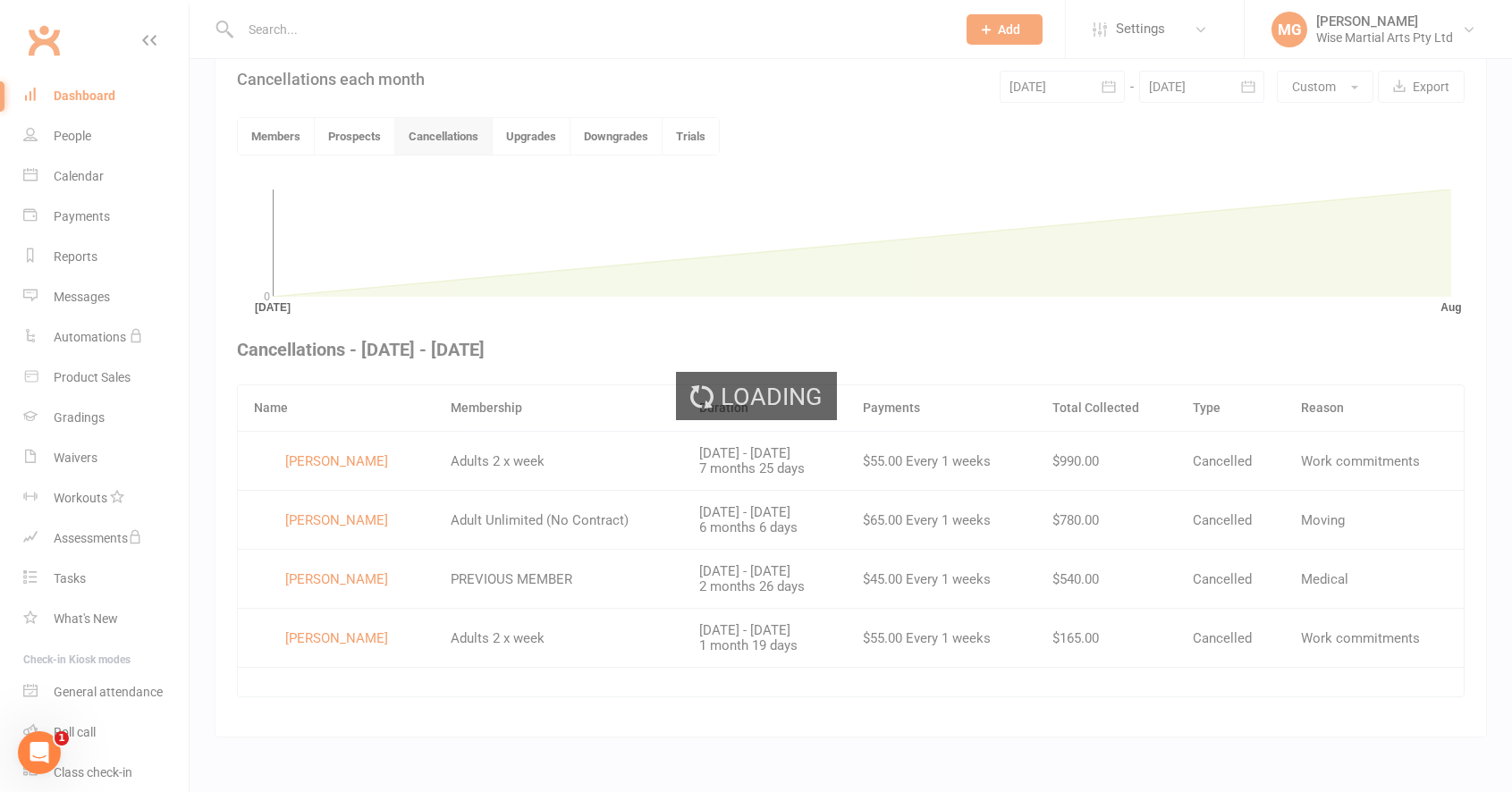
scroll to position [415, 0]
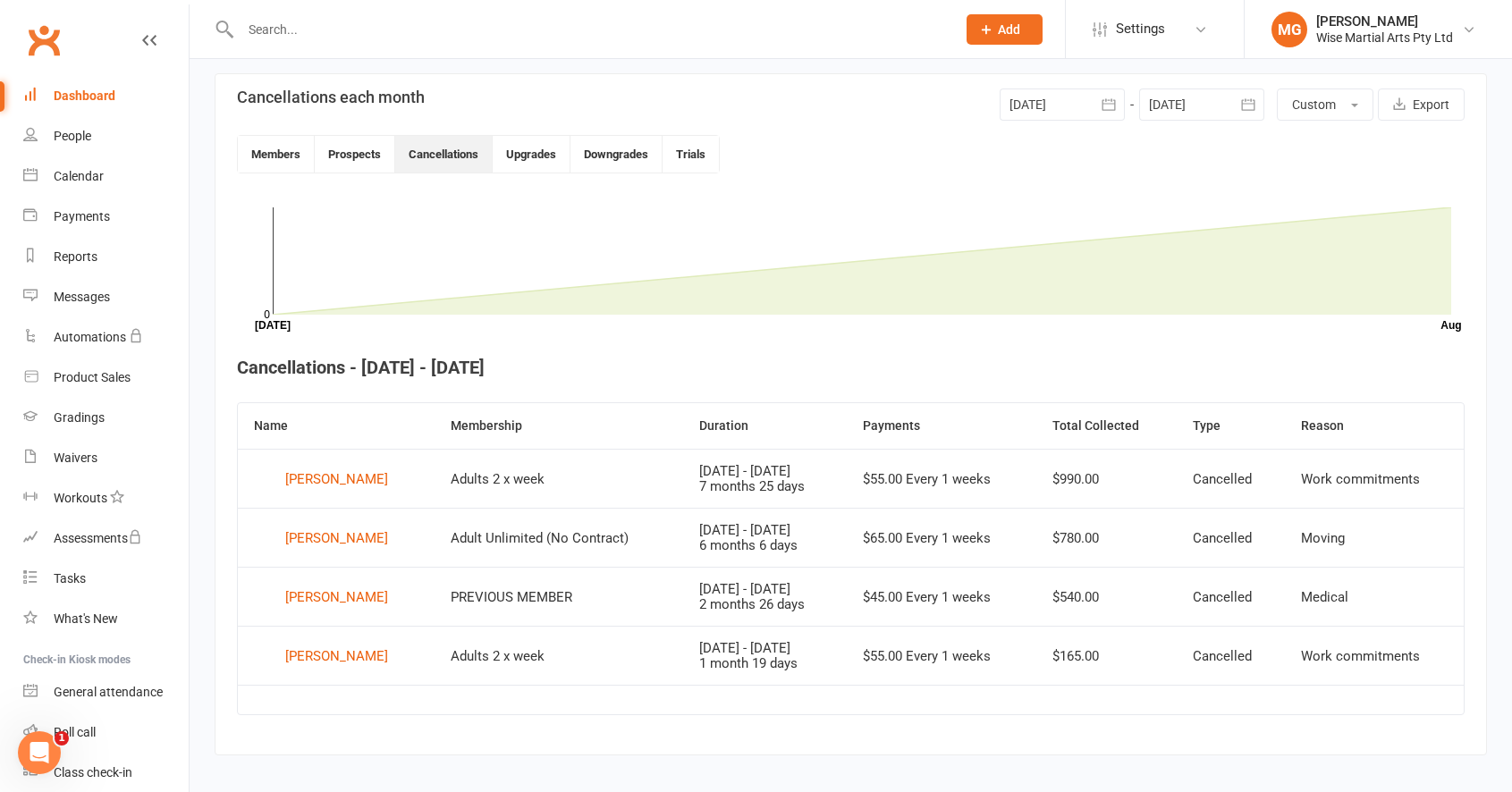
click at [1081, 101] on div at bounding box center [1061, 105] width 125 height 32
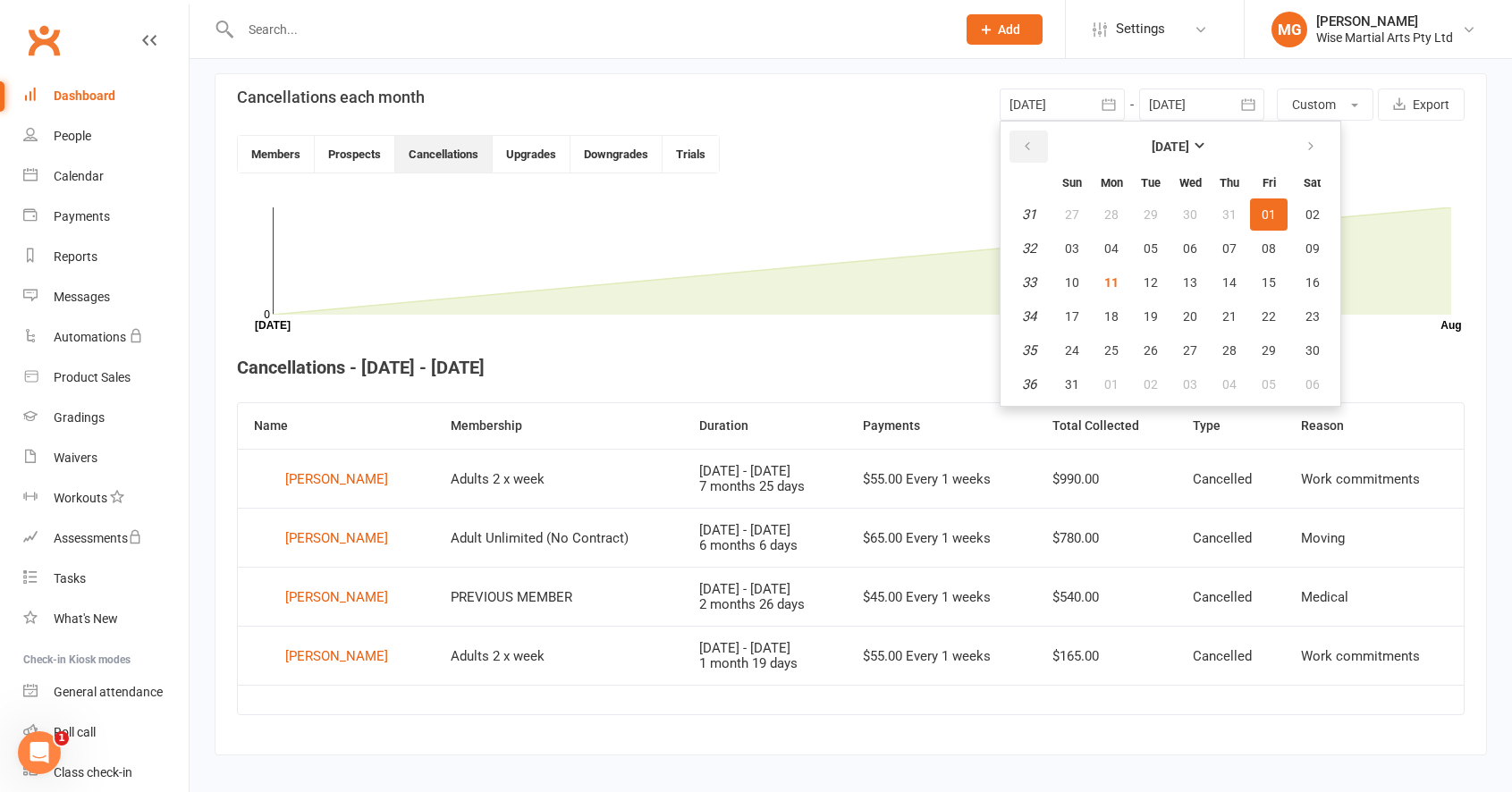
click at [1032, 153] on icon "button" at bounding box center [1027, 146] width 13 height 14
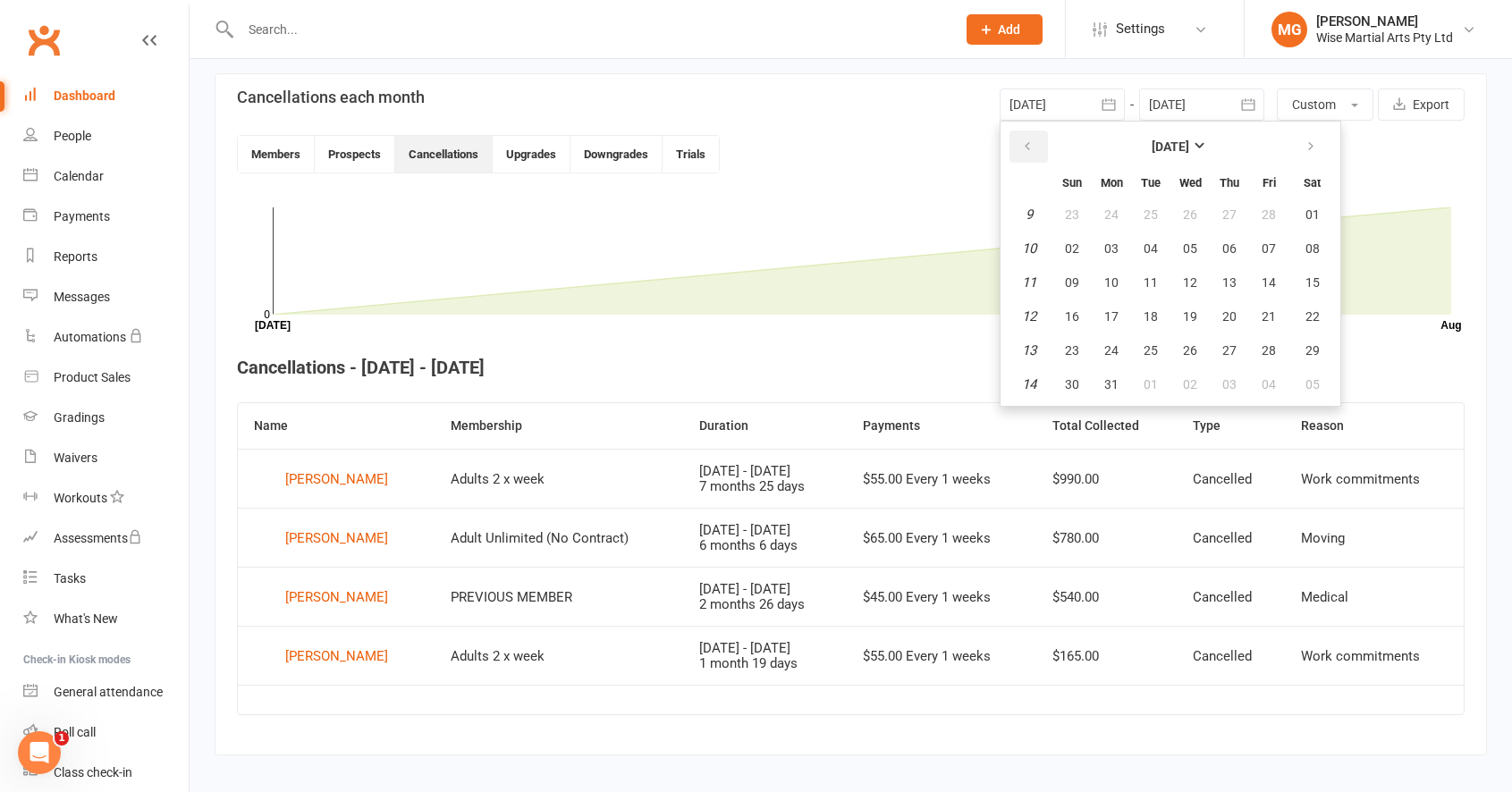
click at [1032, 153] on icon "button" at bounding box center [1027, 146] width 13 height 14
click at [1035, 211] on td "1" at bounding box center [1028, 214] width 45 height 32
click at [1027, 215] on em "1" at bounding box center [1029, 214] width 7 height 16
click at [1280, 211] on button "03" at bounding box center [1269, 214] width 38 height 32
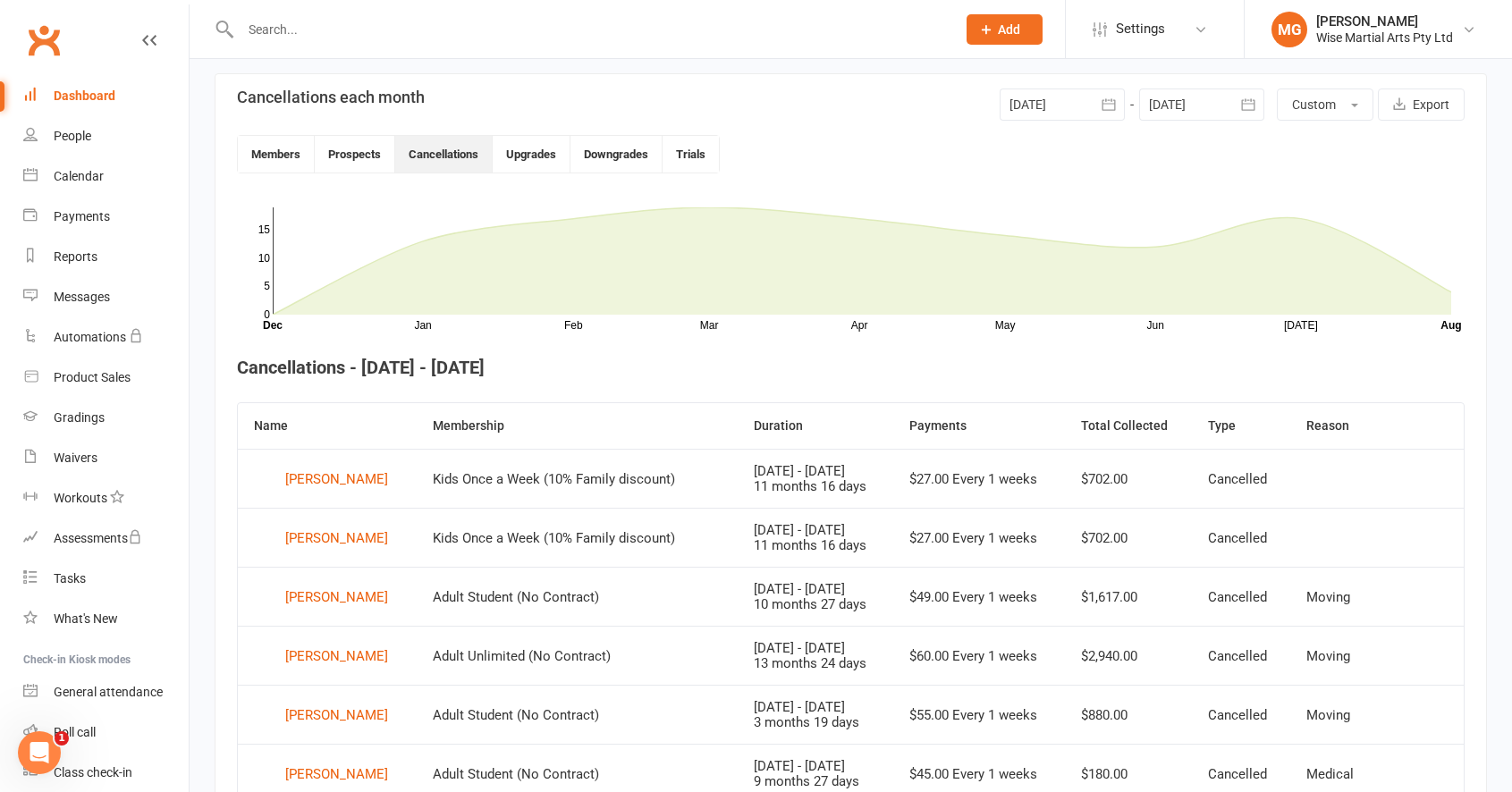
click at [1042, 93] on div at bounding box center [1061, 105] width 125 height 32
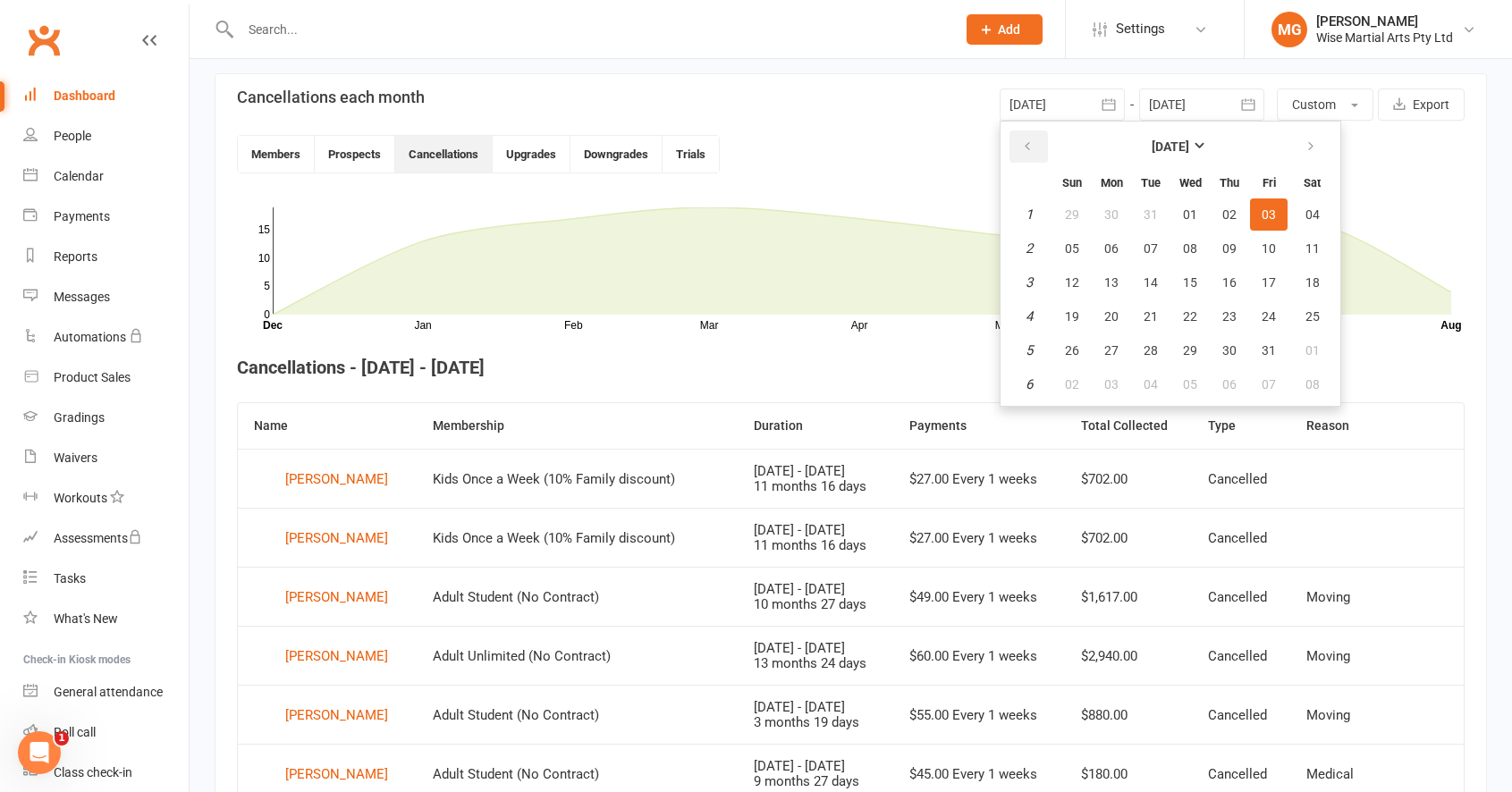
click at [1035, 151] on button "button" at bounding box center [1029, 146] width 39 height 32
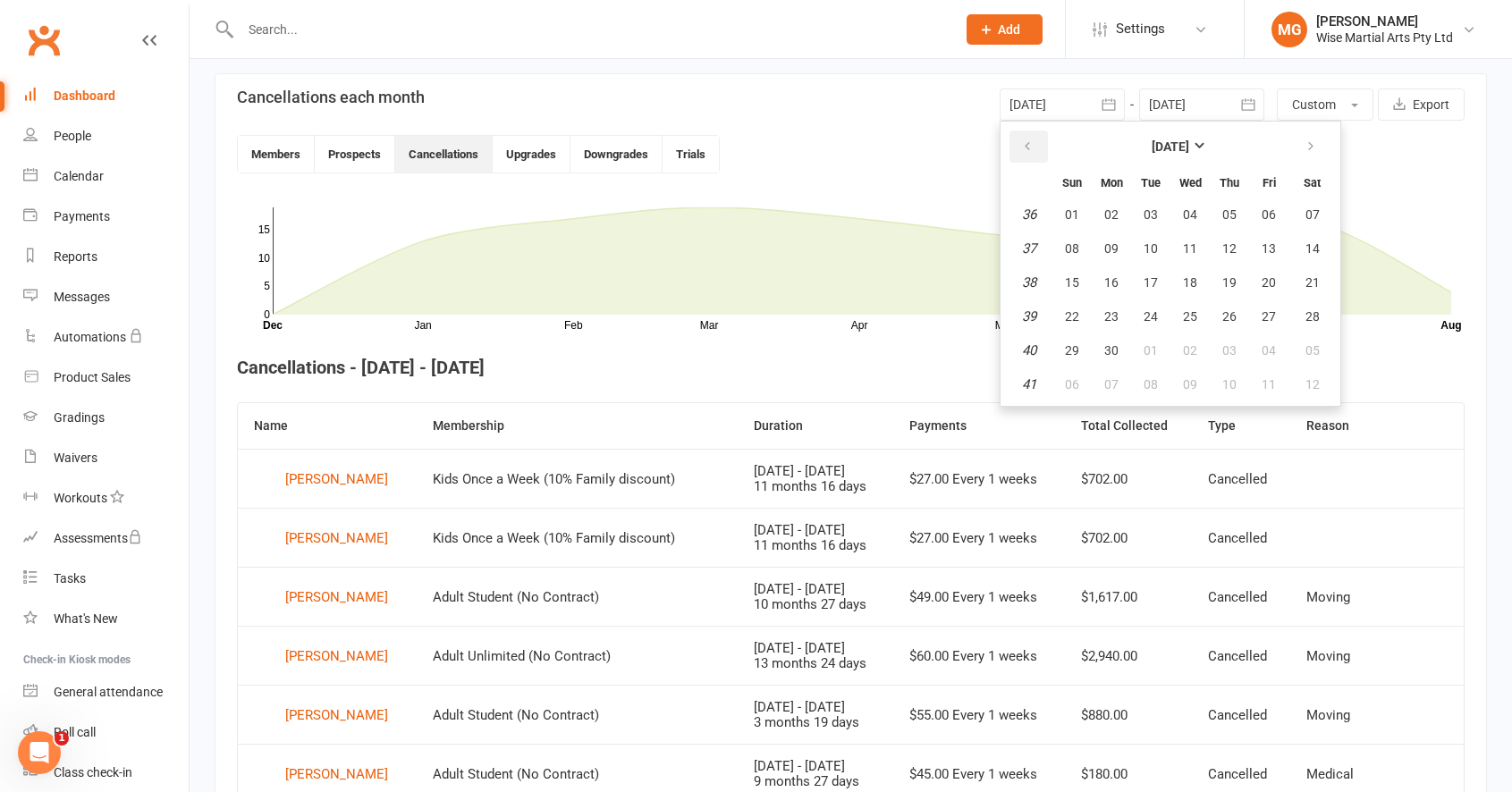
click at [1035, 151] on button "button" at bounding box center [1029, 146] width 39 height 32
click at [1103, 205] on button "01" at bounding box center [1111, 214] width 38 height 32
type input "[DATE]"
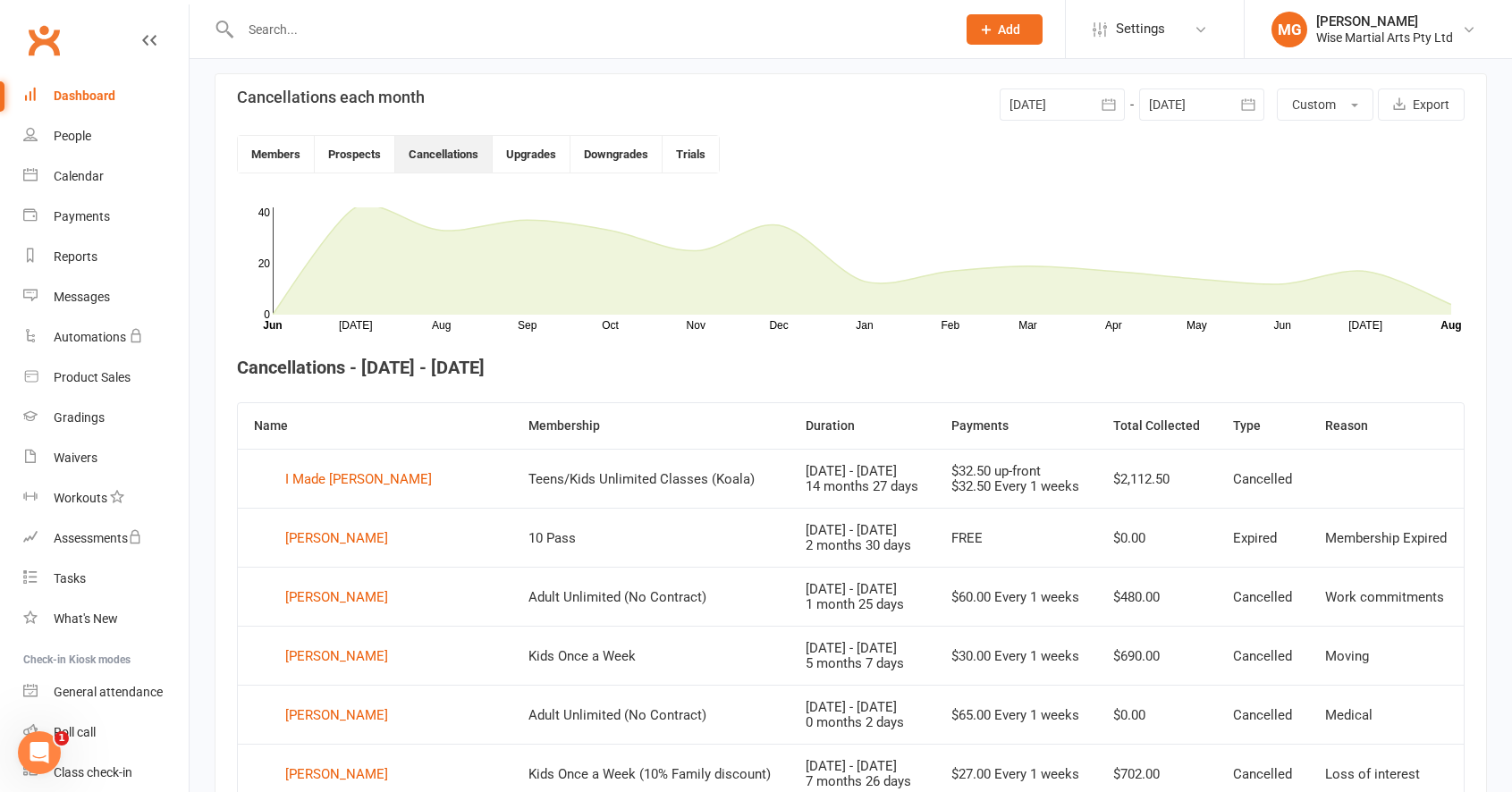
click at [119, 98] on link "Dashboard" at bounding box center [105, 95] width 166 height 40
